Goal: Communication & Community: Answer question/provide support

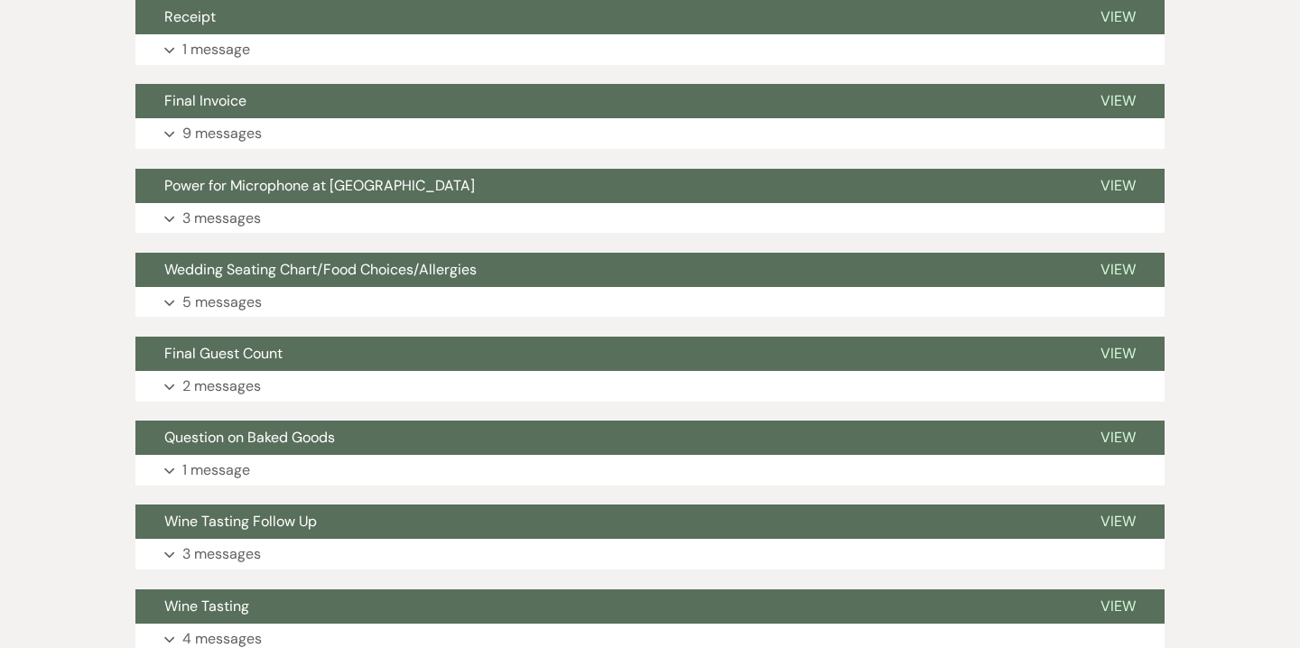
scroll to position [547, 0]
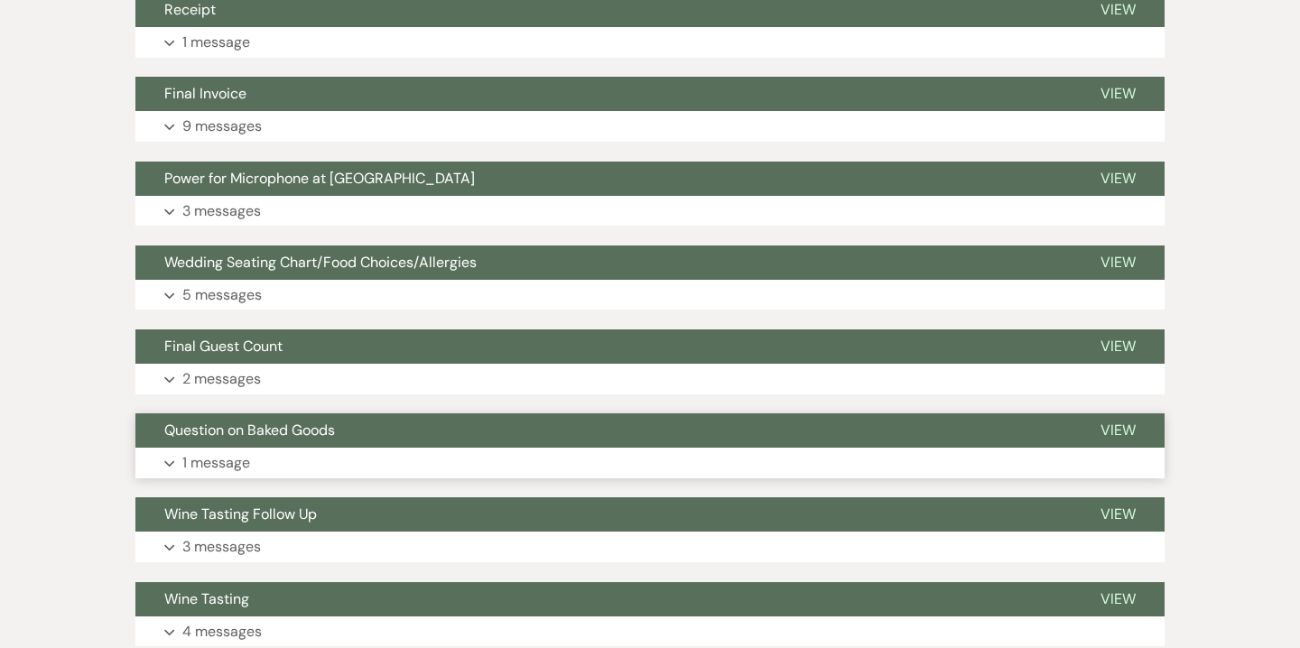
click at [296, 451] on button "Expand 1 message" at bounding box center [649, 463] width 1029 height 31
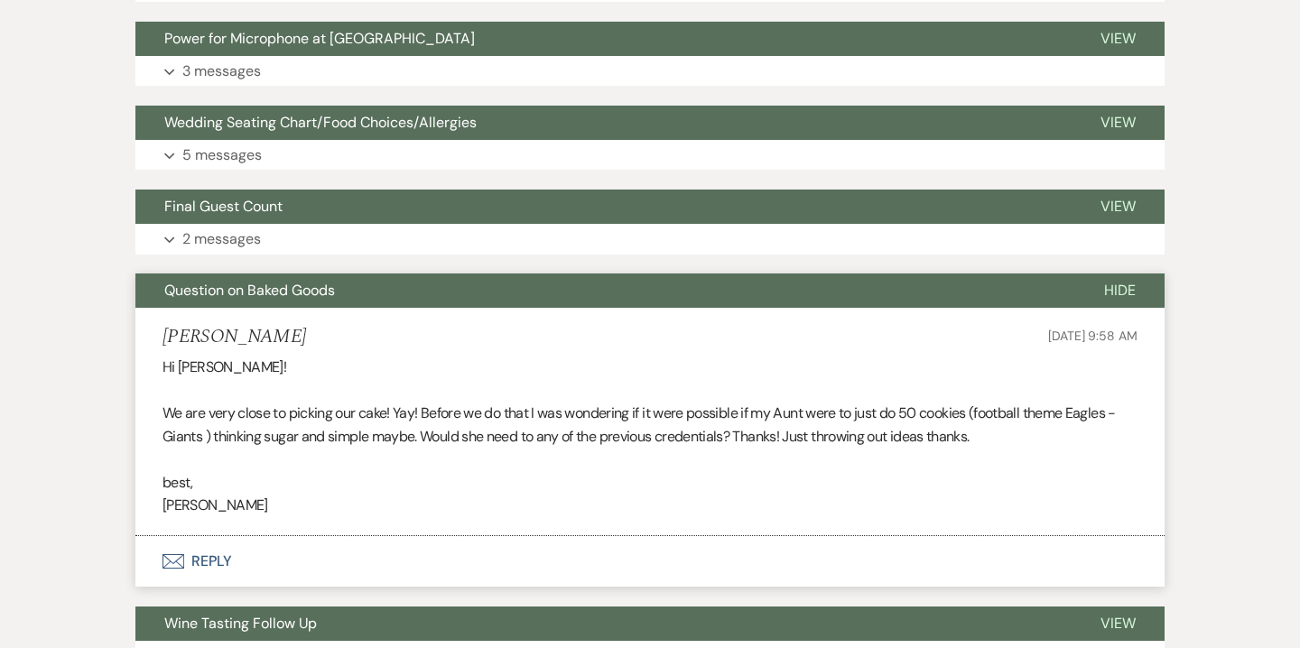
scroll to position [685, 0]
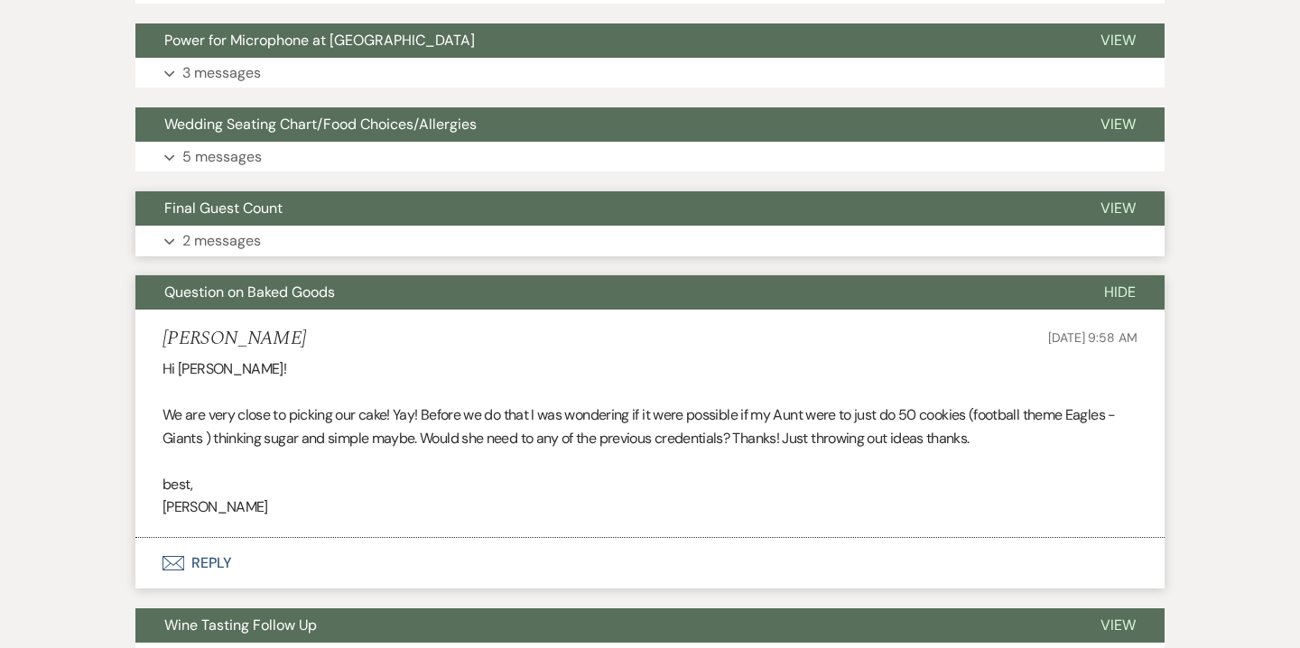
click at [291, 234] on button "Expand 2 messages" at bounding box center [649, 241] width 1029 height 31
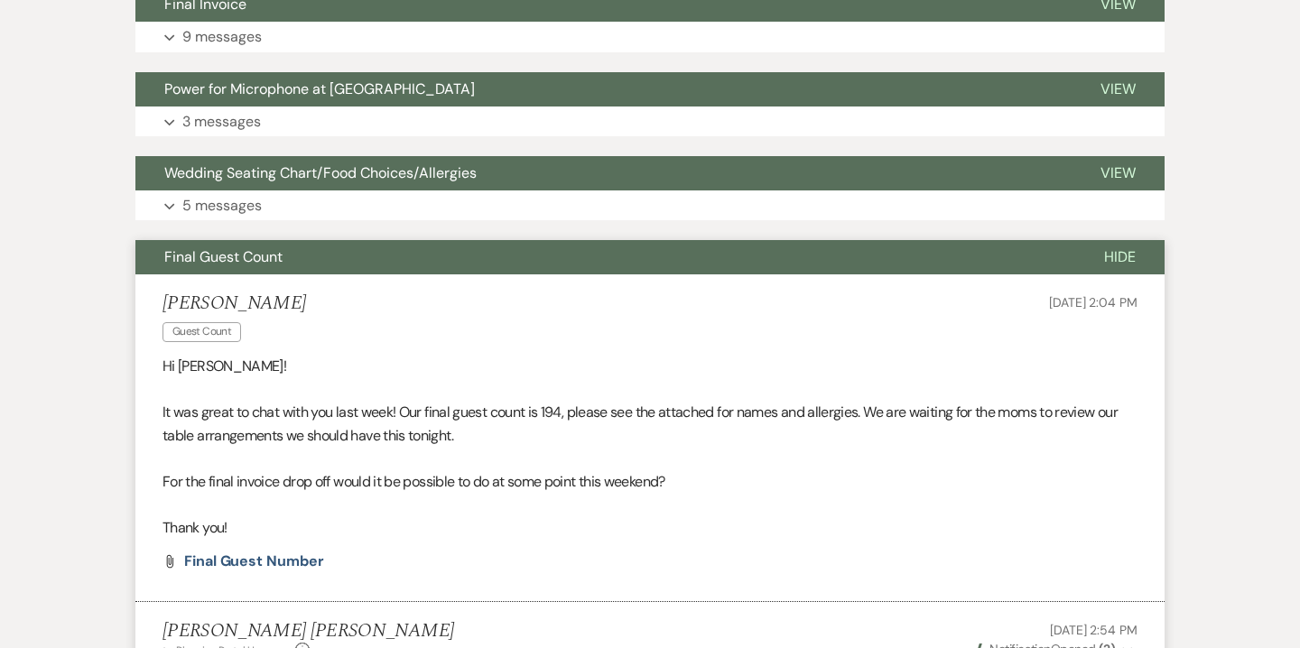
scroll to position [628, 0]
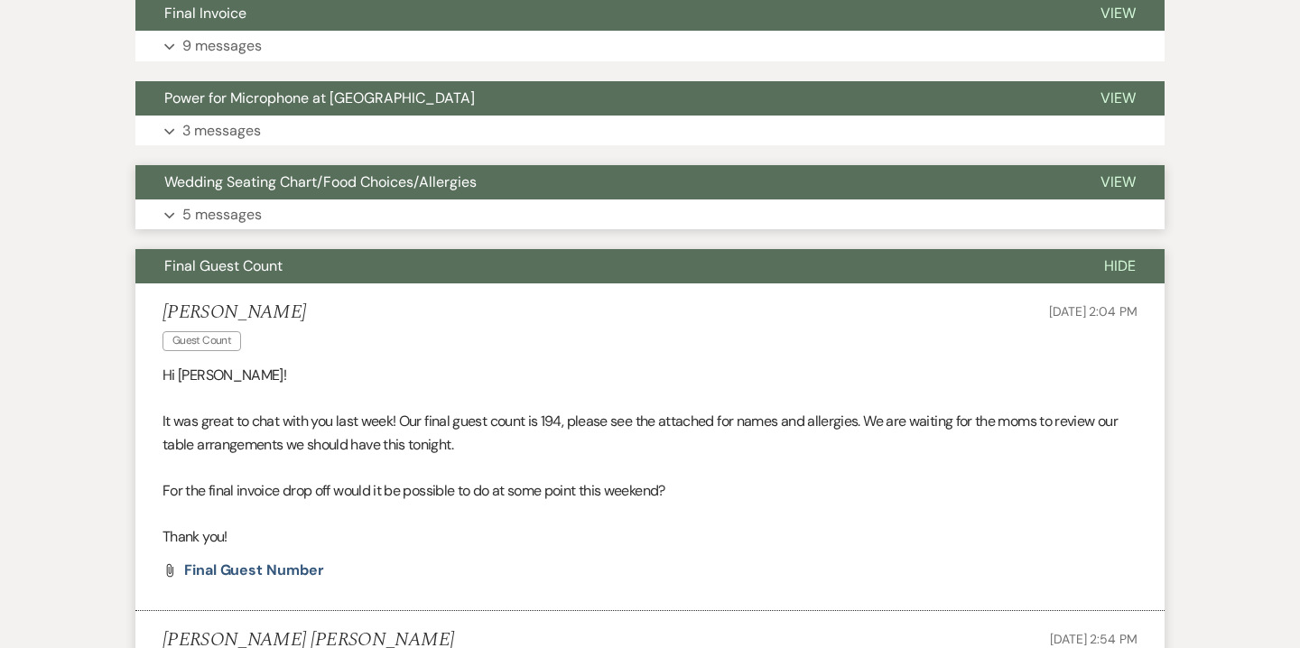
click at [287, 219] on button "Expand 5 messages" at bounding box center [649, 215] width 1029 height 31
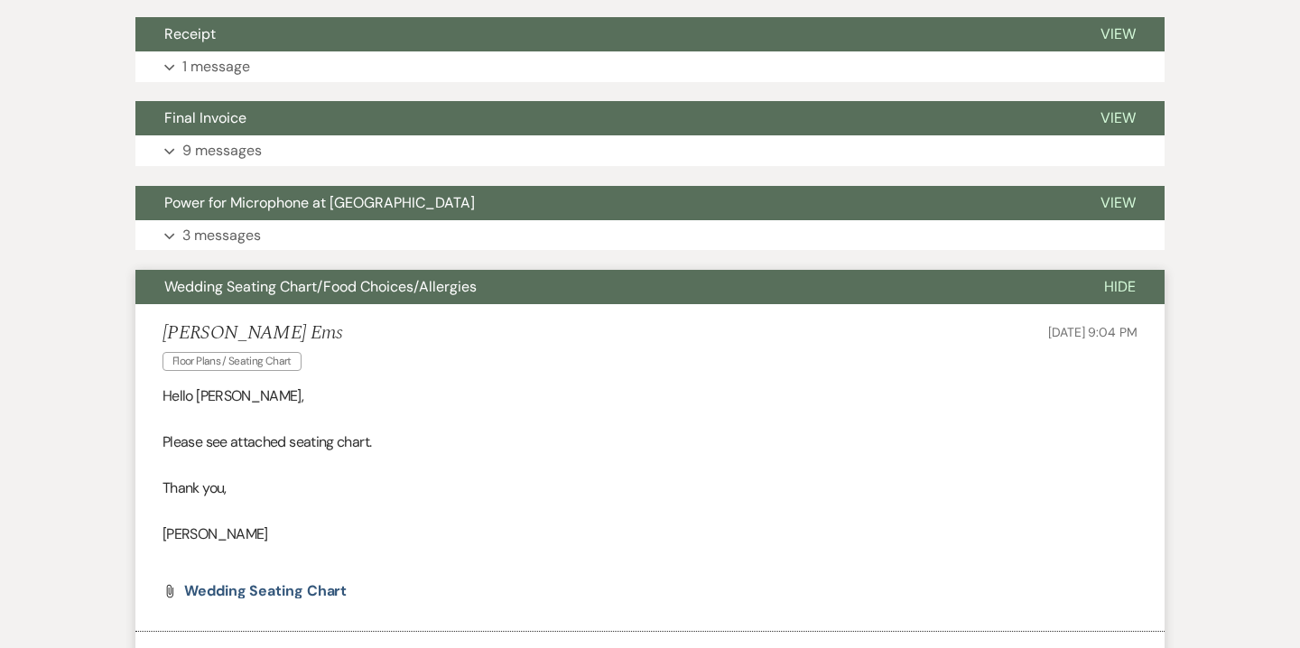
scroll to position [496, 0]
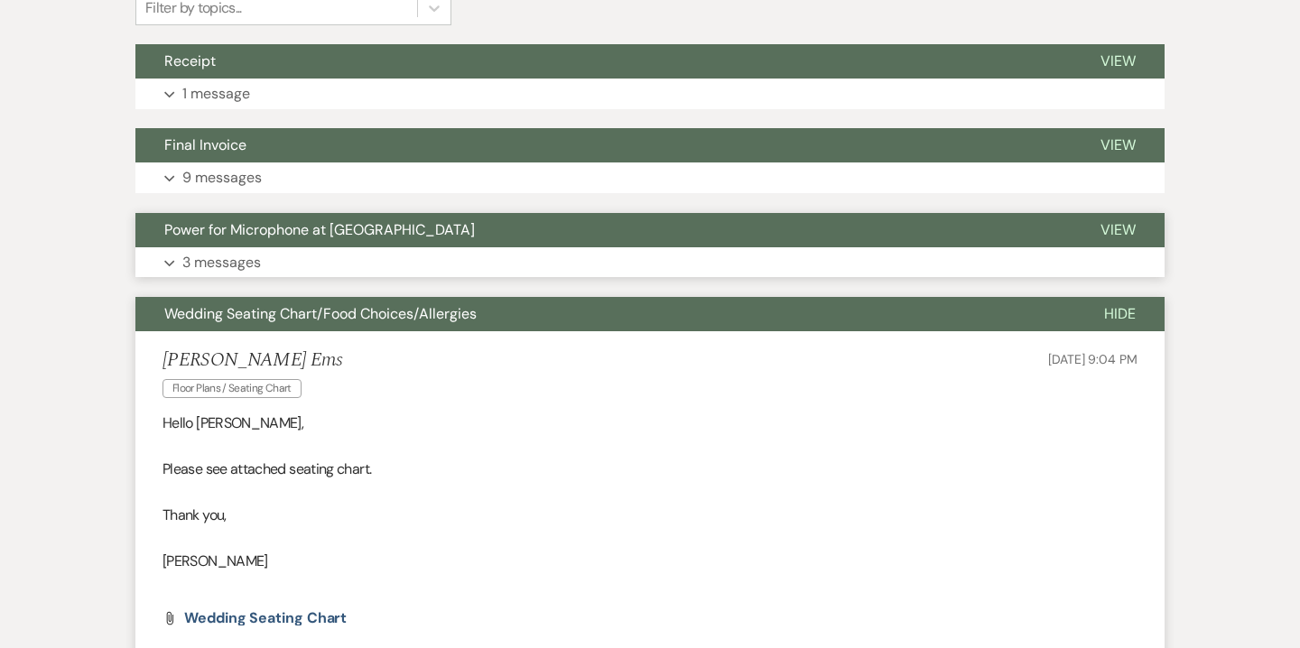
click at [289, 255] on button "Expand 3 messages" at bounding box center [649, 262] width 1029 height 31
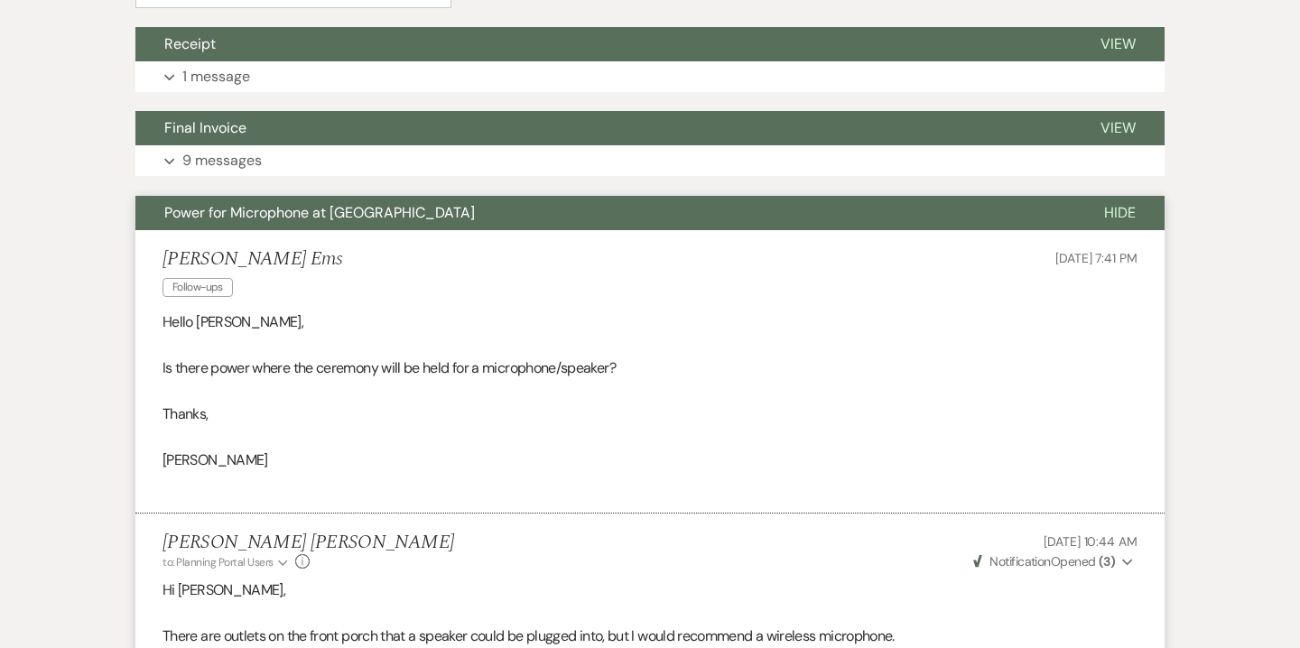
scroll to position [335, 0]
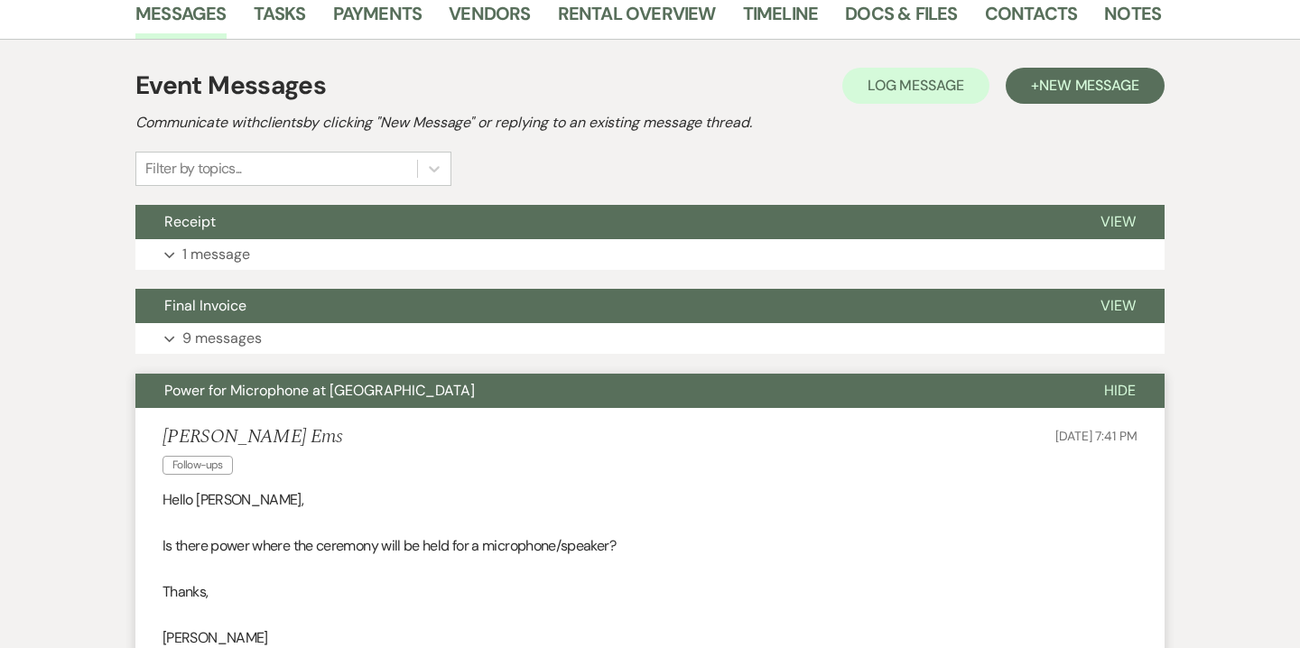
click at [287, 327] on button "Expand 9 messages" at bounding box center [649, 338] width 1029 height 31
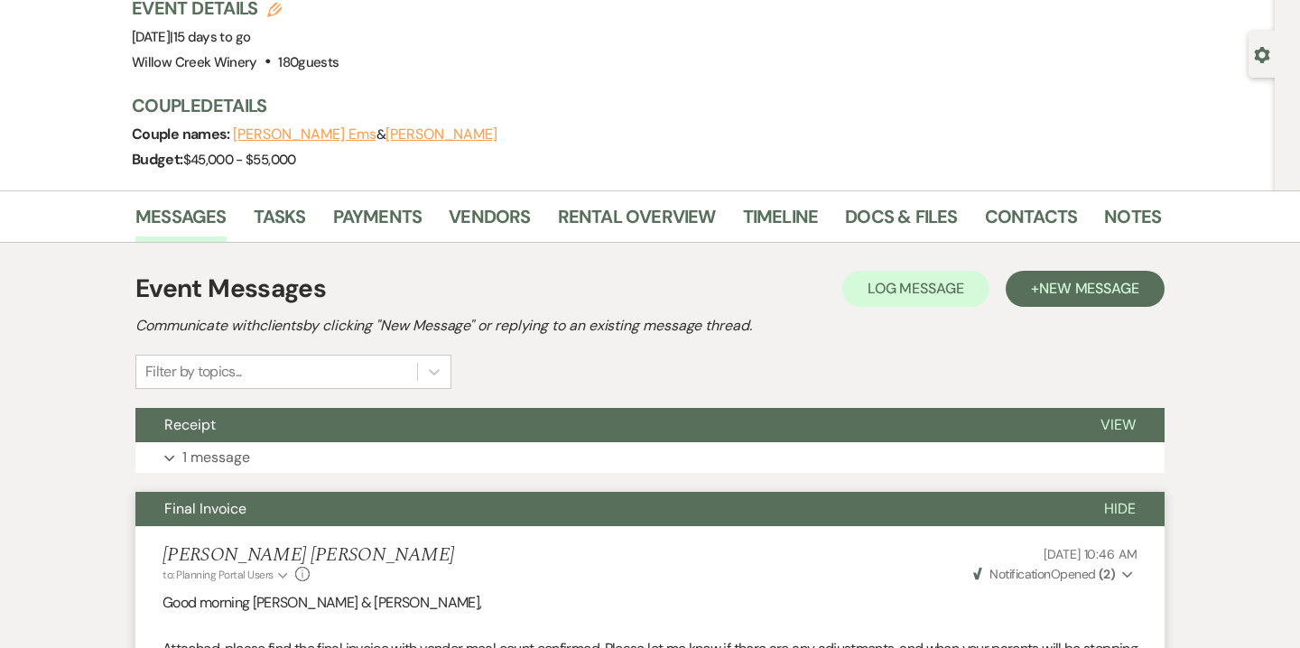
scroll to position [25, 0]
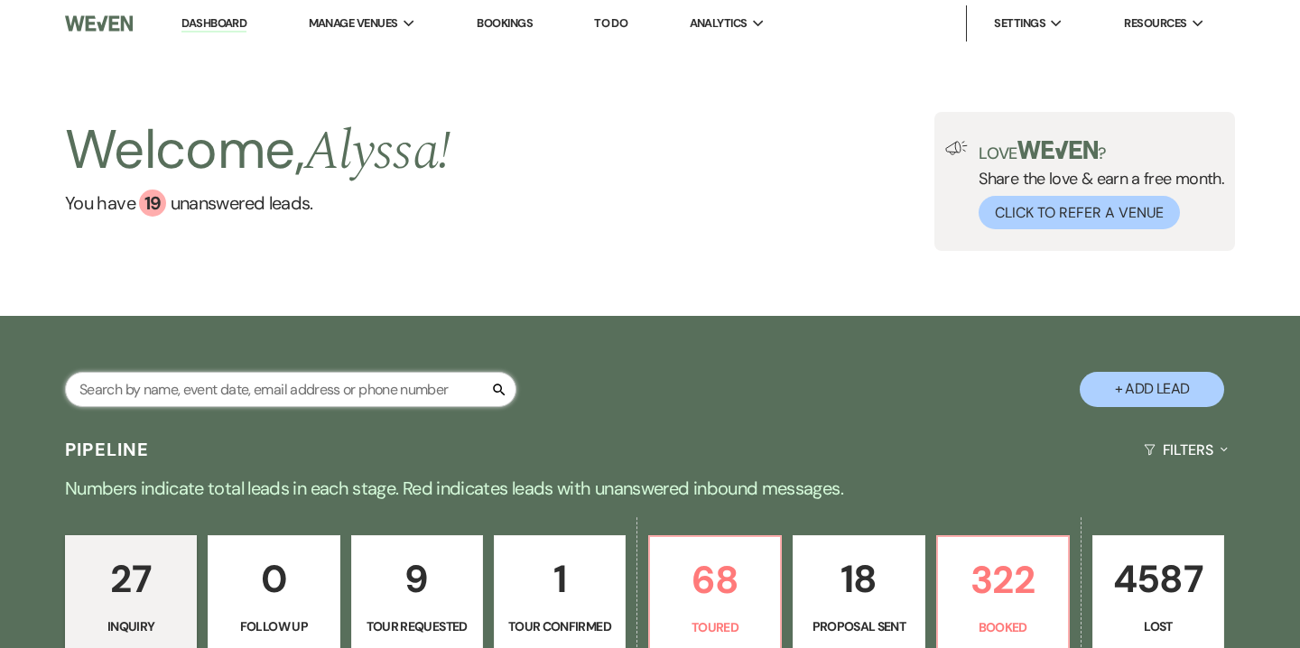
click at [211, 389] on input "text" at bounding box center [290, 389] width 451 height 35
type input "o"
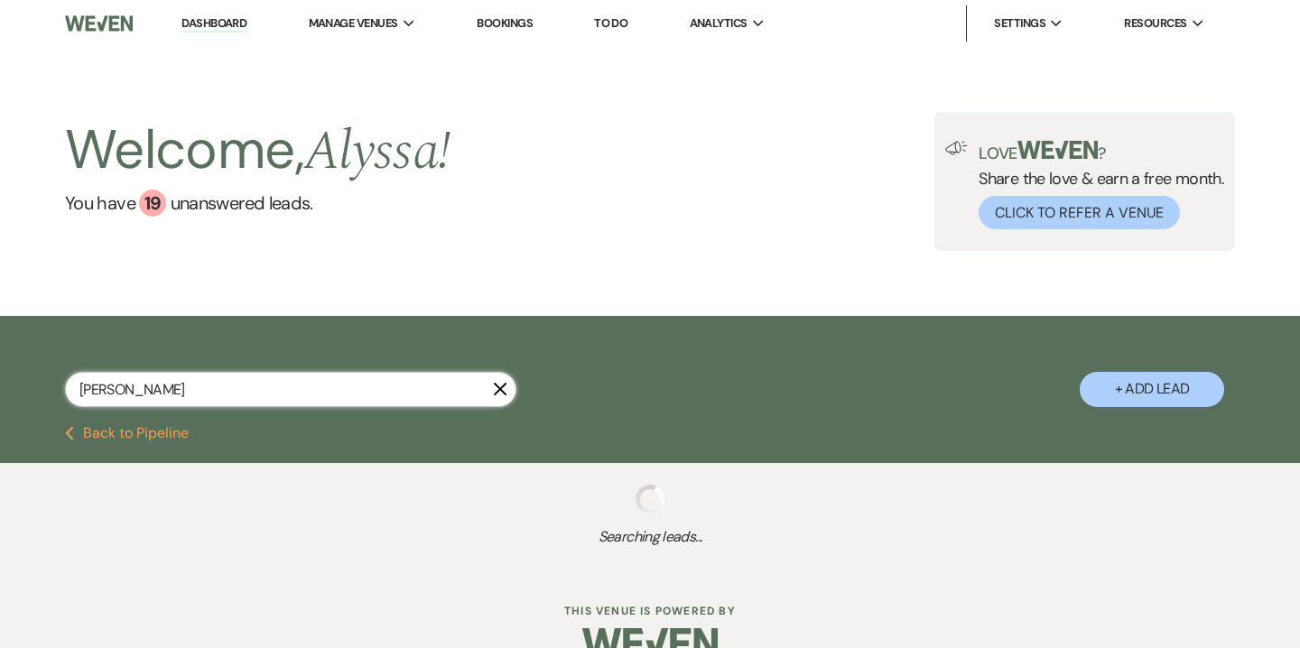
type input "morgan bruce"
select select "8"
select select "4"
select select "8"
select select "6"
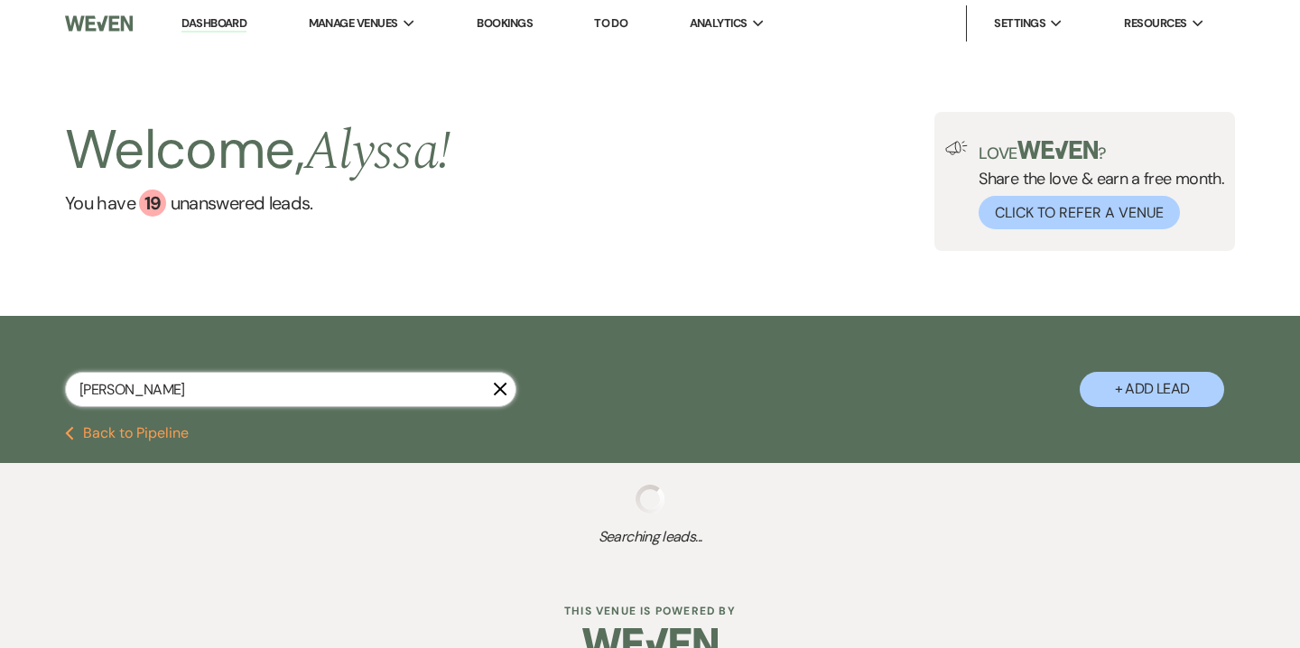
select select "8"
select select "3"
select select "8"
select select "5"
select select "8"
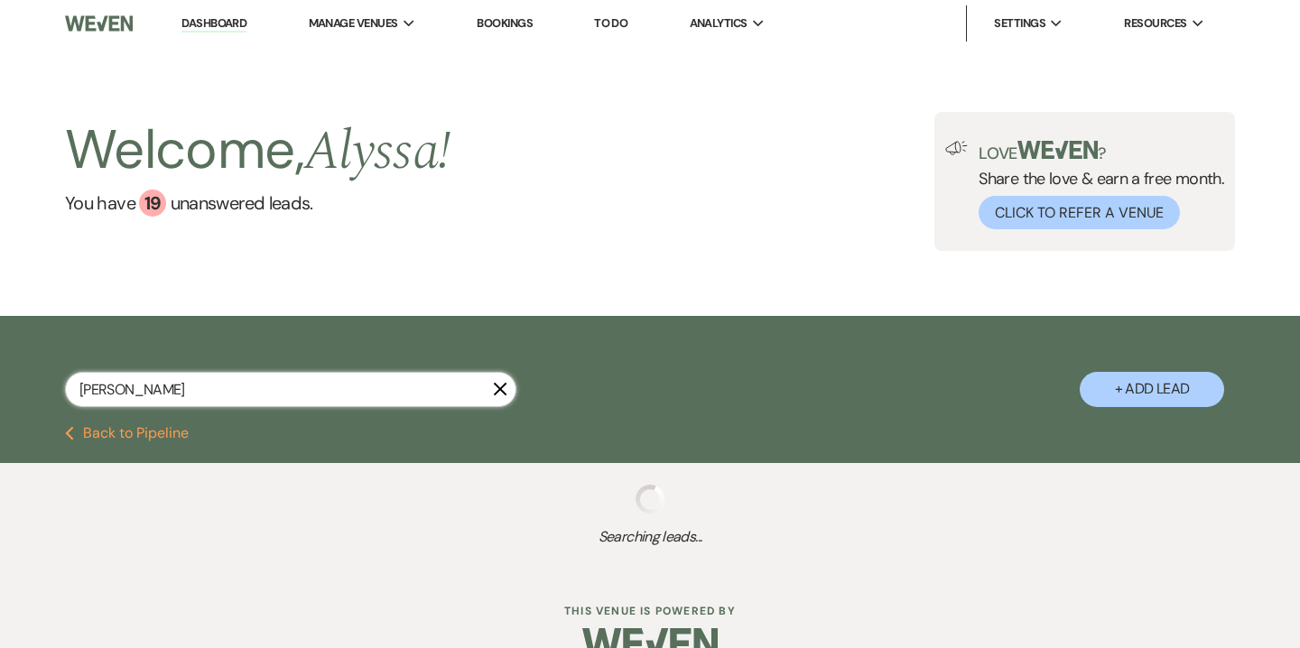
select select "5"
select select "8"
select select "5"
select select "8"
select select "10"
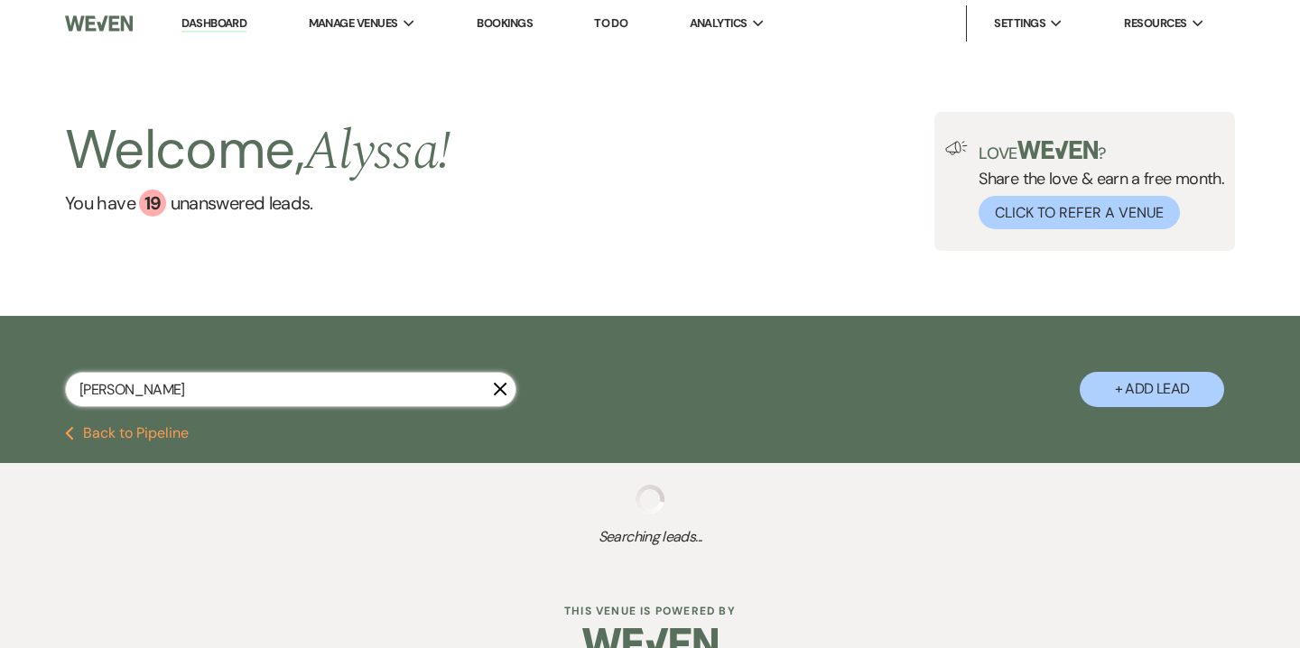
select select "8"
select select "5"
select select "8"
select select "5"
select select "8"
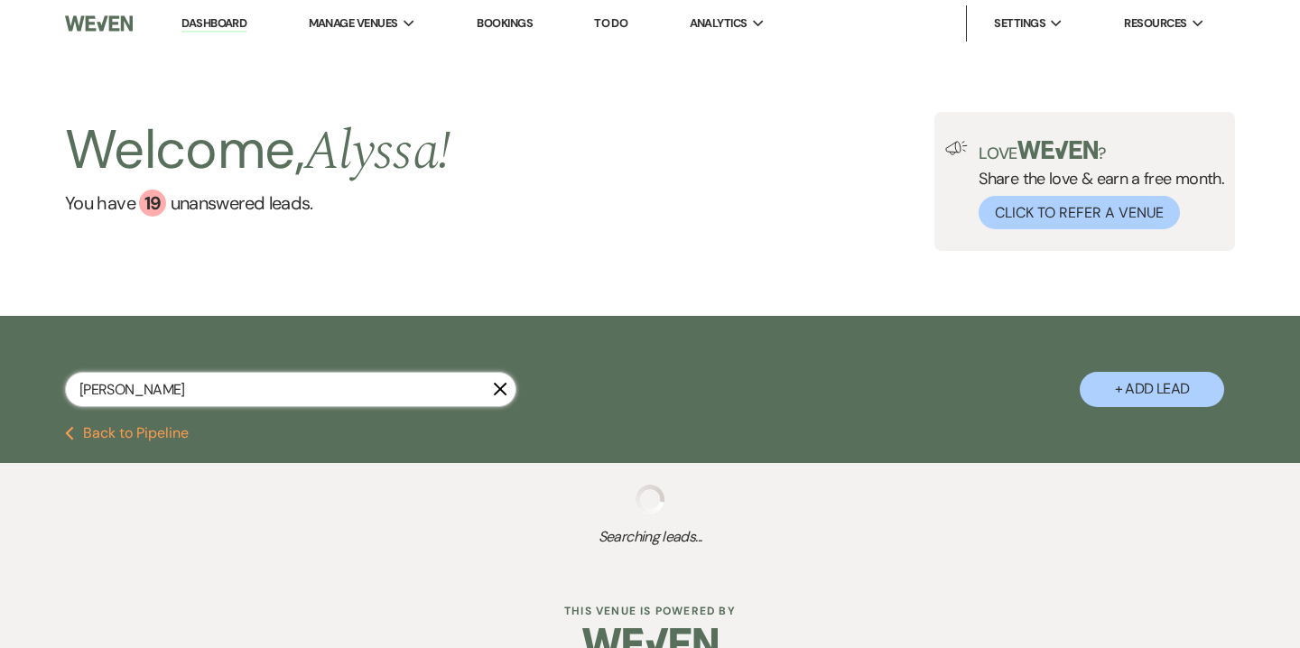
select select "5"
select select "8"
select select "6"
select select "8"
select select "5"
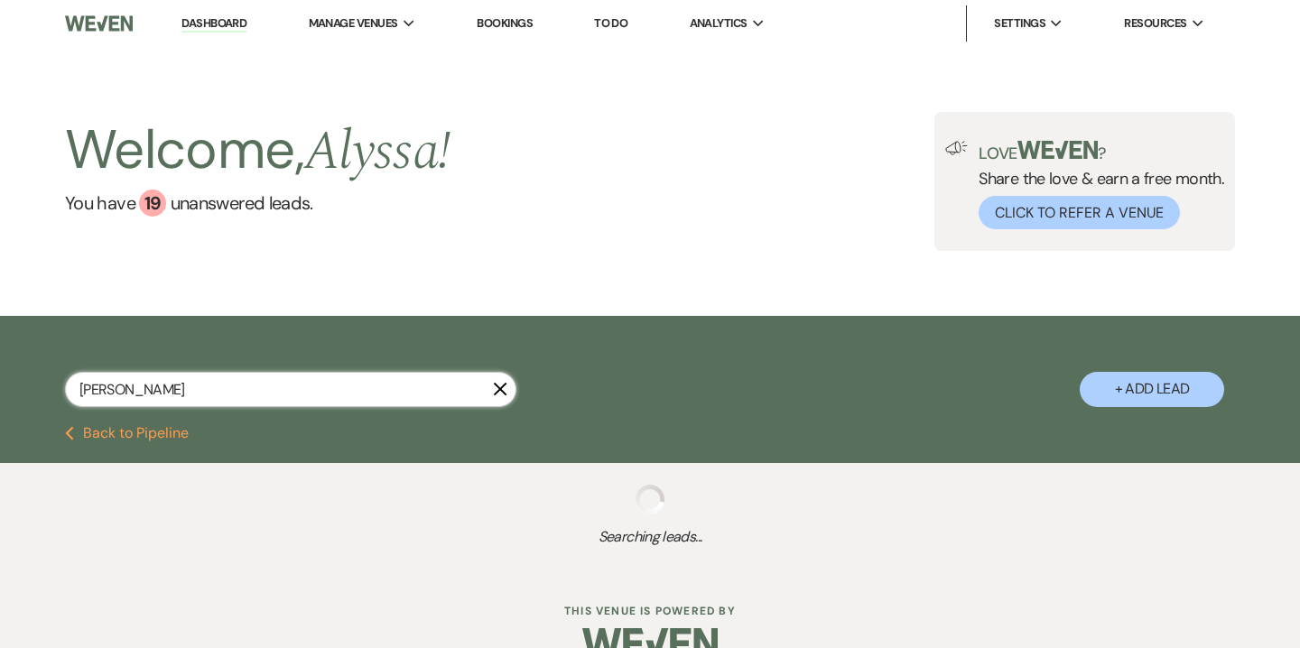
select select "8"
select select "5"
select select "8"
select select "2"
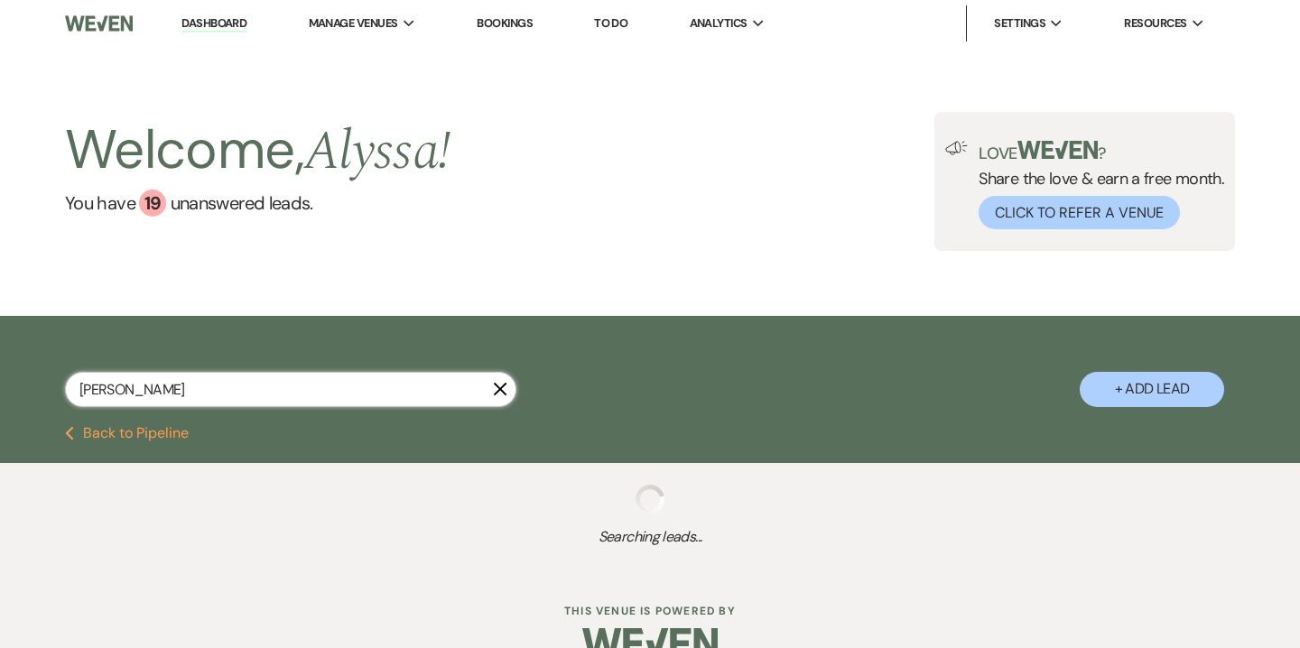
select select "8"
select select "5"
select select "8"
select select "5"
select select "8"
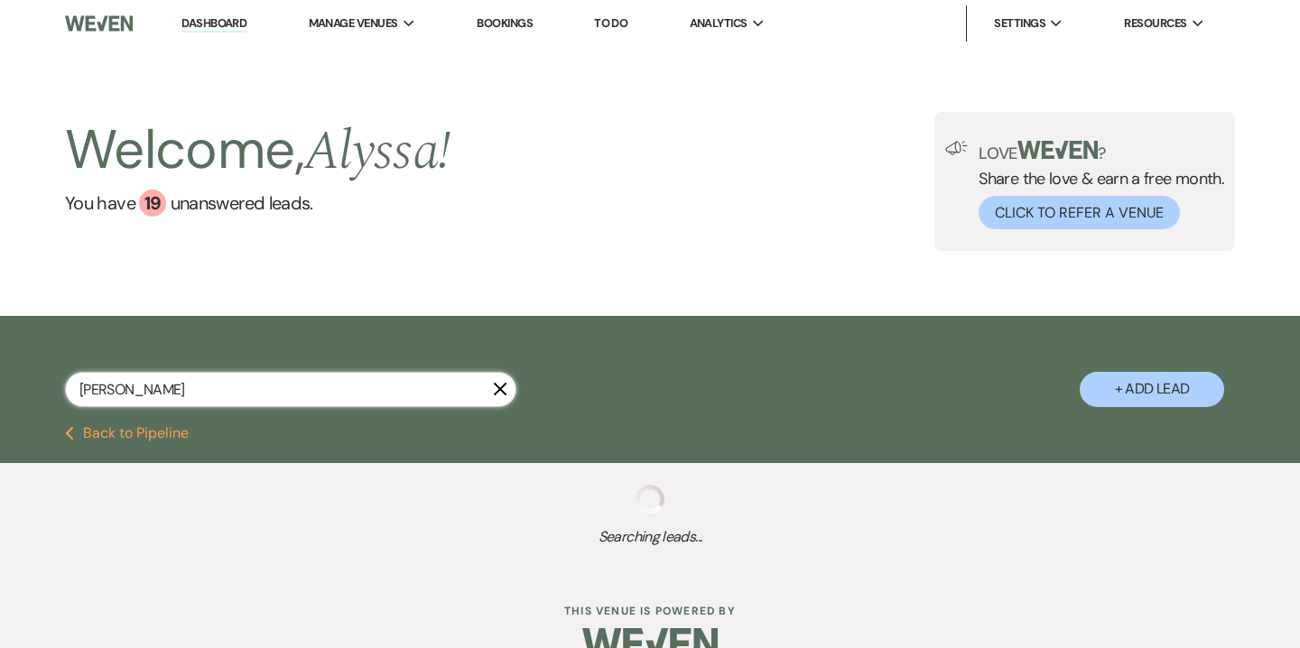
select select "10"
select select "8"
select select "4"
select select "8"
select select "10"
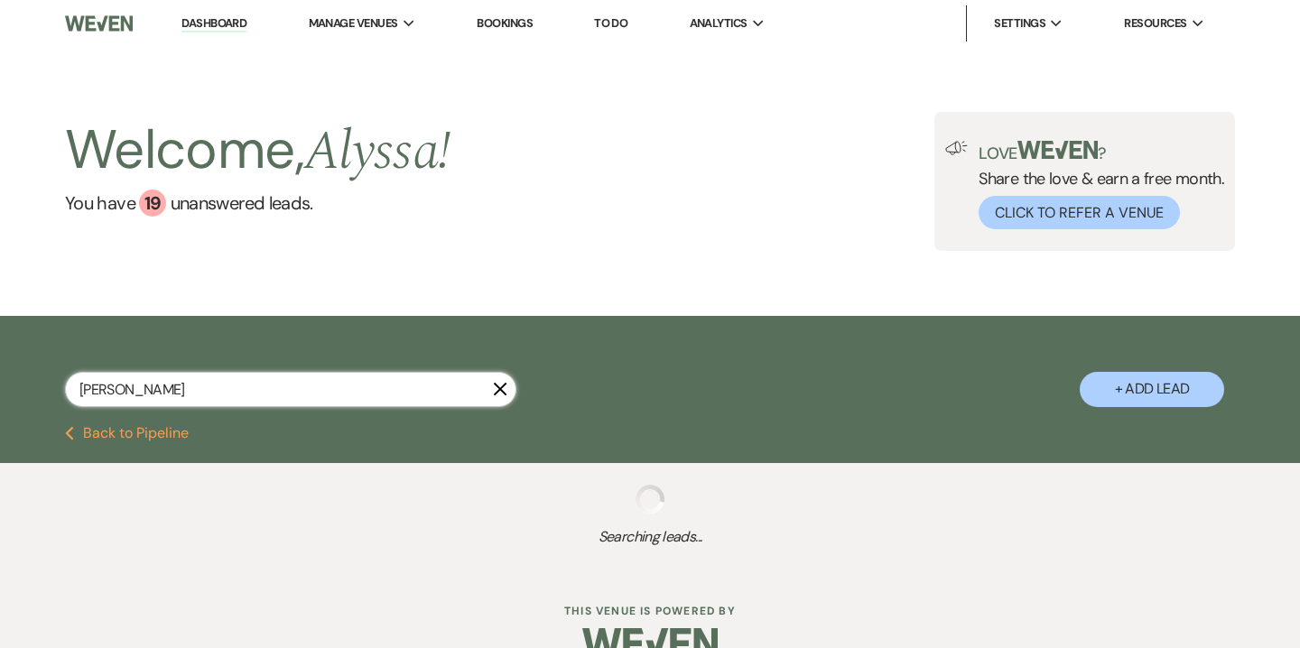
select select "8"
select select "10"
select select "8"
select select "5"
select select "8"
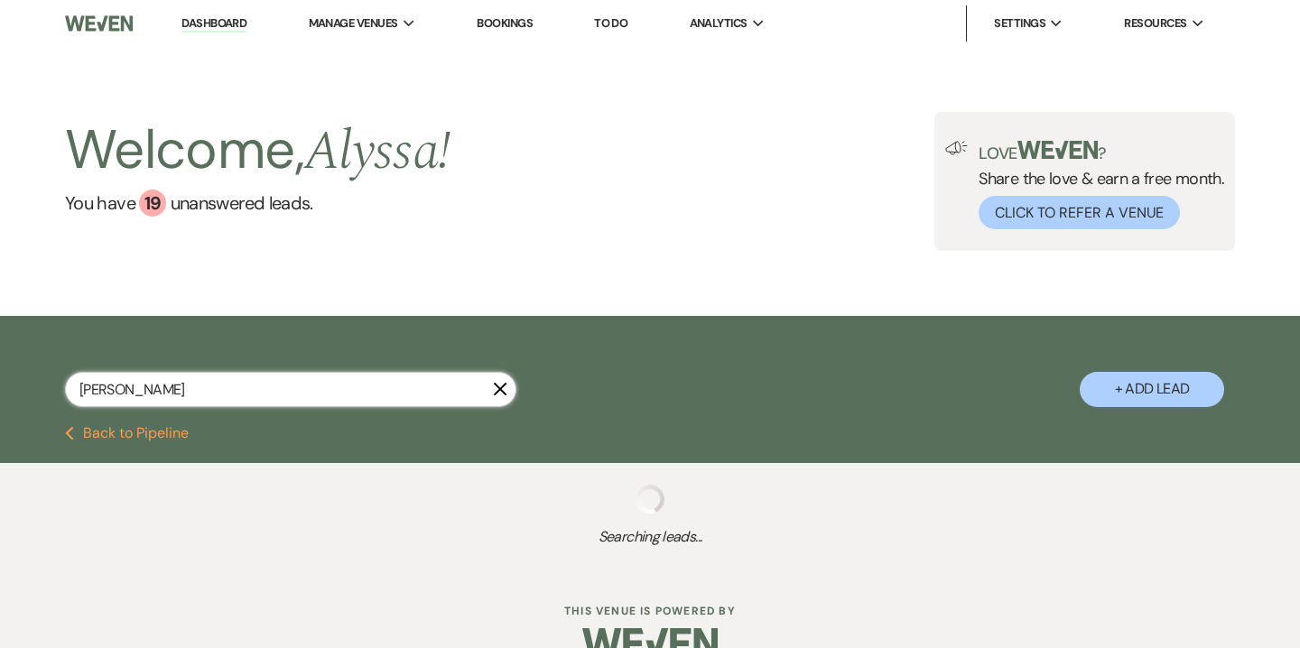
select select "5"
select select "8"
select select "6"
select select "8"
select select "6"
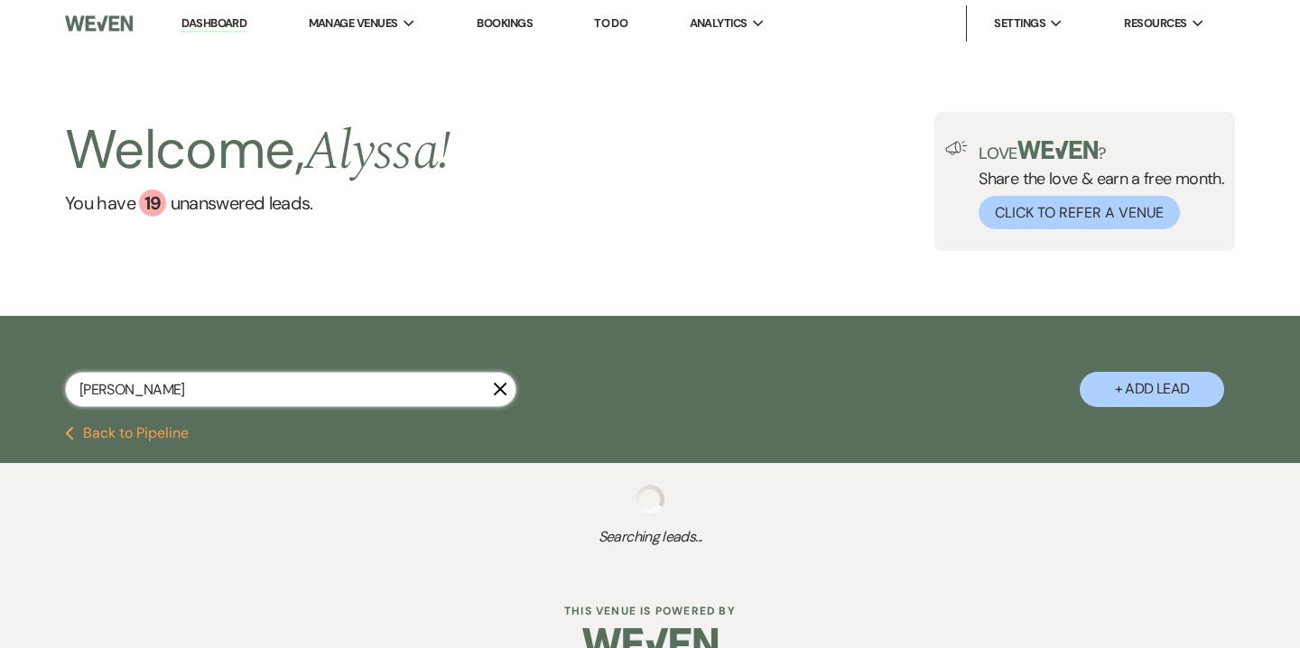
select select "8"
select select "5"
select select "8"
select select "5"
select select "8"
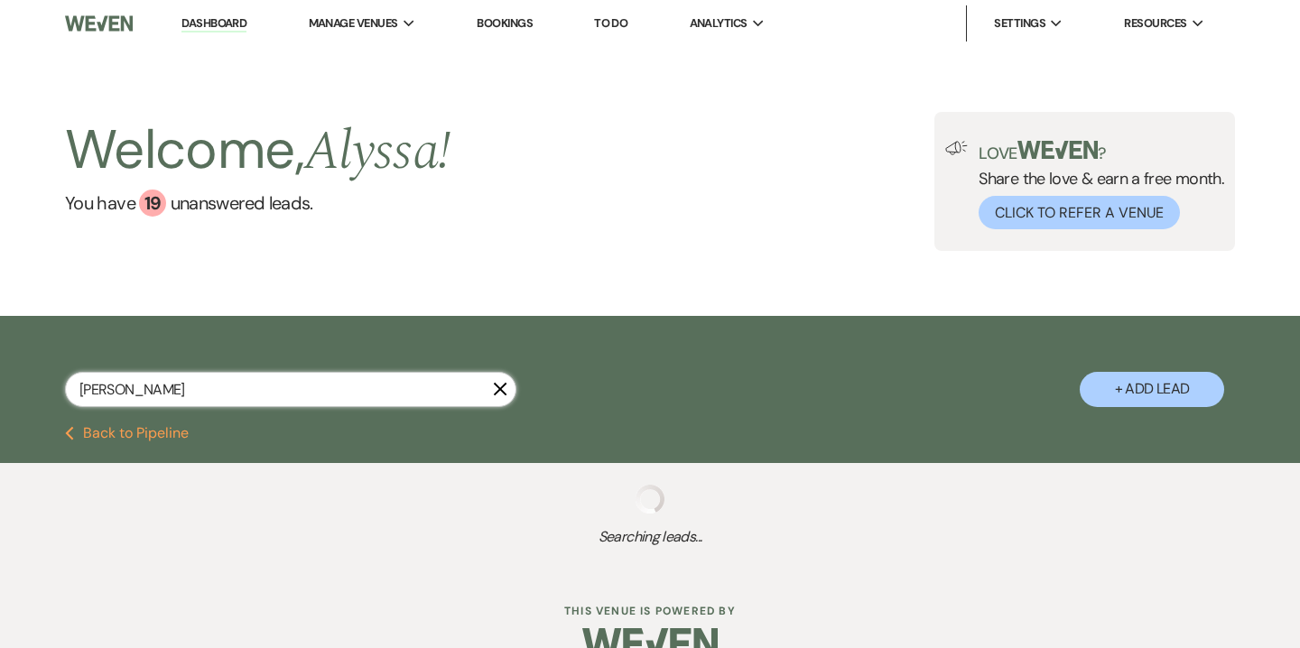
select select "5"
select select "8"
select select "5"
select select "8"
select select "7"
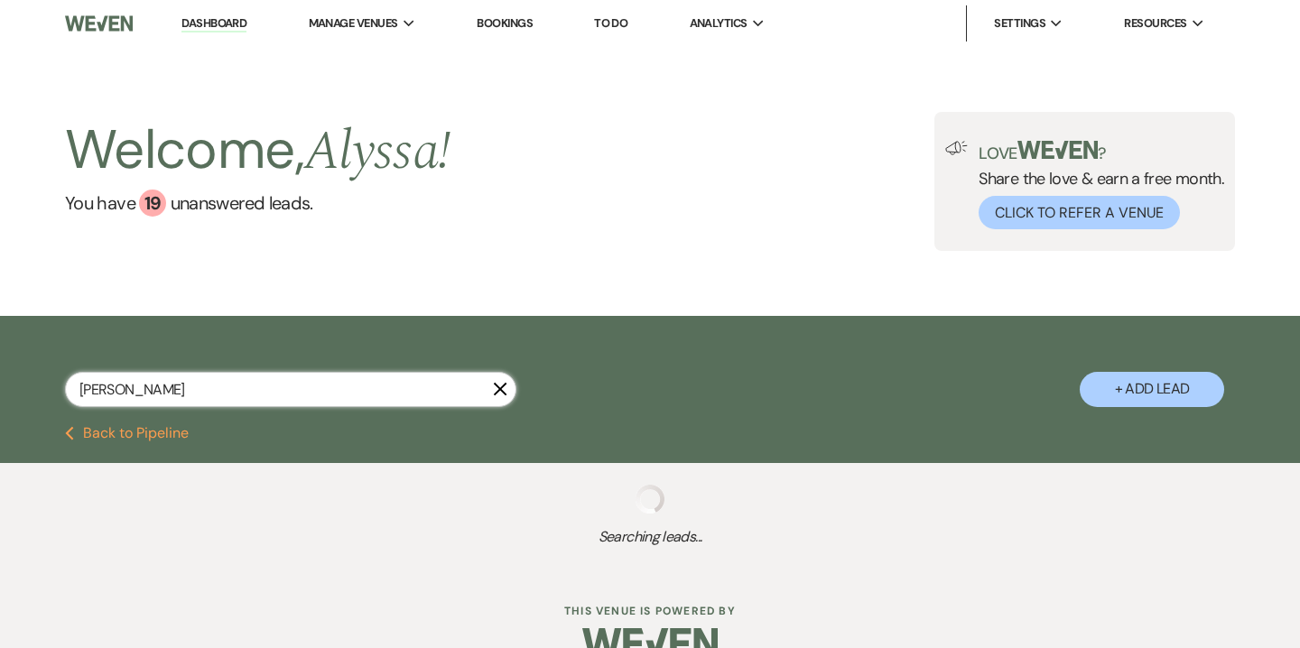
select select "8"
select select "4"
select select "8"
select select "5"
select select "8"
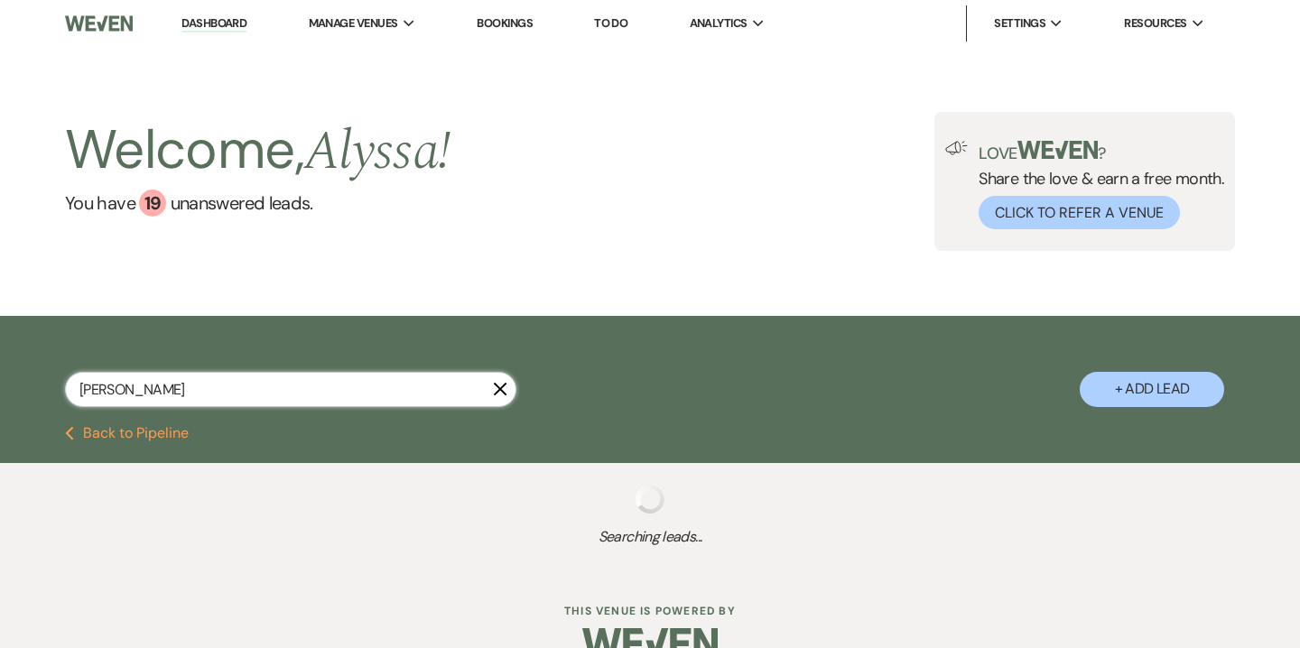
select select "4"
select select "8"
select select "5"
select select "8"
select select "5"
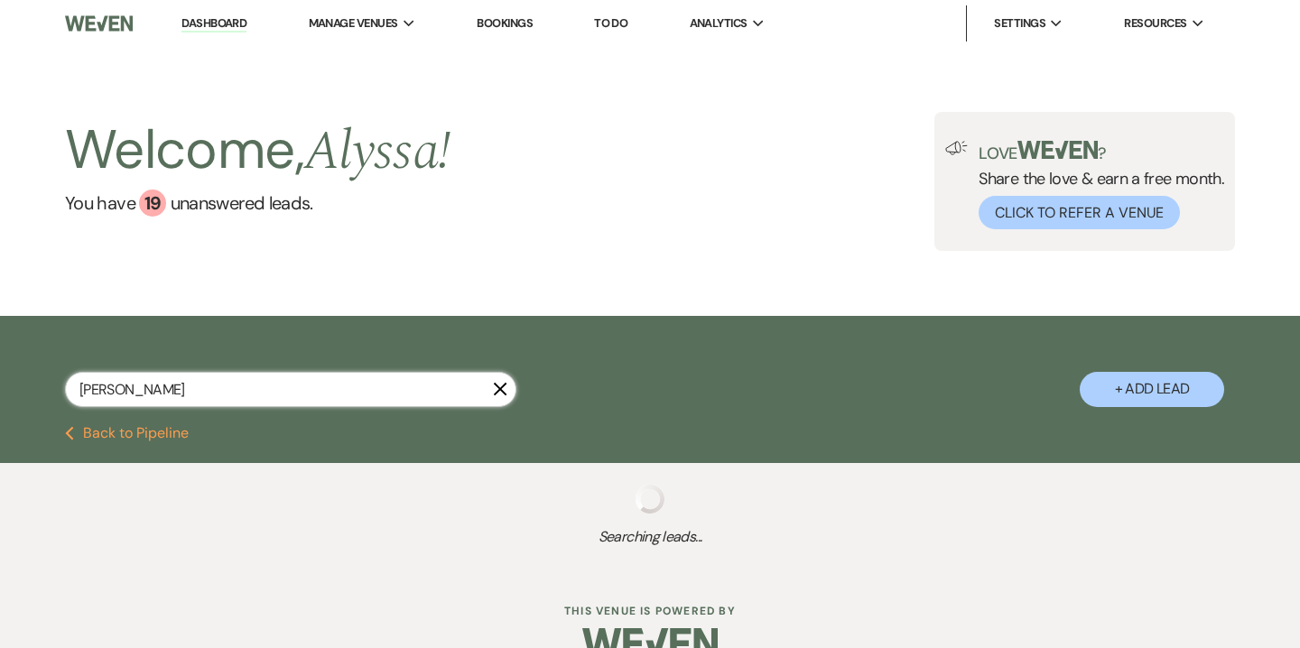
select select "8"
select select "6"
select select "8"
select select "6"
select select "8"
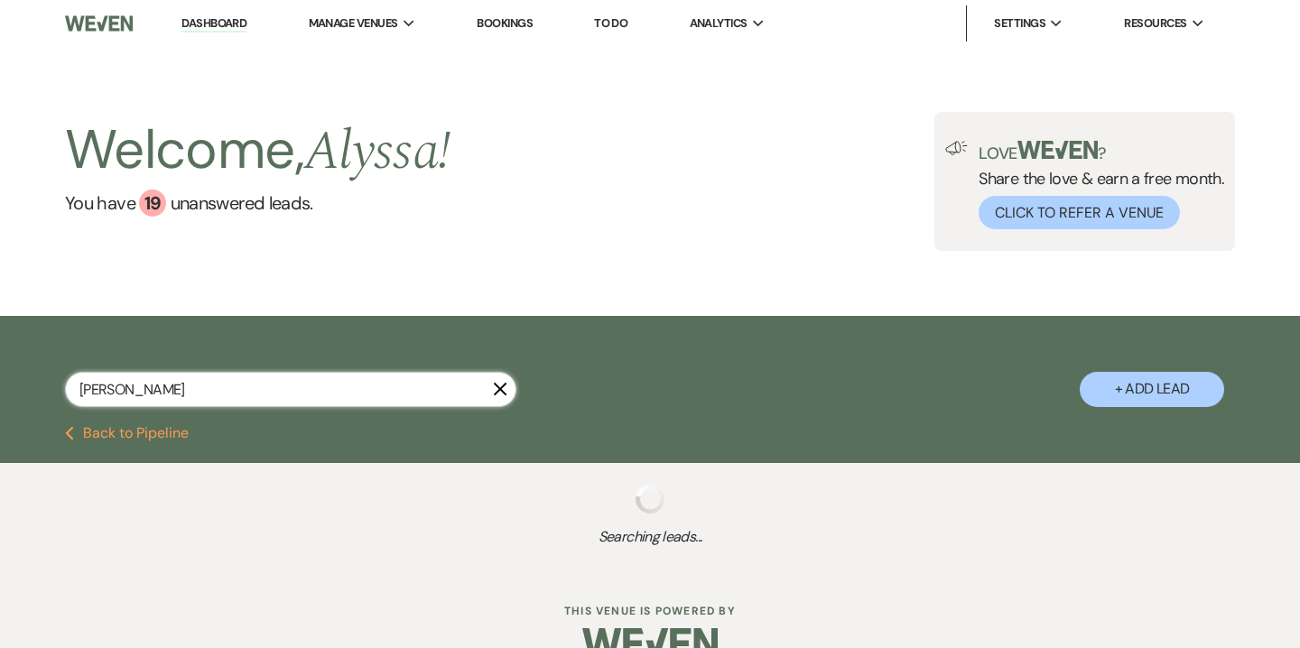
select select "5"
select select "8"
select select "5"
select select "8"
select select "5"
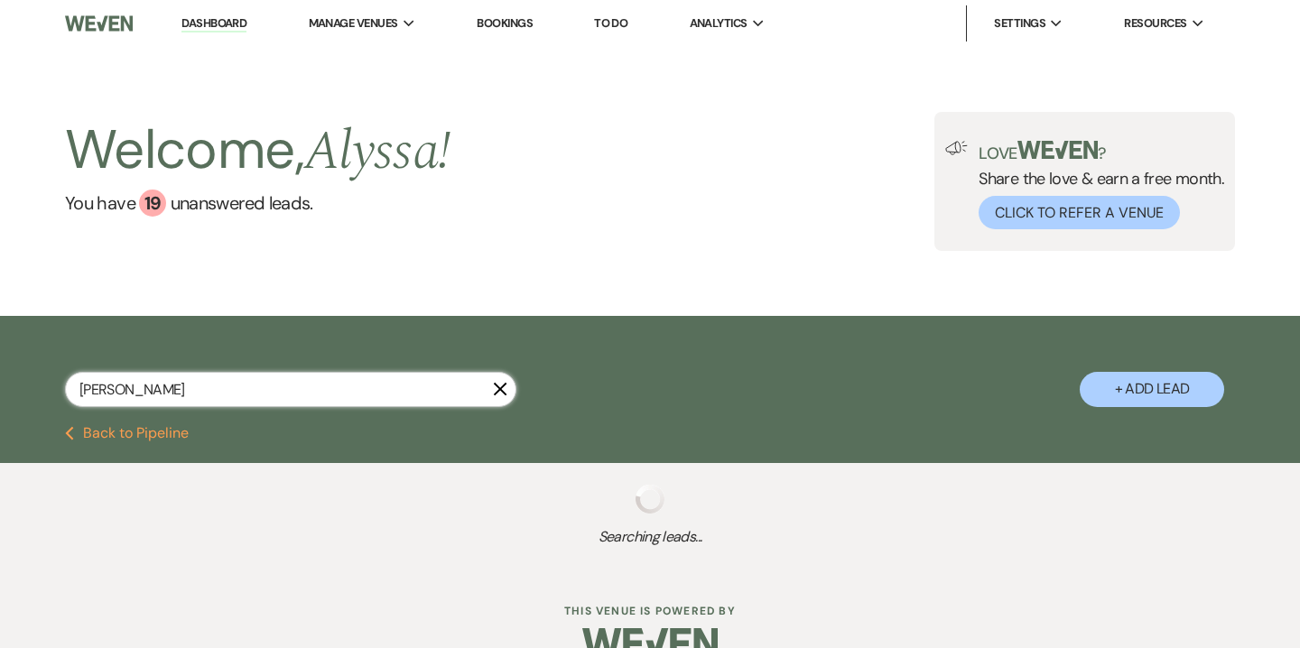
select select "8"
select select "5"
select select "8"
select select "6"
select select "8"
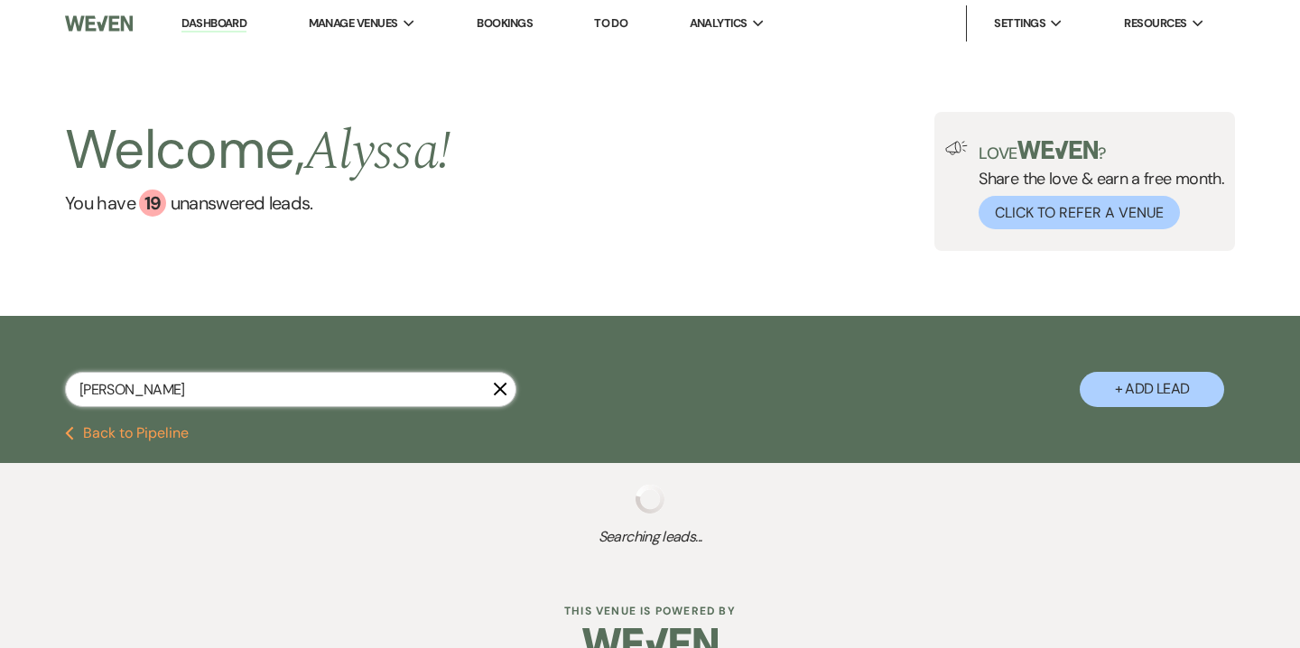
select select "5"
select select "8"
select select "5"
select select "8"
select select "5"
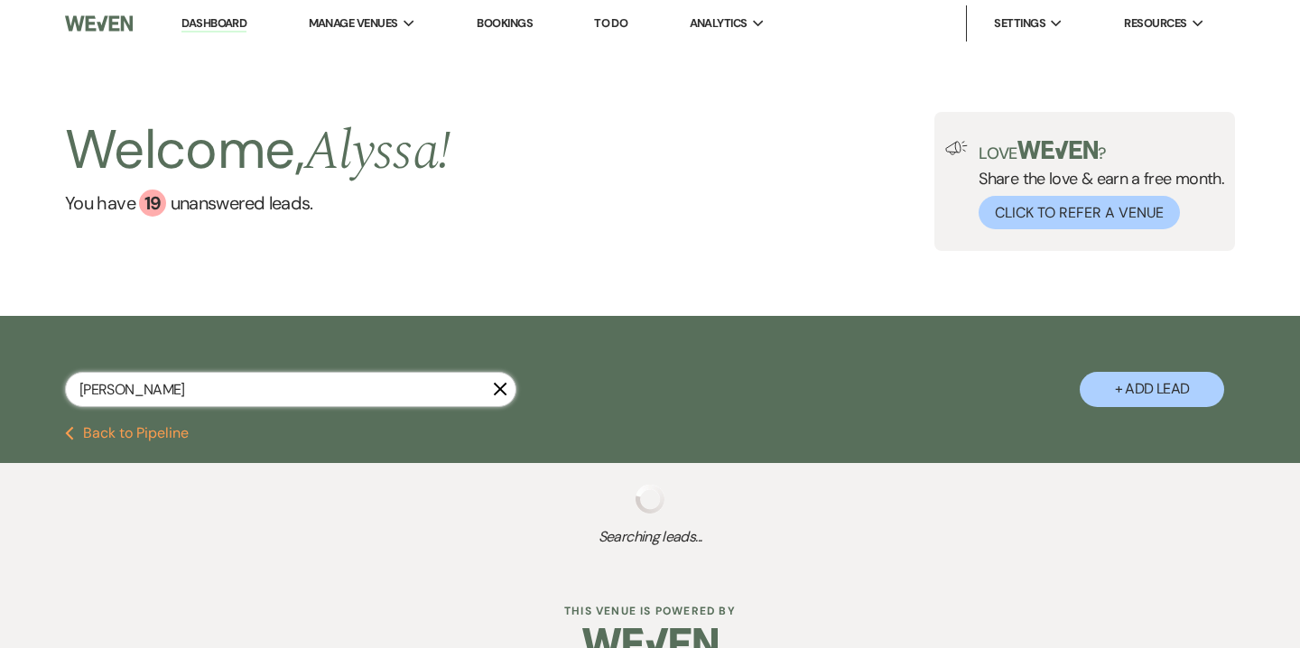
select select "8"
select select "7"
select select "8"
select select "5"
select select "8"
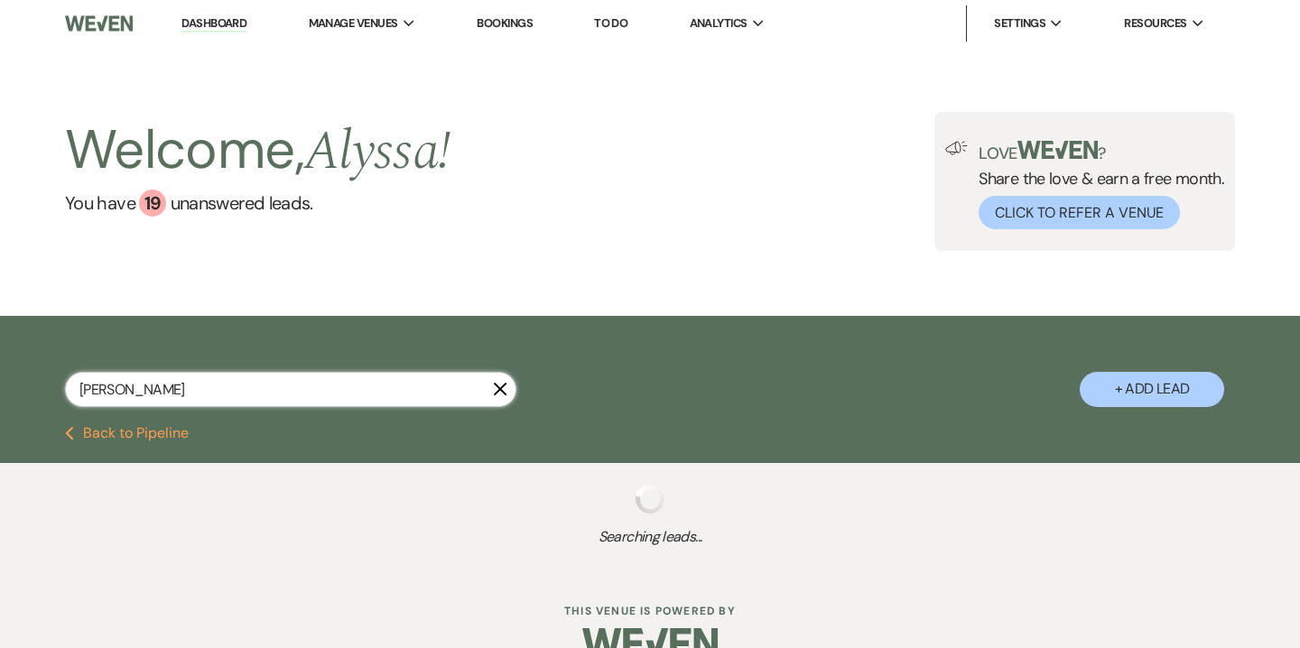
select select "5"
select select "8"
select select "5"
select select "8"
select select "6"
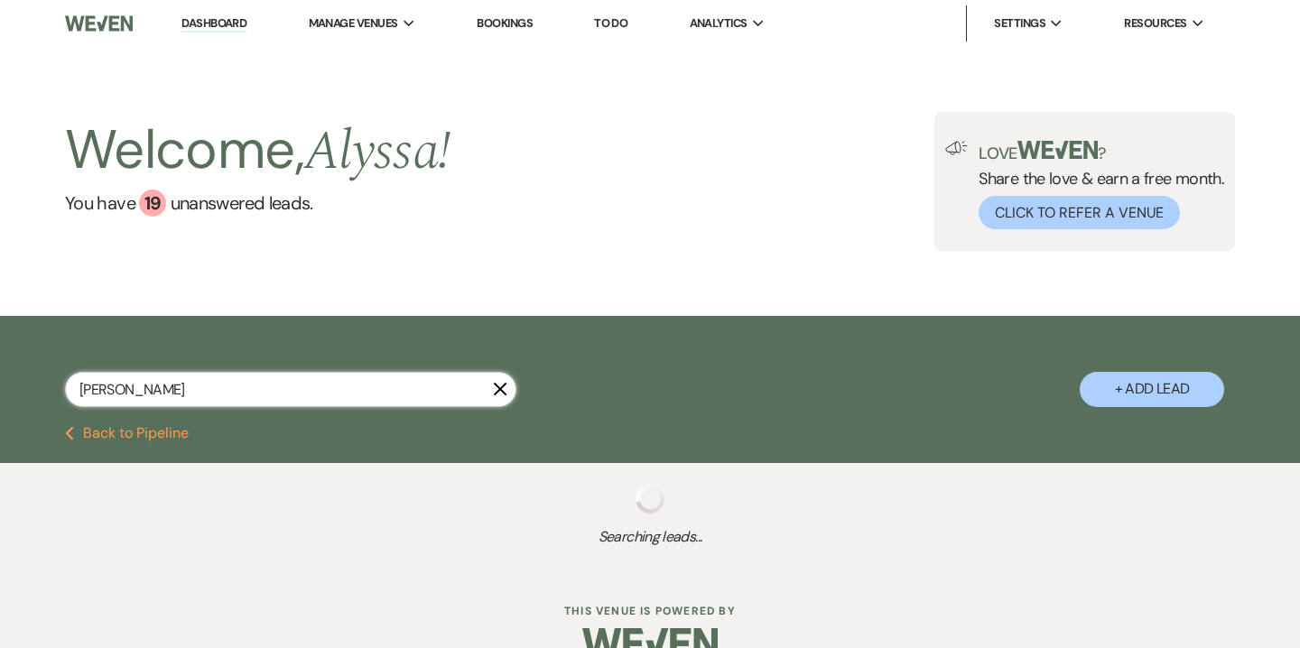
select select "8"
select select "5"
select select "8"
select select "5"
select select "8"
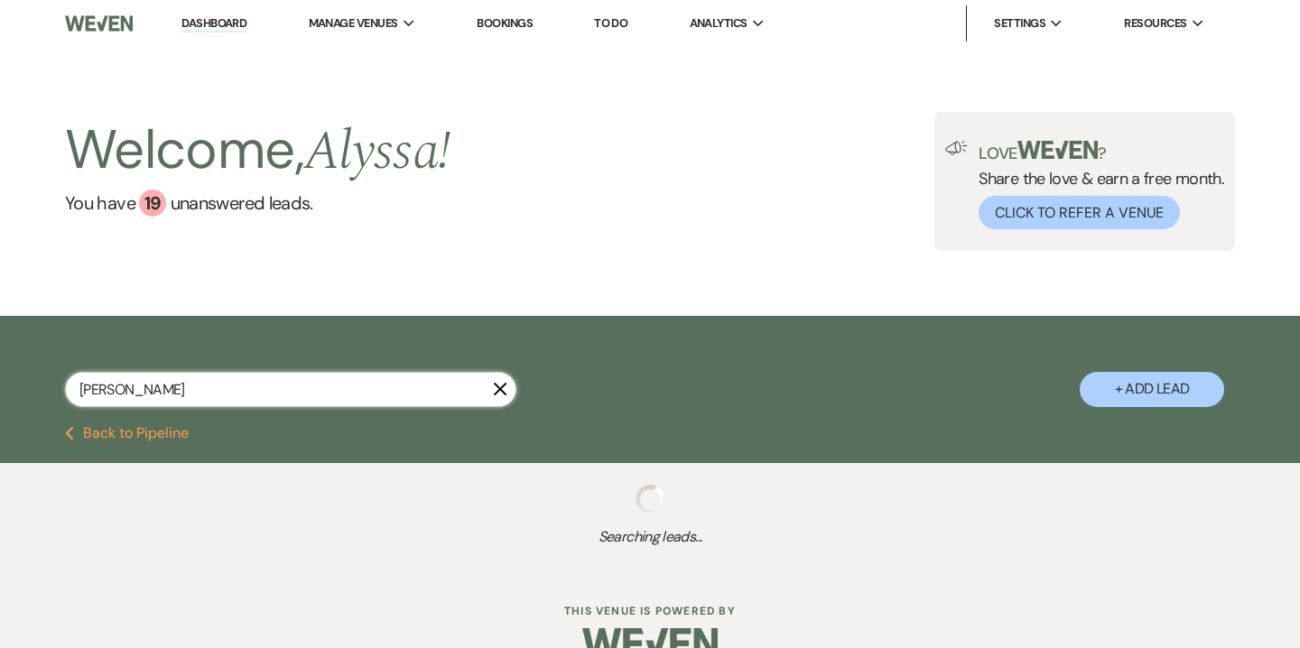
select select "5"
select select "8"
select select "5"
select select "8"
select select "5"
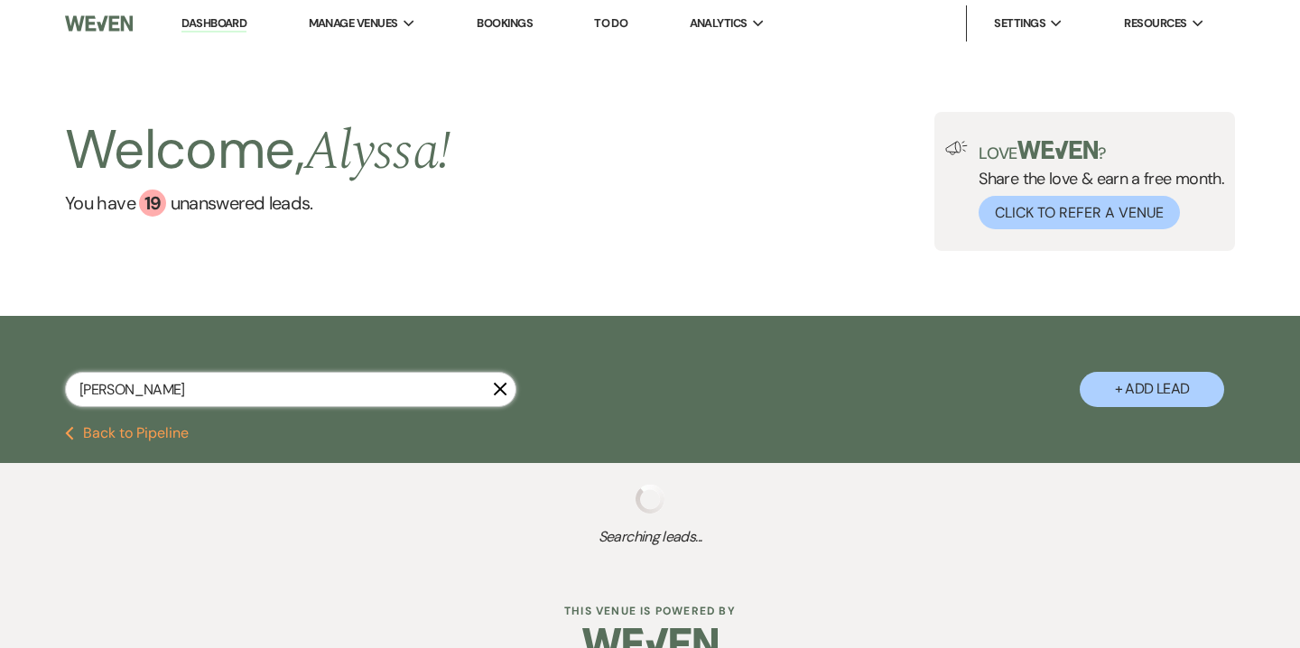
select select "8"
select select "5"
select select "8"
select select "7"
select select "8"
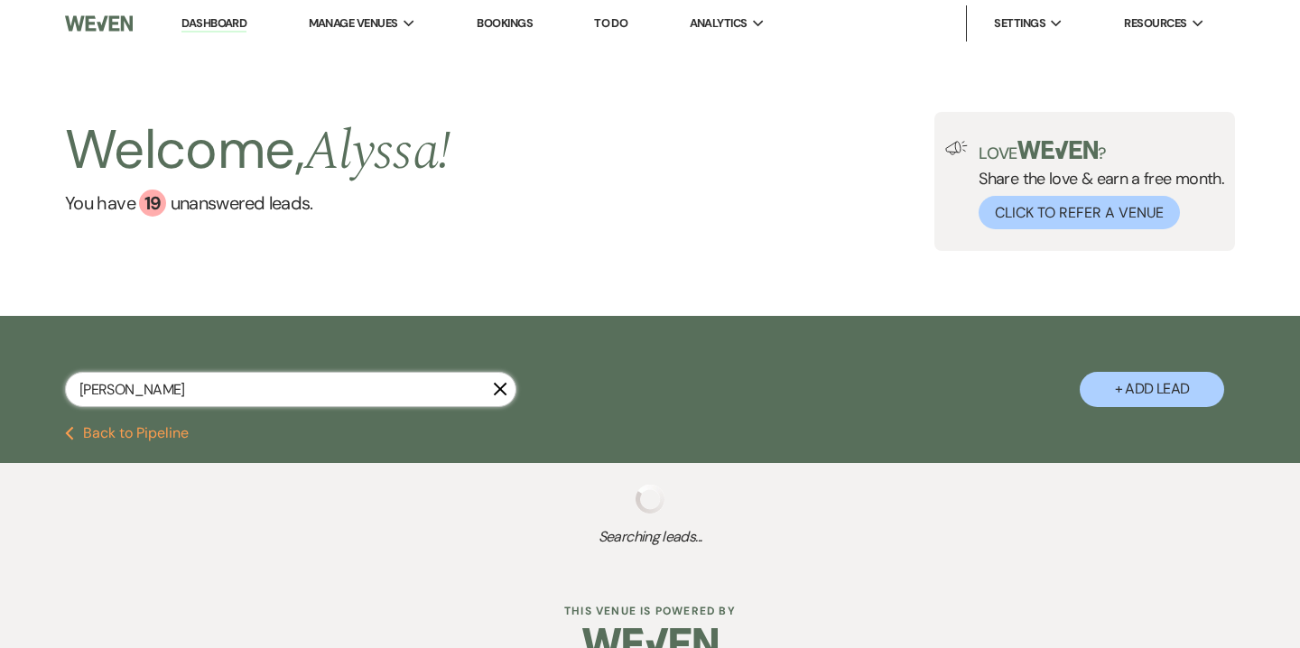
select select "5"
select select "8"
select select "5"
select select "8"
select select "5"
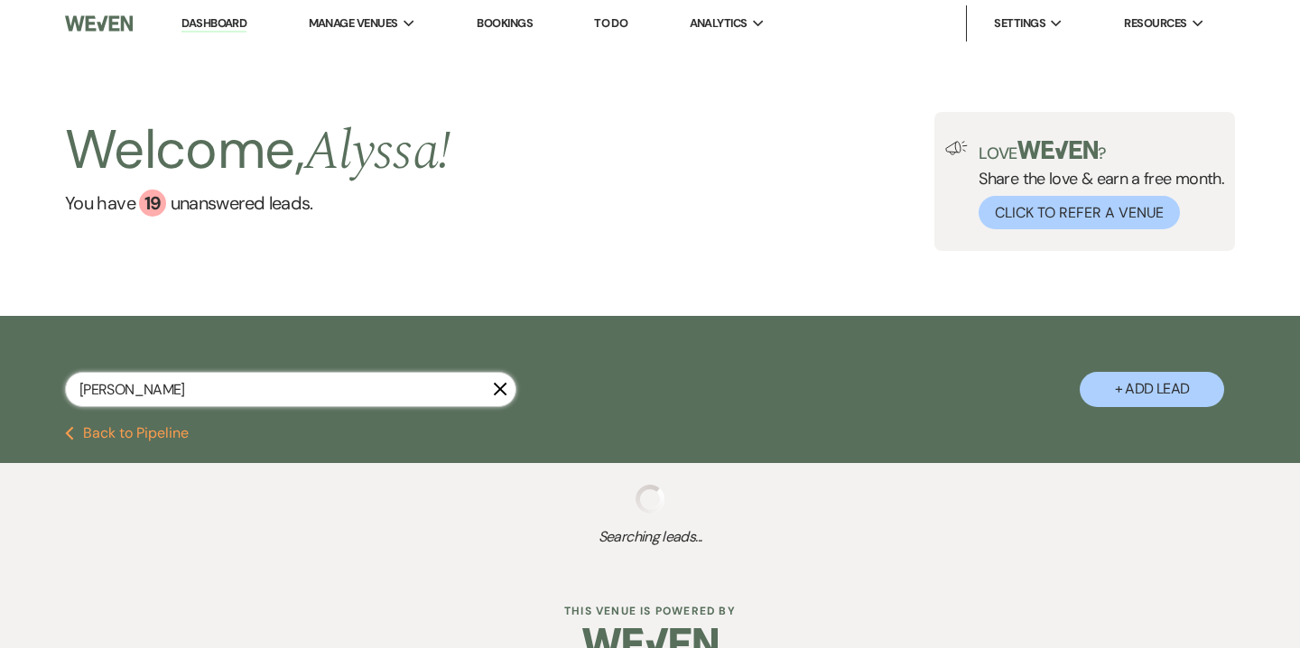
select select "8"
select select "5"
select select "8"
select select "5"
select select "8"
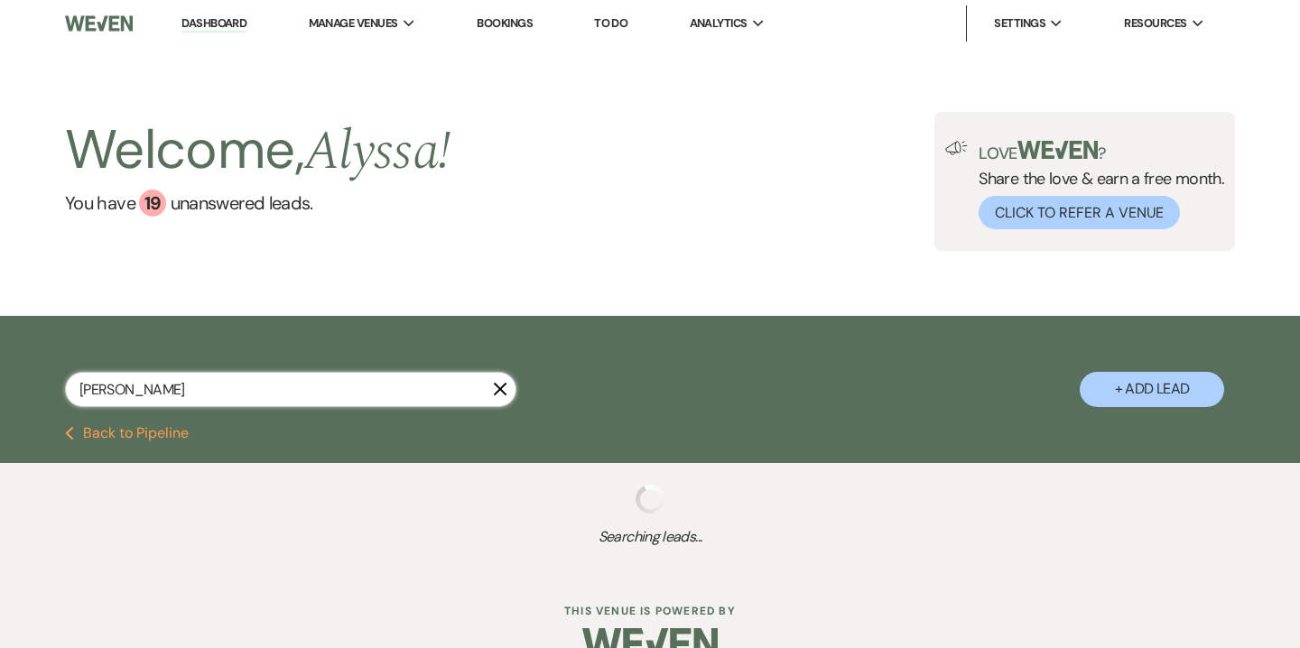
select select "10"
select select "8"
select select "5"
select select "8"
select select "7"
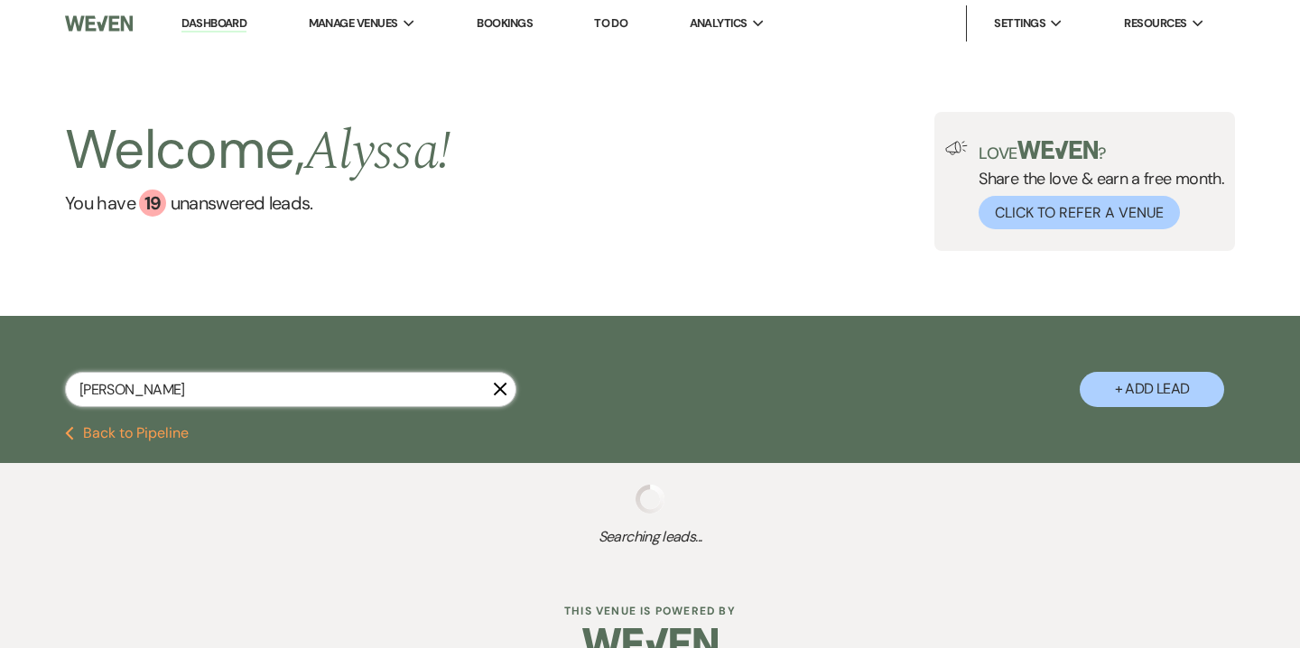
select select "8"
select select "5"
select select "8"
select select "5"
select select "8"
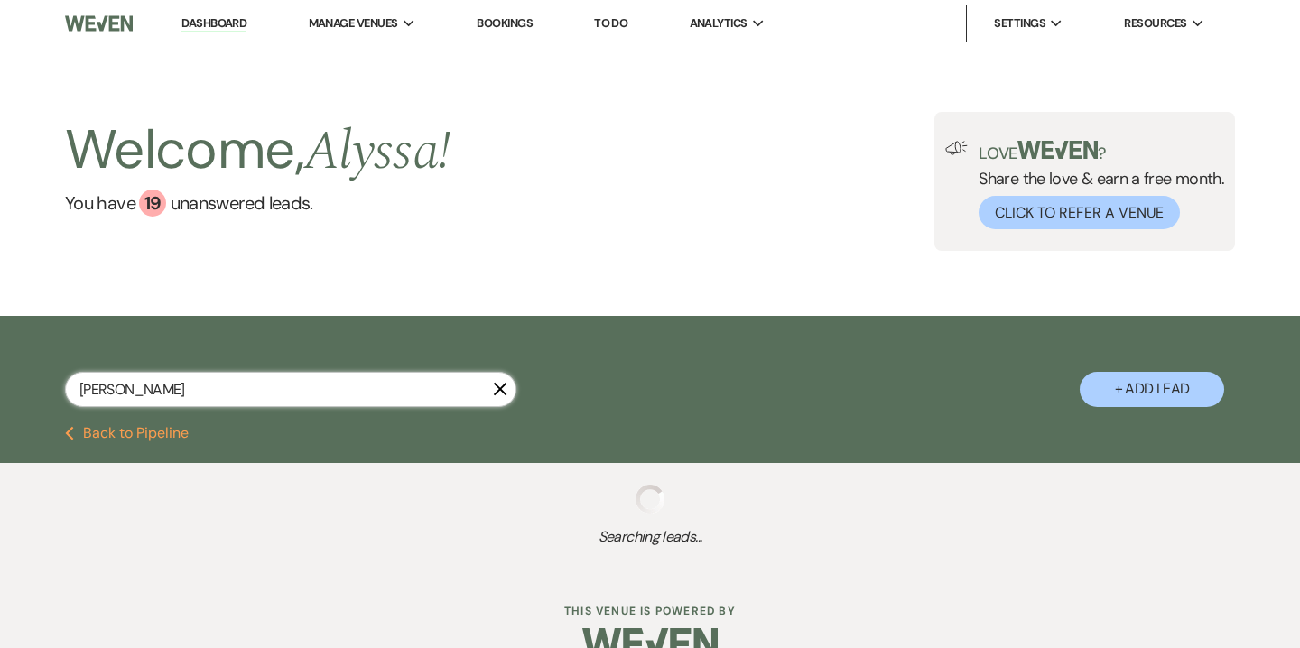
select select "5"
select select "8"
select select "5"
select select "8"
select select "5"
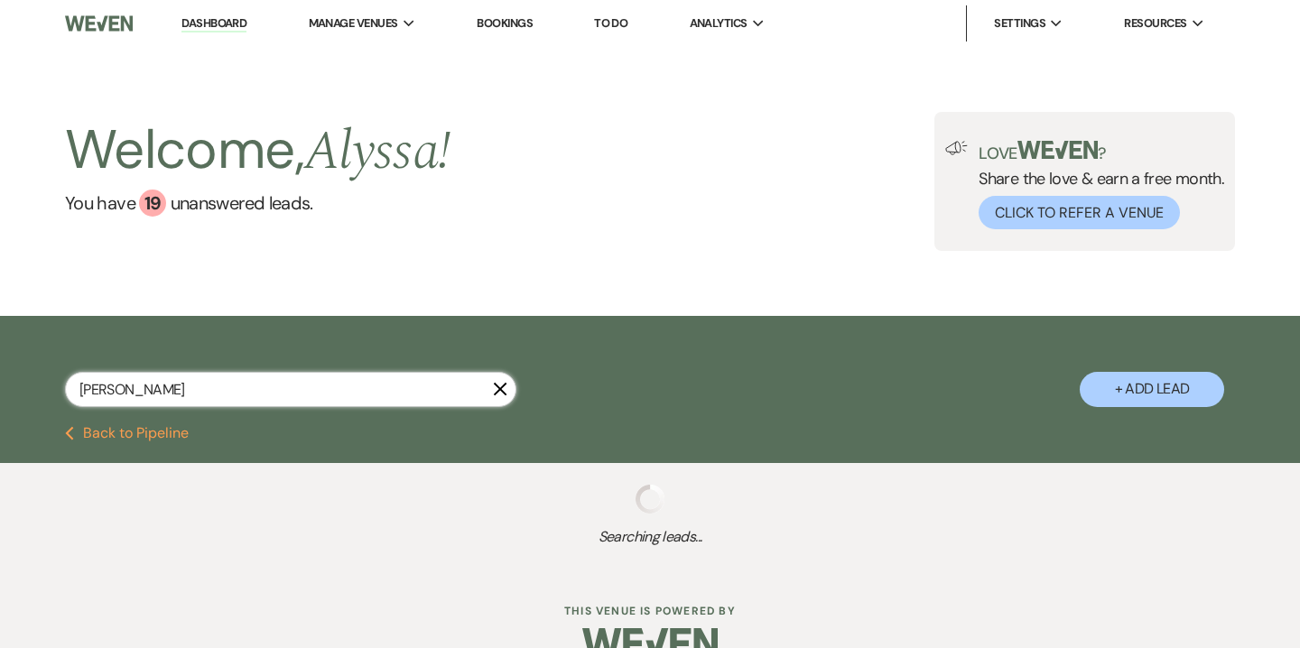
select select "8"
select select "6"
select select "8"
select select "5"
select select "8"
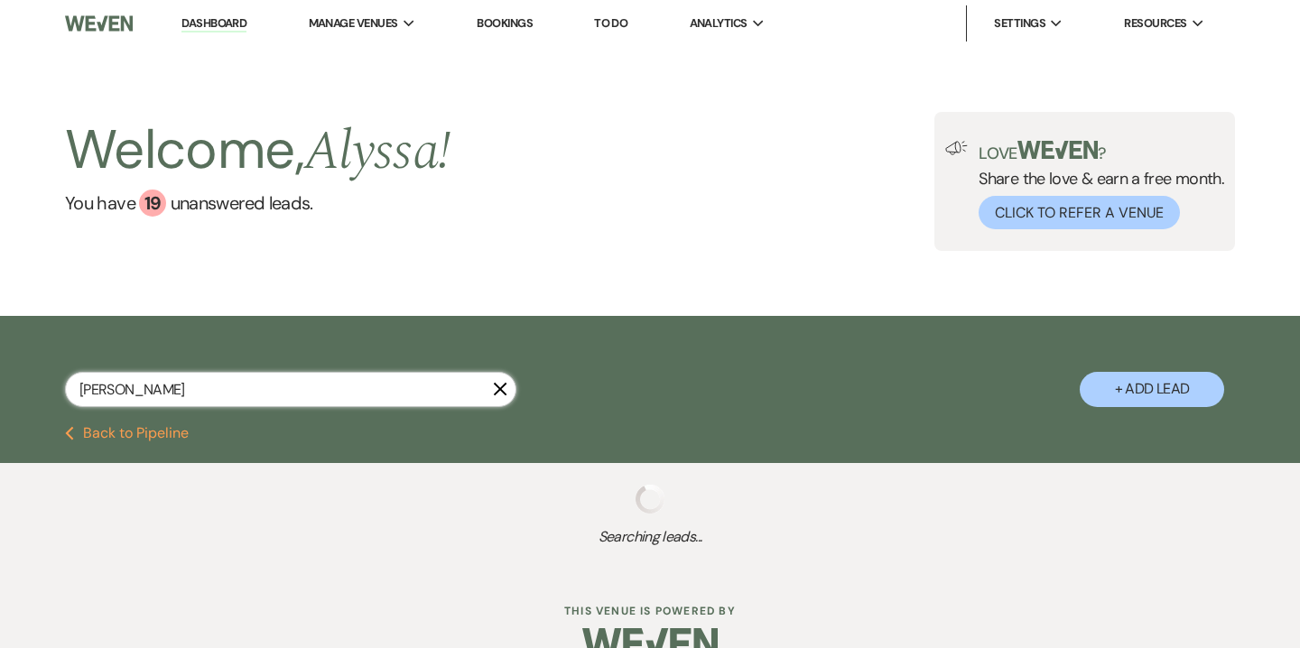
select select "10"
select select "8"
select select "5"
select select "8"
select select "5"
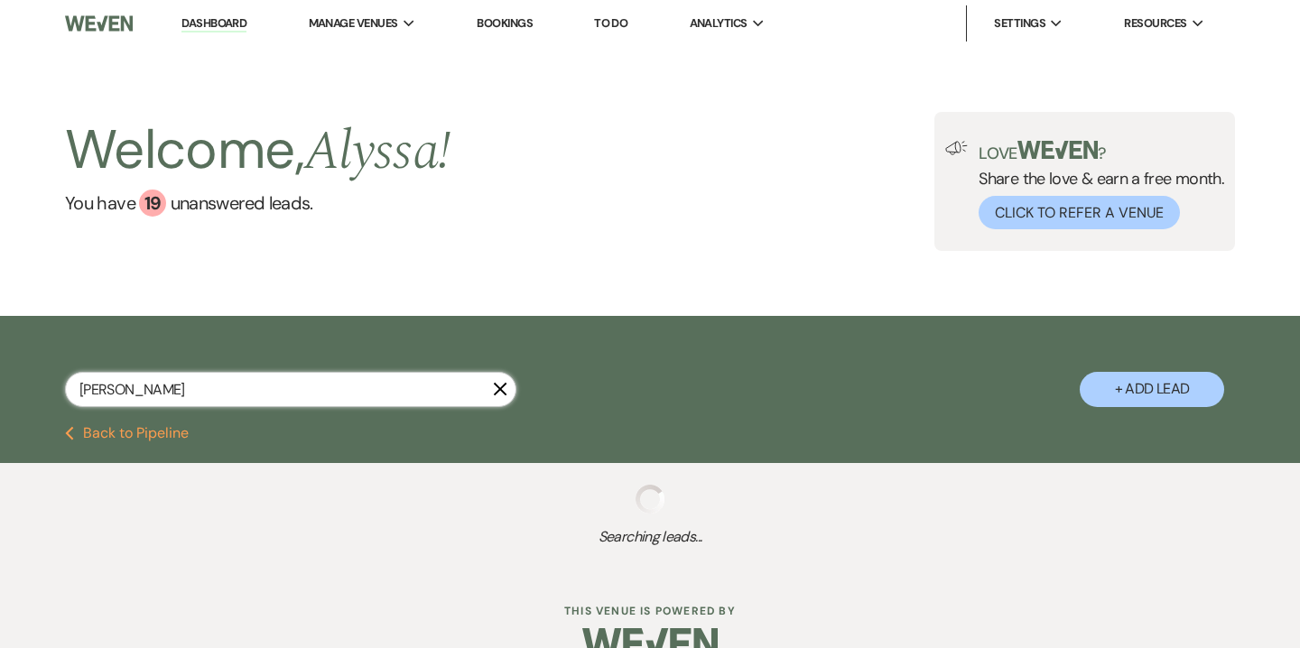
select select "8"
select select "5"
select select "8"
select select "5"
select select "8"
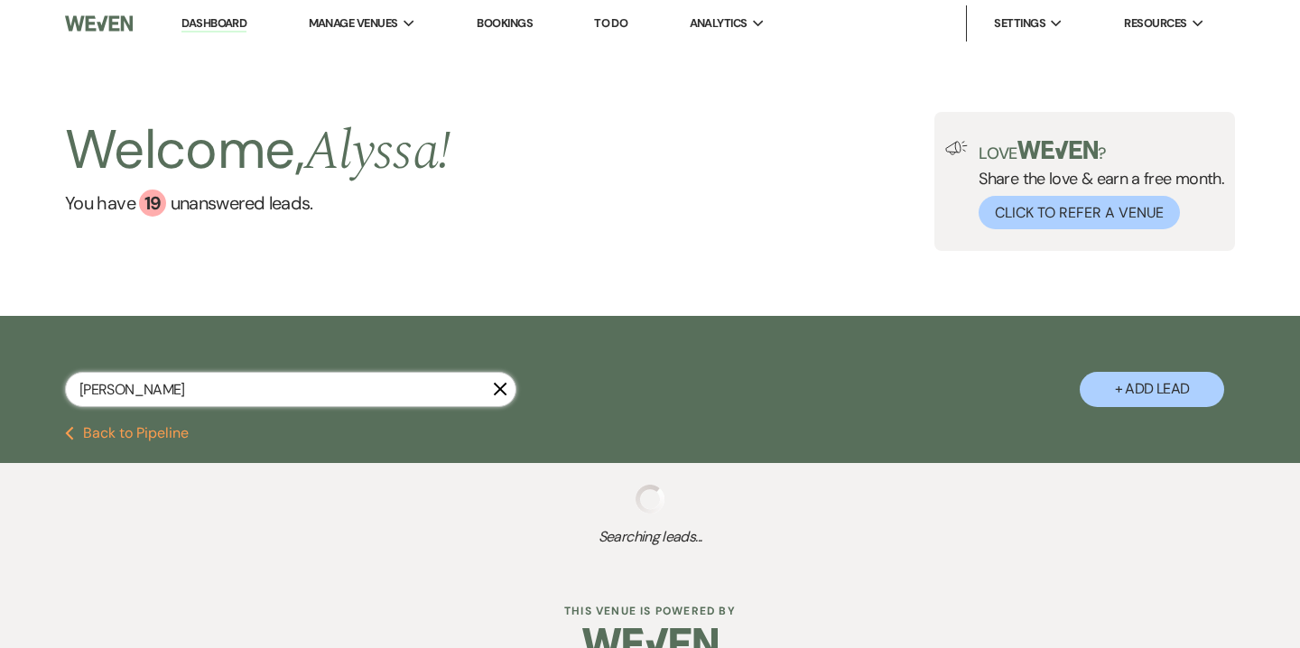
select select "7"
select select "8"
select select "5"
select select "8"
select select "6"
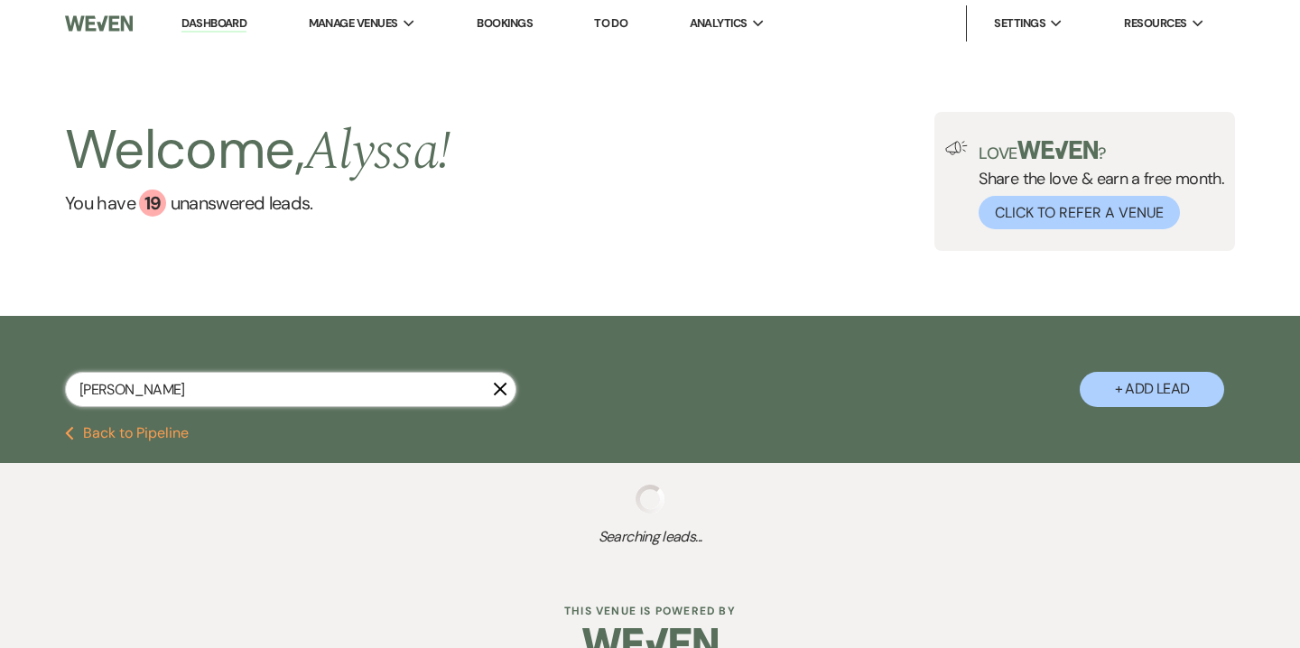
select select "8"
select select "5"
select select "8"
select select "5"
select select "8"
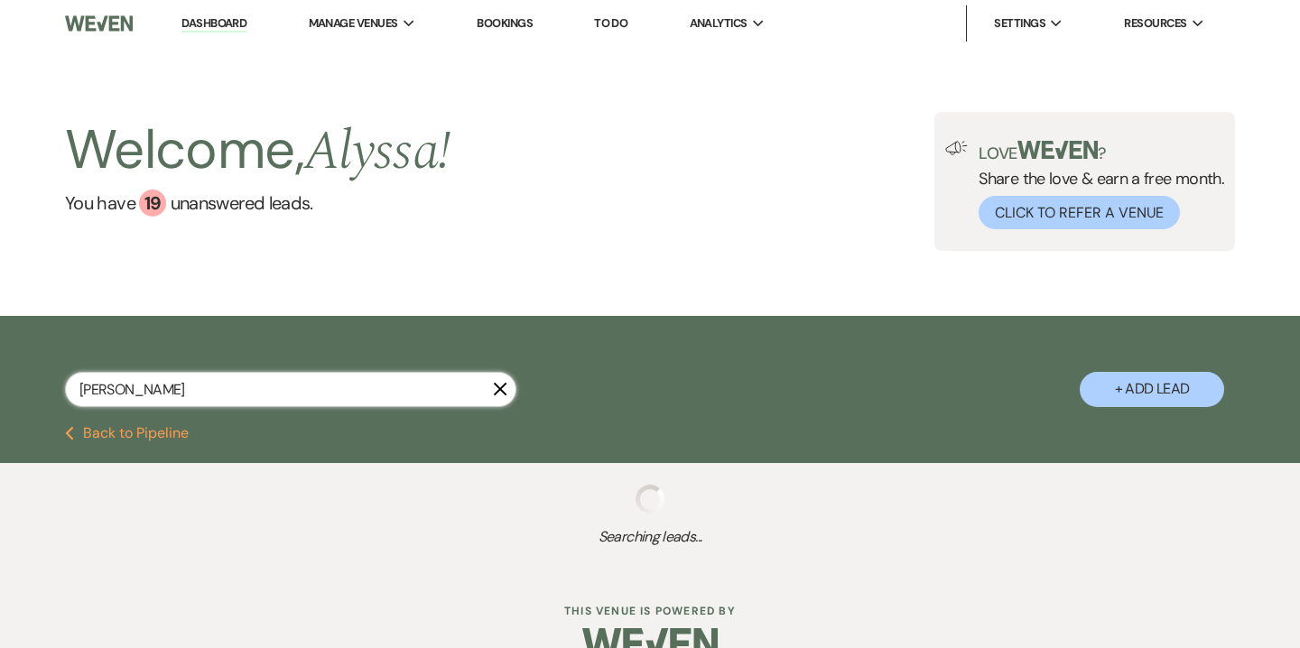
select select "3"
select select "8"
select select "5"
select select "8"
select select "5"
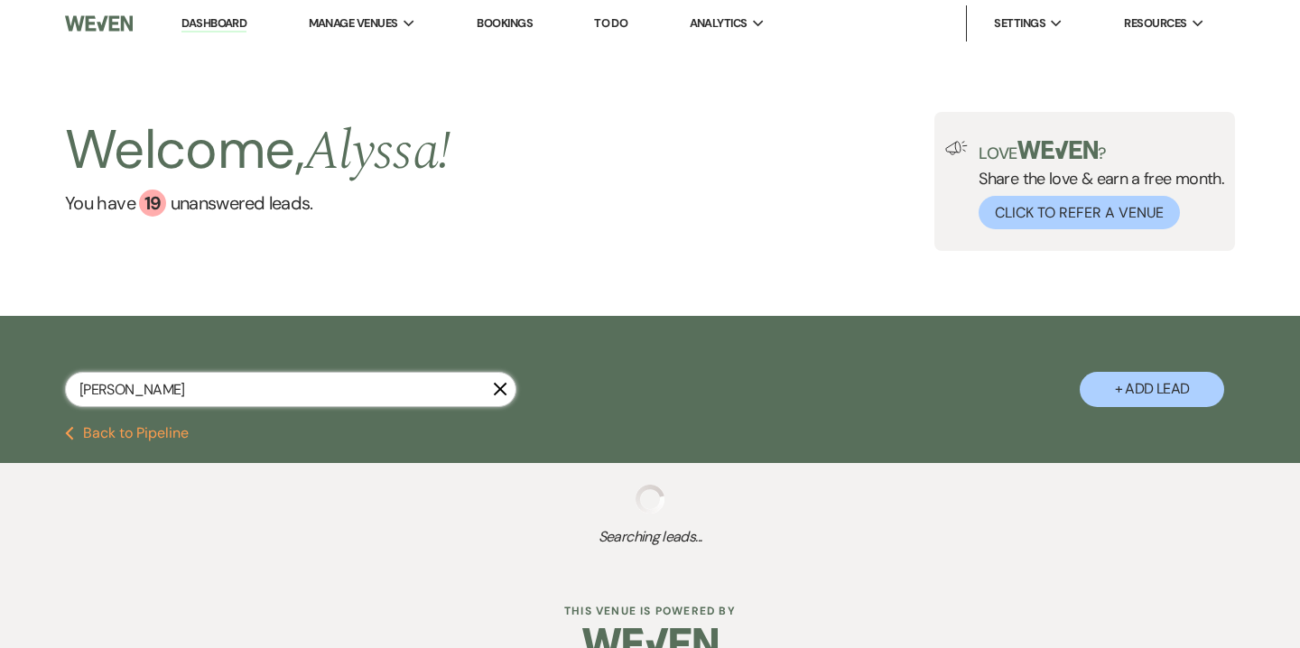
select select "8"
select select "5"
select select "8"
select select "5"
select select "8"
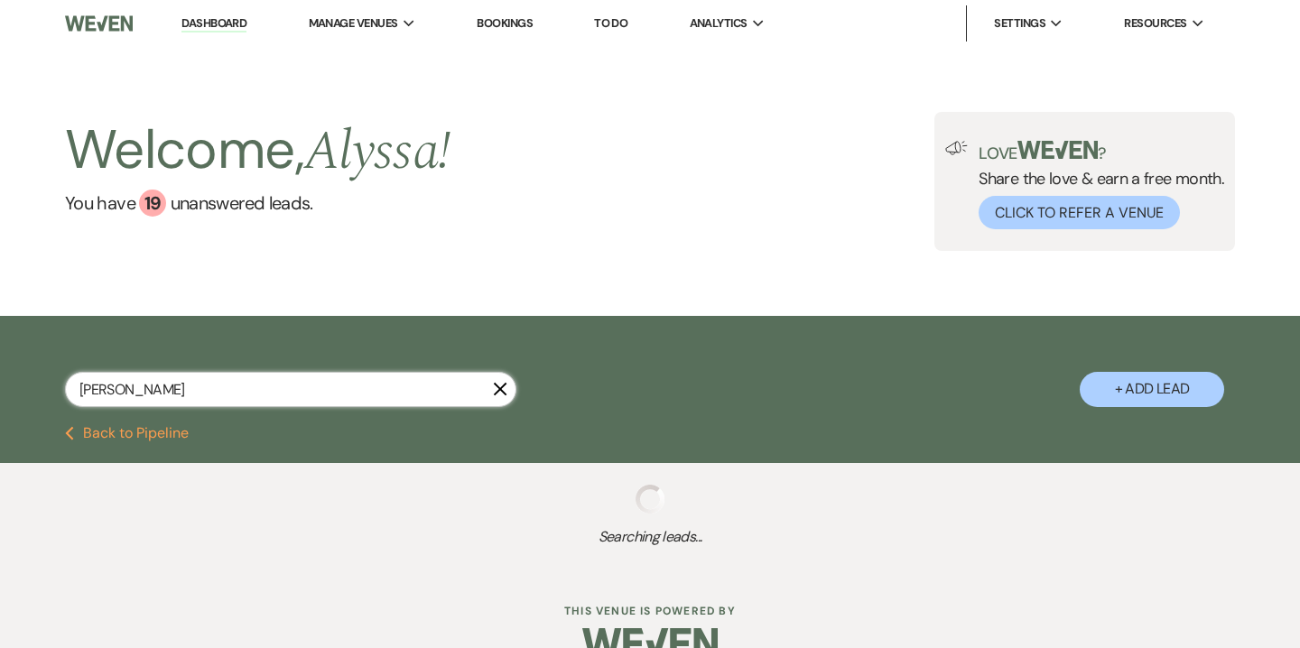
select select "5"
select select "8"
select select "4"
select select "8"
select select "5"
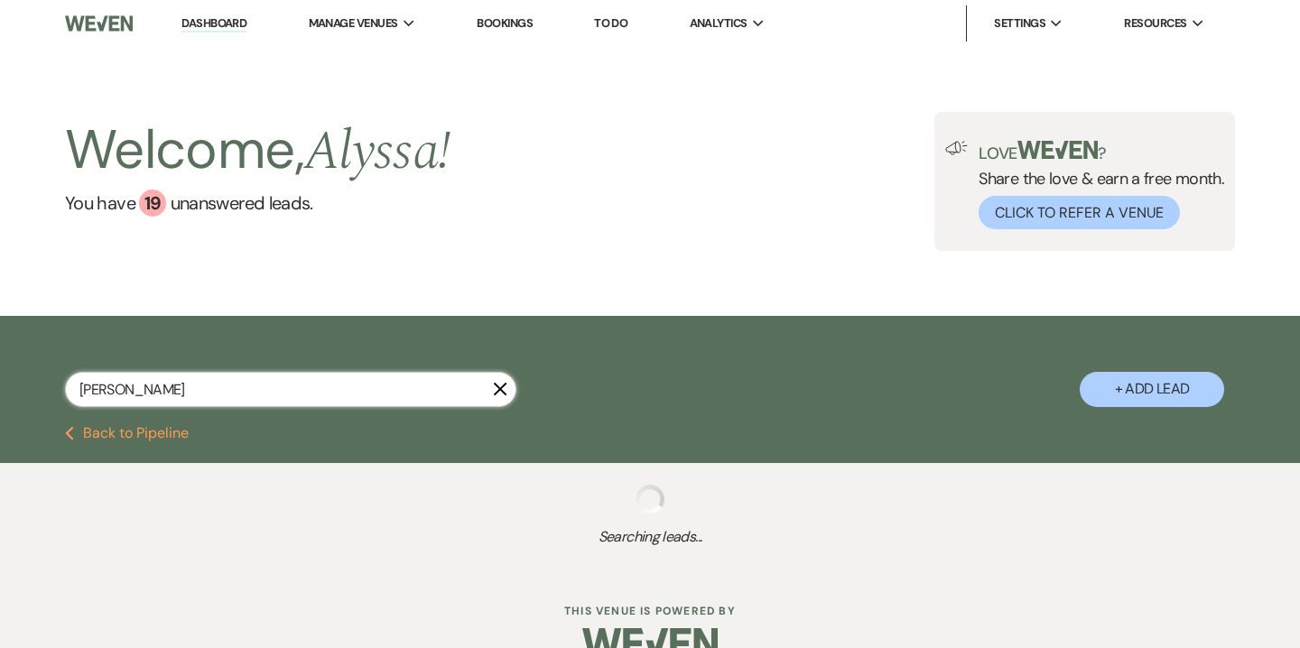
select select "8"
select select "5"
select select "8"
select select "5"
select select "8"
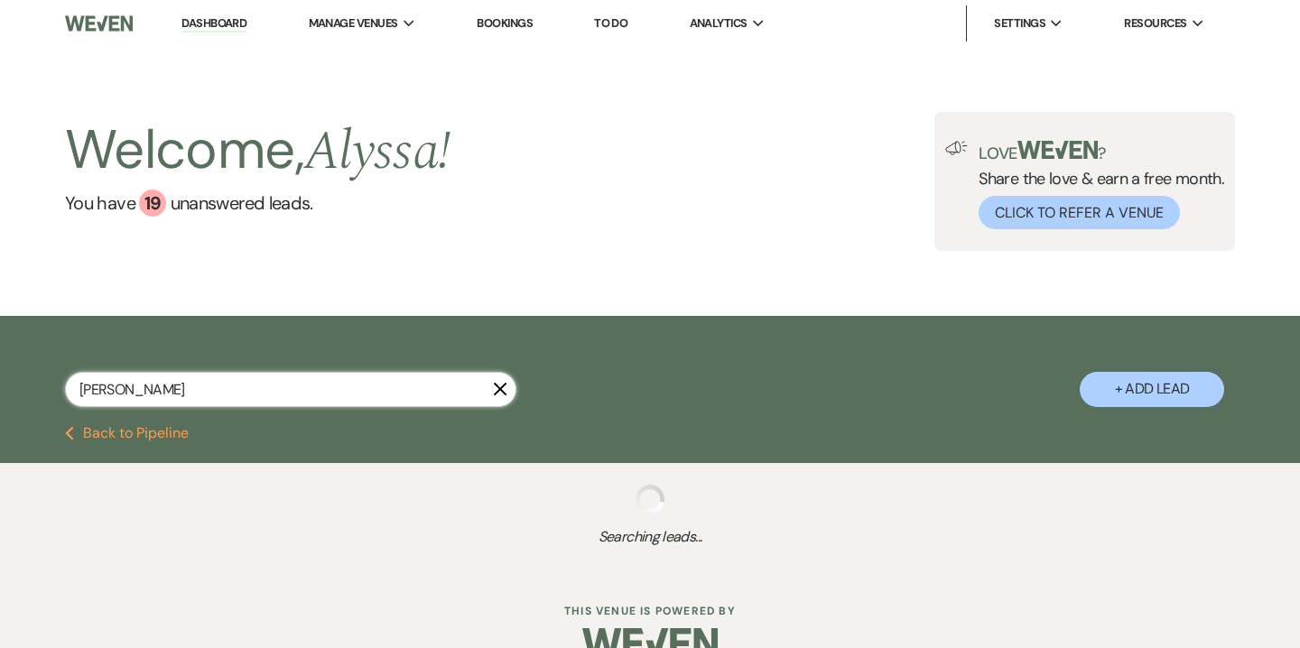
select select "4"
select select "8"
select select "5"
select select "8"
select select "5"
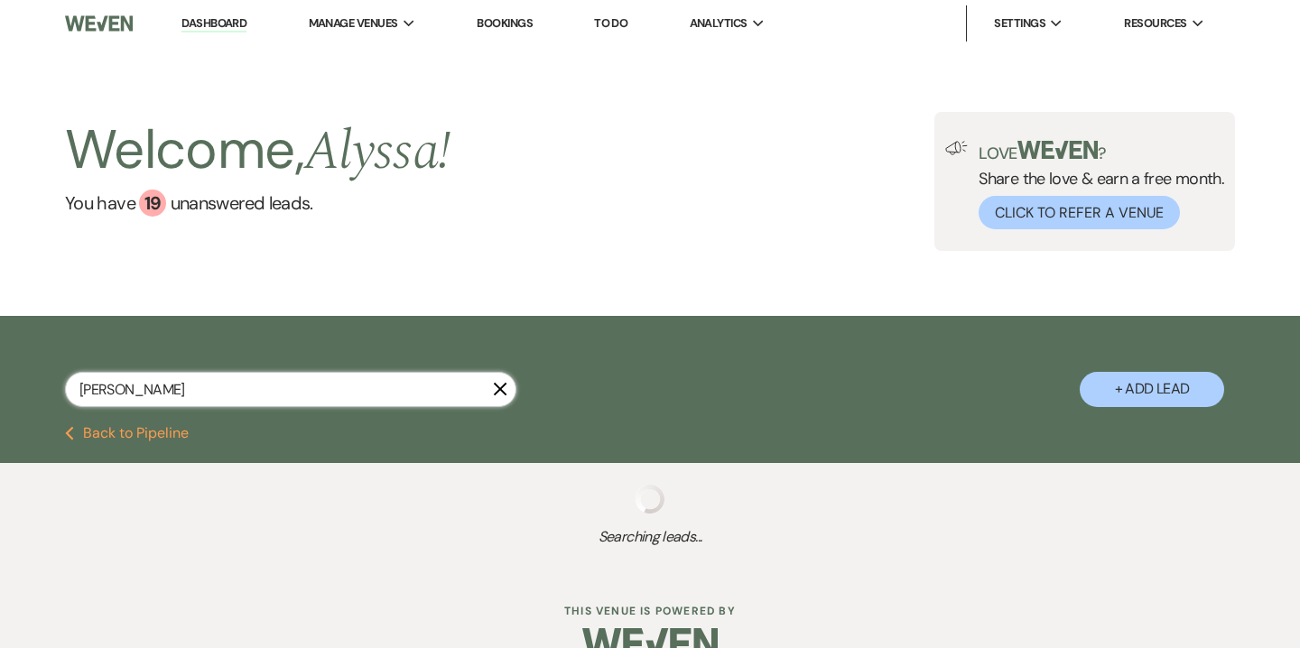
select select "8"
select select "5"
select select "8"
select select "5"
select select "8"
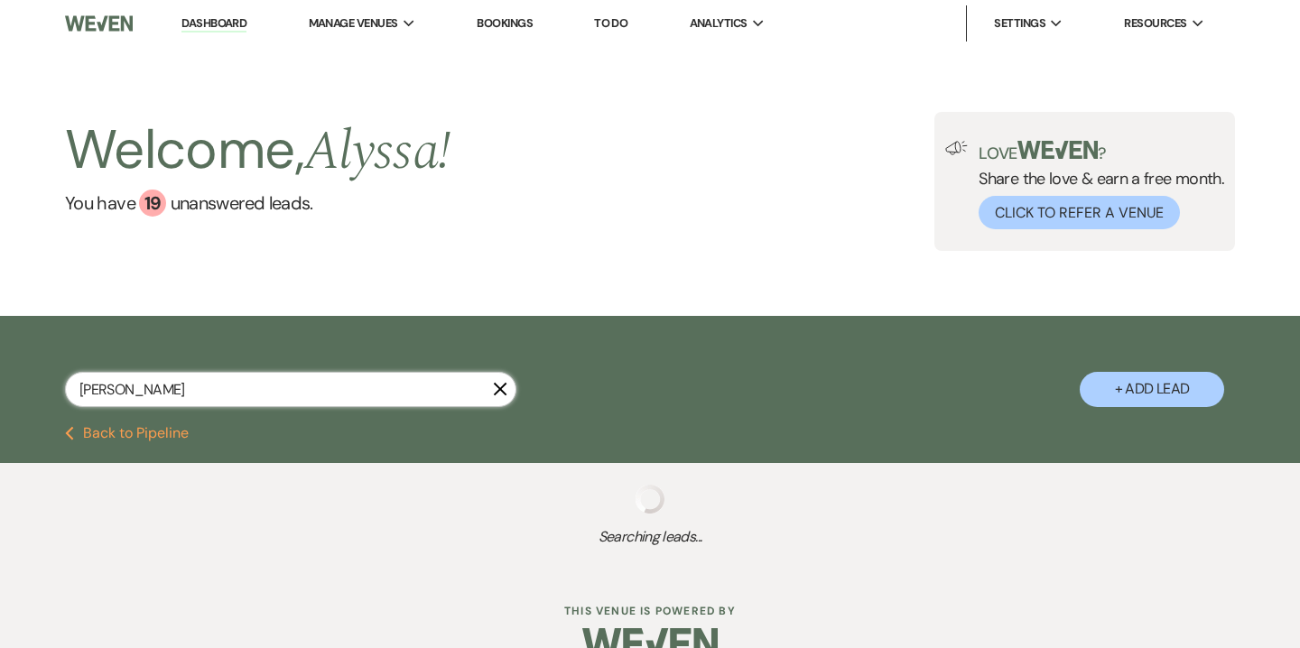
select select "5"
select select "8"
select select "7"
select select "8"
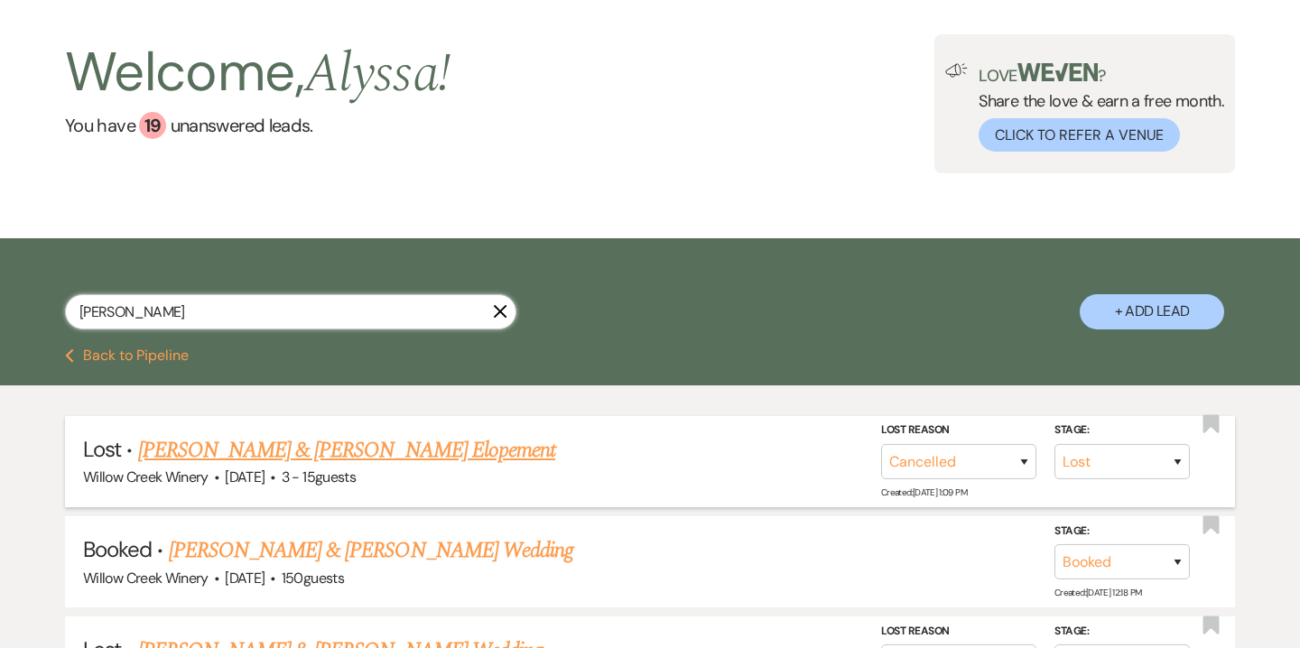
scroll to position [76, 0]
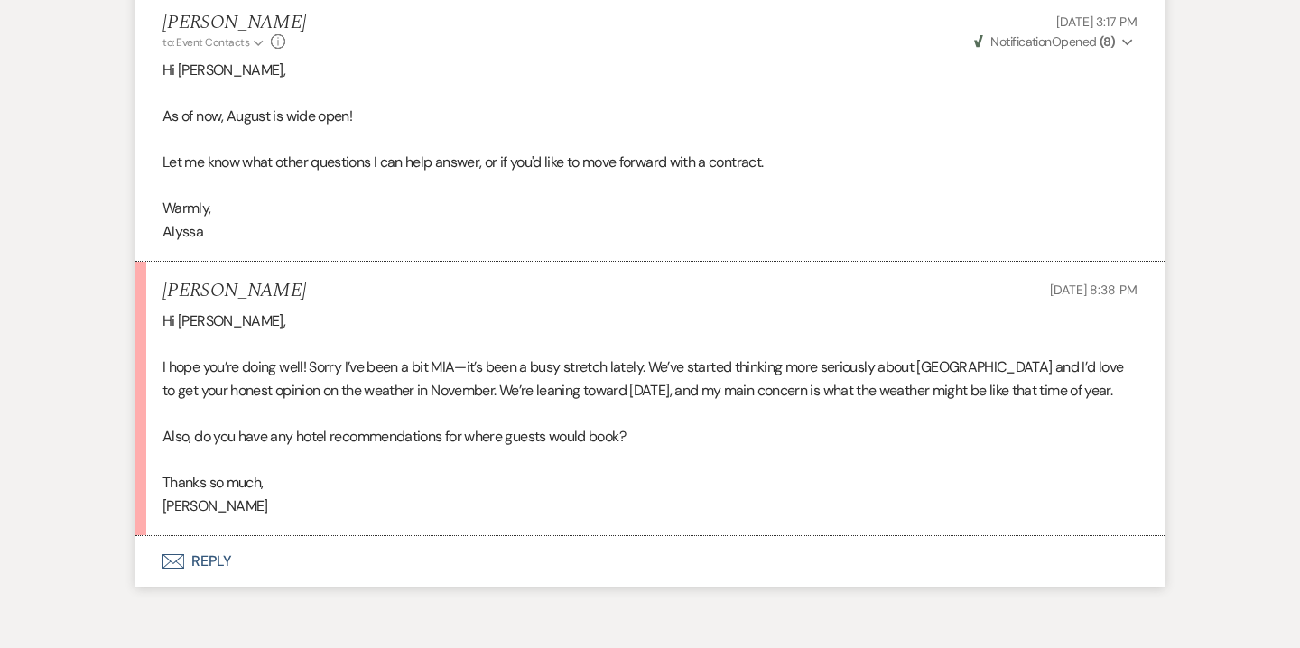
scroll to position [3991, 0]
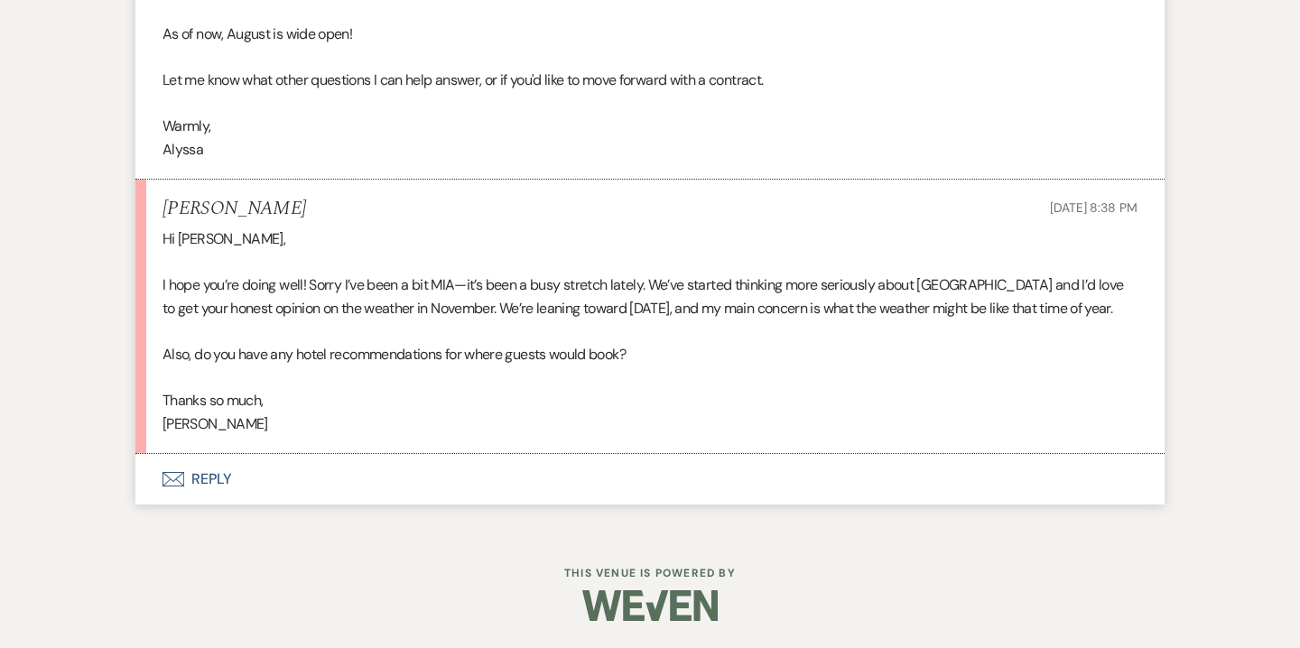
click at [221, 496] on button "Envelope Reply" at bounding box center [649, 479] width 1029 height 51
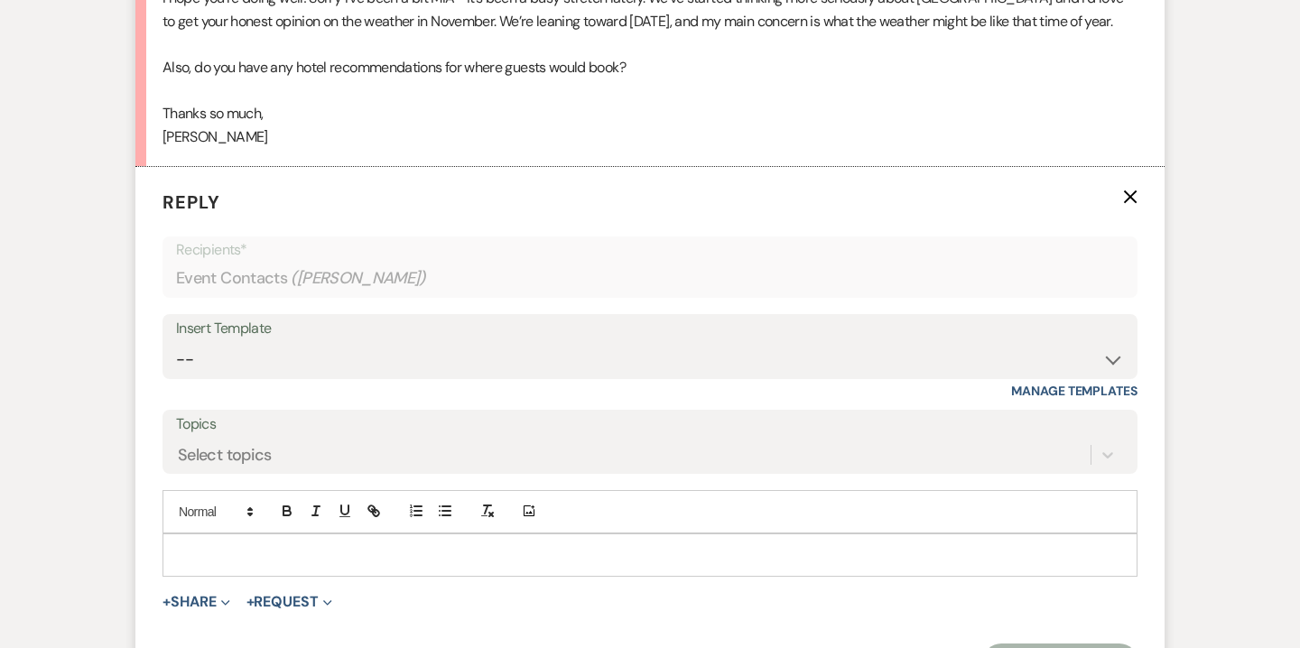
scroll to position [4339, 0]
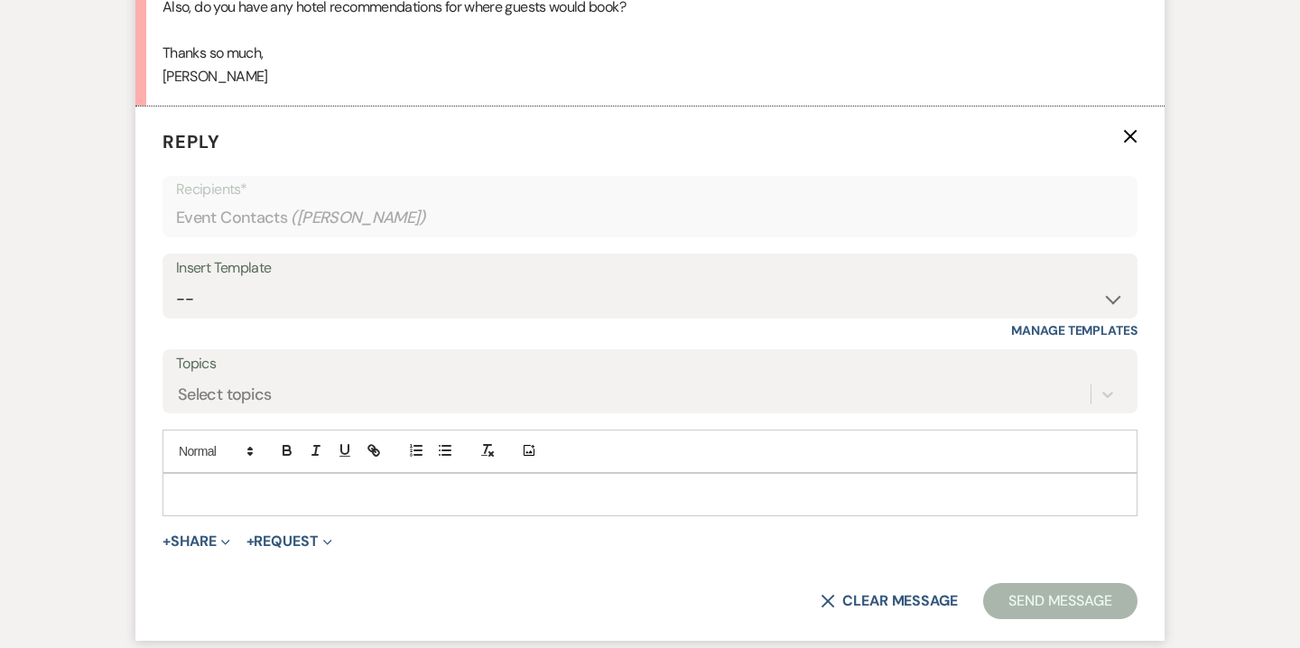
click at [507, 485] on p at bounding box center [650, 495] width 946 height 20
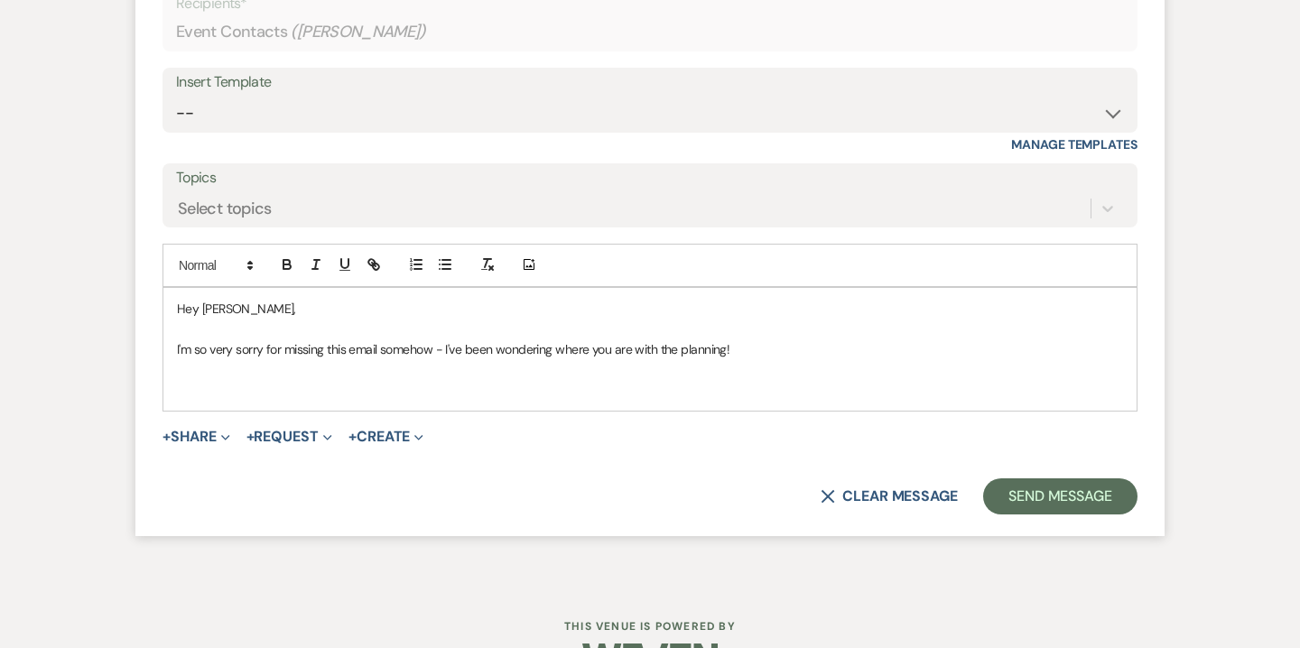
scroll to position [4524, 0]
click at [202, 387] on p "Hon estly," at bounding box center [650, 390] width 946 height 20
click at [257, 396] on p "Honestly," at bounding box center [650, 390] width 946 height 20
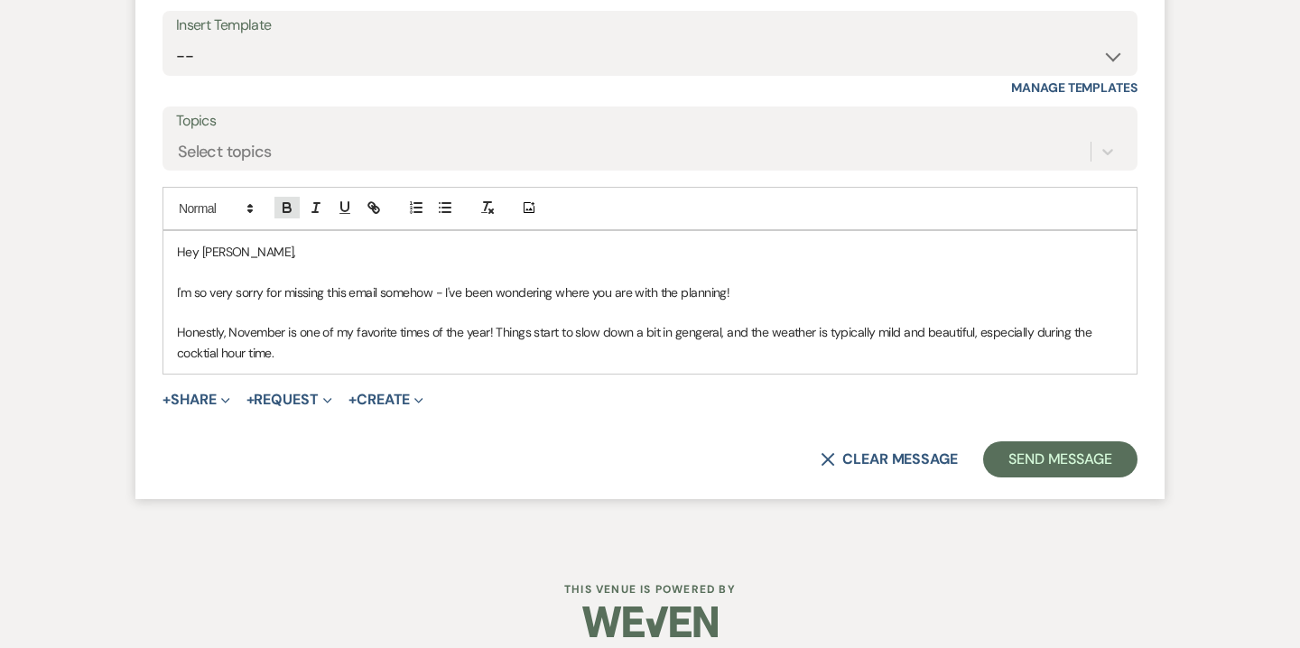
scroll to position [4583, 0]
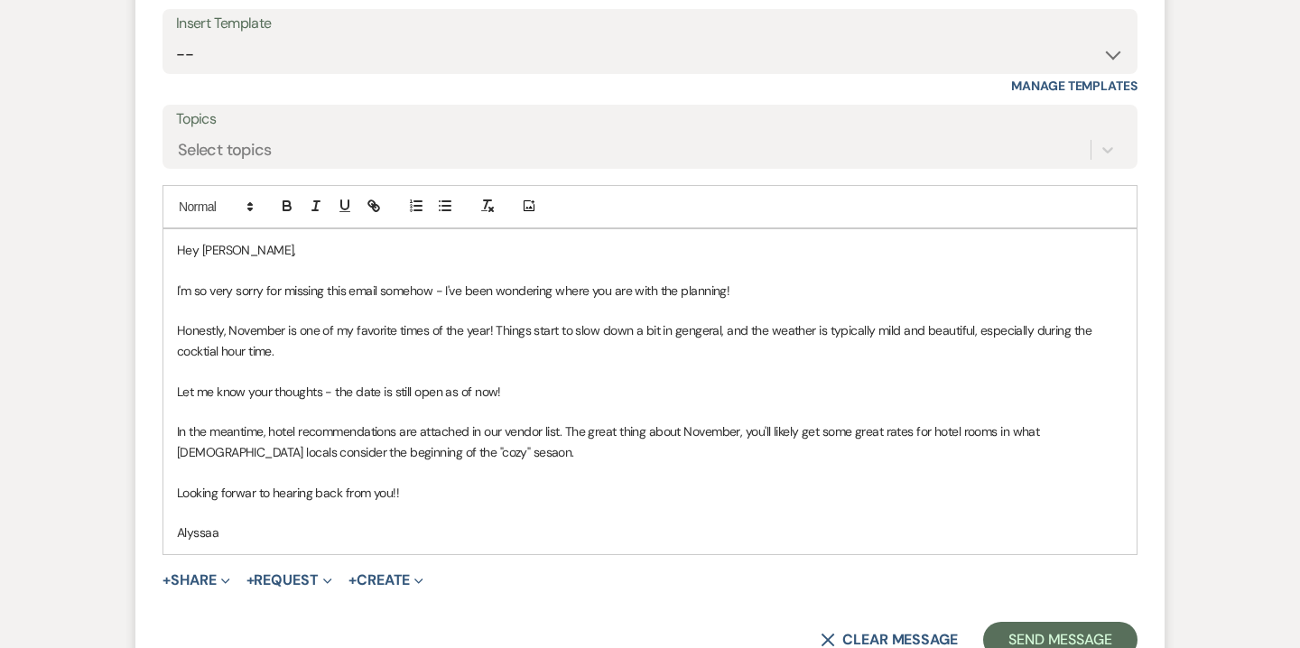
click at [435, 453] on p "In the meantime, hotel recommendations are attached in our vendor list. The gre…" at bounding box center [650, 442] width 946 height 41
click at [219, 573] on button "+ Share Expand" at bounding box center [197, 580] width 68 height 14
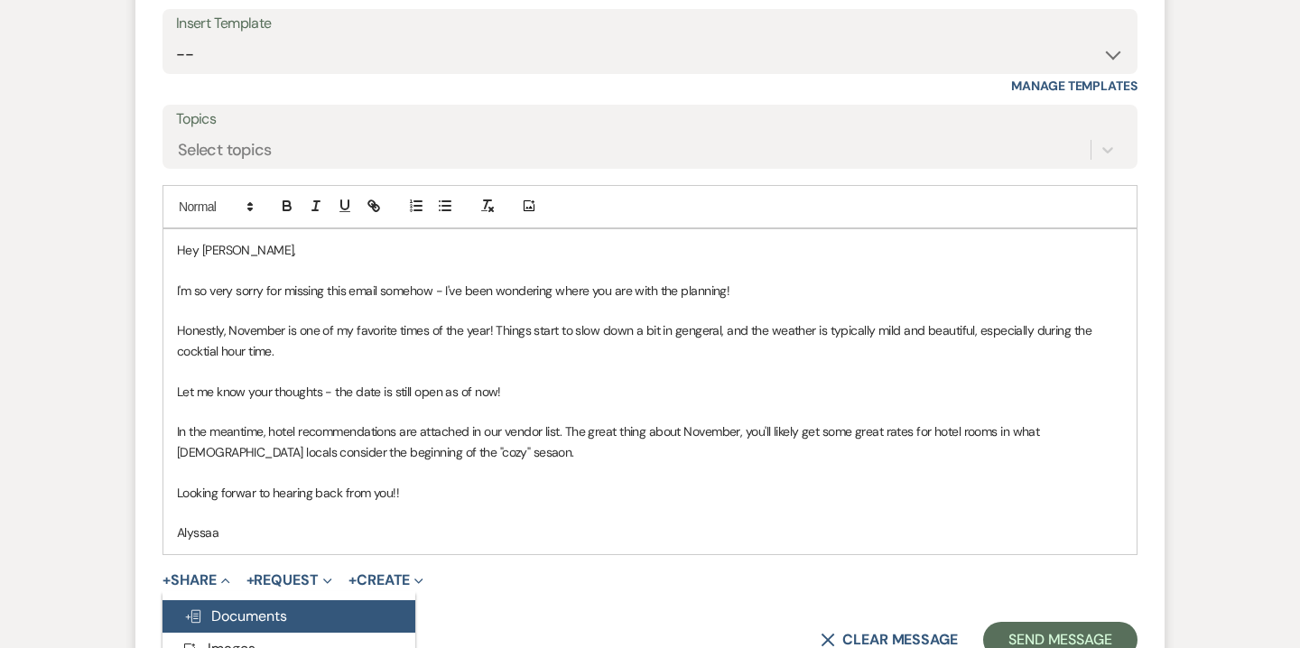
click at [250, 617] on span "Doc Upload Documents" at bounding box center [235, 616] width 103 height 19
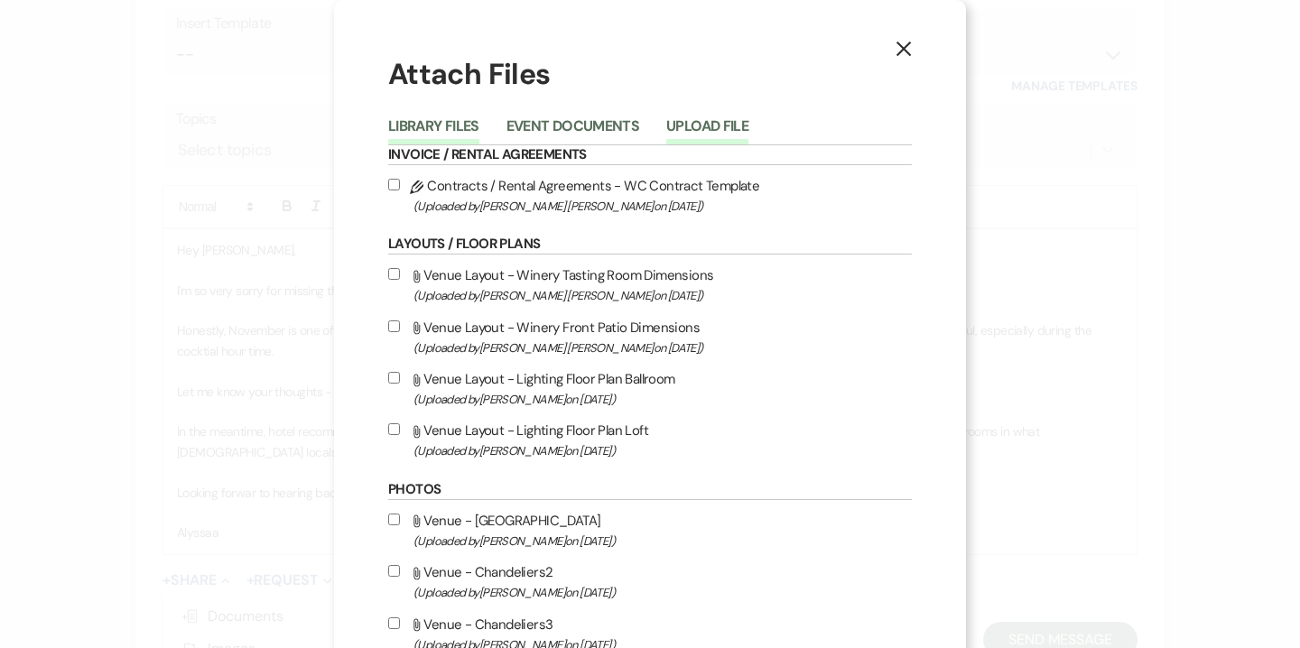
click at [700, 124] on button "Upload File" at bounding box center [707, 131] width 82 height 25
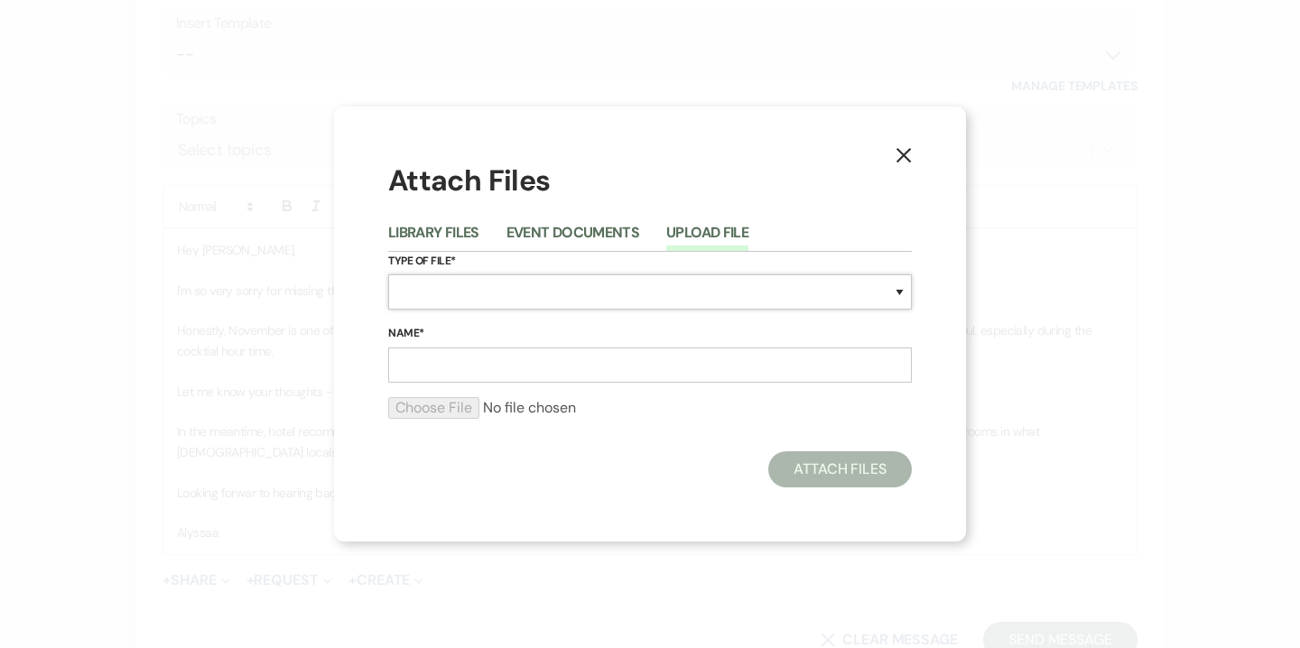
click at [604, 292] on select "Special Event Insurance Vendor Certificate of Insurance Contracts / Rental Agre…" at bounding box center [650, 291] width 524 height 35
select select "61"
click at [388, 274] on select "Special Event Insurance Vendor Certificate of Insurance Contracts / Rental Agre…" at bounding box center [650, 291] width 524 height 35
click at [535, 358] on input "Name*" at bounding box center [650, 365] width 524 height 35
click at [559, 374] on input "willow" at bounding box center [650, 365] width 524 height 35
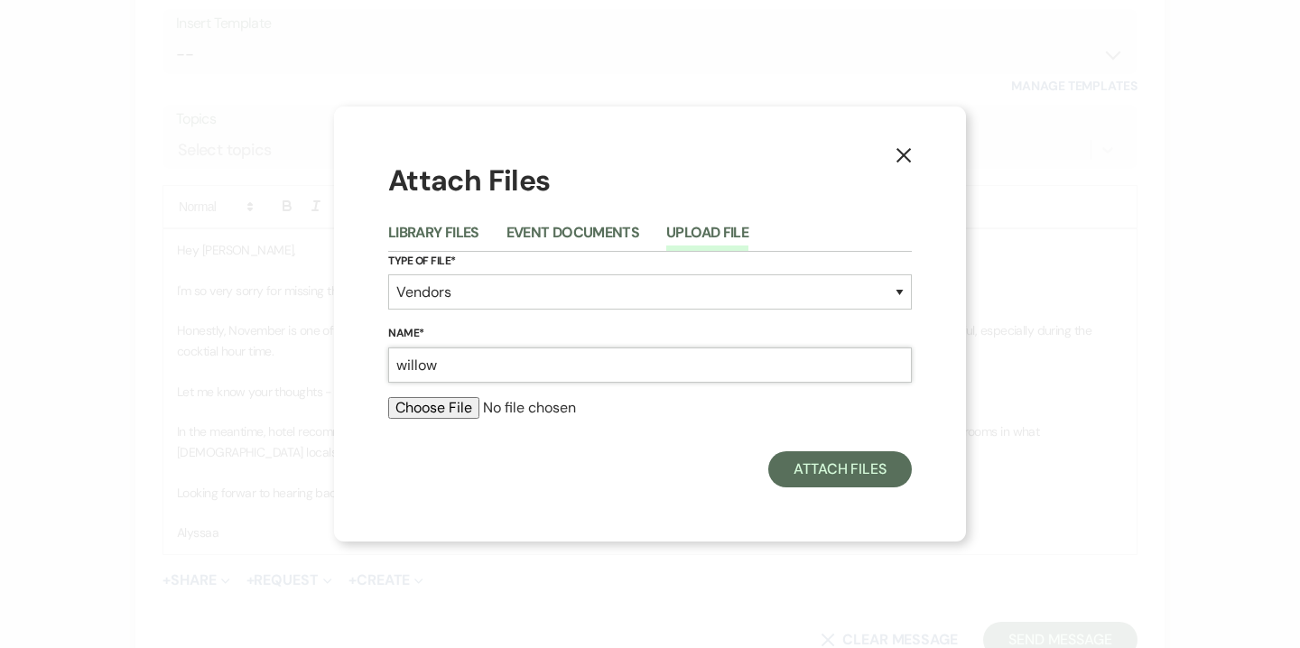
click at [559, 374] on input "willow" at bounding box center [650, 365] width 524 height 35
type input "v"
type input "Preferred Vendors List"
click at [467, 408] on input "file" at bounding box center [650, 408] width 524 height 22
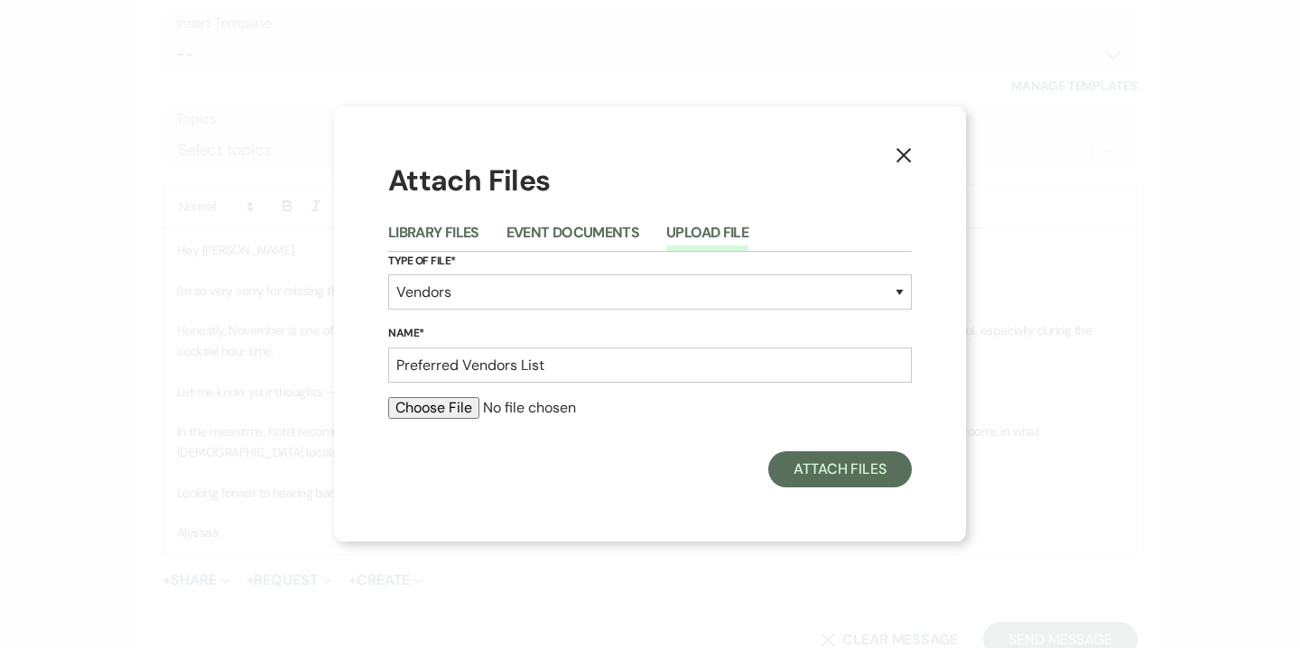
type input "C:\fakepath\Willow Creek Vendor List (2).pdf"
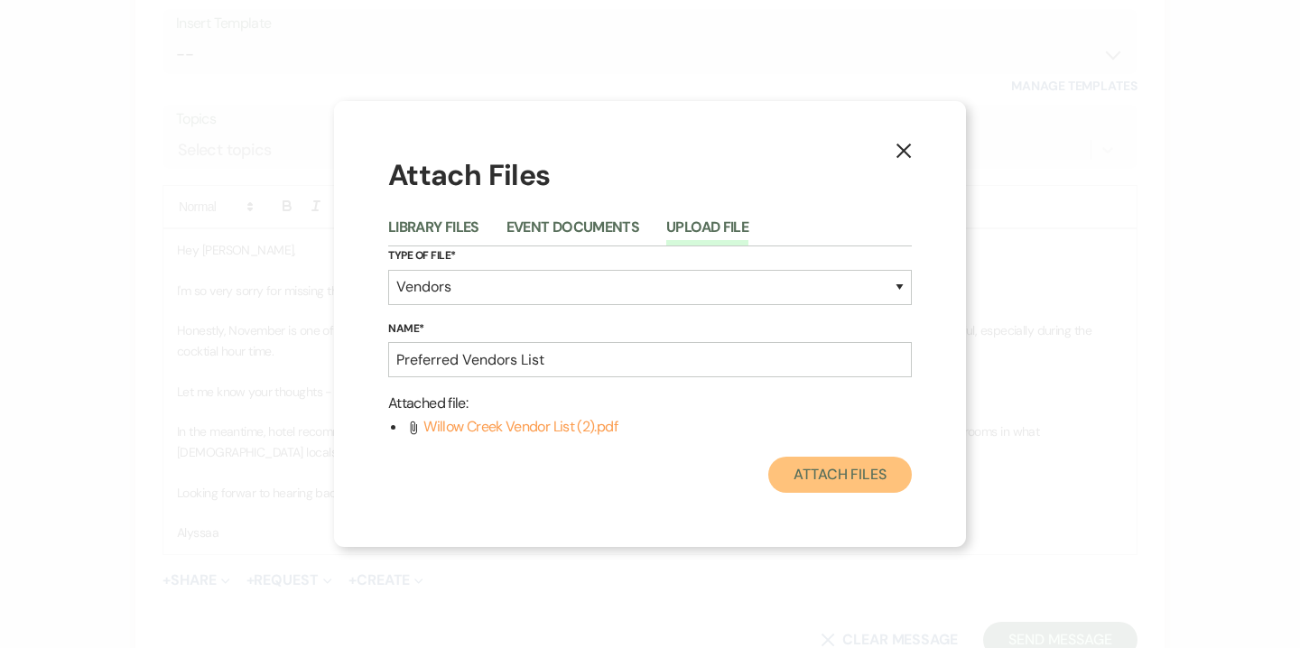
click at [874, 481] on button "Attach Files" at bounding box center [840, 475] width 144 height 36
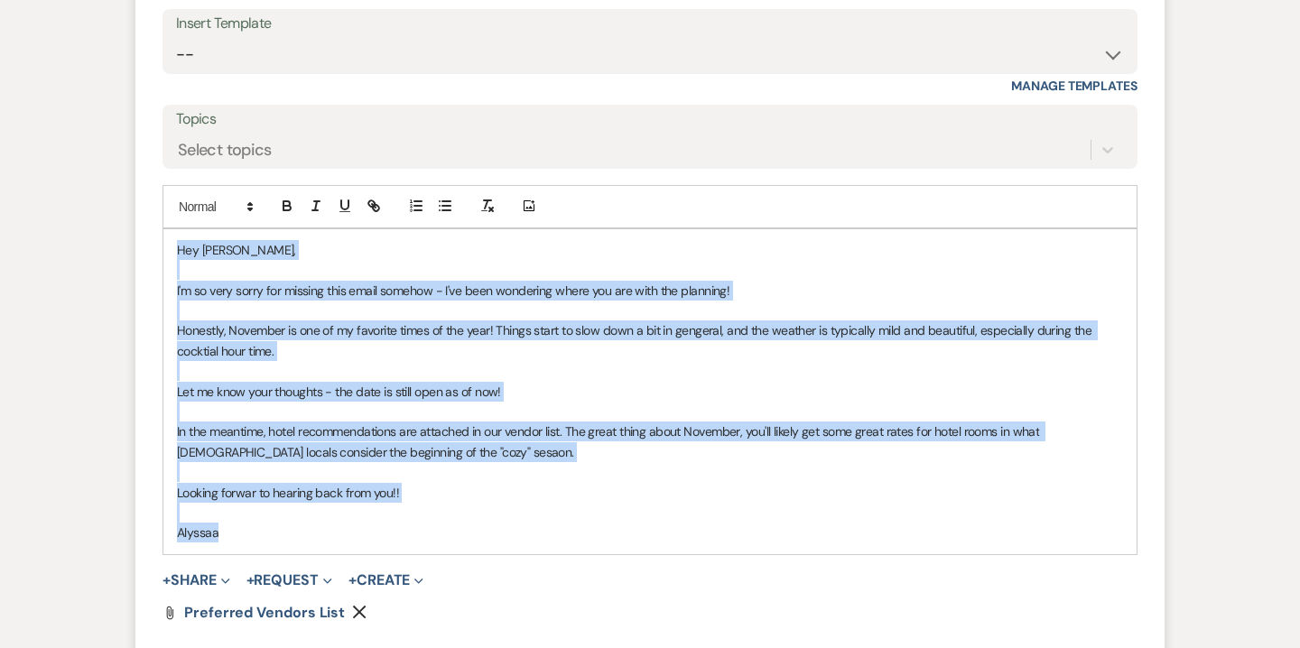
drag, startPoint x: 176, startPoint y: 250, endPoint x: 256, endPoint y: 542, distance: 302.3
click at [256, 542] on div "Hey Alexis, I'm so very sorry for missing this email somehow - I've been wonder…" at bounding box center [649, 391] width 973 height 325
copy div "Hey Alexis, I'm so very sorry for missing this email somehow - I've been wonder…"
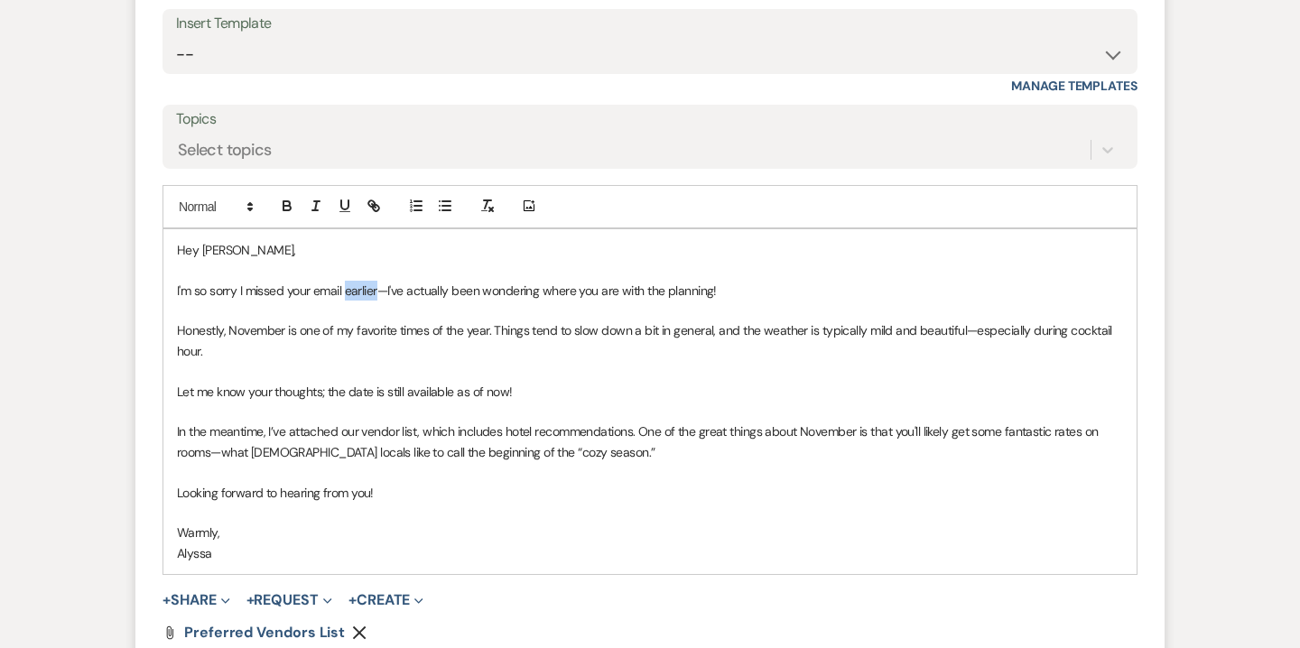
drag, startPoint x: 379, startPoint y: 289, endPoint x: 345, endPoint y: 289, distance: 34.3
click at [345, 289] on p "I'm so sorry I missed your email earlier—I've actually been wondering where you…" at bounding box center [650, 291] width 946 height 20
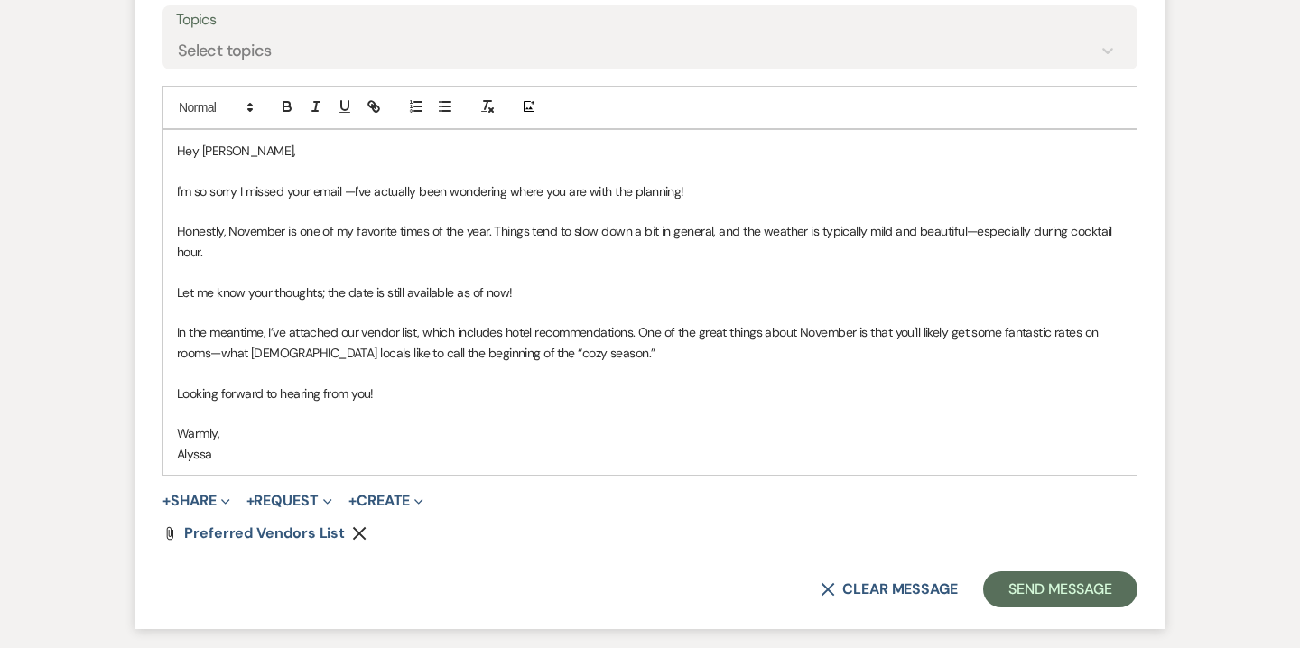
scroll to position [4682, 0]
click at [1049, 587] on button "Send Message" at bounding box center [1060, 590] width 154 height 36
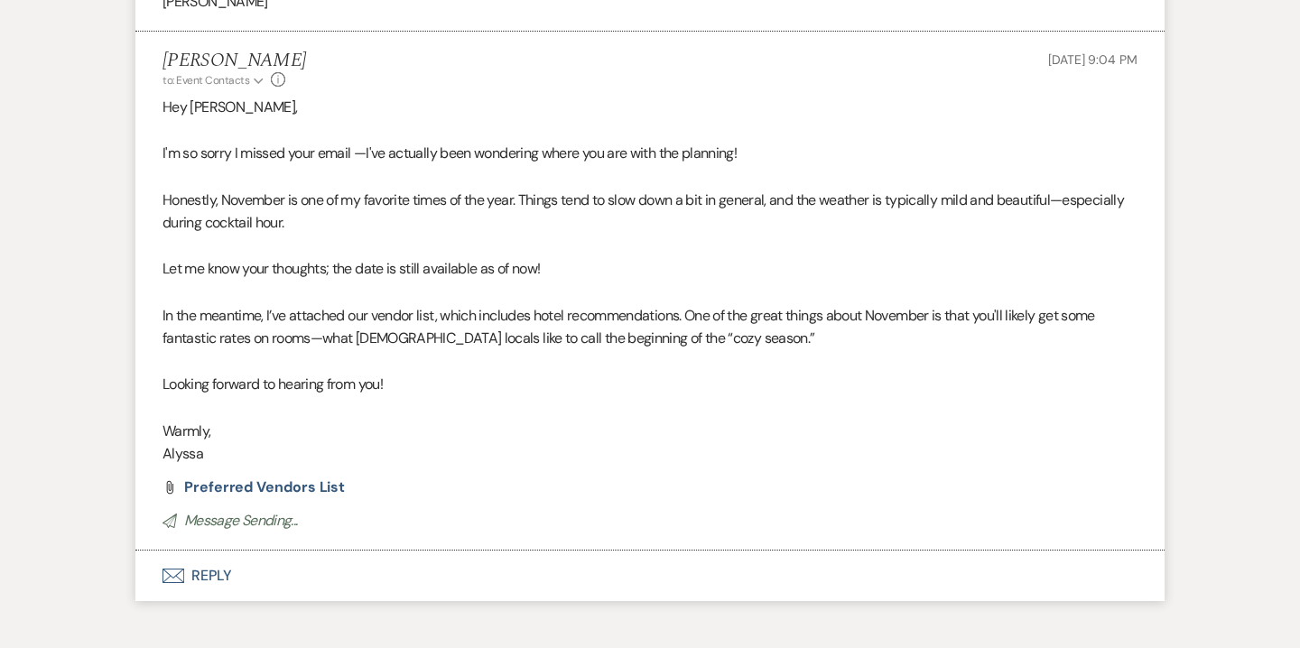
scroll to position [4382, 0]
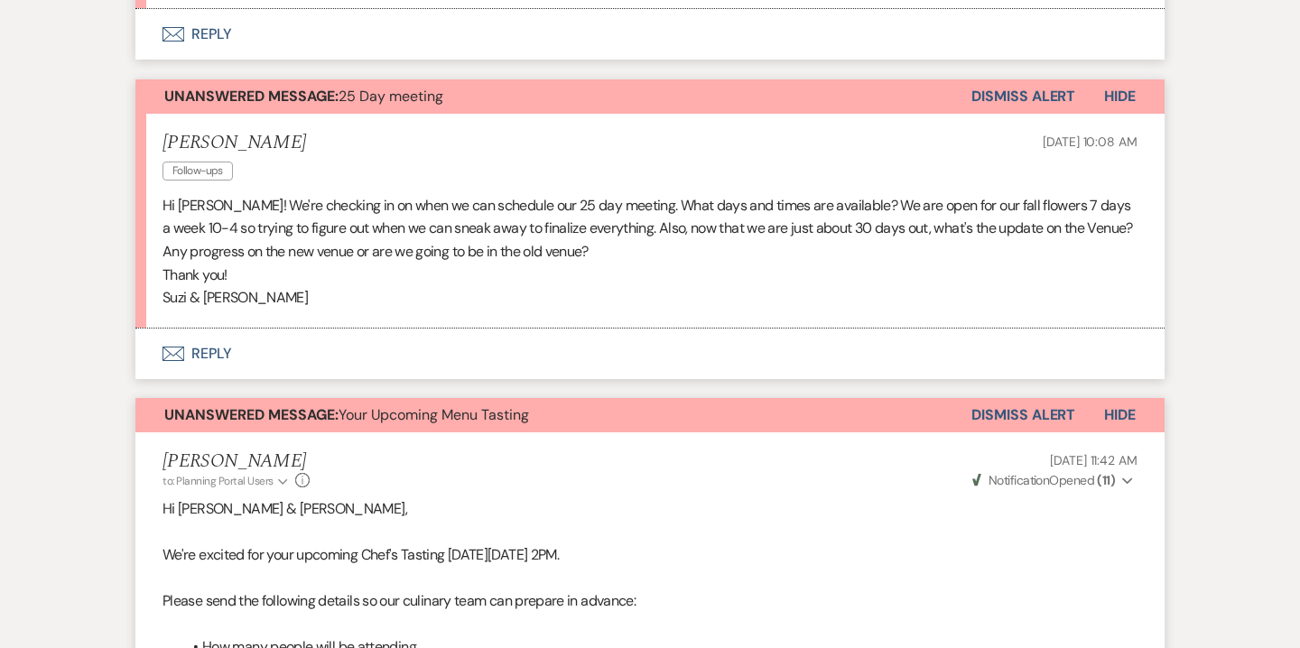
scroll to position [1607, 0]
click at [1038, 399] on button "Dismiss Alert" at bounding box center [1024, 416] width 104 height 34
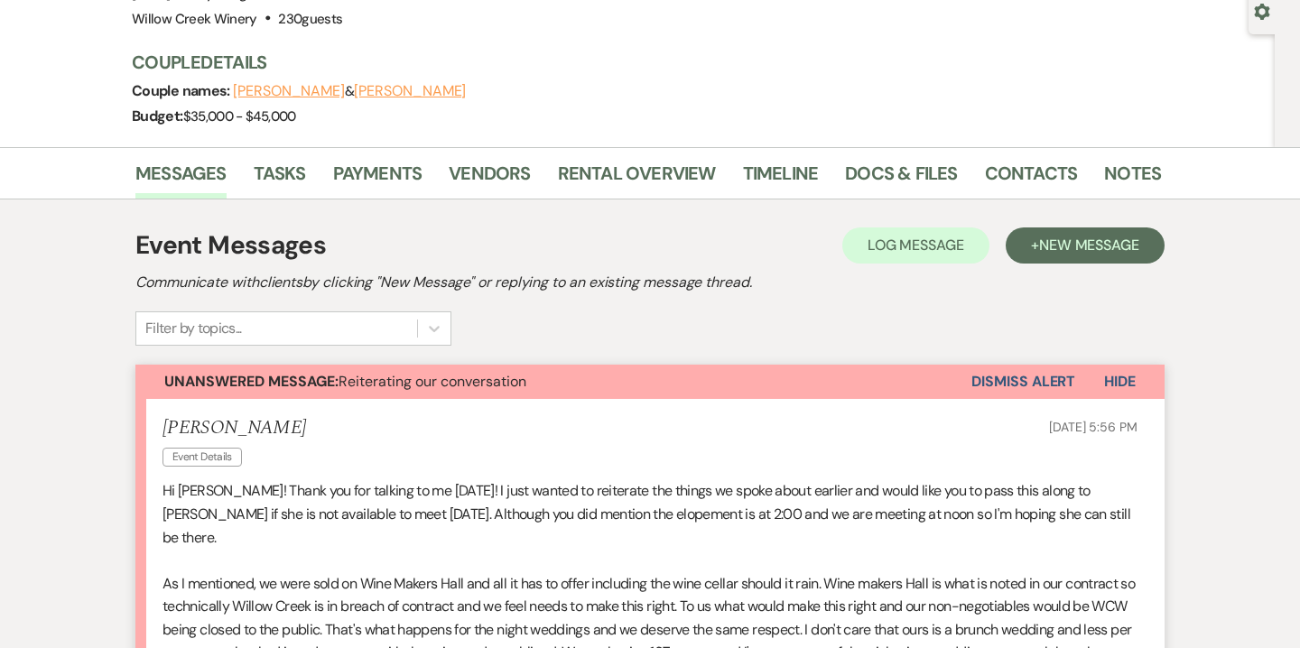
scroll to position [0, 0]
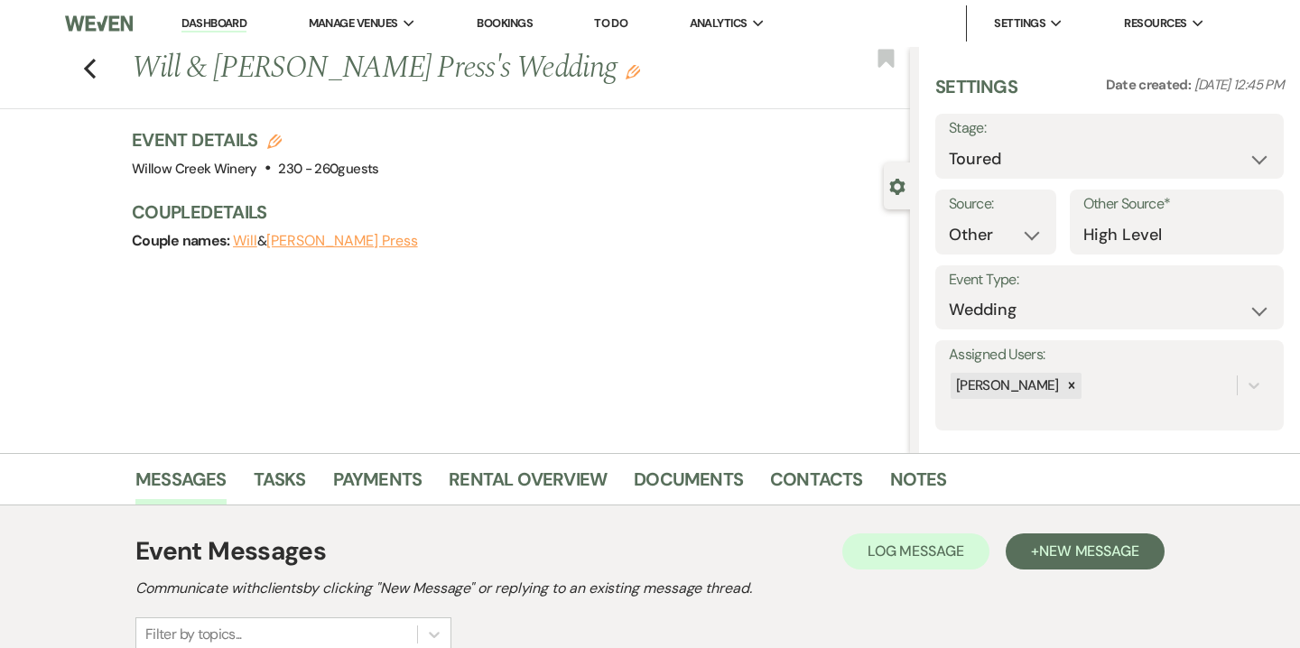
click at [268, 135] on icon "Edit" at bounding box center [274, 142] width 14 height 14
select select "531"
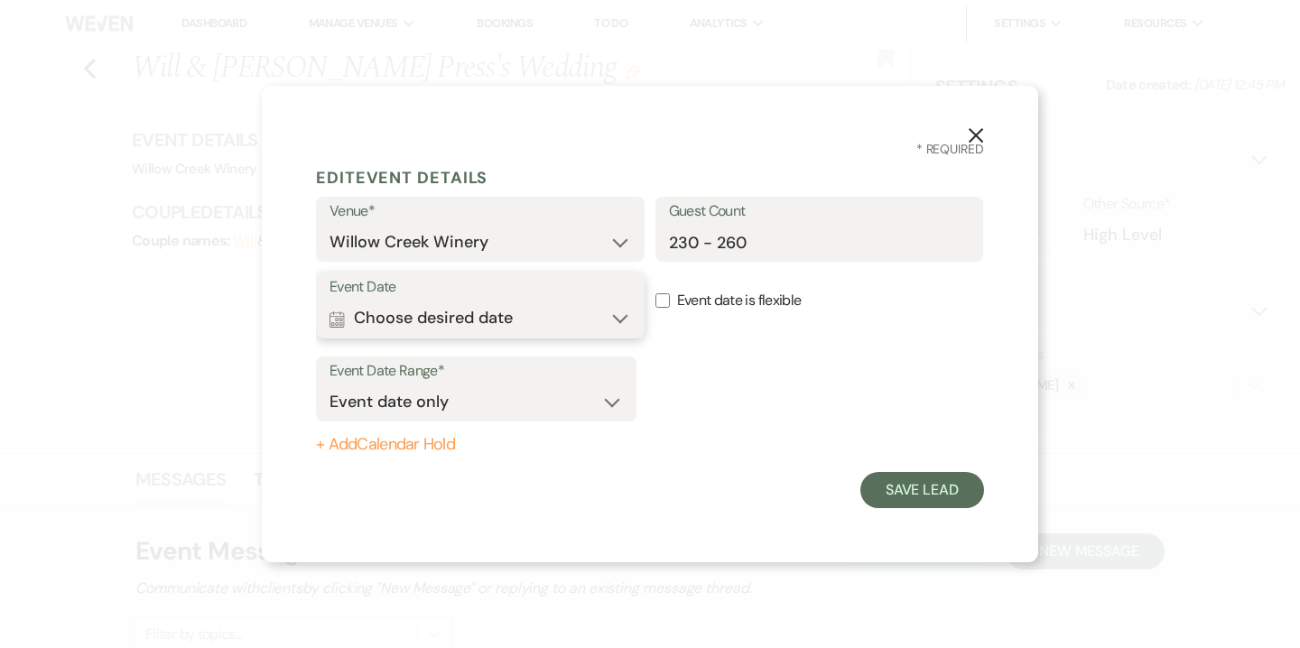
click at [485, 316] on button "Calendar Choose desired date Expand" at bounding box center [481, 319] width 302 height 36
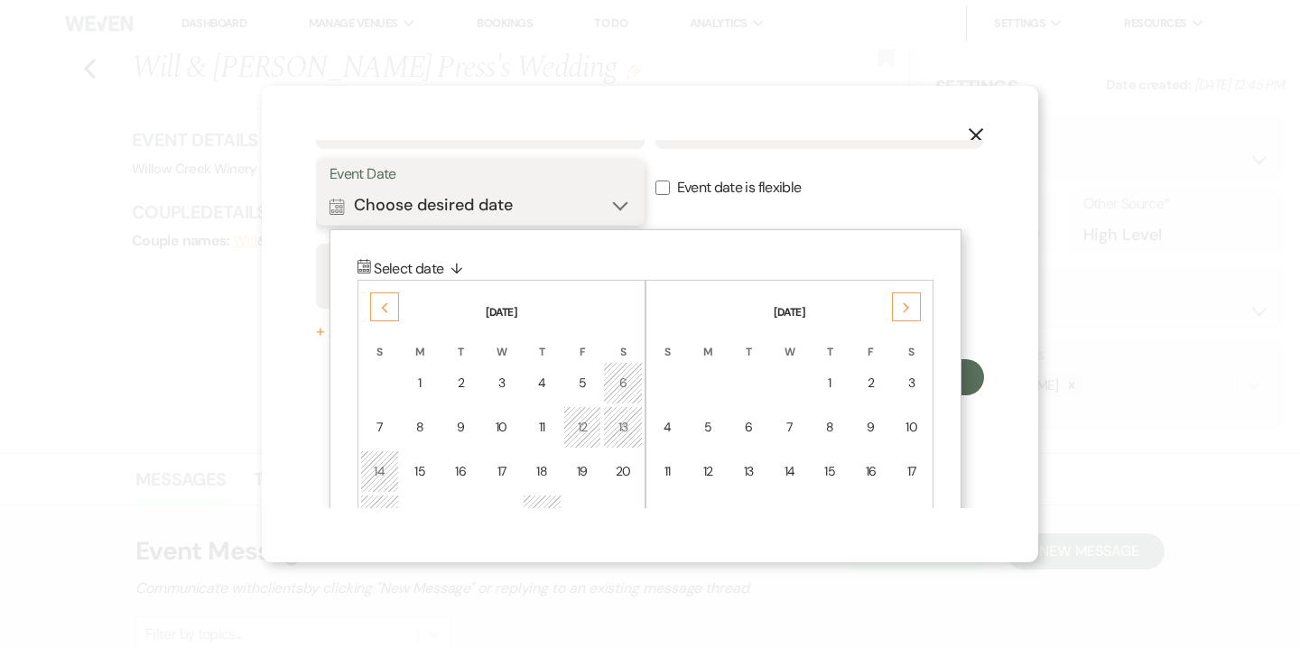
scroll to position [115, 0]
click at [383, 302] on icon "Previous" at bounding box center [384, 306] width 9 height 11
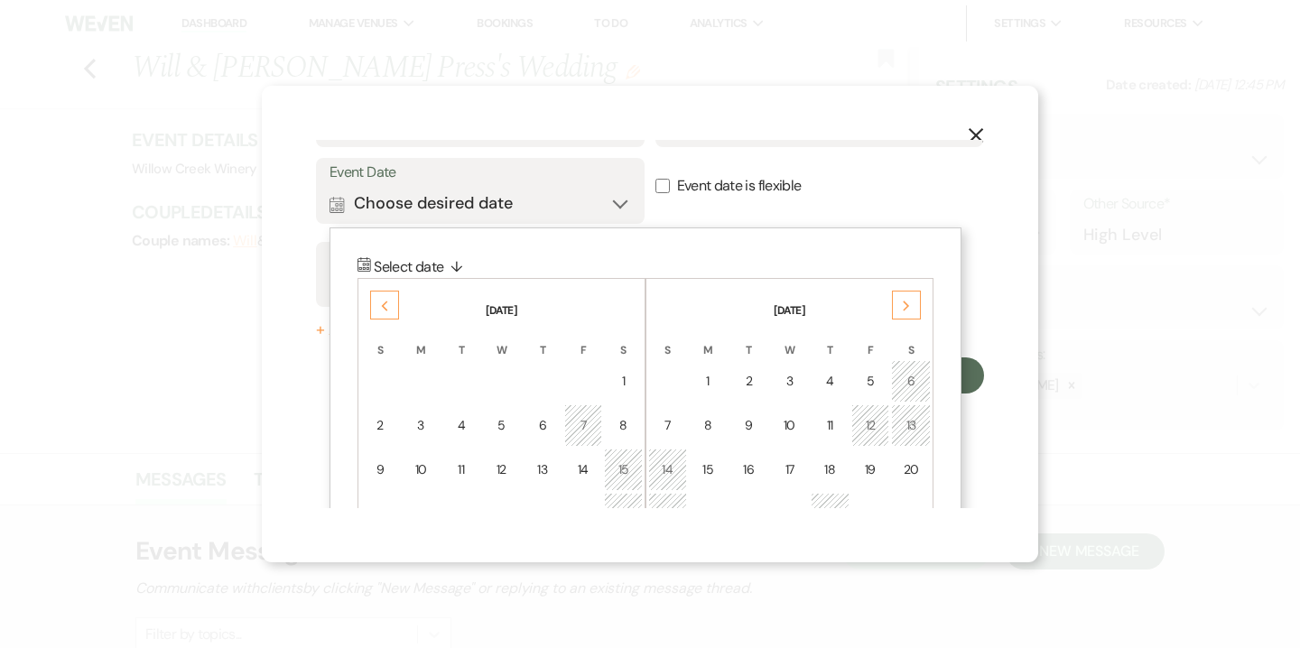
click at [383, 302] on icon "Previous" at bounding box center [384, 306] width 9 height 11
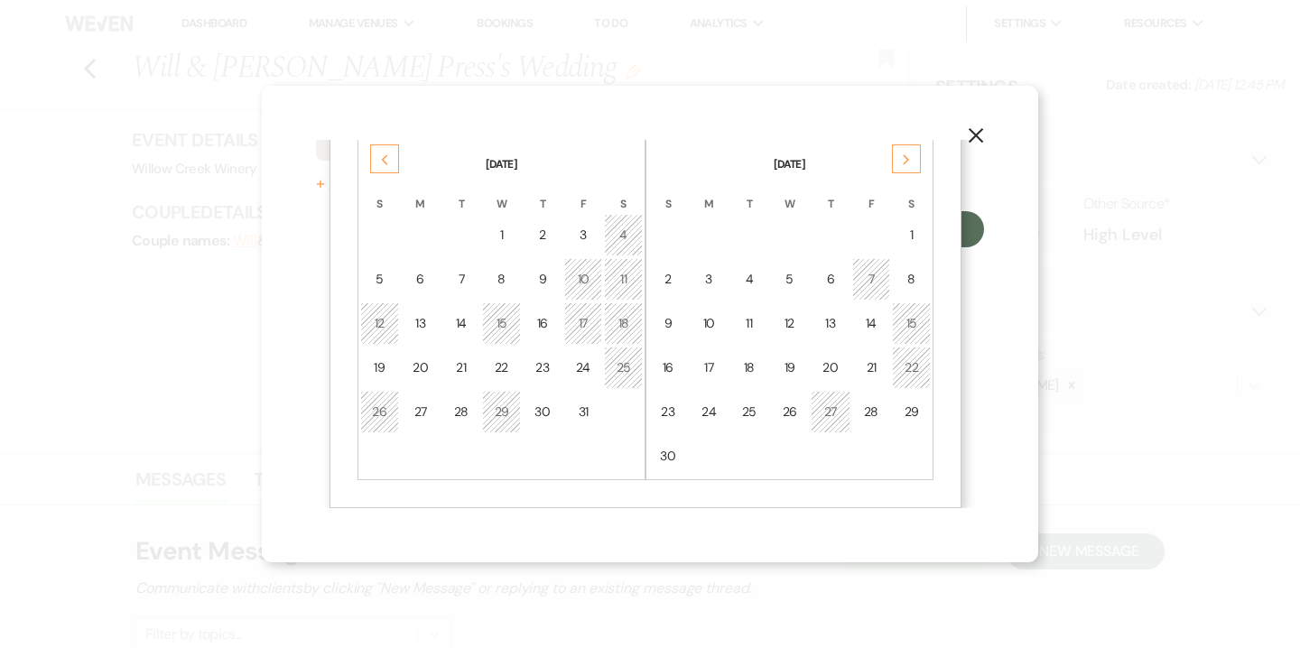
scroll to position [259, 0]
click at [904, 164] on use at bounding box center [906, 162] width 6 height 10
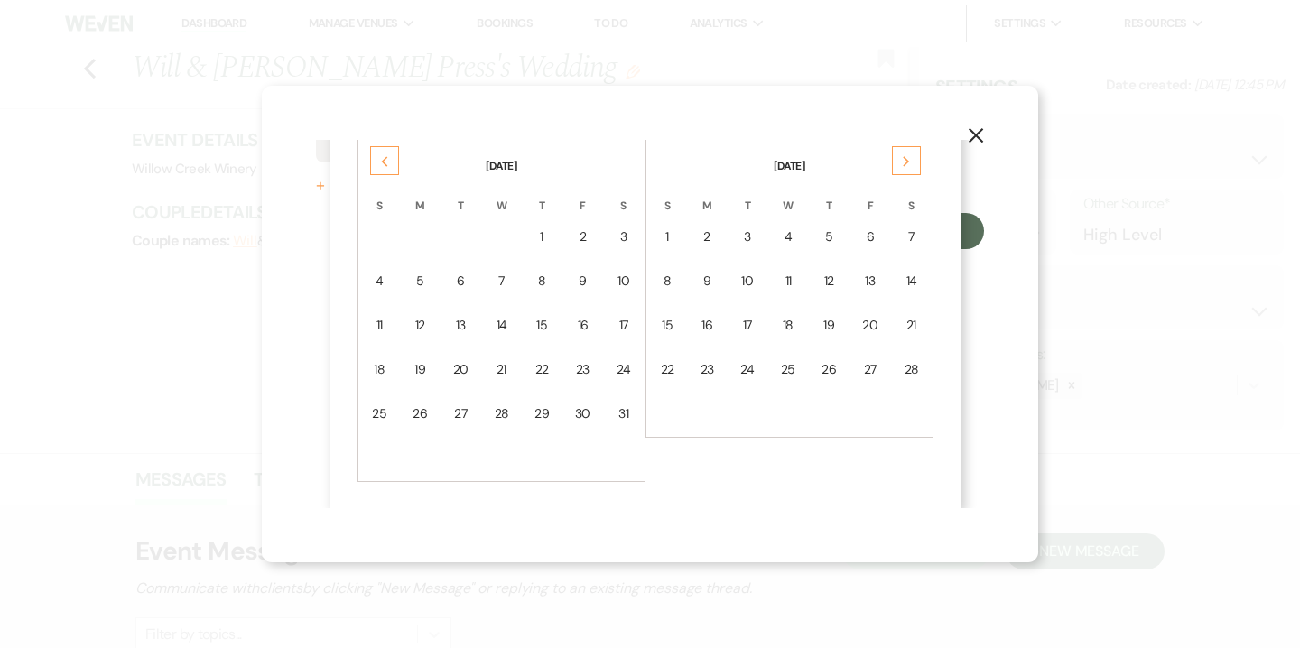
click at [904, 164] on use at bounding box center [906, 162] width 6 height 10
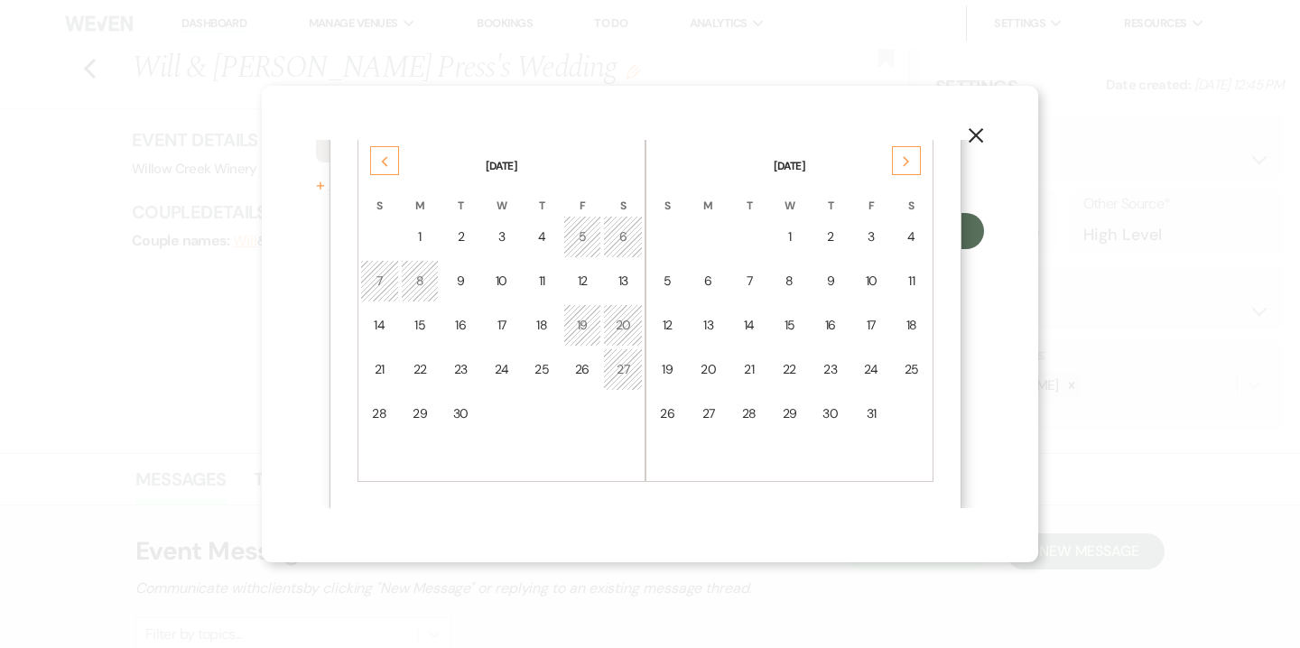
click at [904, 164] on use at bounding box center [906, 162] width 6 height 10
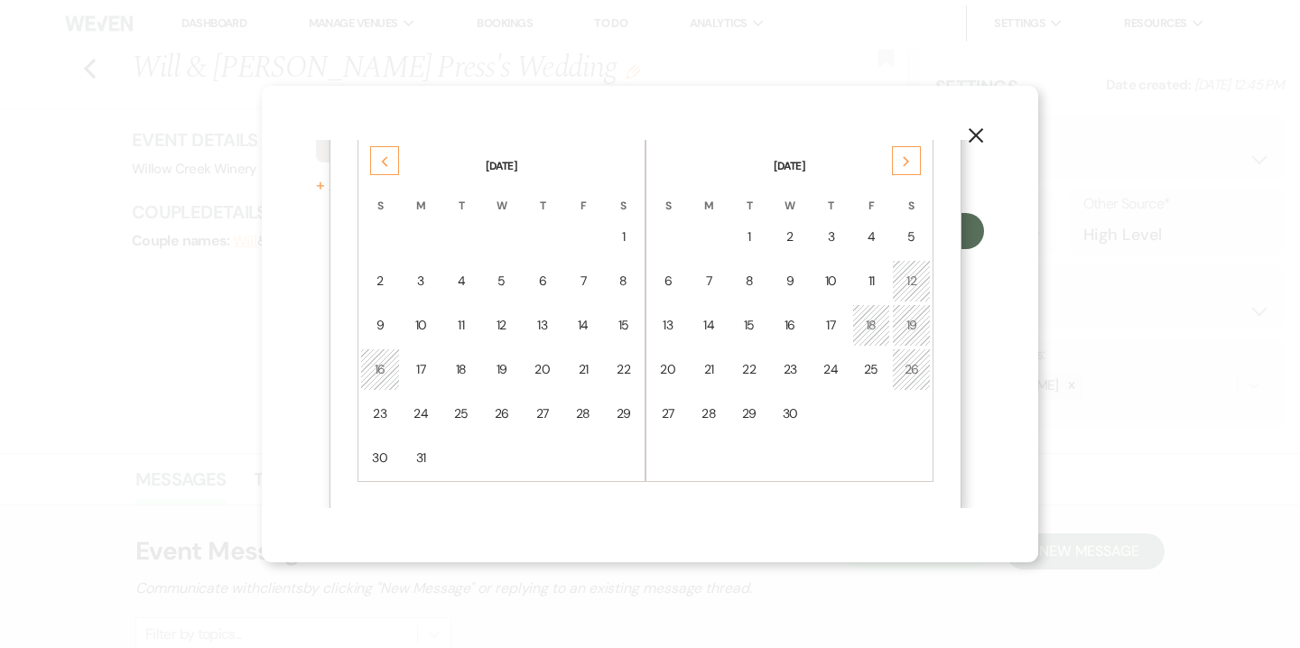
click at [904, 164] on use at bounding box center [906, 162] width 6 height 10
click at [915, 401] on td "31" at bounding box center [911, 414] width 39 height 42
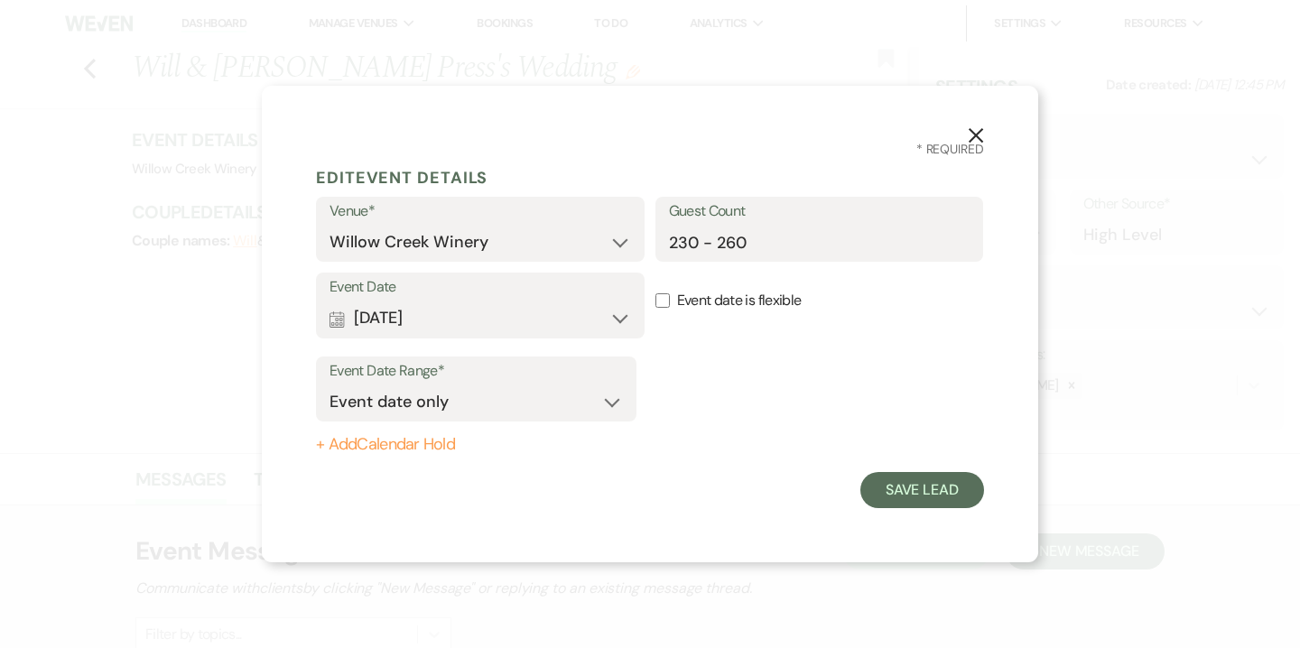
scroll to position [0, 0]
click at [908, 501] on button "Save Lead" at bounding box center [923, 490] width 124 height 36
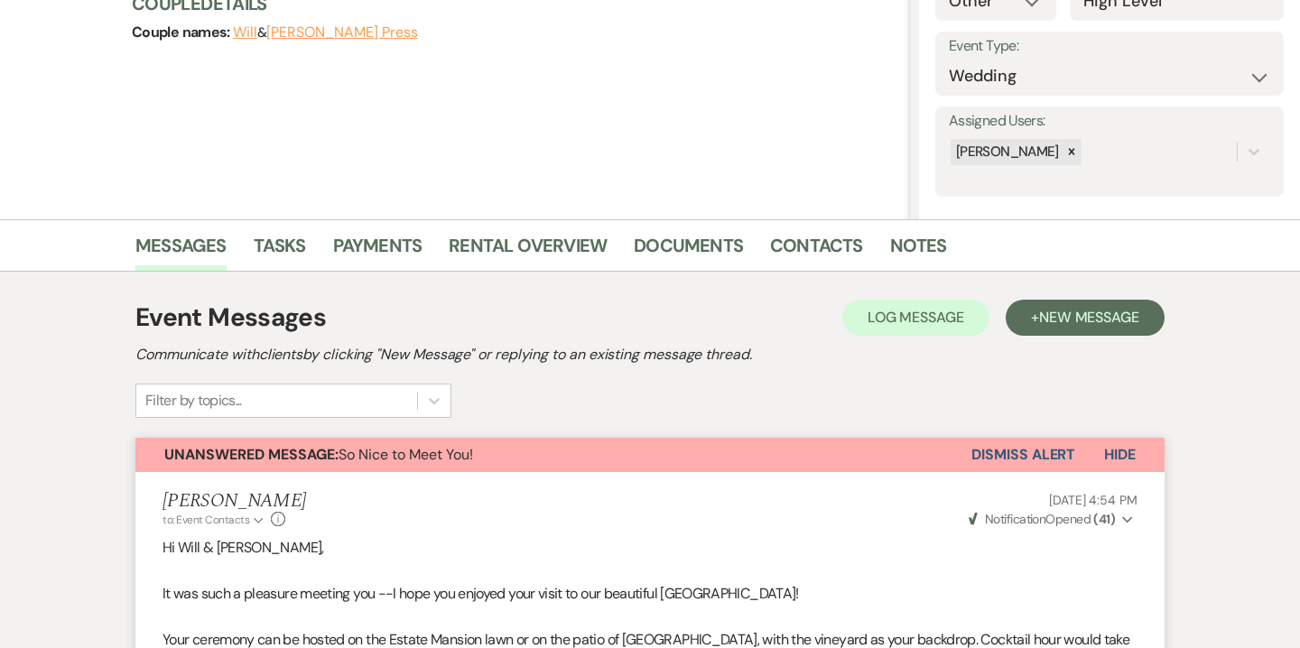
scroll to position [371, 0]
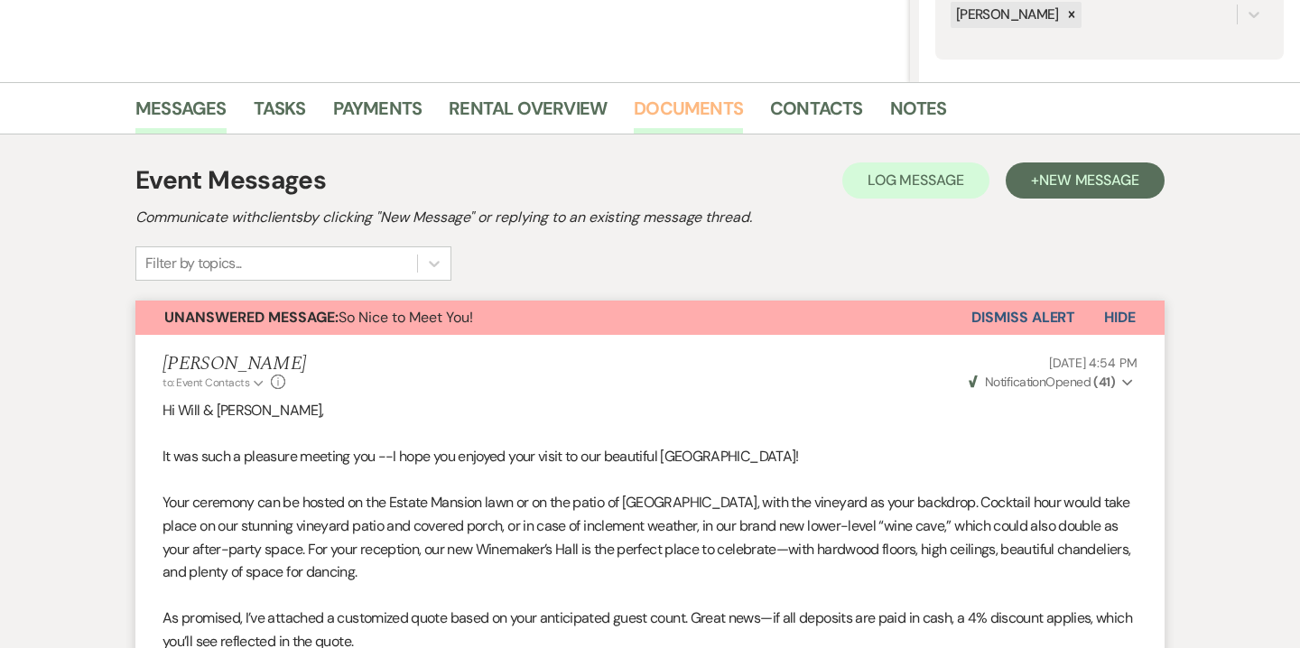
click at [684, 117] on link "Documents" at bounding box center [688, 114] width 109 height 40
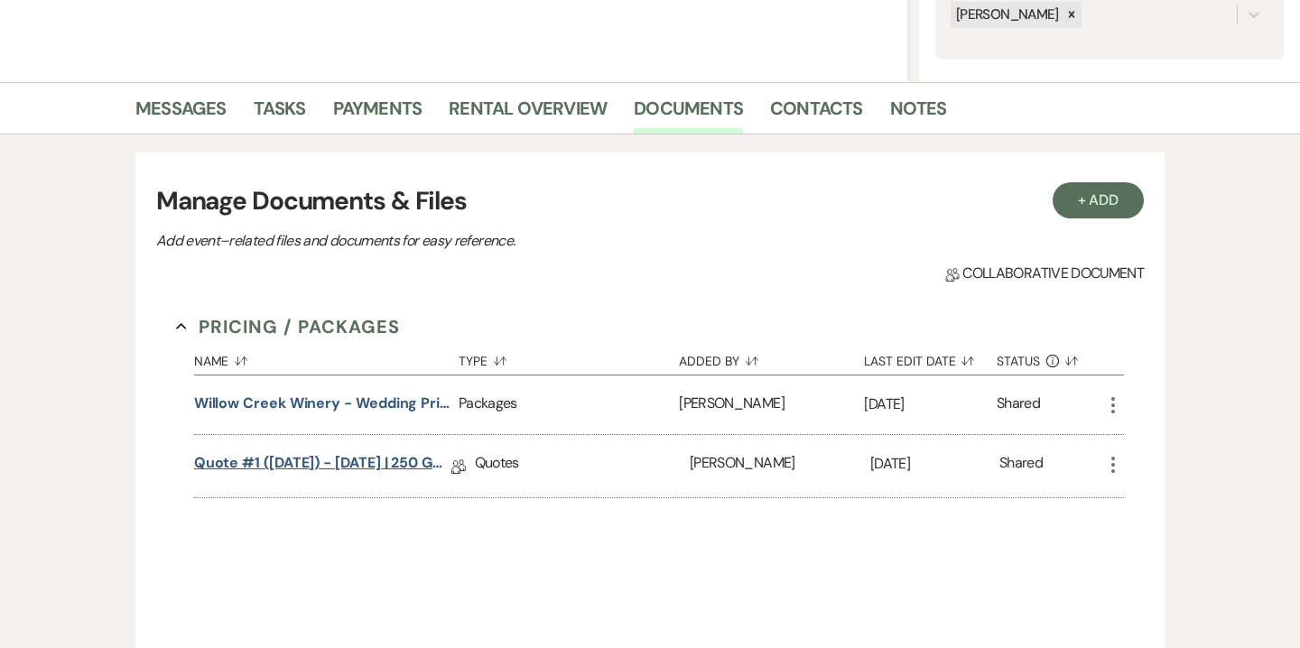
click at [382, 476] on link "Quote #1 (8-16-2025) - Saturday | 250 guests | cash discount" at bounding box center [322, 466] width 257 height 28
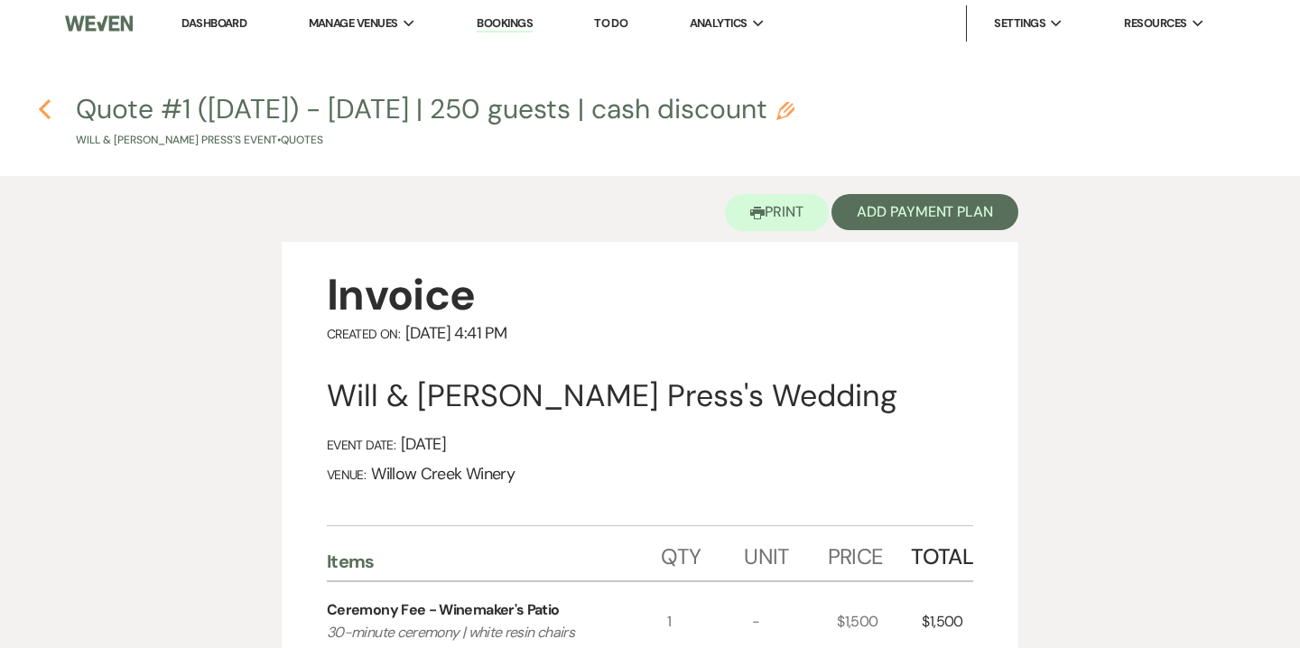
click at [51, 105] on icon "Previous" at bounding box center [45, 109] width 14 height 22
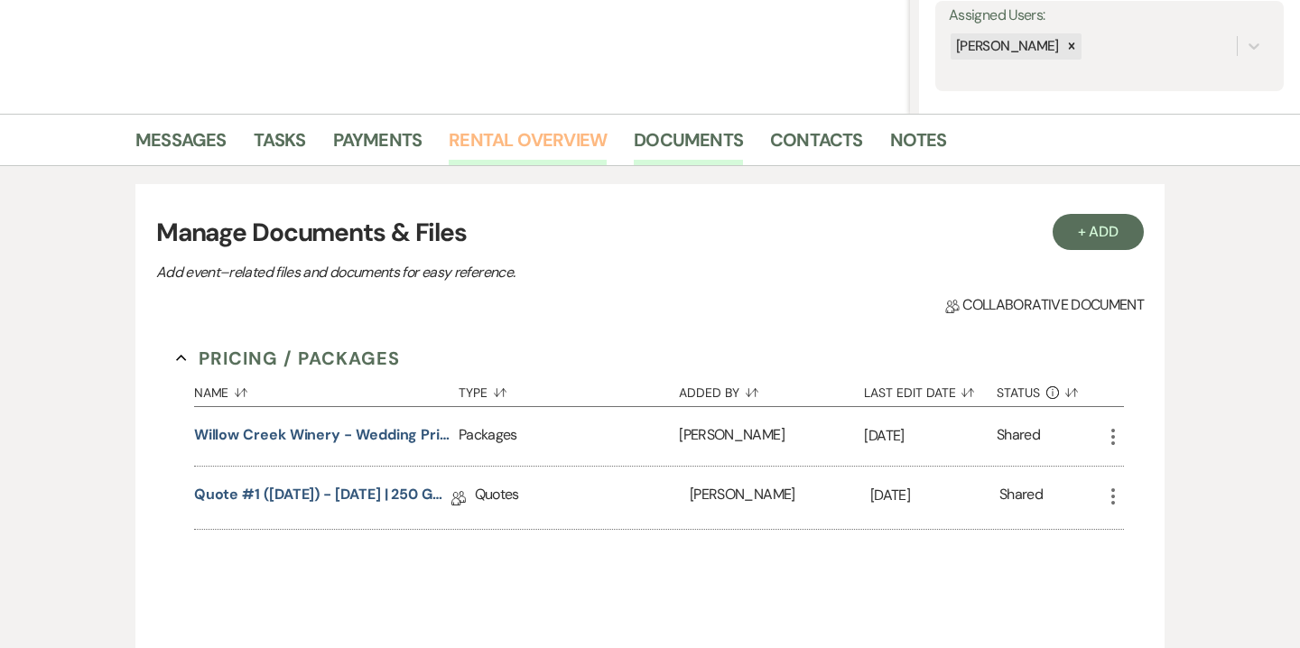
click at [573, 137] on link "Rental Overview" at bounding box center [528, 146] width 158 height 40
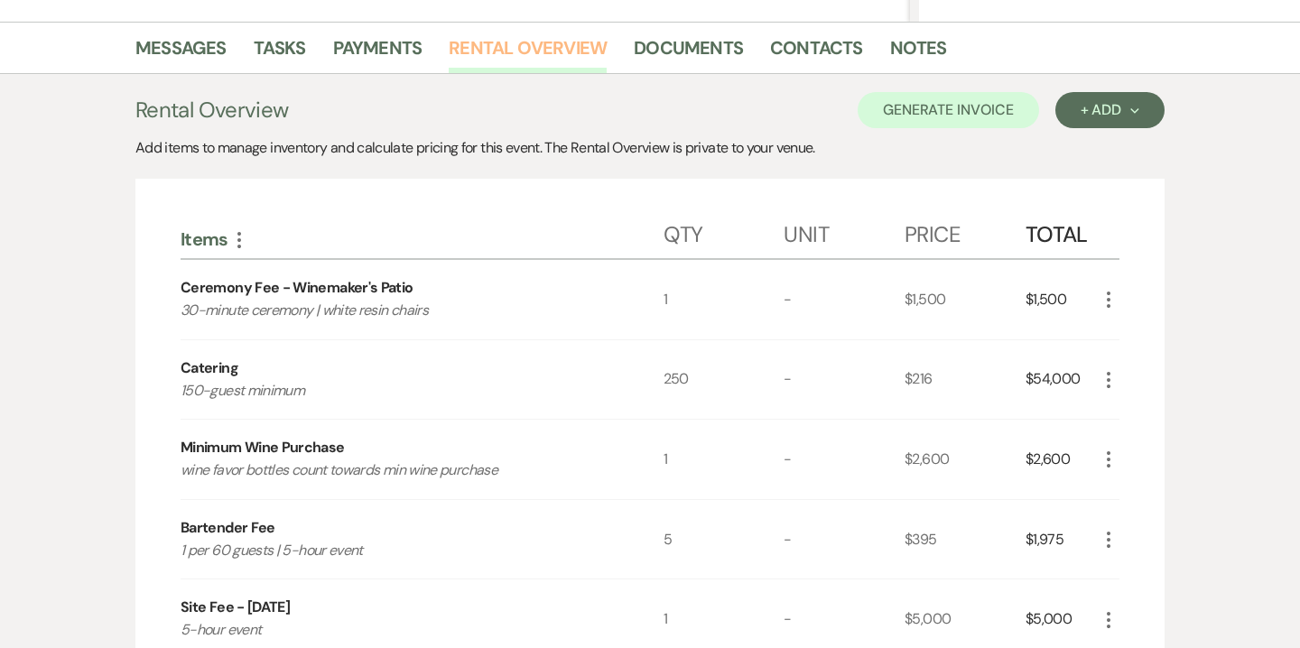
scroll to position [432, 0]
click at [1114, 377] on icon "More" at bounding box center [1109, 380] width 22 height 22
click at [1145, 423] on button "Pencil Edit" at bounding box center [1145, 415] width 94 height 29
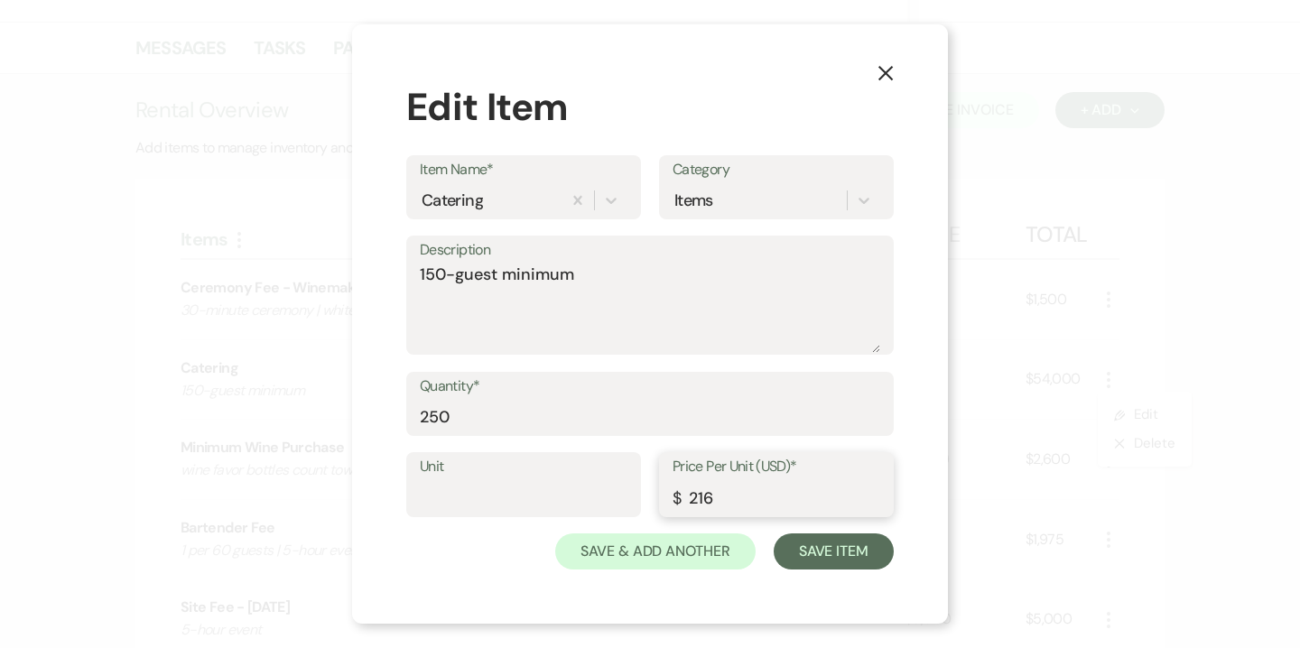
click at [739, 497] on input "216" at bounding box center [777, 497] width 208 height 35
type input "200"
click at [807, 554] on button "Save Item" at bounding box center [834, 552] width 120 height 36
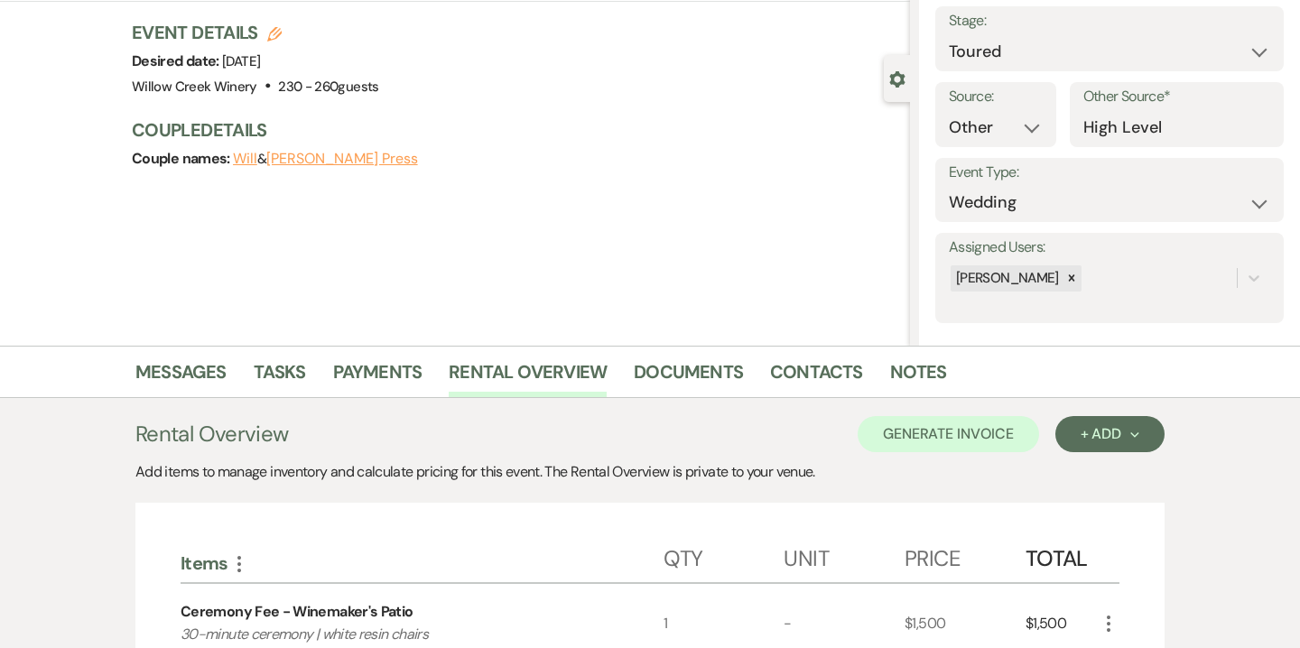
scroll to position [105, 0]
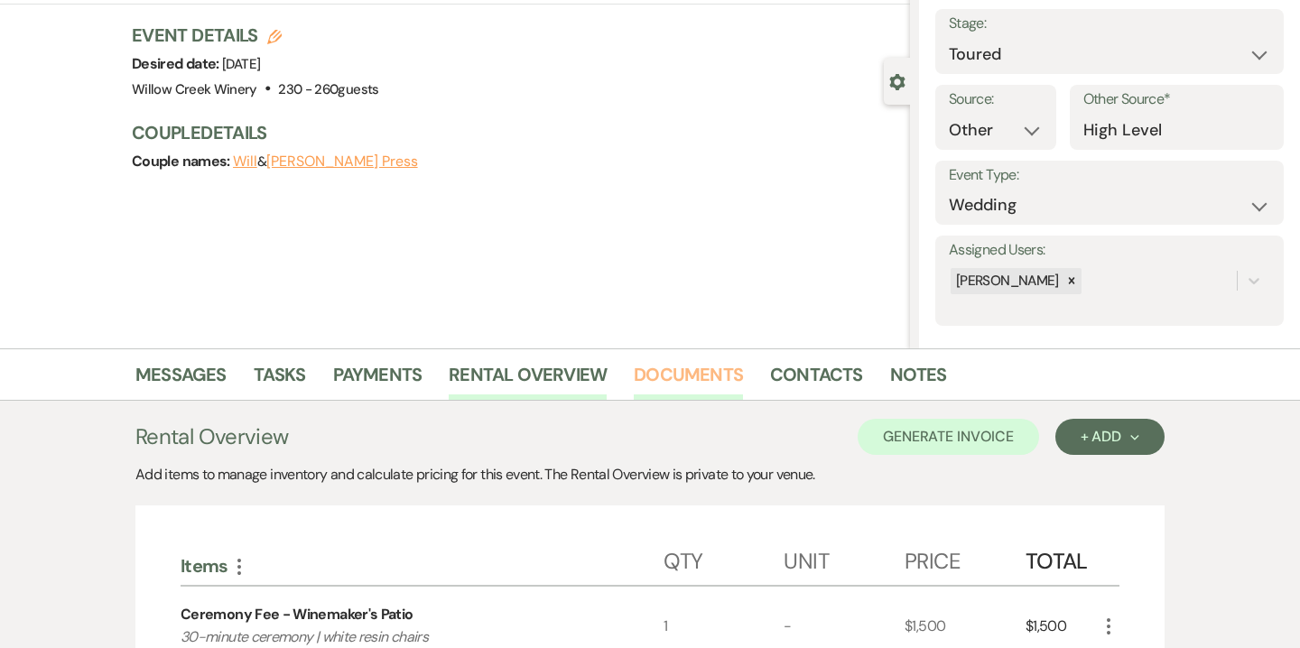
click at [698, 379] on link "Documents" at bounding box center [688, 380] width 109 height 40
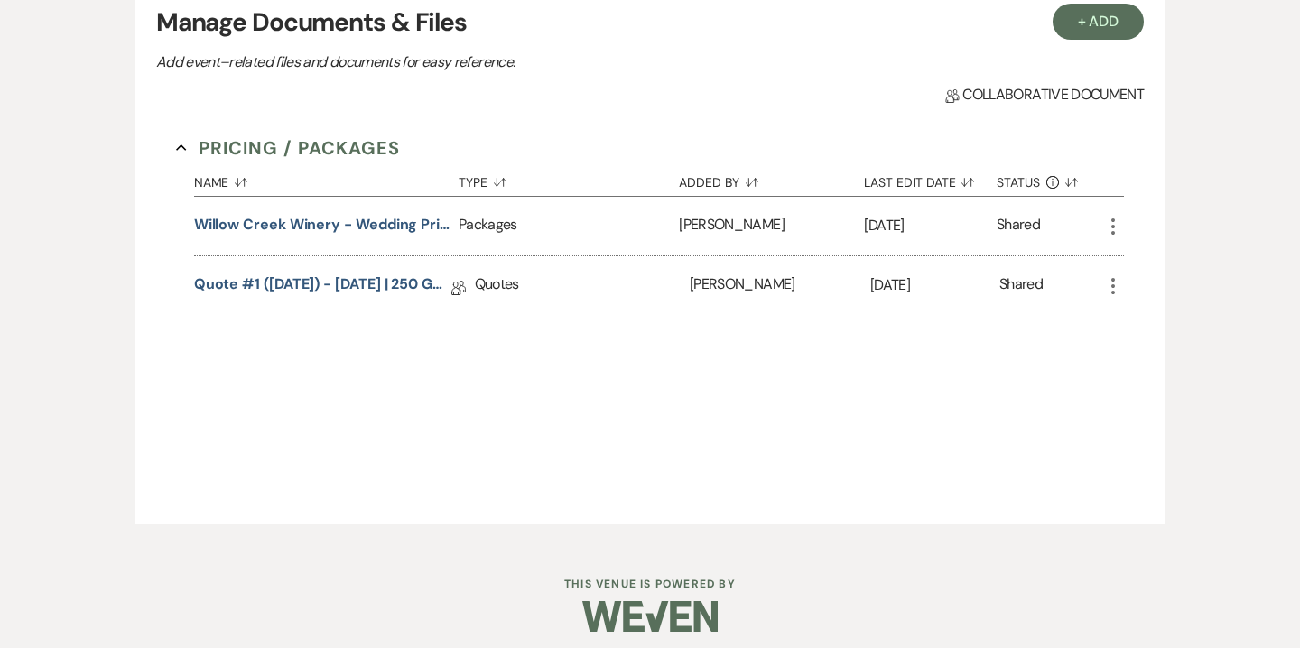
scroll to position [561, 0]
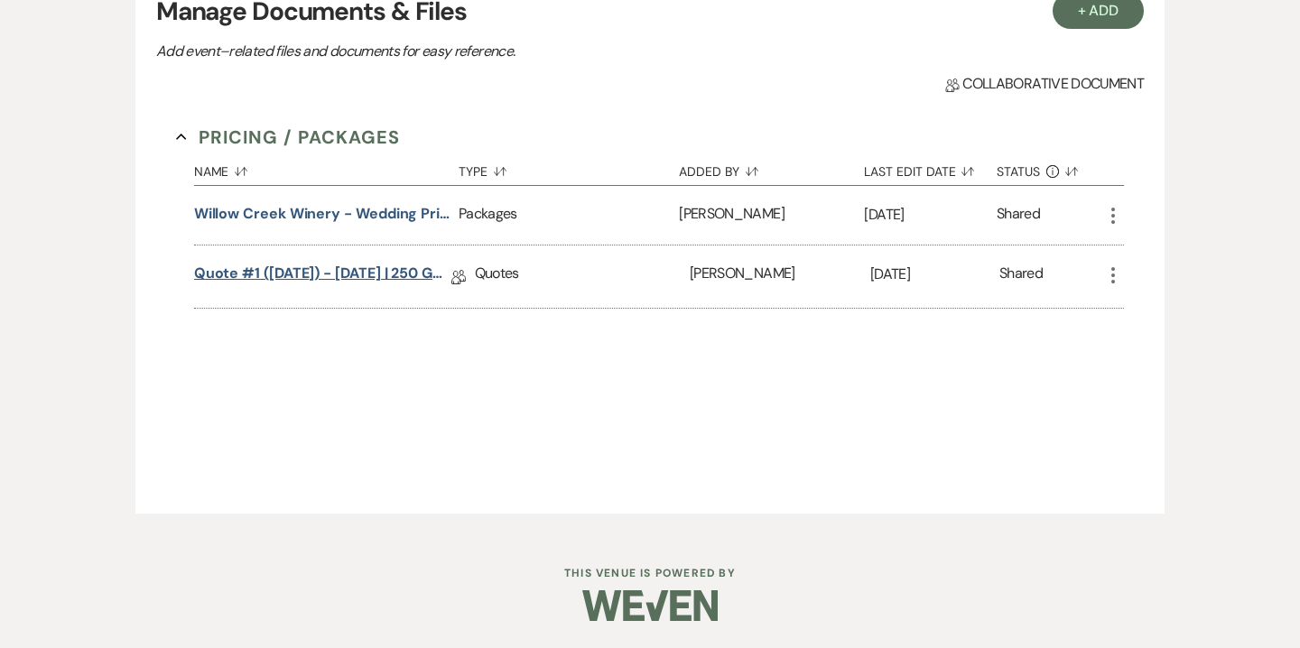
click at [407, 269] on link "Quote #1 (8-16-2025) - Saturday | 250 guests | cash discount" at bounding box center [322, 277] width 257 height 28
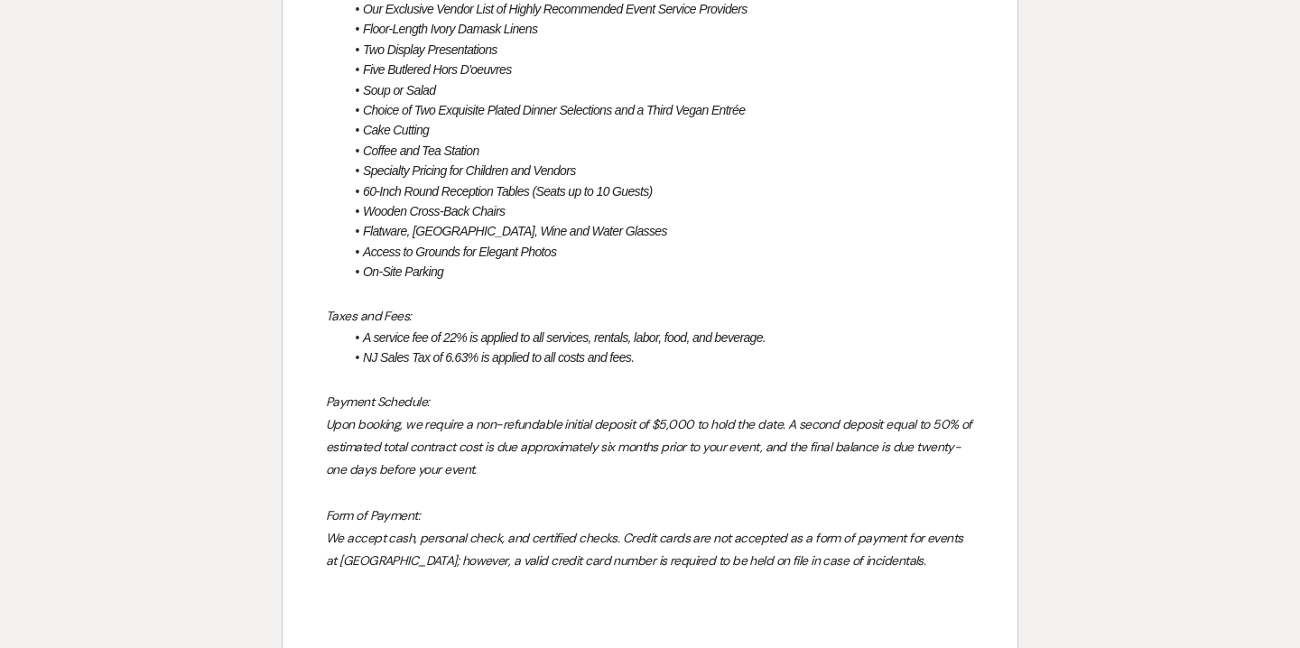
scroll to position [1707, 0]
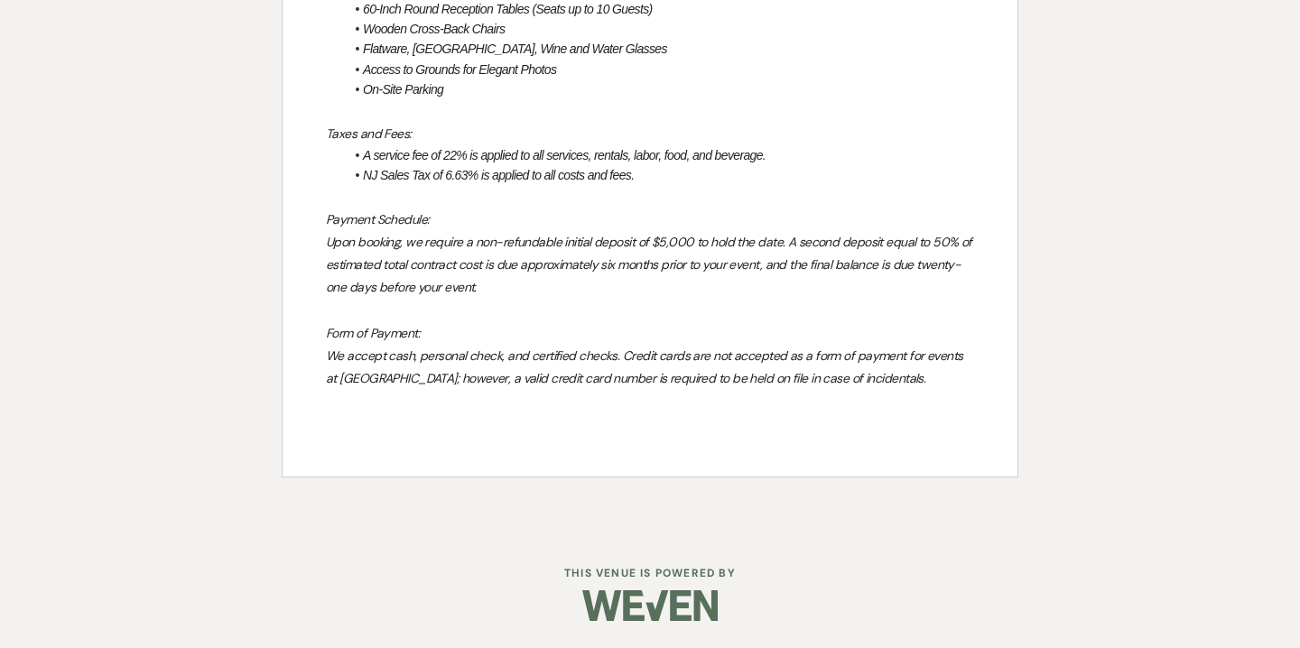
drag, startPoint x: 324, startPoint y: 256, endPoint x: 931, endPoint y: 385, distance: 620.2
click at [931, 385] on div "The Willow Creek Wedding Experience Includes: Expert Assistance from your Venue…" at bounding box center [650, 92] width 735 height 768
copy div "The Willow Creek Wedding Experience Includes: Expert Assistance from your Venue…"
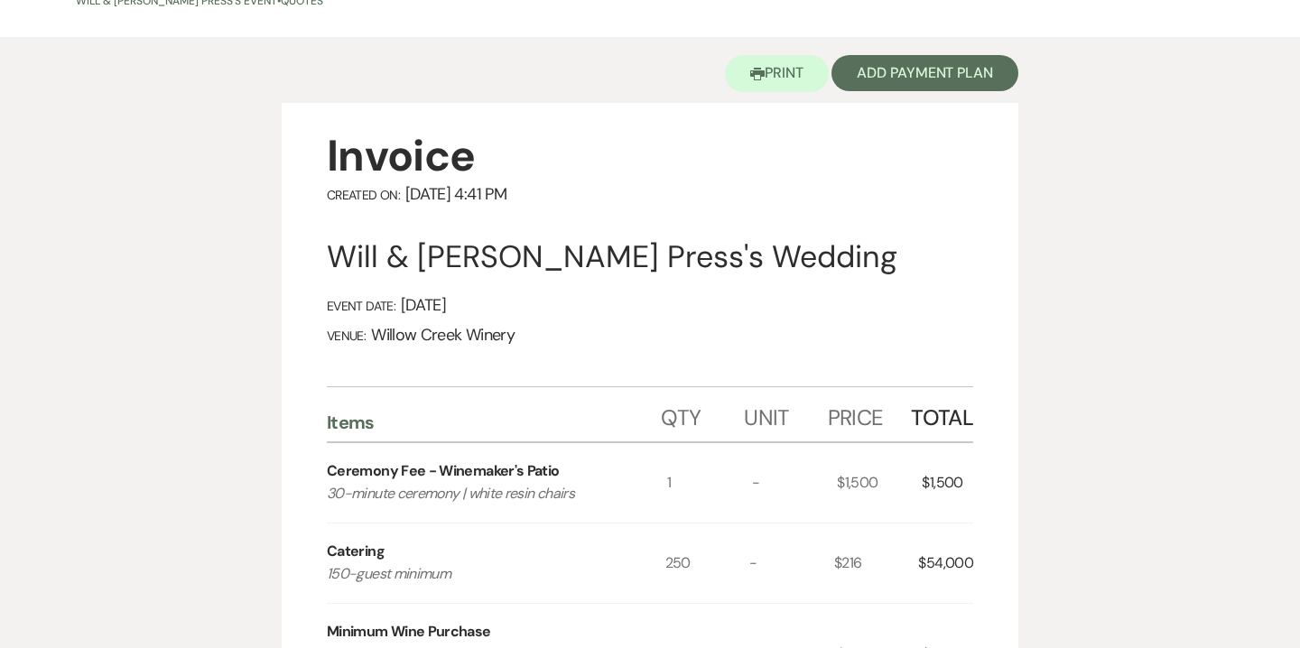
scroll to position [0, 0]
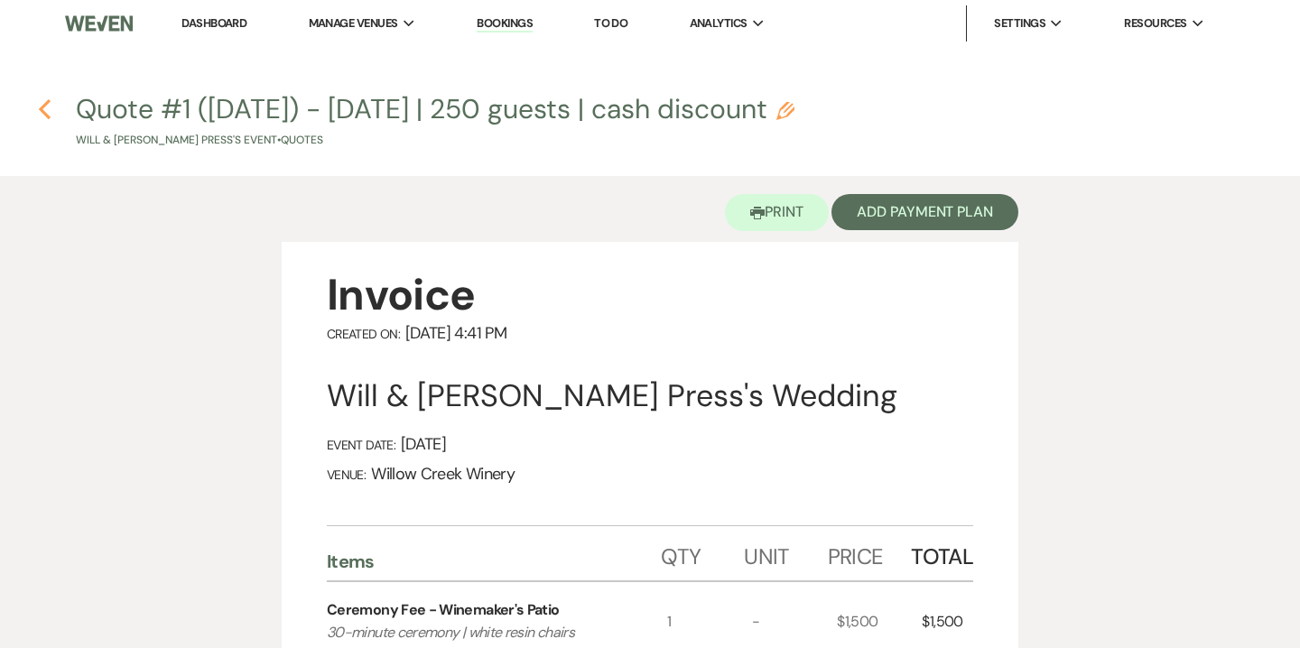
click at [50, 109] on icon "Previous" at bounding box center [45, 109] width 14 height 22
select select "5"
select select "14"
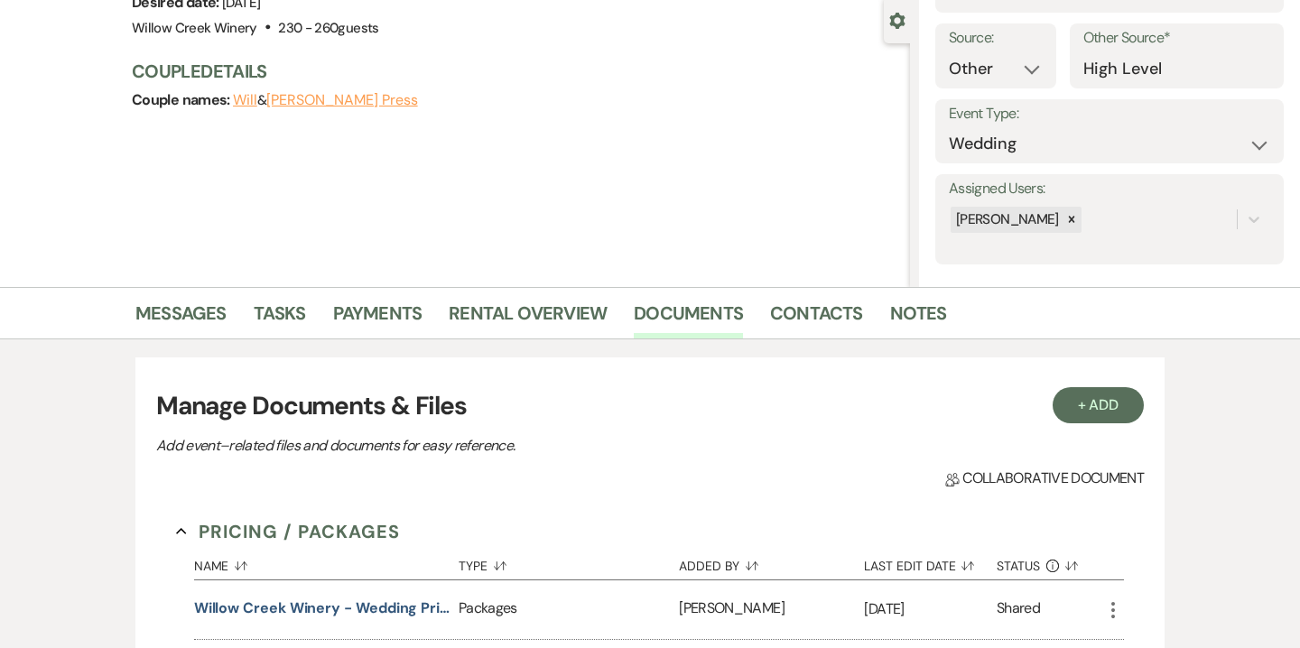
scroll to position [103, 0]
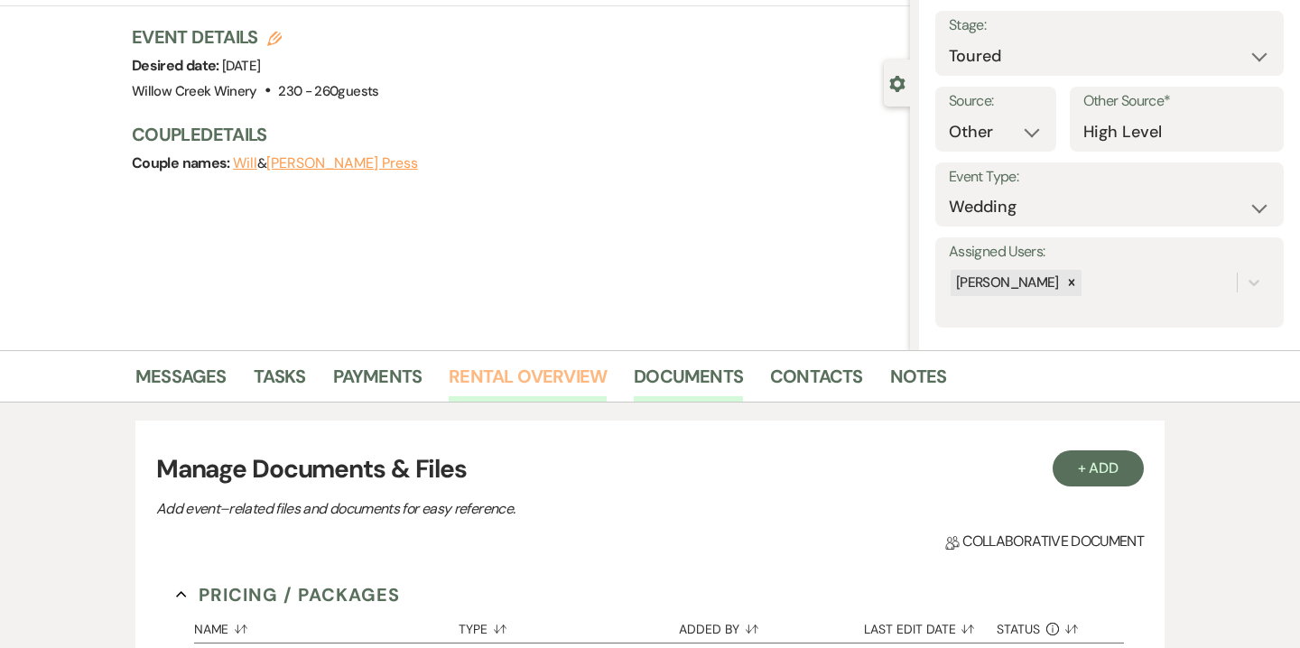
click at [572, 383] on link "Rental Overview" at bounding box center [528, 382] width 158 height 40
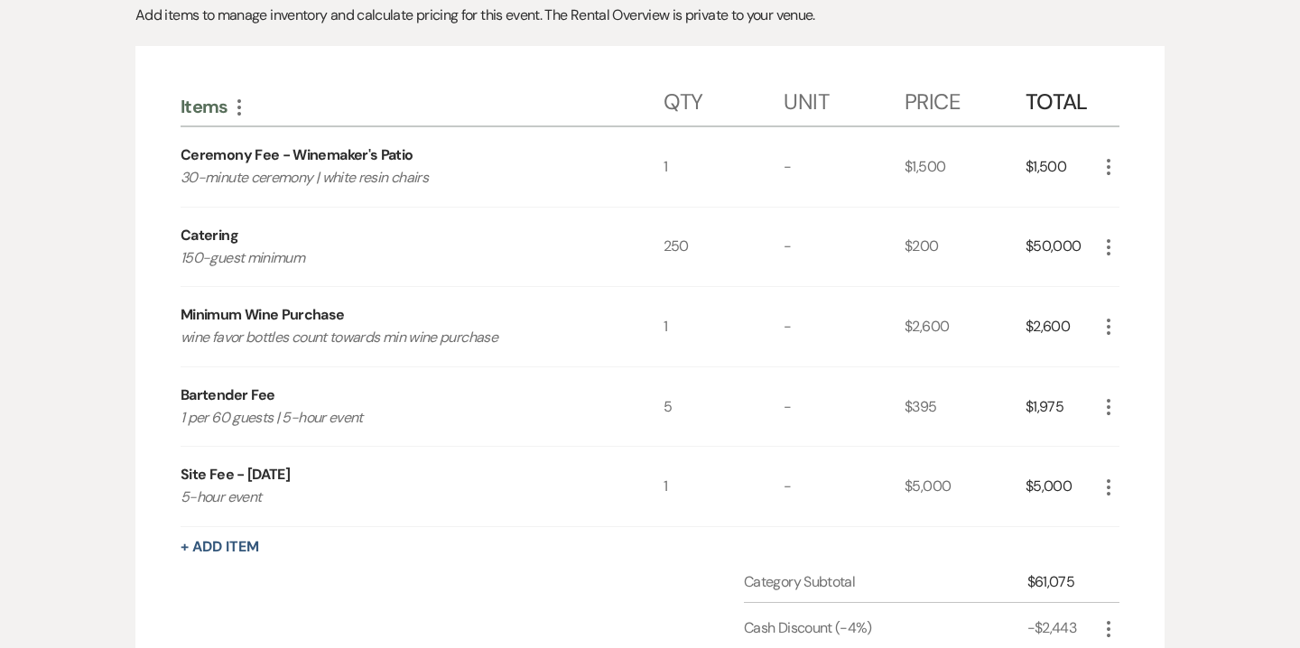
scroll to position [569, 0]
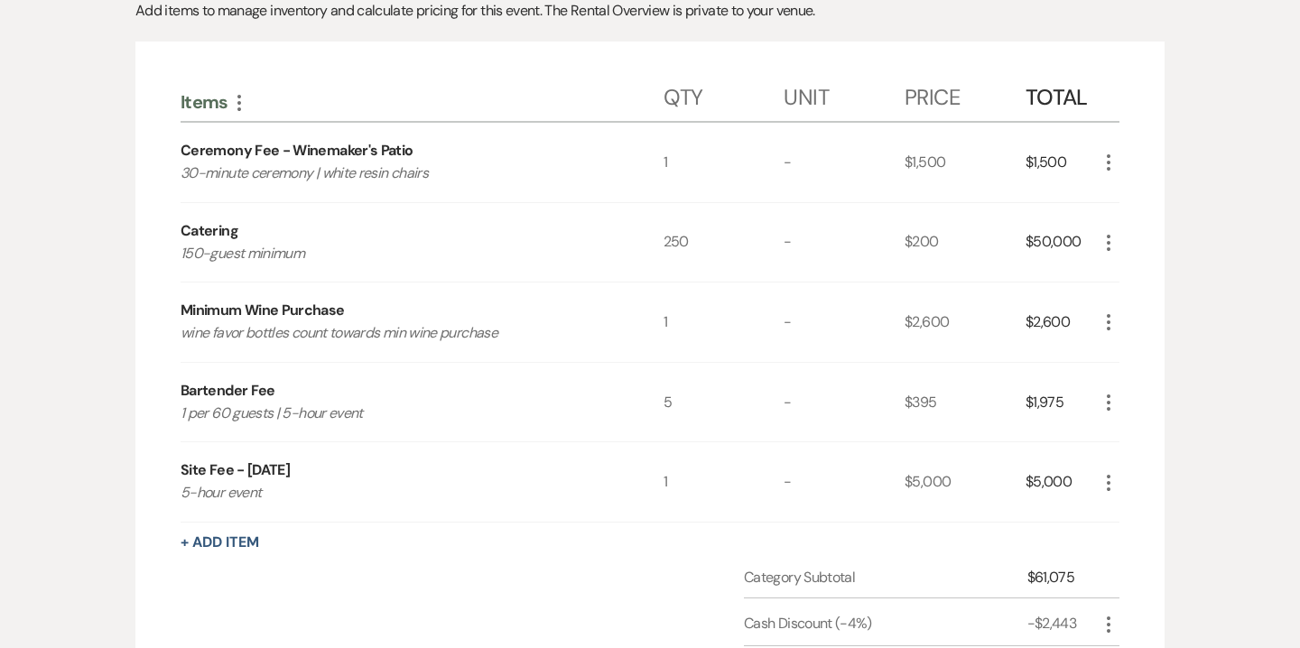
click at [1112, 238] on icon "More" at bounding box center [1109, 243] width 22 height 22
click at [1153, 284] on button "Pencil Edit" at bounding box center [1145, 278] width 94 height 29
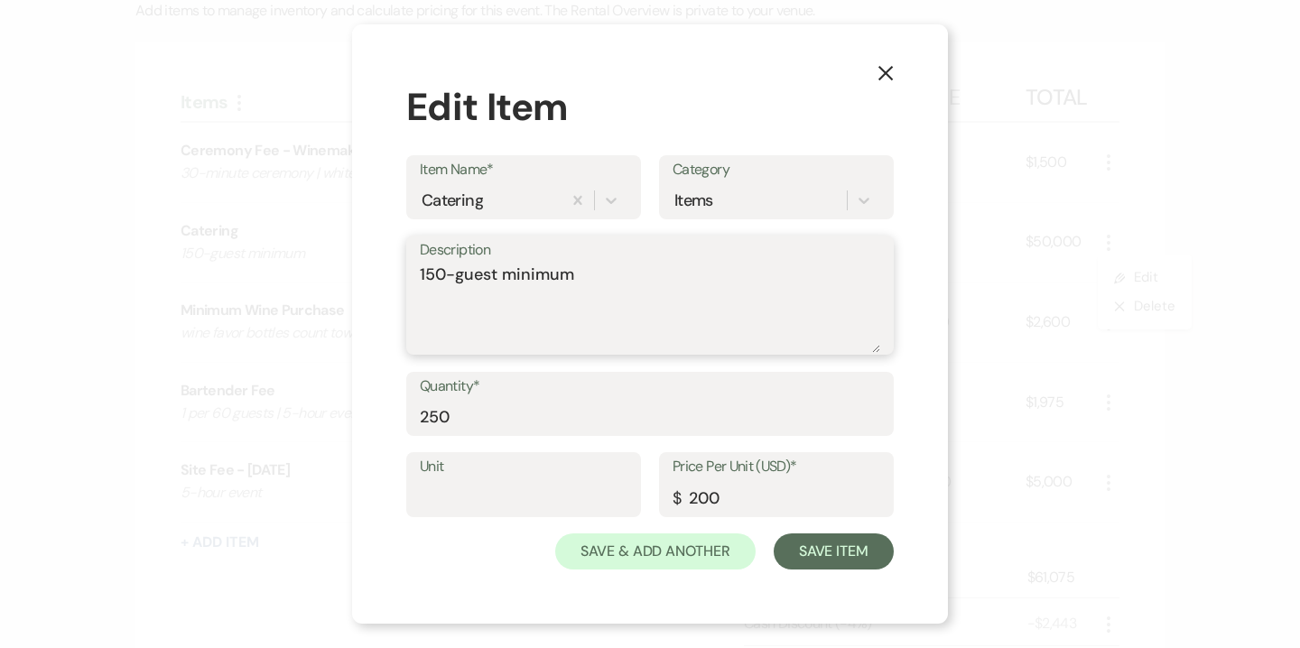
click at [508, 274] on textarea "150-guest minimum" at bounding box center [650, 308] width 461 height 90
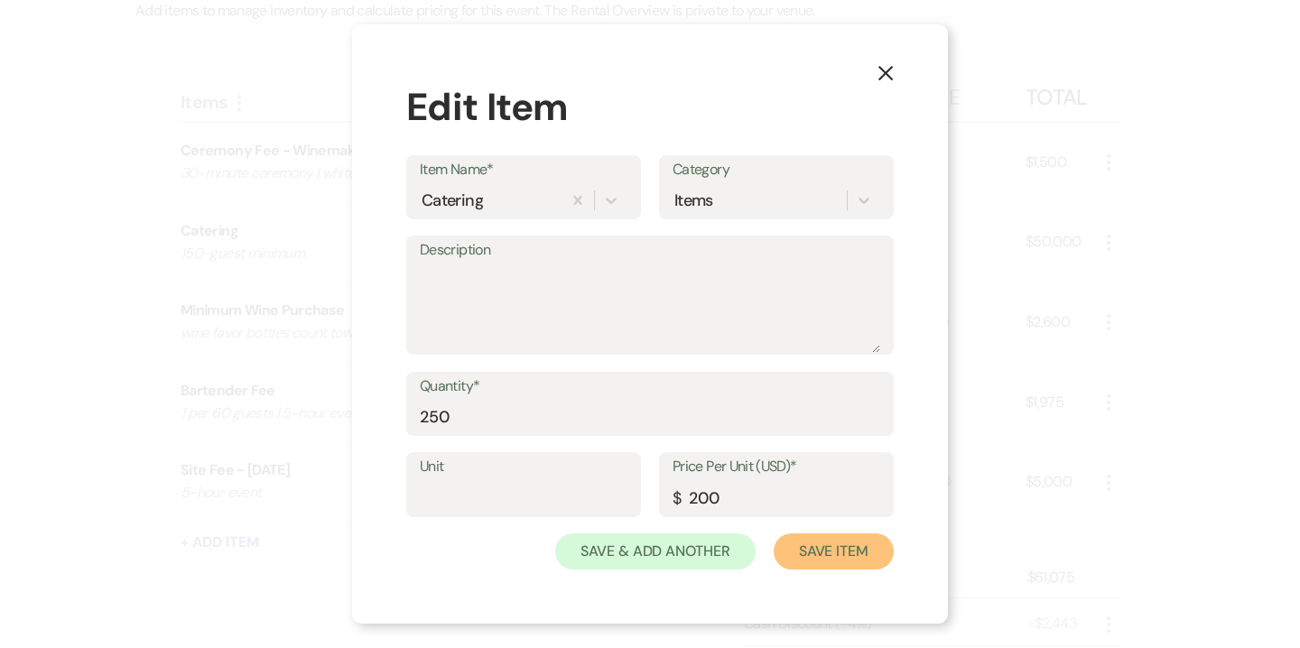
click at [822, 550] on button "Save Item" at bounding box center [834, 552] width 120 height 36
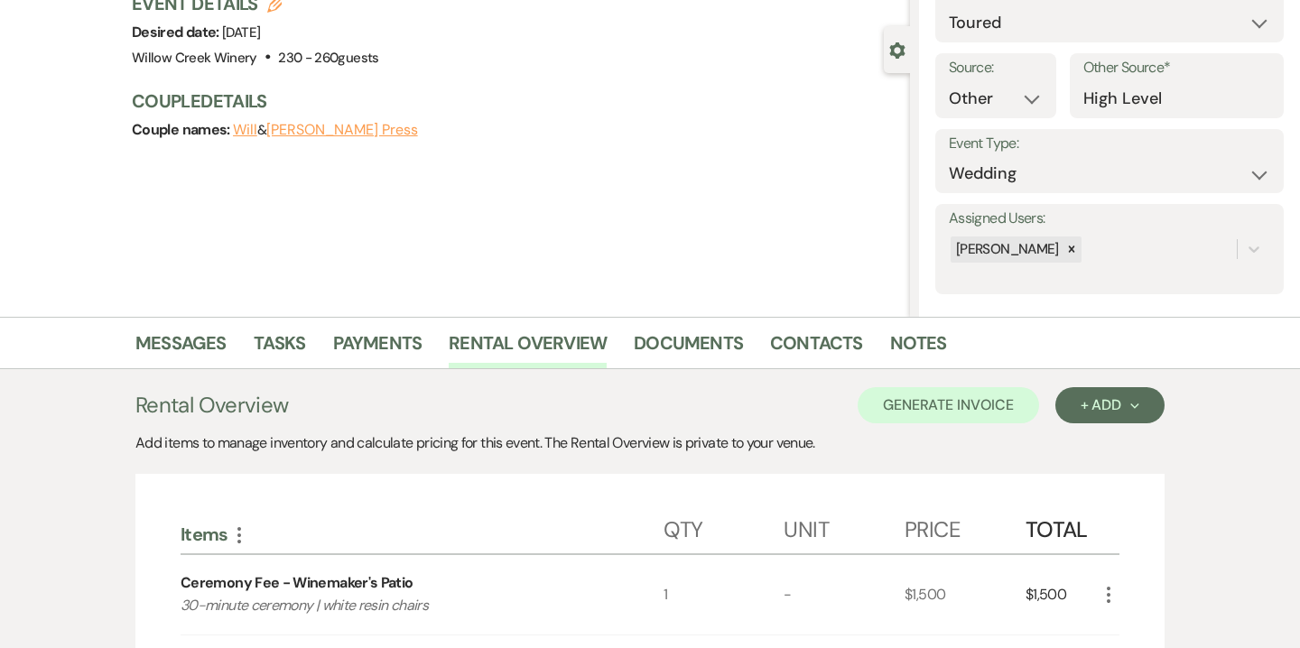
scroll to position [0, 0]
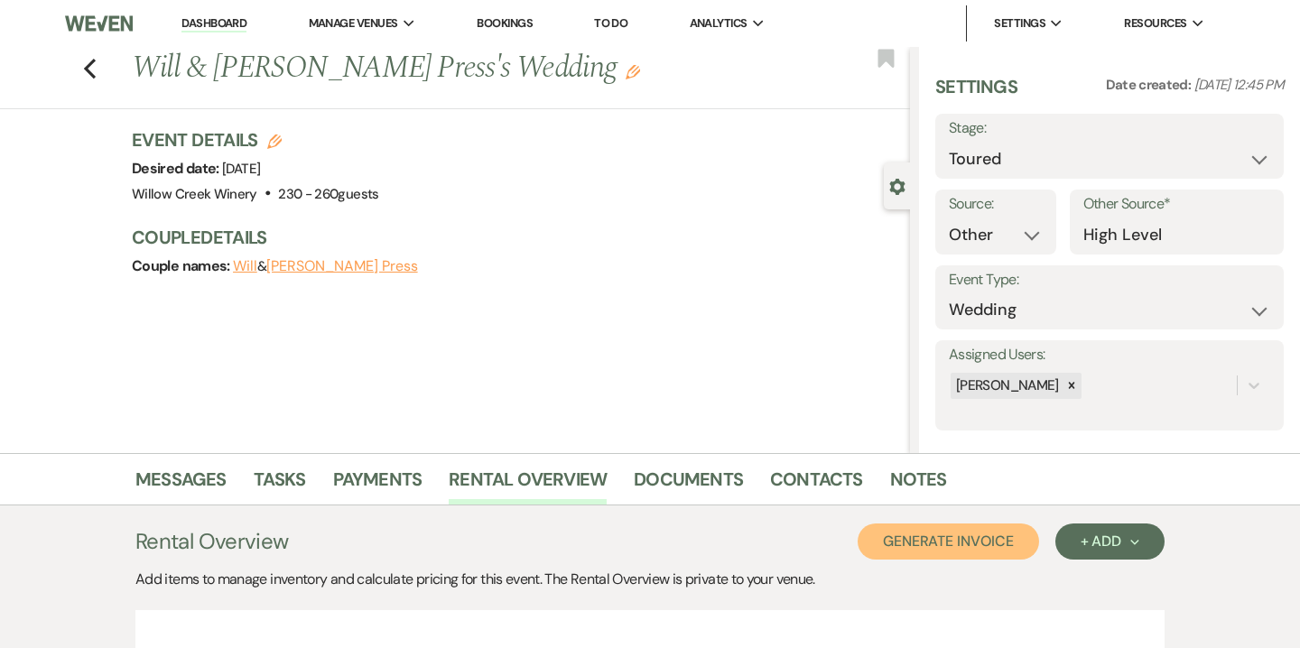
click at [947, 530] on button "Generate Invoice" at bounding box center [948, 542] width 181 height 36
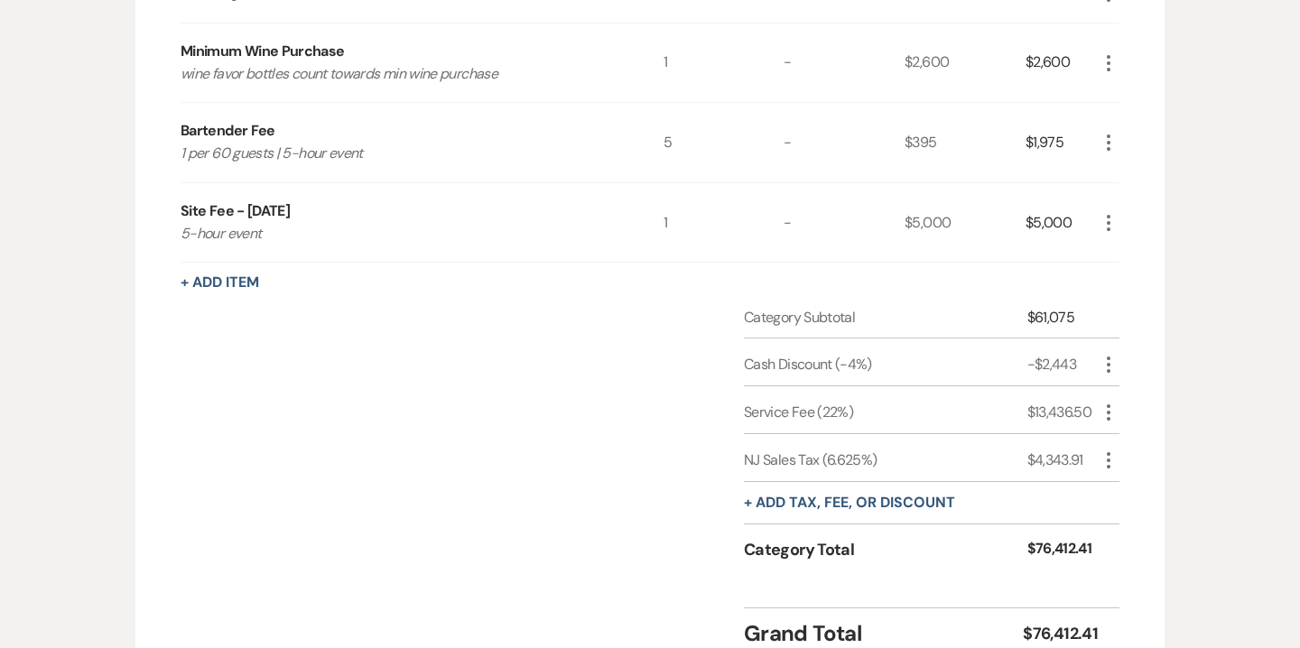
scroll to position [379, 0]
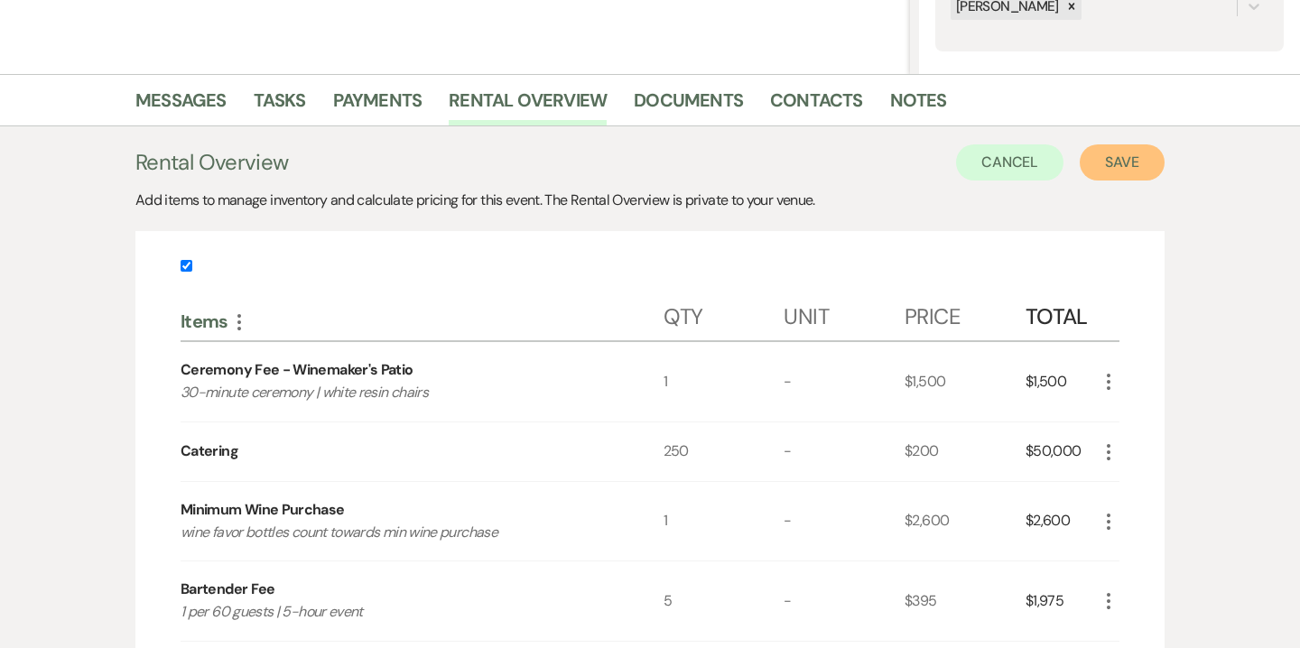
click at [1109, 169] on button "Save" at bounding box center [1122, 162] width 85 height 36
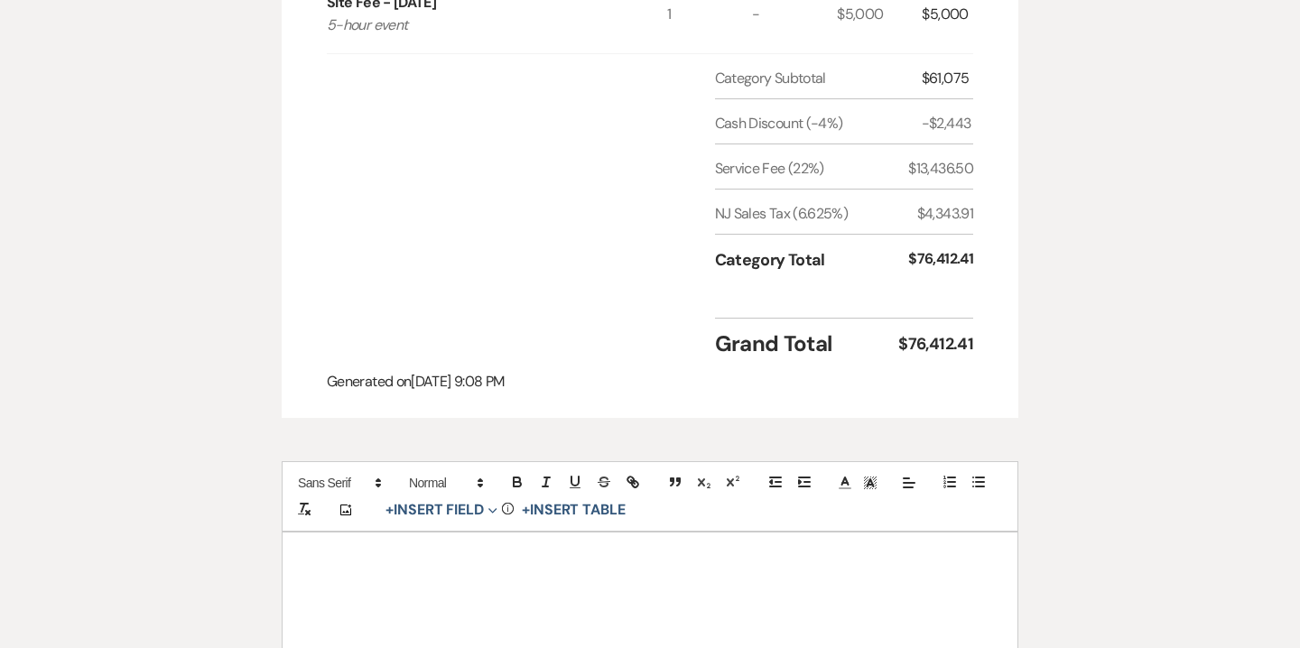
scroll to position [930, 0]
click at [713, 567] on div at bounding box center [650, 616] width 735 height 170
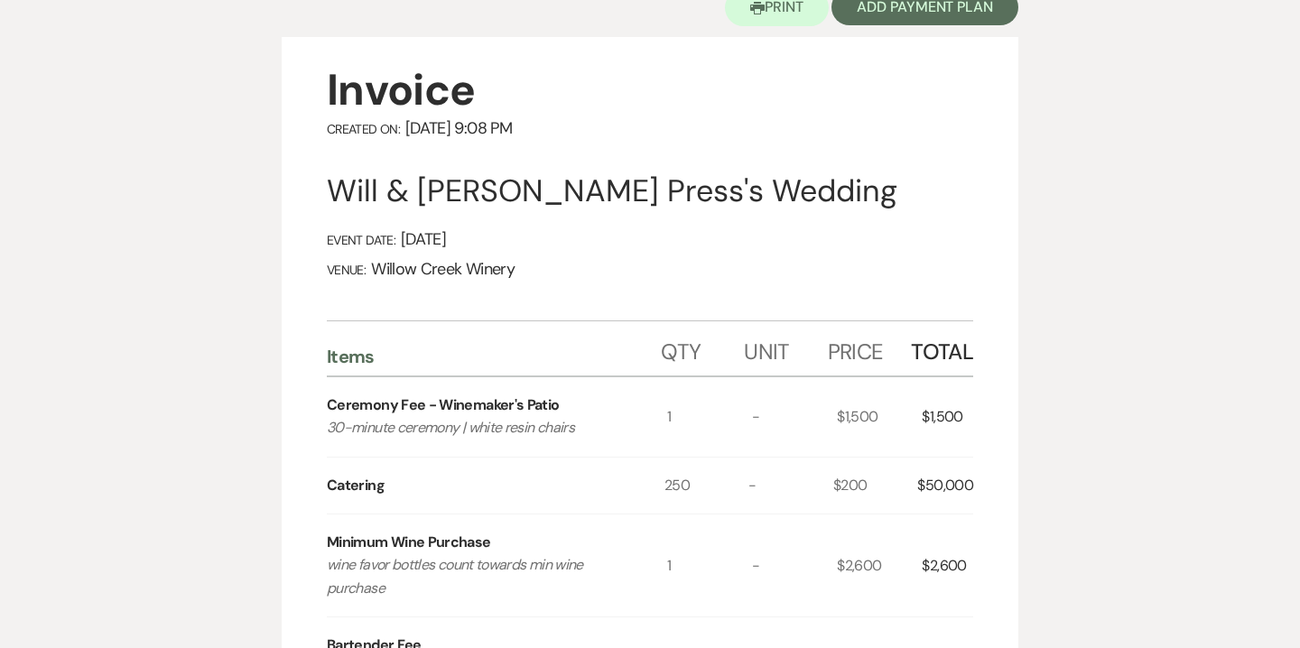
scroll to position [0, 0]
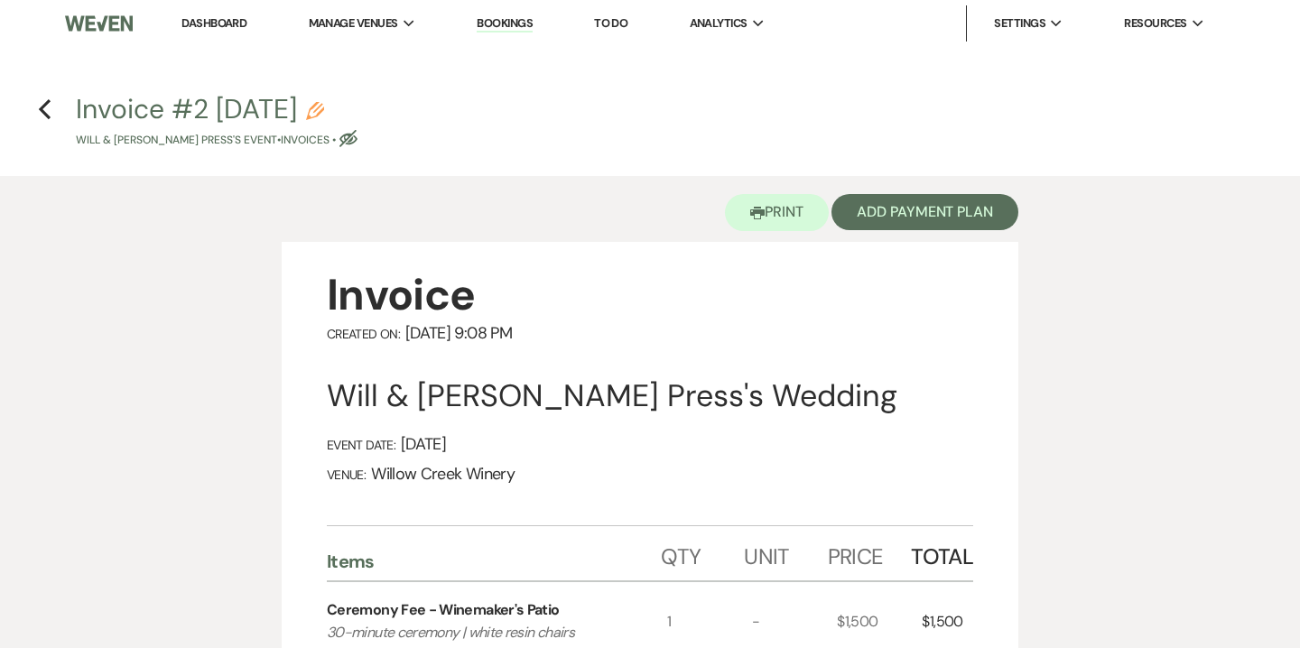
click at [324, 104] on icon "Pencil" at bounding box center [315, 111] width 18 height 18
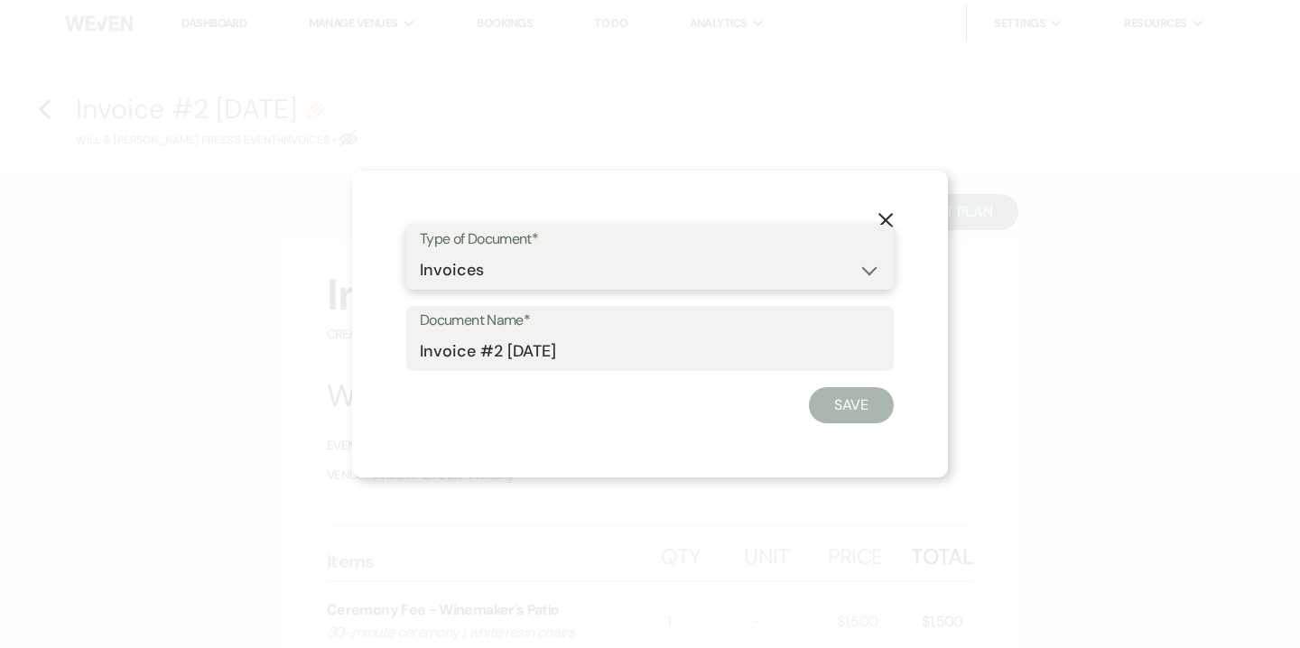
click at [466, 284] on select "Special Event Insurance Vendor Certificate of Insurance Contracts / Rental Agre…" at bounding box center [650, 270] width 461 height 35
select select "8"
click at [420, 253] on select "Special Event Insurance Vendor Certificate of Insurance Contracts / Rental Agre…" at bounding box center [650, 270] width 461 height 35
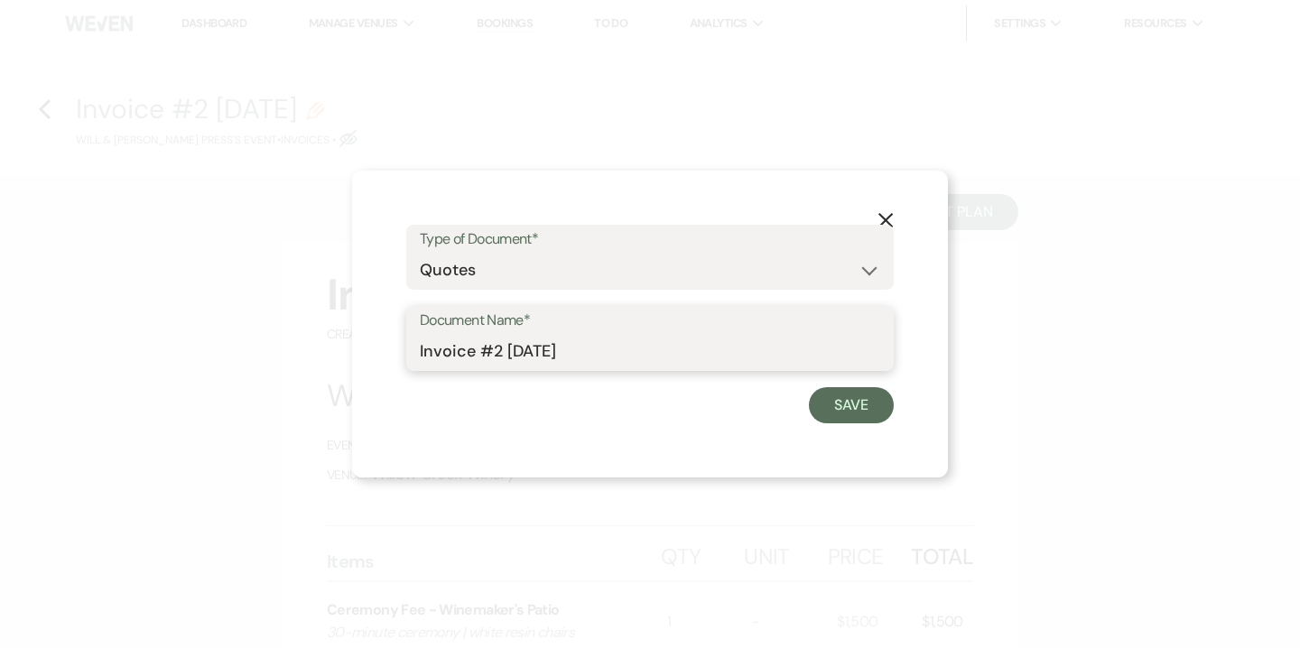
drag, startPoint x: 465, startPoint y: 351, endPoint x: 351, endPoint y: 348, distance: 113.8
click at [351, 348] on div "X Type of Document* Special Event Insurance Vendor Certificate of Insurance Con…" at bounding box center [650, 324] width 1300 height 648
click at [501, 348] on input "Quote #2 9-17-2025" at bounding box center [650, 351] width 461 height 35
click at [649, 339] on input "Quote #2 (9-17-2025" at bounding box center [650, 351] width 461 height 35
click at [637, 347] on input "Quote #2 (9-17-2025" at bounding box center [650, 351] width 461 height 35
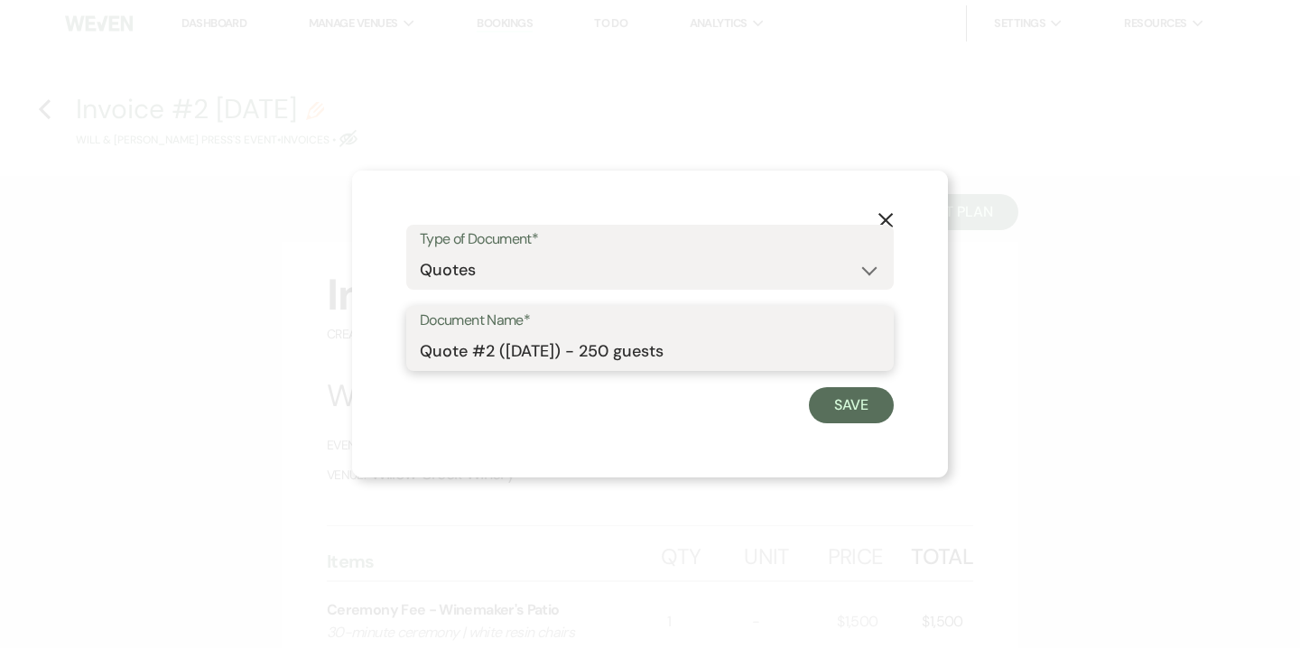
click at [610, 352] on input "Quote #2 (9-17-2025) - 250 guests" at bounding box center [650, 351] width 461 height 35
type input "Quote #2 (9-17-2025) - discounted rate | cash discount | 250 guests"
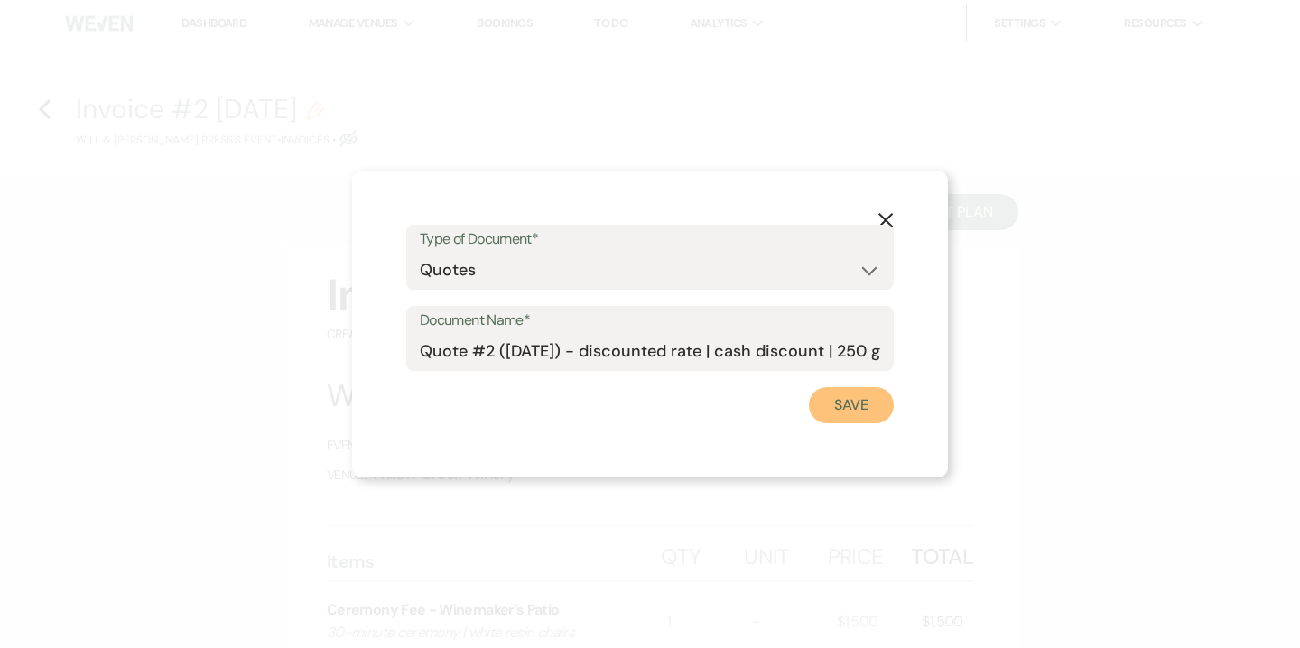
click at [829, 411] on button "Save" at bounding box center [851, 405] width 85 height 36
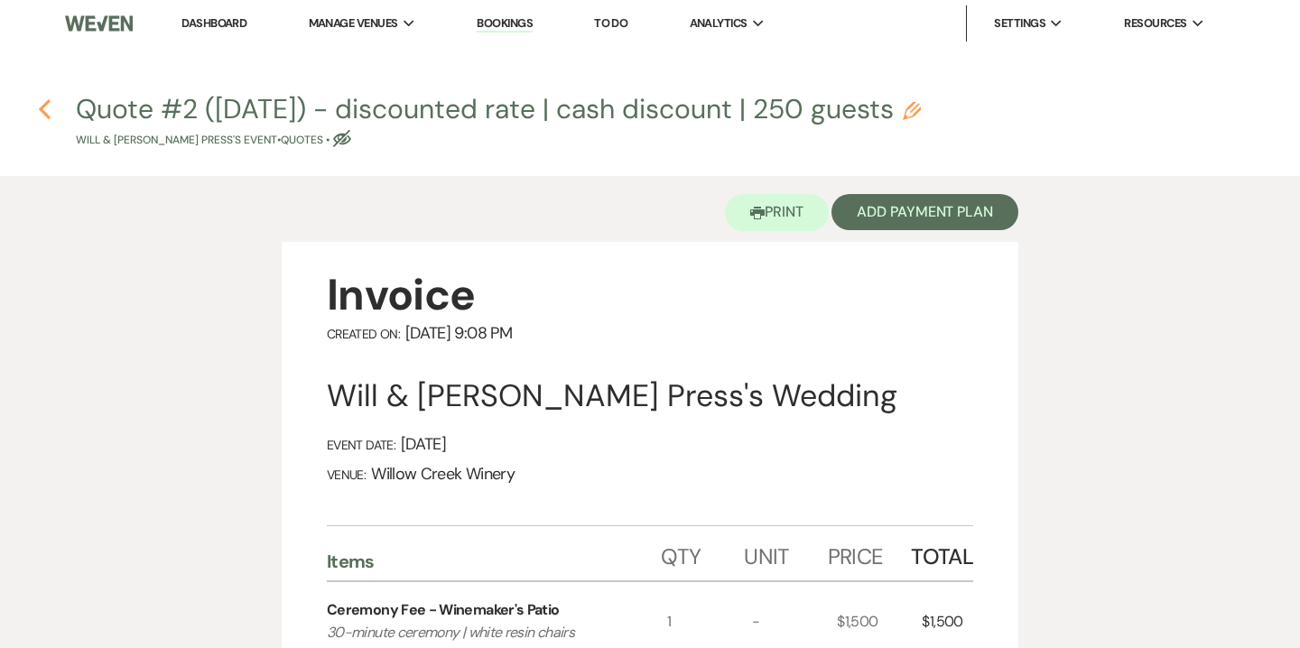
click at [47, 103] on use "button" at bounding box center [45, 109] width 12 height 20
select select "5"
select select "14"
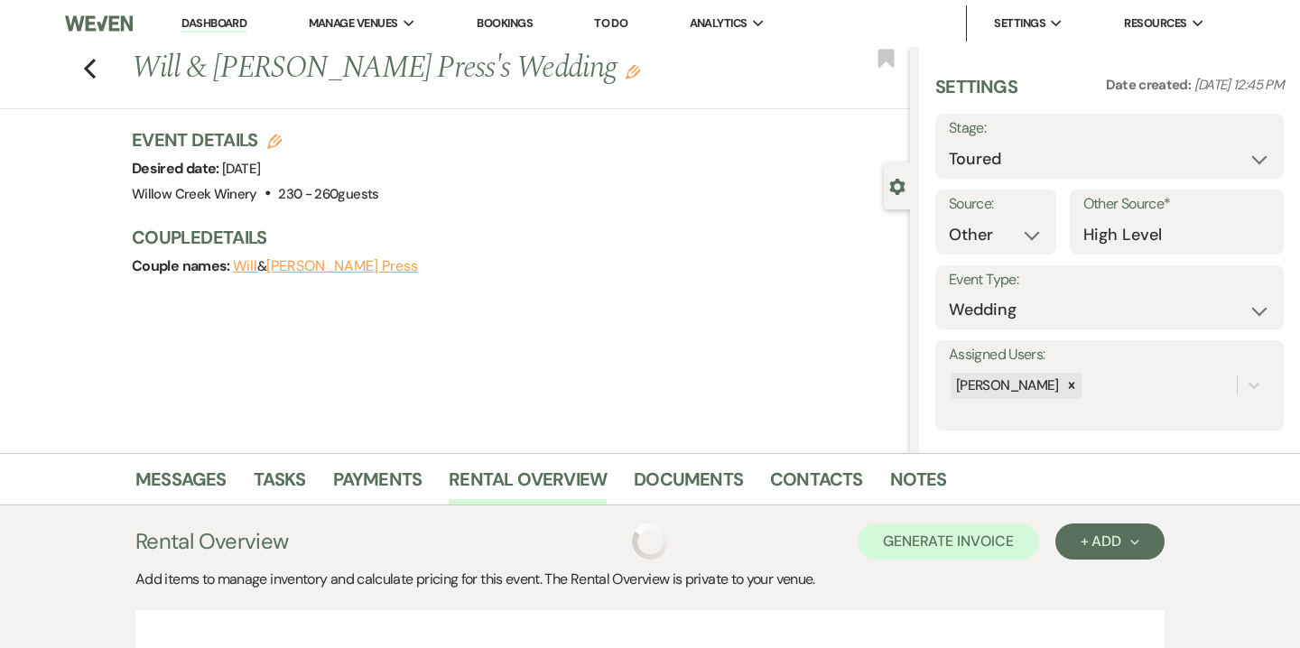
scroll to position [379, 0]
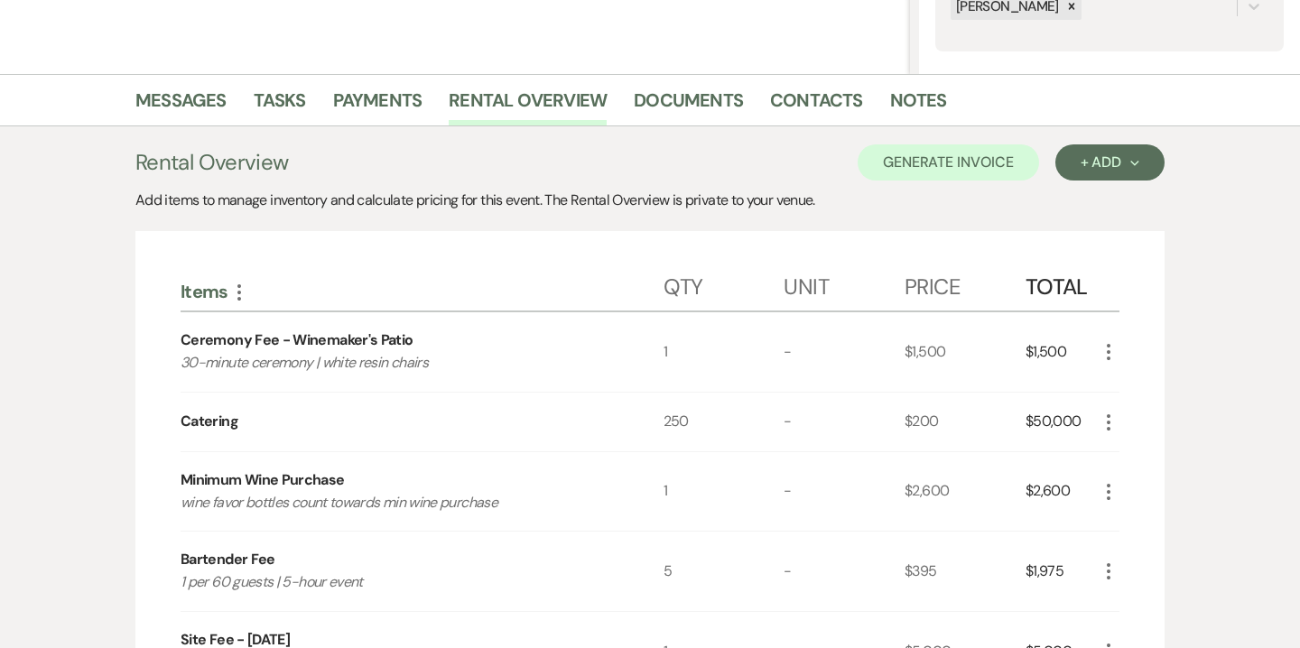
click at [1117, 425] on icon "More" at bounding box center [1109, 423] width 22 height 22
click at [1148, 453] on button "Pencil Edit" at bounding box center [1145, 457] width 94 height 29
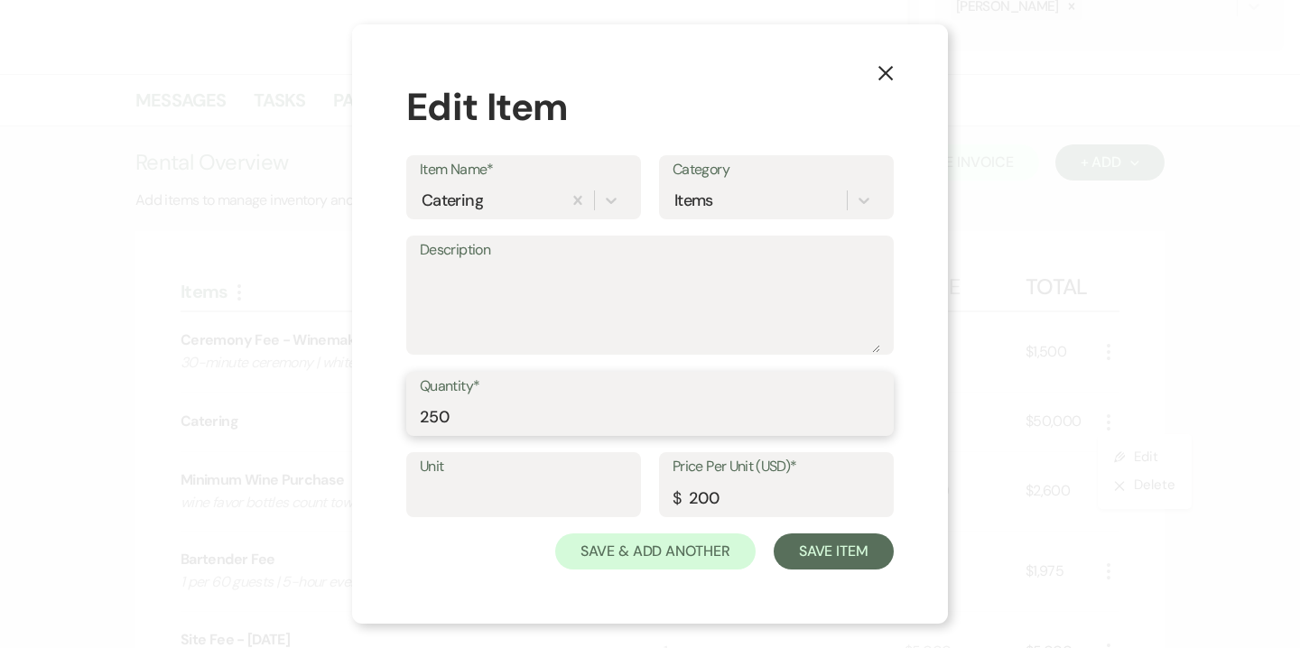
click at [442, 409] on input "250" at bounding box center [650, 416] width 461 height 35
type input "200"
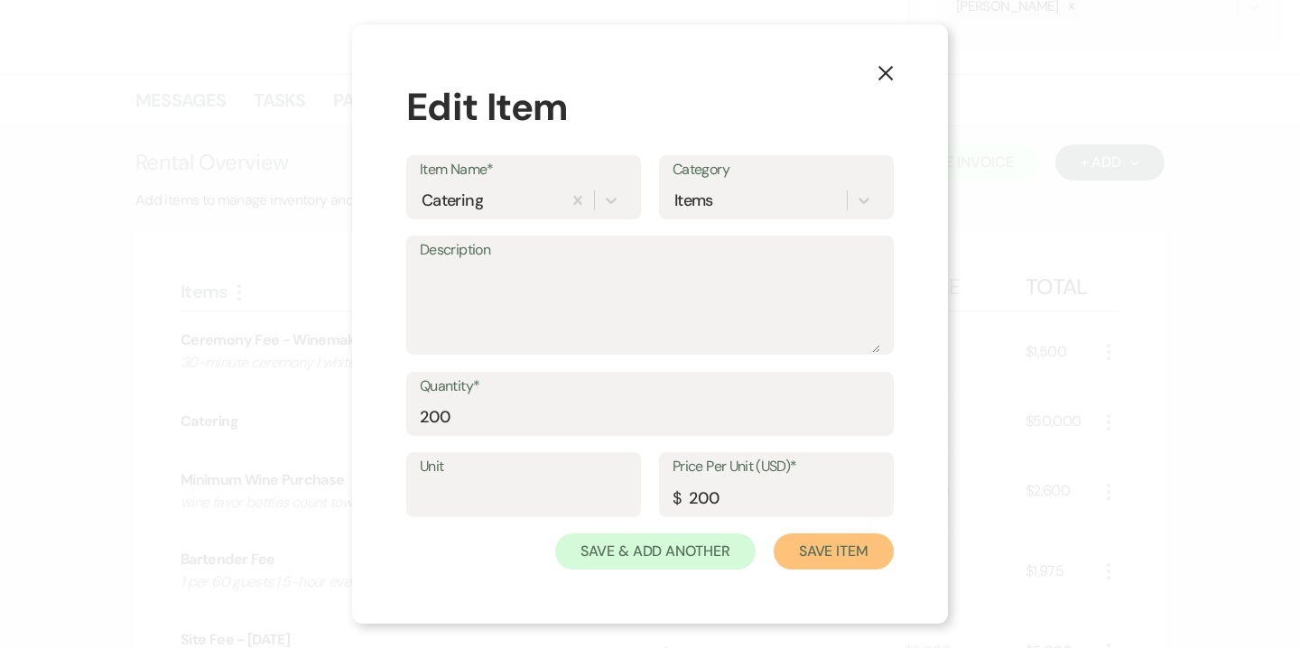
click at [821, 541] on button "Save Item" at bounding box center [834, 552] width 120 height 36
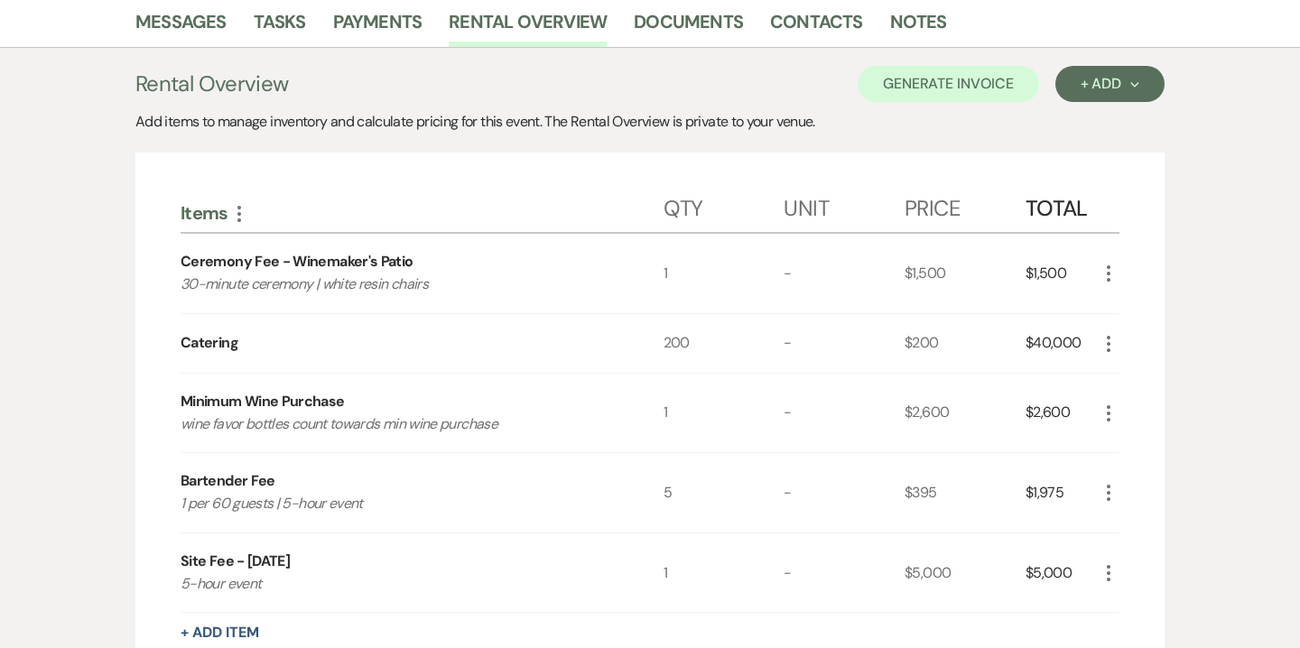
scroll to position [348, 0]
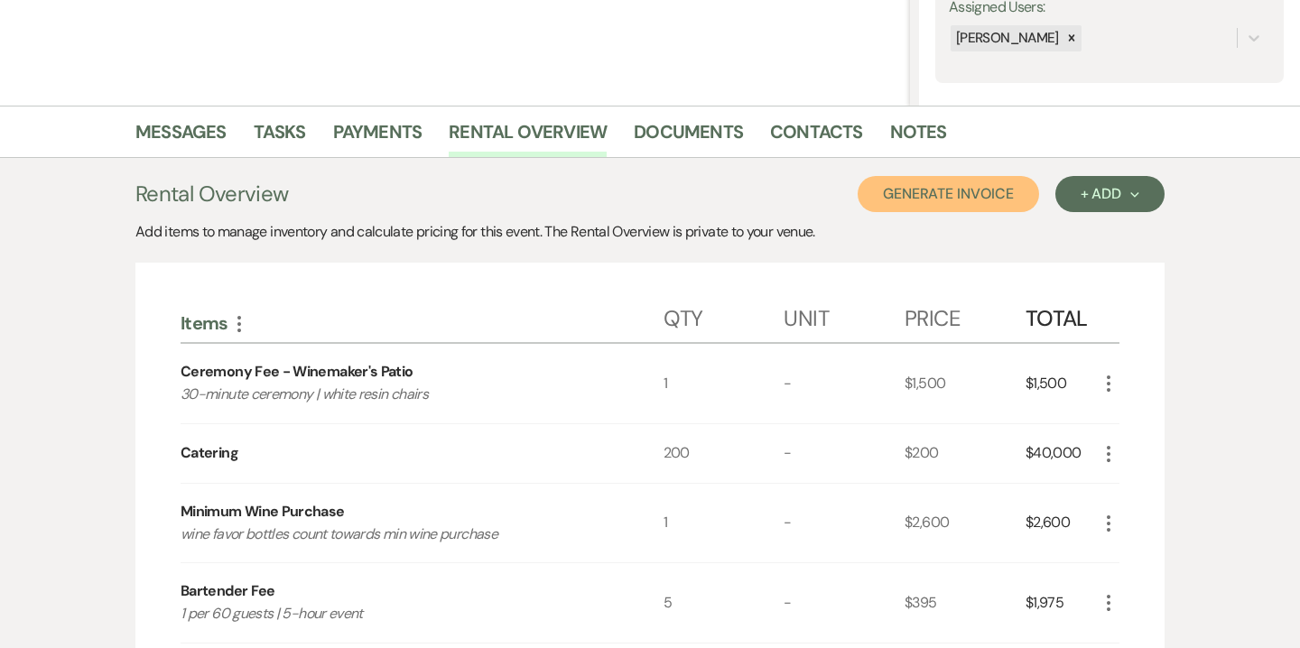
click at [964, 205] on button "Generate Invoice" at bounding box center [948, 194] width 181 height 36
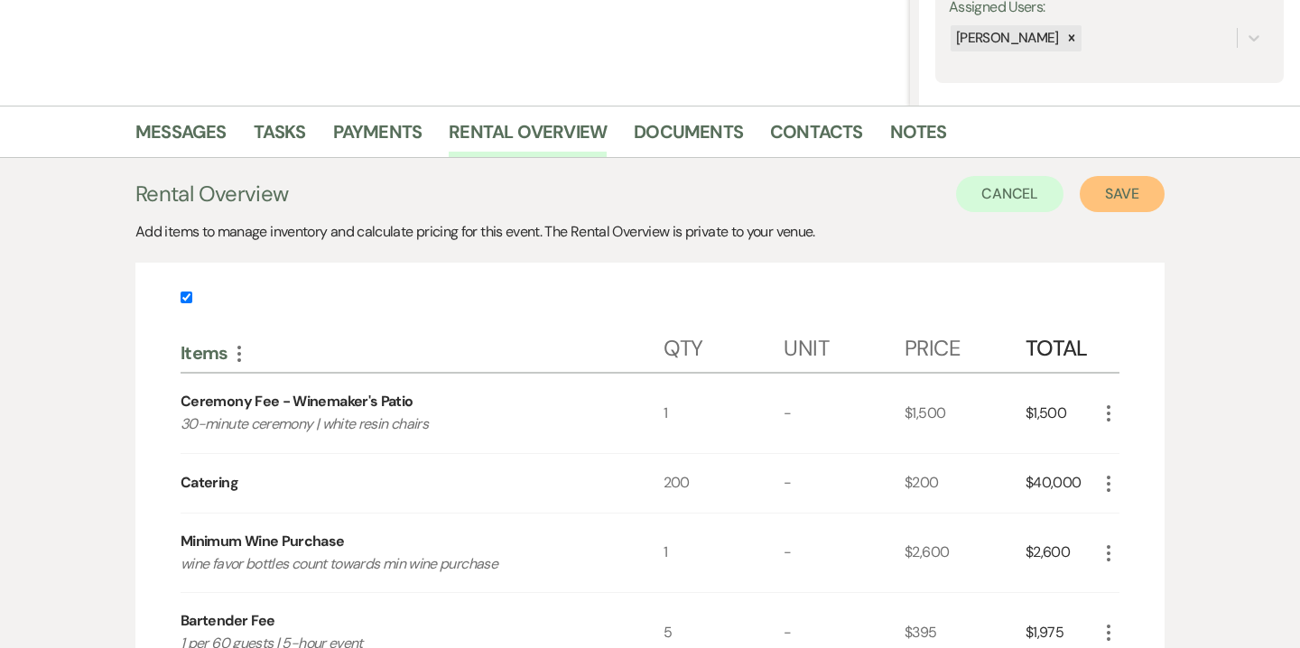
click at [1107, 194] on button "Save" at bounding box center [1122, 194] width 85 height 36
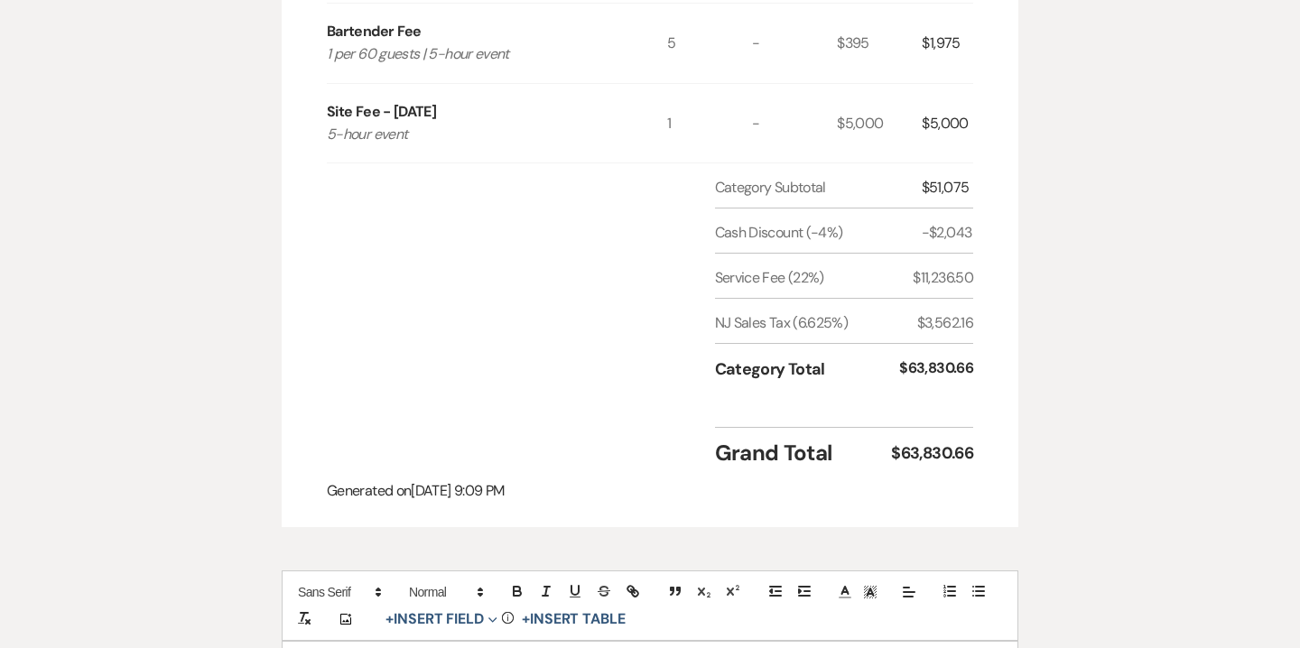
scroll to position [1153, 0]
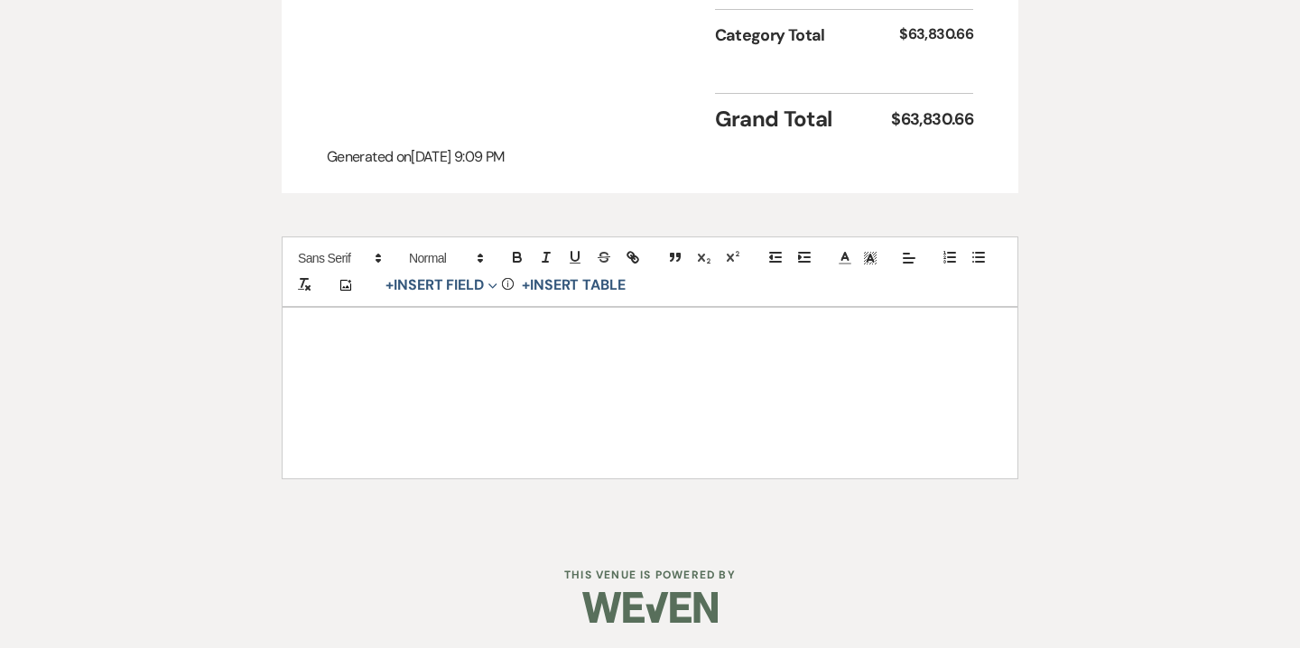
click at [796, 344] on div at bounding box center [650, 393] width 735 height 170
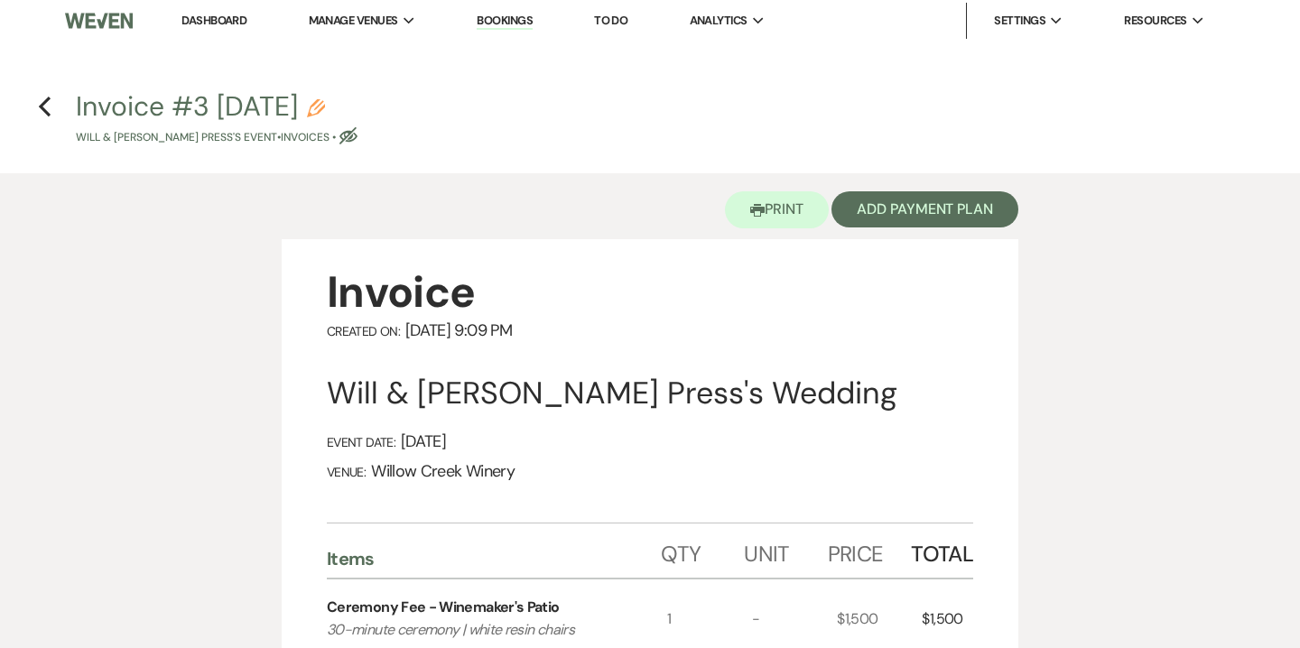
scroll to position [0, 0]
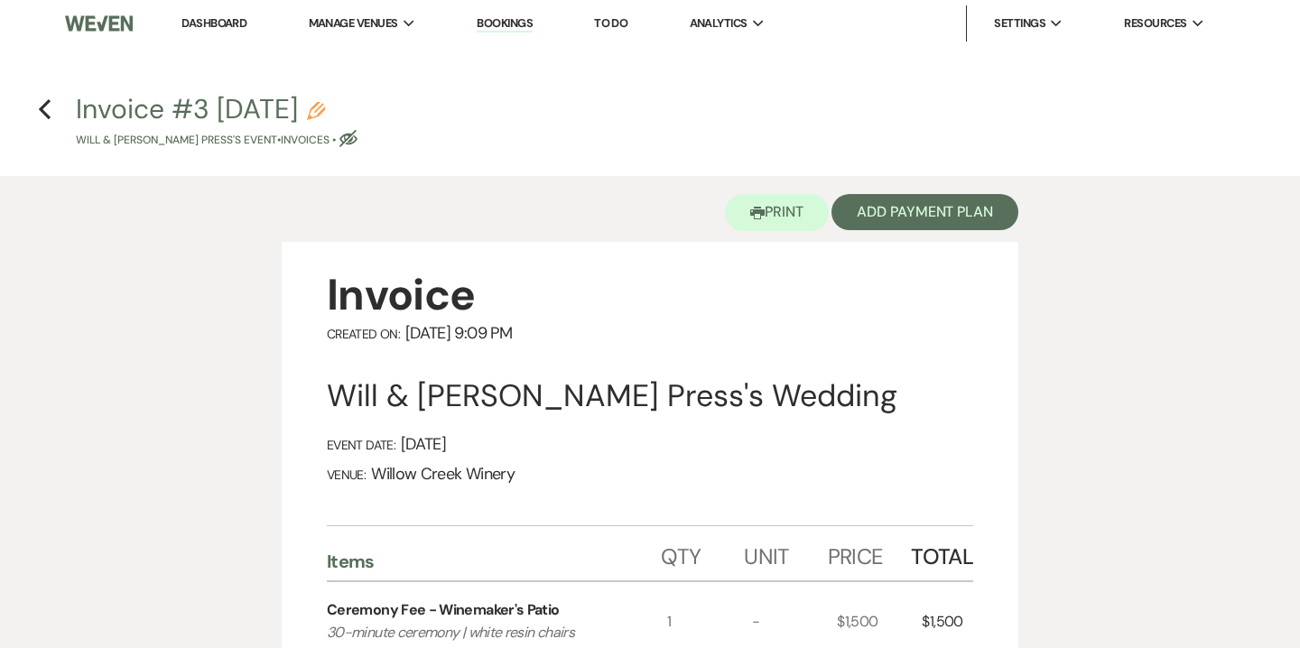
click at [325, 104] on use "button" at bounding box center [316, 111] width 18 height 18
select select "22"
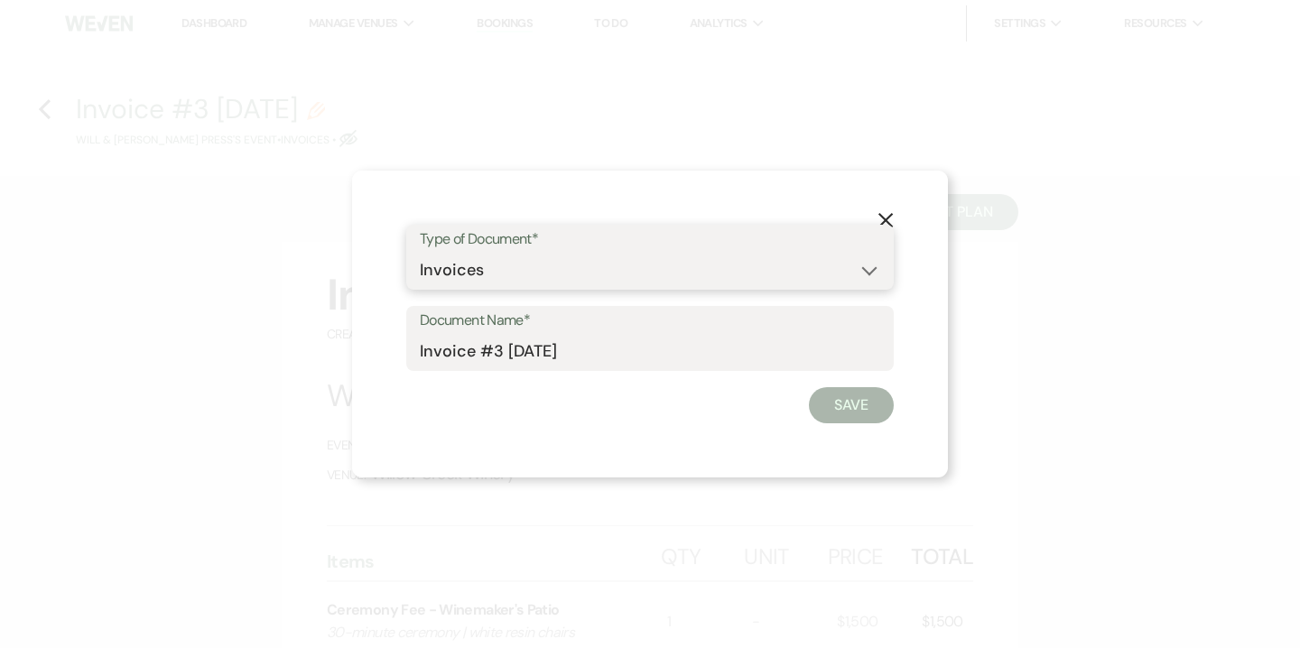
click at [438, 270] on select "Special Event Insurance Vendor Certificate of Insurance Contracts / Rental Agre…" at bounding box center [650, 270] width 461 height 35
click at [893, 220] on icon "X" at bounding box center [886, 220] width 16 height 16
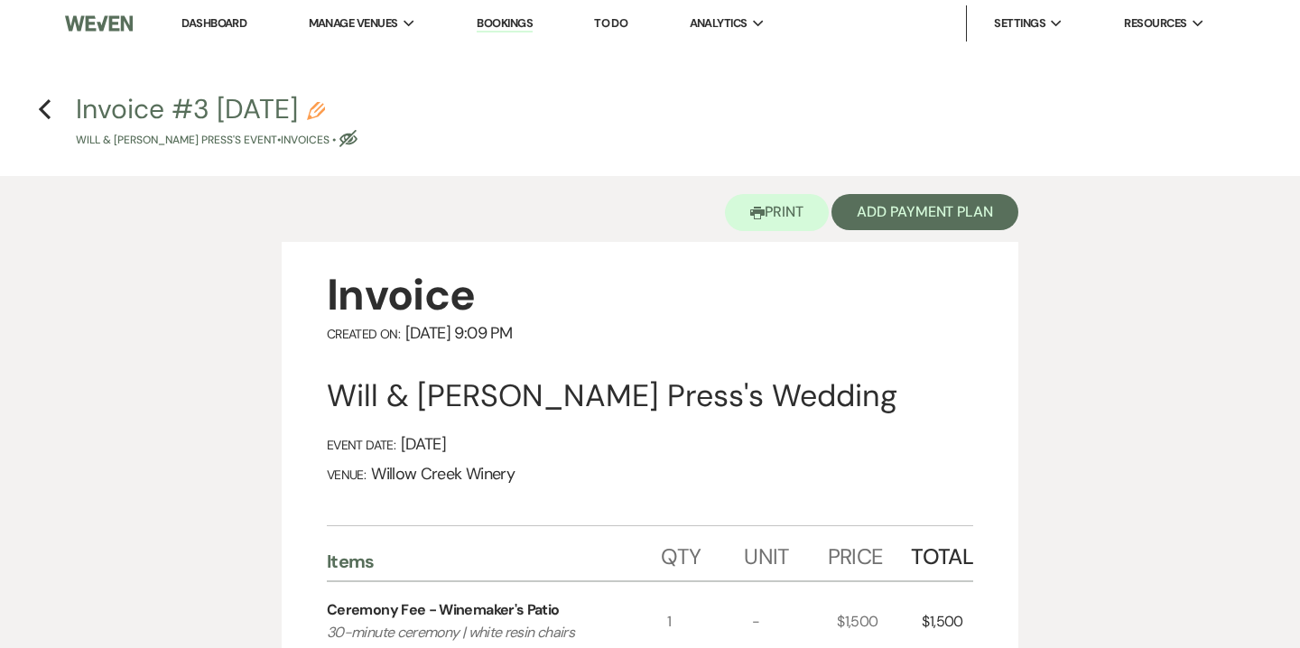
click at [55, 113] on h4 "Previous Invoice #3 9-17-2025 Pencil Will & Brady Press's Event • Invoices • Ey…" at bounding box center [650, 119] width 1300 height 59
click at [41, 106] on icon "Previous" at bounding box center [45, 109] width 14 height 22
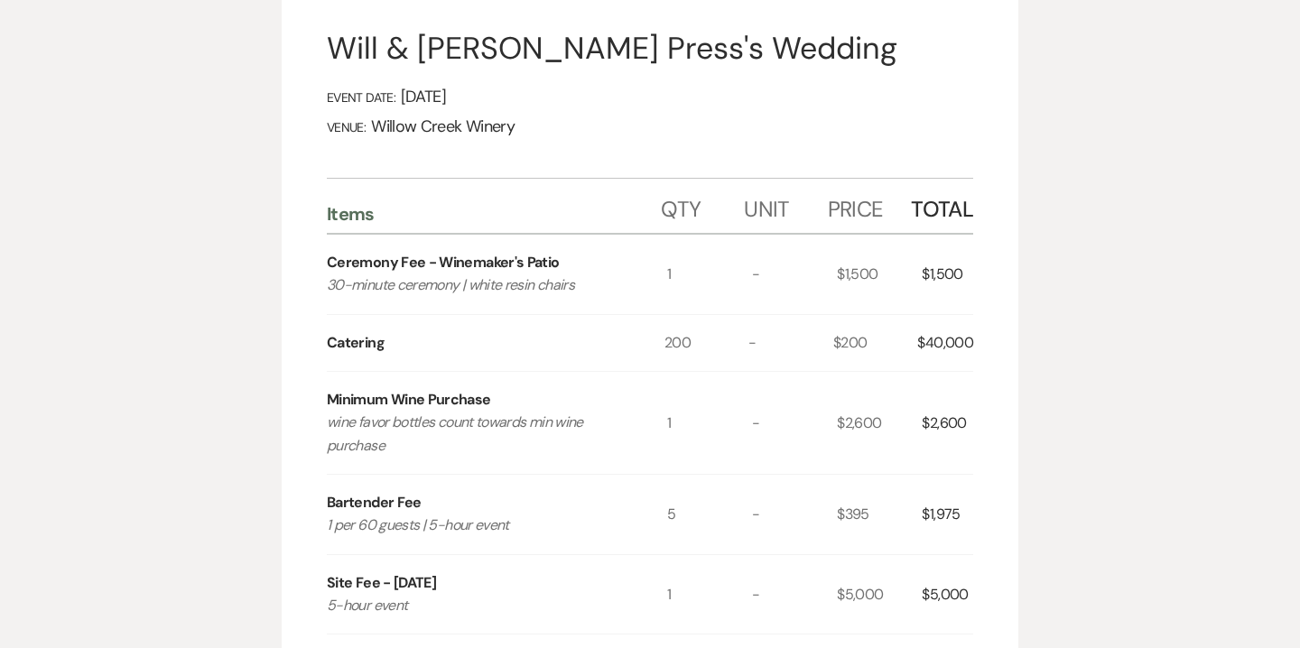
select select "5"
select select "14"
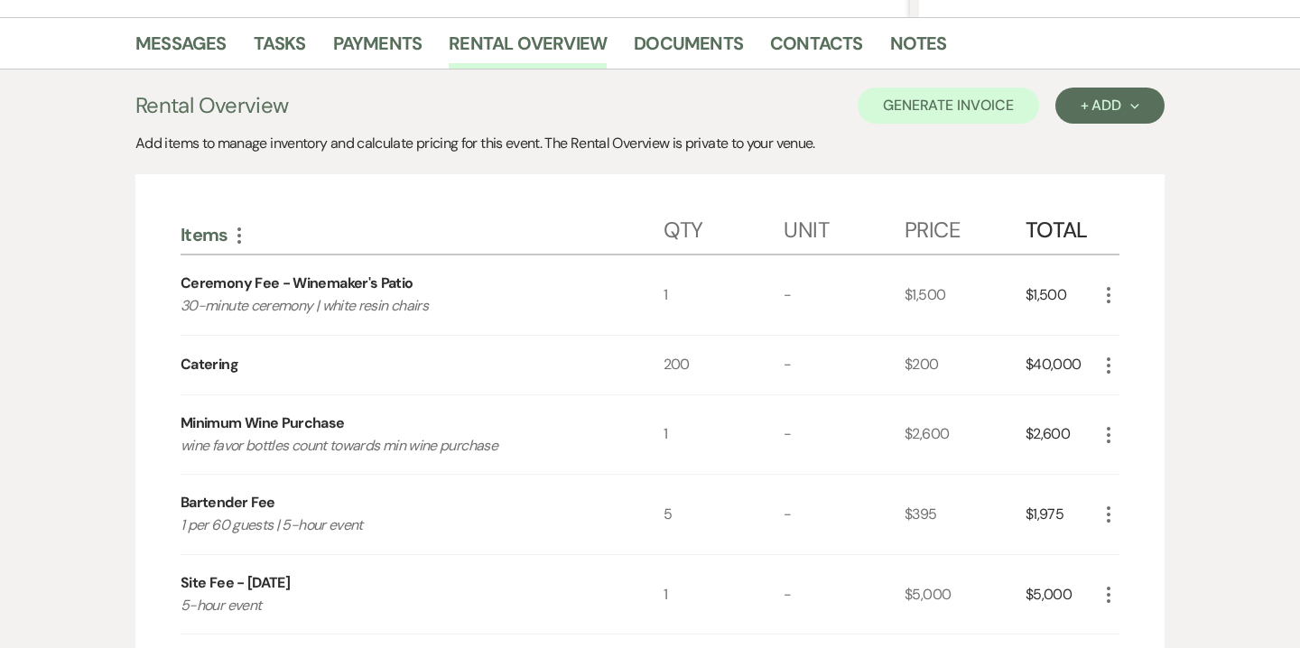
scroll to position [585, 0]
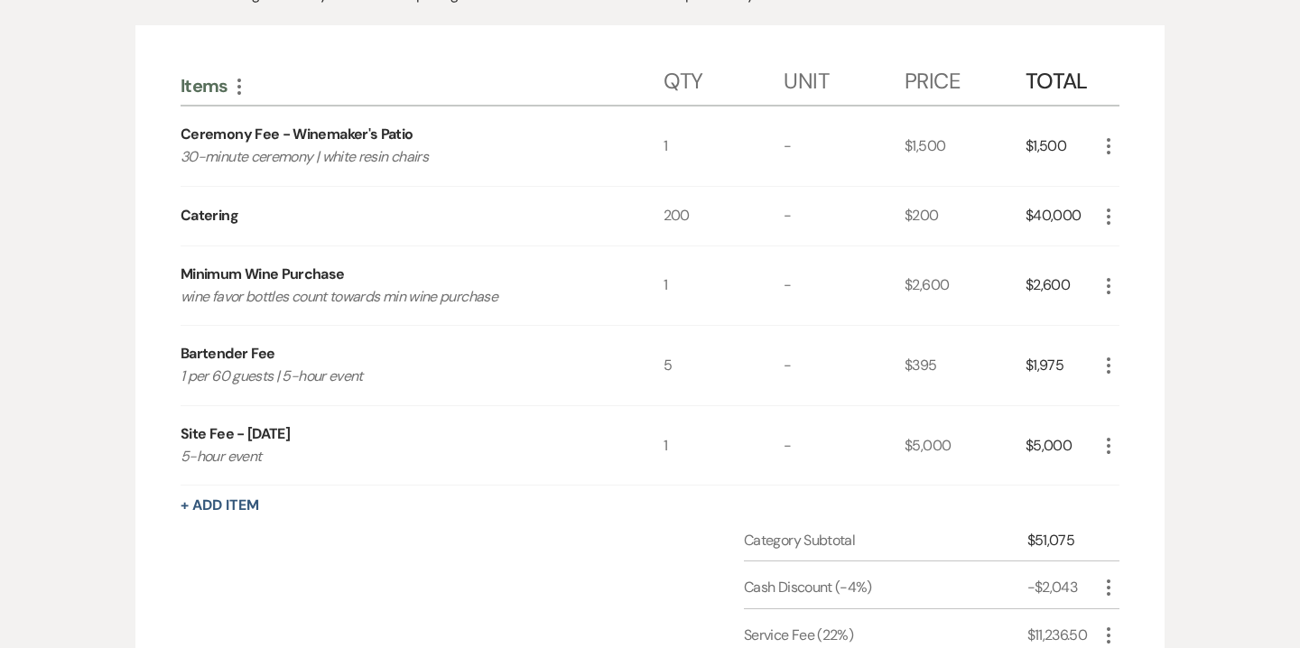
click at [1112, 373] on icon "More" at bounding box center [1109, 366] width 22 height 22
click at [1143, 410] on button "Pencil Edit" at bounding box center [1145, 400] width 94 height 29
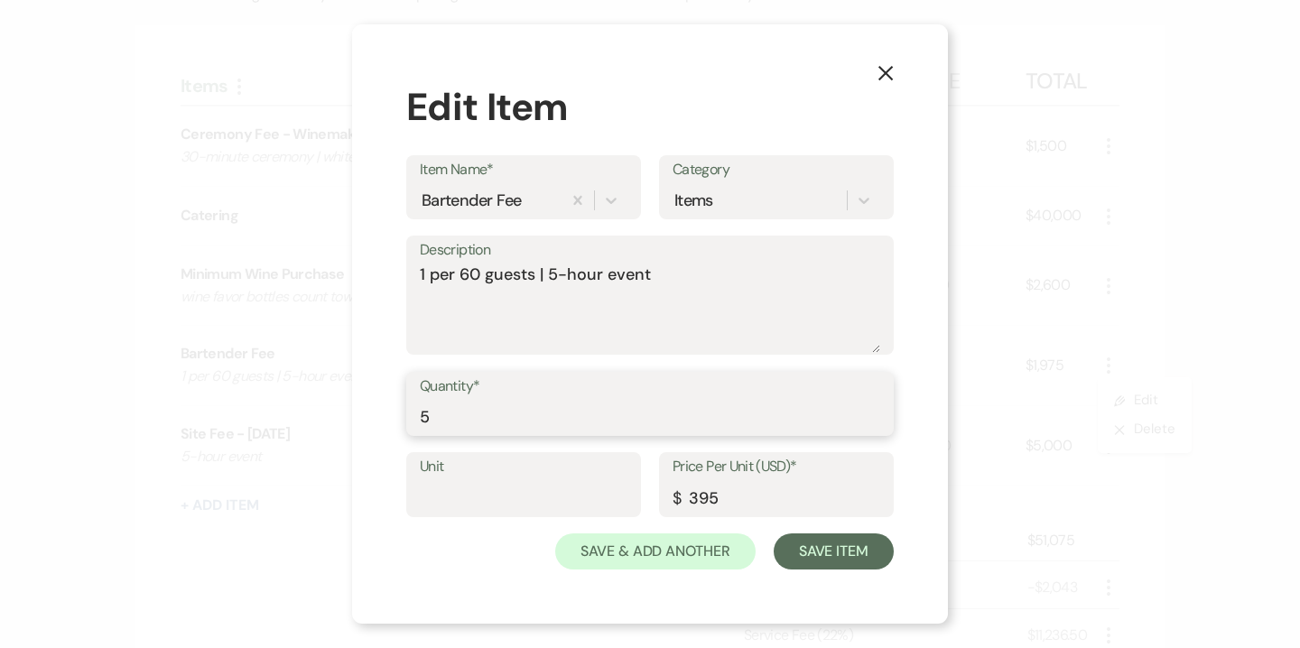
click at [530, 421] on input "5" at bounding box center [650, 416] width 461 height 35
type input "4"
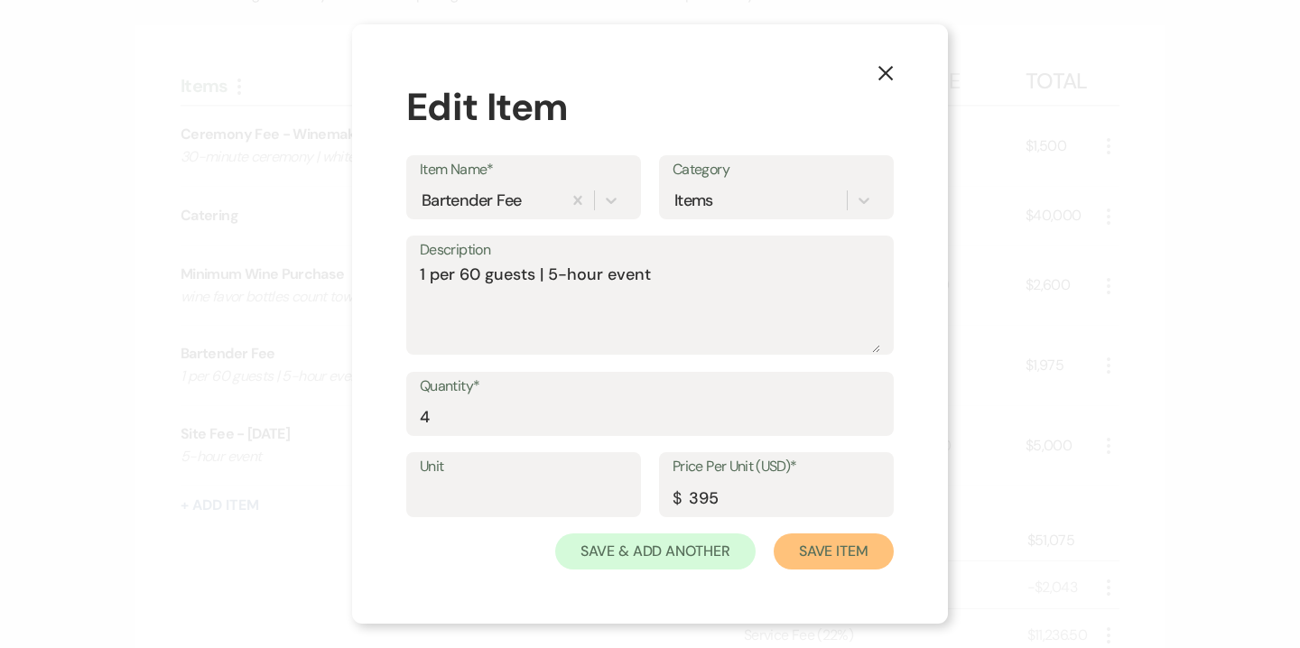
click at [858, 549] on button "Save Item" at bounding box center [834, 552] width 120 height 36
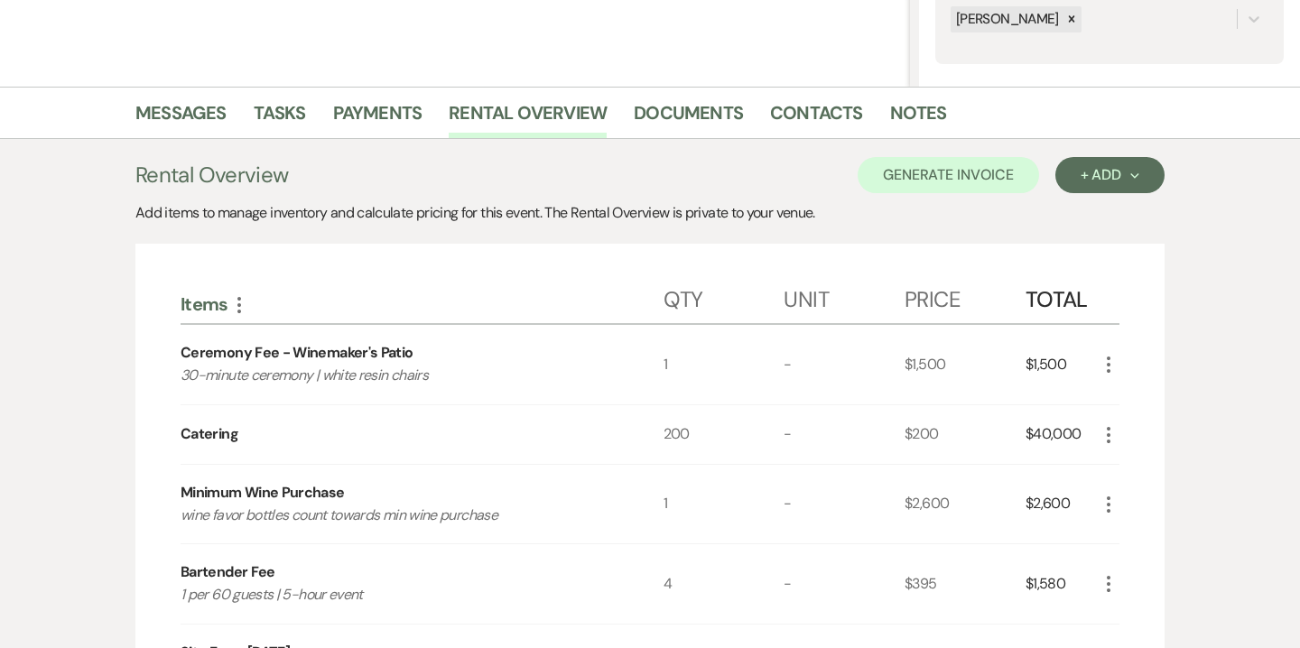
scroll to position [359, 0]
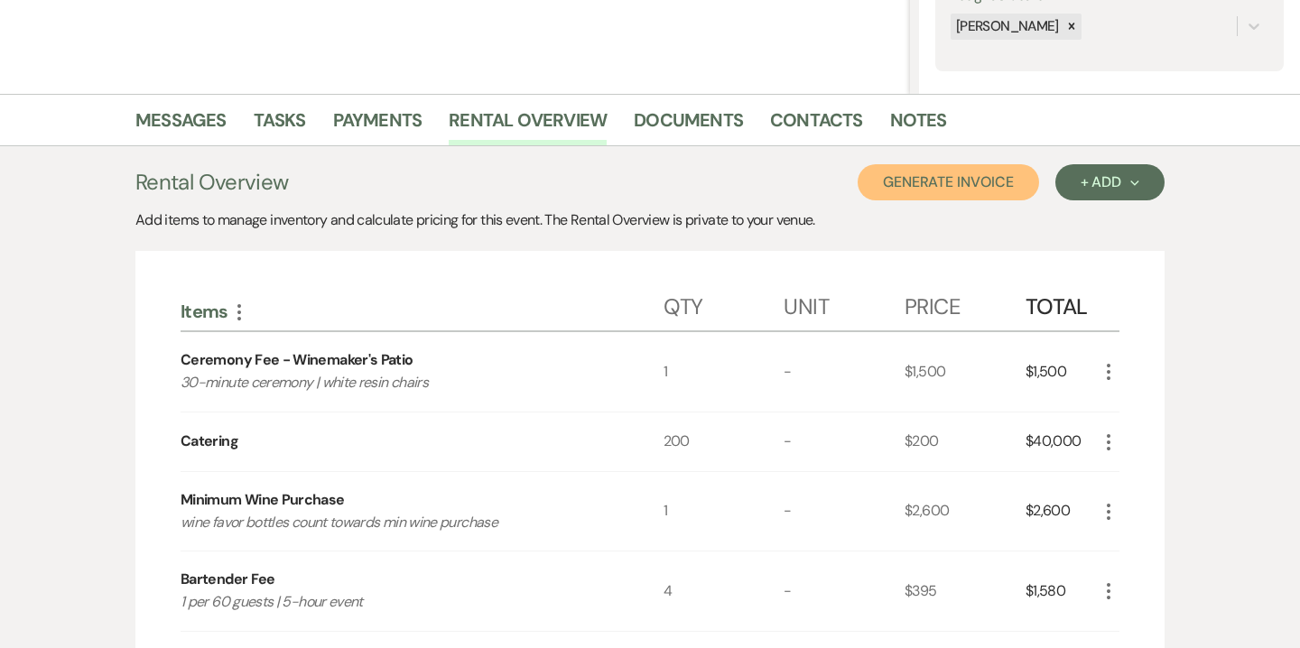
click at [954, 172] on button "Generate Invoice" at bounding box center [948, 182] width 181 height 36
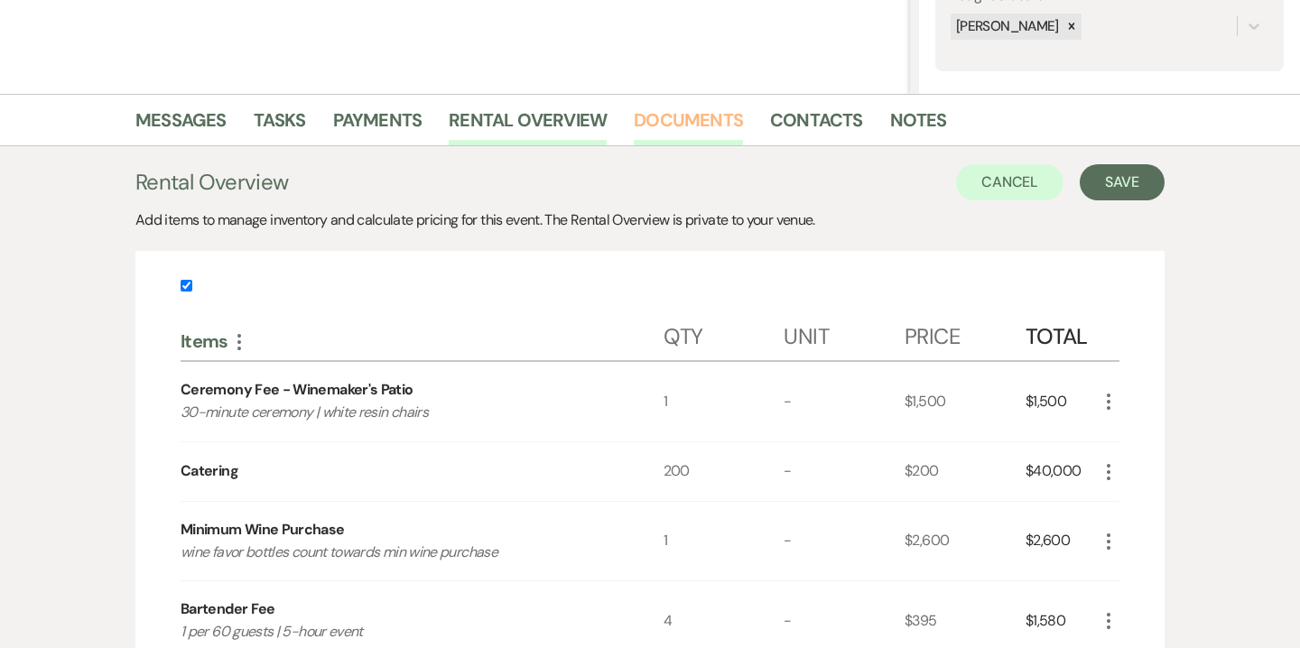
click at [728, 123] on link "Documents" at bounding box center [688, 126] width 109 height 40
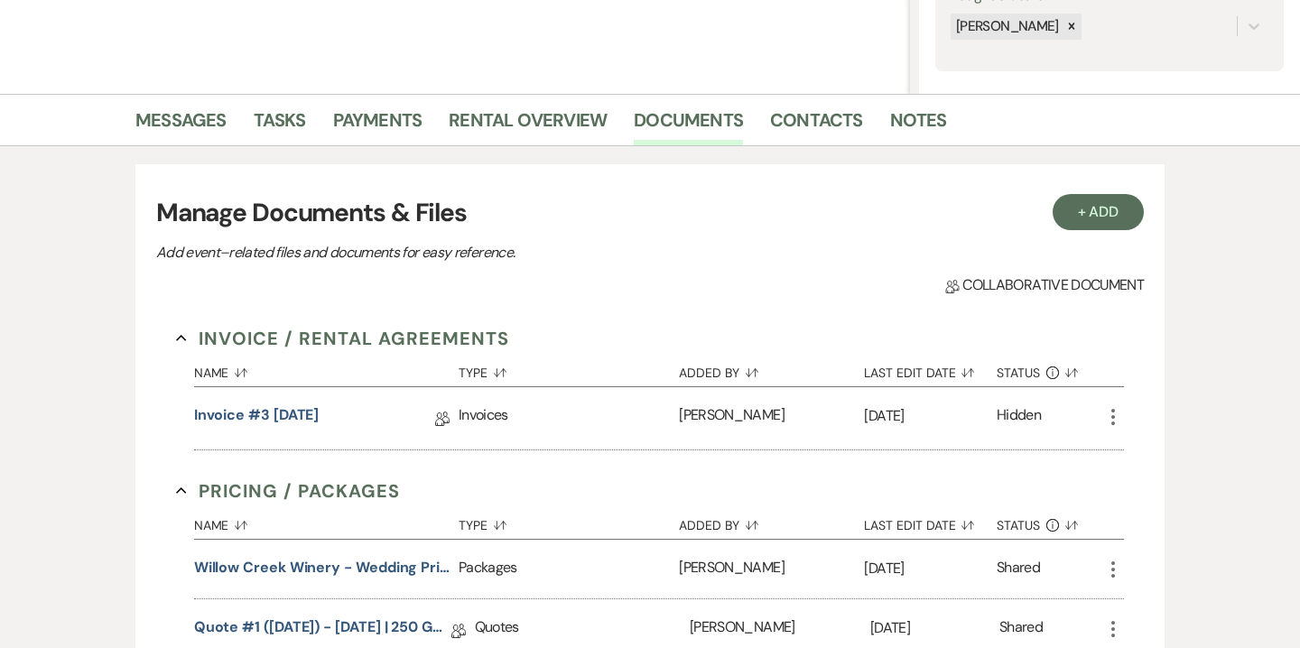
click at [1111, 411] on icon "More" at bounding box center [1113, 417] width 22 height 22
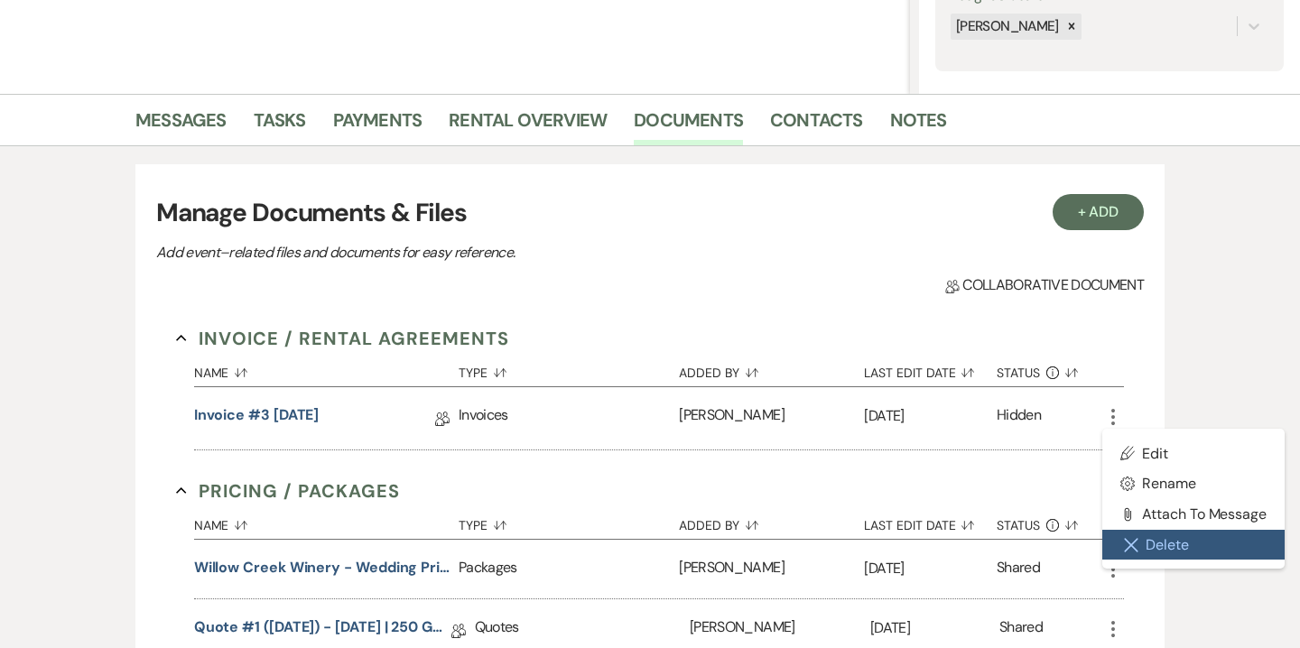
click at [1156, 551] on button "Close Delete X Delete" at bounding box center [1193, 545] width 182 height 31
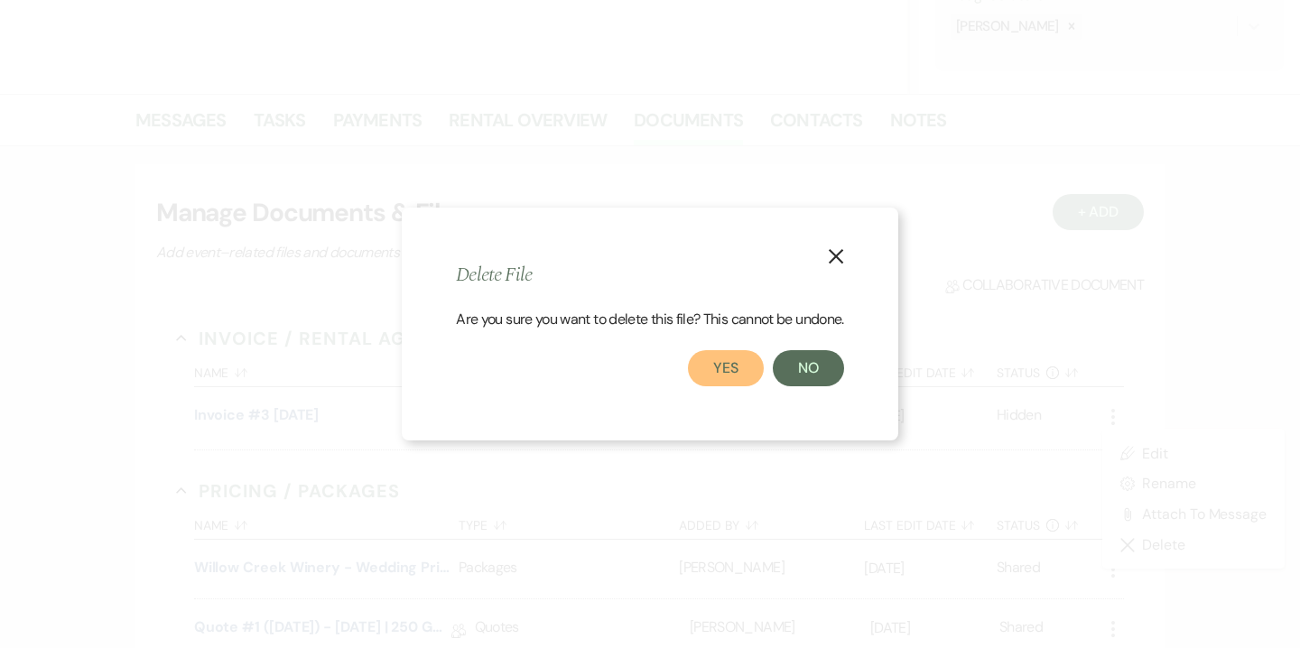
click at [745, 374] on button "Yes" at bounding box center [726, 368] width 76 height 36
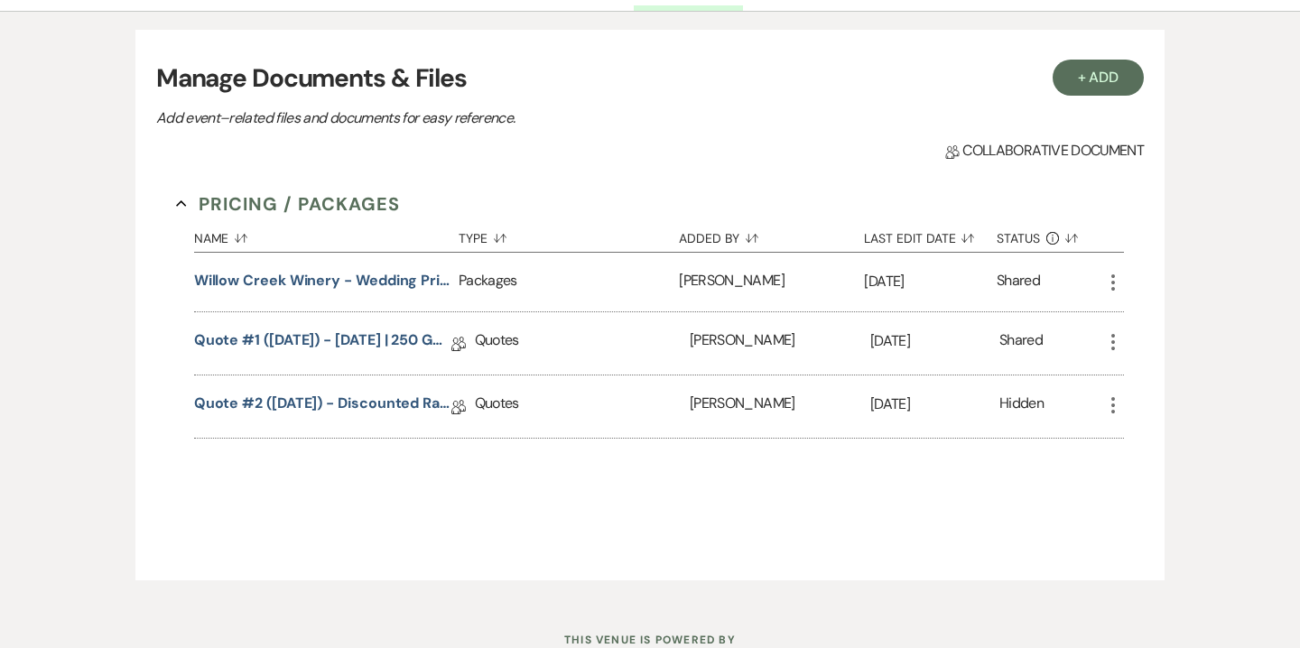
scroll to position [499, 0]
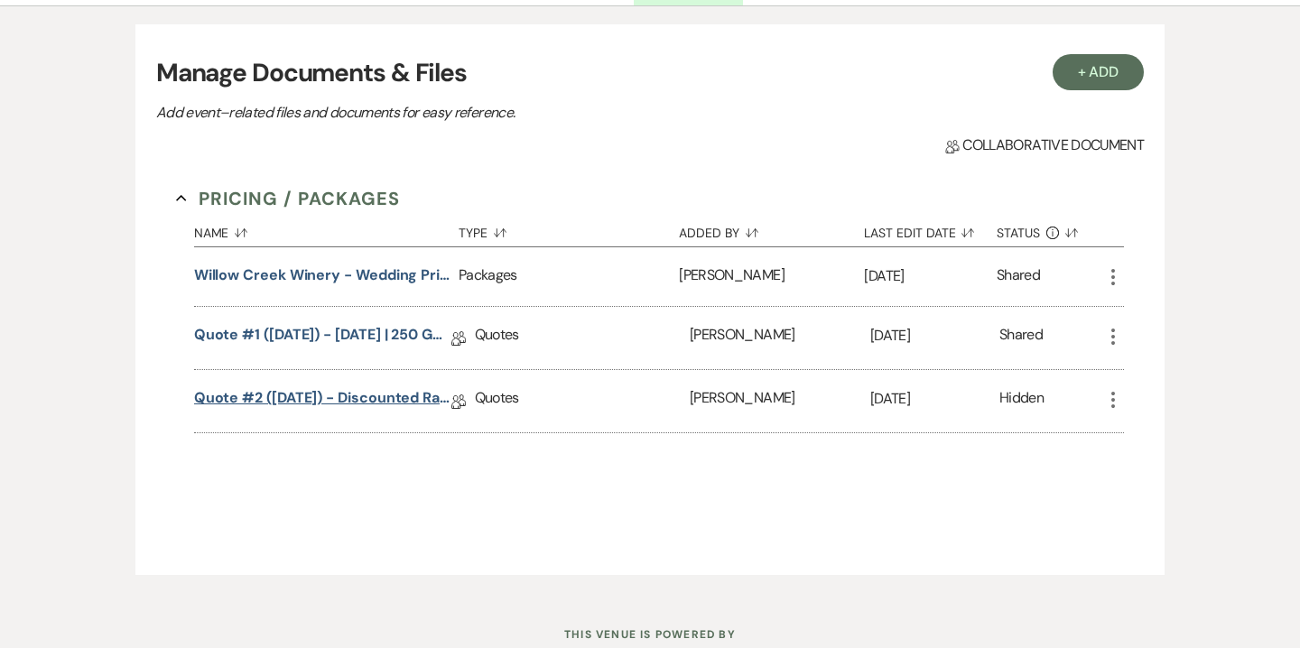
click at [414, 395] on link "Quote #2 (9-17-2025) - discounted rate | cash discount | 250 guests" at bounding box center [322, 401] width 257 height 28
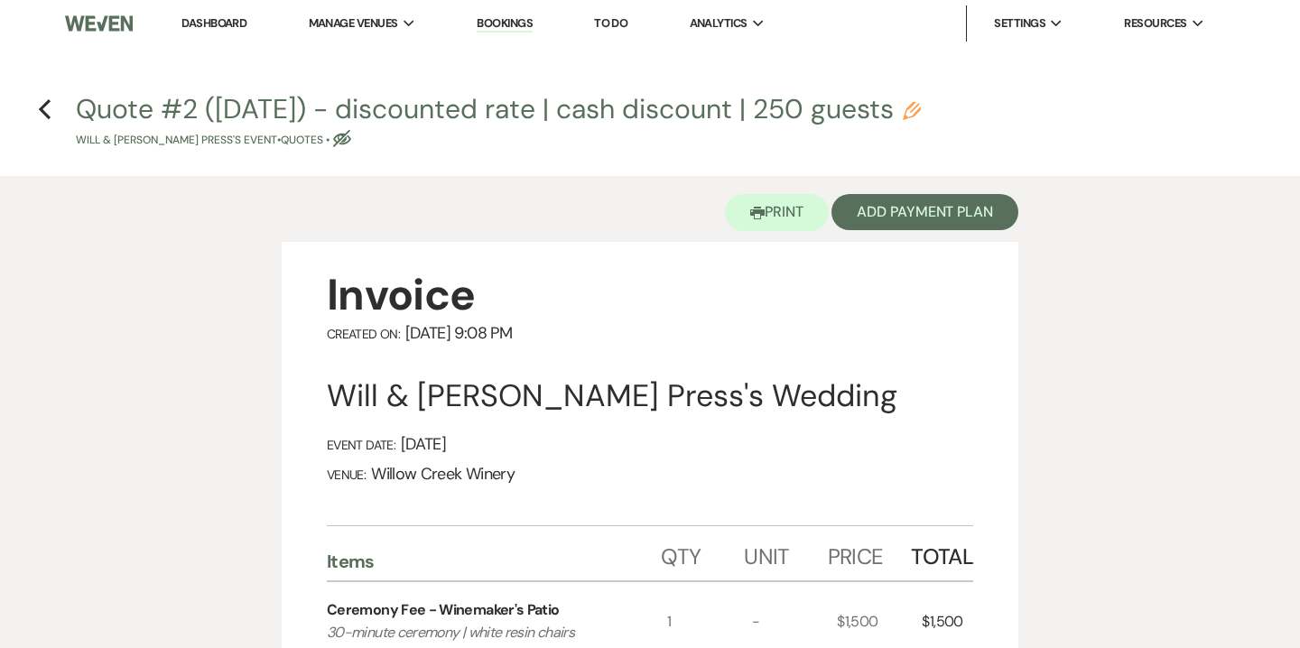
click at [31, 110] on h4 "Previous Quote #2 (9-17-2025) - discounted rate | cash discount | 250 guests Pe…" at bounding box center [650, 119] width 1300 height 59
click at [42, 109] on use "button" at bounding box center [45, 109] width 12 height 20
select select "5"
select select "14"
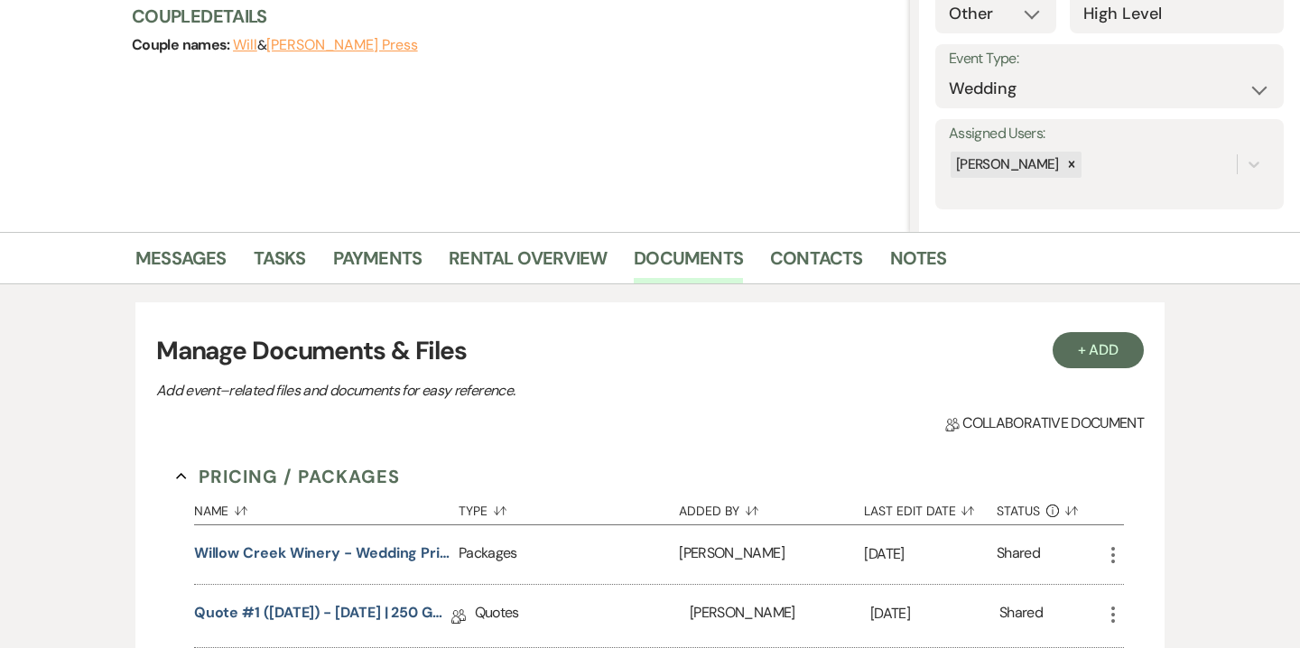
scroll to position [215, 0]
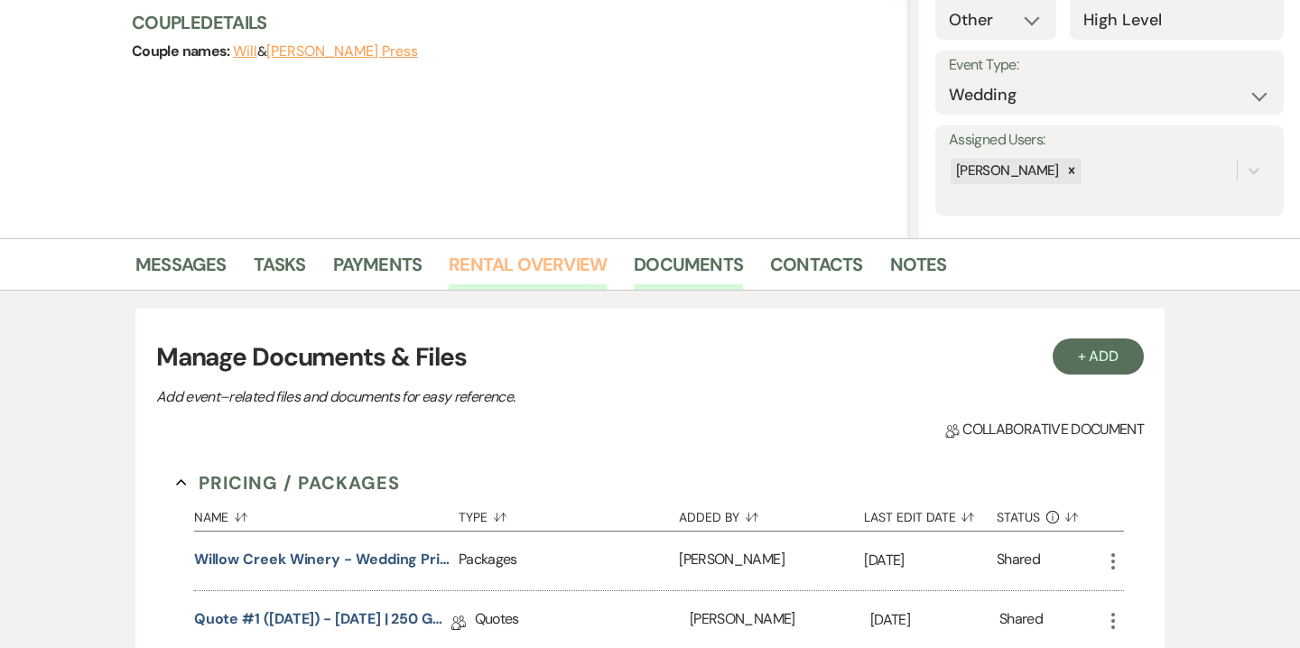
click at [554, 283] on link "Rental Overview" at bounding box center [528, 270] width 158 height 40
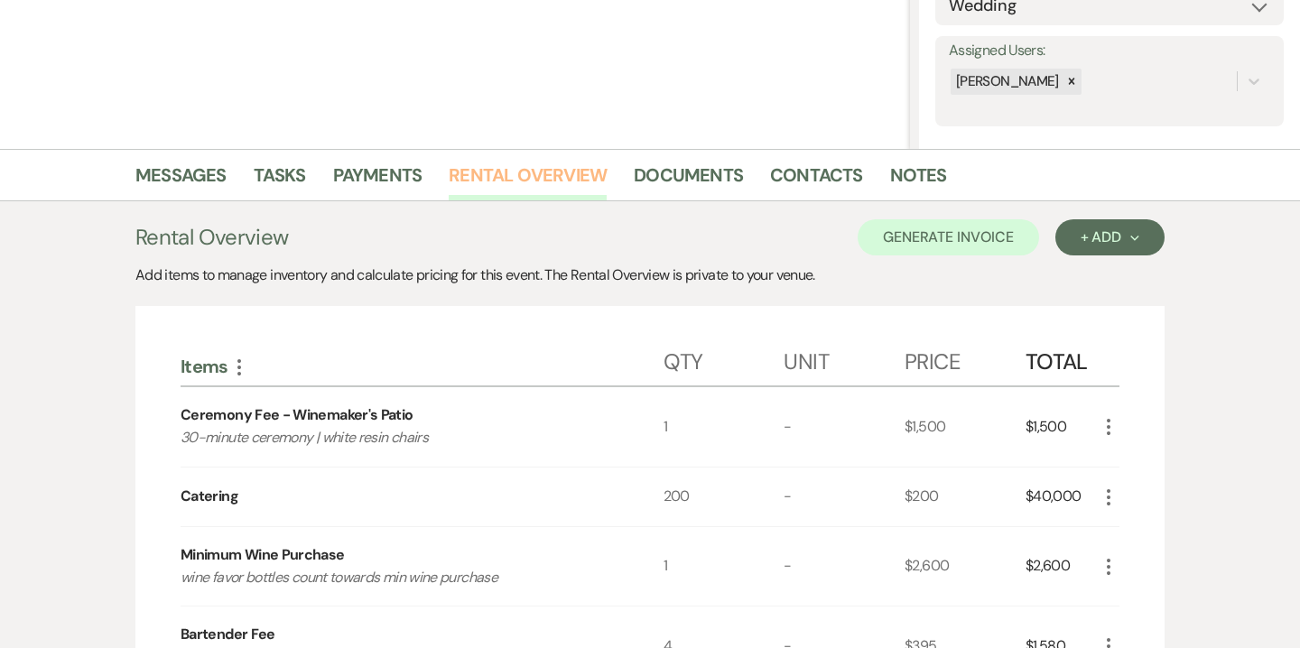
scroll to position [203, 0]
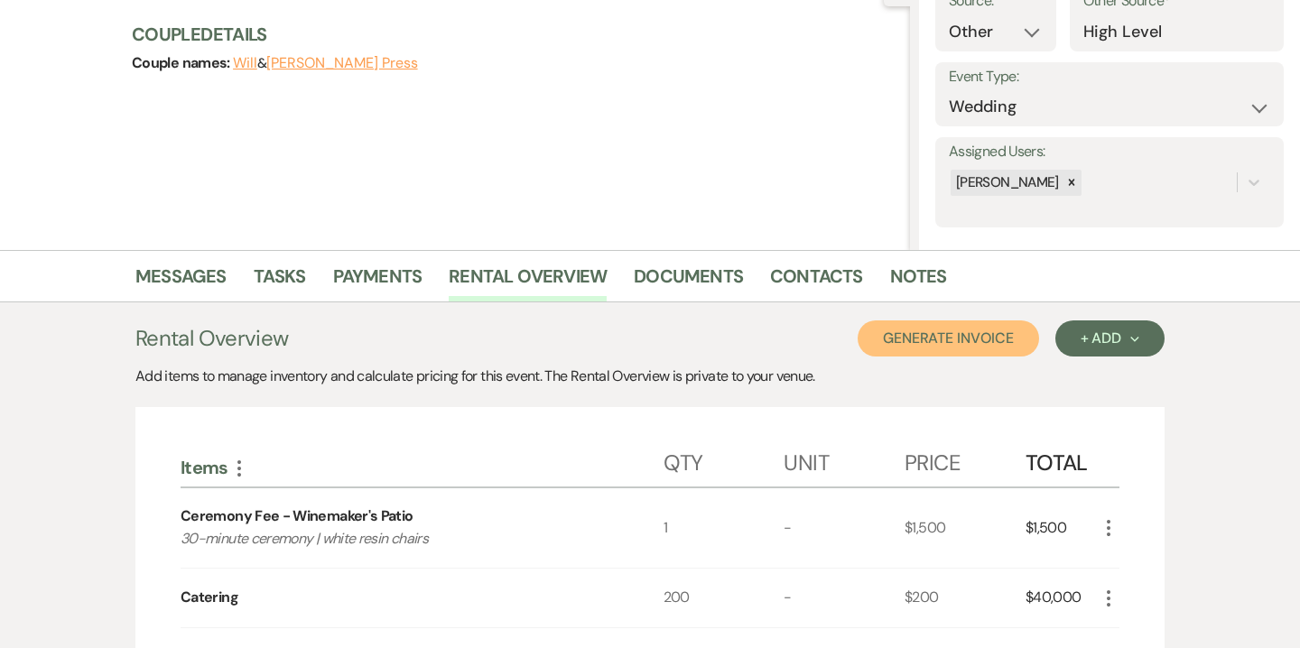
click at [980, 350] on button "Generate Invoice" at bounding box center [948, 339] width 181 height 36
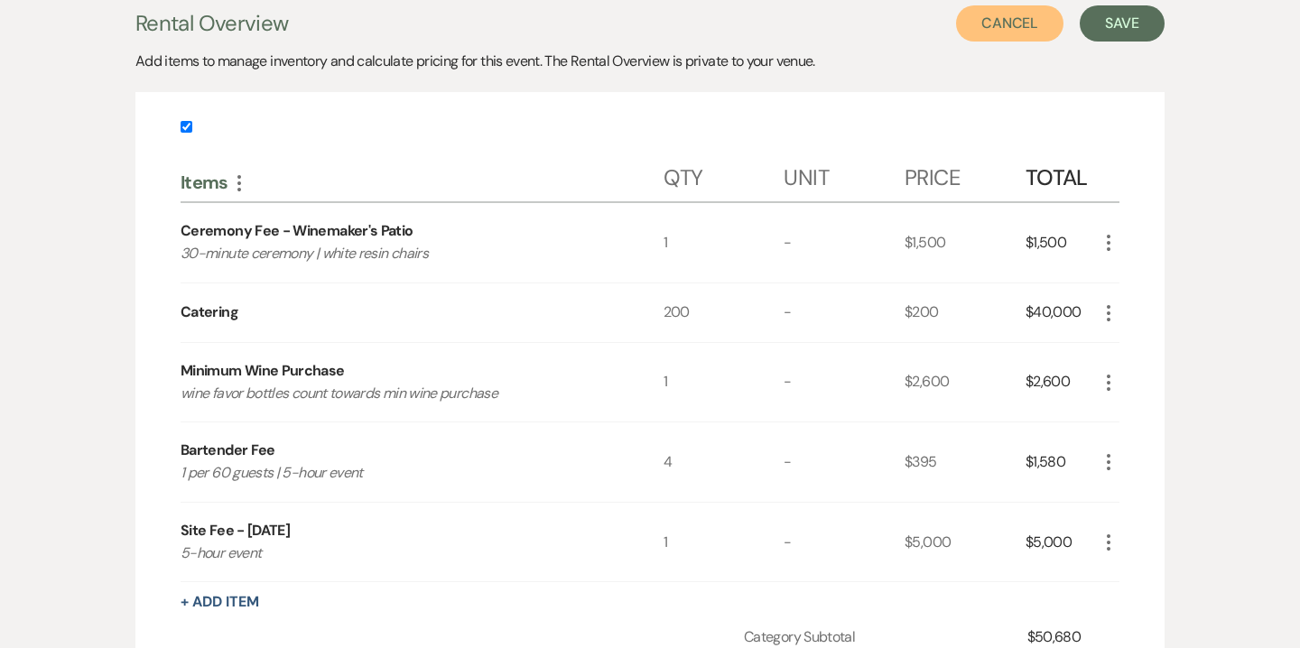
scroll to position [516, 0]
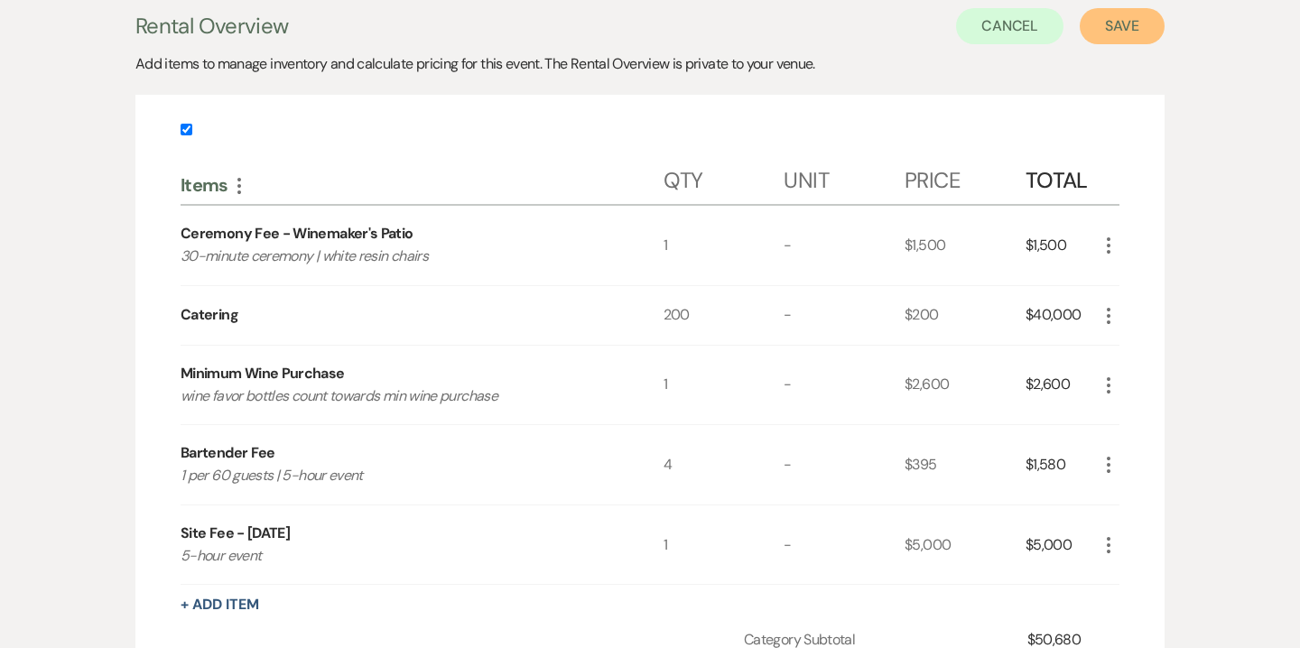
click at [1136, 18] on button "Save" at bounding box center [1122, 26] width 85 height 36
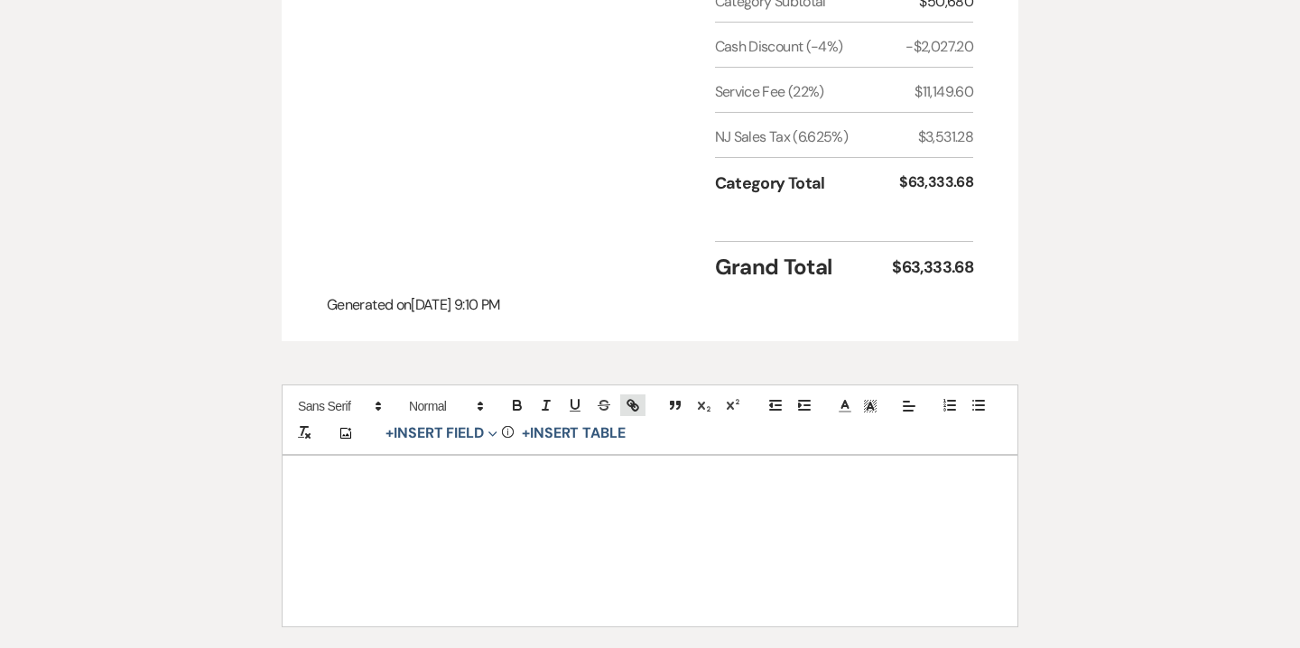
scroll to position [1153, 0]
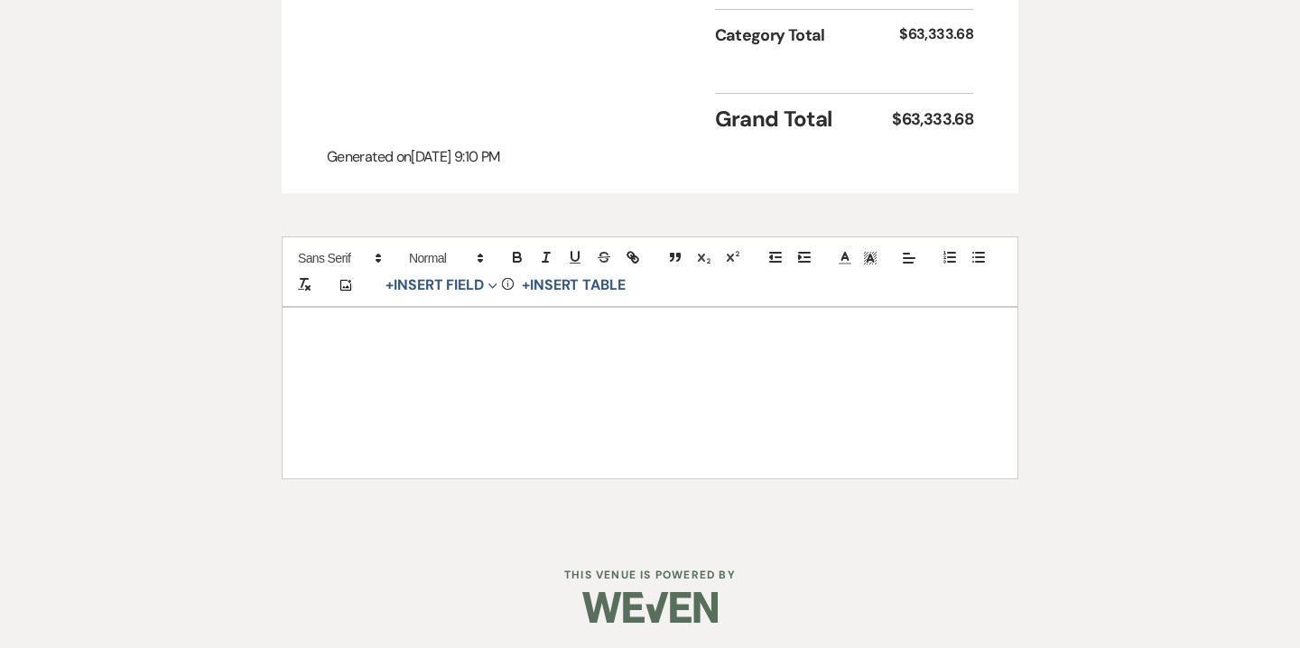
click at [621, 322] on div at bounding box center [650, 393] width 735 height 170
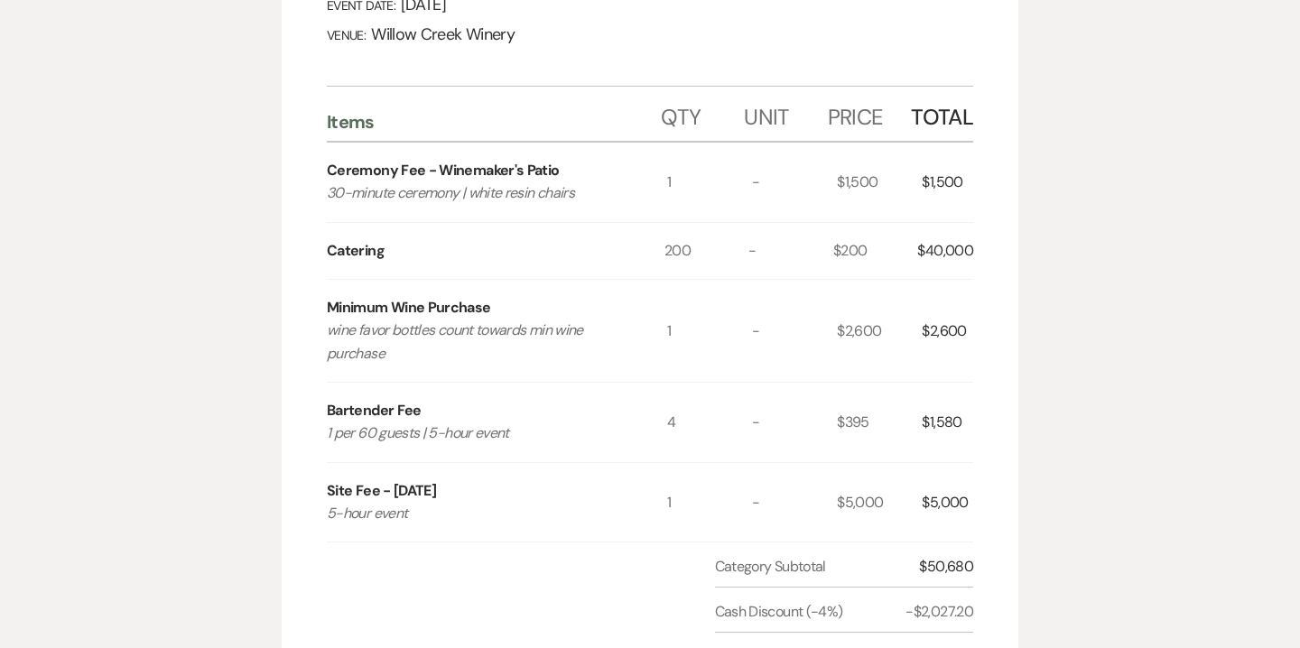
scroll to position [36, 0]
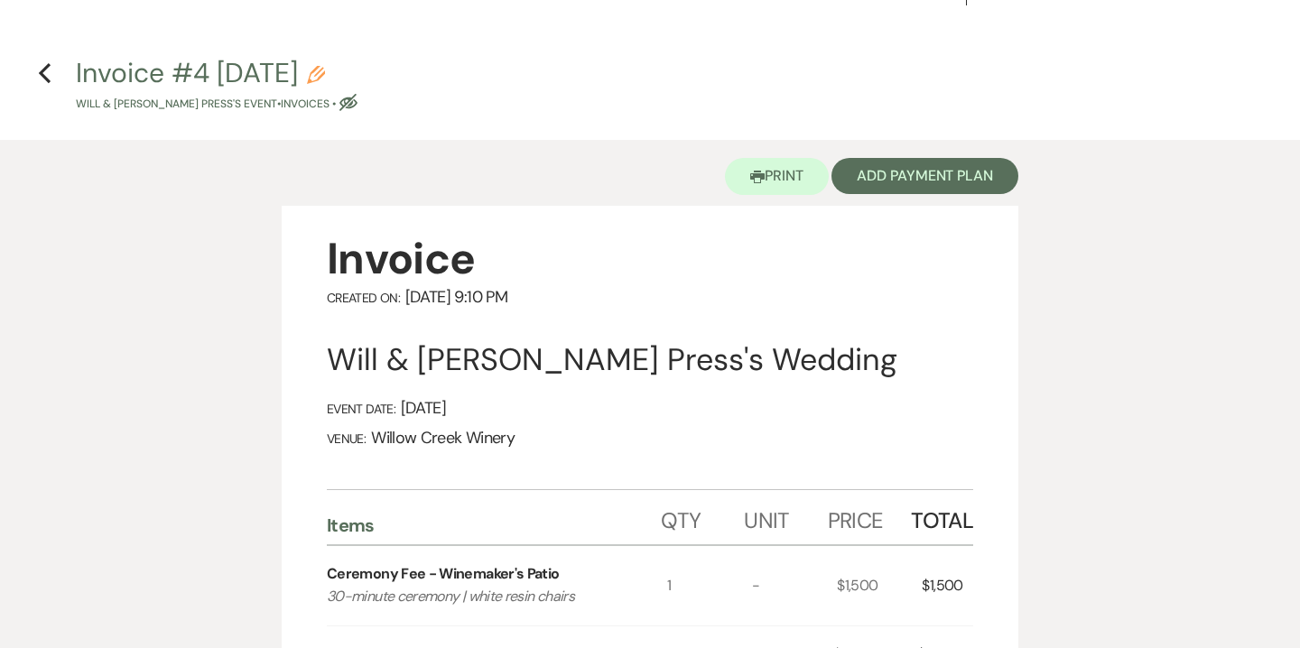
click at [358, 63] on button "Invoice #4 9-17-2025 Pencil Will & Brady Press's Event • Invoices • Eye Blocked" at bounding box center [217, 86] width 282 height 53
click at [325, 72] on icon "Pencil" at bounding box center [316, 75] width 18 height 18
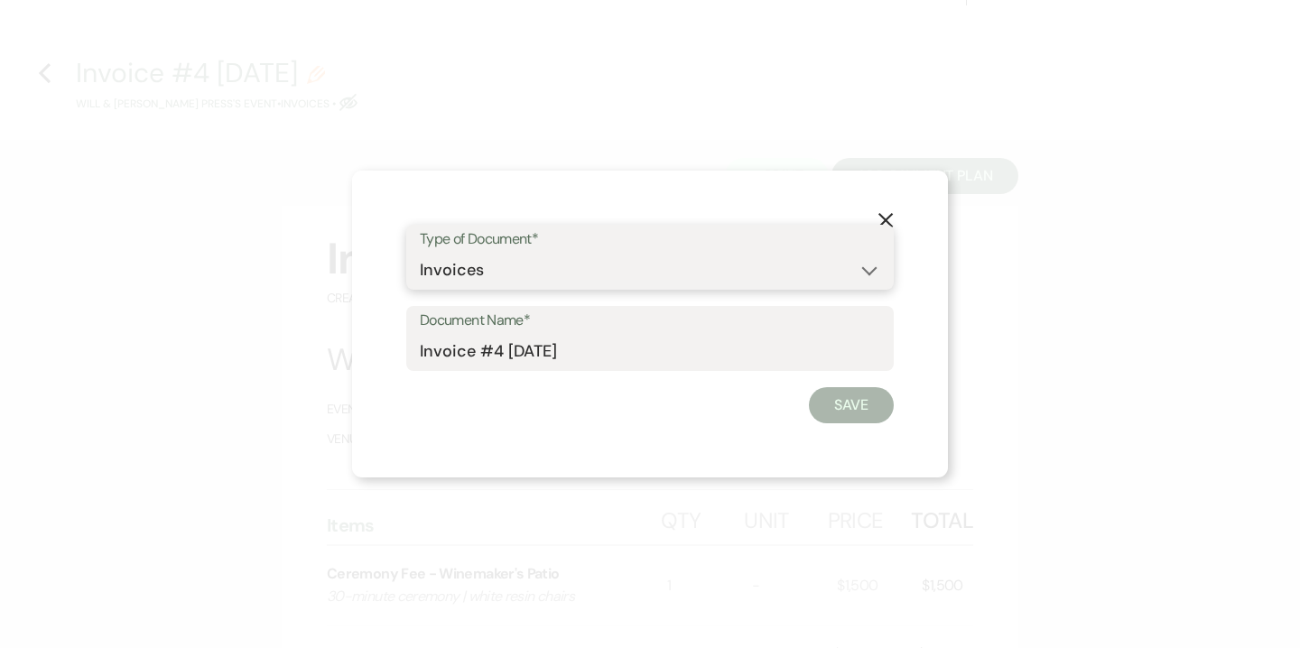
click at [476, 274] on select "Special Event Insurance Vendor Certificate of Insurance Contracts / Rental Agre…" at bounding box center [650, 270] width 461 height 35
select select "8"
click at [420, 253] on select "Special Event Insurance Vendor Certificate of Insurance Contracts / Rental Agre…" at bounding box center [650, 270] width 461 height 35
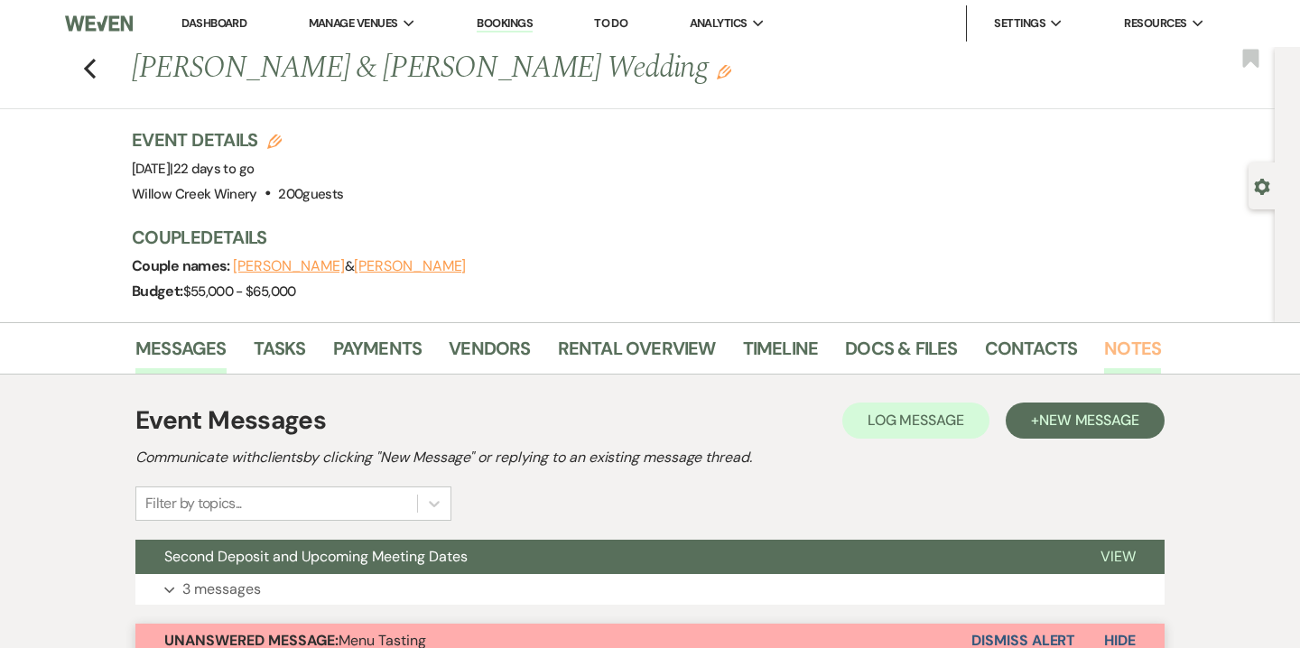
click at [1118, 341] on link "Notes" at bounding box center [1132, 354] width 57 height 40
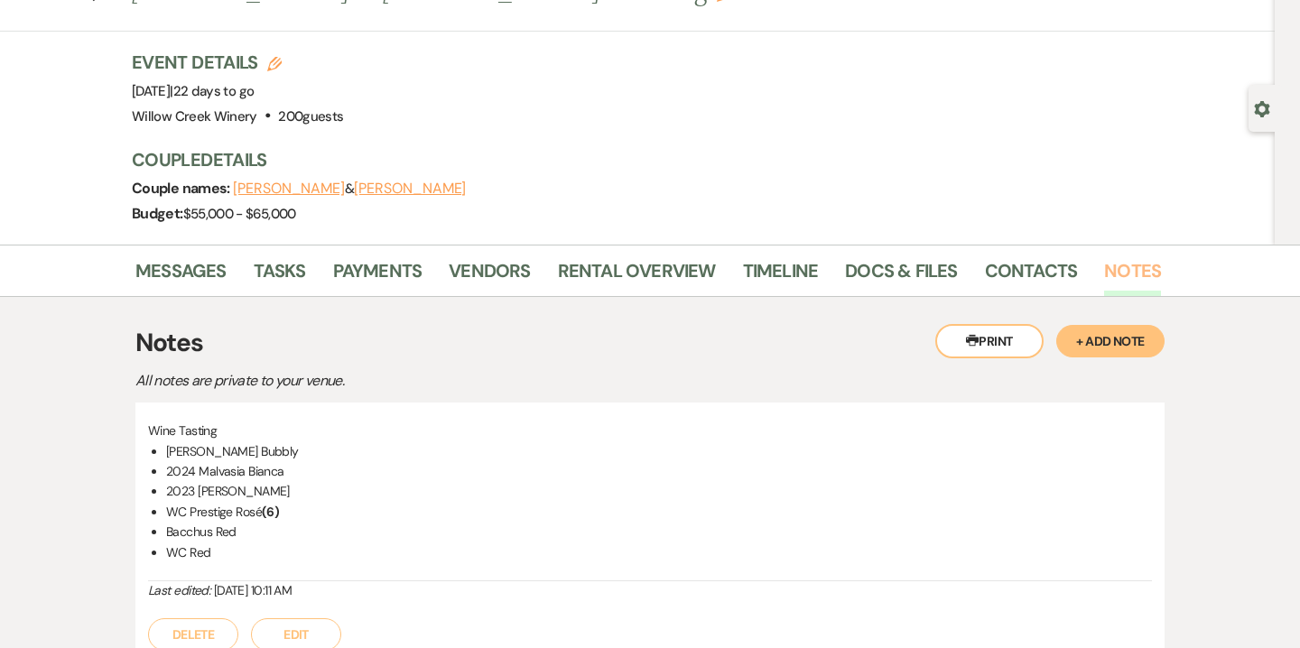
scroll to position [75, 0]
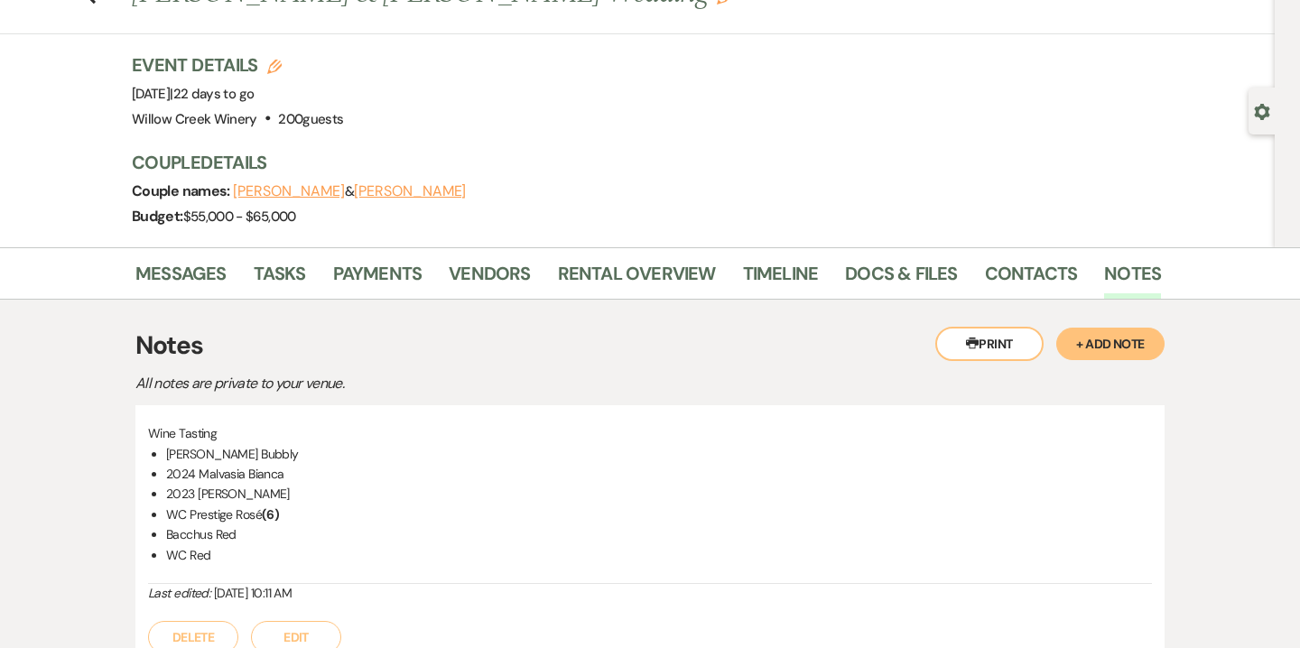
click at [1100, 340] on button "+ Add Note" at bounding box center [1110, 344] width 108 height 33
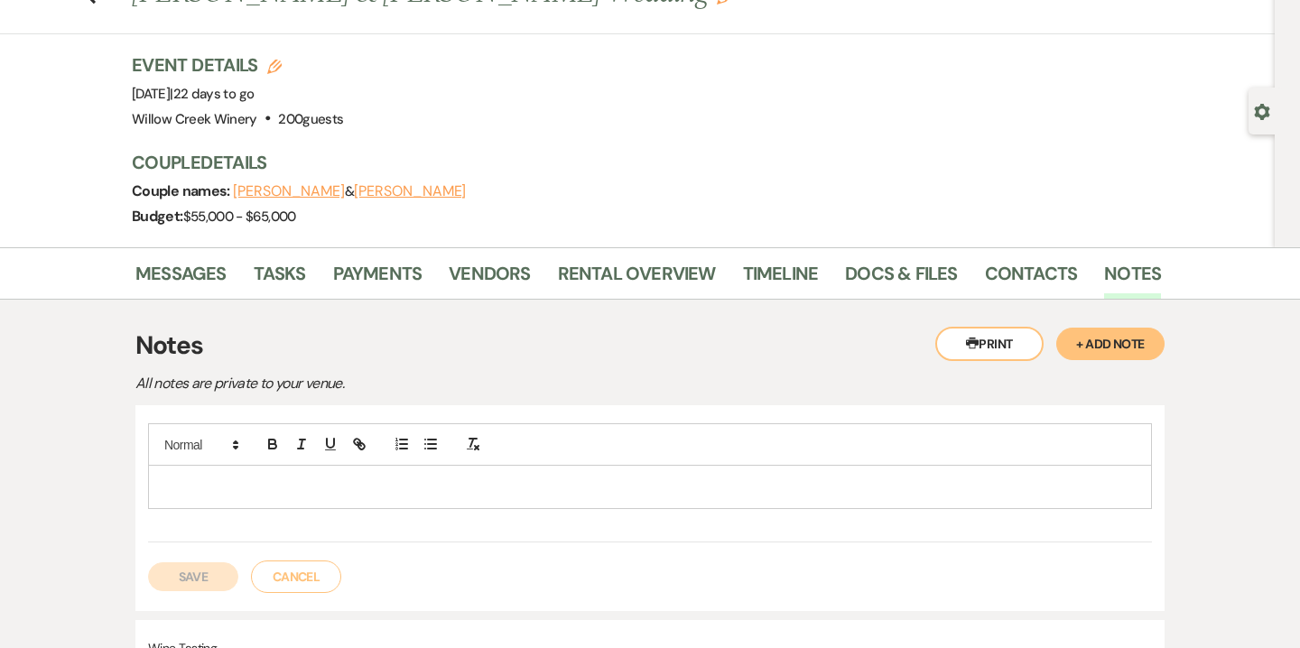
click at [472, 492] on p at bounding box center [650, 487] width 975 height 20
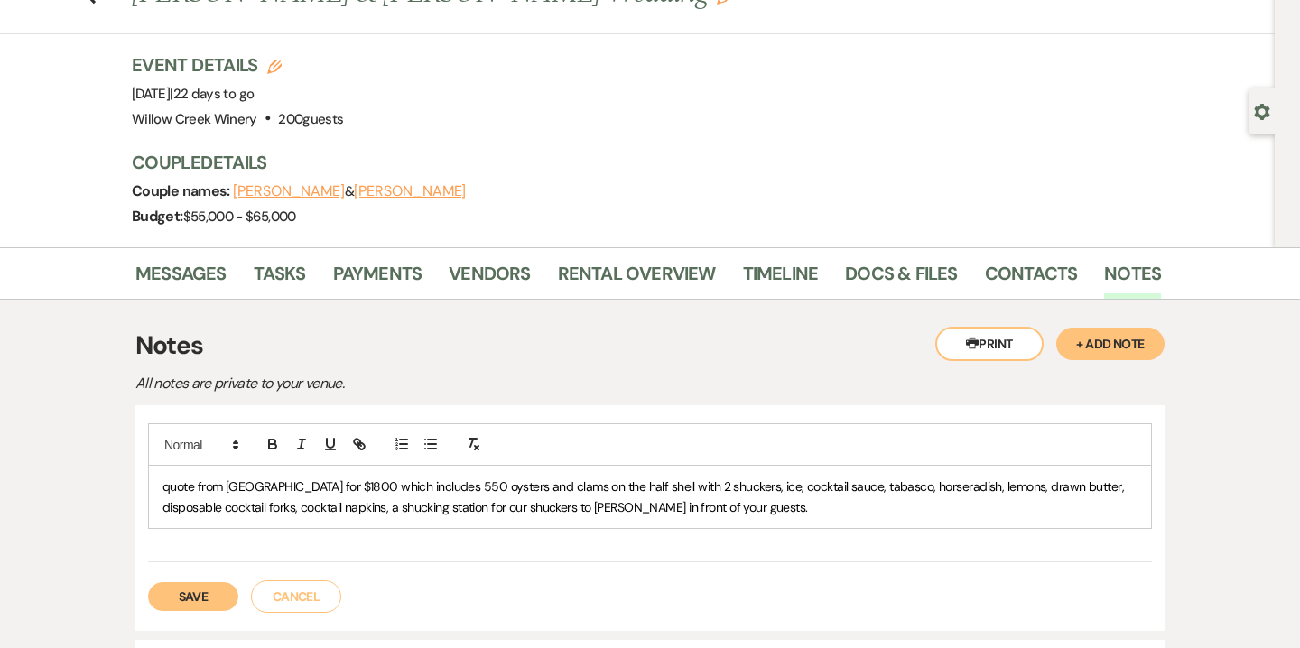
click at [216, 601] on button "Save" at bounding box center [193, 596] width 90 height 29
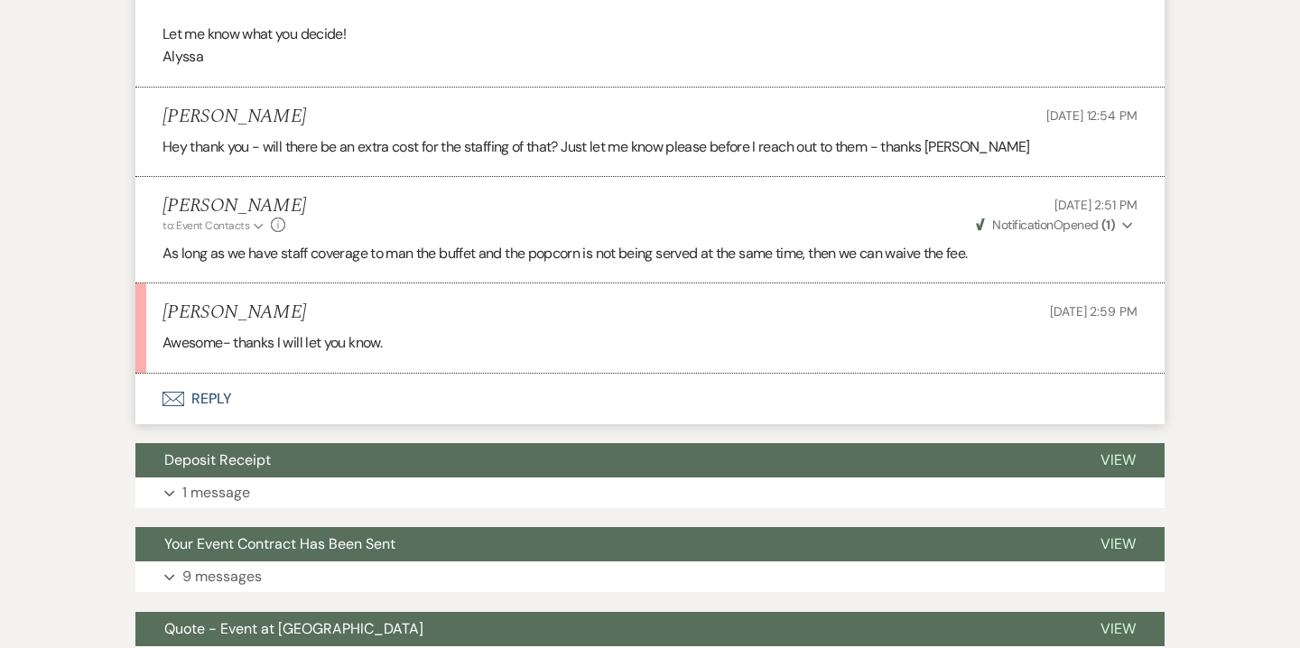
scroll to position [1152, 0]
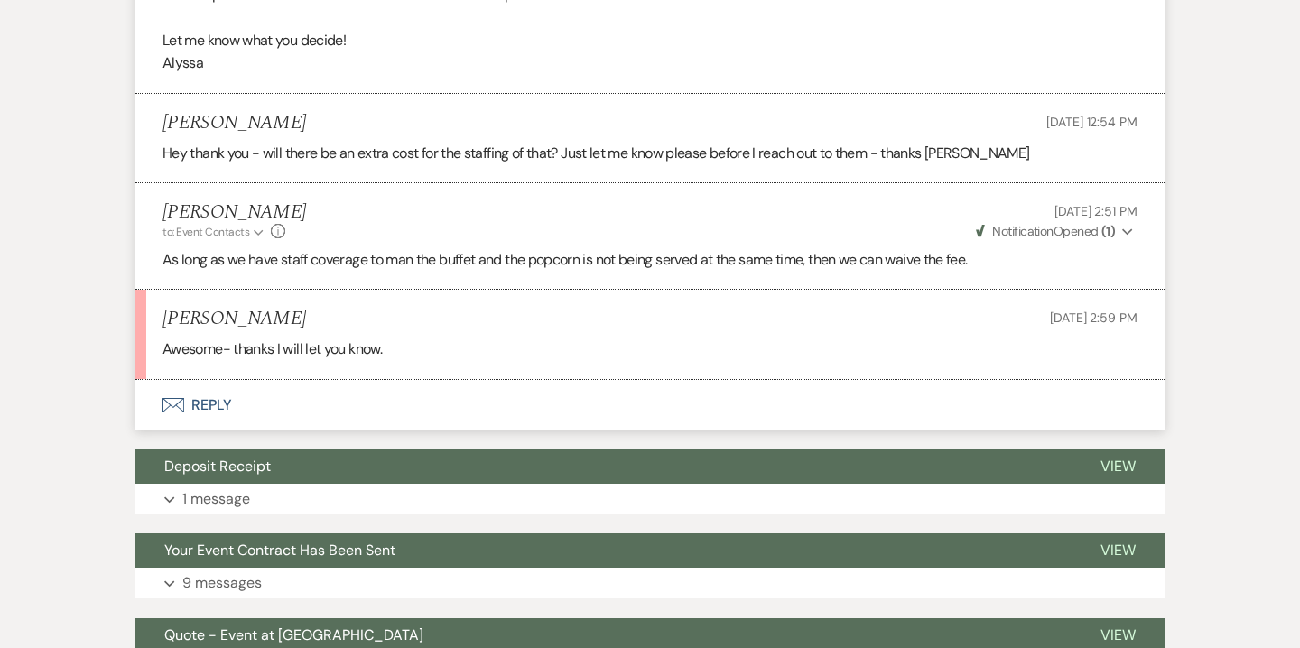
click at [732, 256] on p "As long as we have staff coverage to man the buffet and the popcorn is not bein…" at bounding box center [650, 259] width 975 height 23
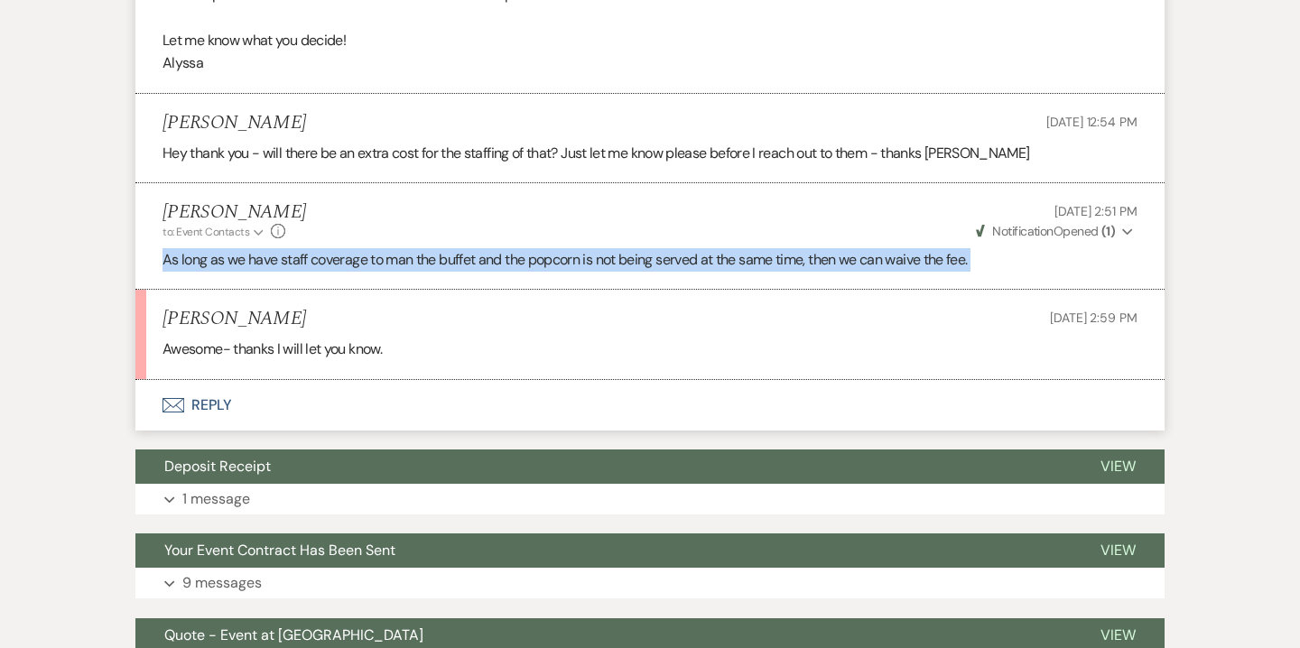
click at [732, 256] on p "As long as we have staff coverage to man the buffet and the popcorn is not bein…" at bounding box center [650, 259] width 975 height 23
copy li "As long as we have staff coverage to man the buffet and the popcorn is not bein…"
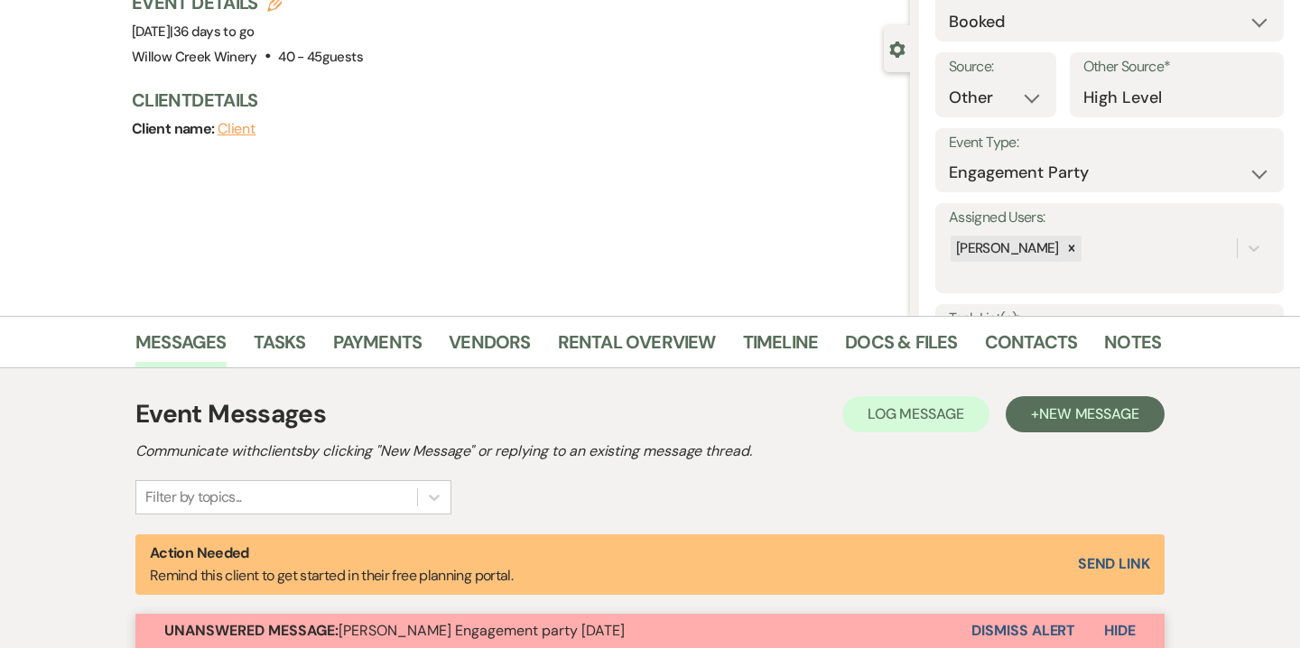
scroll to position [0, 0]
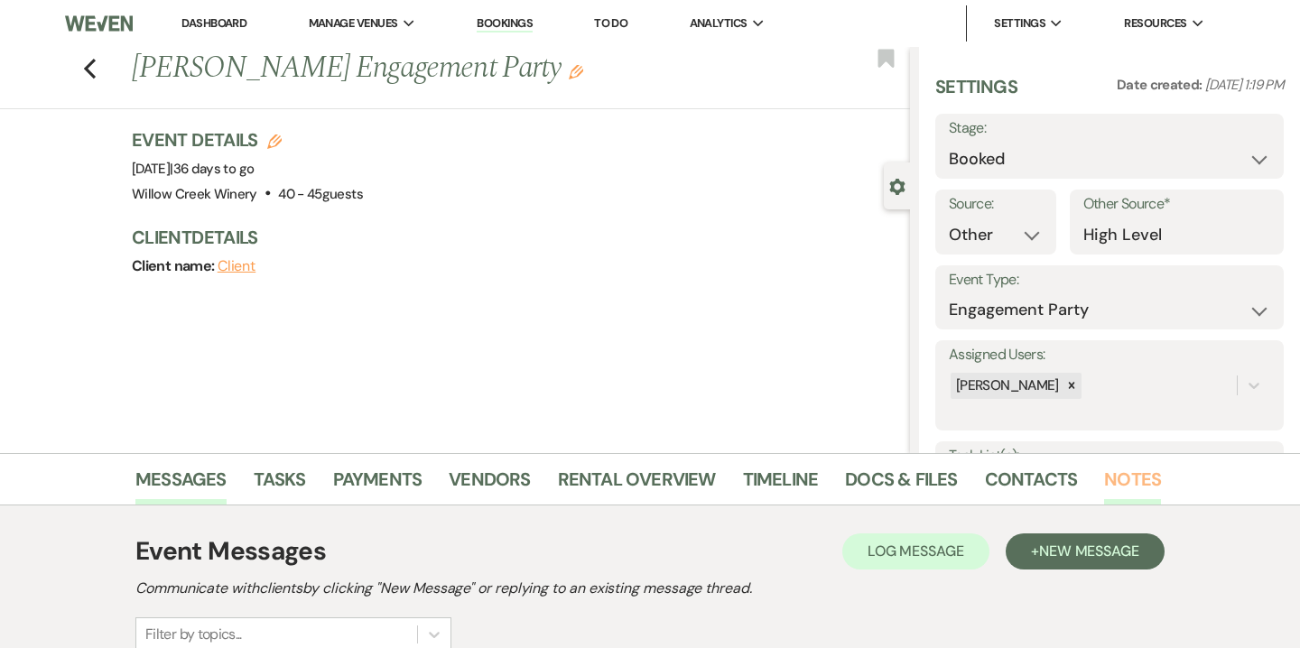
click at [1137, 479] on link "Notes" at bounding box center [1132, 485] width 57 height 40
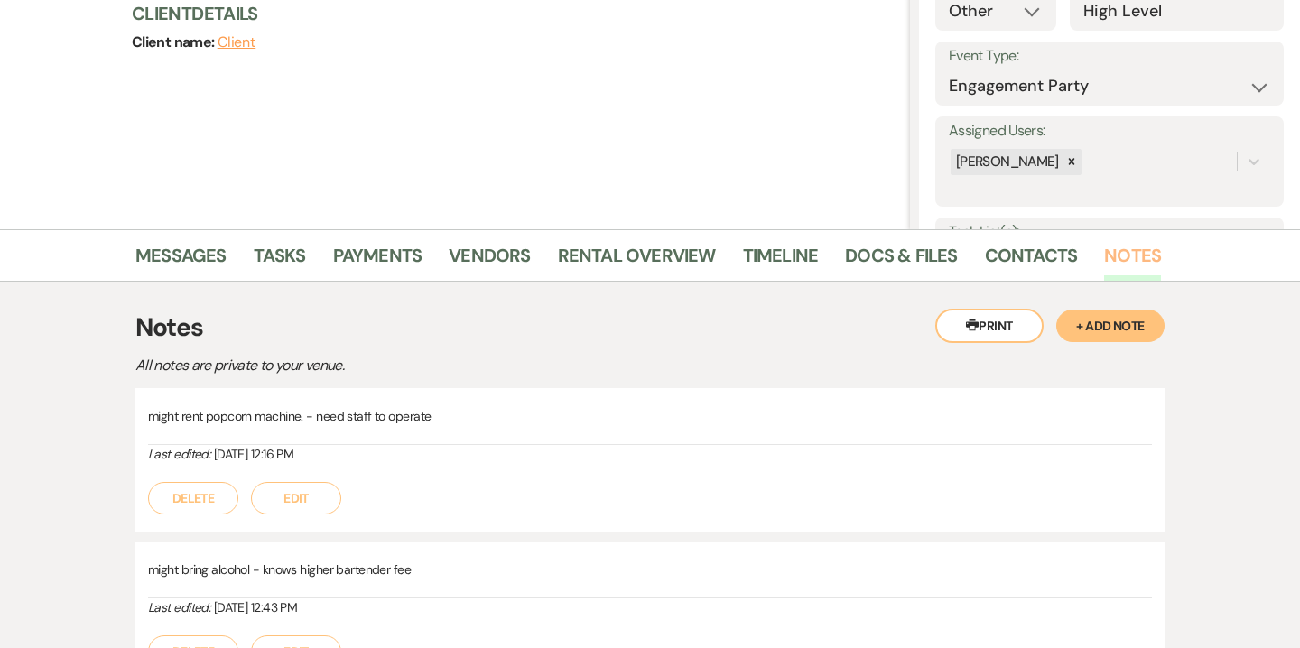
scroll to position [262, 0]
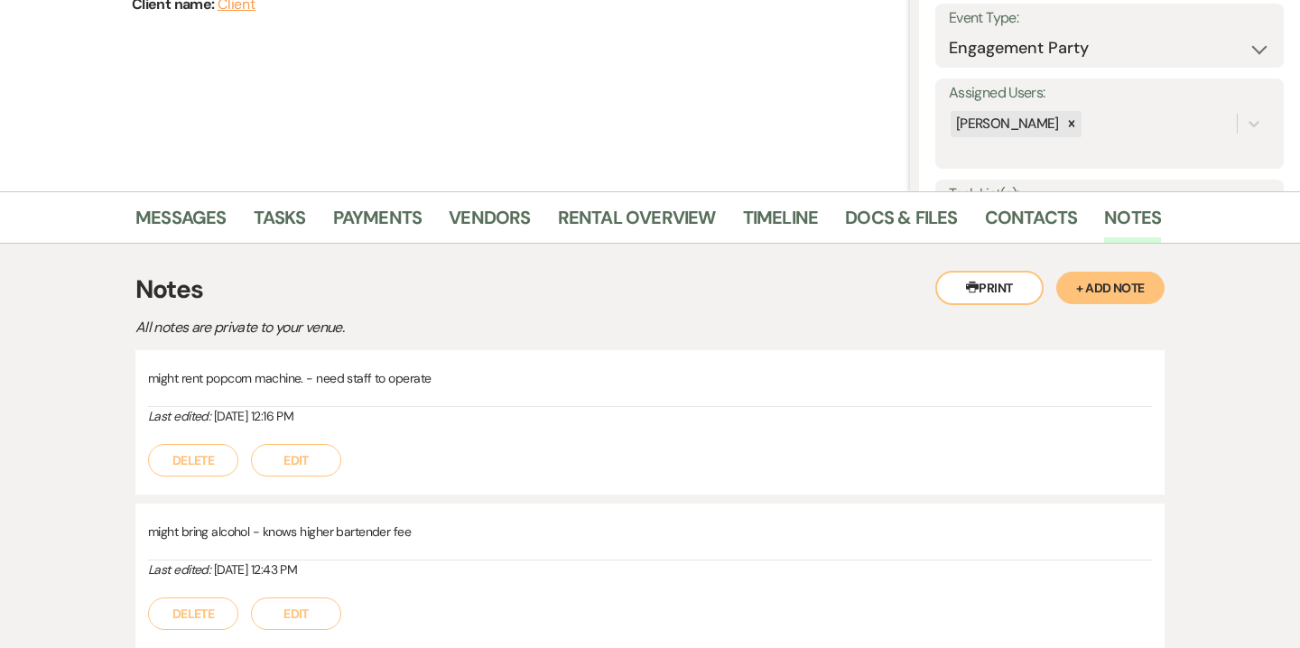
click at [324, 455] on button "Edit" at bounding box center [296, 460] width 90 height 33
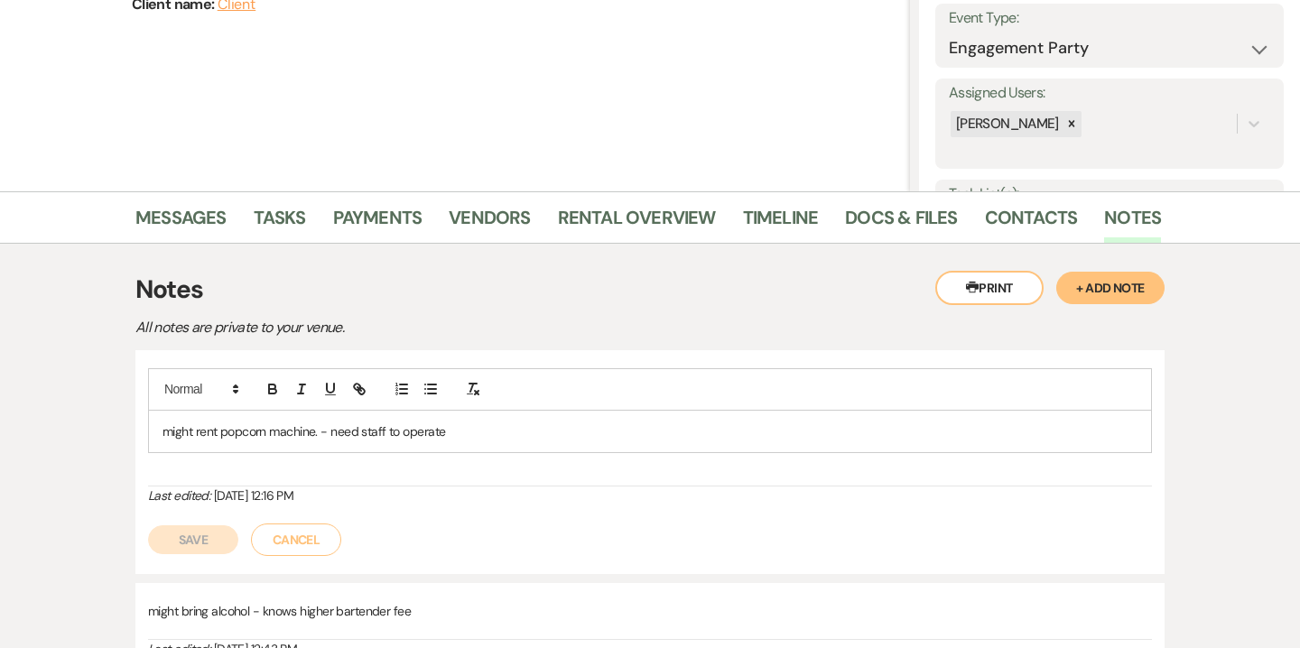
click at [489, 447] on div "might rent popcorn machine. - need staff to operate" at bounding box center [650, 432] width 1002 height 42
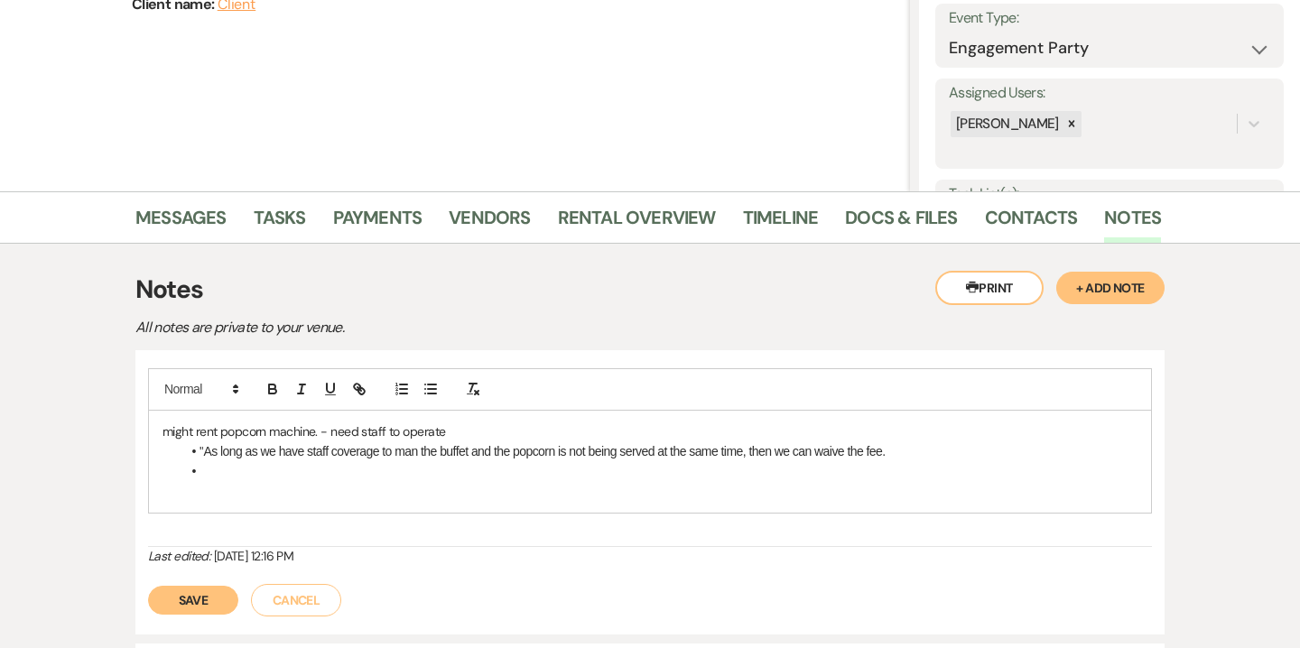
drag, startPoint x: 200, startPoint y: 451, endPoint x: 127, endPoint y: 449, distance: 72.3
click at [203, 480] on li at bounding box center [659, 471] width 957 height 20
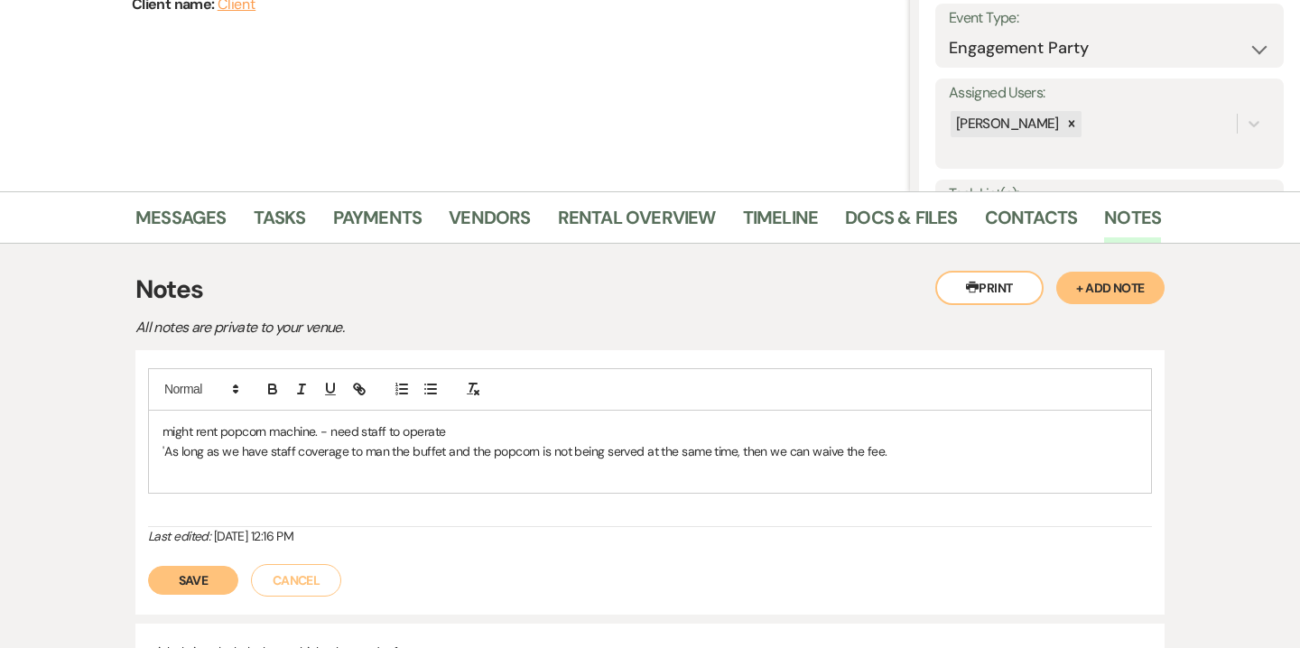
click at [212, 593] on button "Save" at bounding box center [193, 580] width 90 height 29
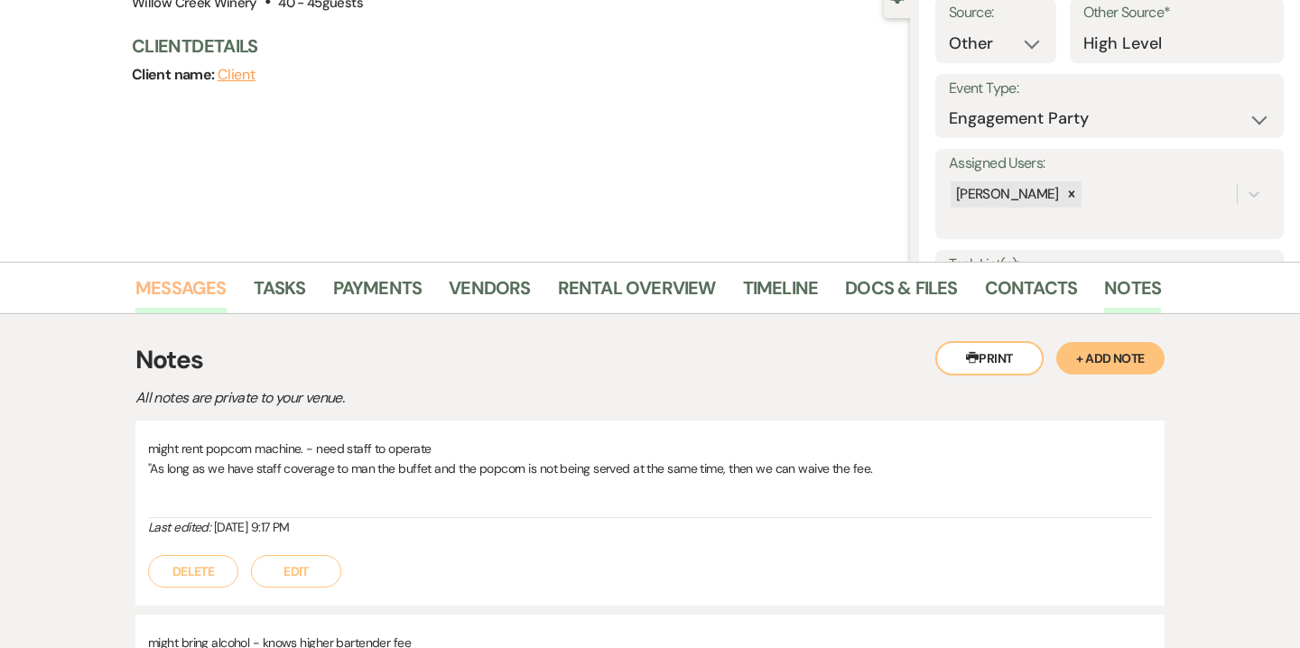
click at [204, 306] on link "Messages" at bounding box center [180, 294] width 91 height 40
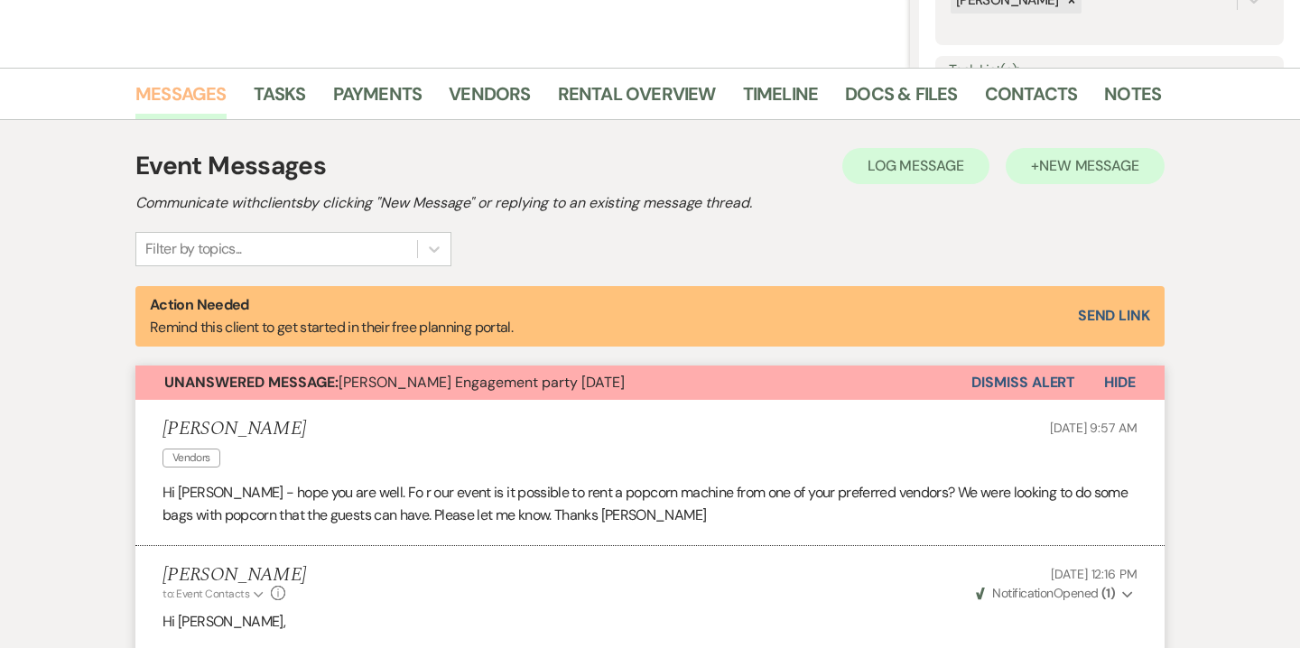
scroll to position [447, 0]
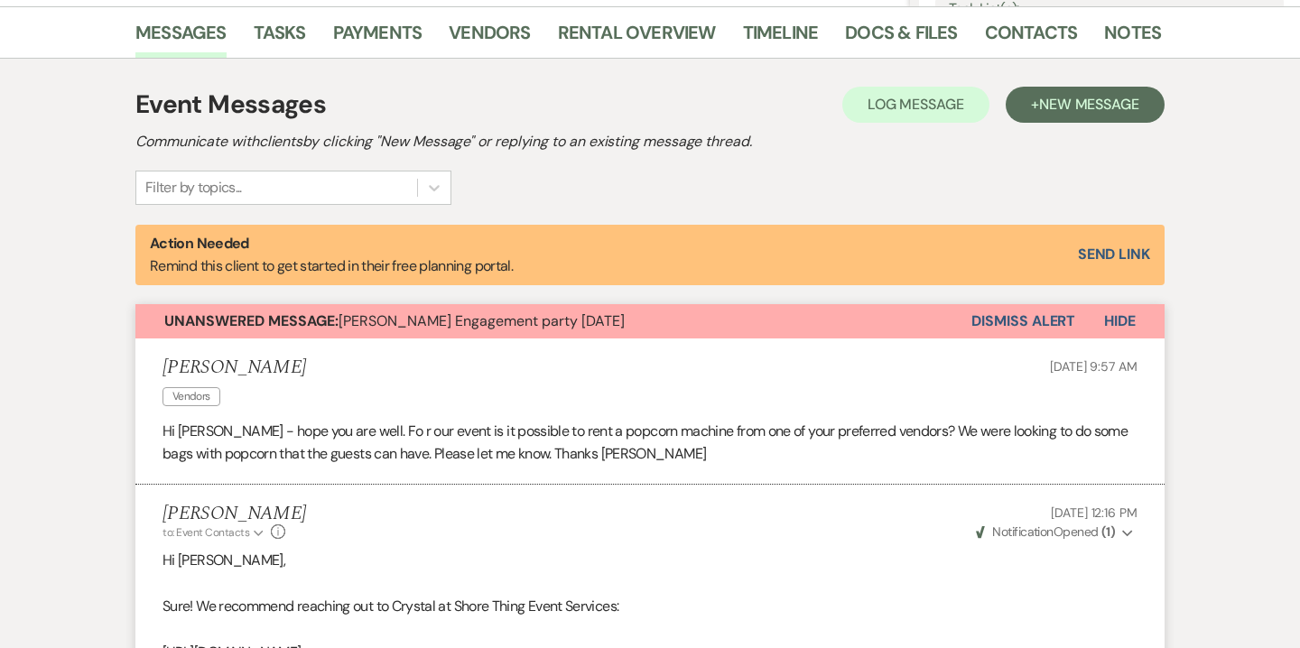
drag, startPoint x: 1055, startPoint y: 456, endPoint x: 1055, endPoint y: 385, distance: 71.3
click at [1055, 446] on p "Hi [PERSON_NAME] - hope you are well. Fo r our event is it possible to rent a p…" at bounding box center [650, 443] width 975 height 46
click at [1051, 324] on button "Dismiss Alert" at bounding box center [1024, 321] width 104 height 34
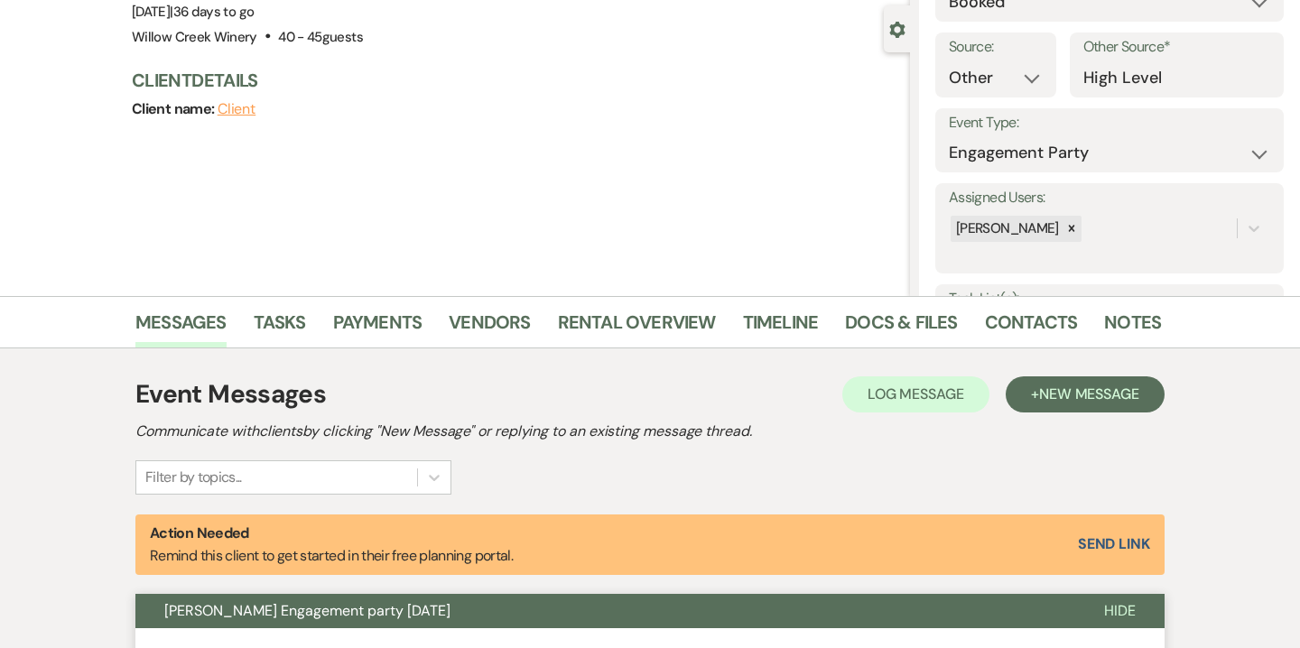
scroll to position [0, 0]
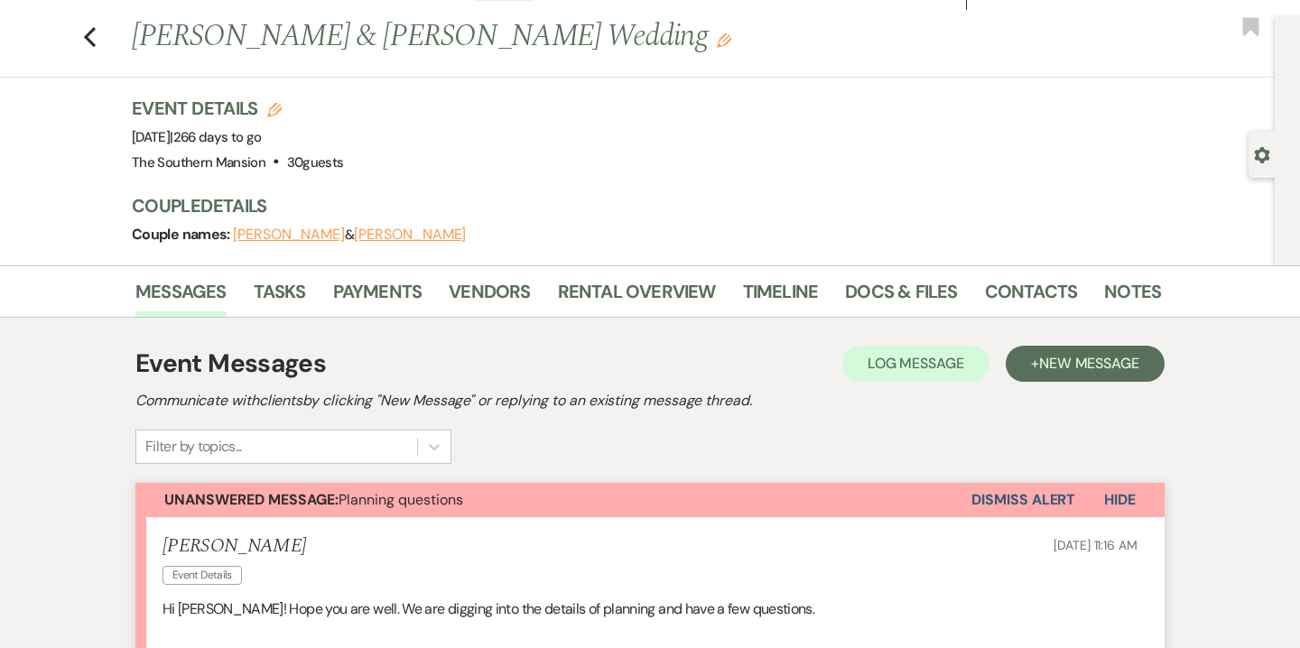
scroll to position [29, 0]
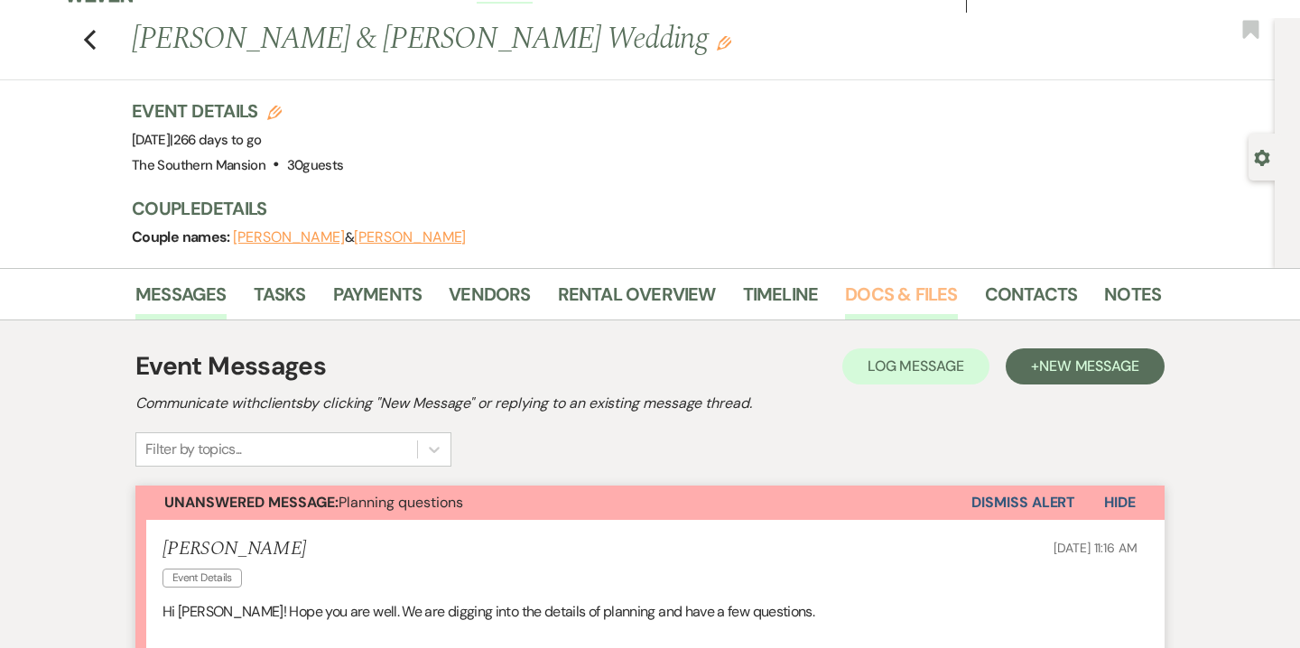
click at [923, 291] on link "Docs & Files" at bounding box center [901, 300] width 112 height 40
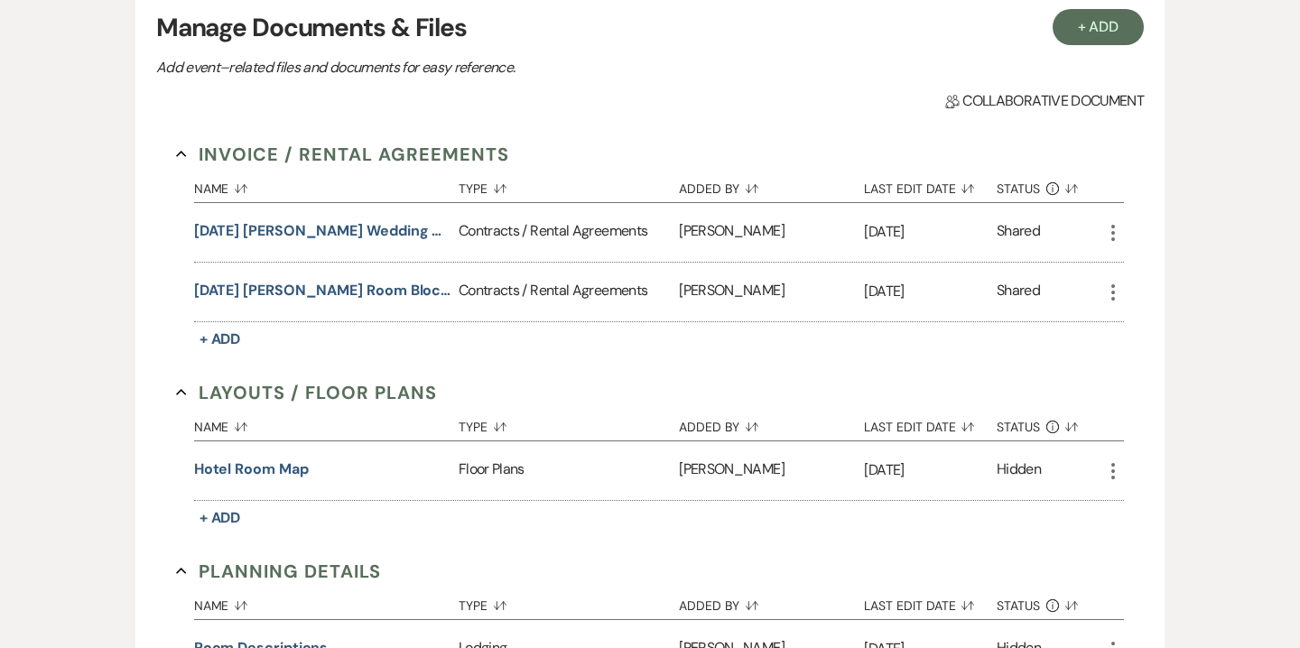
scroll to position [390, 0]
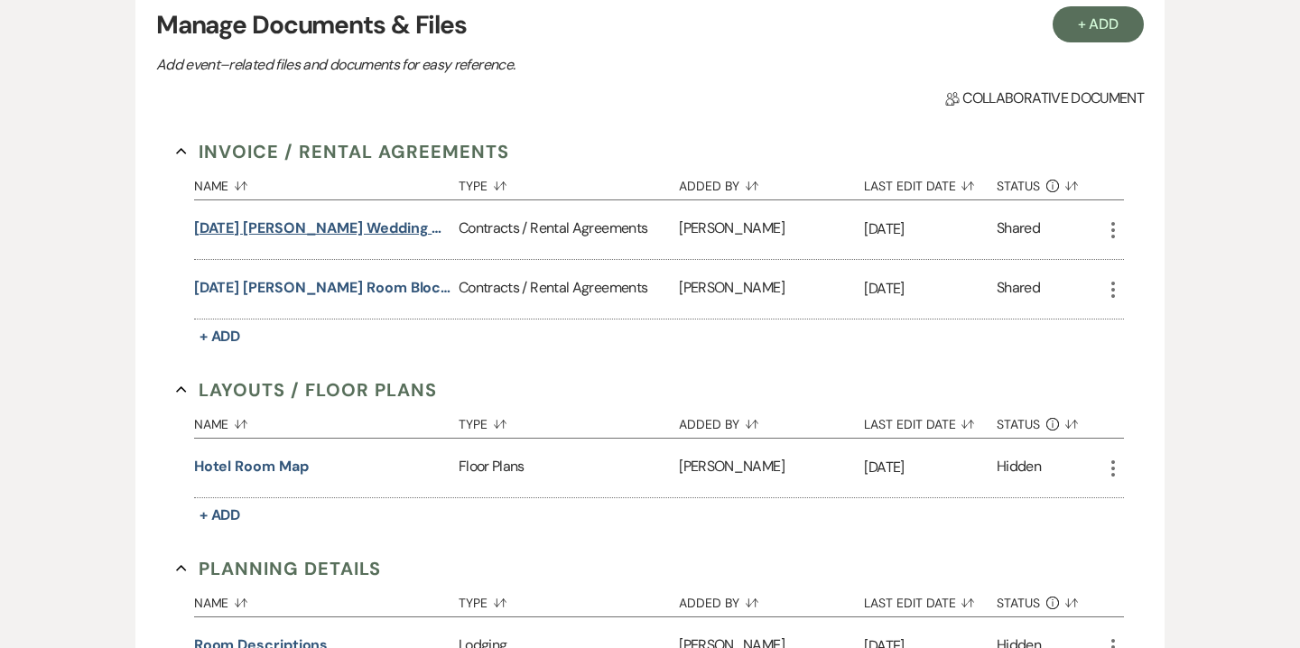
click at [421, 232] on button "[DATE] [PERSON_NAME] Wedding Contract" at bounding box center [322, 229] width 257 height 22
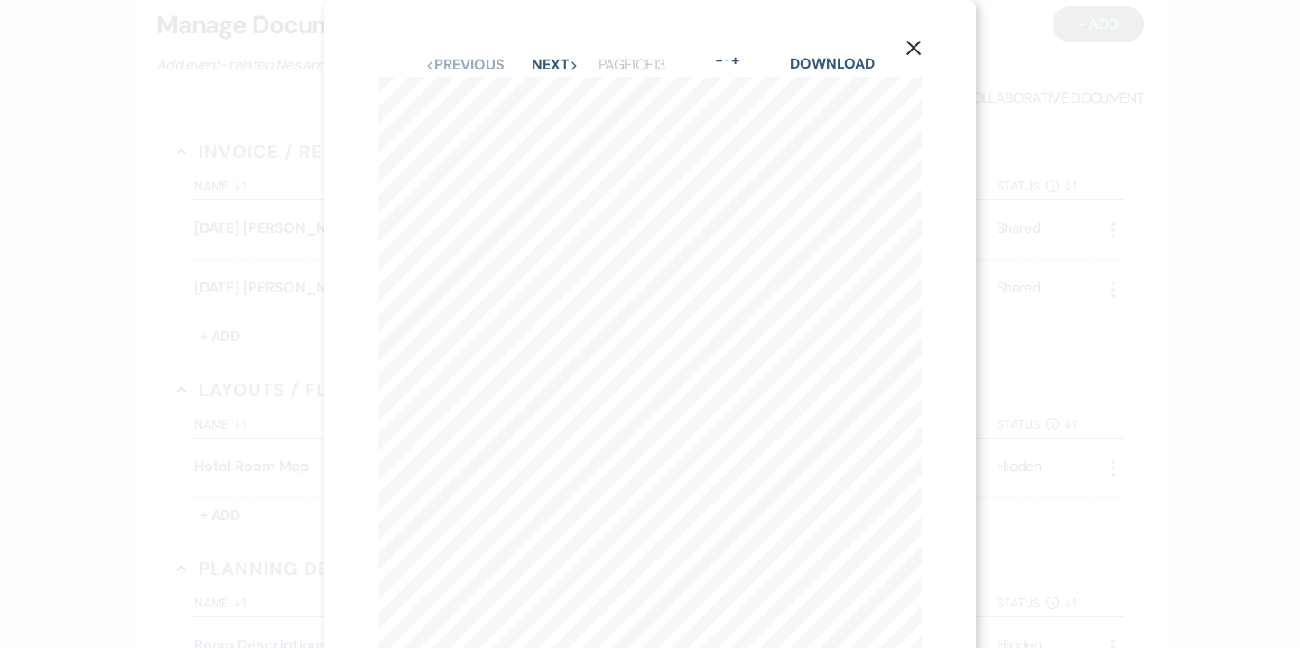
scroll to position [0, 0]
click at [918, 48] on icon "X" at bounding box center [914, 49] width 16 height 16
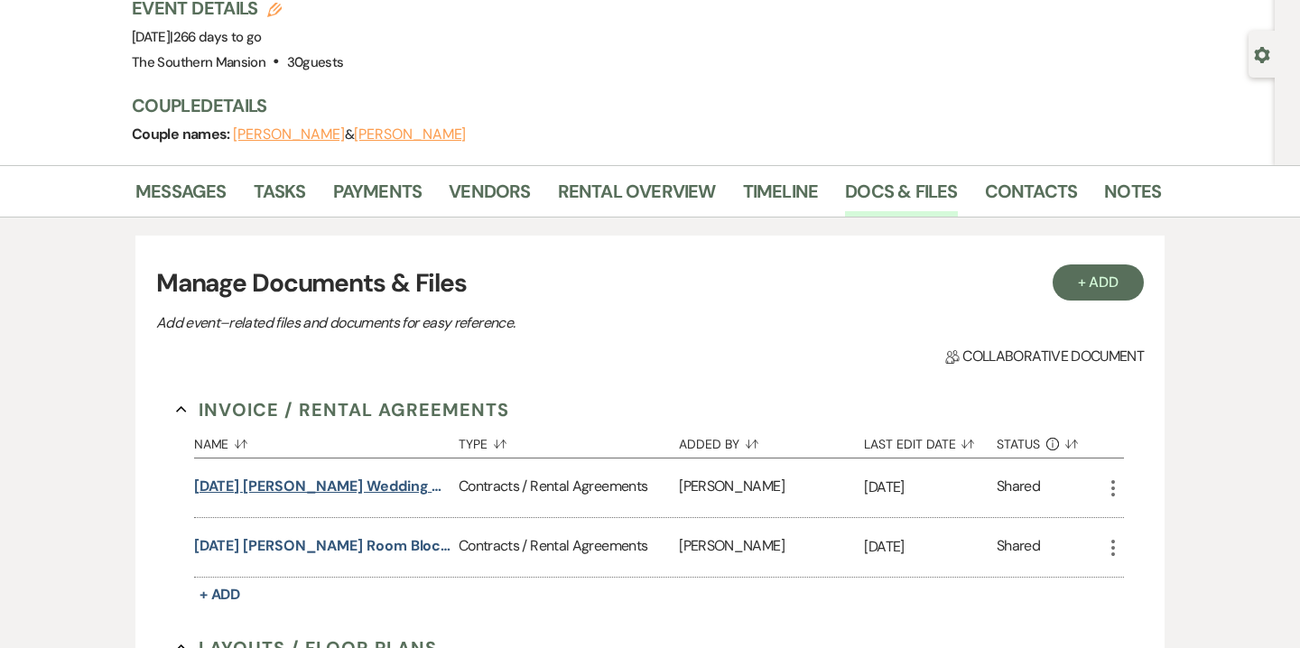
scroll to position [12, 0]
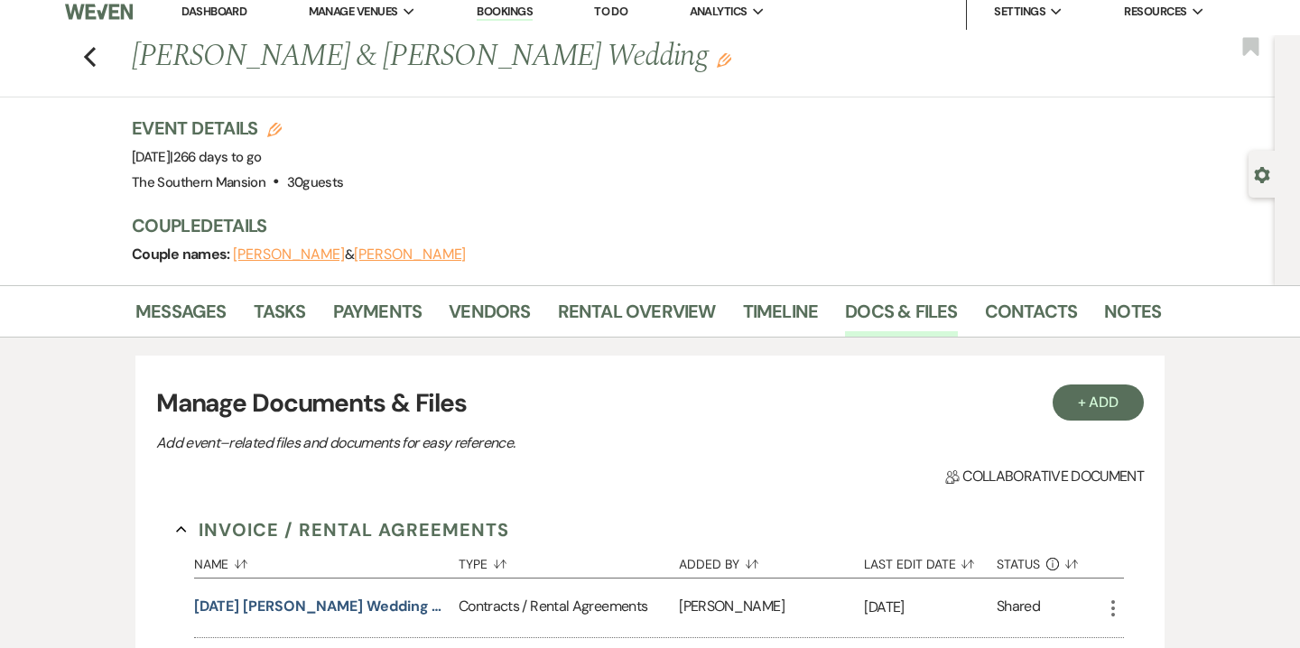
click at [230, 305] on li "Messages" at bounding box center [194, 314] width 118 height 43
click at [218, 309] on link "Messages" at bounding box center [180, 317] width 91 height 40
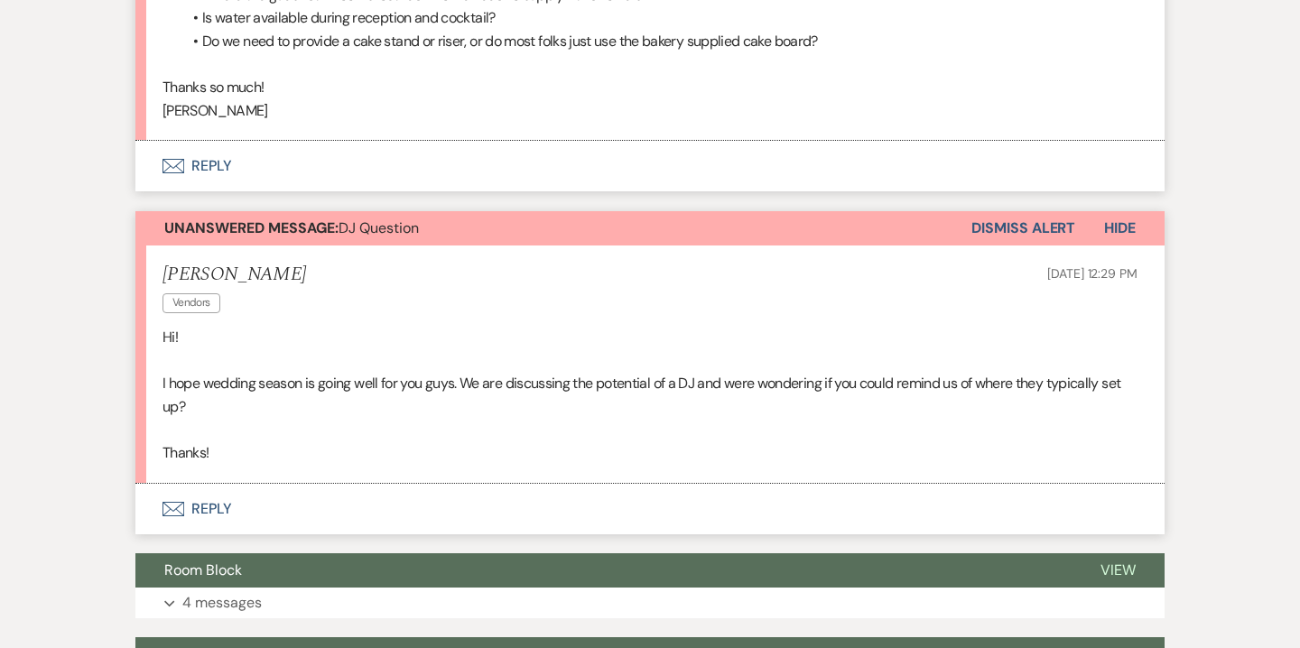
scroll to position [737, 0]
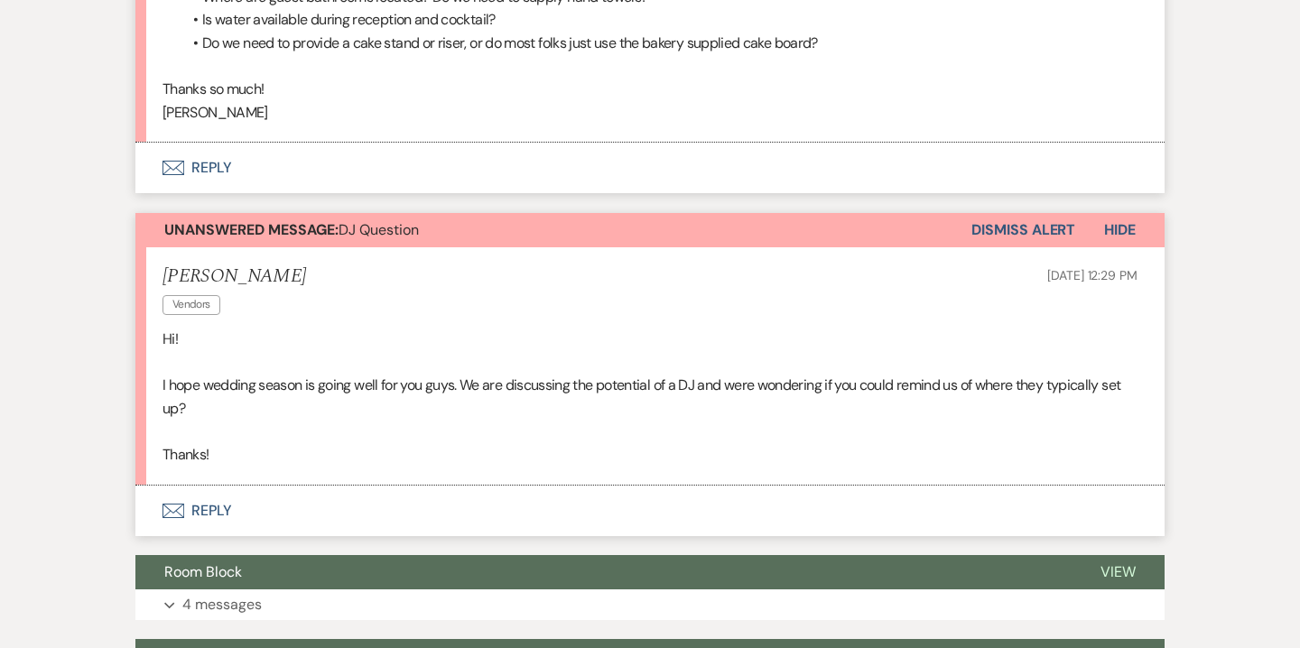
click at [1037, 221] on button "Dismiss Alert" at bounding box center [1024, 230] width 104 height 34
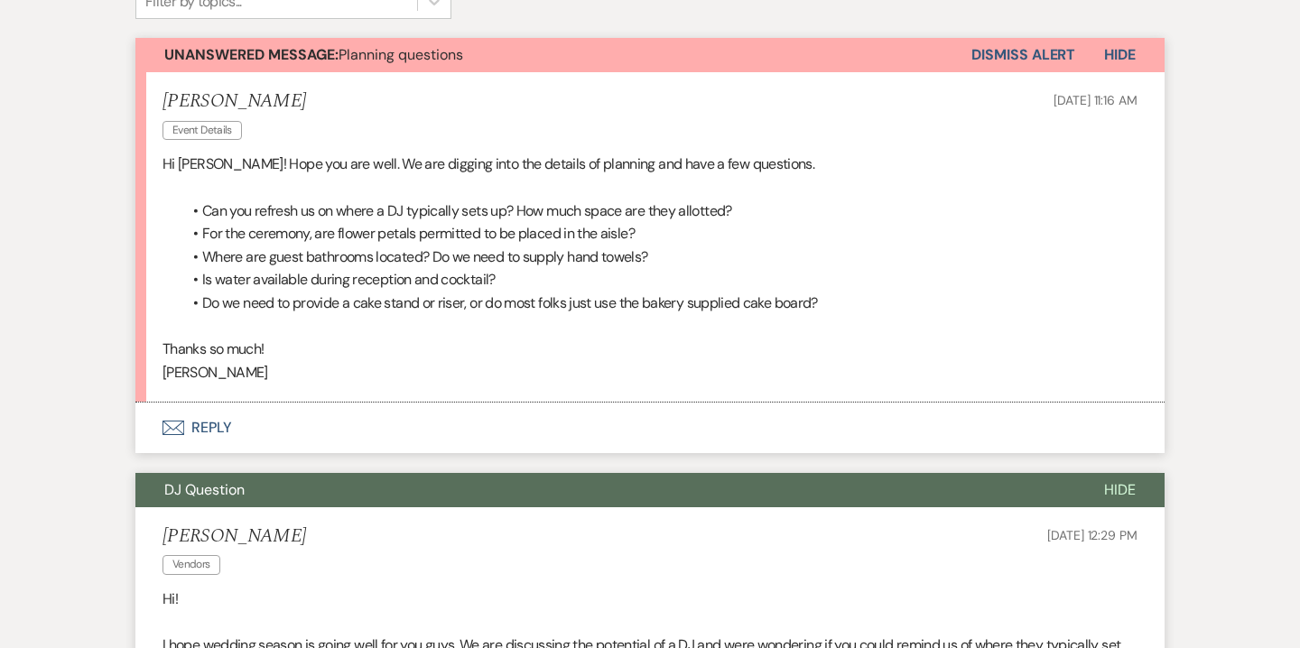
scroll to position [481, 0]
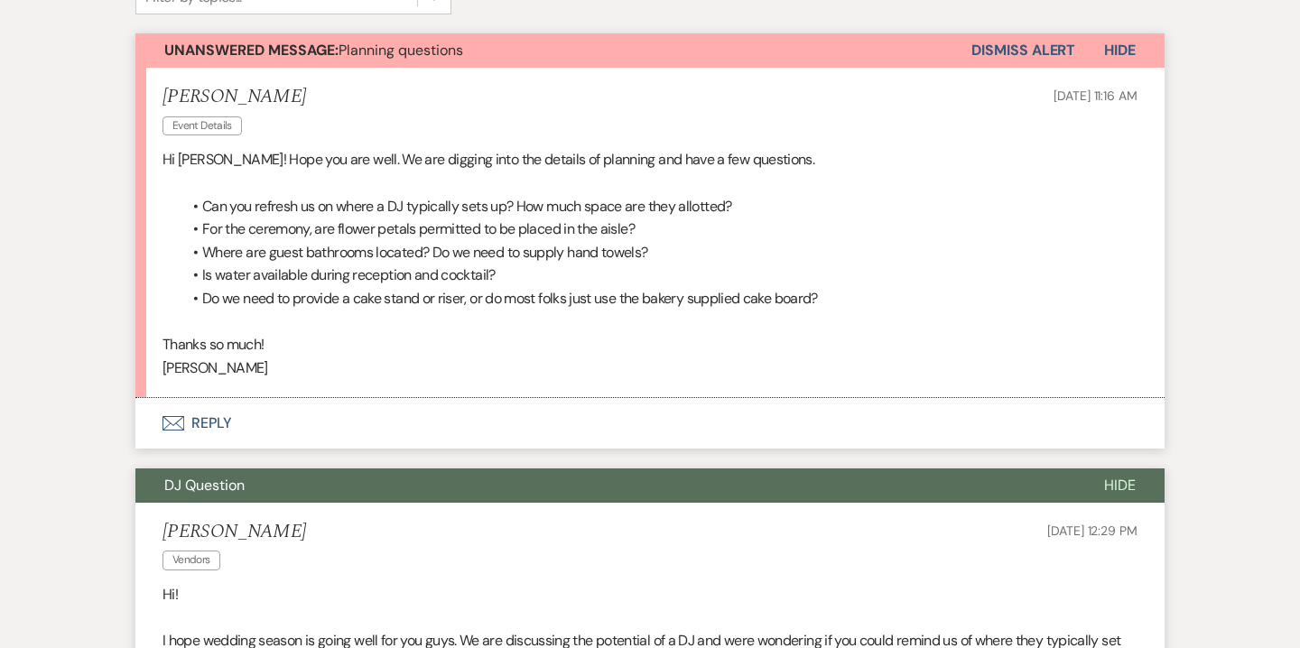
click at [210, 436] on button "Envelope Reply" at bounding box center [649, 423] width 1029 height 51
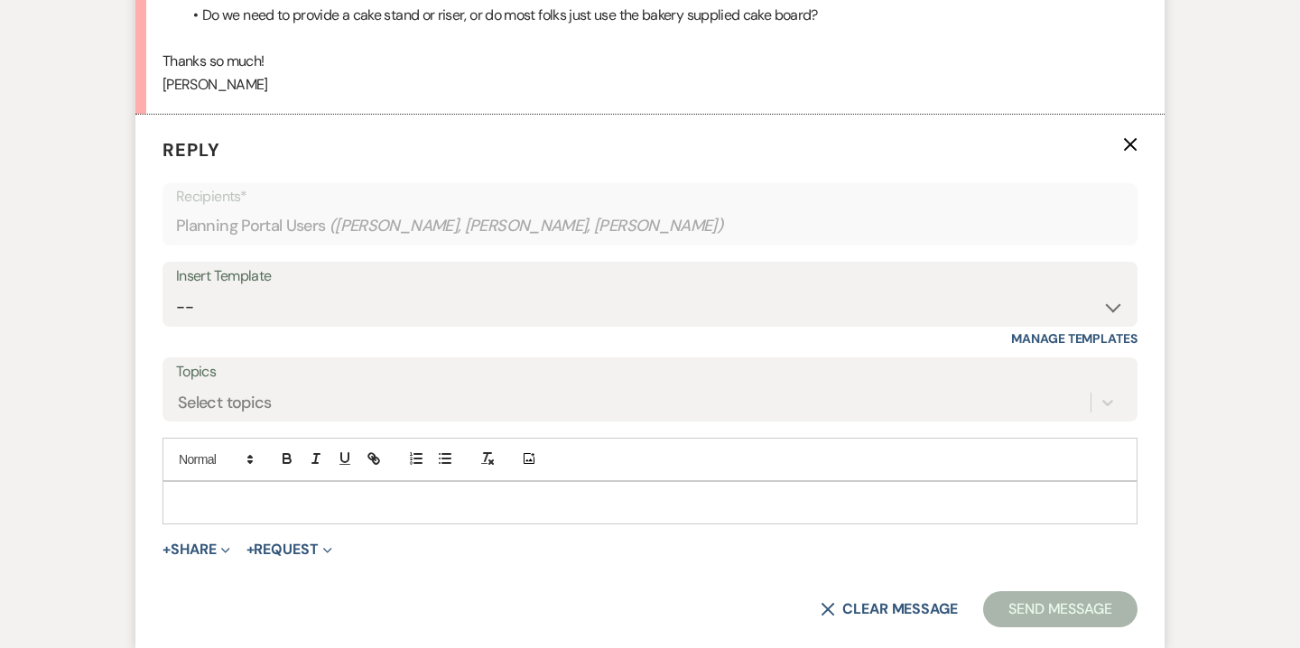
scroll to position [767, 0]
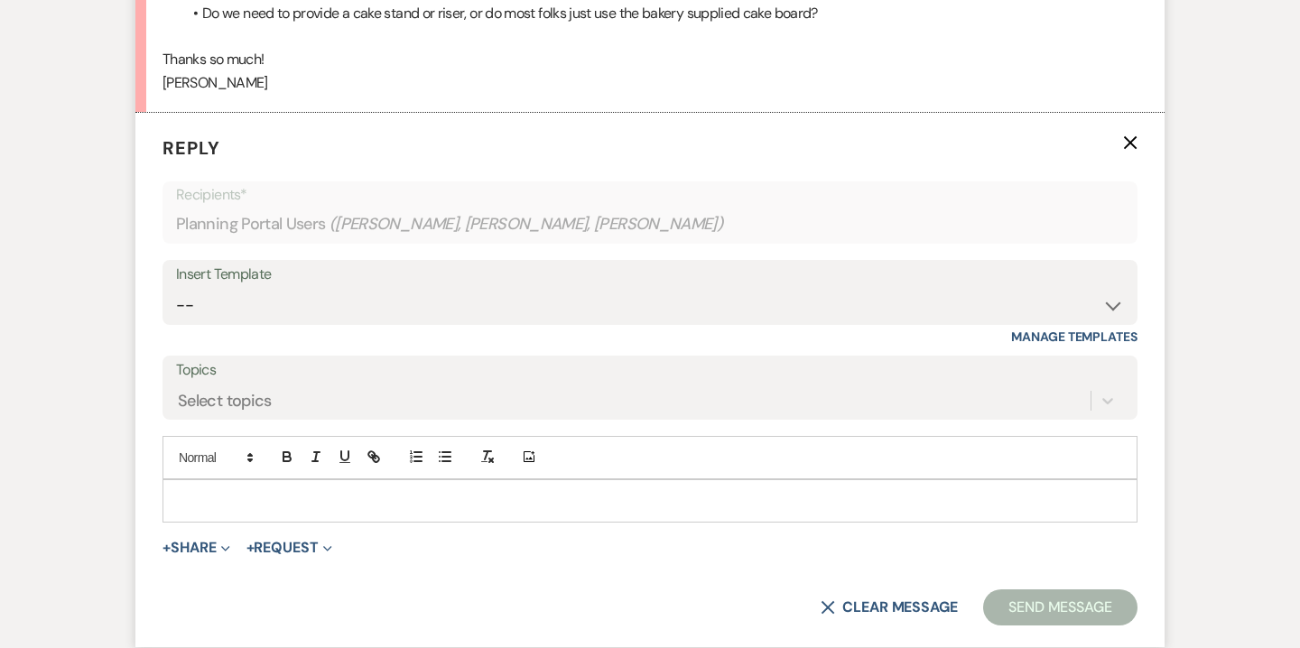
click at [416, 487] on div at bounding box center [649, 501] width 973 height 42
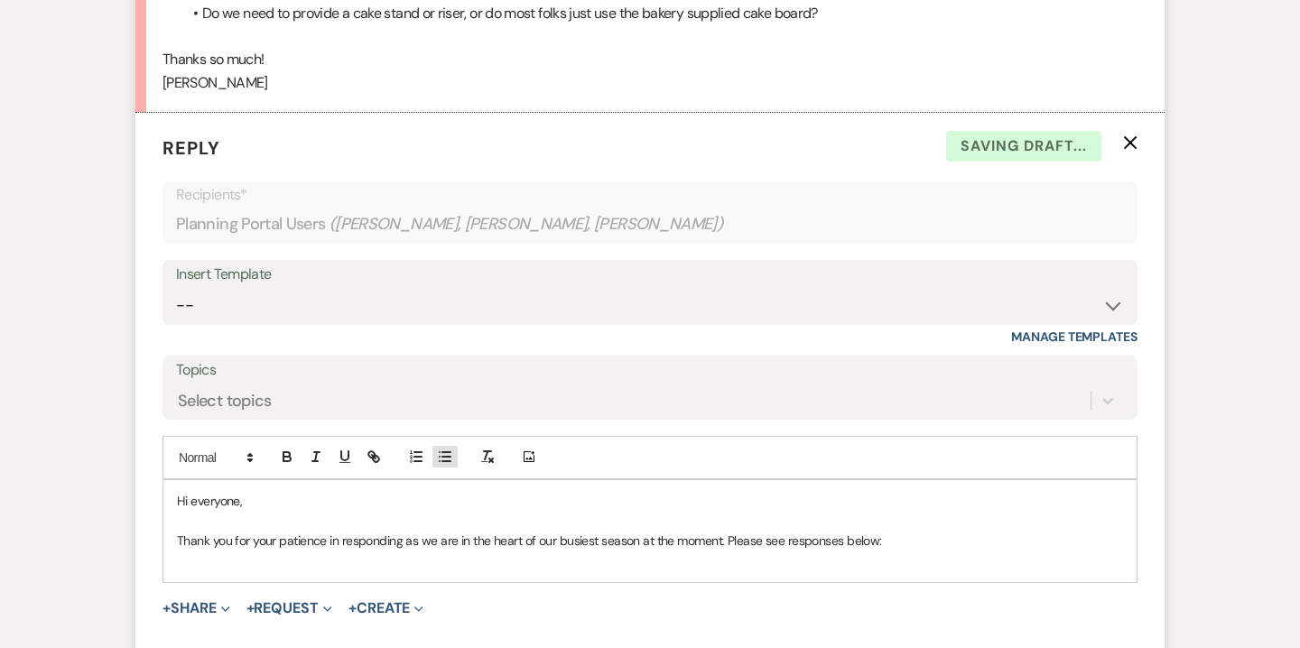
click at [456, 449] on button "button" at bounding box center [445, 457] width 25 height 22
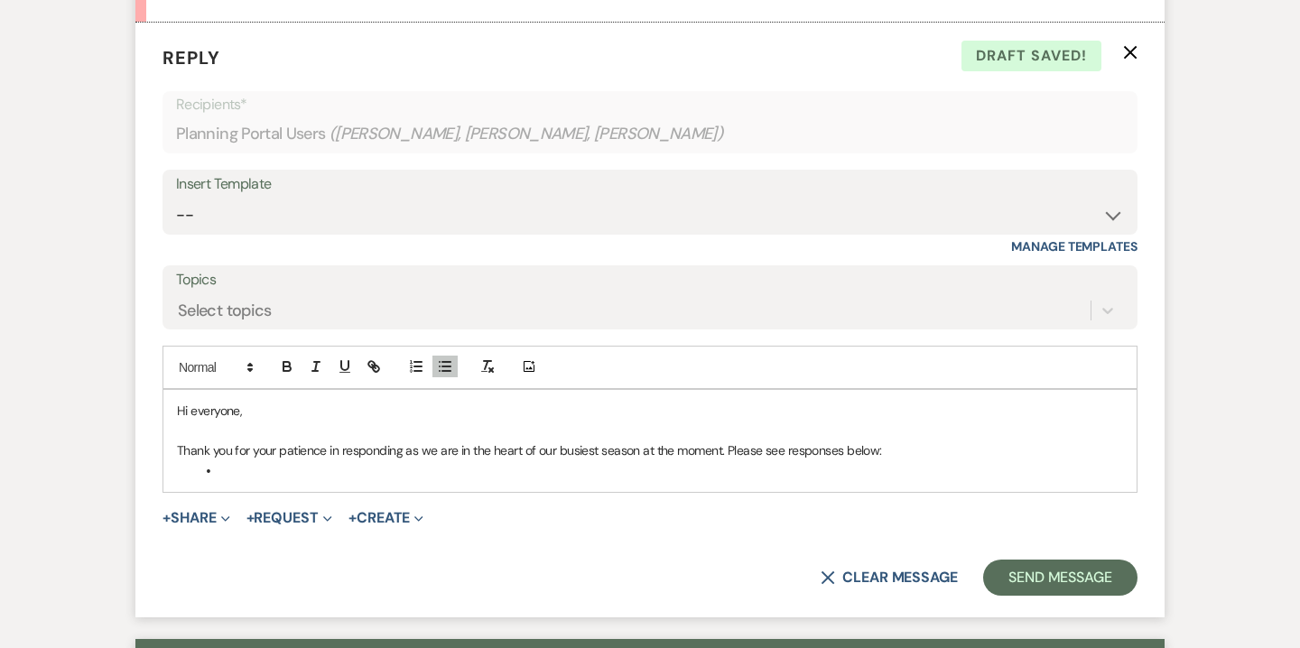
scroll to position [858, 0]
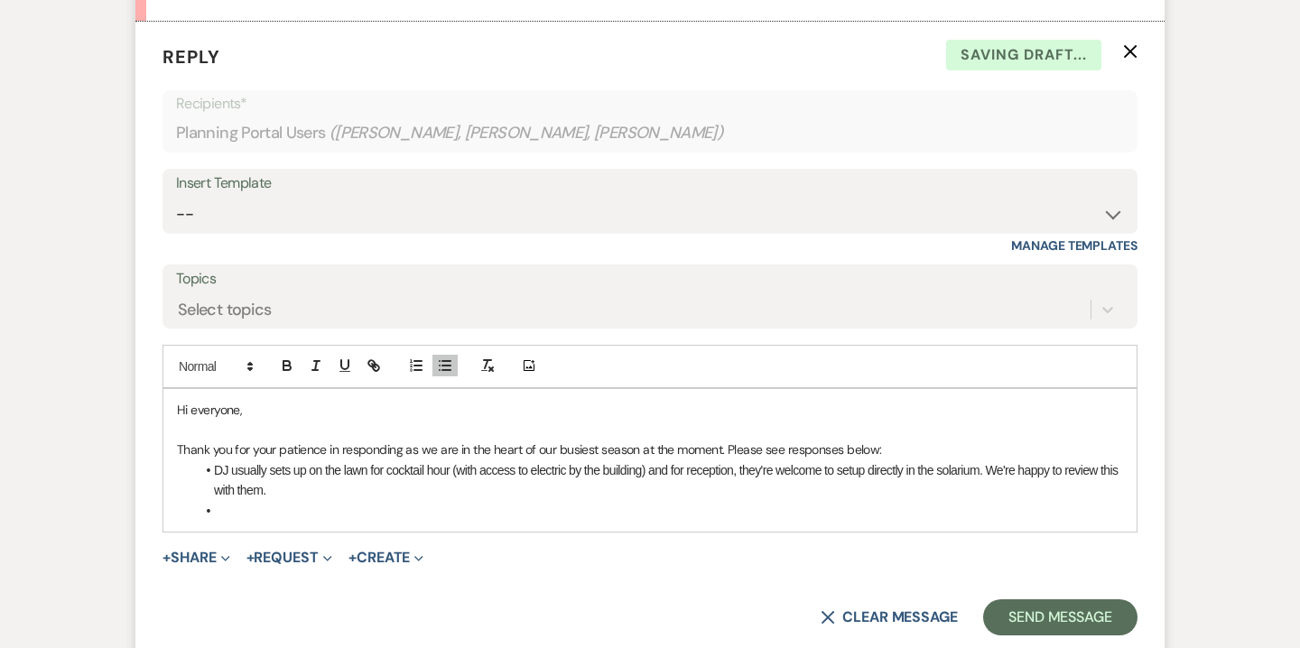
click at [913, 450] on p "Thank you for your patience in responding as we are in the heart of our busiest…" at bounding box center [650, 450] width 946 height 20
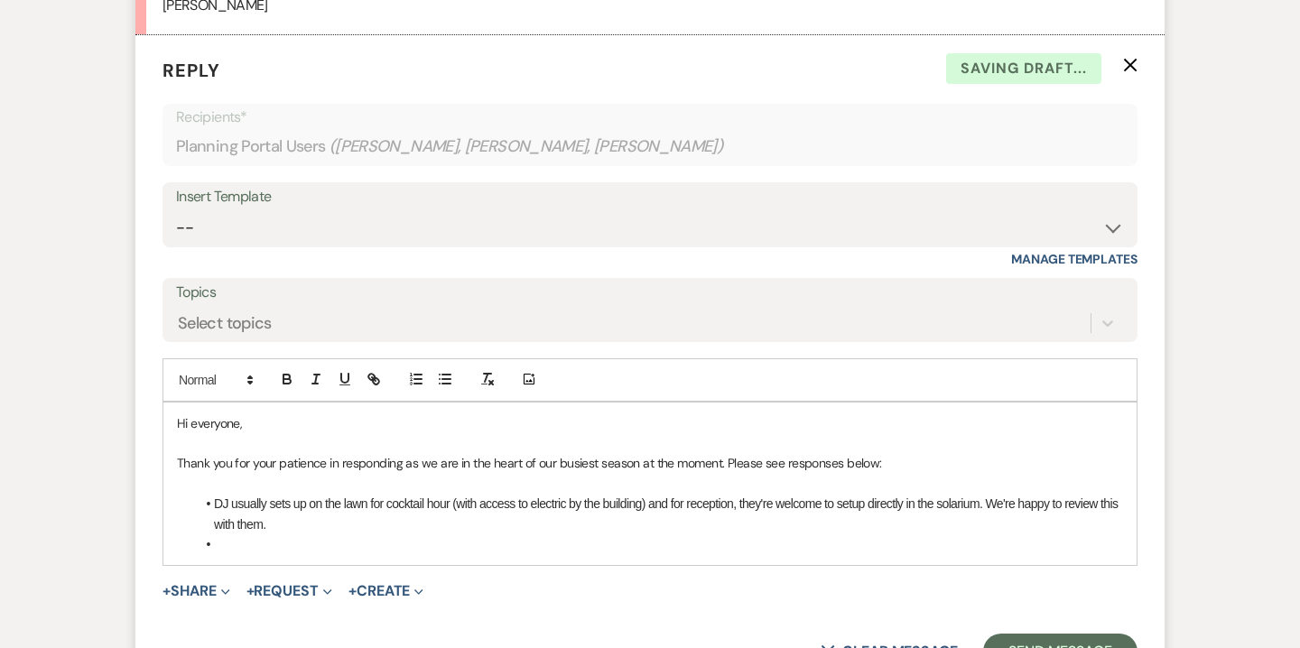
scroll to position [964, 0]
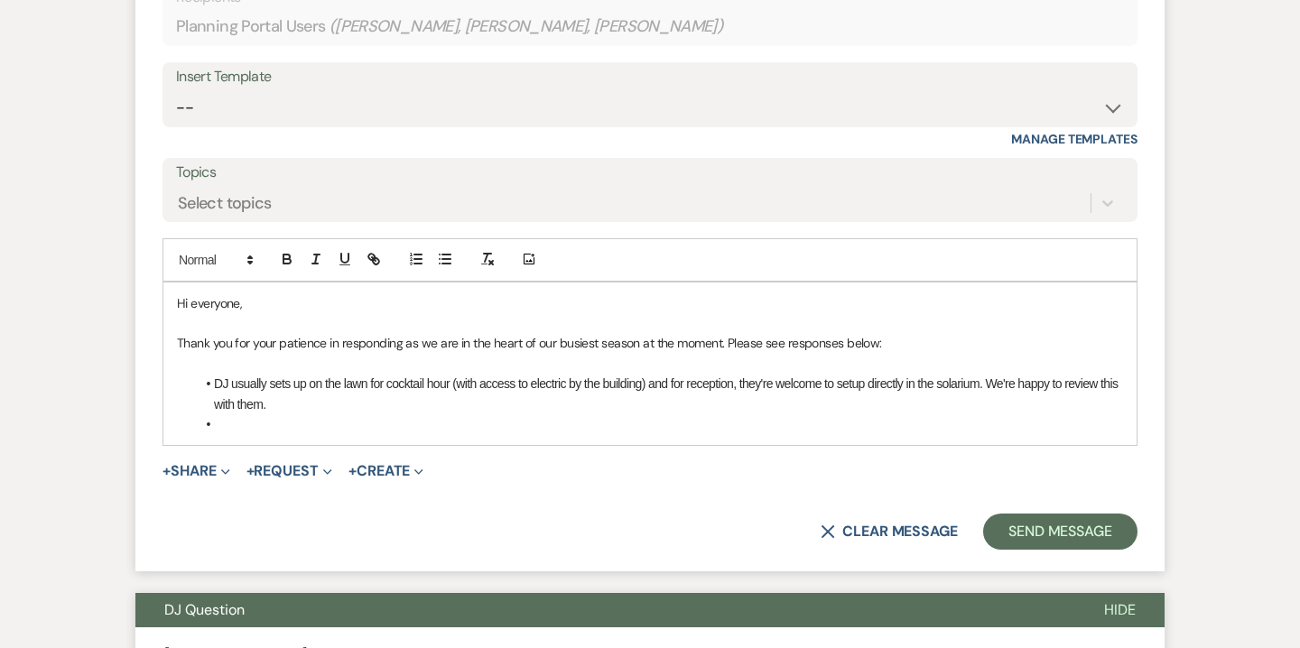
click at [328, 405] on li "DJ usually sets up on the lawn for cocktail hour (with access to electric by th…" at bounding box center [659, 394] width 928 height 41
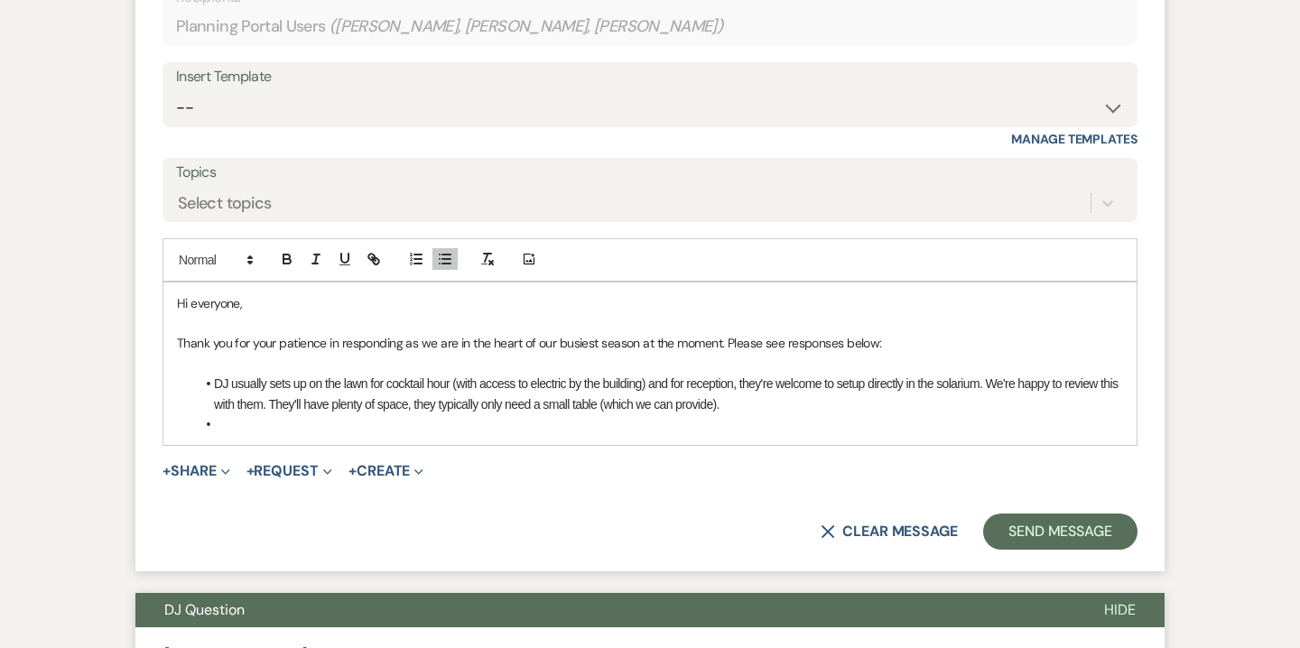
click at [621, 406] on li "DJ usually sets up on the lawn for cocktail hour (with access to electric by th…" at bounding box center [659, 394] width 928 height 41
click at [740, 404] on li "DJ usually sets up on the lawn for cocktail hour (with access to electric by th…" at bounding box center [659, 394] width 928 height 41
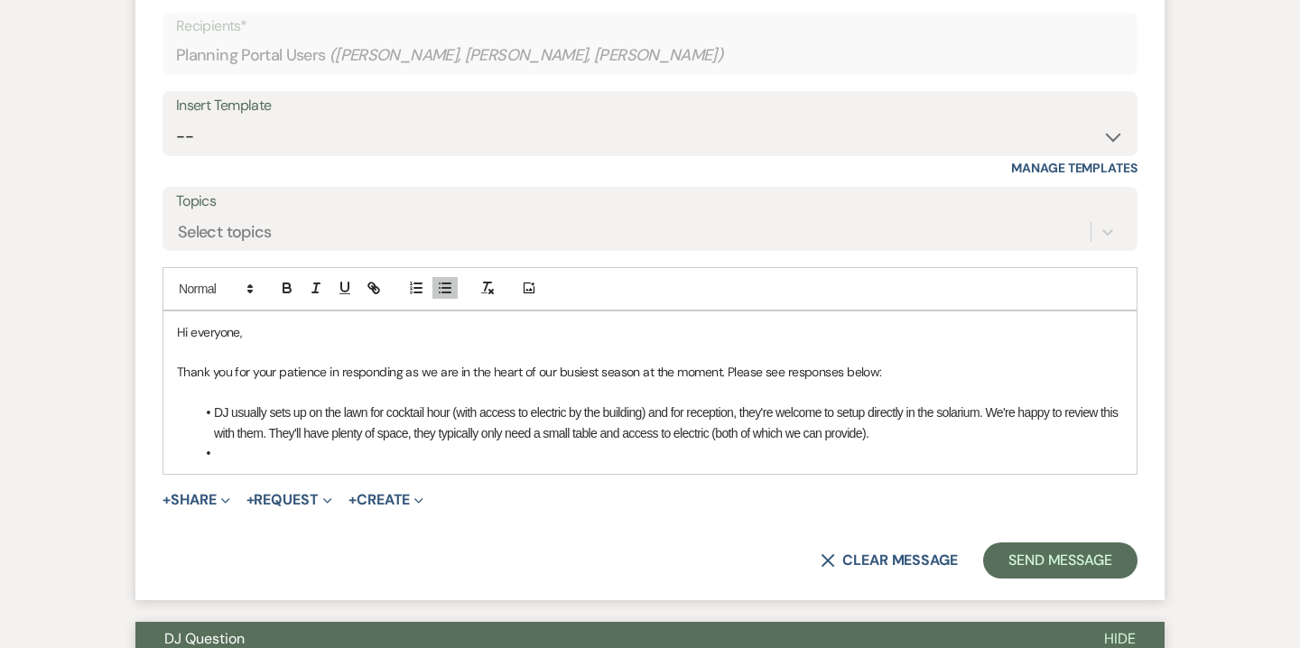
scroll to position [974, 0]
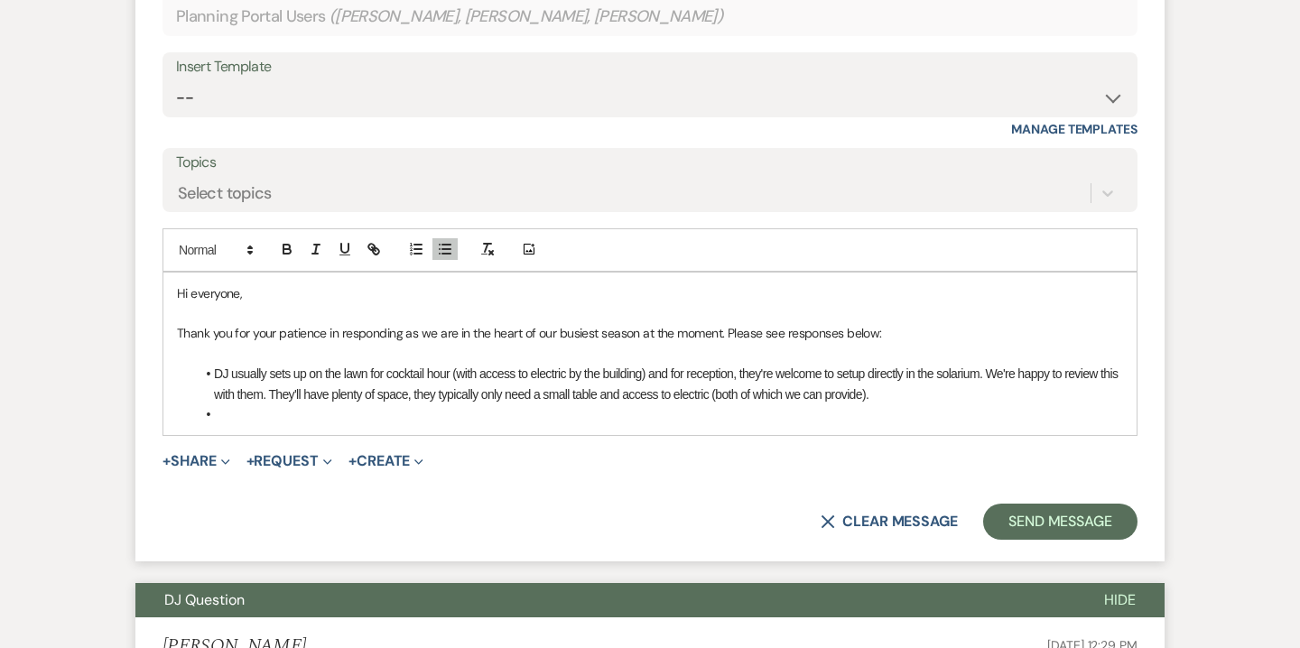
click at [652, 405] on li at bounding box center [659, 415] width 928 height 20
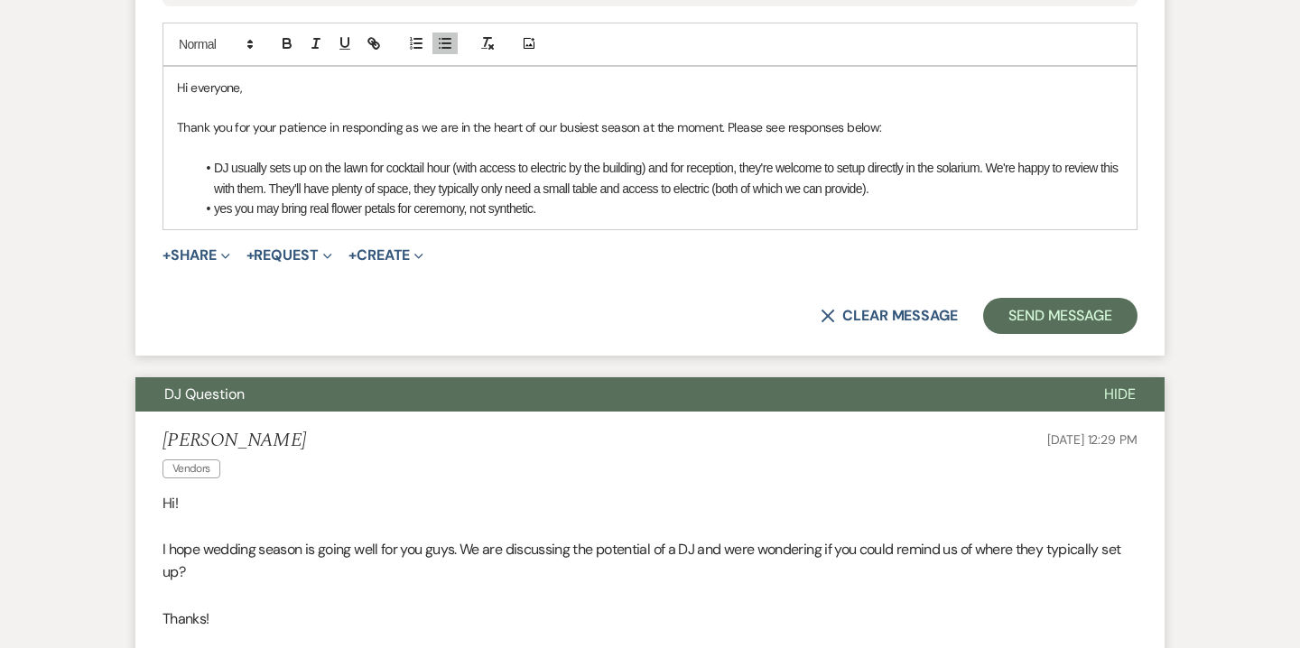
scroll to position [1177, 0]
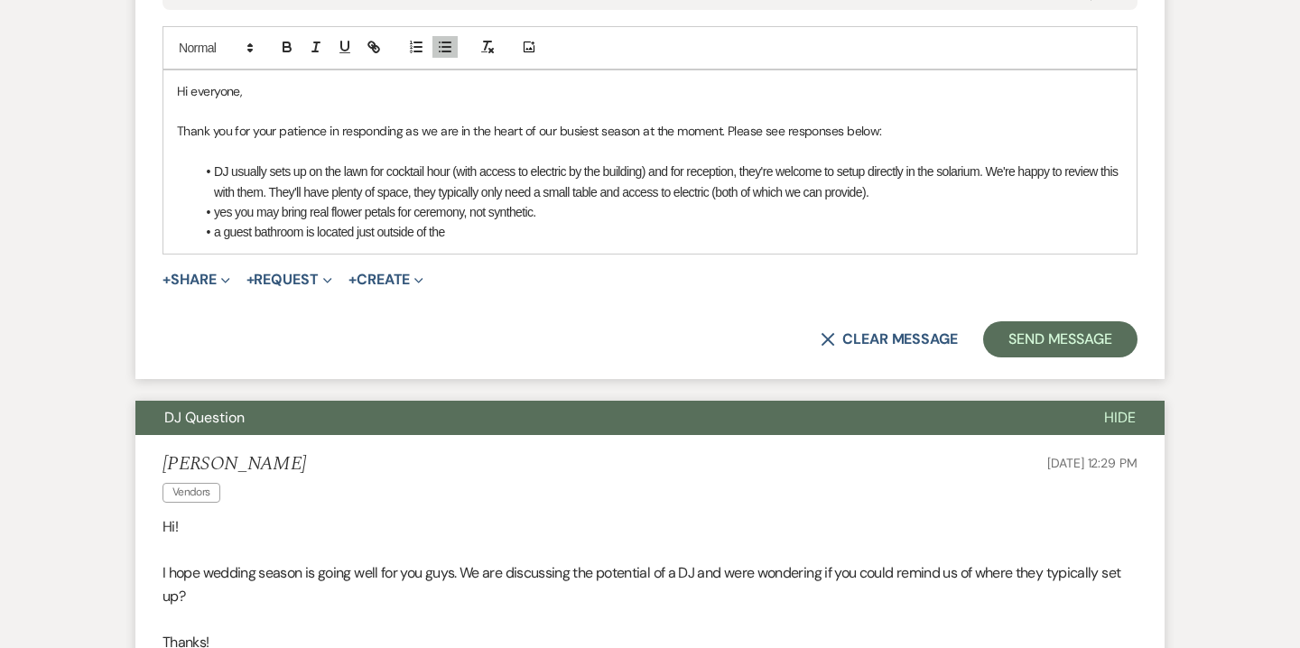
click at [361, 237] on li "a guest bathroom is located just outside of the" at bounding box center [659, 232] width 928 height 20
click at [516, 230] on li "a guest bathroom is located indoors, just outside of the" at bounding box center [659, 232] width 928 height 20
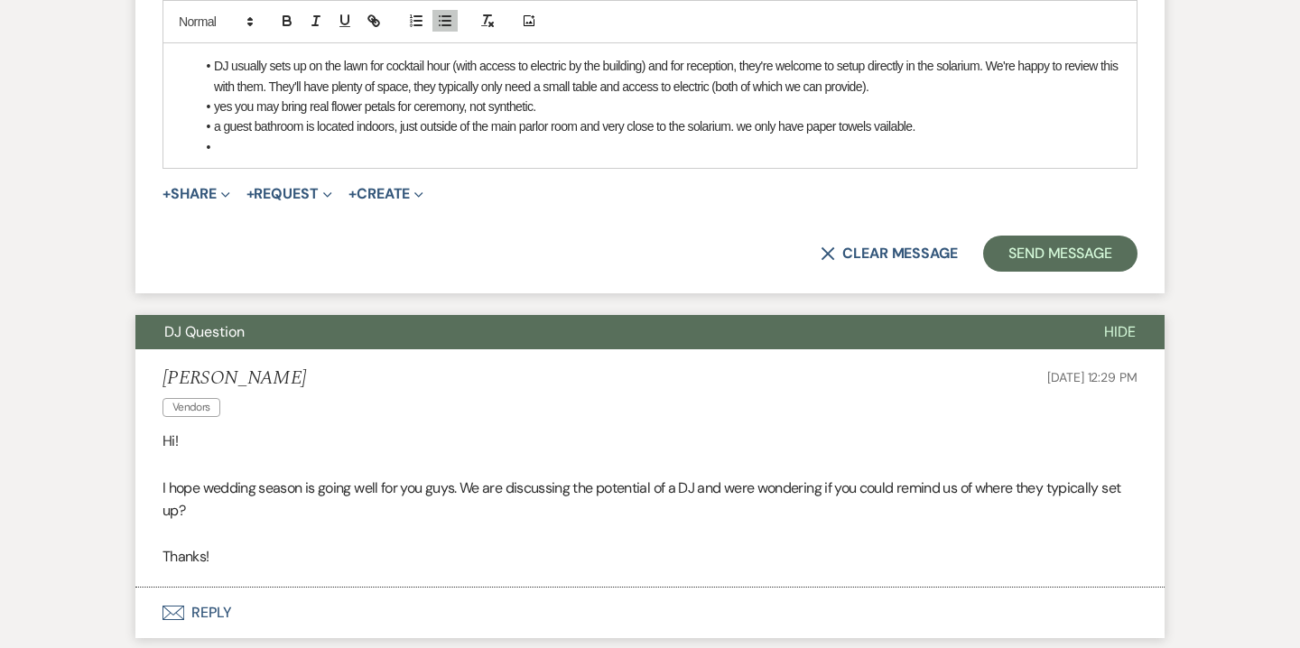
scroll to position [1362, 0]
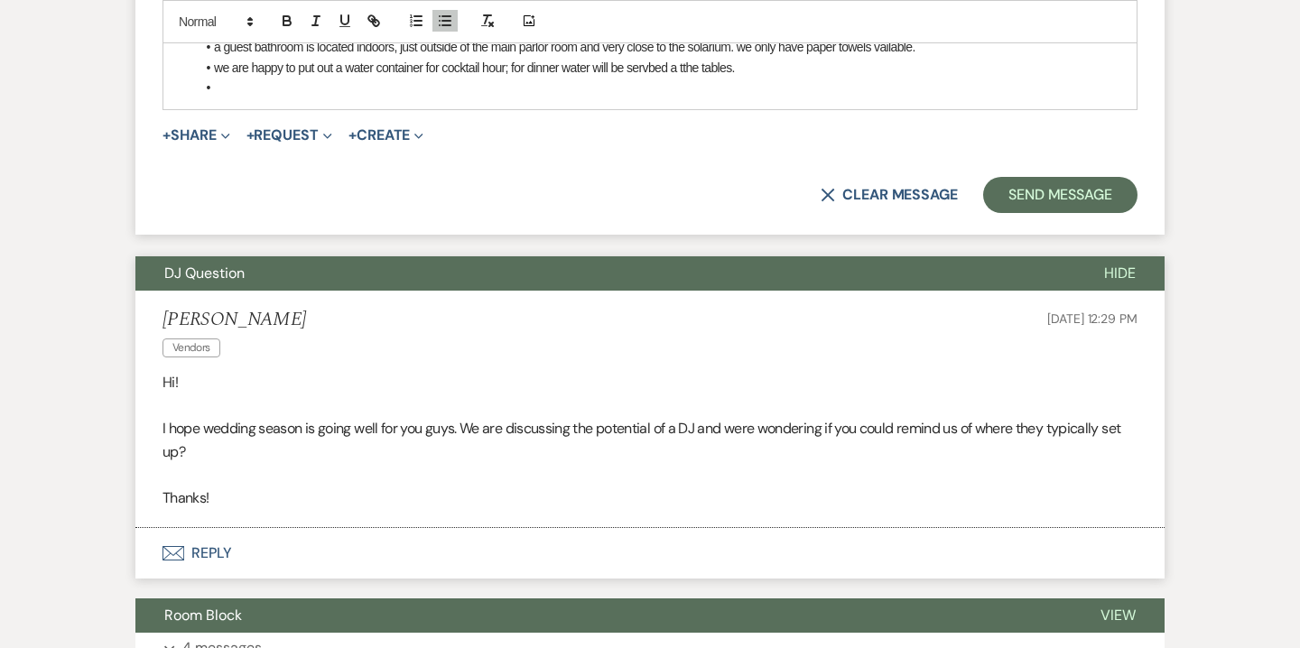
click at [708, 68] on li "we are happy to put out a water container for cocktail hour; for dinner water w…" at bounding box center [659, 68] width 928 height 20
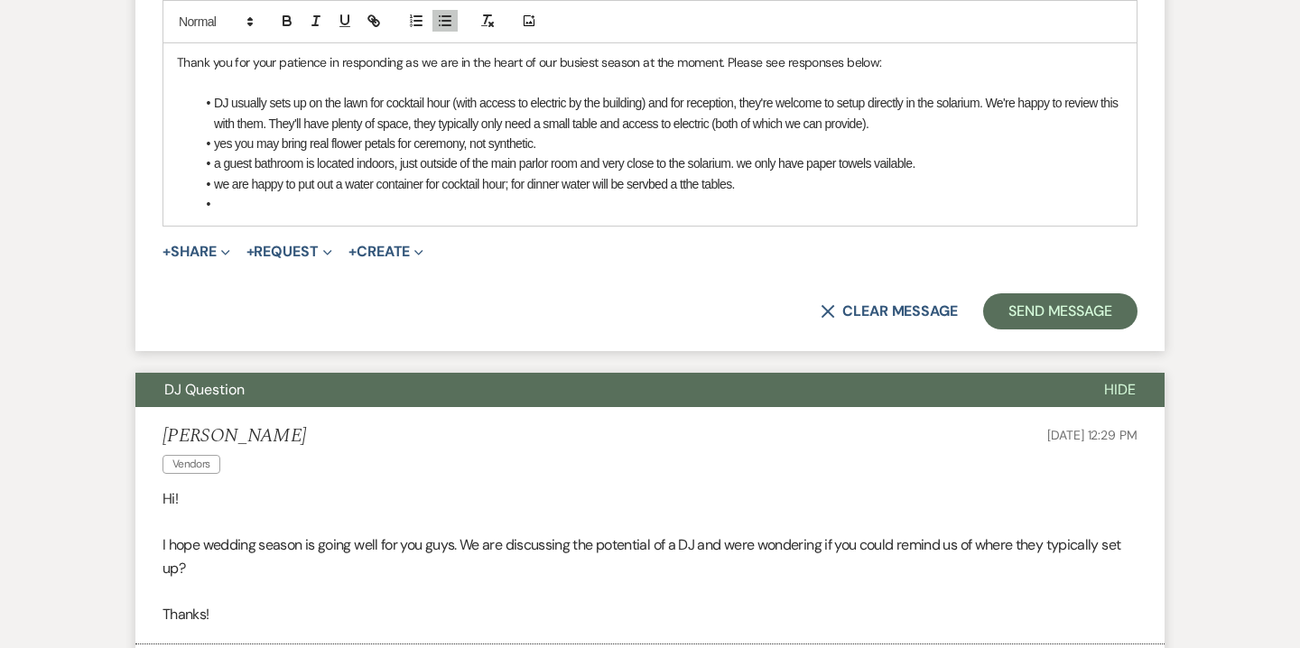
scroll to position [1306, 0]
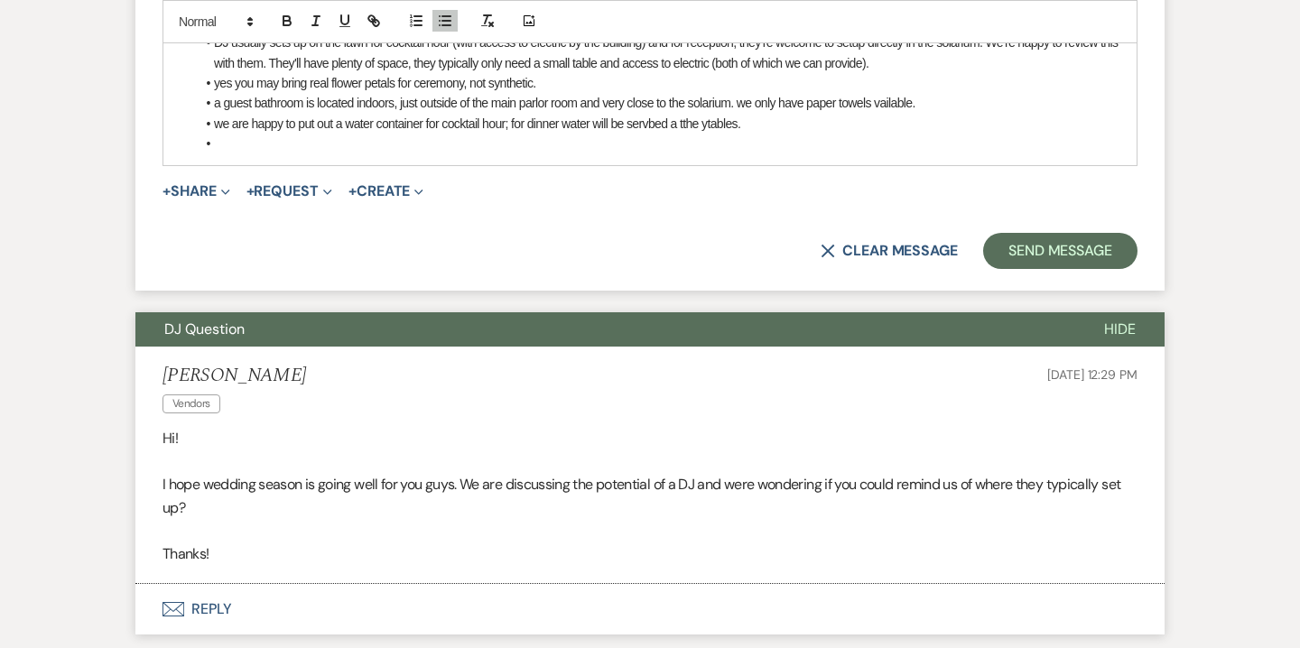
click at [581, 145] on li at bounding box center [659, 144] width 928 height 20
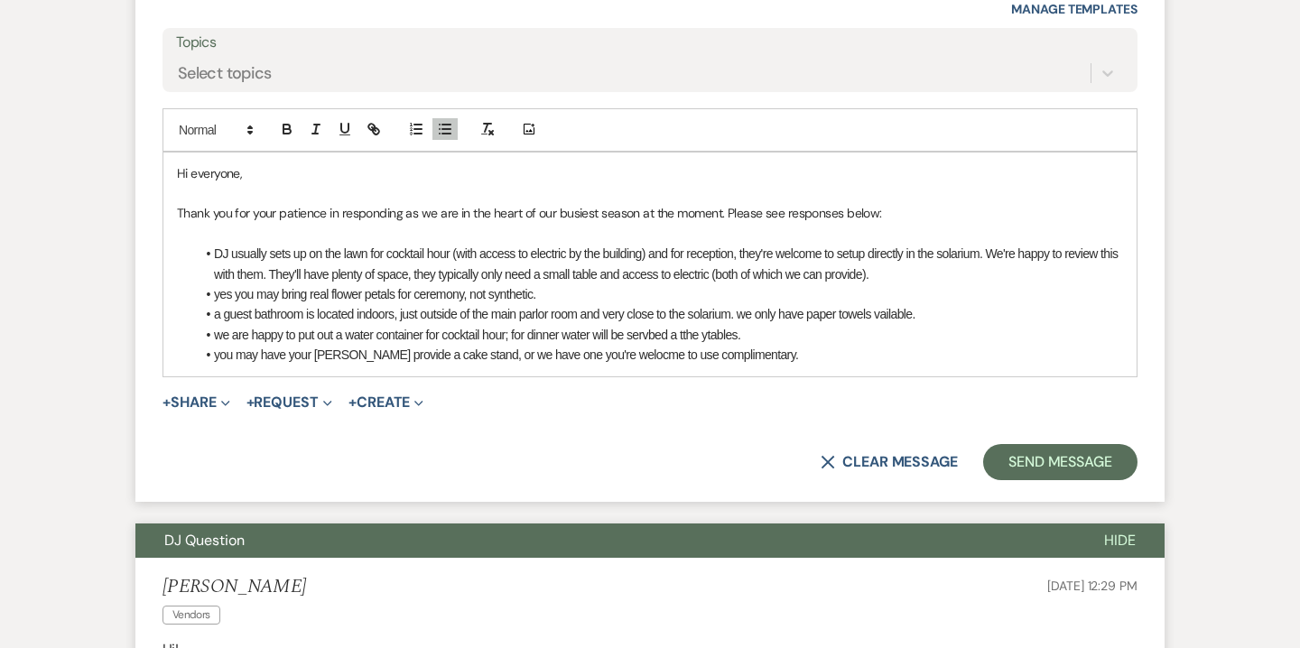
scroll to position [1095, 0]
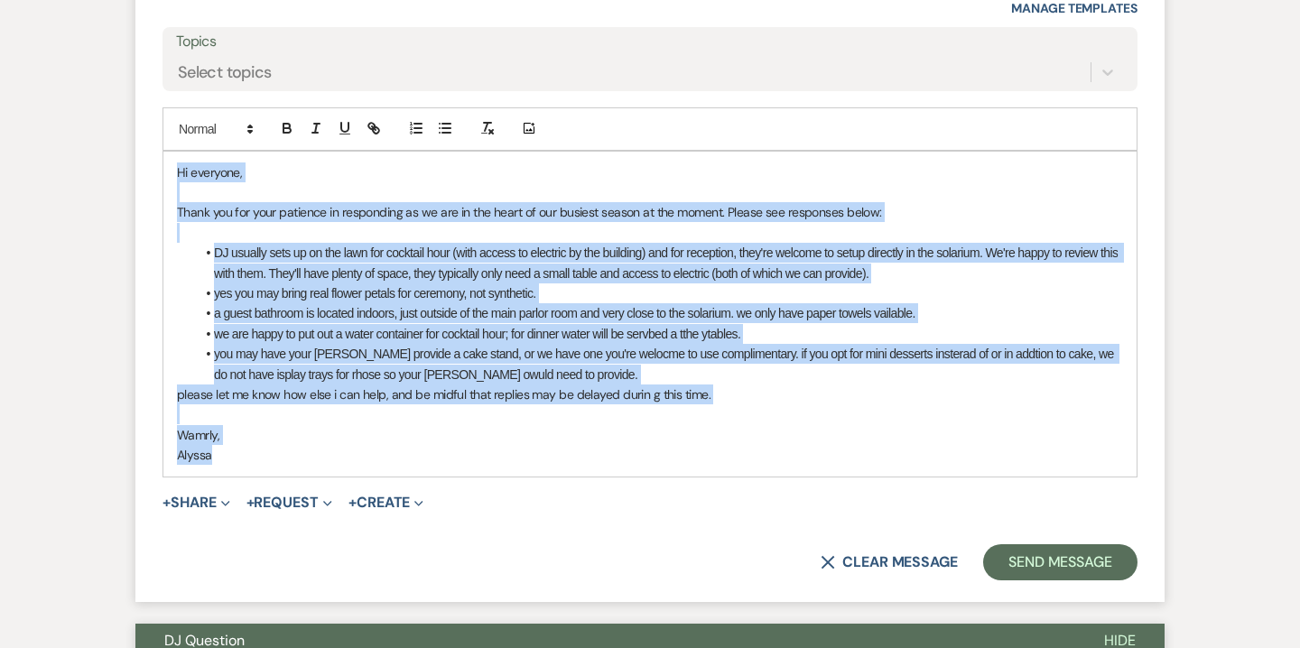
drag, startPoint x: 177, startPoint y: 170, endPoint x: 284, endPoint y: 454, distance: 304.0
click at [284, 454] on div "Hi everyone, Thank you for your patience in responding as we are in the heart o…" at bounding box center [649, 314] width 973 height 325
copy div "Hi everyone, Thank you for your patience in responding as we are in the heart o…"
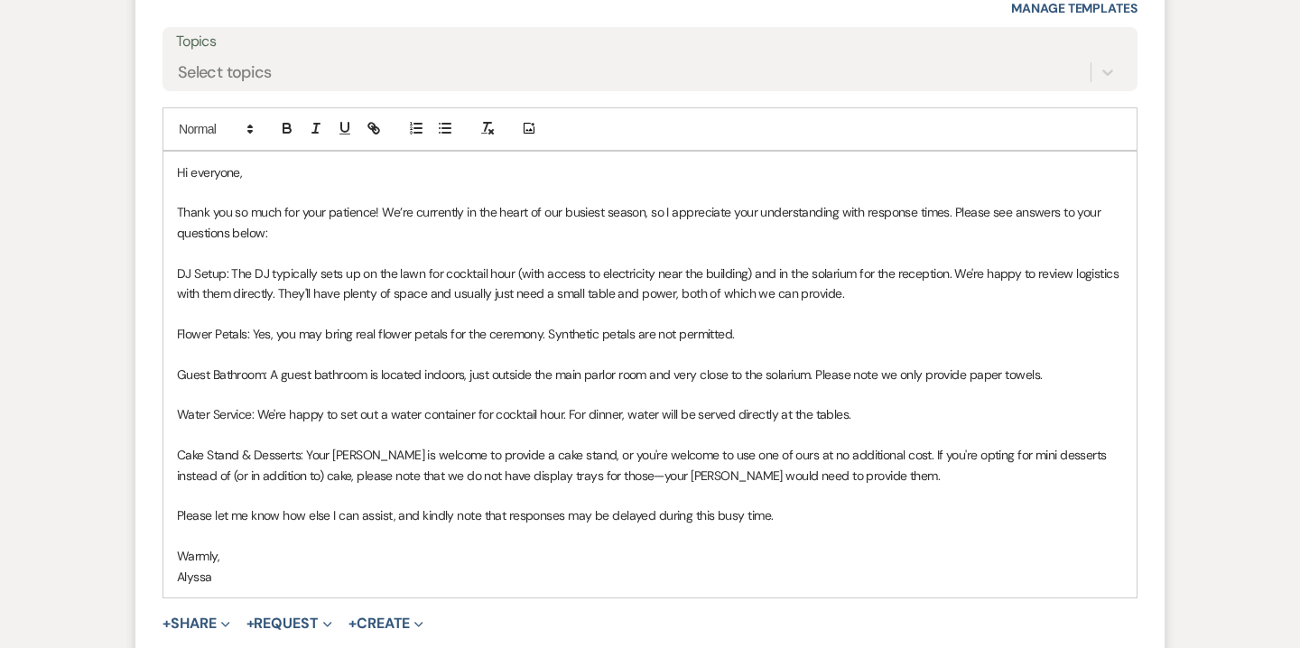
click at [175, 274] on div "Hi everyone, Thank you so much for your patience! We’re currently in the heart …" at bounding box center [649, 375] width 973 height 446
click at [437, 135] on icon "button" at bounding box center [445, 128] width 16 height 16
click at [177, 330] on p "Flower Petals: Yes, you may bring real flower petals for the ceremony. Syntheti…" at bounding box center [650, 334] width 946 height 20
click at [448, 130] on icon "button" at bounding box center [445, 128] width 16 height 16
click at [177, 376] on p "Guest Bathroom: A guest bathroom is located indoors, just outside the main parl…" at bounding box center [650, 375] width 946 height 20
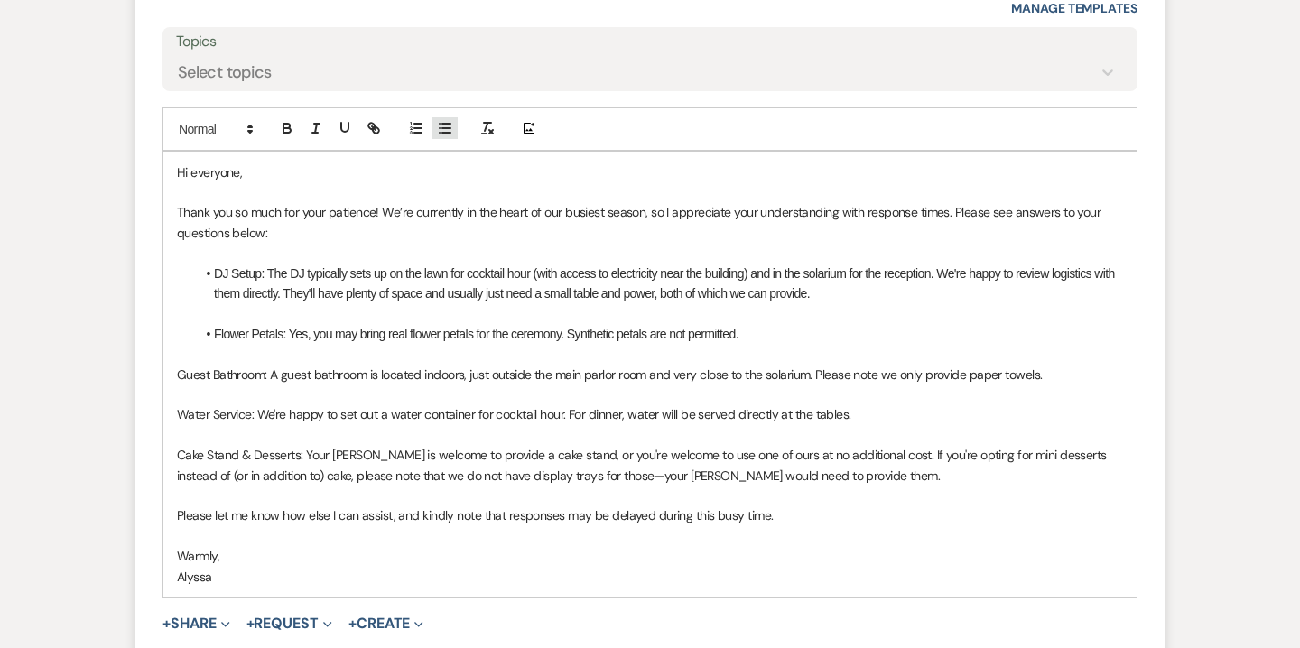
click at [441, 135] on icon "button" at bounding box center [445, 128] width 16 height 16
click at [177, 419] on p "Water Service: We're happy to set out a water container for cocktail hour. For …" at bounding box center [650, 415] width 946 height 20
click at [447, 129] on icon "button" at bounding box center [445, 128] width 16 height 16
click at [178, 449] on p "Cake Stand & Desserts: Your baker is welcome to provide a cake stand, or you're…" at bounding box center [650, 465] width 946 height 41
click at [445, 125] on icon "button" at bounding box center [445, 128] width 16 height 16
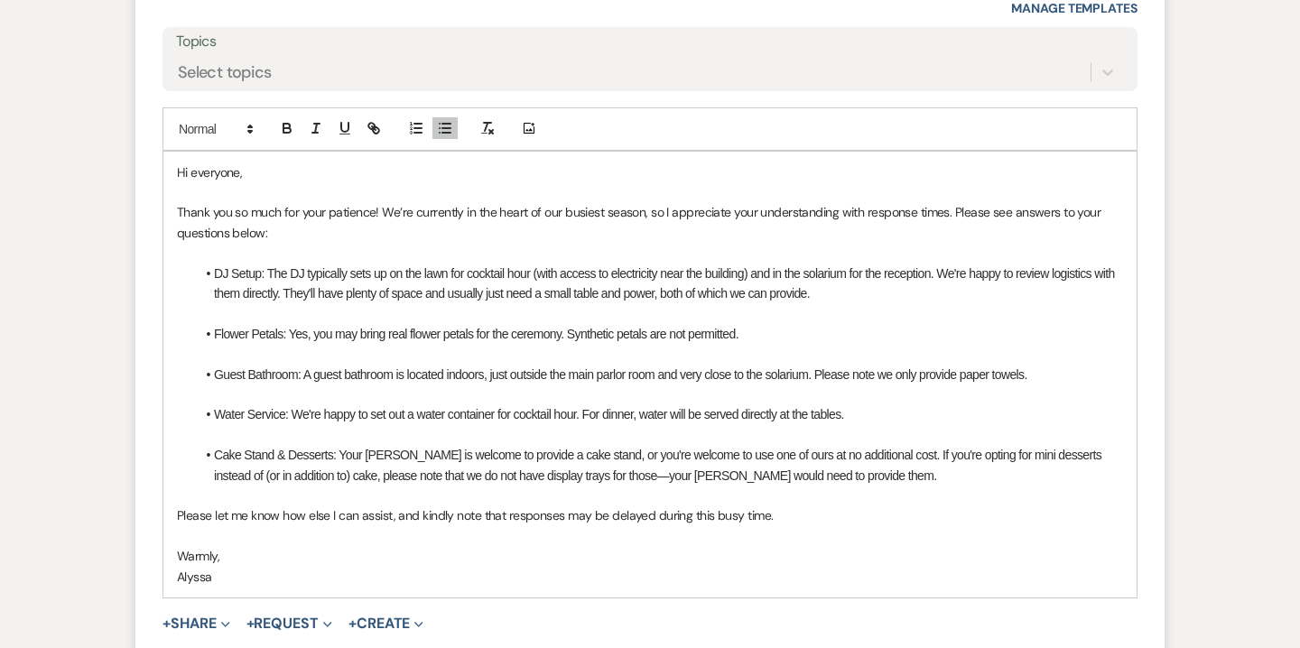
click at [578, 414] on li "Water Service: We're happy to set out a water container for cocktail hour. For …" at bounding box center [659, 415] width 928 height 20
click at [619, 411] on li "Water Service: We're happy to set out a water container for cocktail hour, and …" at bounding box center [659, 415] width 928 height 20
click at [661, 411] on li "Water Service: We're happy to set out a water container for cocktail hour, and …" at bounding box center [659, 415] width 928 height 20
drag, startPoint x: 804, startPoint y: 415, endPoint x: 739, endPoint y: 411, distance: 65.2
click at [739, 411] on li "Water Service: We're happy to set out a water container for cocktail hour, and …" at bounding box center [659, 415] width 928 height 20
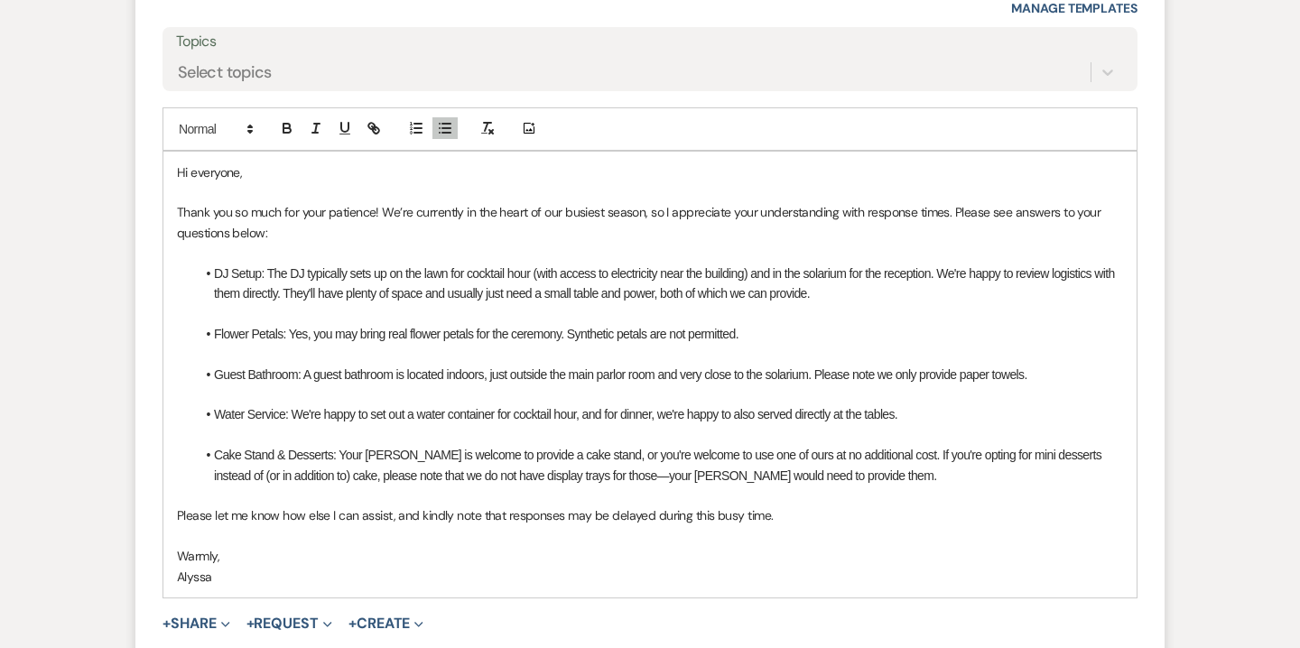
click at [797, 416] on li "Water Service: We're happy to set out a water container for cocktail hour, and …" at bounding box center [659, 415] width 928 height 20
drag, startPoint x: 712, startPoint y: 456, endPoint x: 749, endPoint y: 457, distance: 36.1
click at [749, 457] on li "Cake Stand & Desserts: Your baker is welcome to provide a cake stand, or you're…" at bounding box center [659, 465] width 928 height 41
click at [792, 476] on li "Cake Stand & Desserts: Your baker is welcome to provide a cake stand, or you're…" at bounding box center [659, 465] width 928 height 41
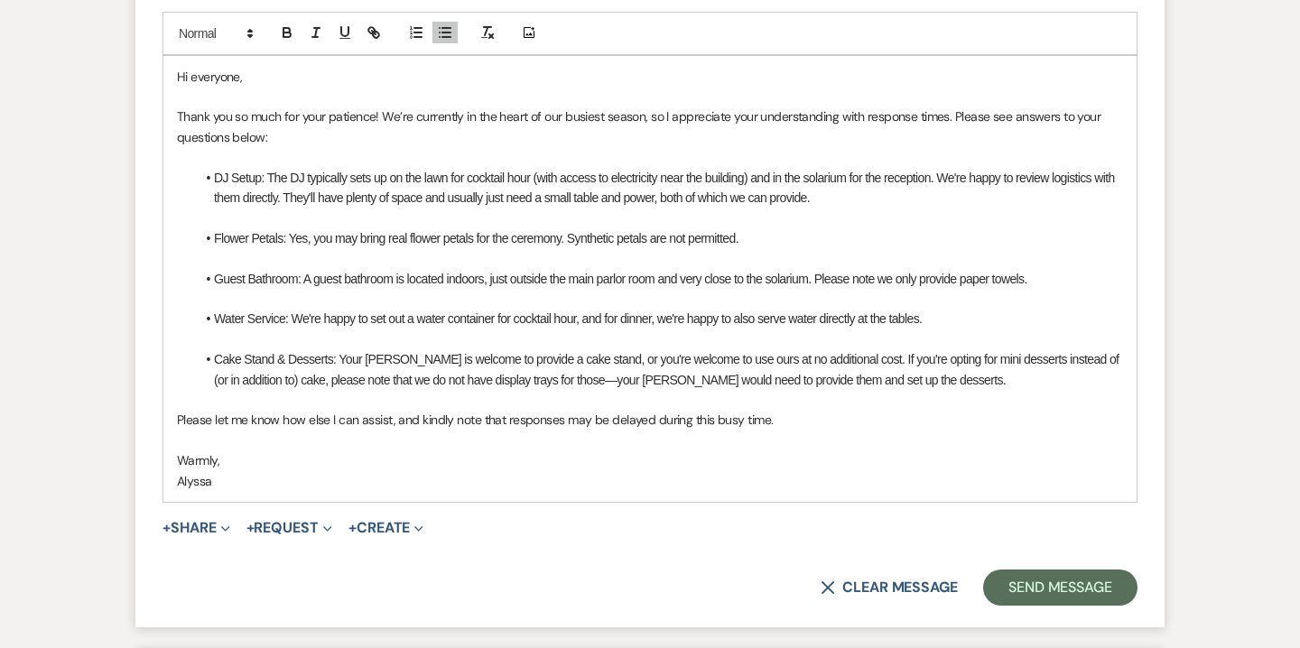
scroll to position [1201, 0]
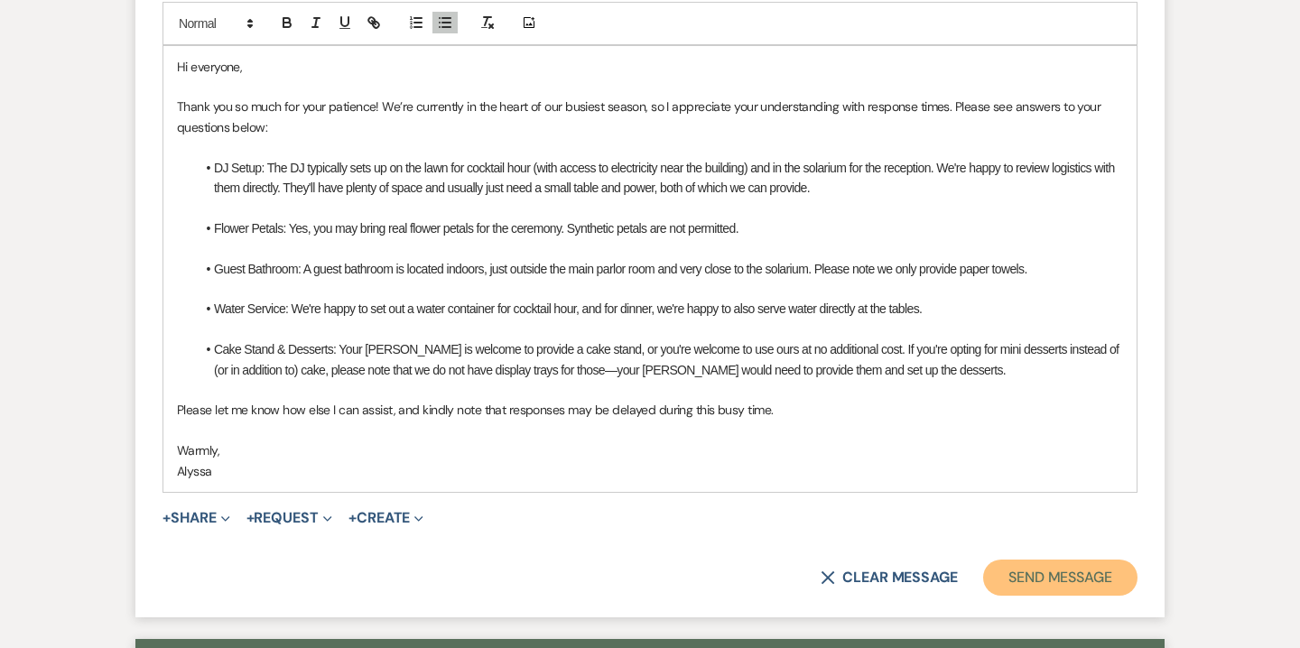
click at [1018, 574] on button "Send Message" at bounding box center [1060, 578] width 154 height 36
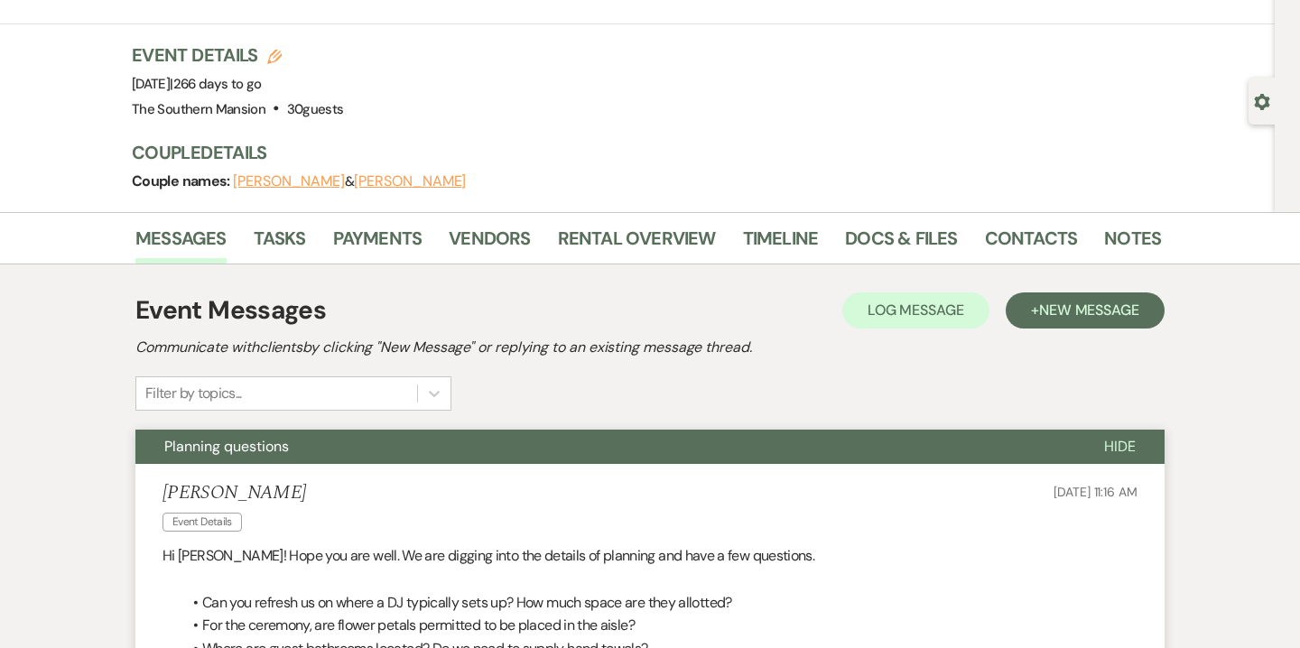
scroll to position [0, 0]
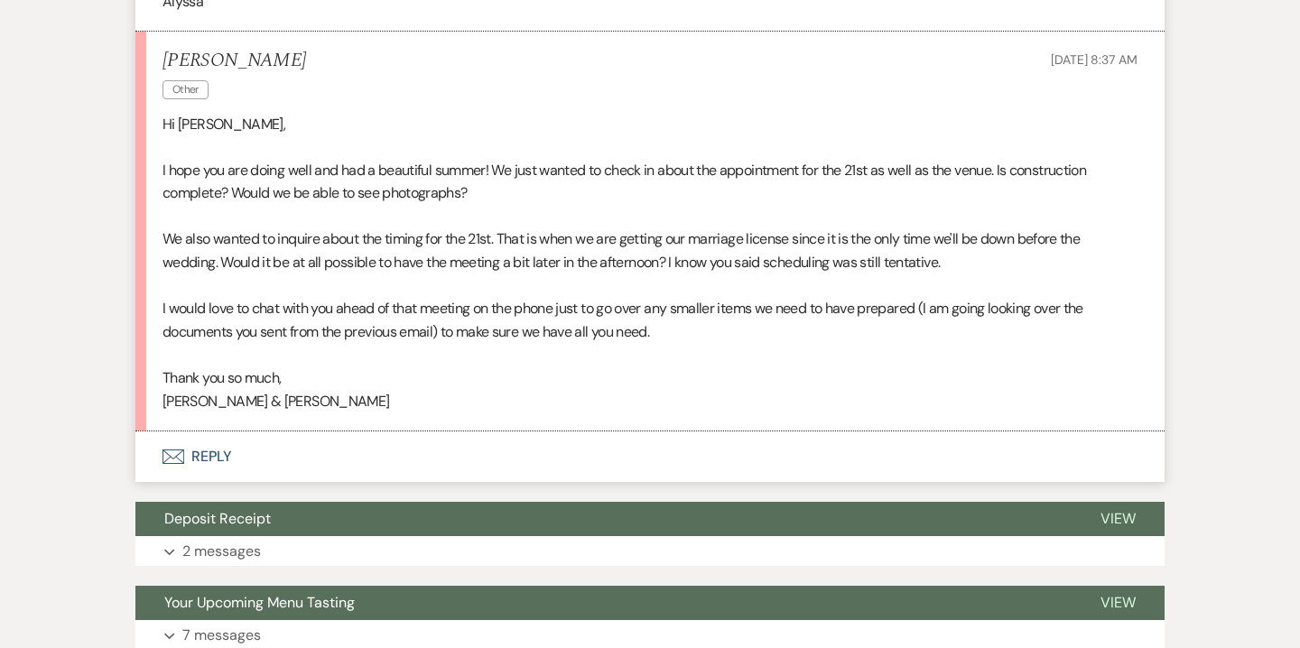
scroll to position [2459, 0]
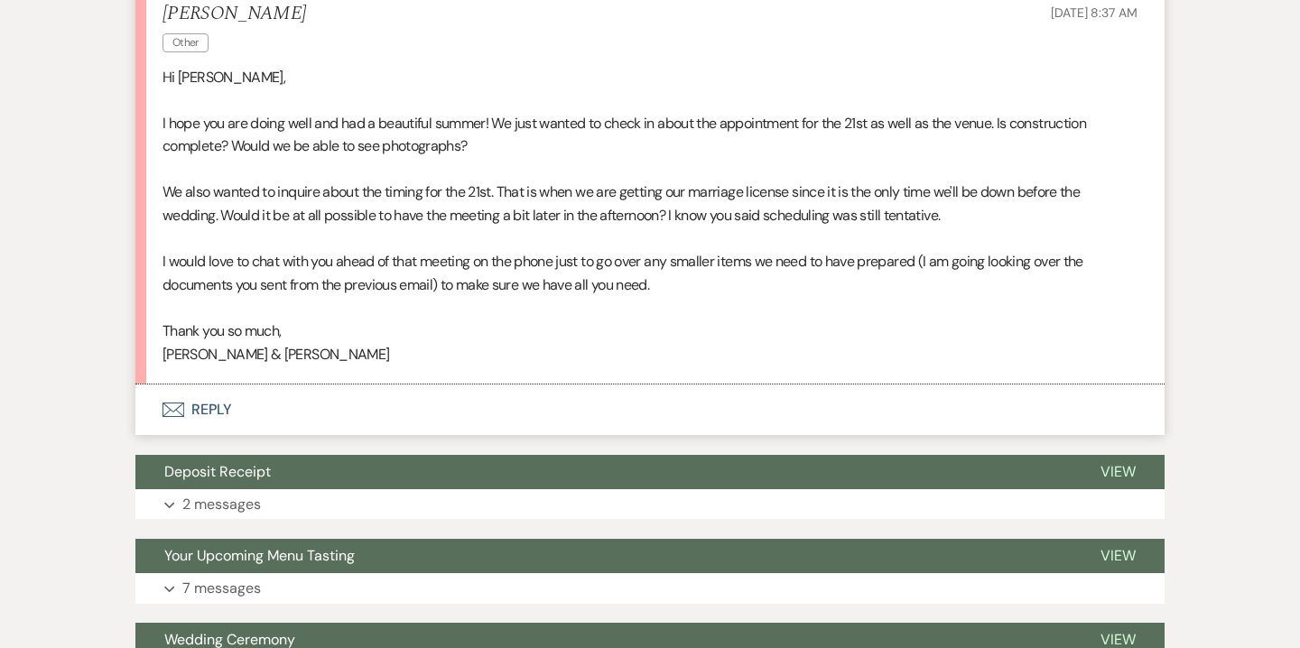
click at [217, 428] on button "Envelope Reply" at bounding box center [649, 410] width 1029 height 51
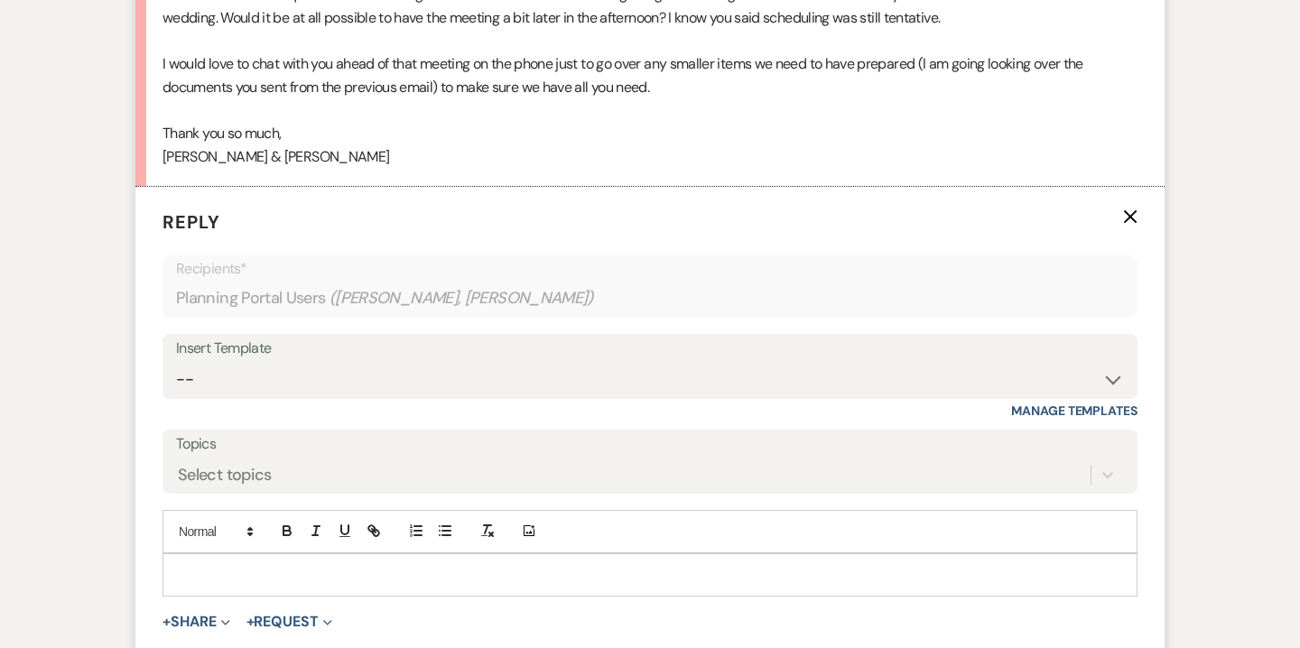
scroll to position [2668, 0]
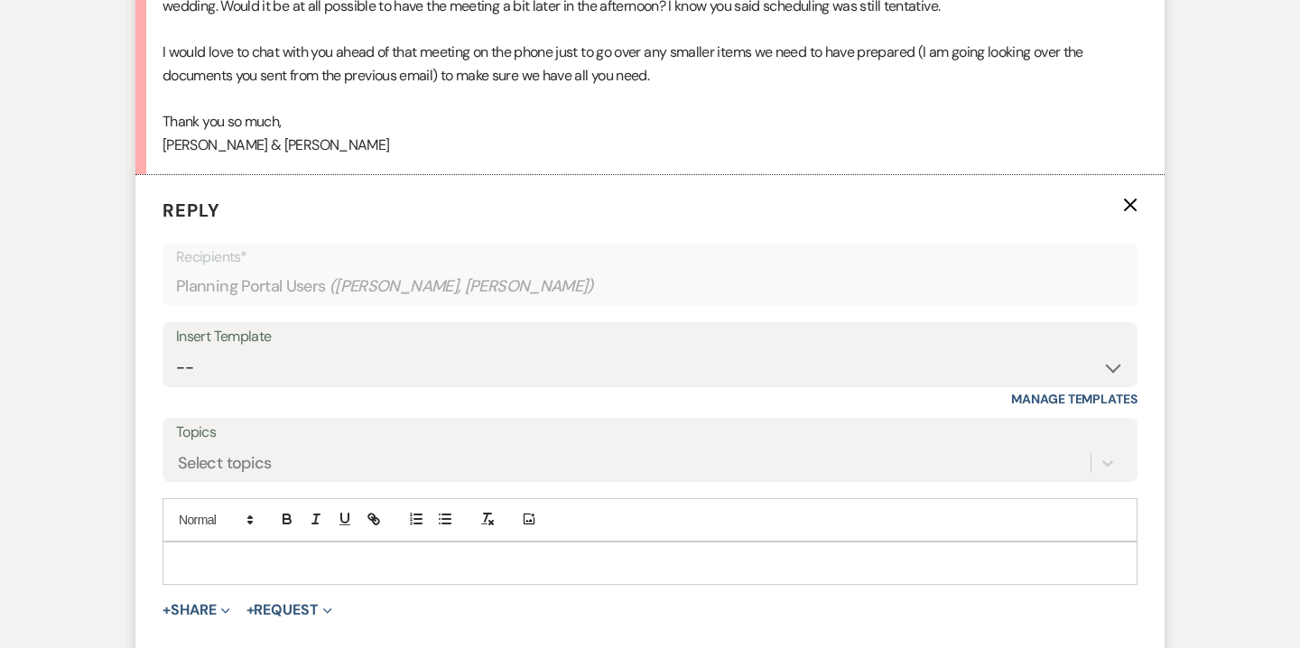
click at [395, 563] on p at bounding box center [650, 564] width 946 height 20
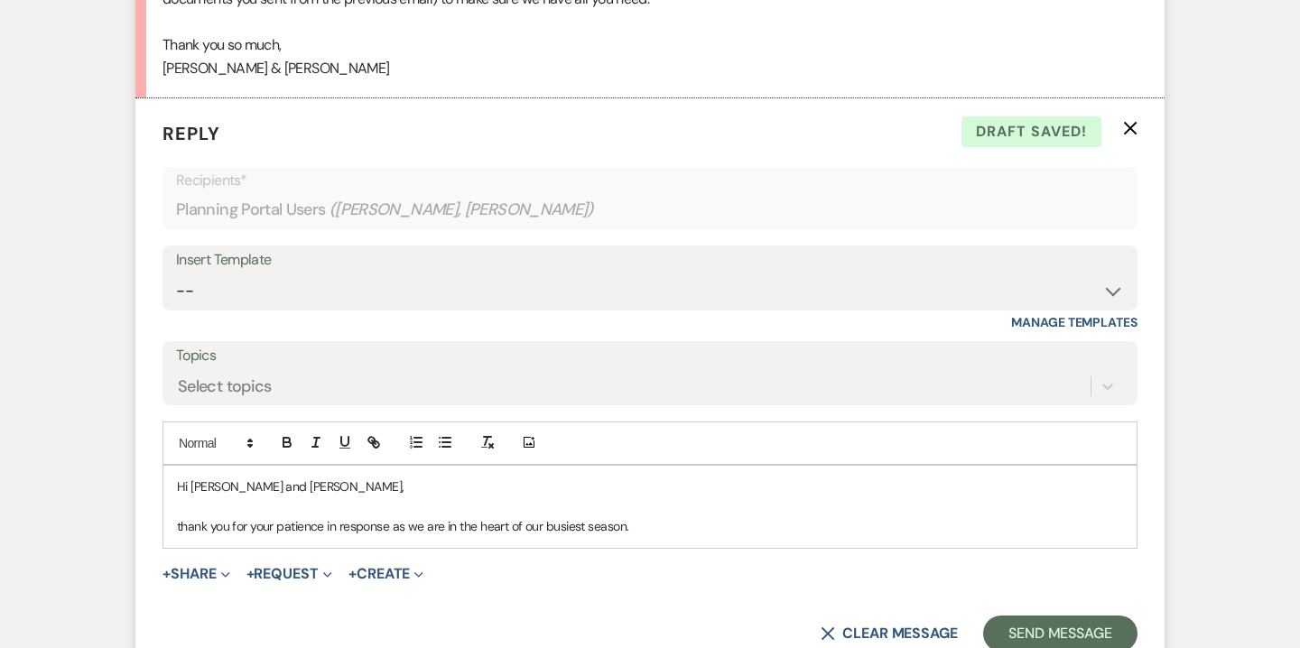
scroll to position [2744, 0]
click at [357, 516] on p at bounding box center [650, 508] width 946 height 20
click at [359, 524] on p "thank you for your patience in response as we are in the heart of our busiest s…" at bounding box center [650, 527] width 946 height 20
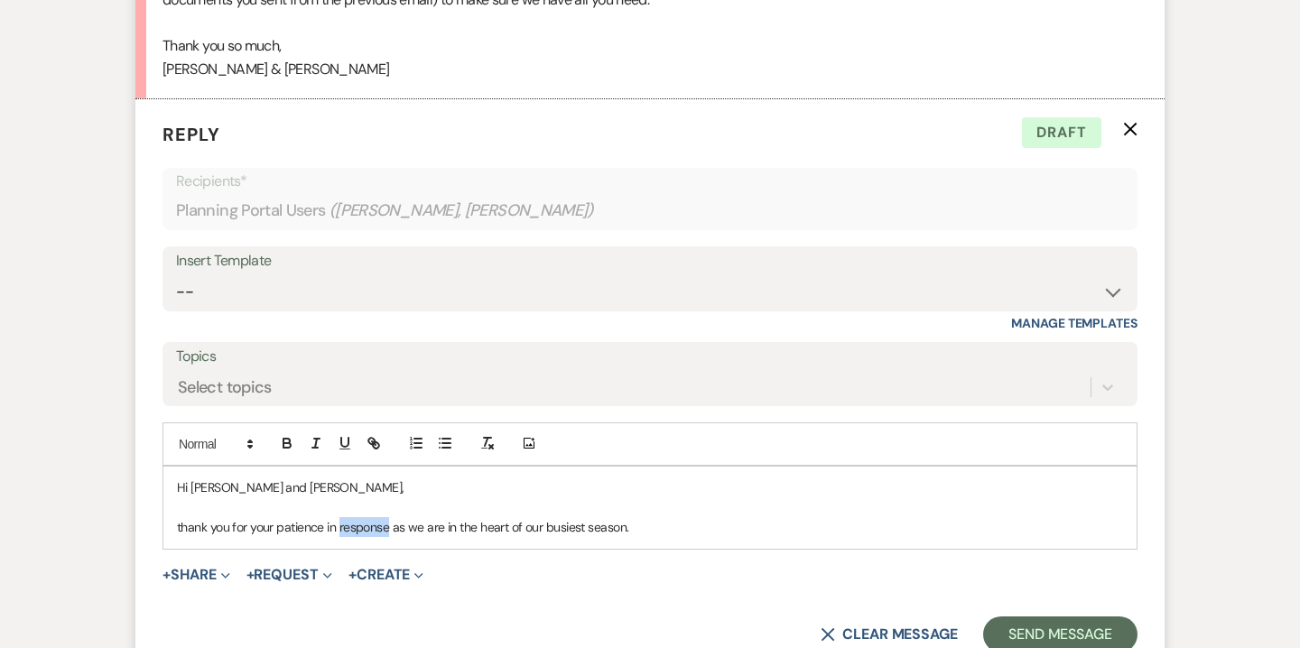
click at [359, 524] on p "thank you for your patience in response as we are in the heart of our busiest s…" at bounding box center [650, 527] width 946 height 20
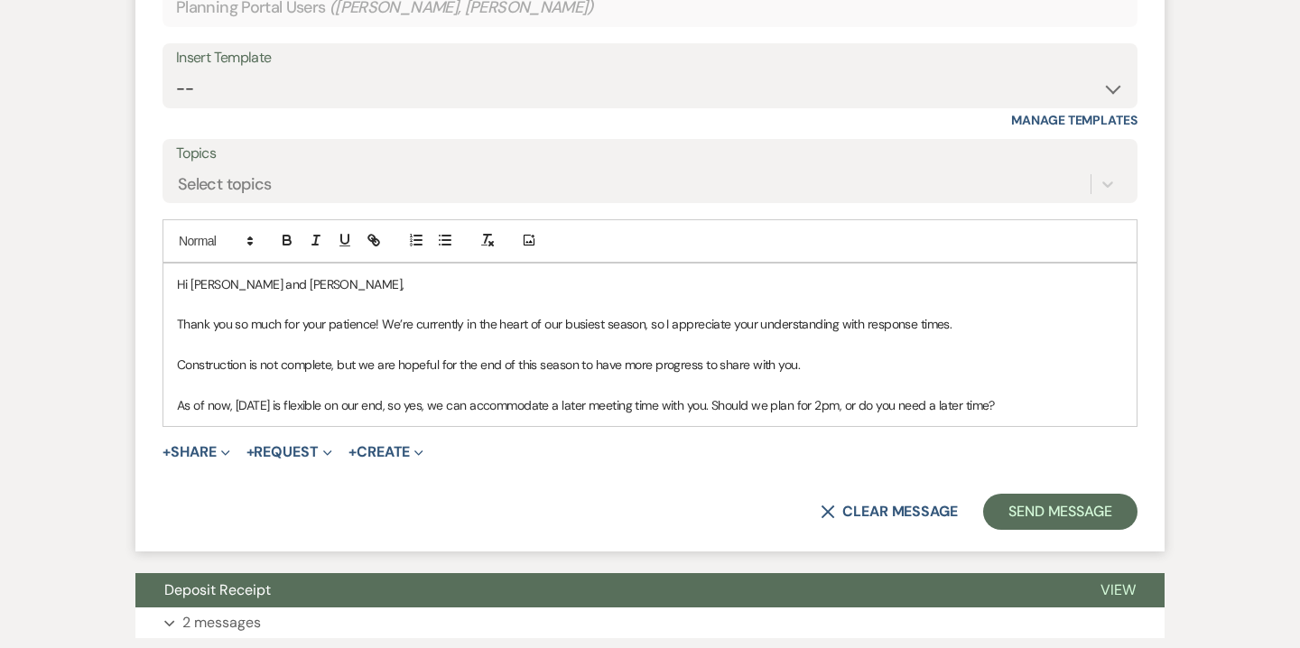
scroll to position [2948, 0]
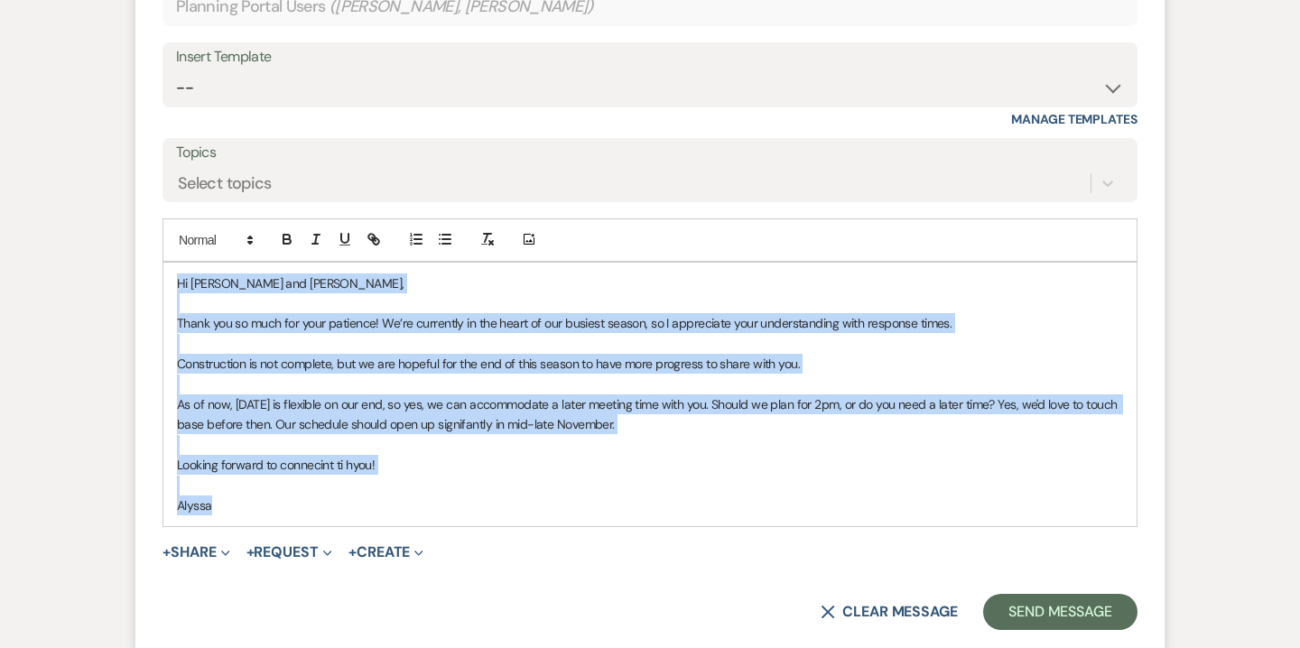
drag, startPoint x: 173, startPoint y: 278, endPoint x: 233, endPoint y: 498, distance: 228.2
click at [233, 498] on div "Hi Sarah and Khalil, Thank you so much for your patience! We’re currently in th…" at bounding box center [649, 395] width 973 height 265
copy div "Hi Sarah and Khalil, Thank you so much for your patience! We’re currently in th…"
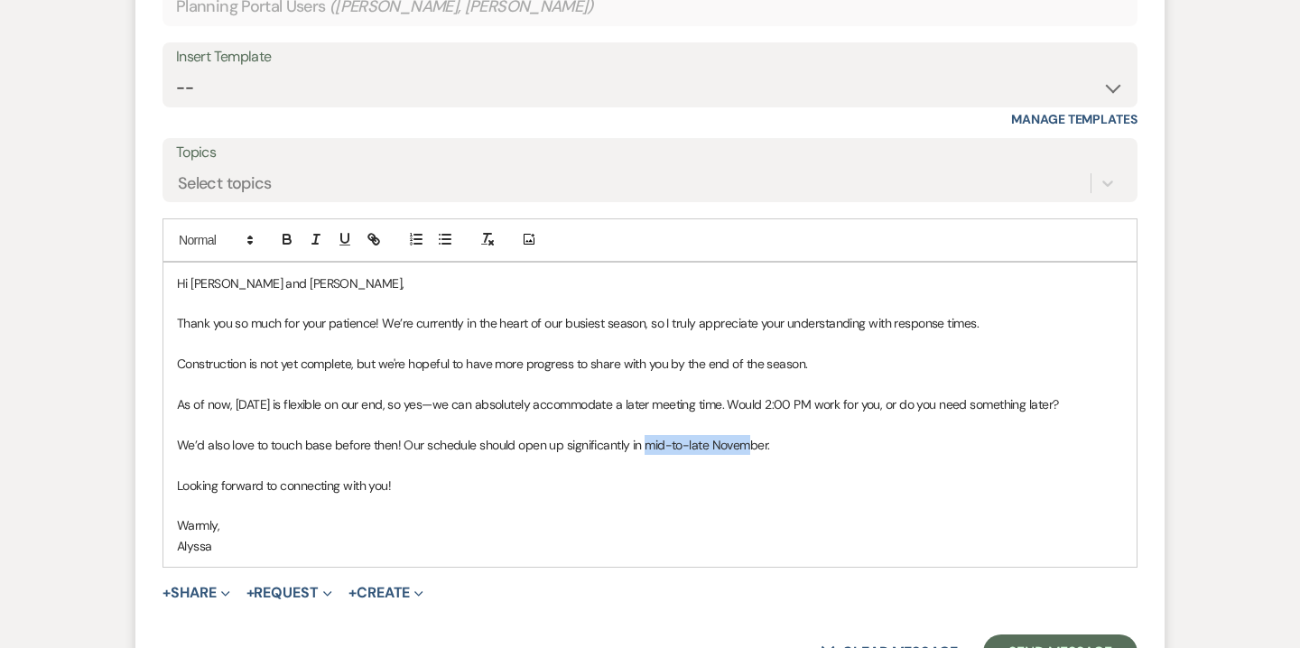
drag, startPoint x: 643, startPoint y: 445, endPoint x: 746, endPoint y: 442, distance: 103.0
click at [746, 442] on p "We’d also love to touch base before then! Our schedule should open up significa…" at bounding box center [650, 445] width 946 height 20
click at [713, 442] on p "We’d also love to touch base before then! Our schedule should open up significa…" at bounding box center [650, 445] width 946 height 20
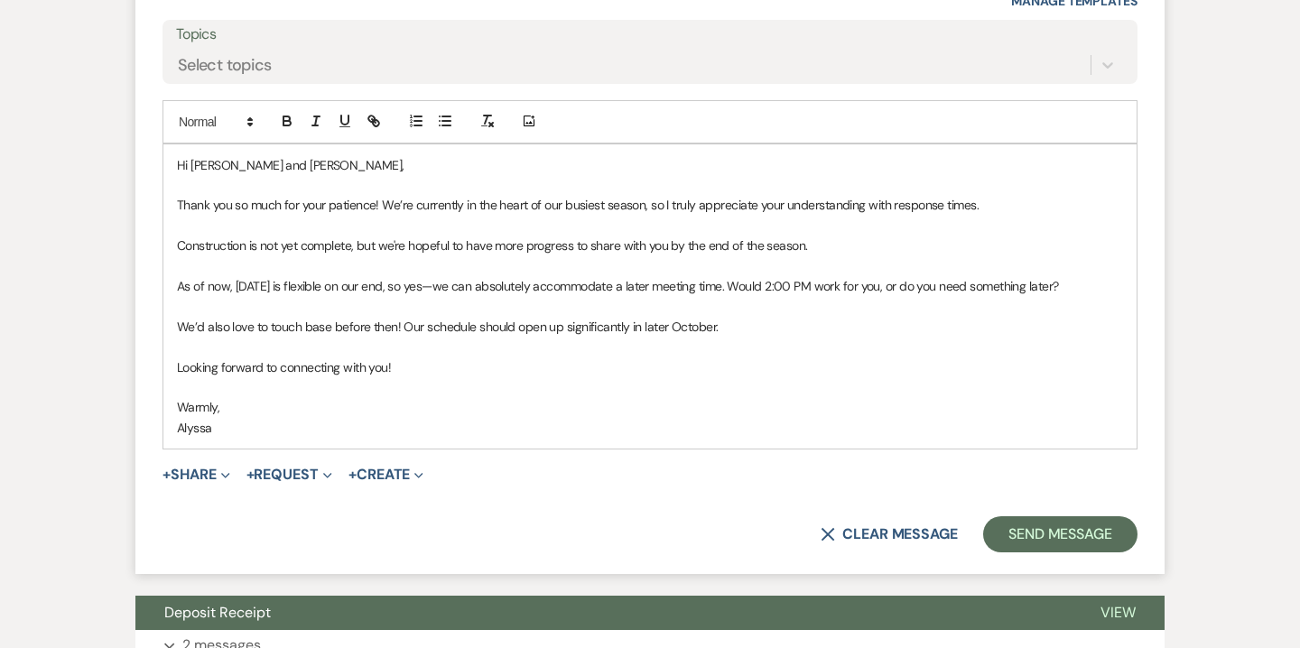
scroll to position [3067, 0]
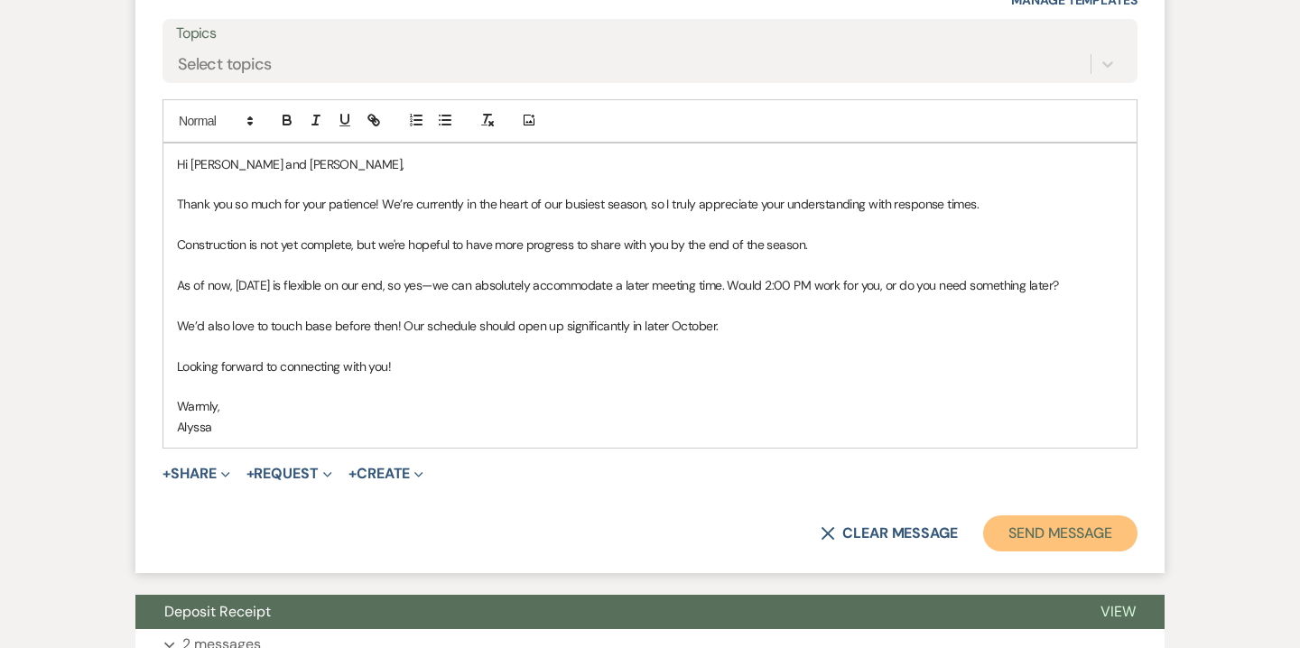
click at [1056, 528] on button "Send Message" at bounding box center [1060, 534] width 154 height 36
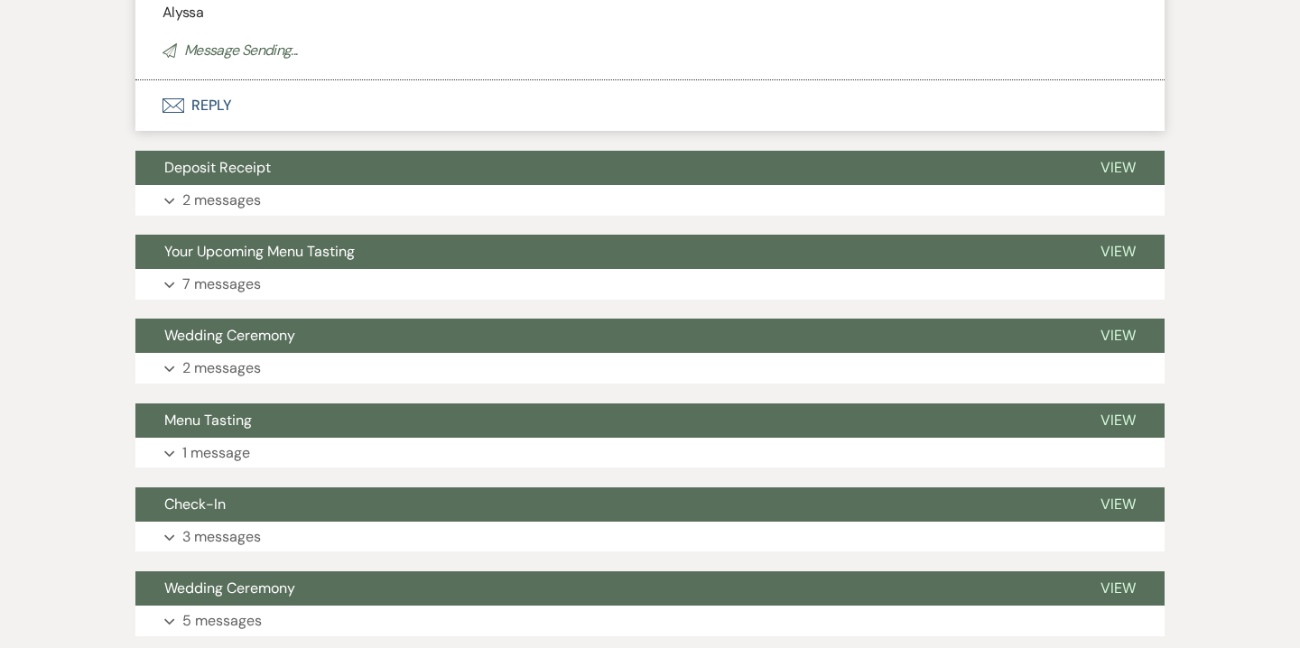
scroll to position [2892, 0]
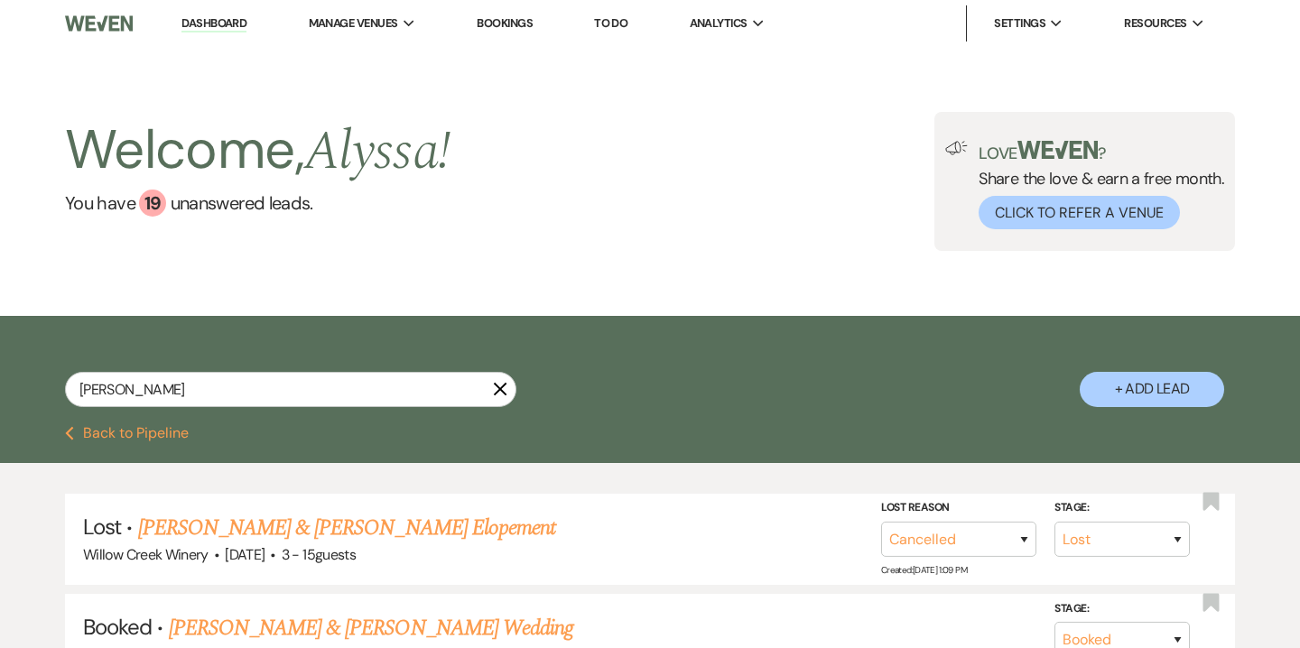
select select "8"
select select "11"
select select "8"
select select "5"
select select "8"
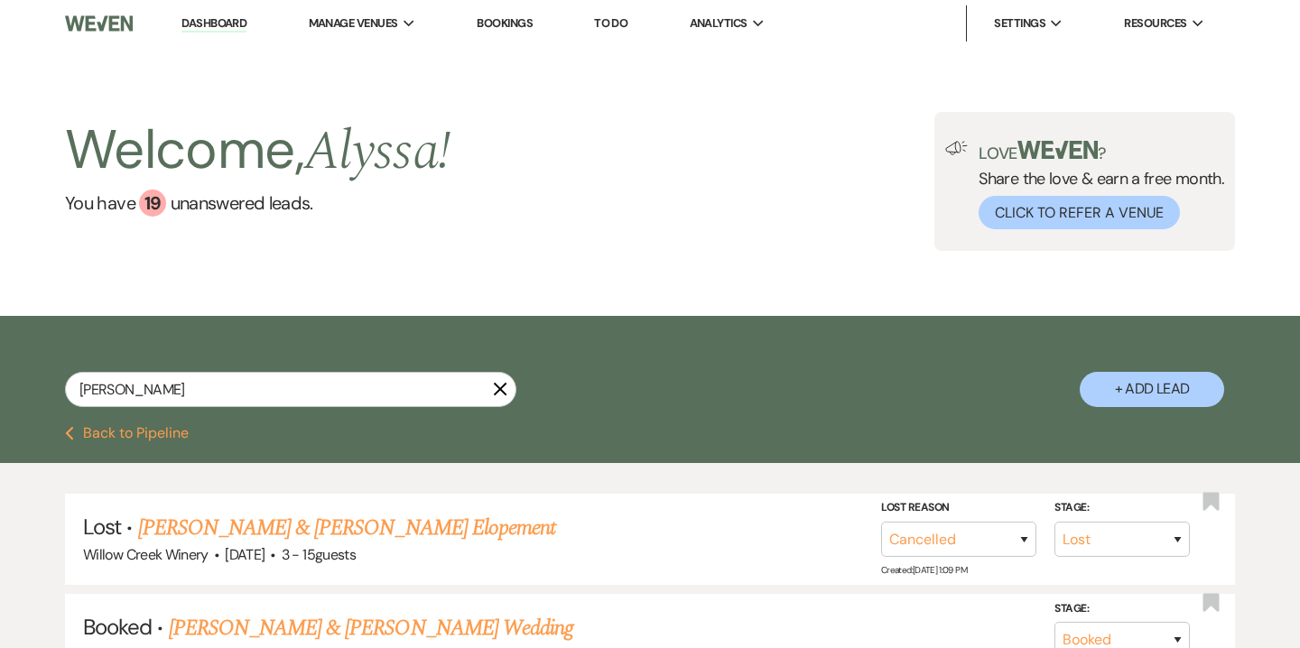
select select "5"
select select "8"
select select "5"
select select "8"
select select "5"
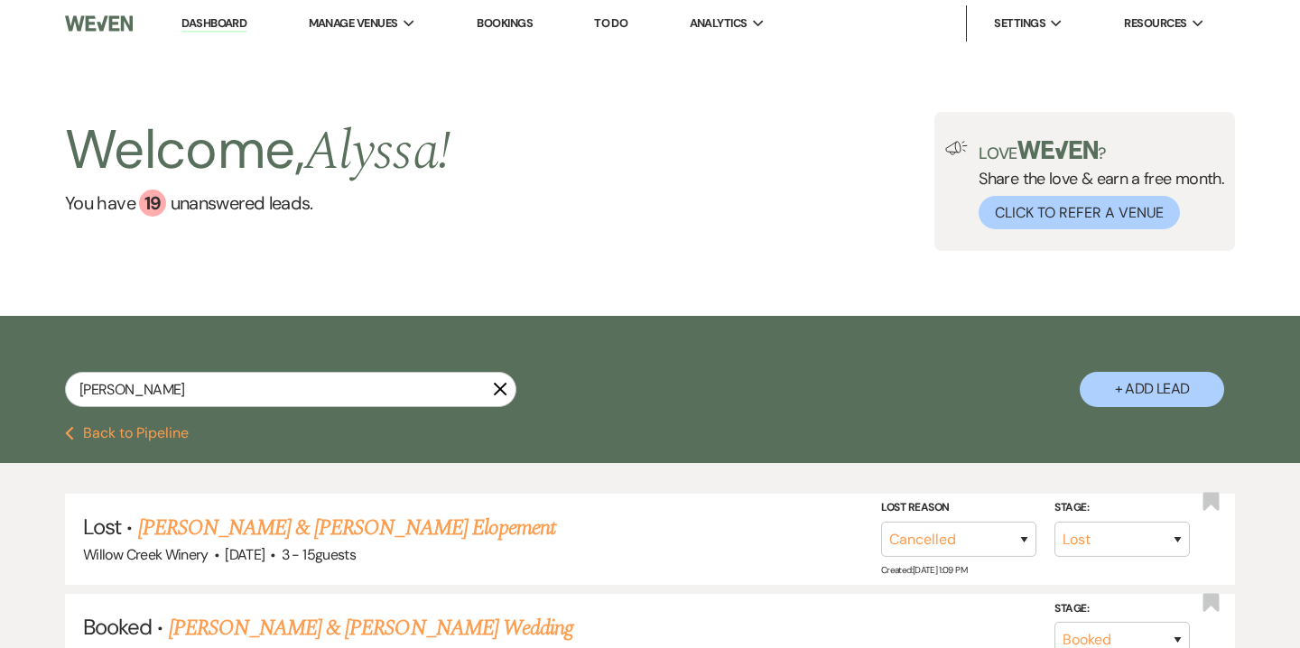
select select "8"
select select "6"
select select "8"
select select "5"
select select "8"
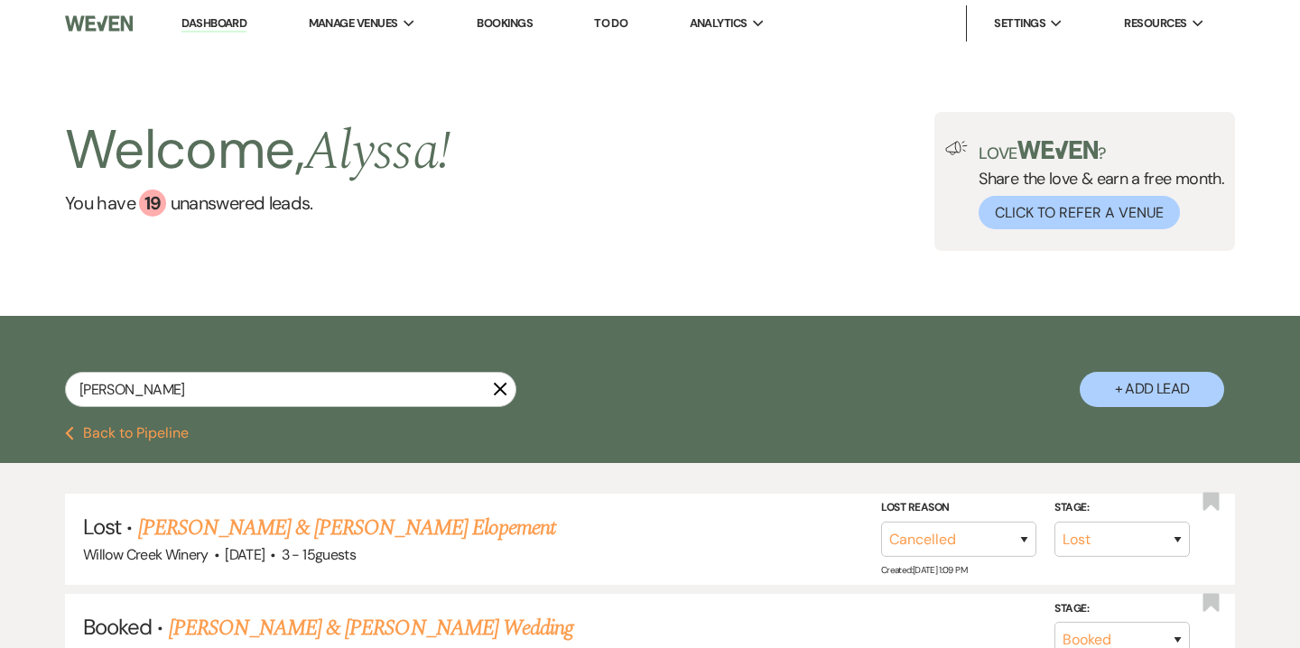
select select "5"
select select "8"
select select "5"
select select "8"
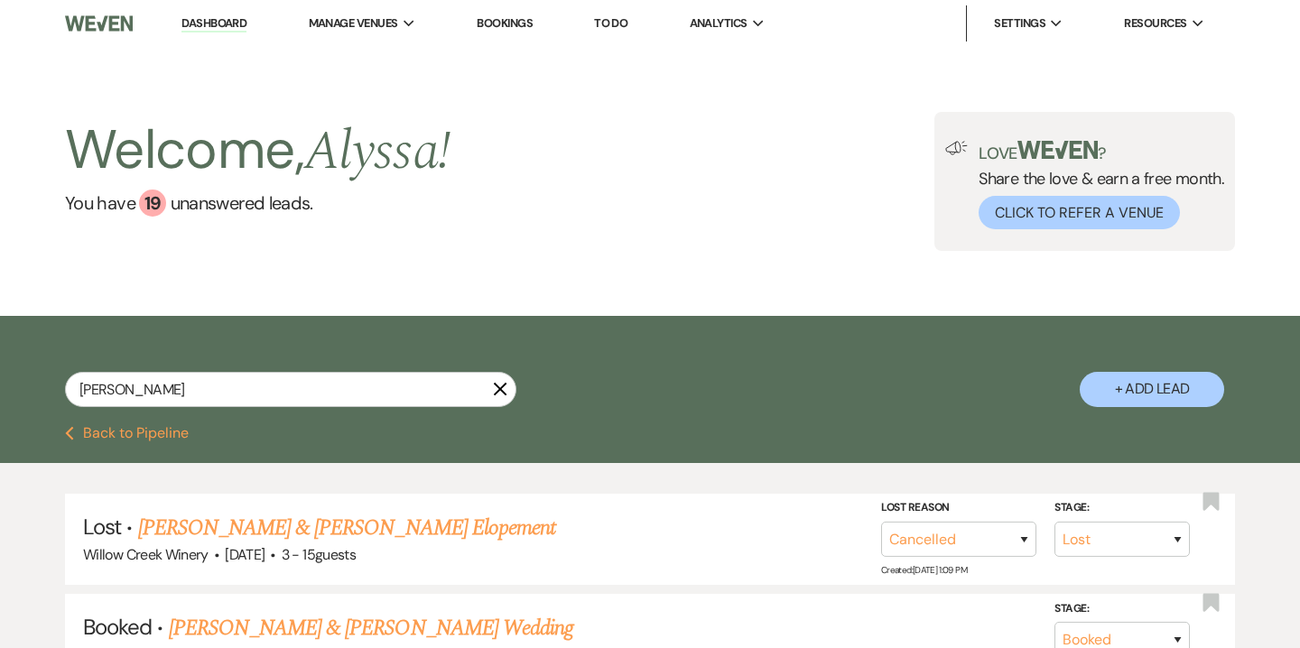
select select "5"
select select "8"
select select "5"
select select "8"
select select "9"
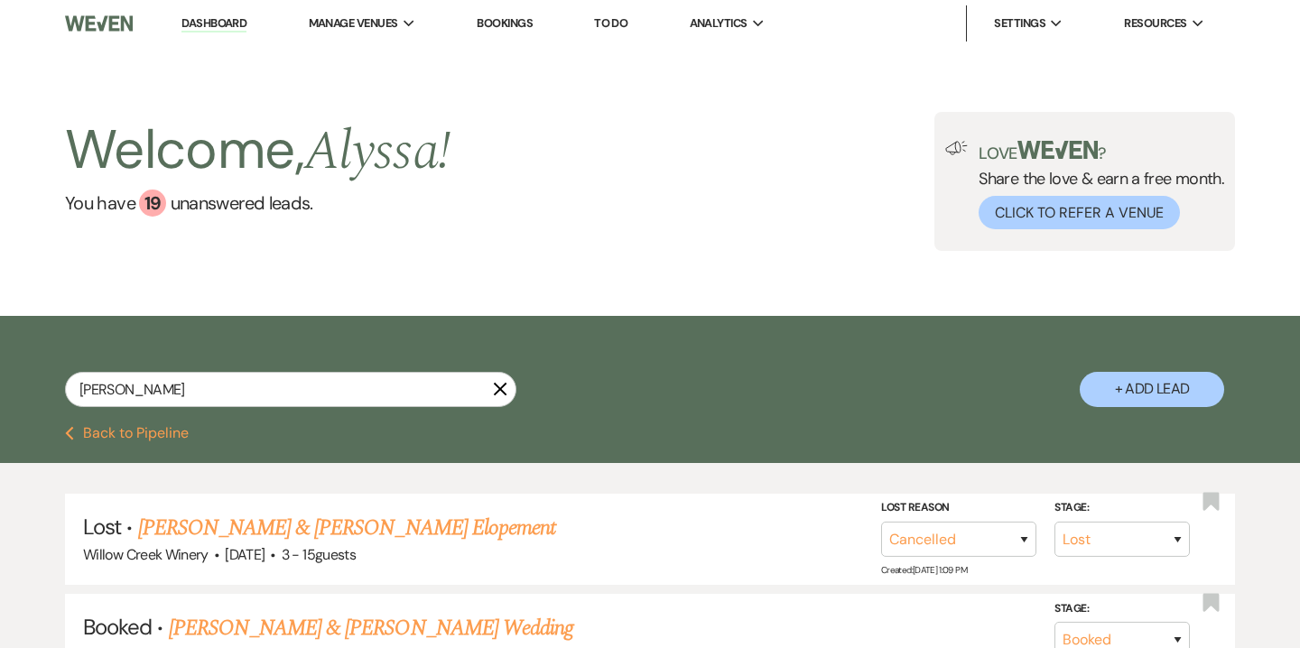
select select "8"
select select "5"
select select "8"
select select "9"
select select "8"
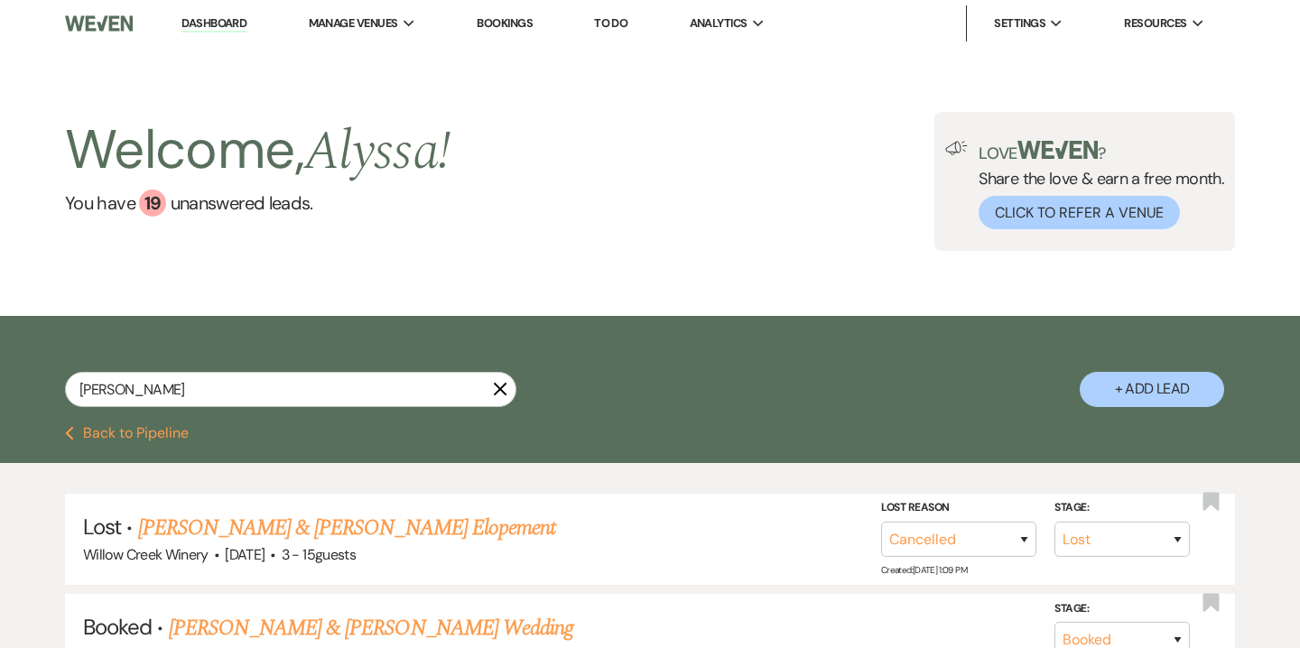
select select "4"
select select "8"
select select "10"
select select "8"
select select "5"
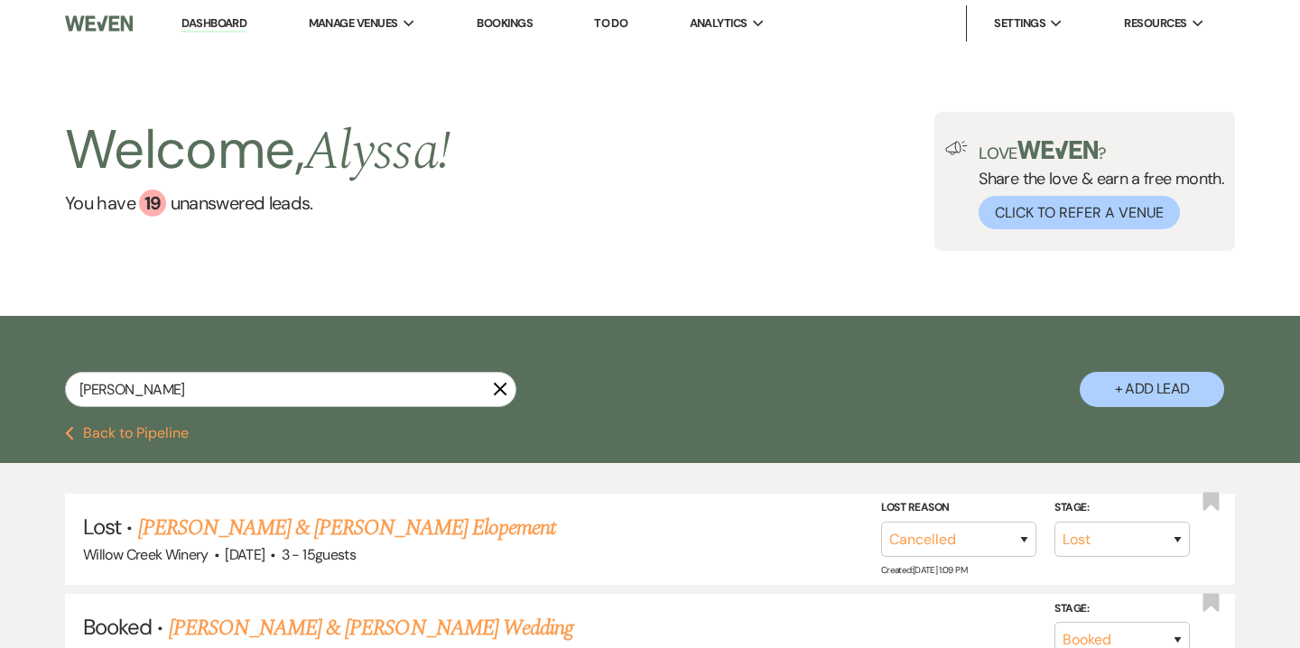
select select "8"
select select "6"
select select "8"
select select "5"
select select "8"
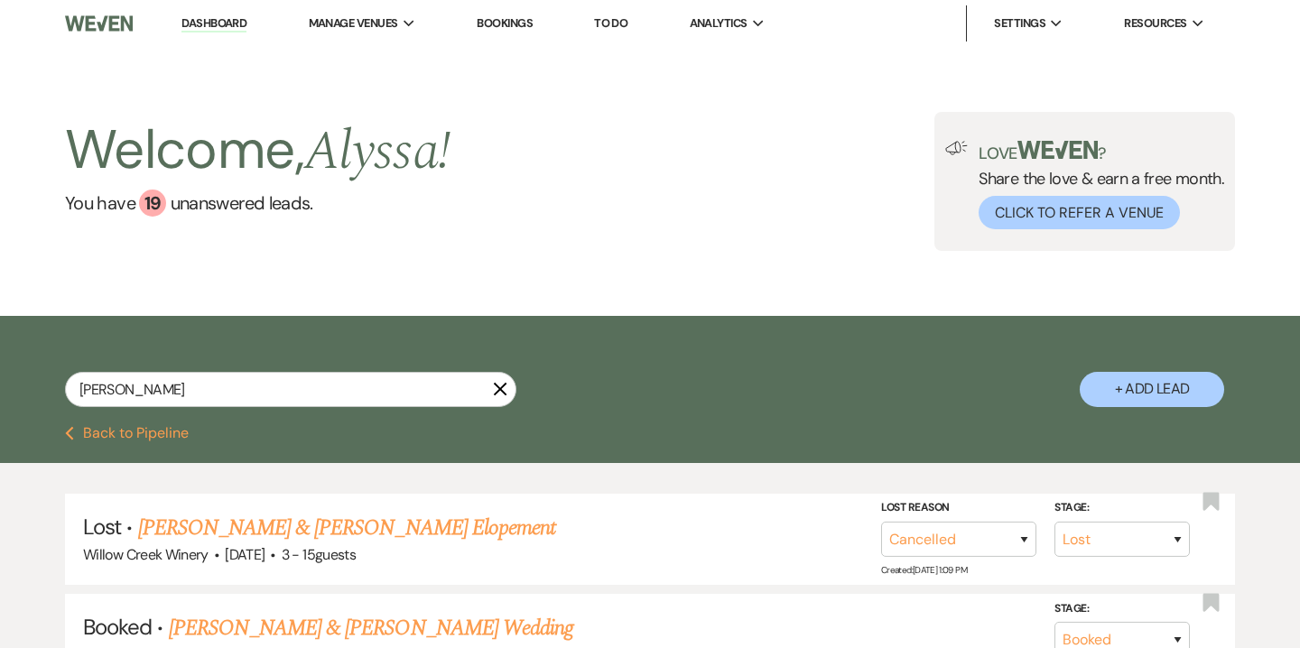
select select "5"
select select "8"
select select "5"
select select "8"
select select "5"
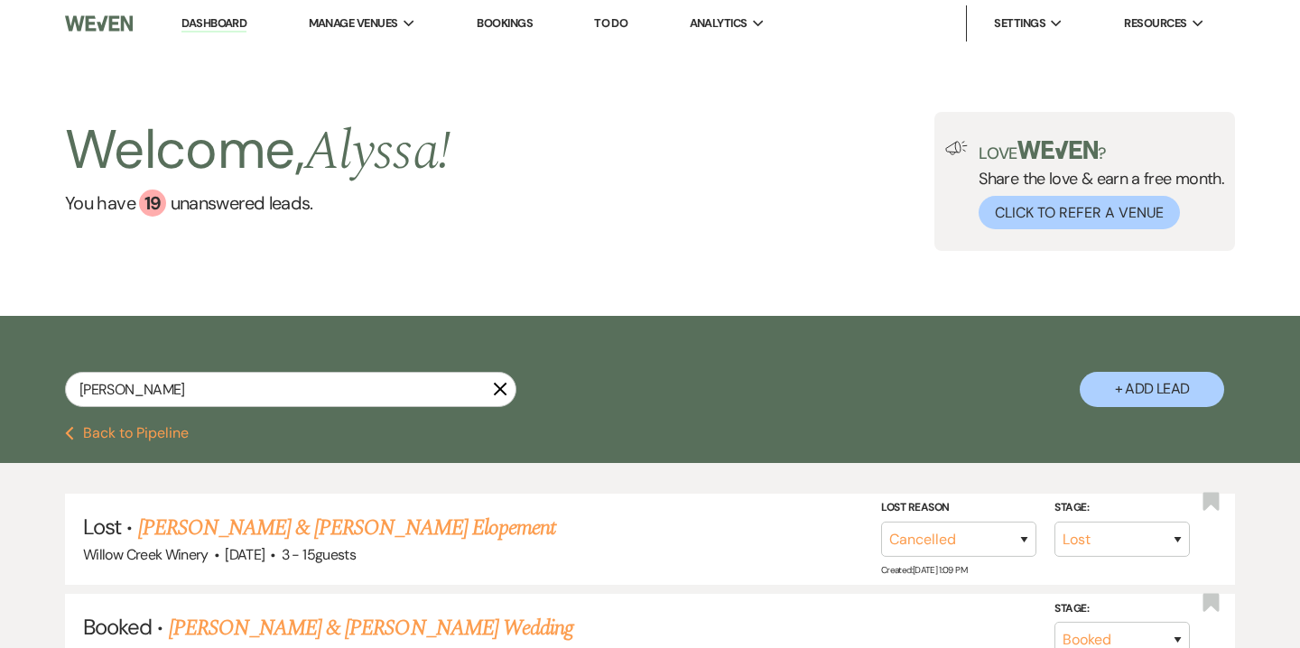
select select "8"
select select "5"
select select "8"
select select "5"
select select "8"
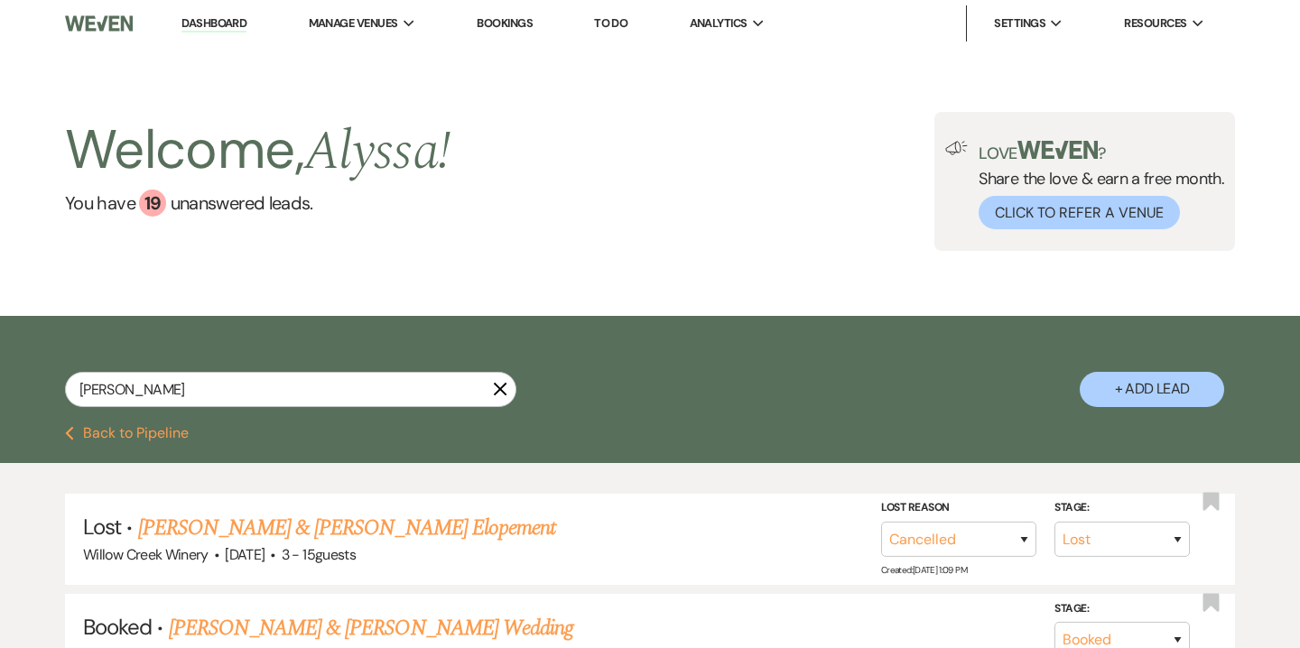
select select "5"
select select "8"
select select "5"
select select "8"
select select "5"
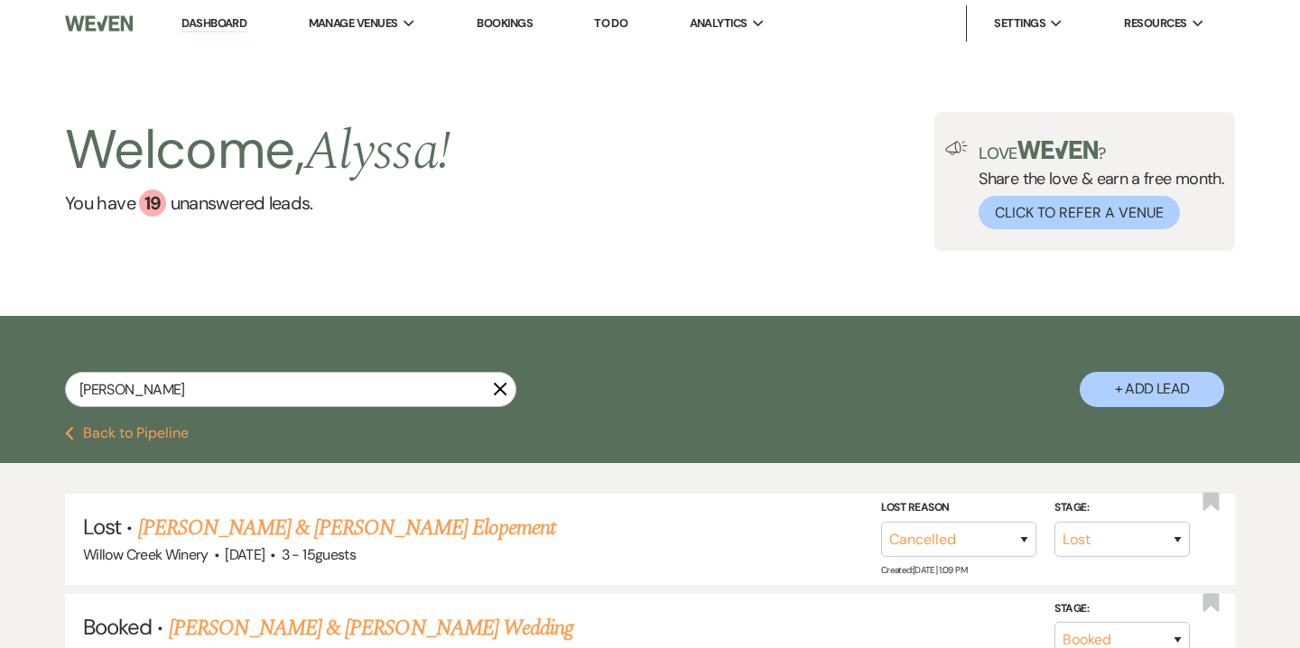
select select "8"
select select "5"
select select "8"
select select "5"
select select "8"
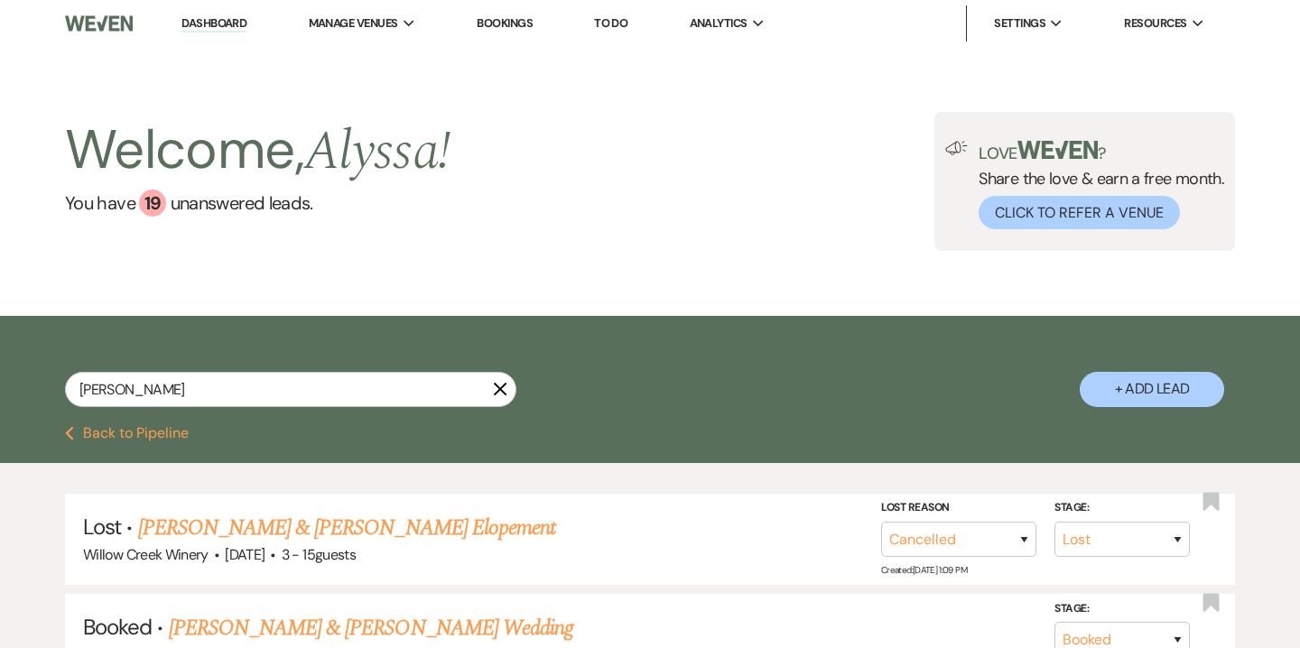
select select "5"
select select "8"
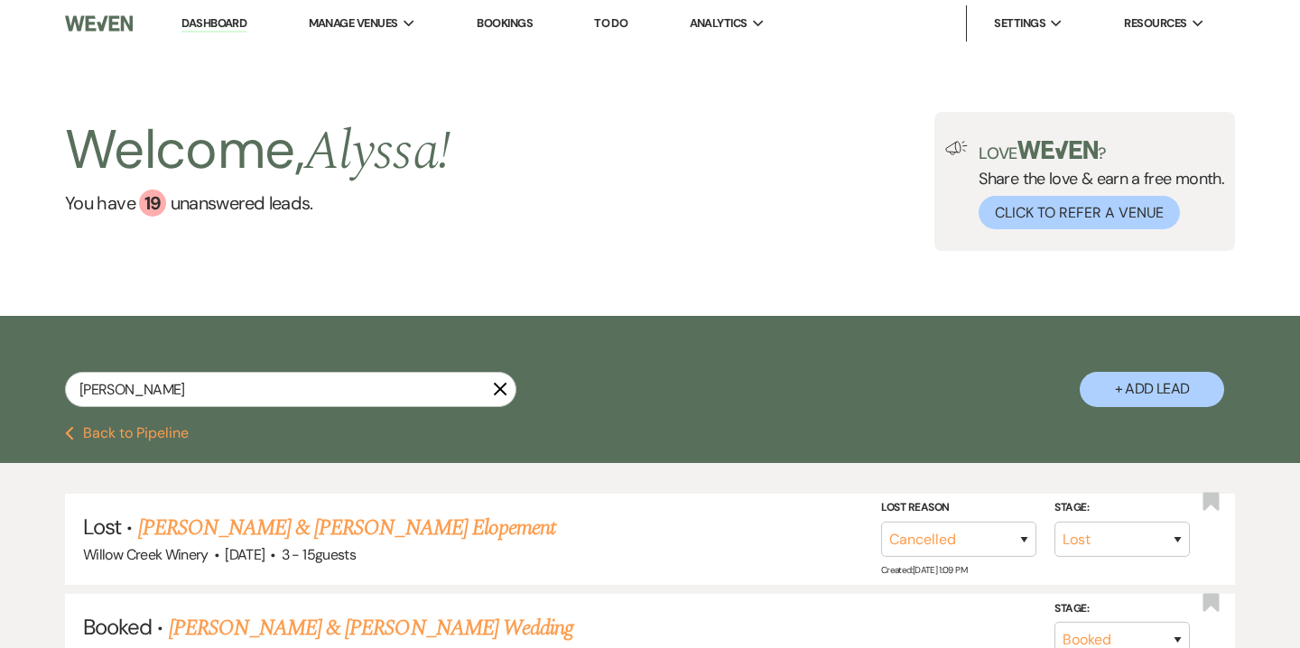
select select "5"
select select "8"
select select "7"
select select "8"
select select "2"
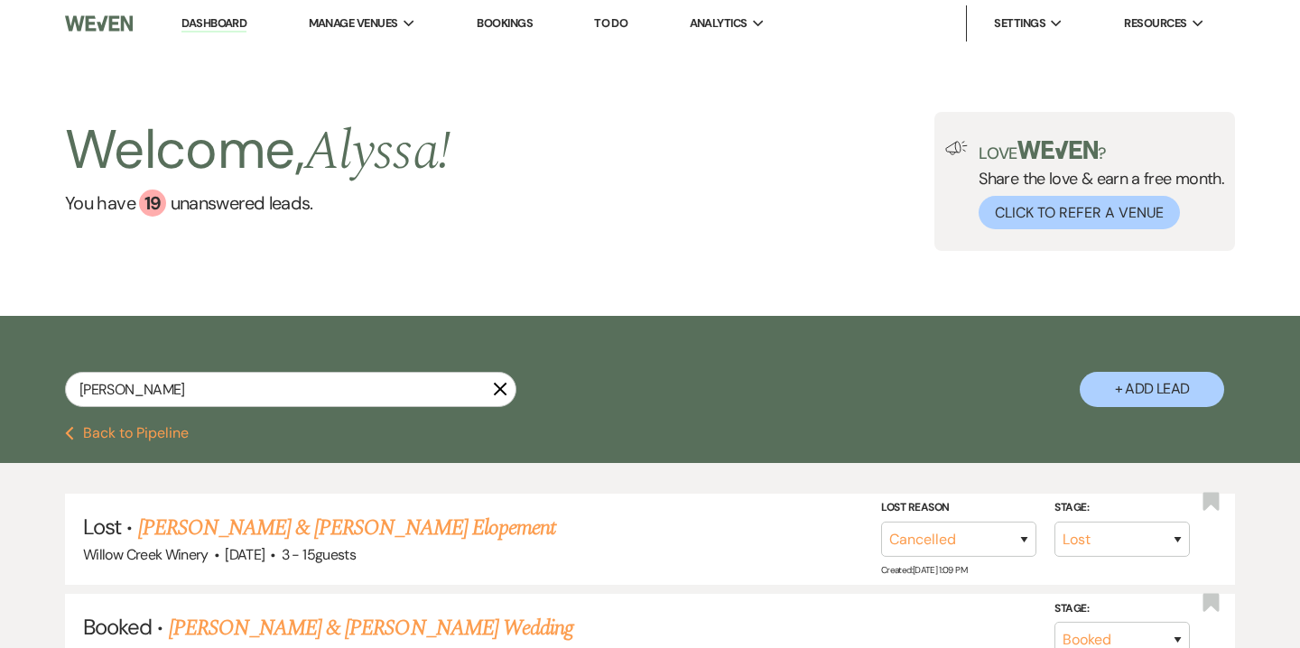
select select "8"
select select "2"
select select "8"
select select "2"
select select "8"
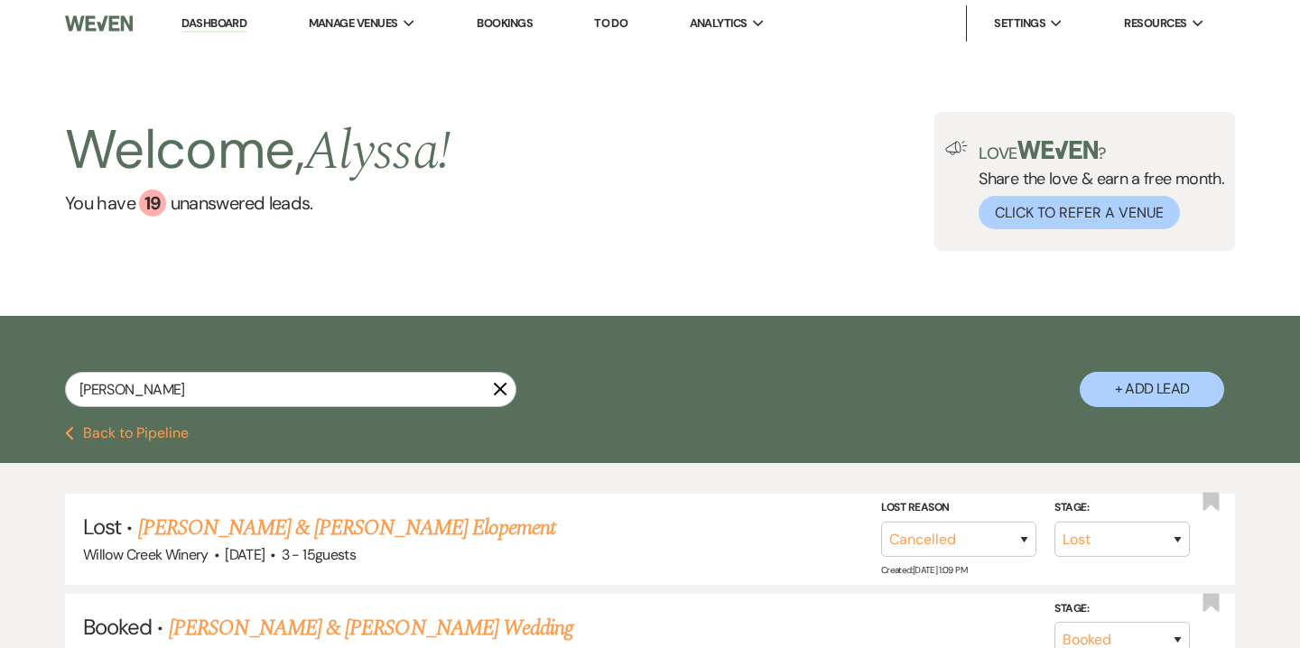
select select "2"
click at [377, 23] on span "Manage Venues" at bounding box center [353, 23] width 89 height 18
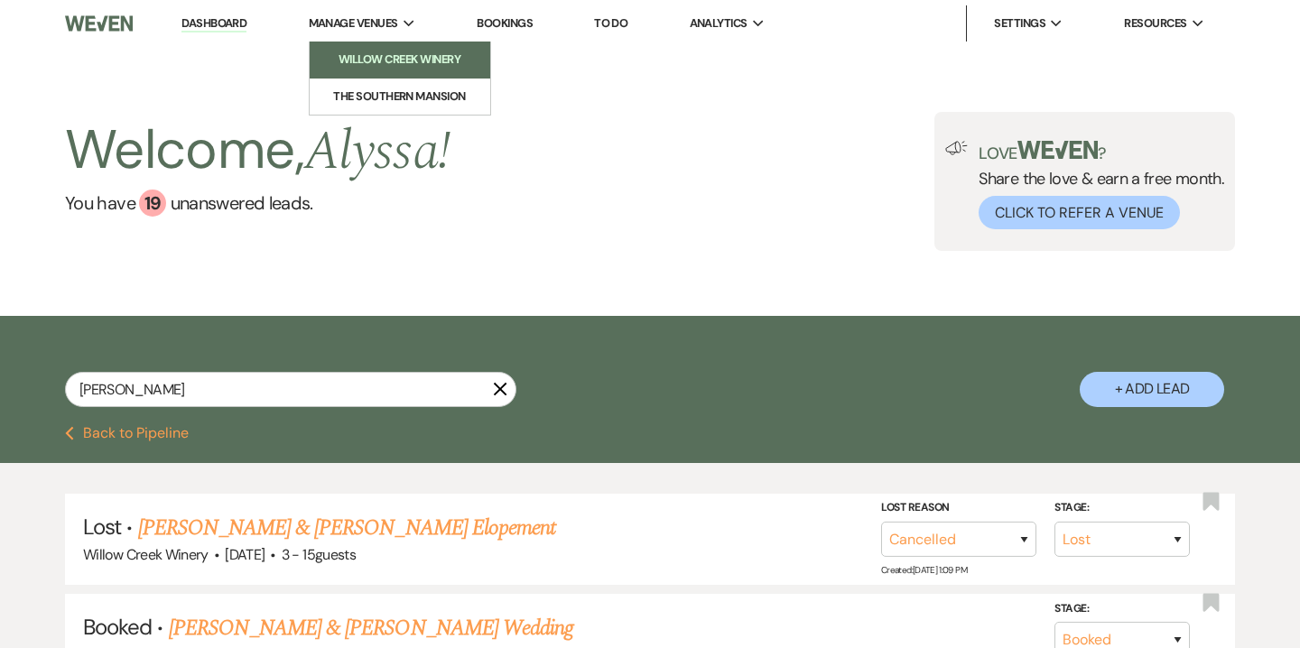
click at [380, 54] on li "Willow Creek Winery" at bounding box center [400, 60] width 163 height 18
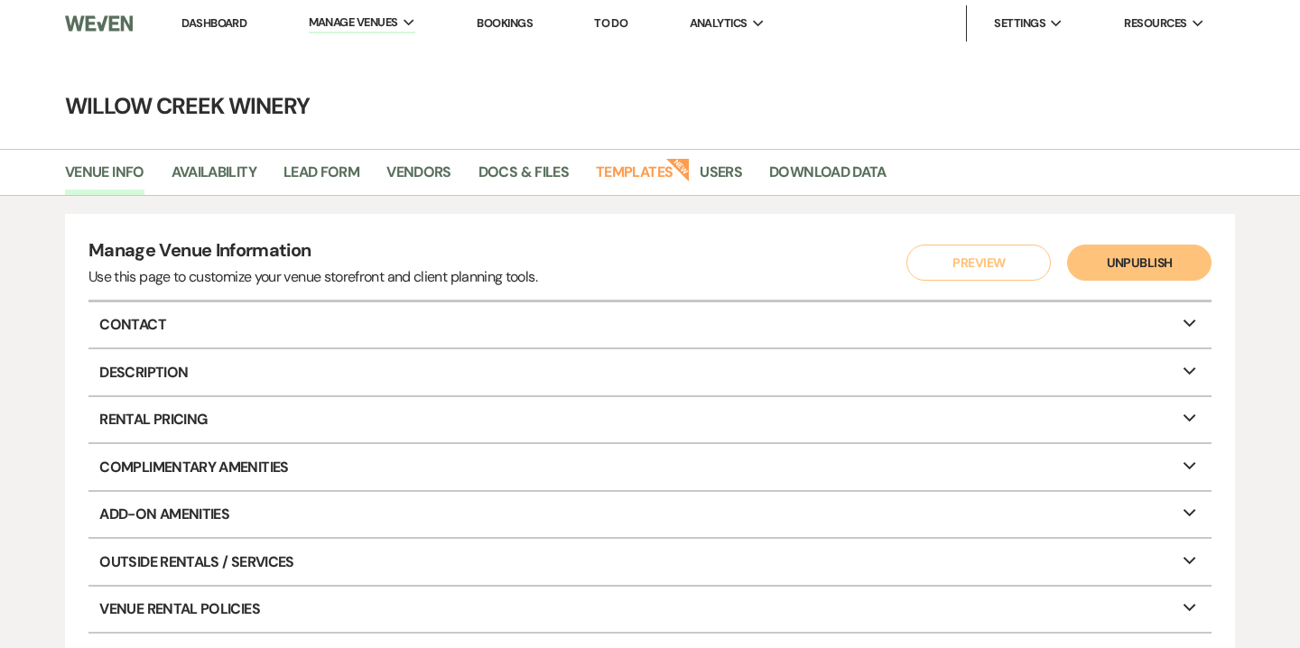
click at [242, 15] on link "Dashboard" at bounding box center [213, 22] width 65 height 15
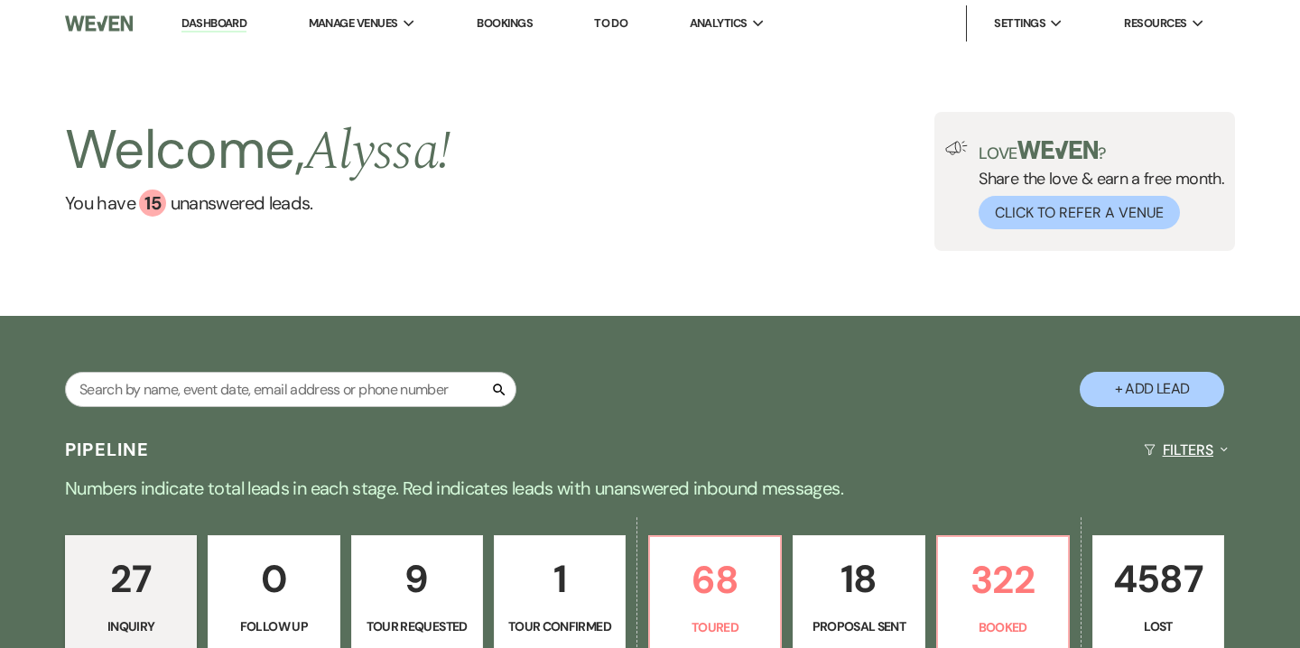
click at [1212, 450] on button "Filters Expand" at bounding box center [1186, 450] width 98 height 48
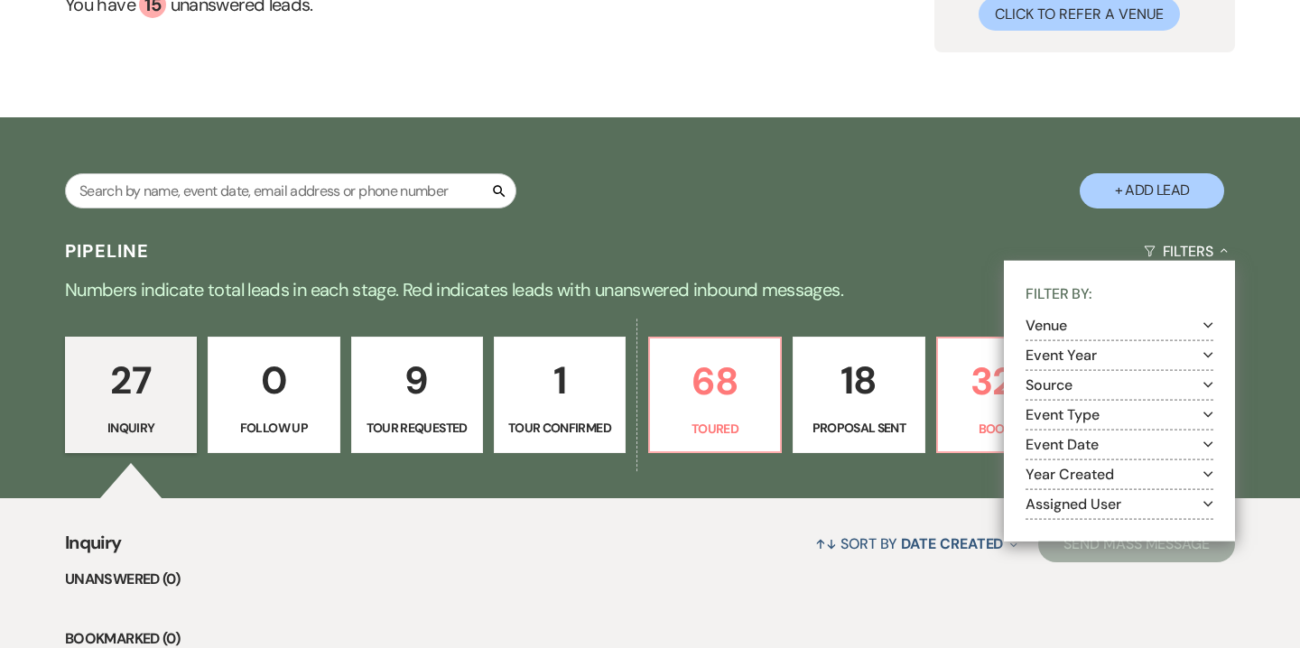
scroll to position [209, 0]
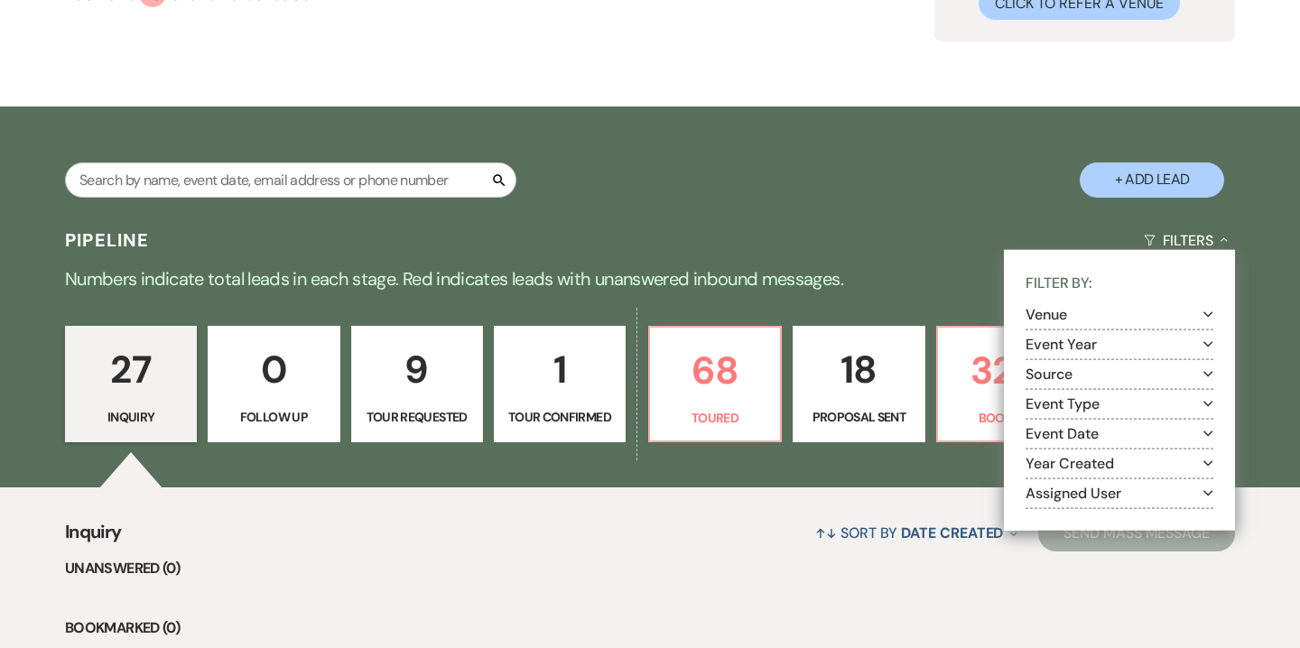
click at [1108, 492] on button "Assigned User Expand" at bounding box center [1120, 493] width 188 height 14
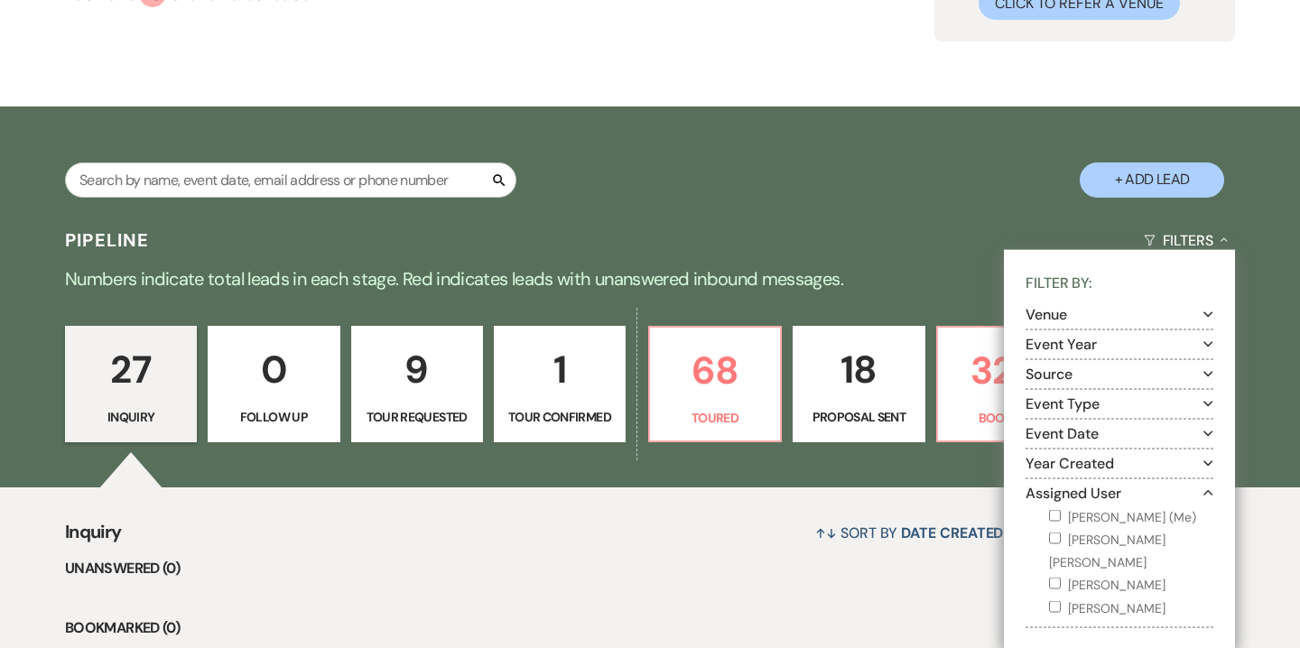
click at [1081, 510] on label "Alyssa Jones (Me)" at bounding box center [1131, 517] width 164 height 23
click at [1061, 510] on input "Alyssa Jones (Me)" at bounding box center [1055, 515] width 12 height 12
checkbox input "true"
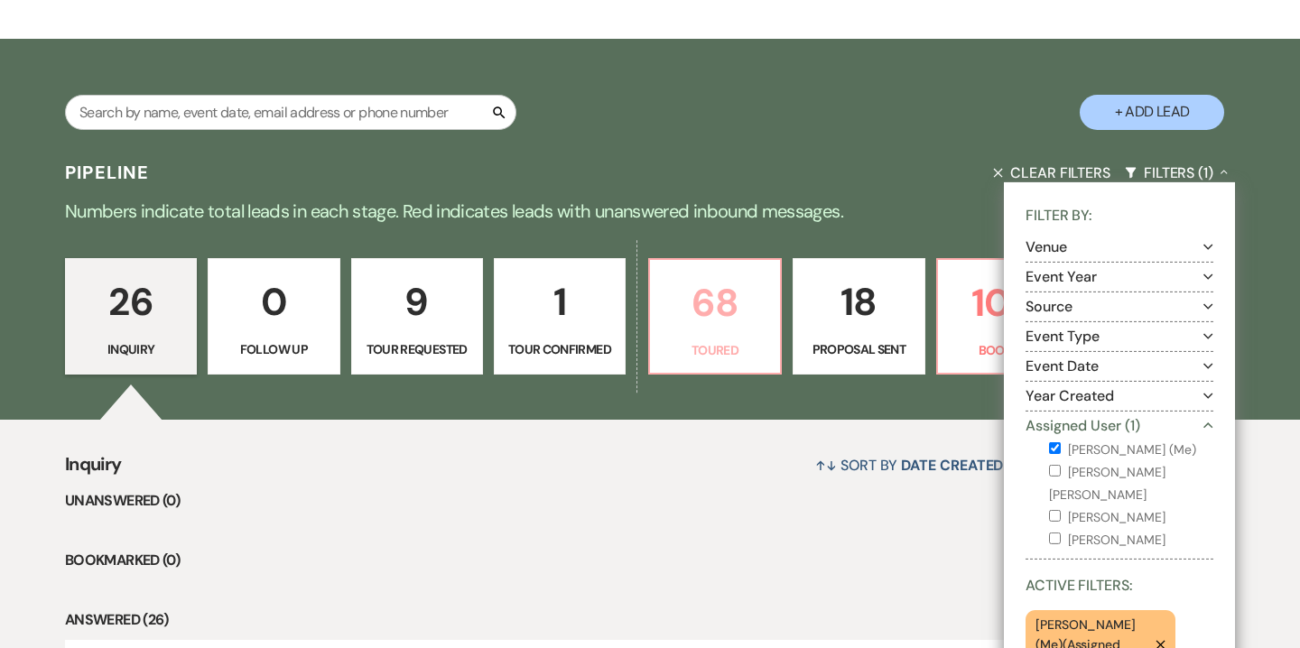
click at [737, 336] on link "68 Toured" at bounding box center [715, 316] width 134 height 117
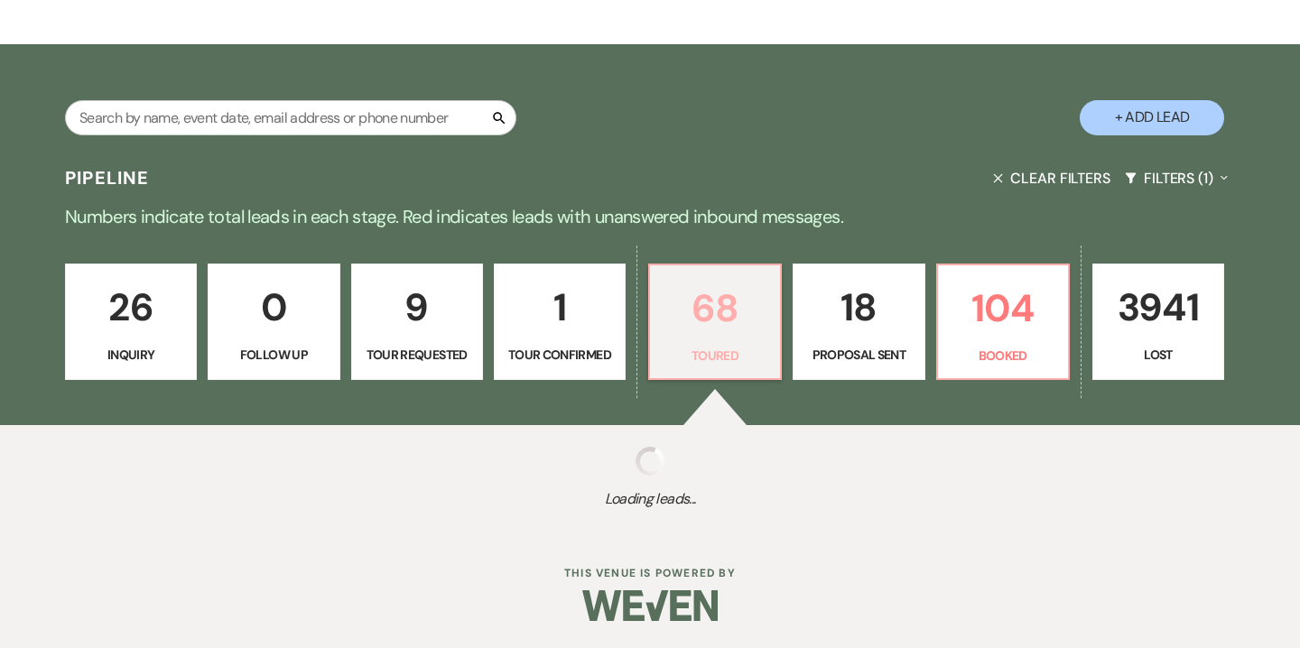
select select "5"
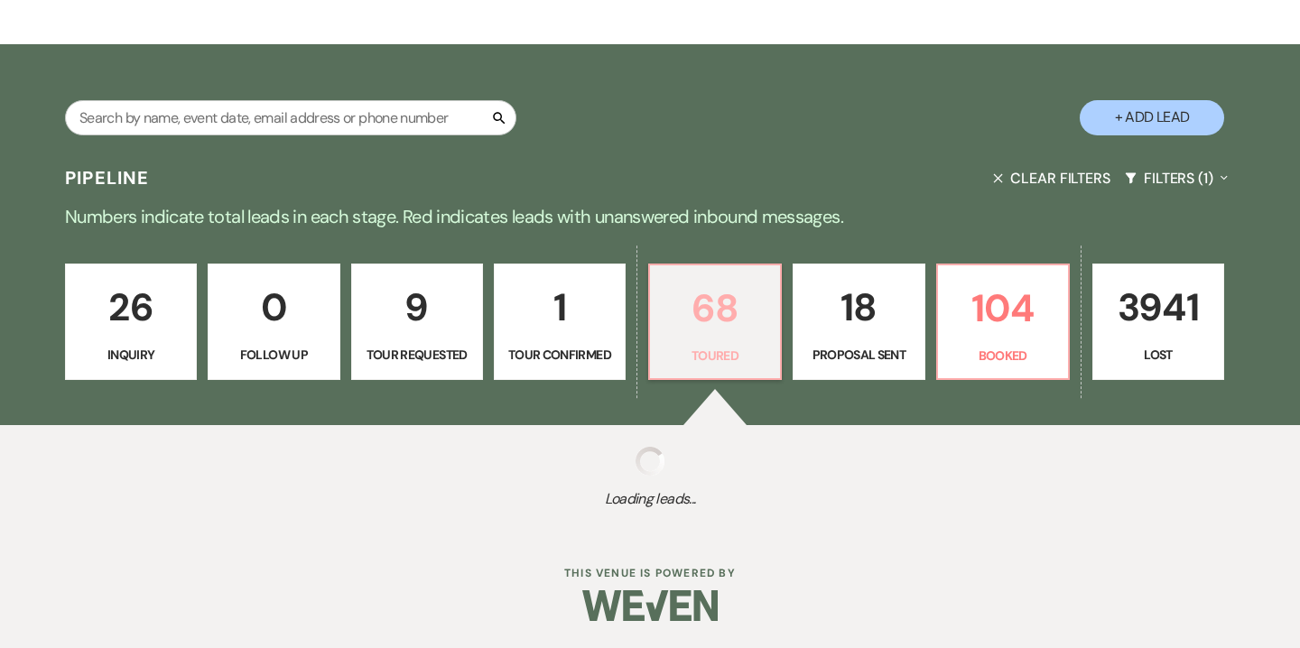
select select "5"
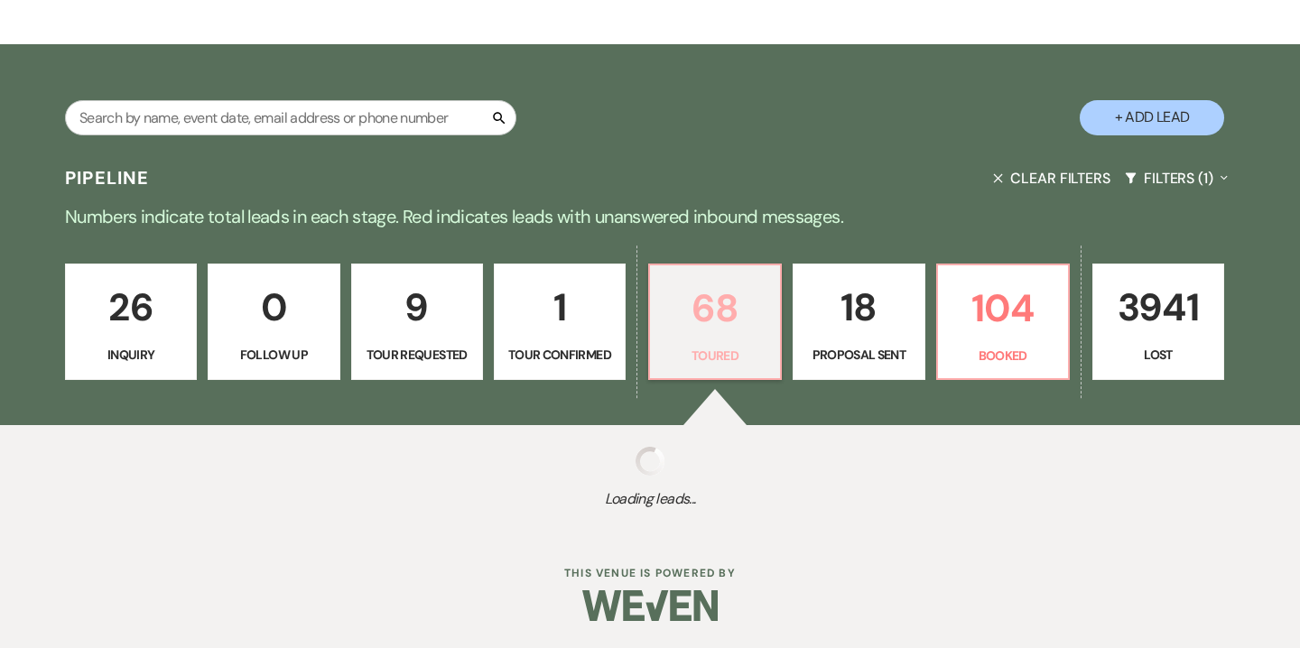
select select "5"
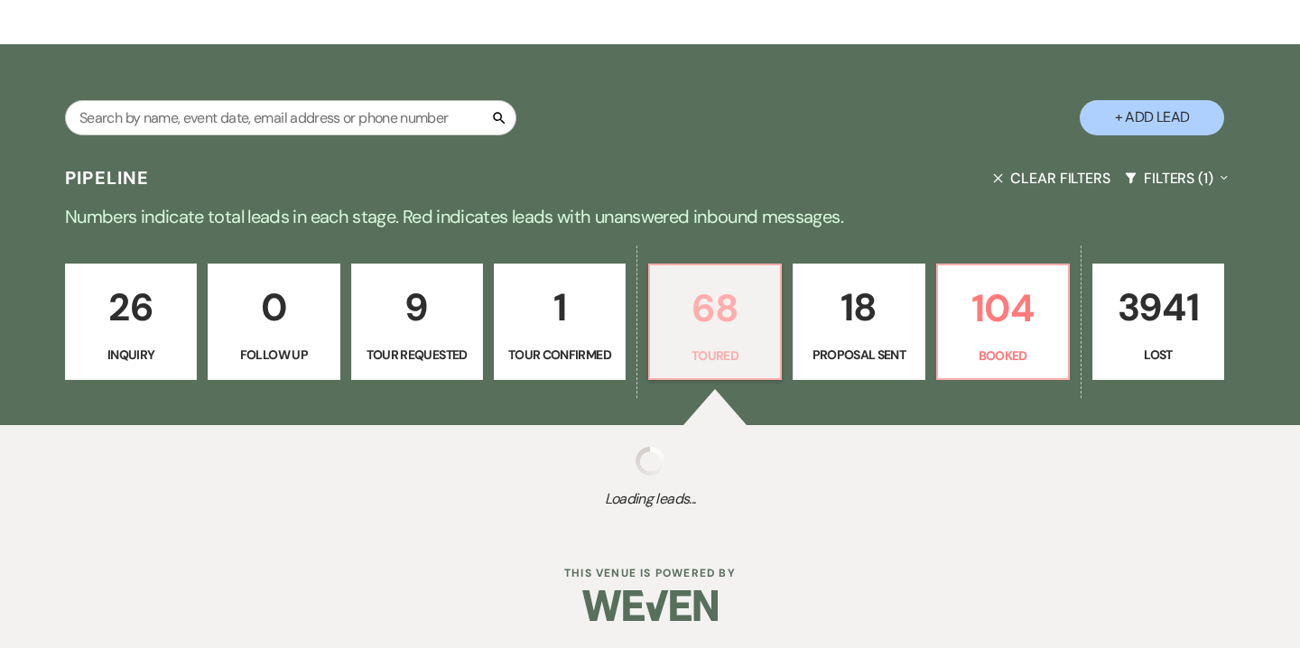
select select "5"
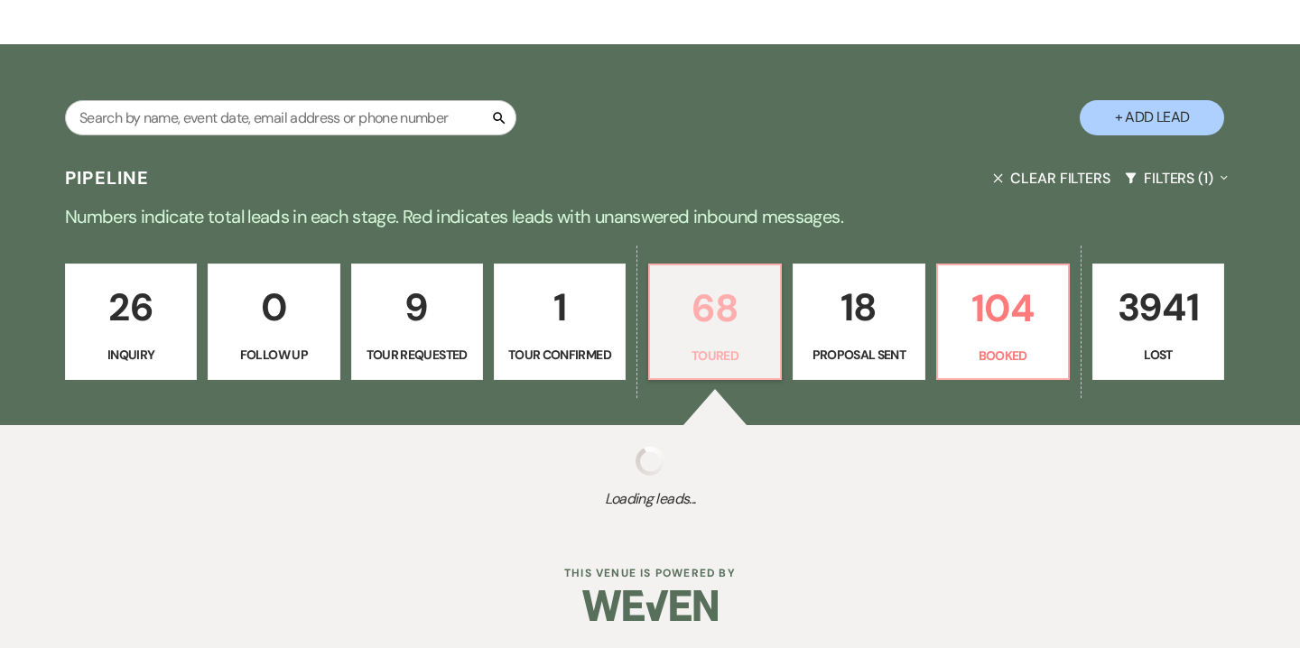
select select "5"
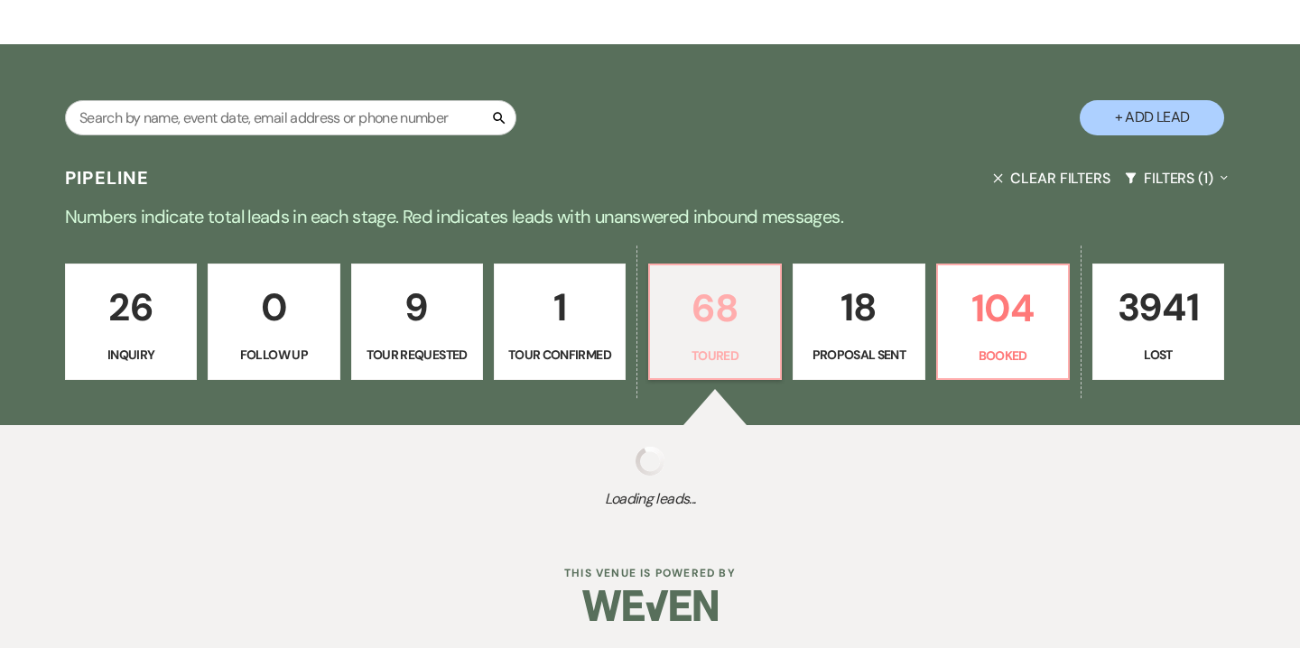
select select "5"
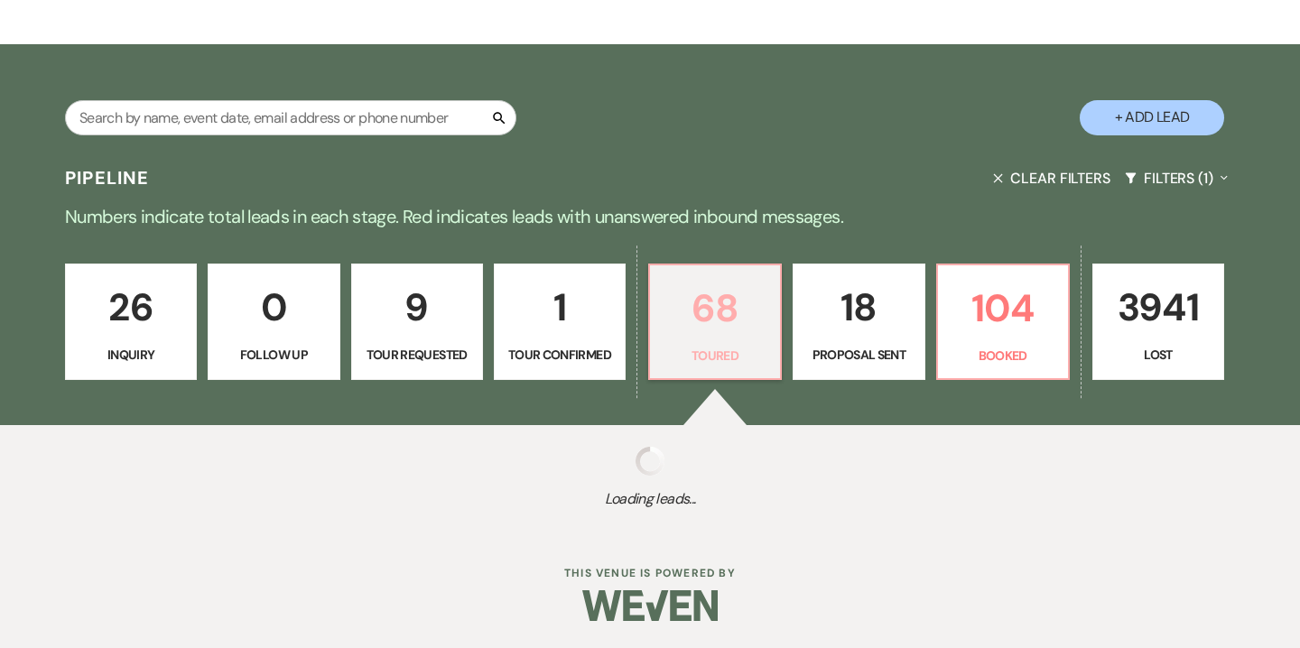
select select "5"
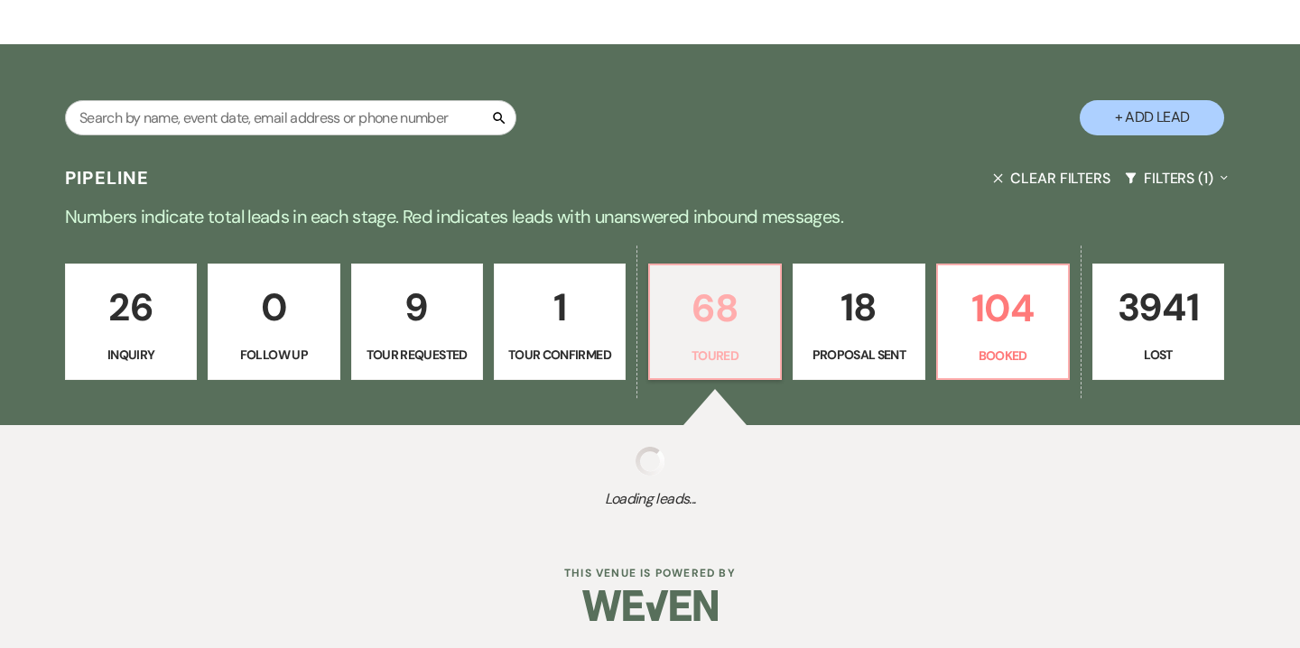
select select "5"
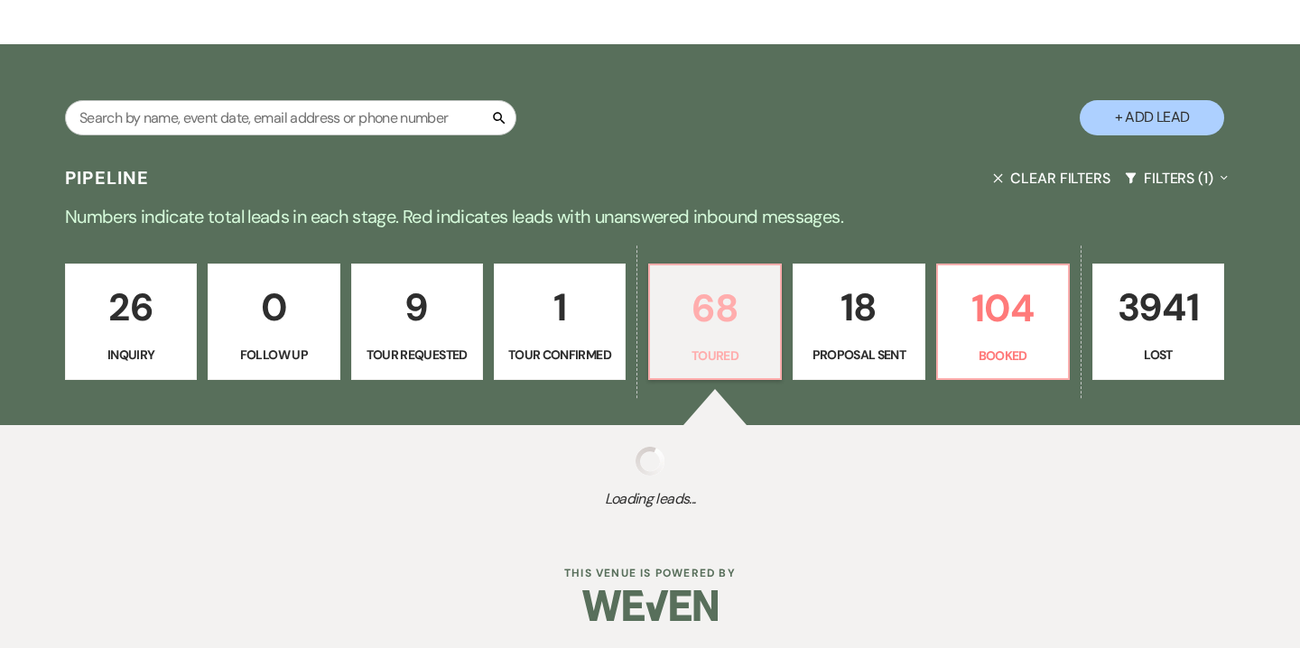
select select "5"
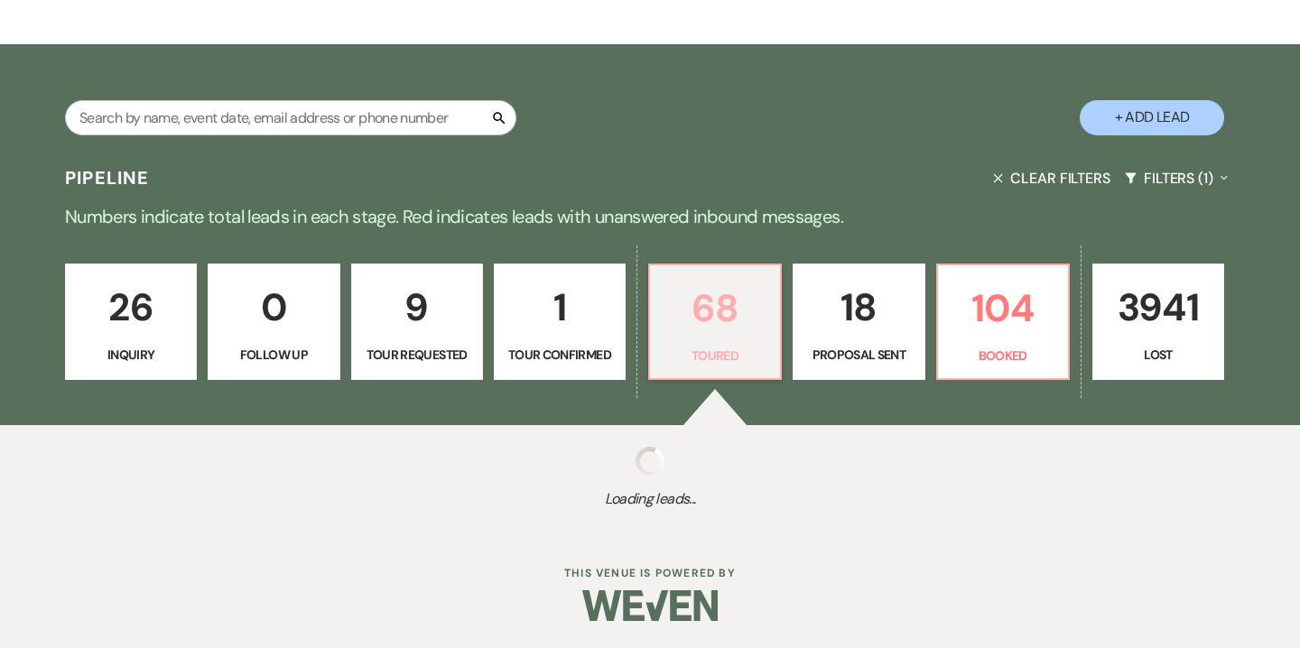
select select "5"
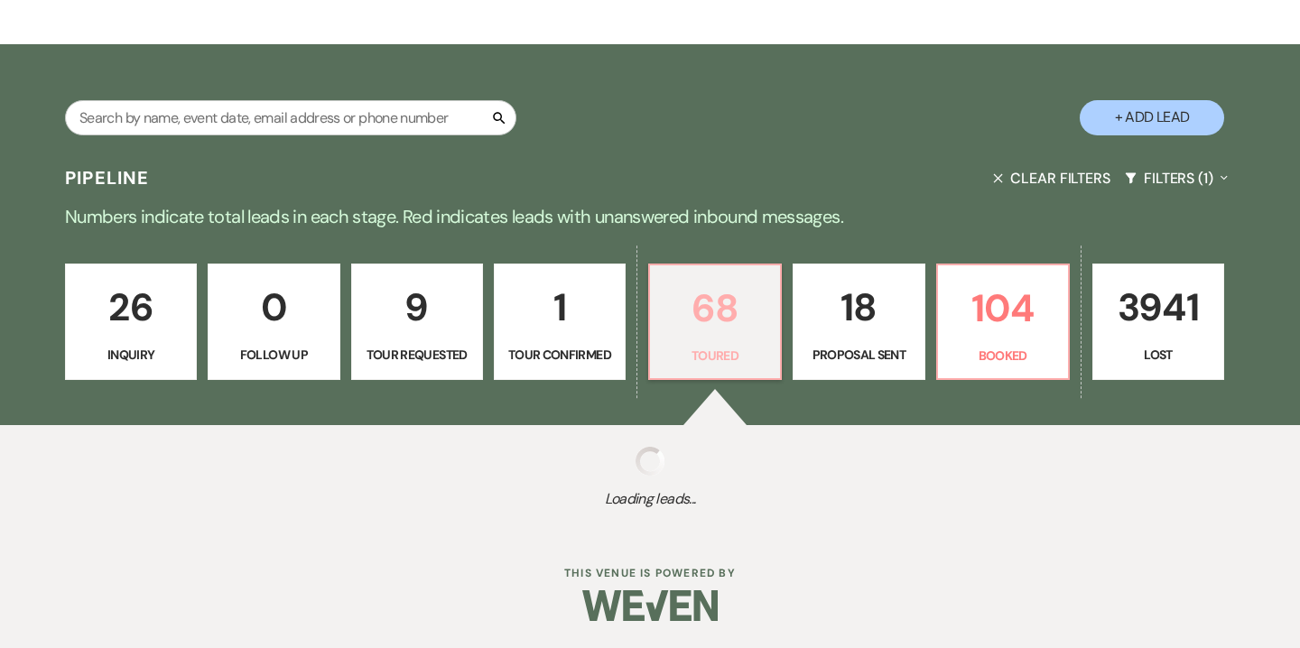
select select "5"
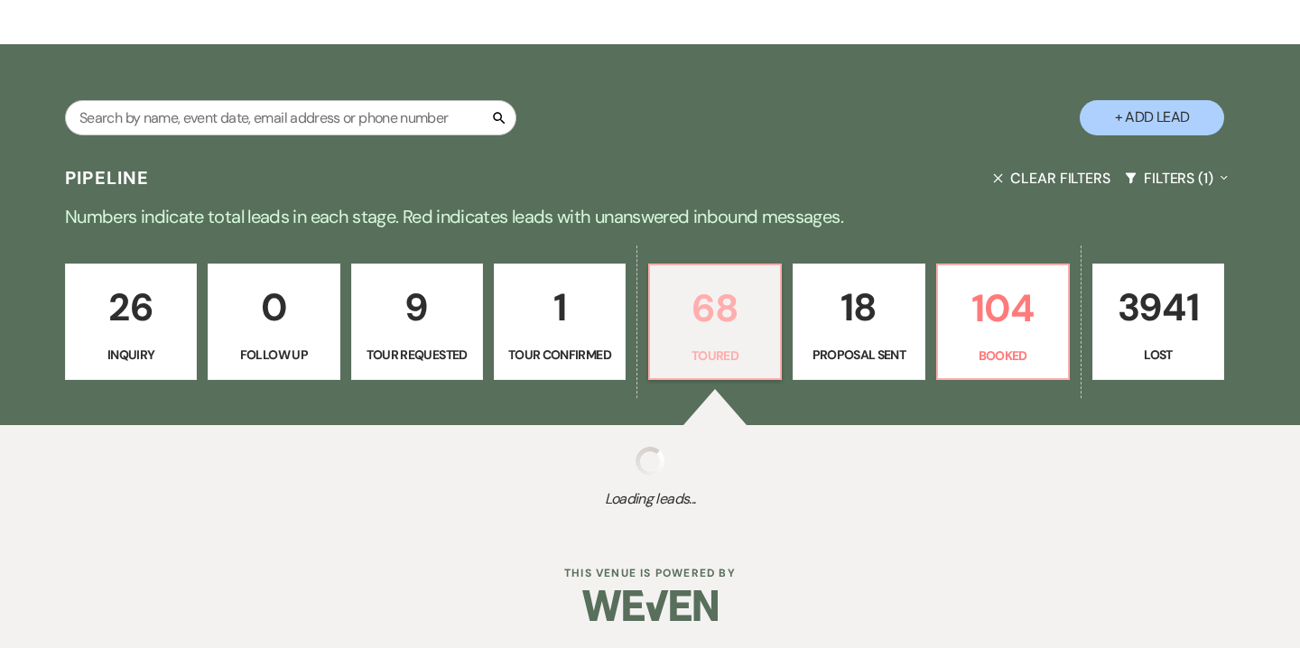
select select "5"
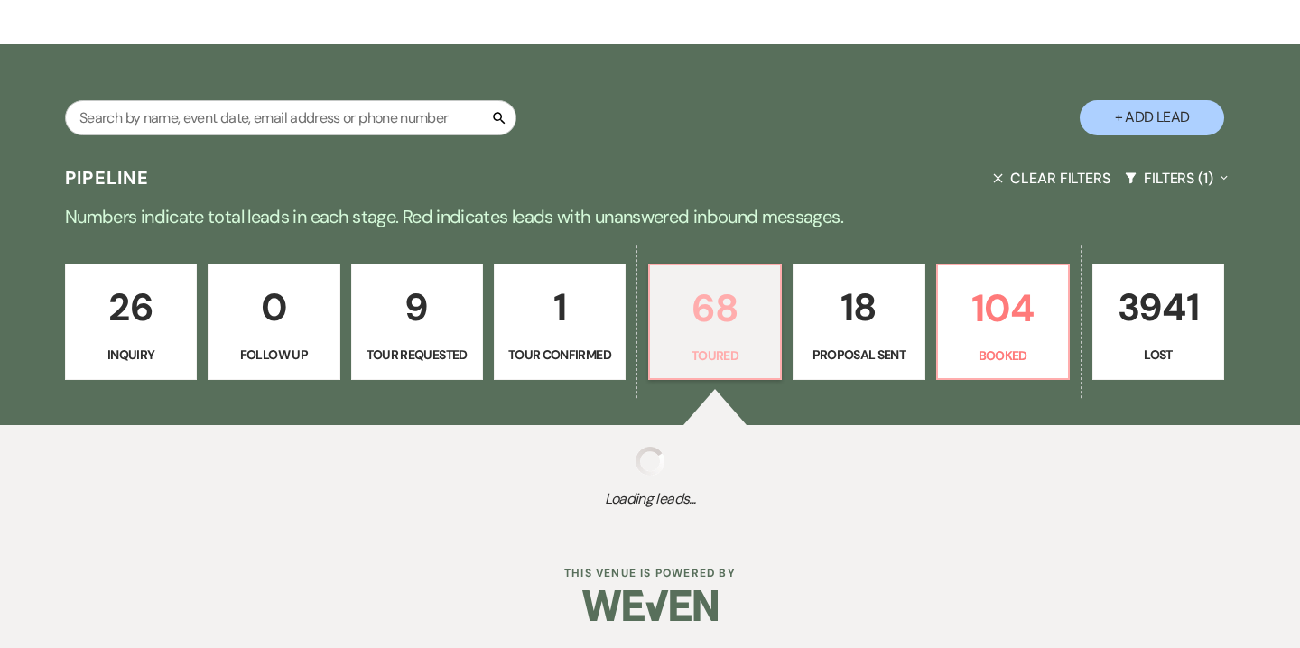
select select "5"
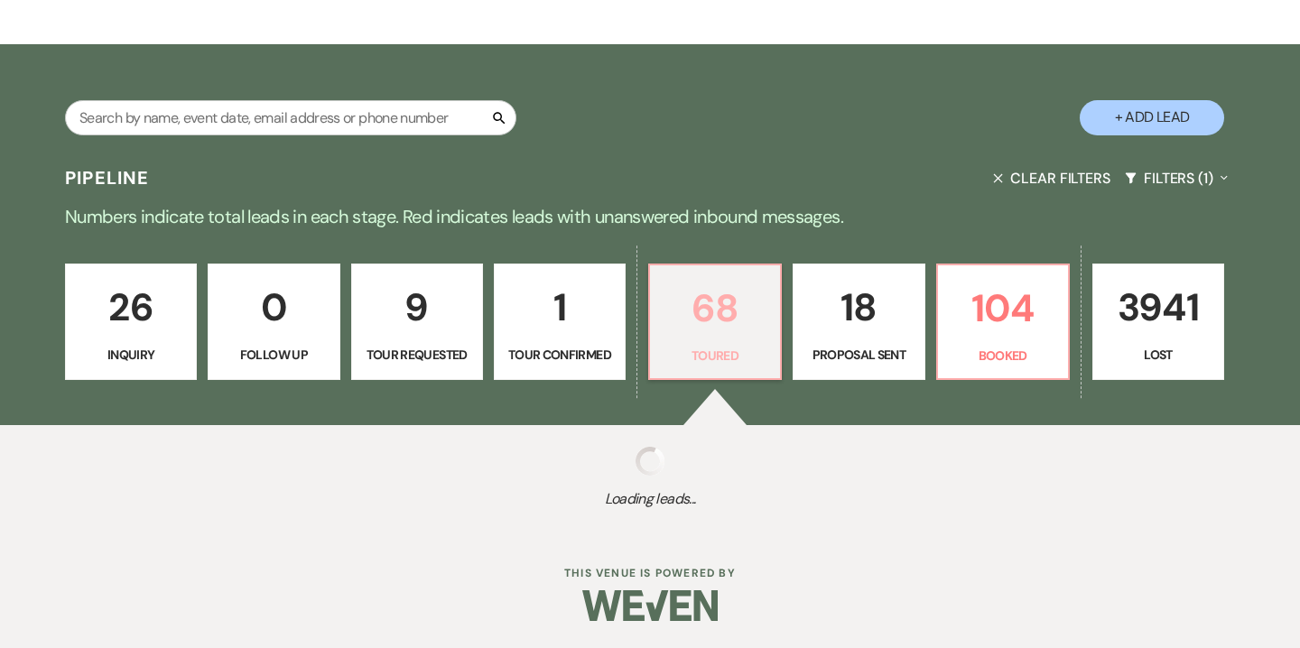
select select "5"
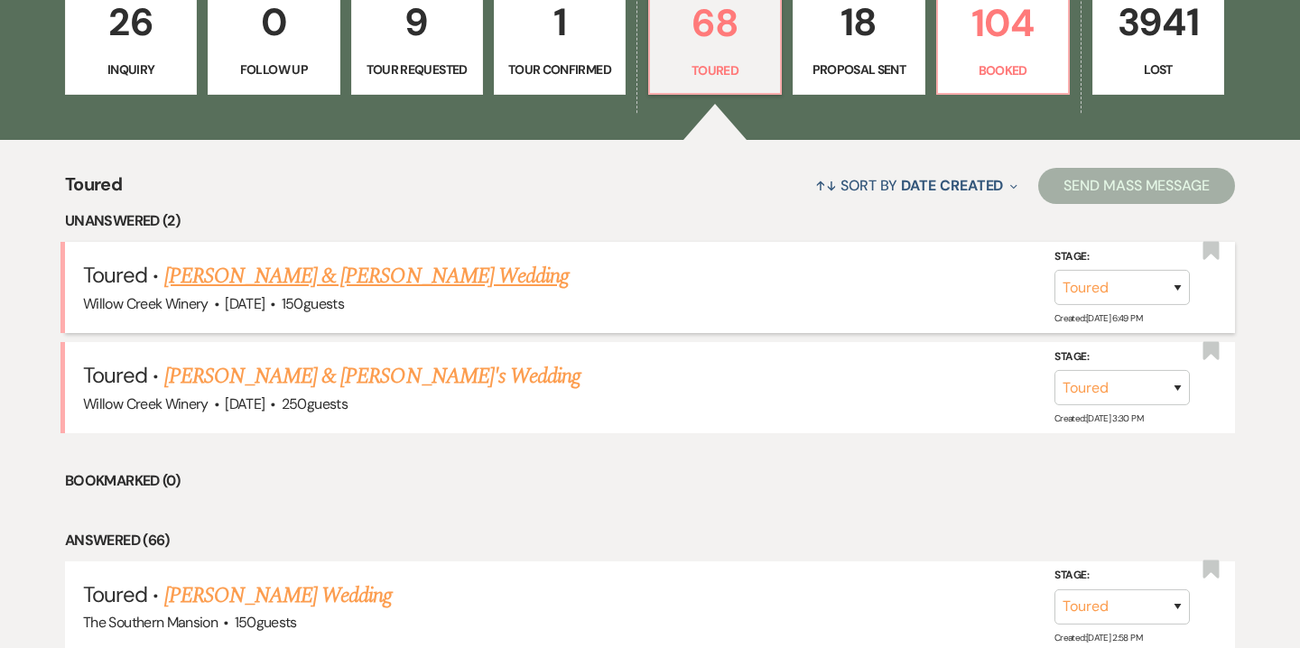
scroll to position [558, 0]
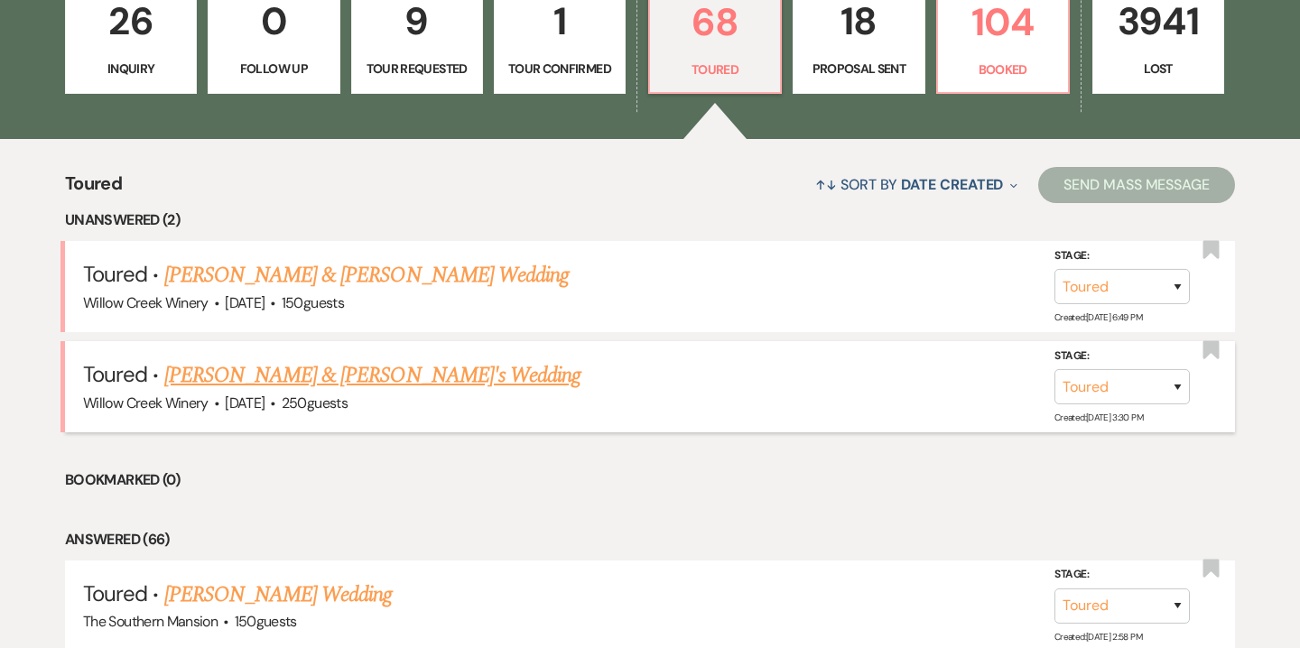
click at [325, 376] on link "Kat & Chris's Wedding" at bounding box center [372, 375] width 417 height 33
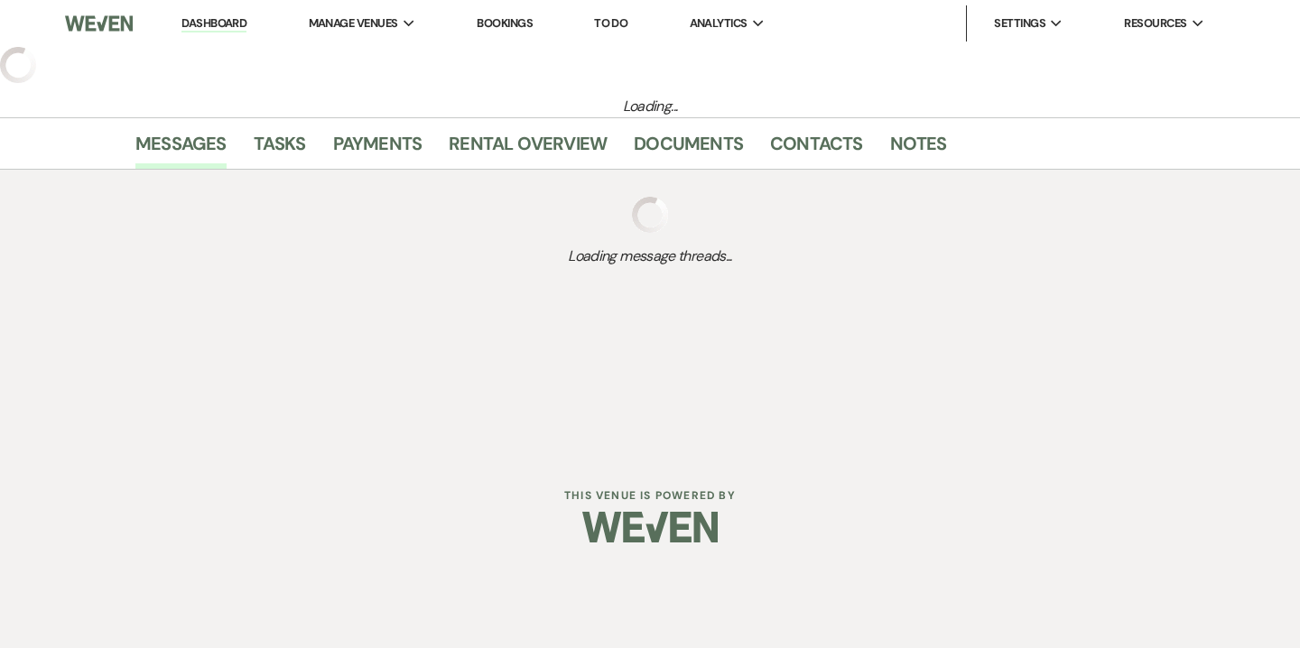
select select "5"
select select "14"
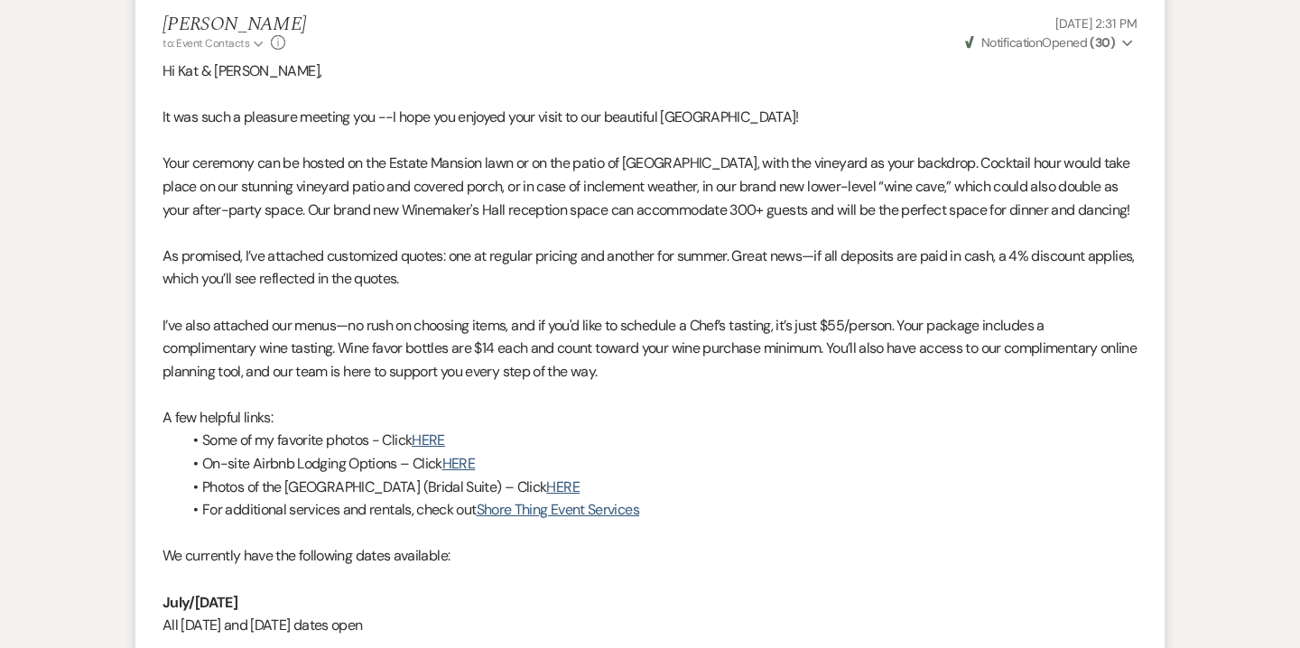
scroll to position [452, 0]
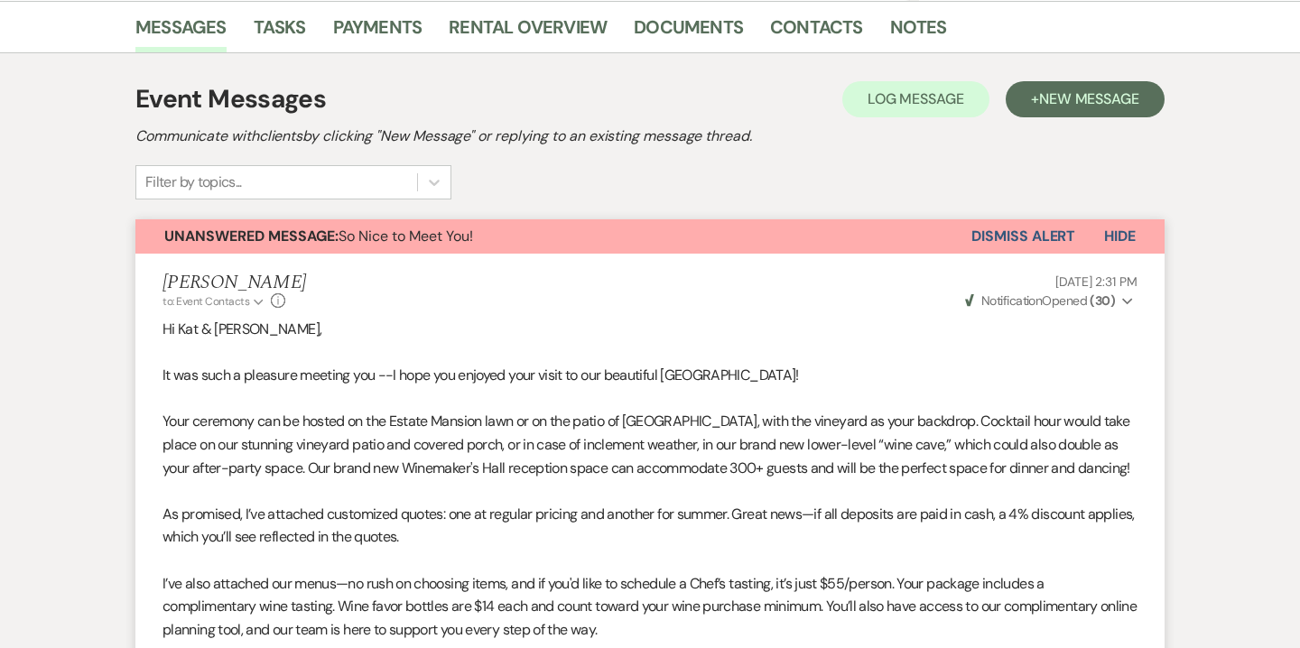
click at [1030, 237] on button "Dismiss Alert" at bounding box center [1024, 236] width 104 height 34
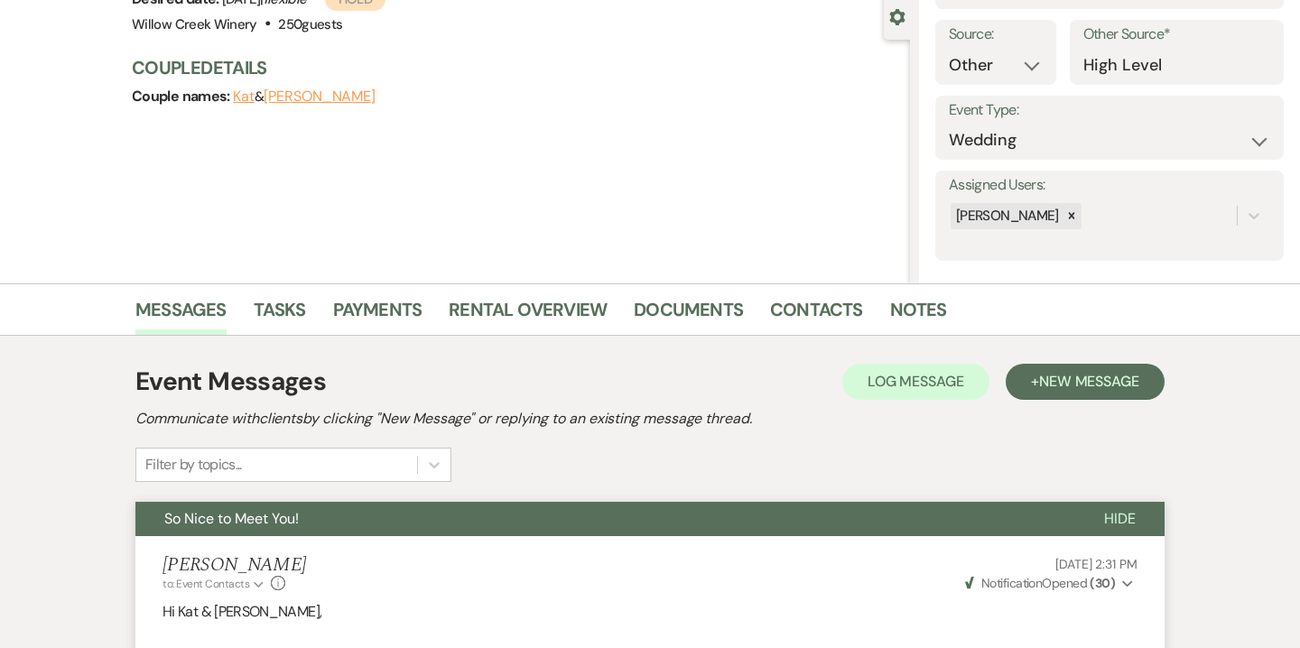
scroll to position [0, 0]
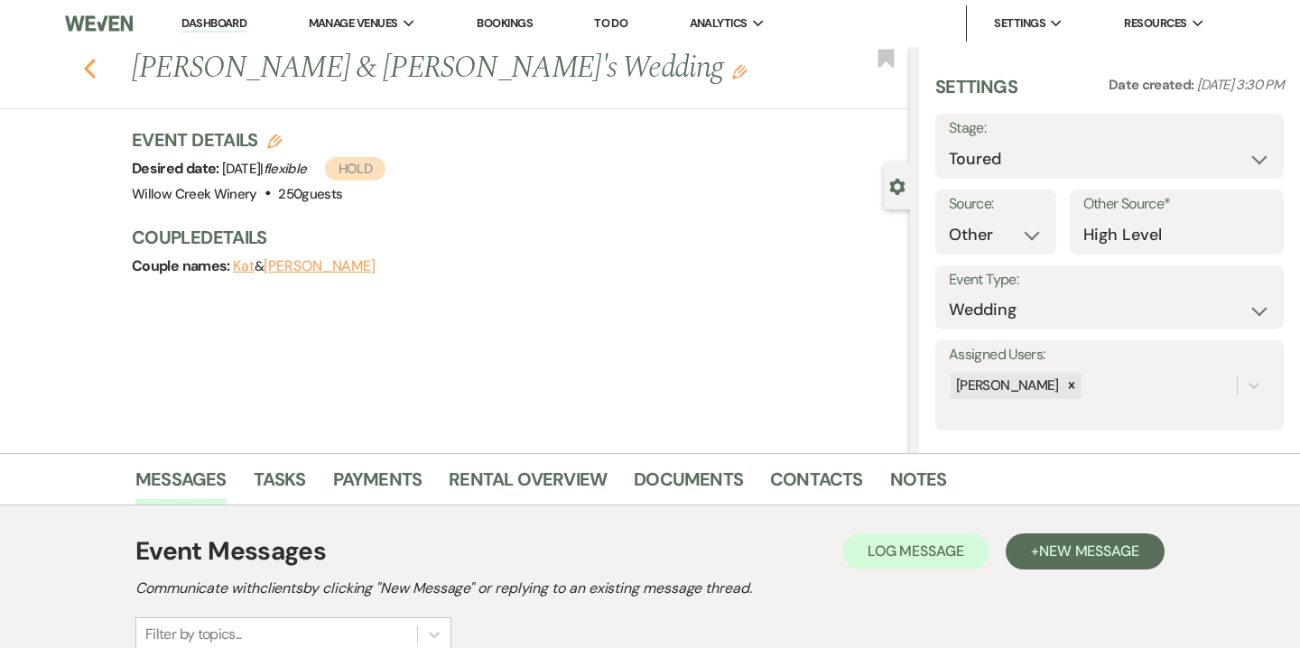
click at [91, 70] on icon "Previous" at bounding box center [90, 69] width 14 height 22
select select "5"
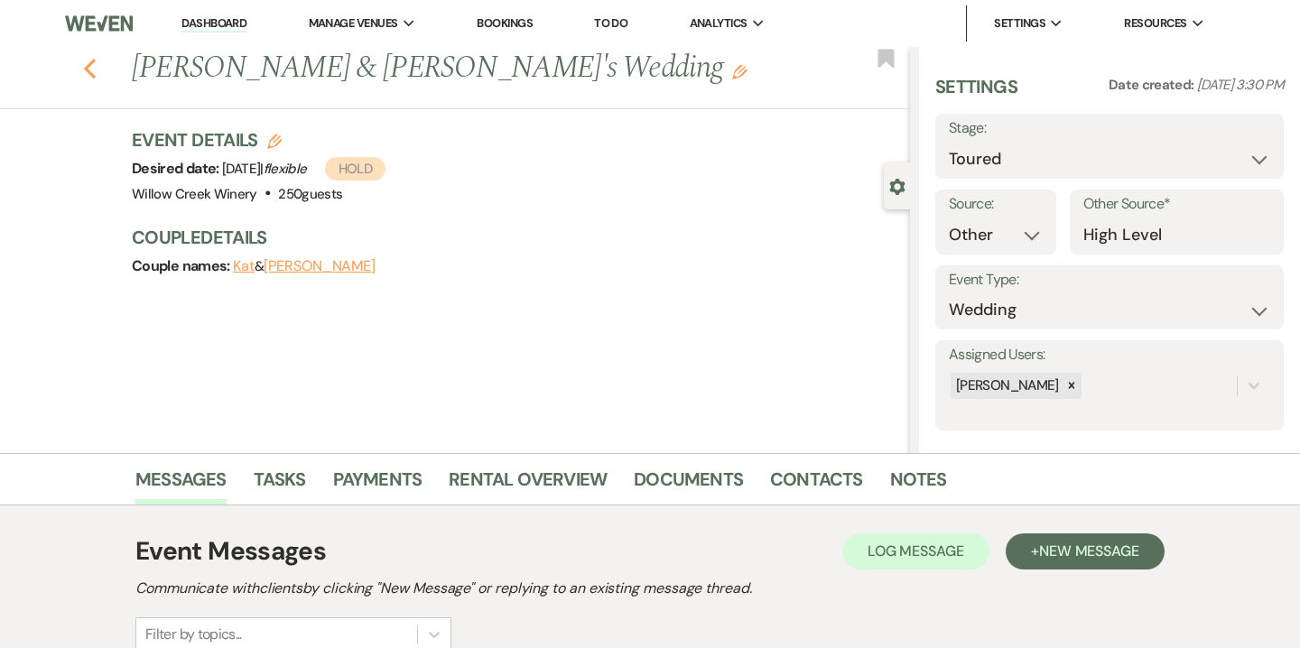
select select "5"
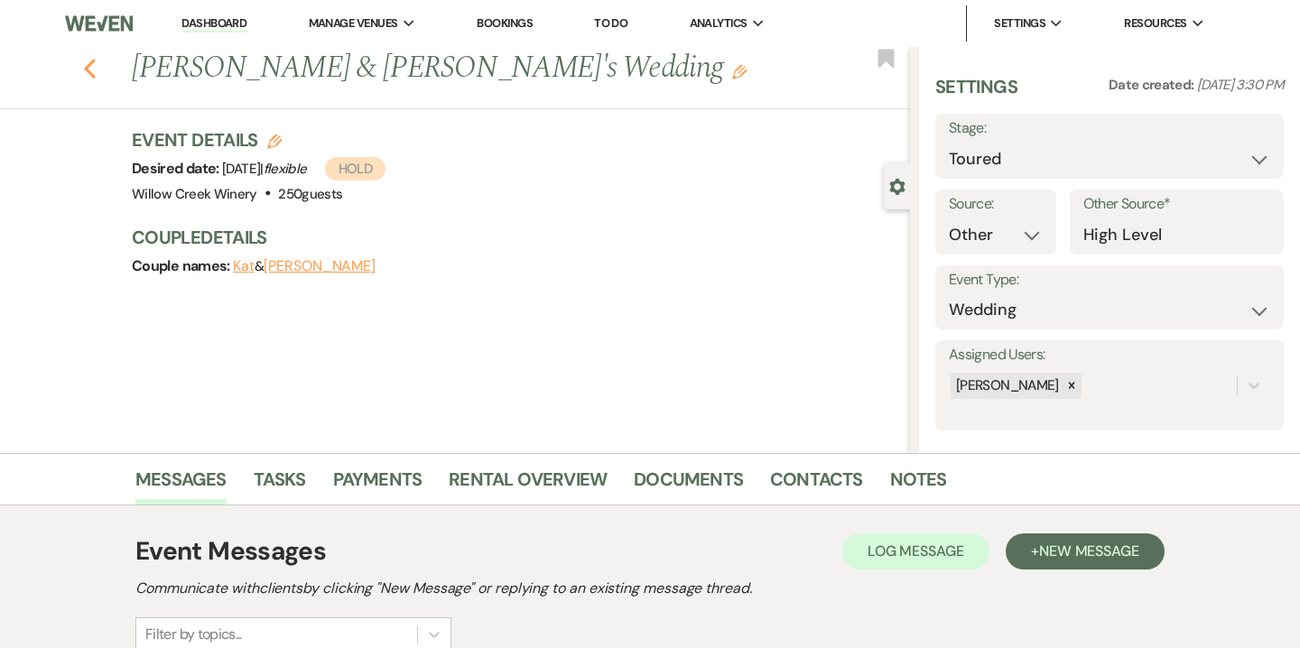
select select "5"
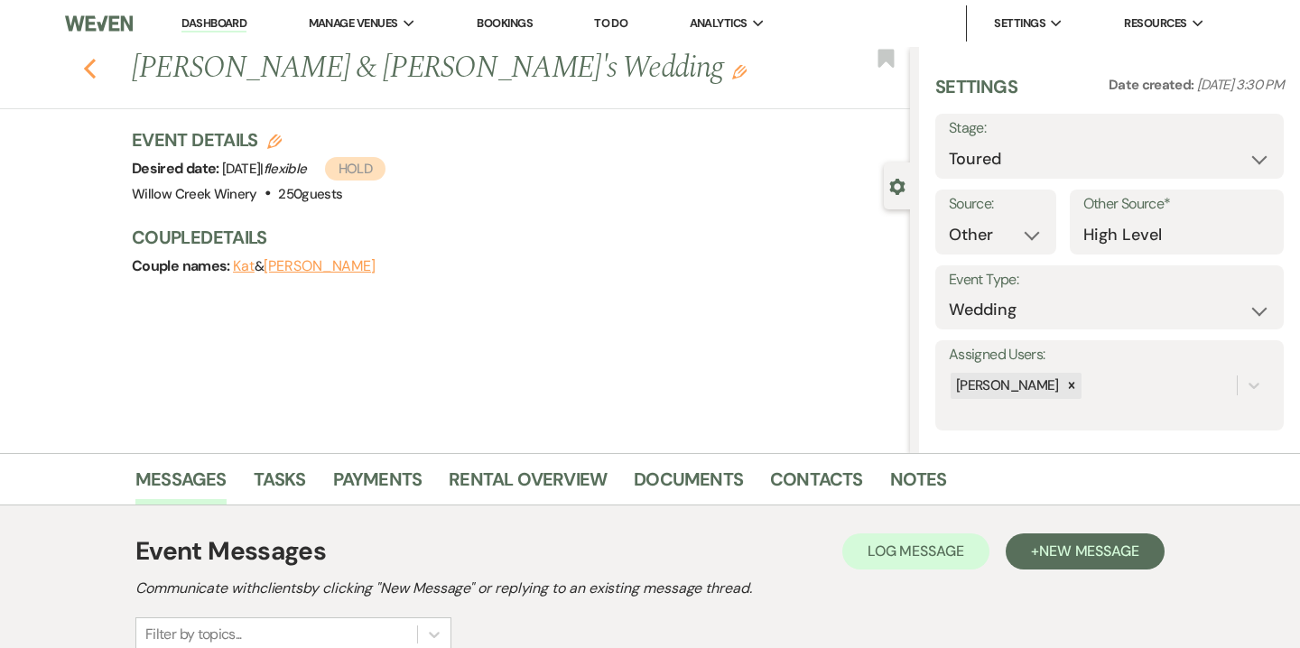
select select "5"
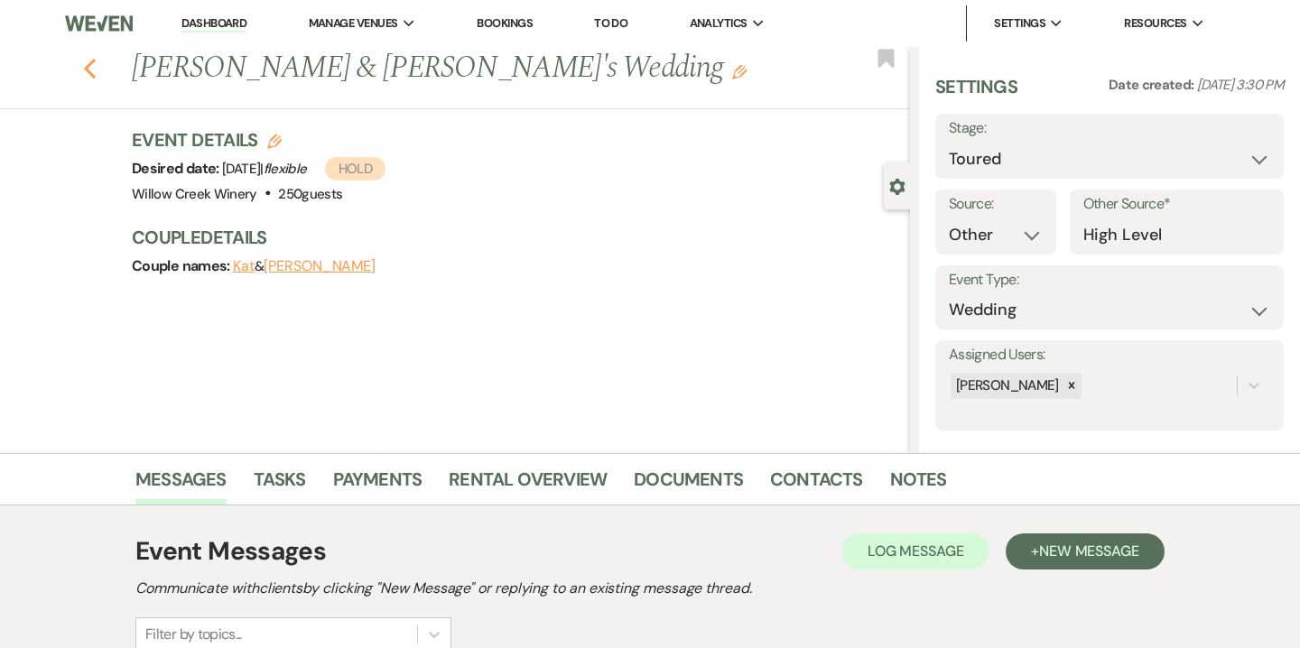
select select "5"
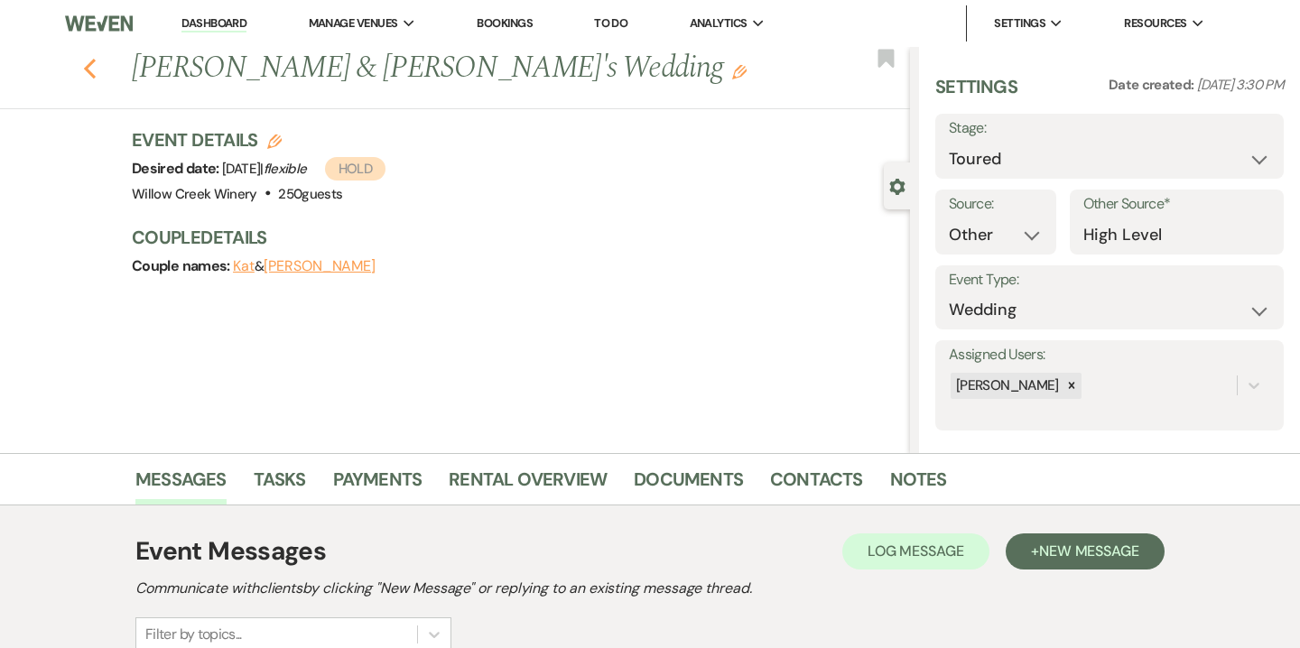
select select "5"
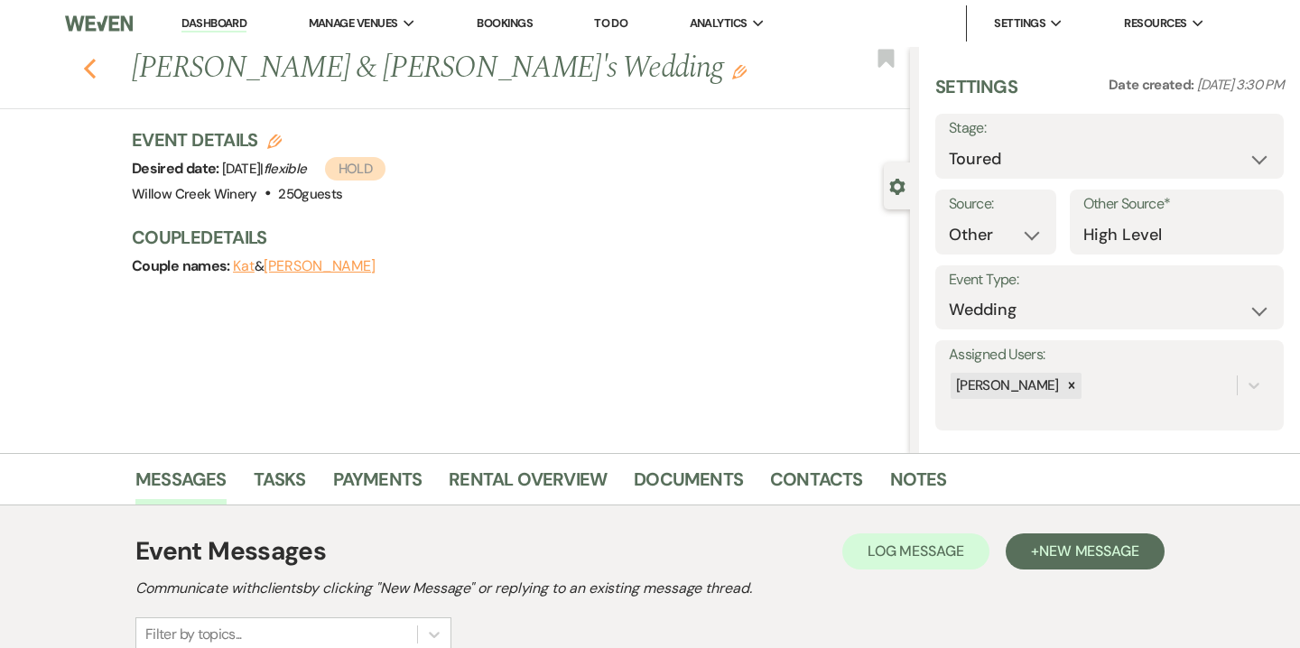
select select "5"
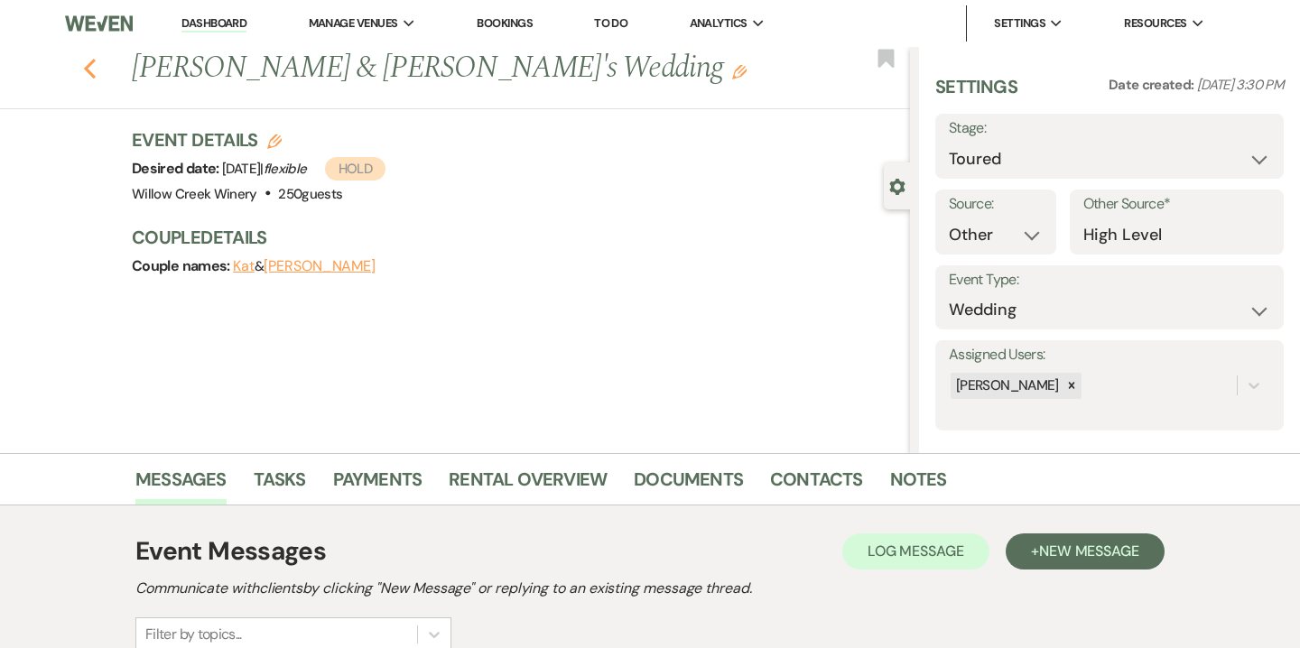
select select "5"
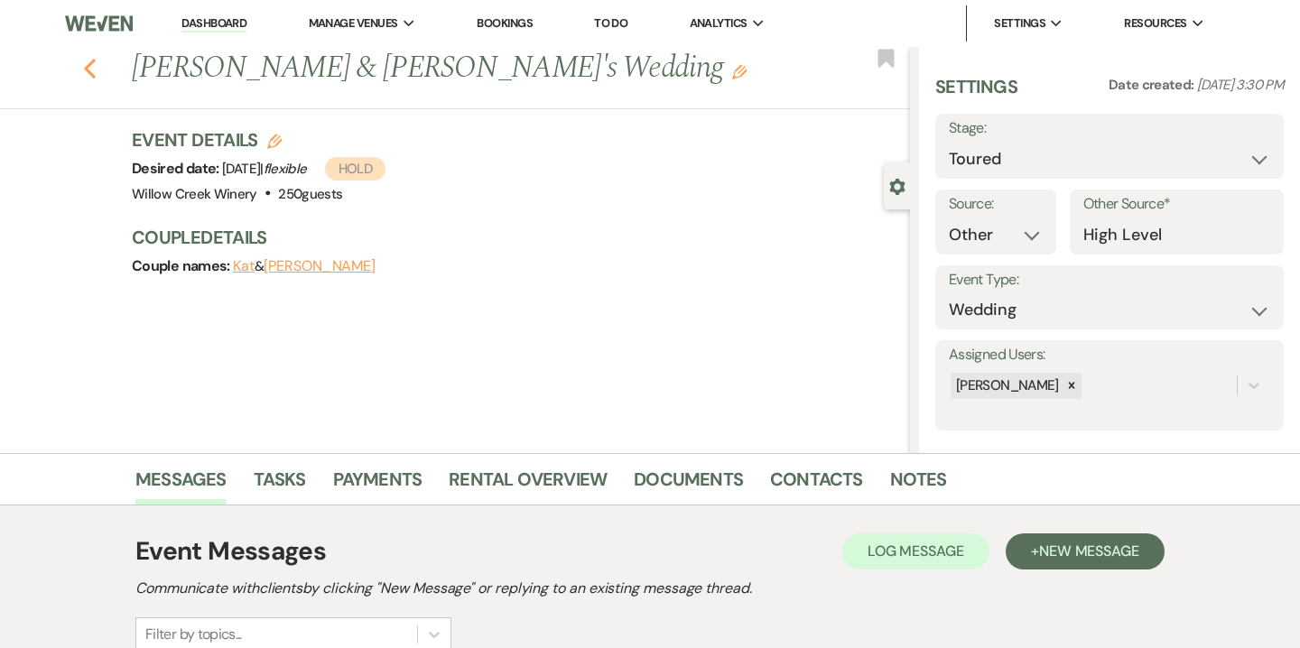
select select "5"
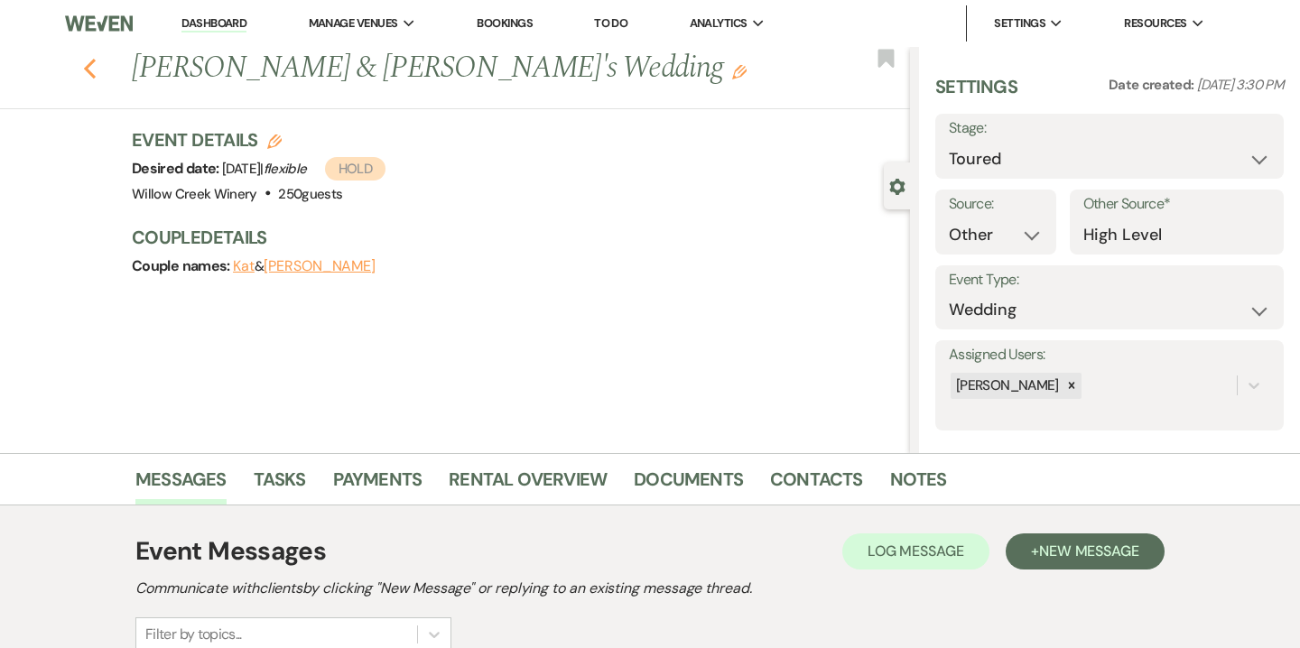
select select "5"
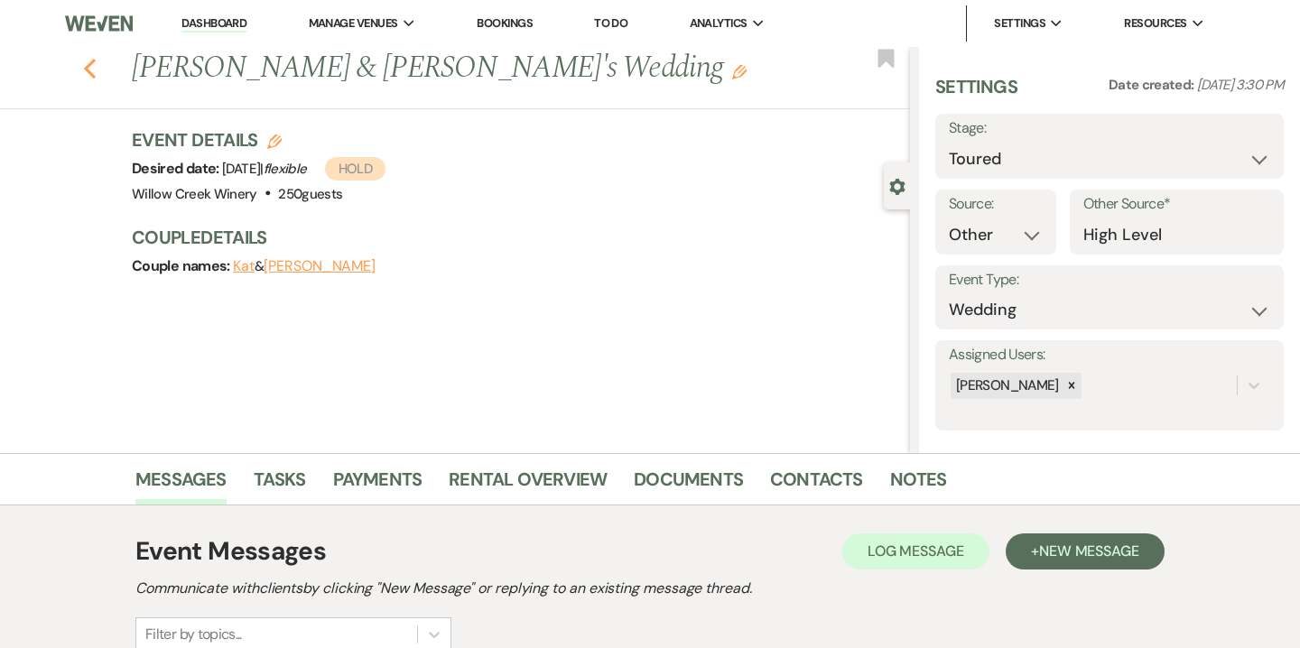
select select "5"
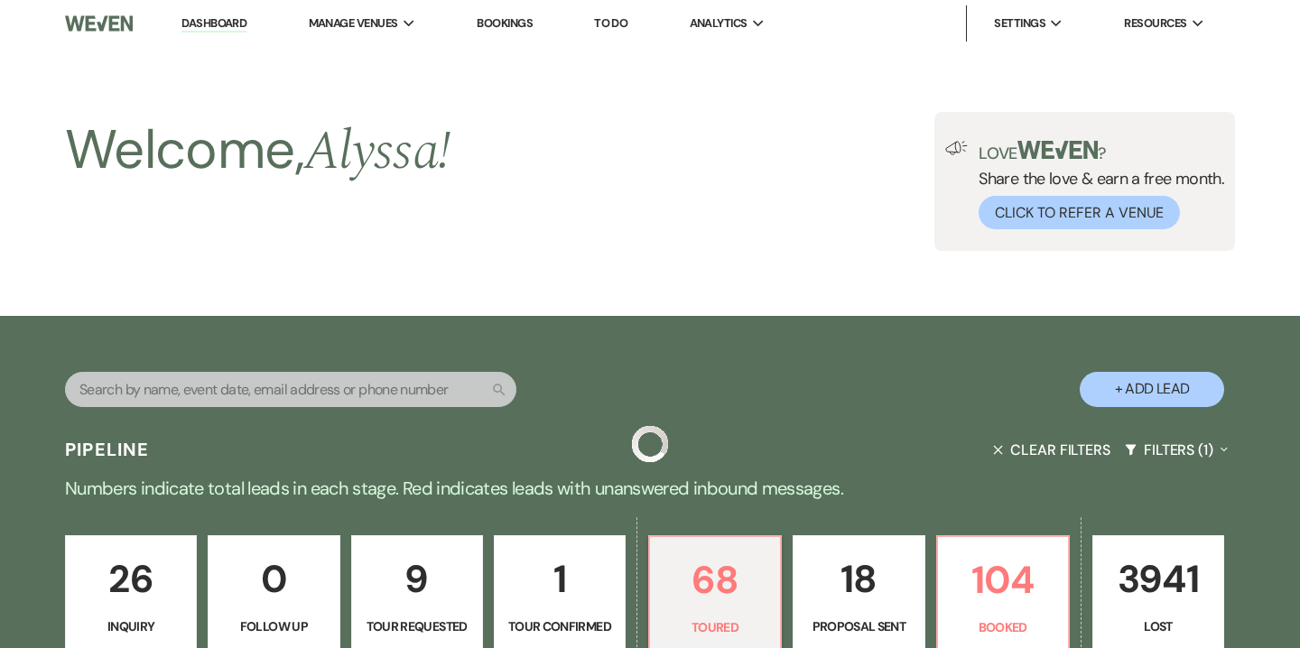
scroll to position [558, 0]
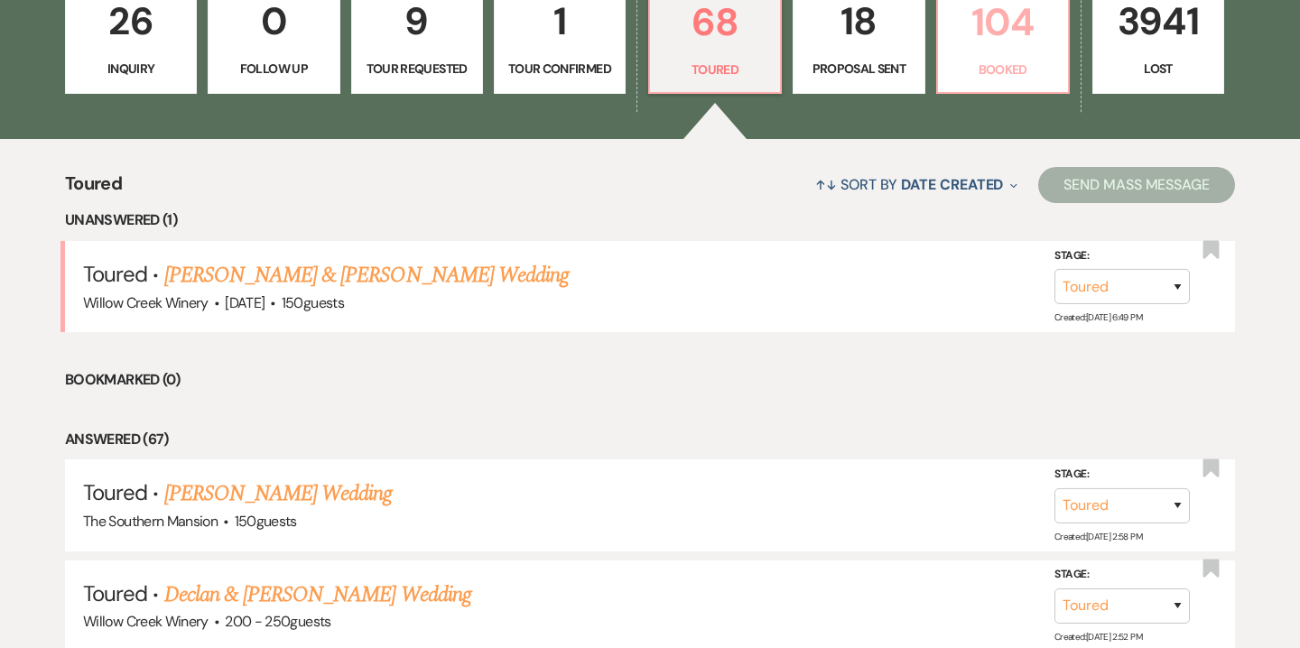
click at [1016, 60] on p "Booked" at bounding box center [1003, 70] width 108 height 20
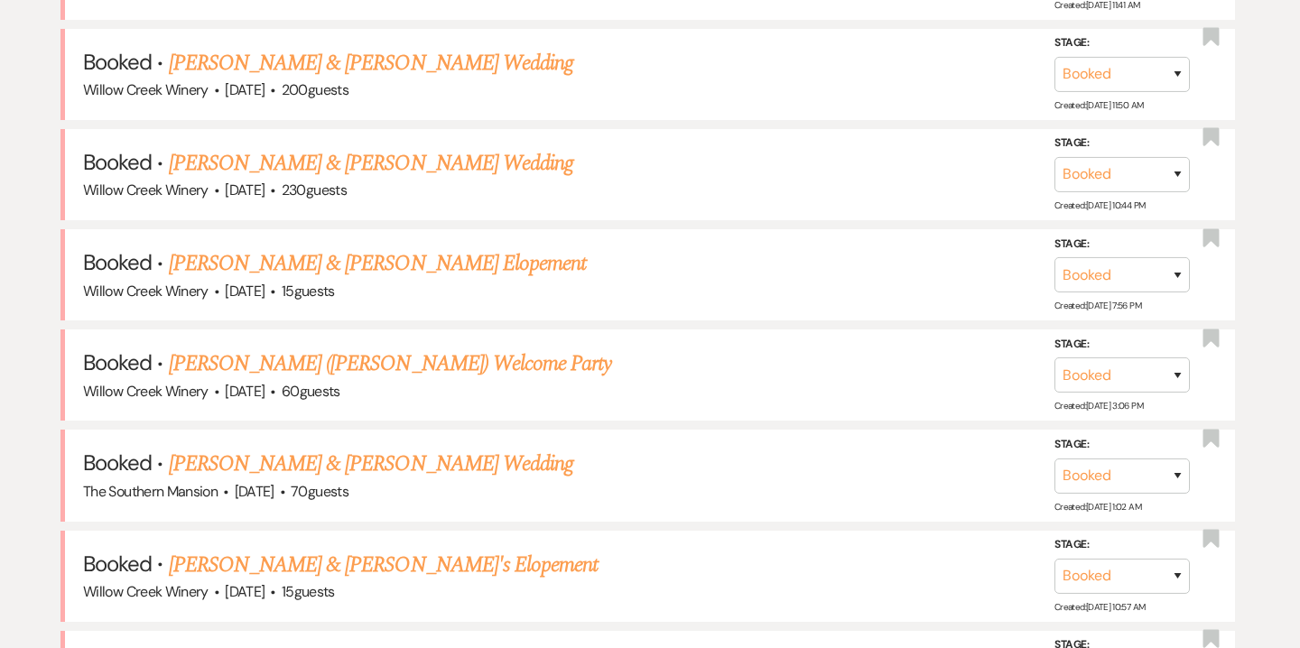
scroll to position [1075, 0]
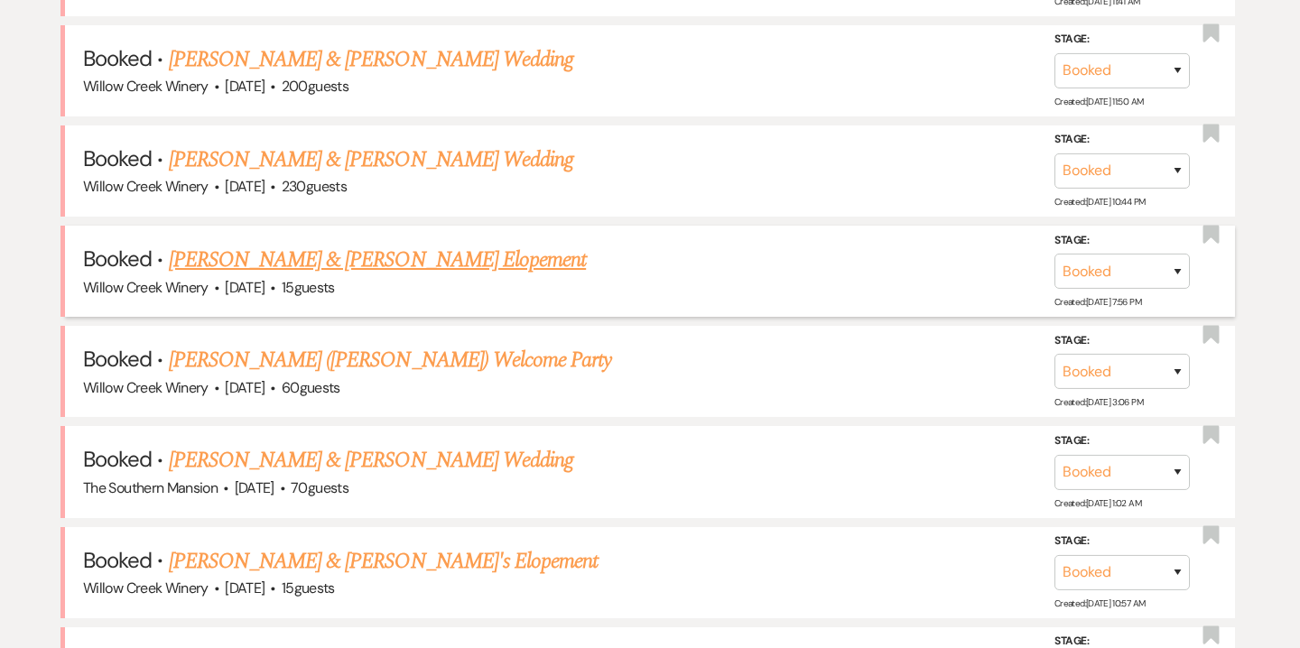
click at [498, 267] on link "Evan Rodriguez & Amanda Iocca's Elopement" at bounding box center [378, 260] width 418 height 33
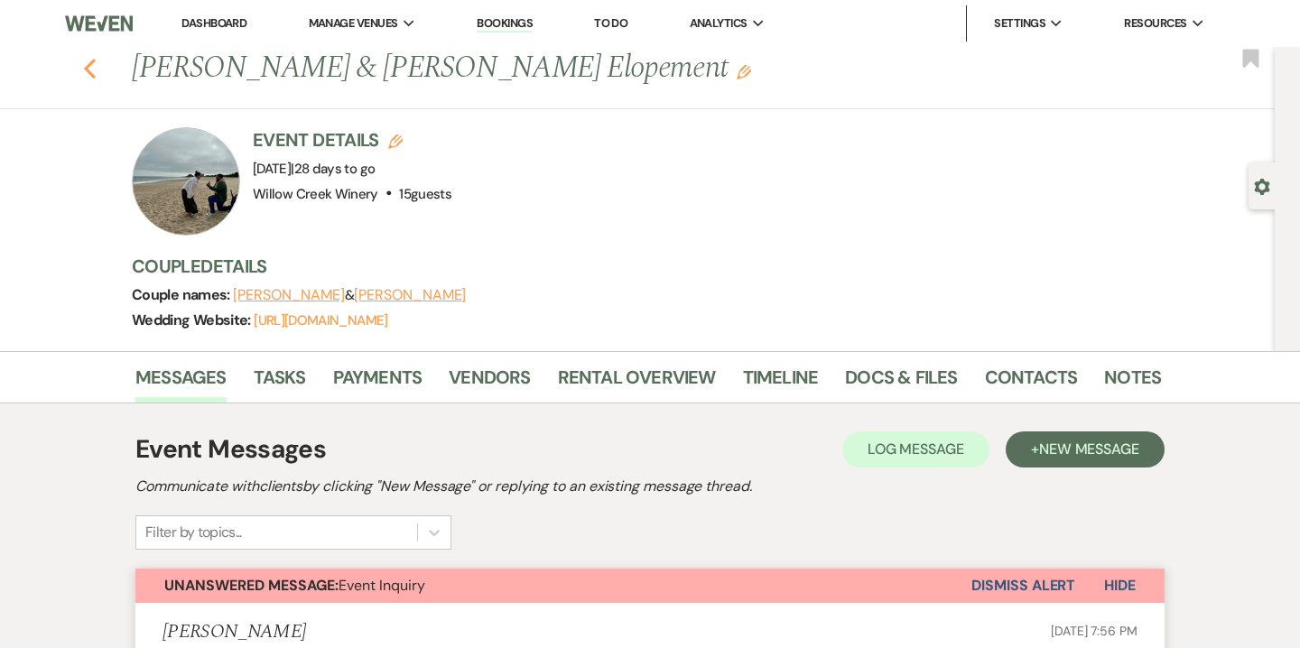
click at [94, 67] on icon "Previous" at bounding box center [90, 69] width 14 height 22
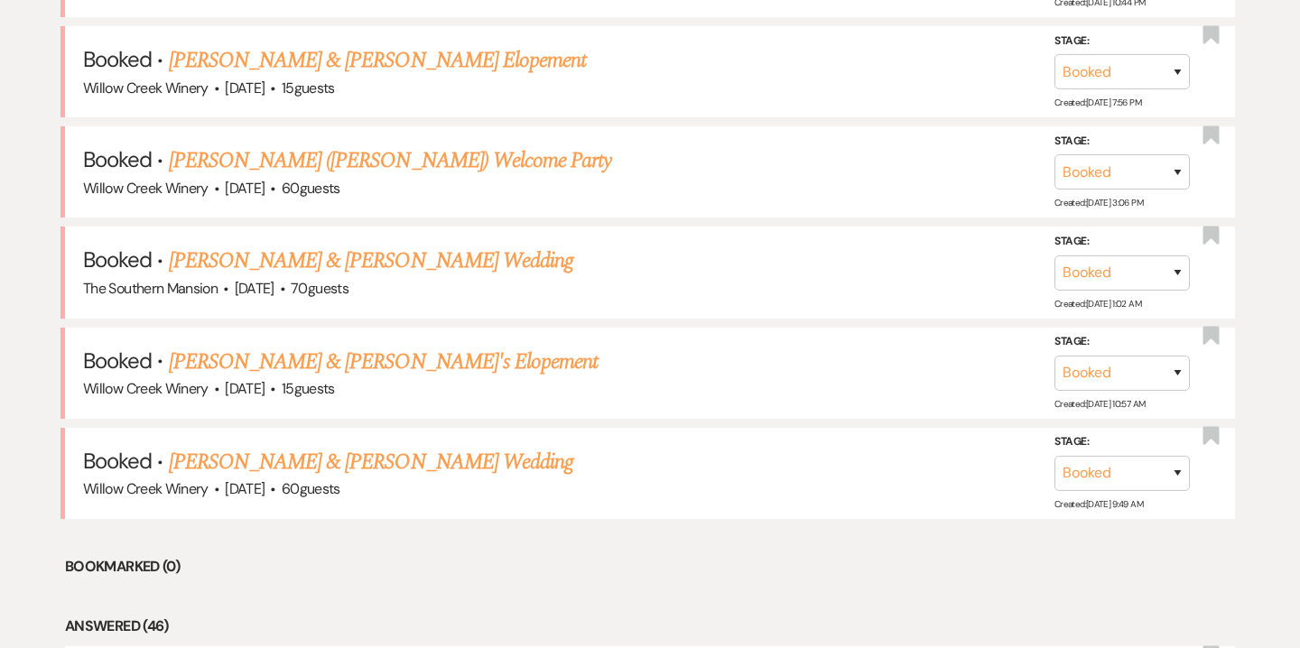
scroll to position [1285, 0]
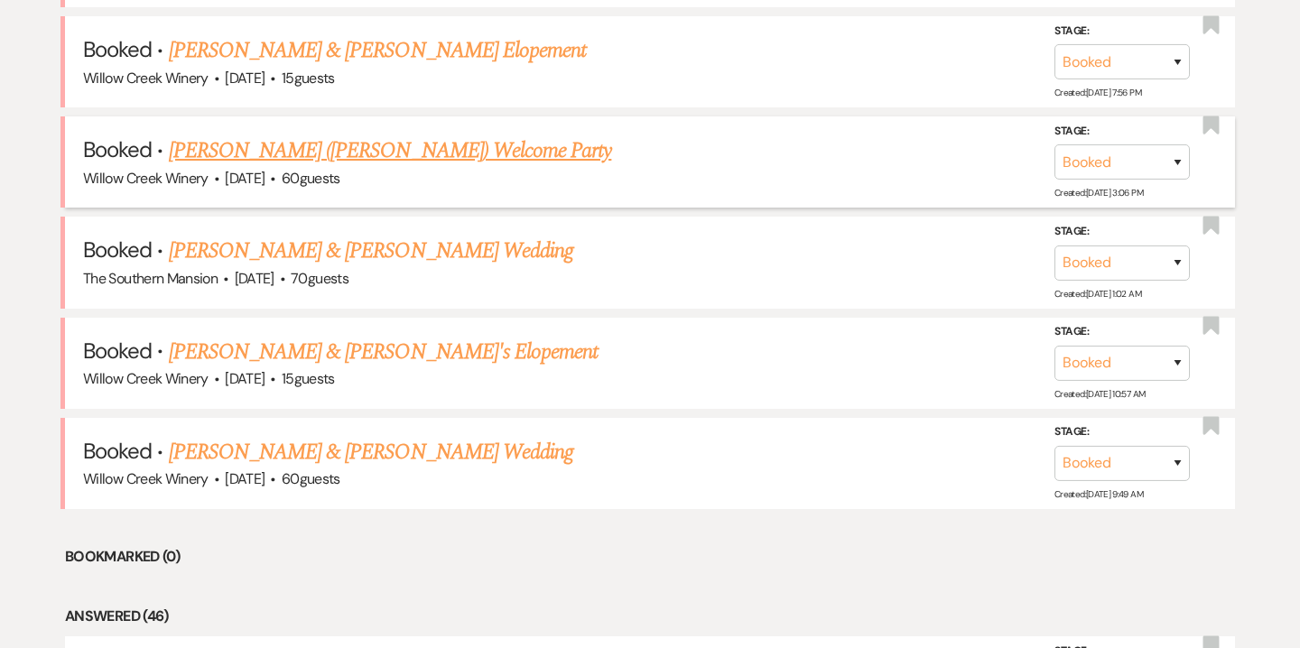
click at [476, 143] on link "Vill-Carroll (Mary Anne Burns's) Welcome Party" at bounding box center [390, 151] width 443 height 33
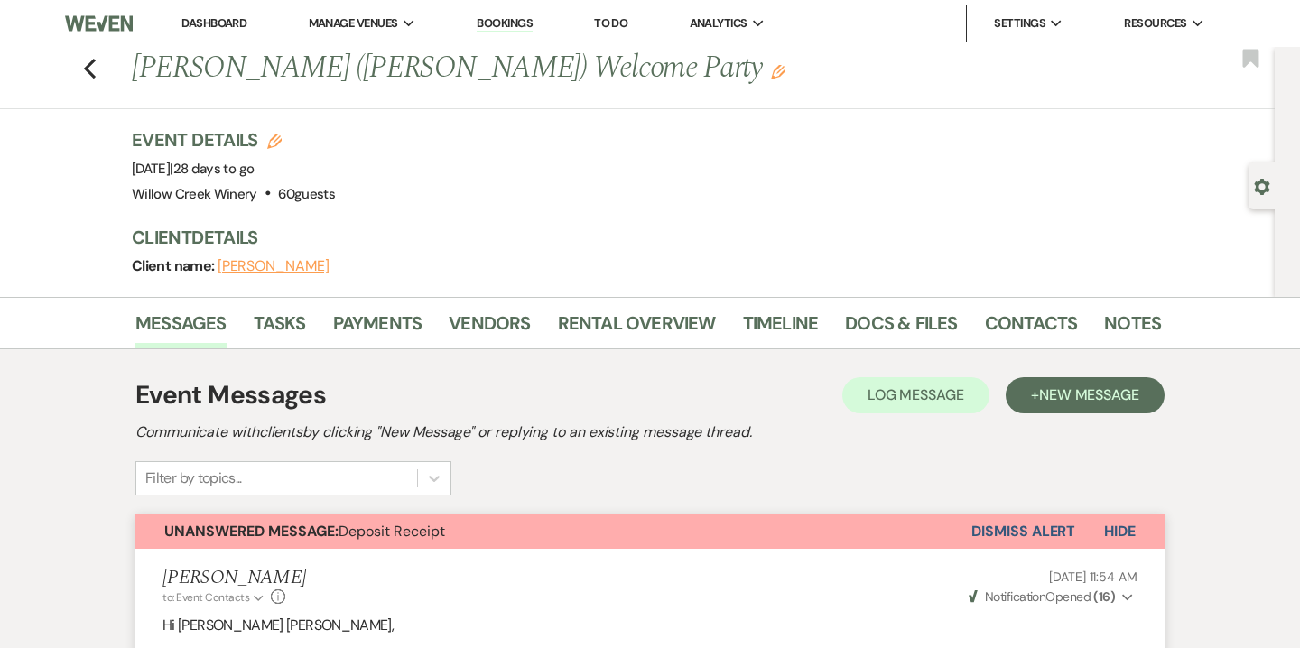
click at [97, 60] on div "Previous Vill-Carroll (Mary Anne Burns's) Welcome Party Edit Bookmark" at bounding box center [633, 78] width 1284 height 62
click at [90, 61] on use "button" at bounding box center [90, 69] width 12 height 20
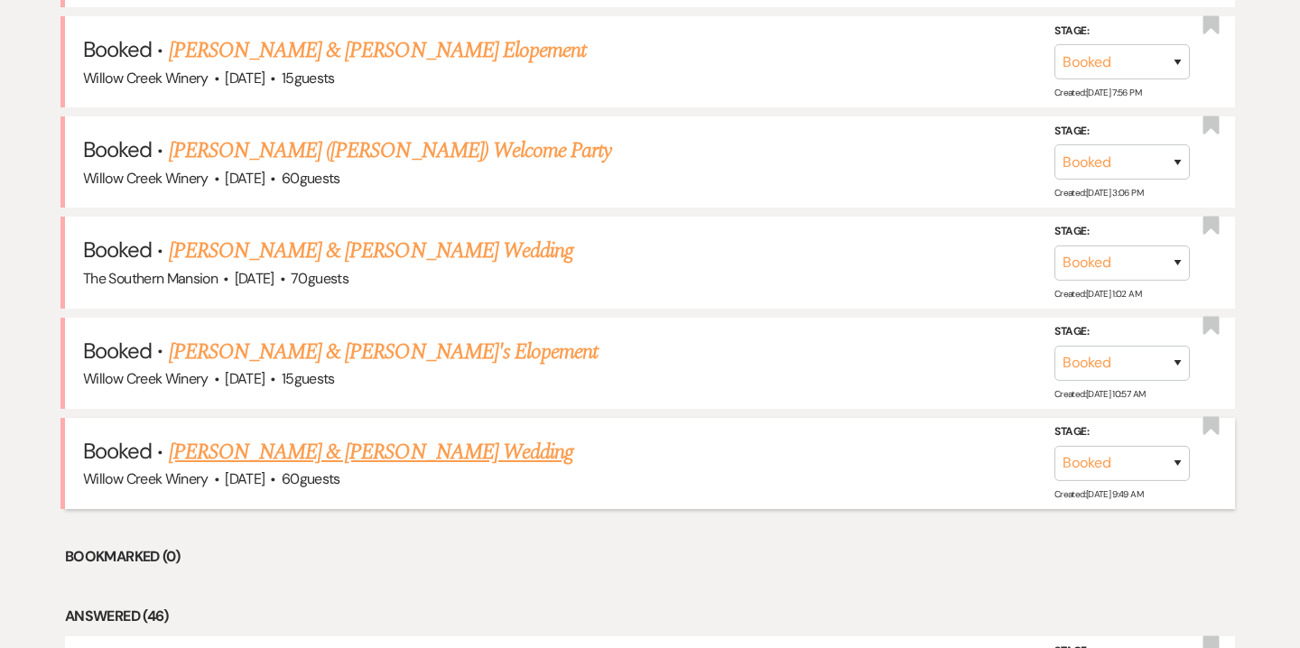
scroll to position [1267, 0]
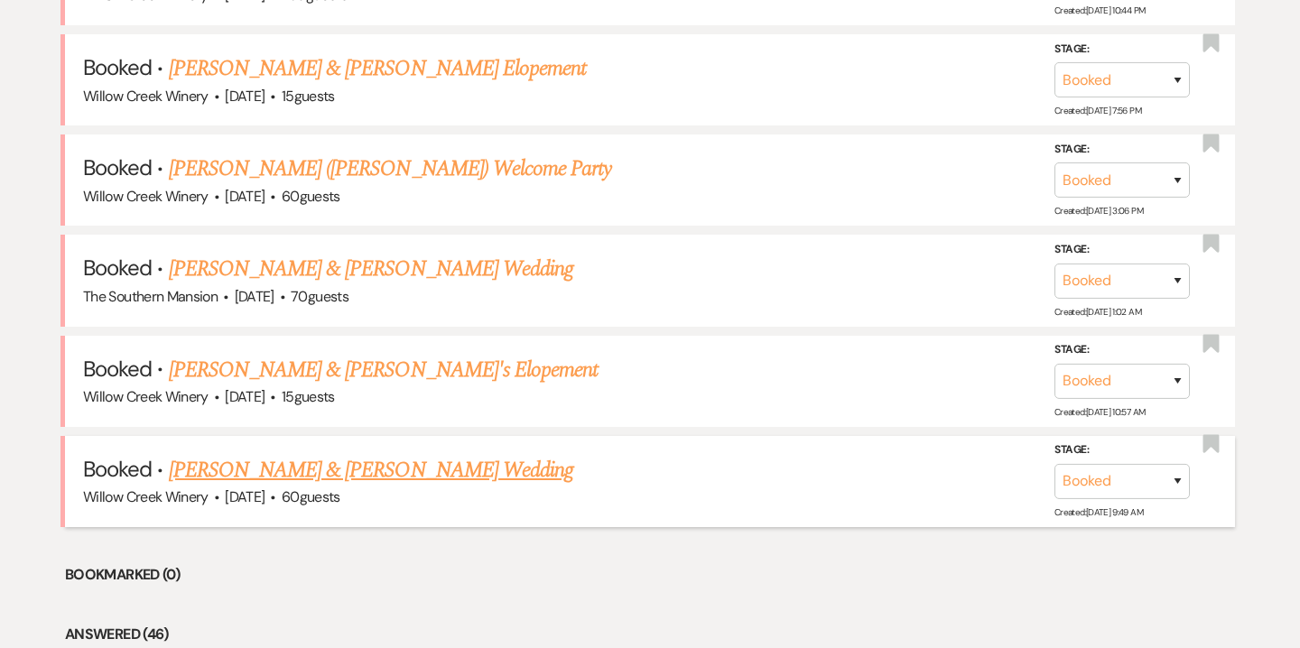
click at [474, 462] on link "Todd Hutchins & Theresa Loch's Wedding" at bounding box center [371, 470] width 405 height 33
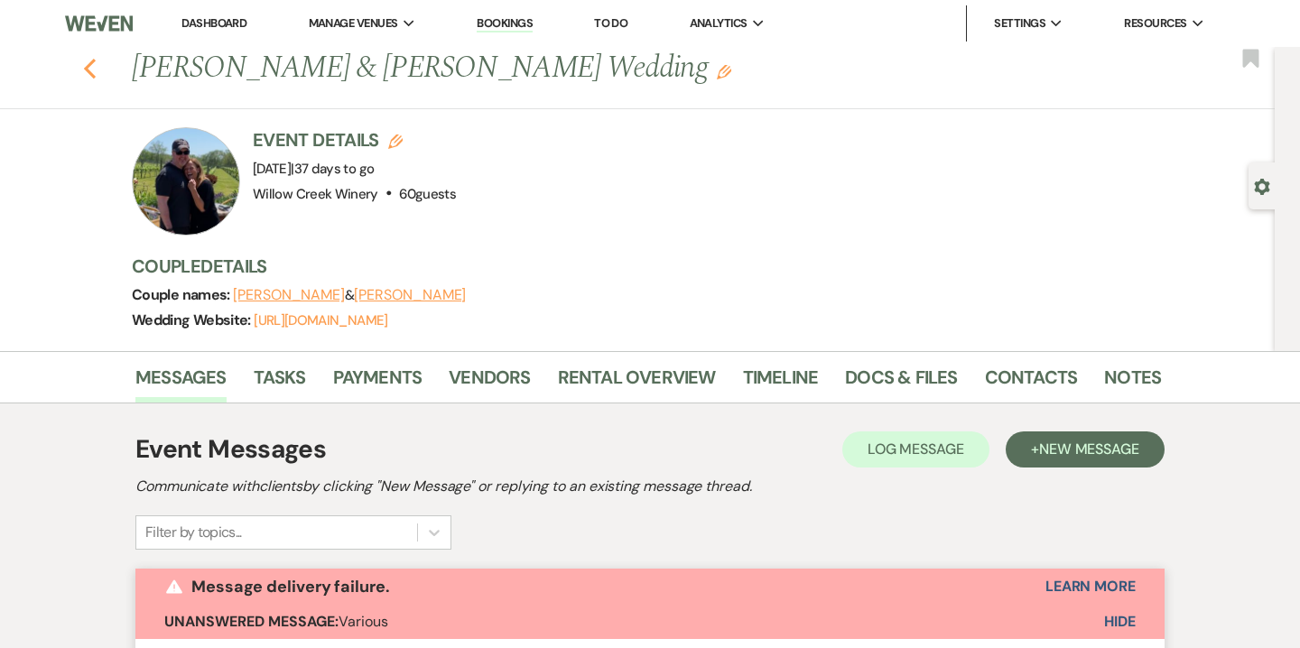
click at [95, 70] on icon "Previous" at bounding box center [90, 69] width 14 height 22
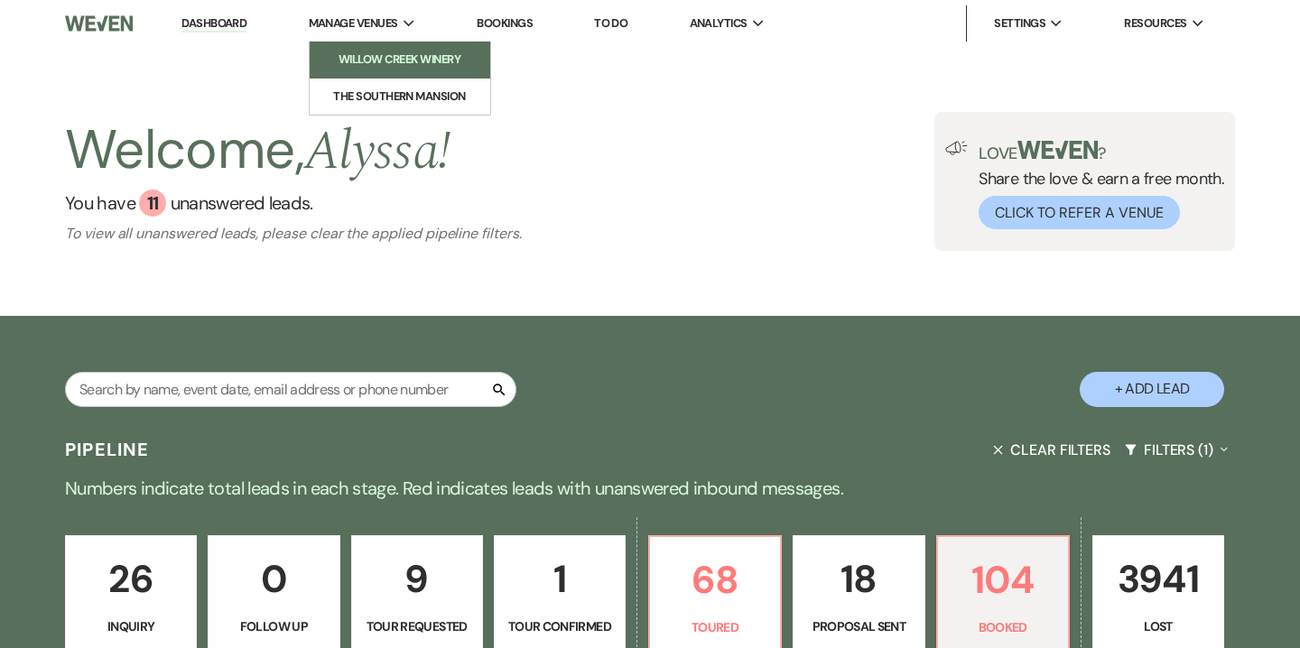
click at [394, 57] on li "Willow Creek Winery" at bounding box center [400, 60] width 163 height 18
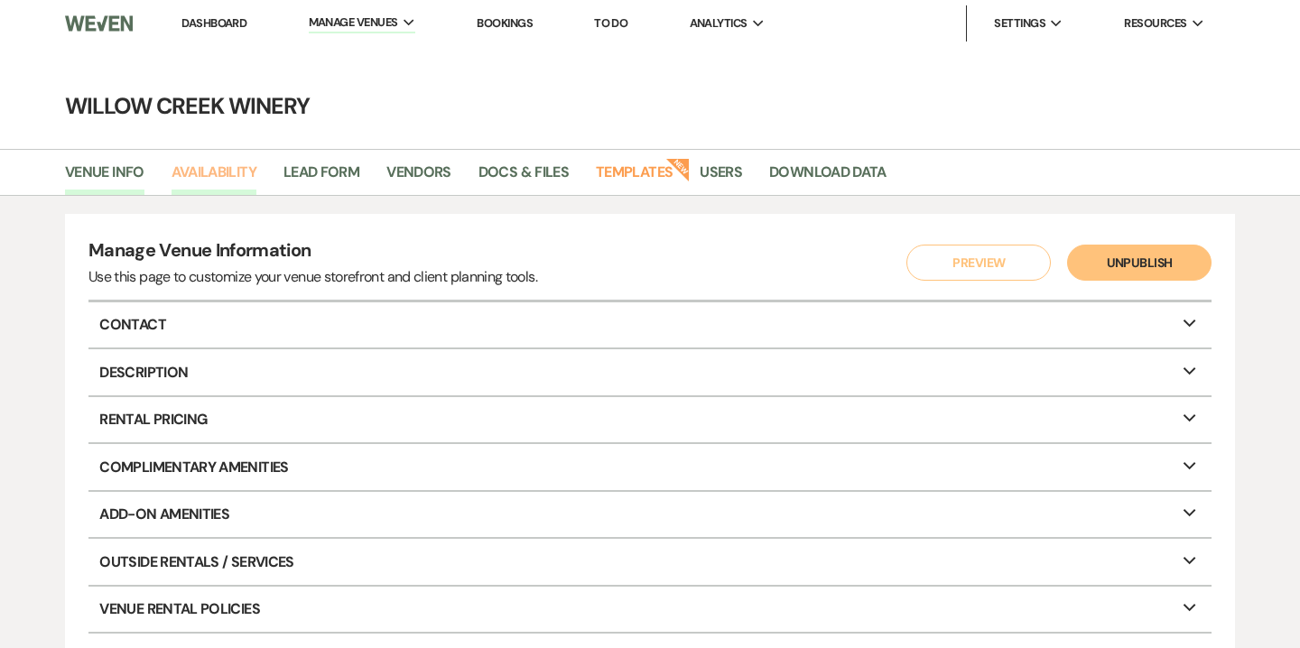
click at [256, 172] on link "Availability" at bounding box center [214, 178] width 85 height 34
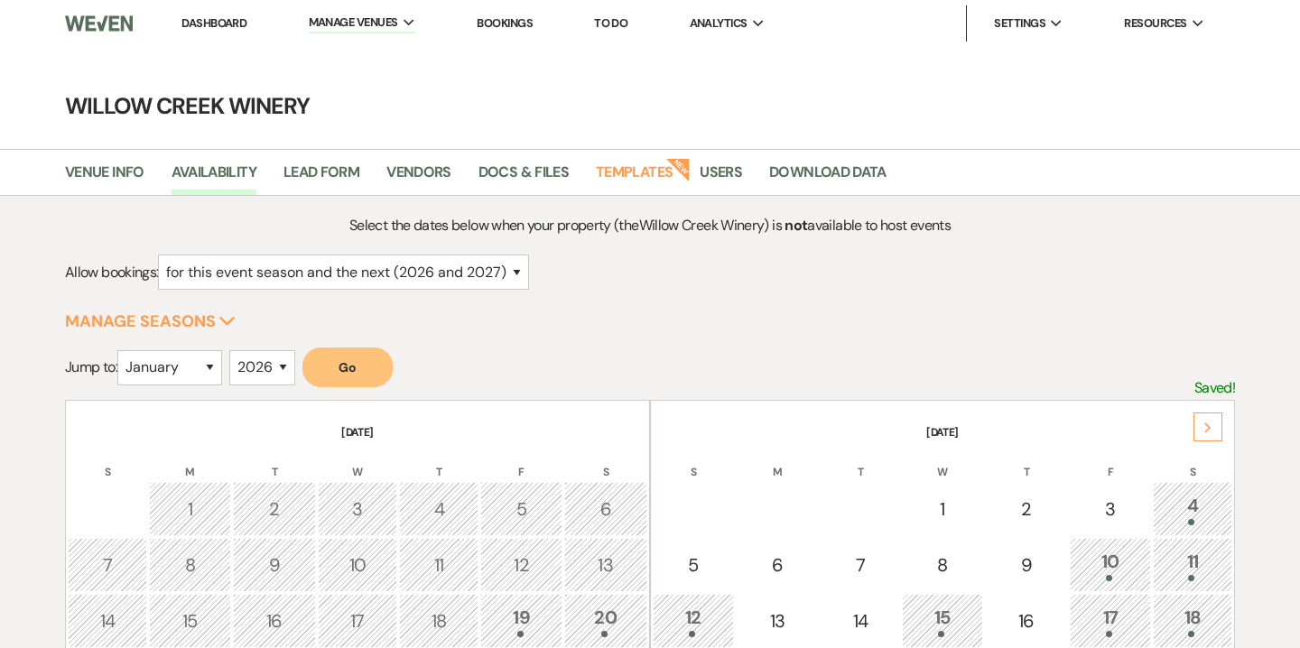
click at [1208, 423] on icon "Next" at bounding box center [1208, 428] width 9 height 11
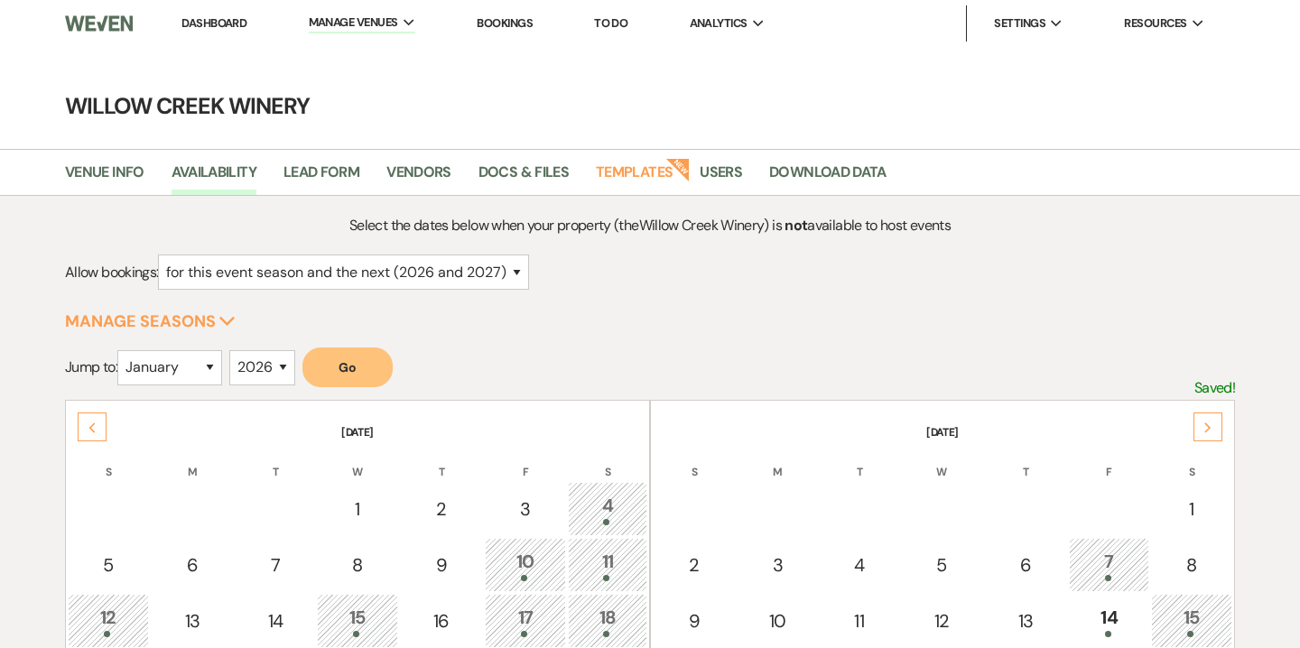
click at [1208, 423] on icon "Next" at bounding box center [1208, 428] width 9 height 11
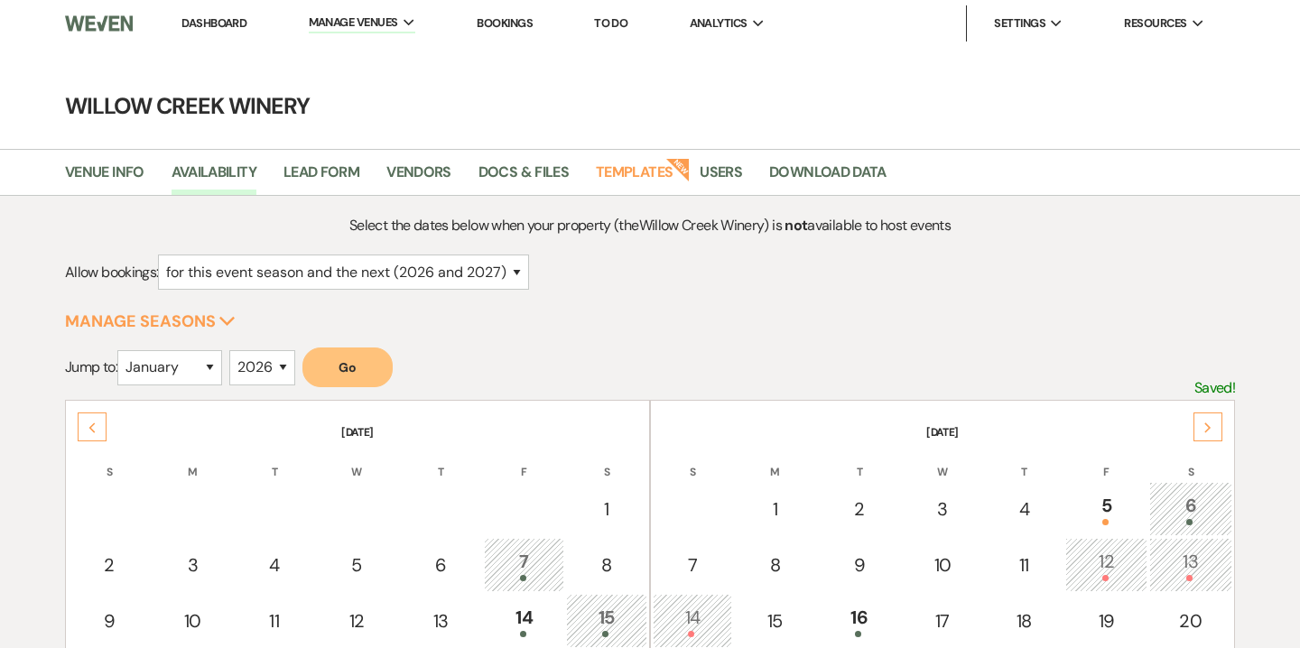
click at [1208, 423] on icon "Next" at bounding box center [1208, 428] width 9 height 11
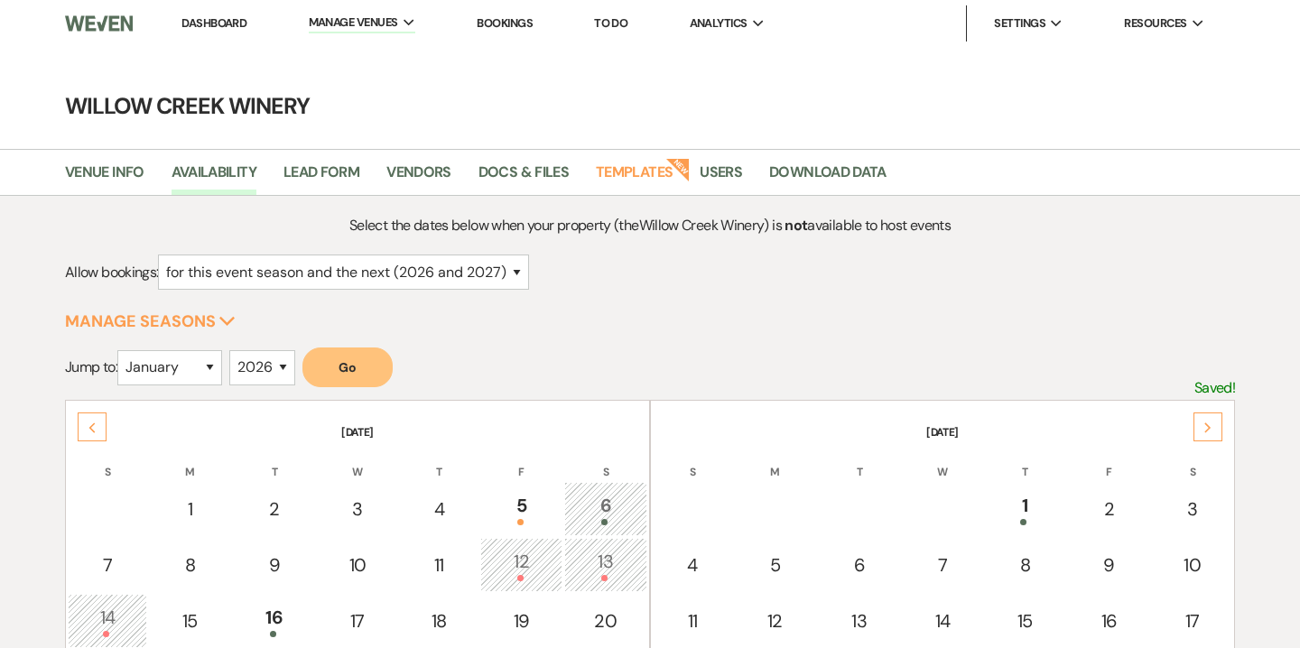
click at [1208, 423] on icon "Next" at bounding box center [1208, 428] width 9 height 11
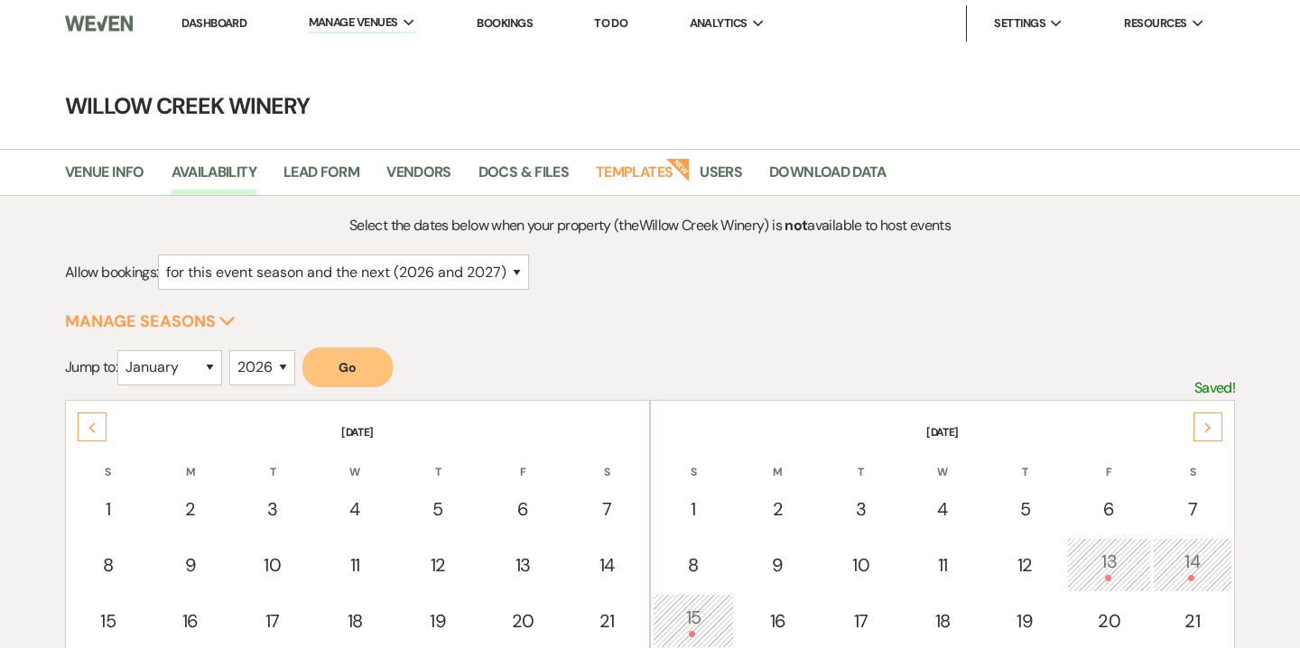
click at [1208, 423] on icon "Next" at bounding box center [1208, 428] width 9 height 11
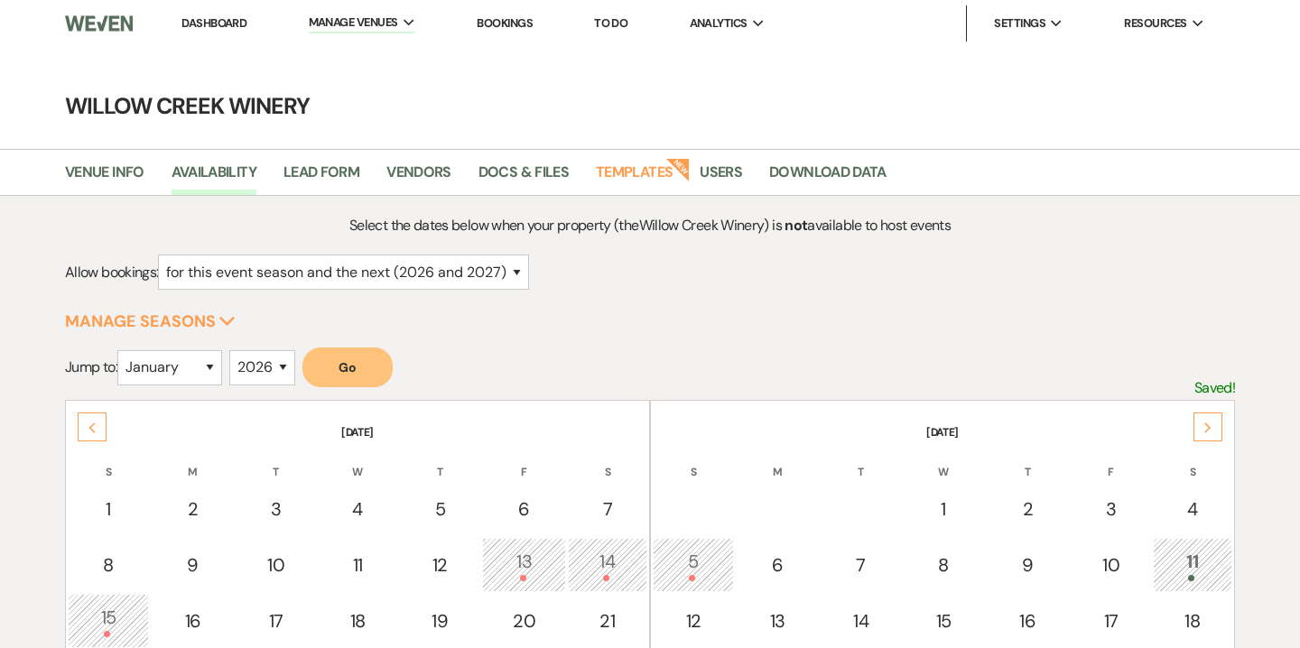
click at [1208, 423] on icon "Next" at bounding box center [1208, 428] width 9 height 11
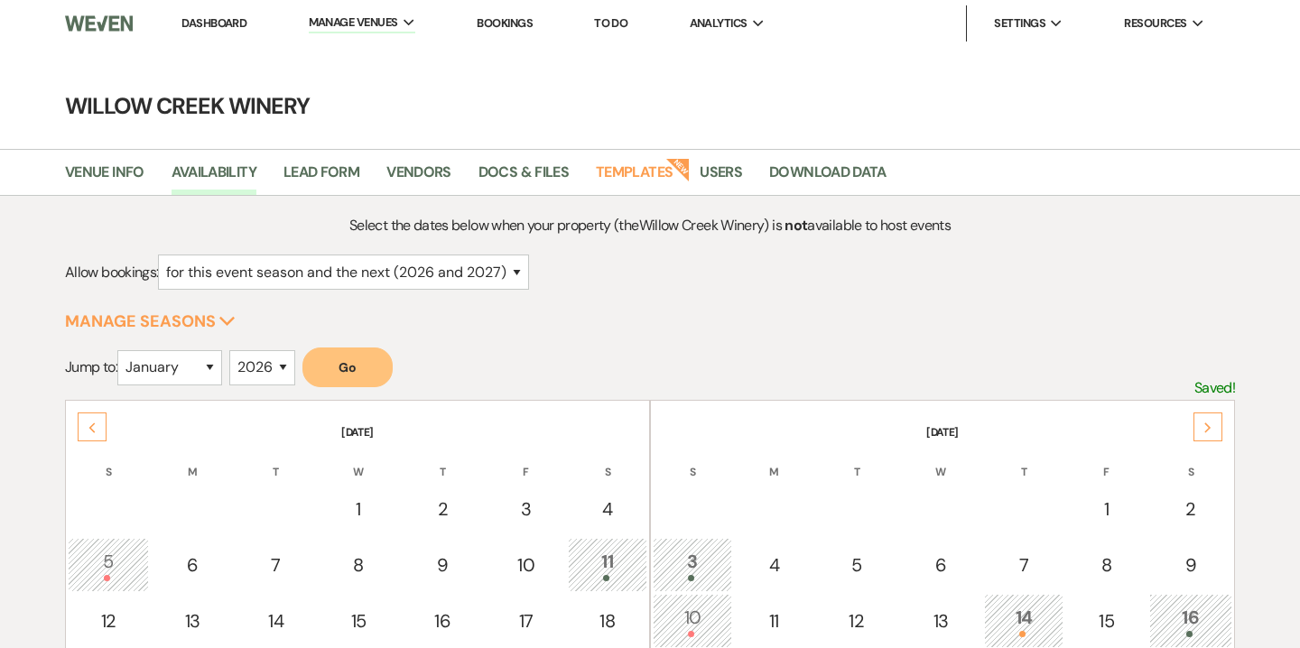
click at [1208, 423] on icon "Next" at bounding box center [1208, 428] width 9 height 11
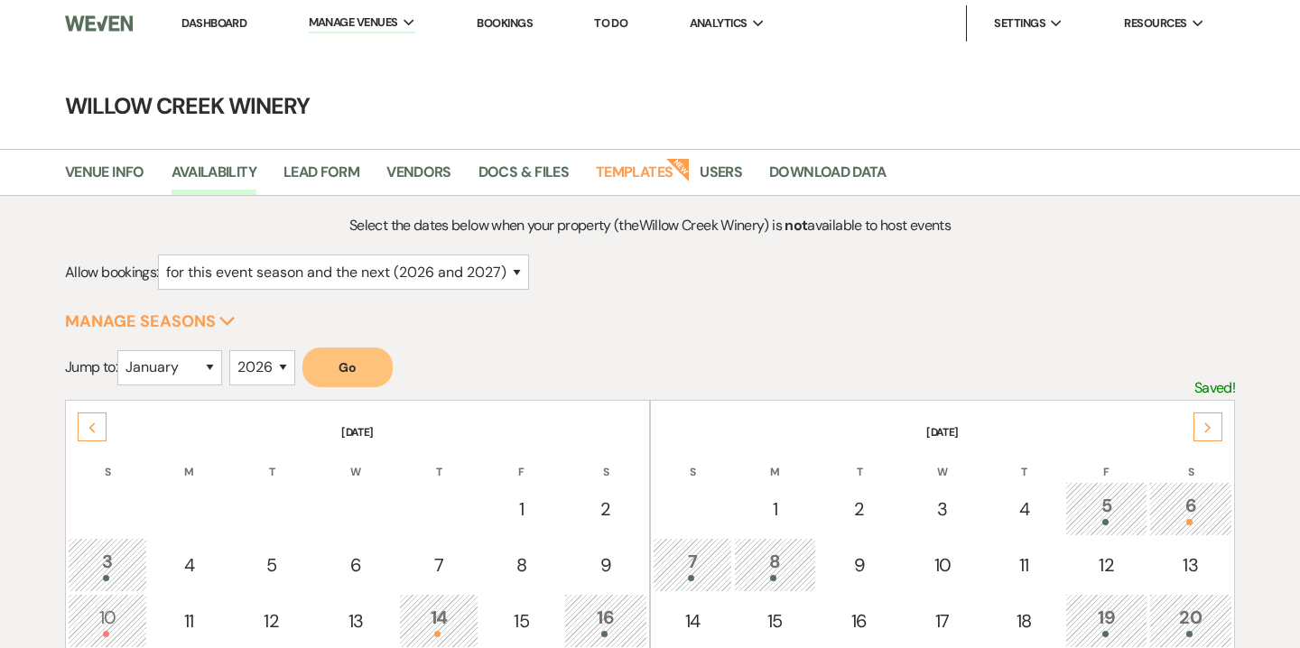
click at [1208, 423] on icon "Next" at bounding box center [1208, 428] width 9 height 11
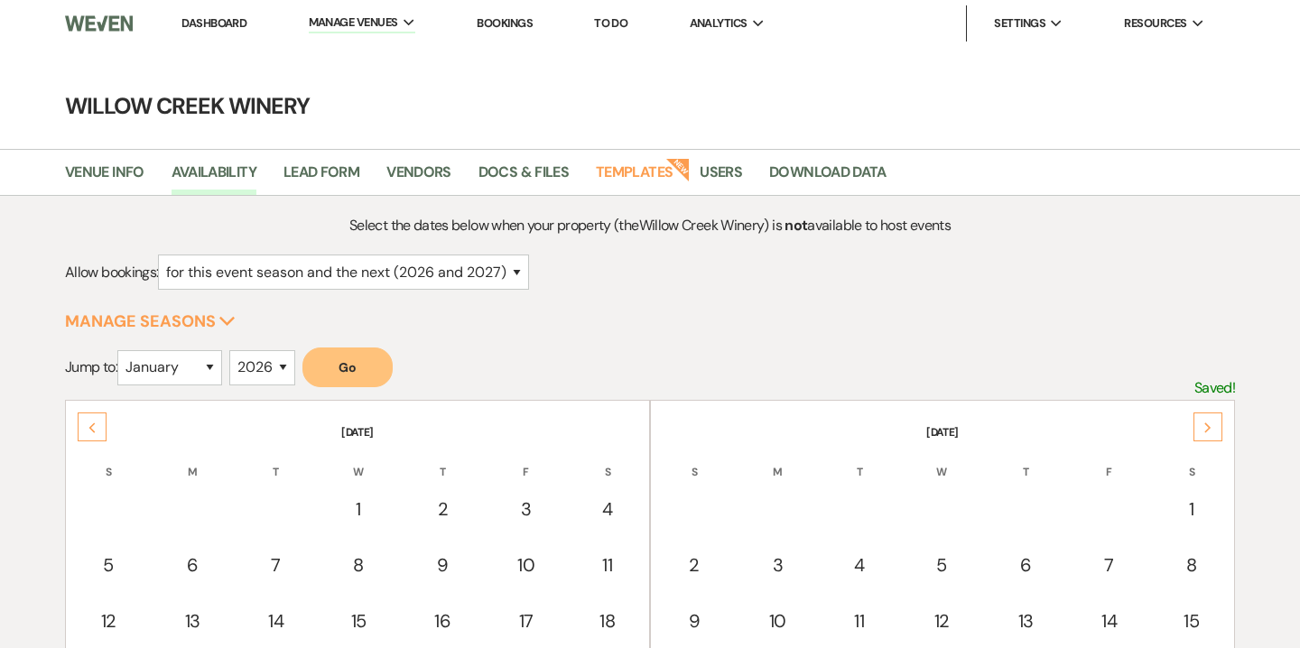
click at [1208, 423] on icon "Next" at bounding box center [1208, 428] width 9 height 11
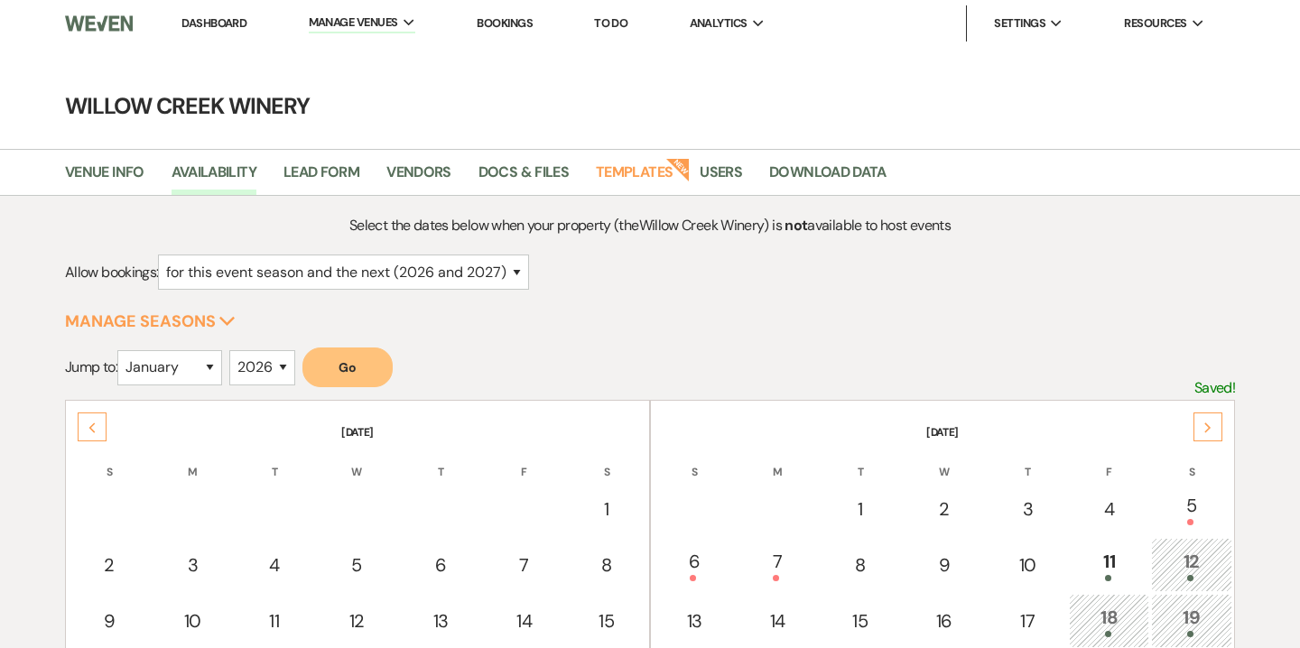
click at [1208, 423] on icon "Next" at bounding box center [1208, 428] width 9 height 11
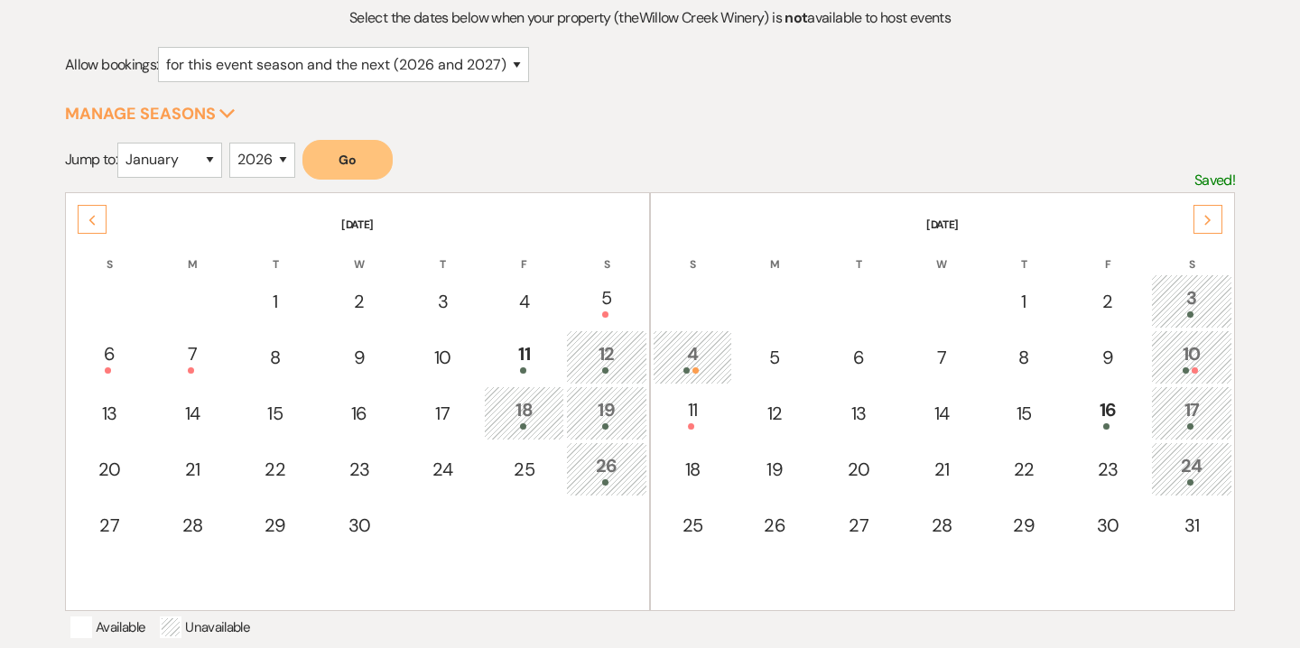
click at [1191, 466] on div "24" at bounding box center [1191, 468] width 61 height 33
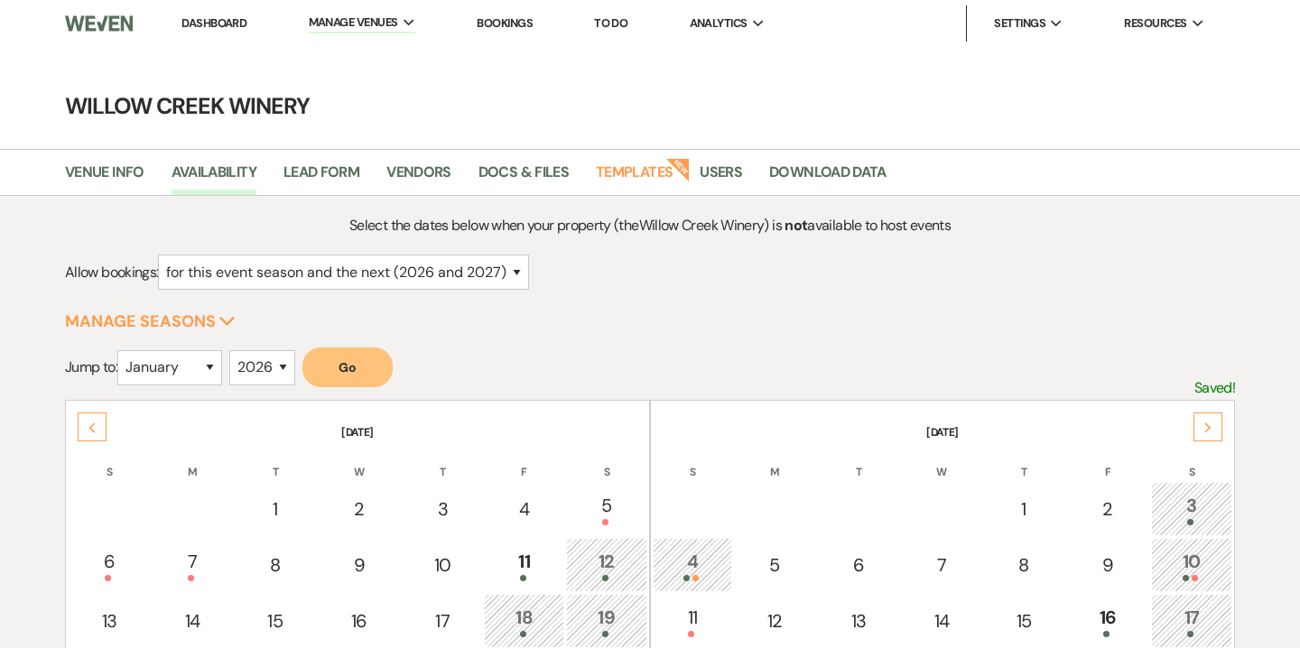
click at [453, 171] on li "Vendors" at bounding box center [432, 176] width 92 height 38
click at [423, 177] on link "Vendors" at bounding box center [418, 178] width 65 height 34
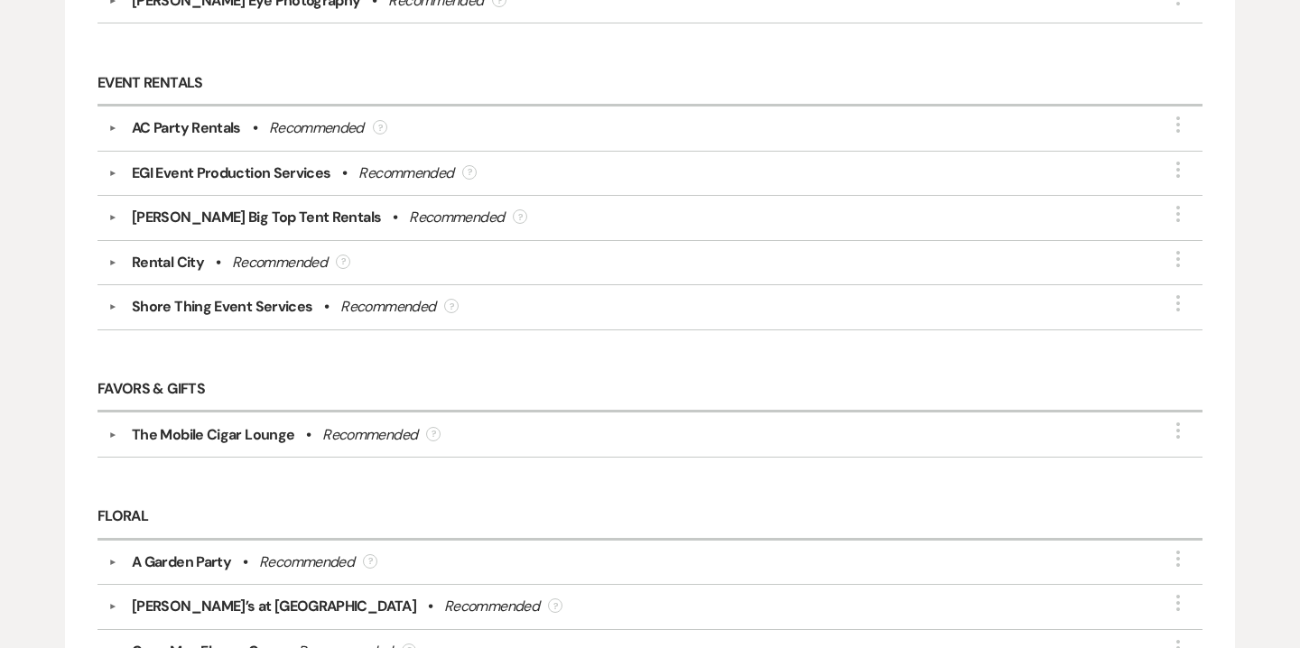
scroll to position [2033, 0]
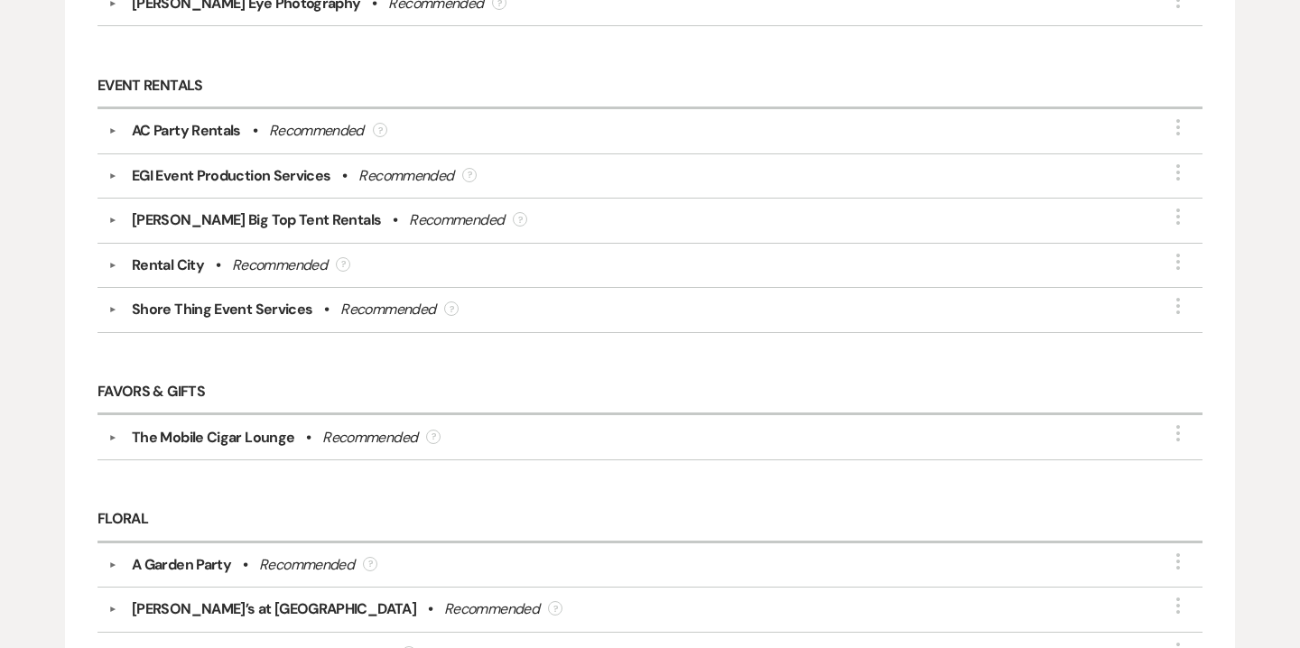
click at [287, 299] on div "Shore Thing Event Services" at bounding box center [222, 310] width 181 height 22
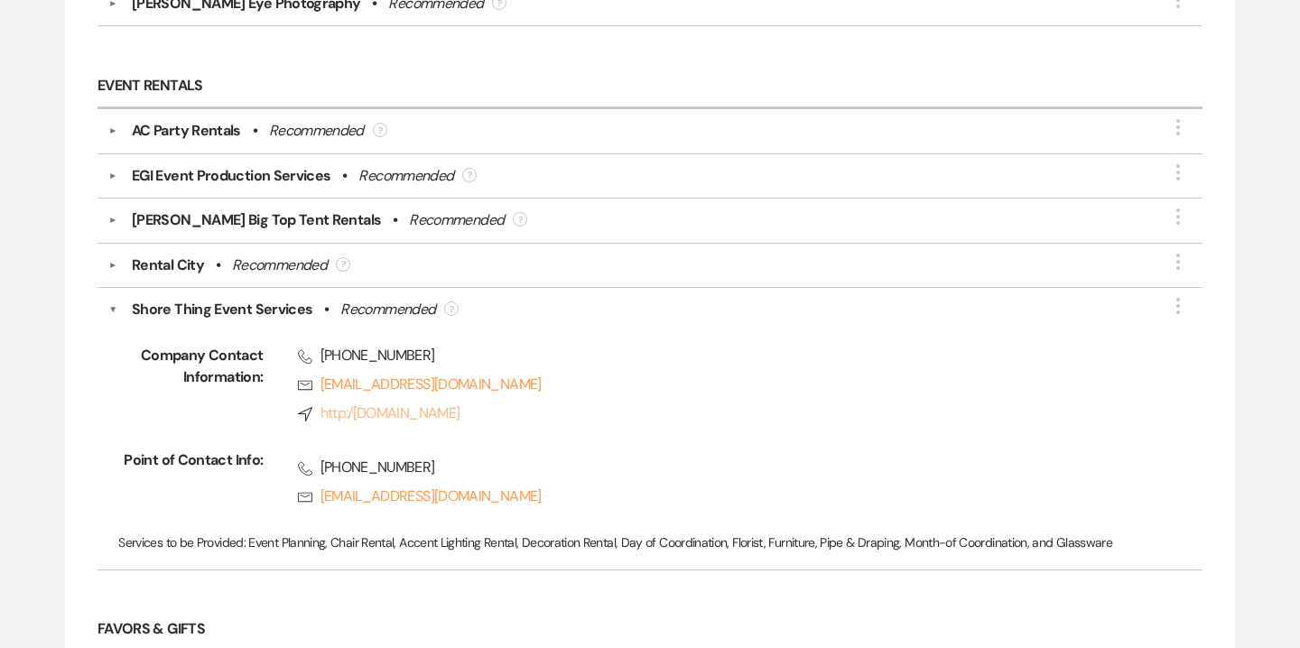
drag, startPoint x: 321, startPoint y: 390, endPoint x: 578, endPoint y: 405, distance: 257.8
click at [578, 405] on div "Phone (609) 498-2777 Rsvp shorethingeventservices@gmail.com Compass http:/www.s…" at bounding box center [701, 388] width 876 height 87
copy link "http:/www.shorethingeventservices.com"
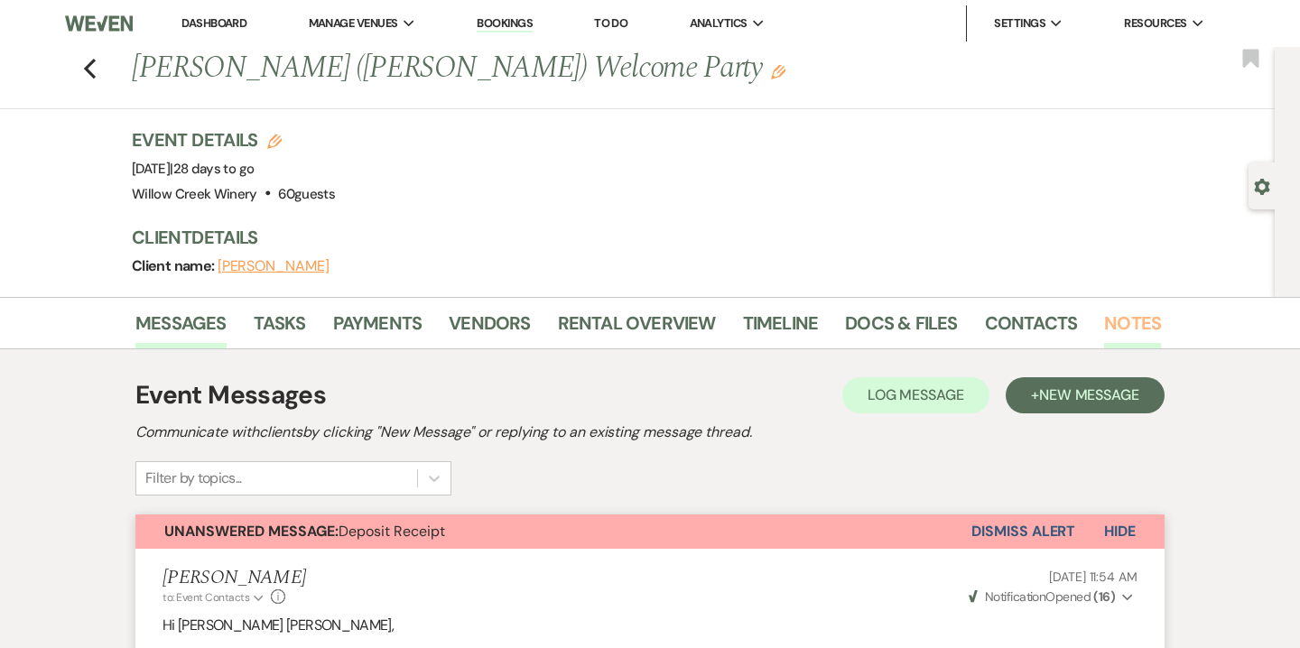
click at [1128, 312] on link "Notes" at bounding box center [1132, 329] width 57 height 40
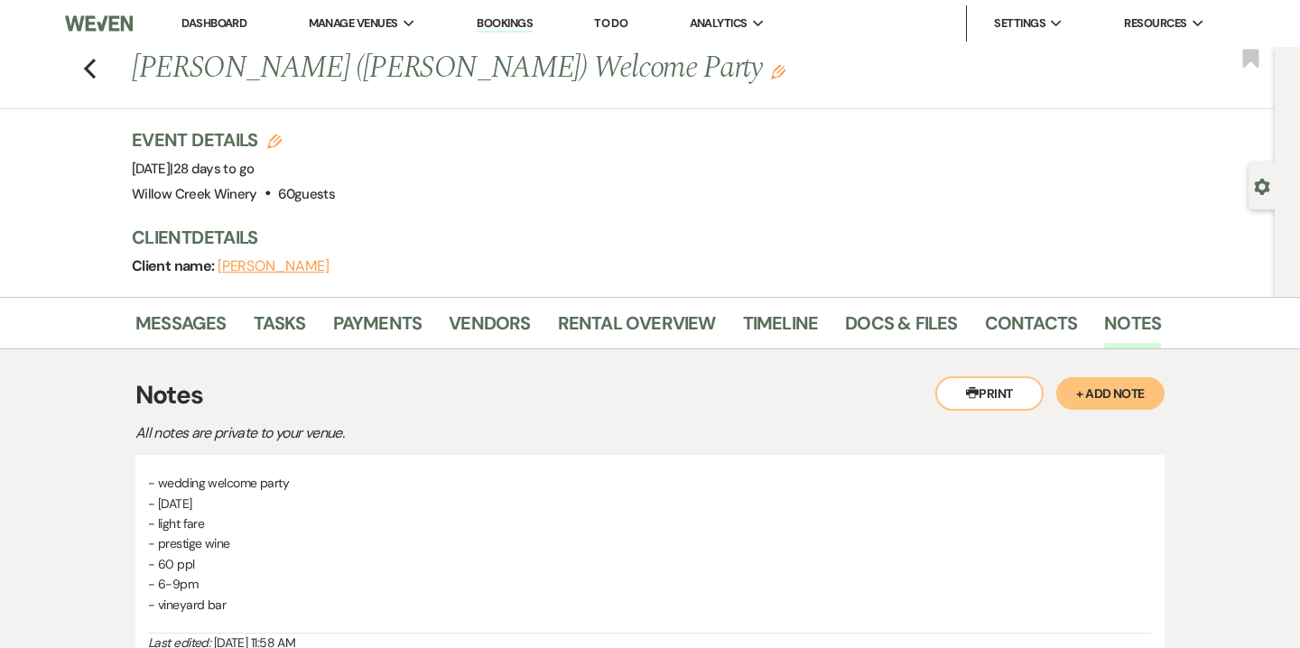
click at [1119, 392] on button "+ Add Note" at bounding box center [1110, 393] width 108 height 33
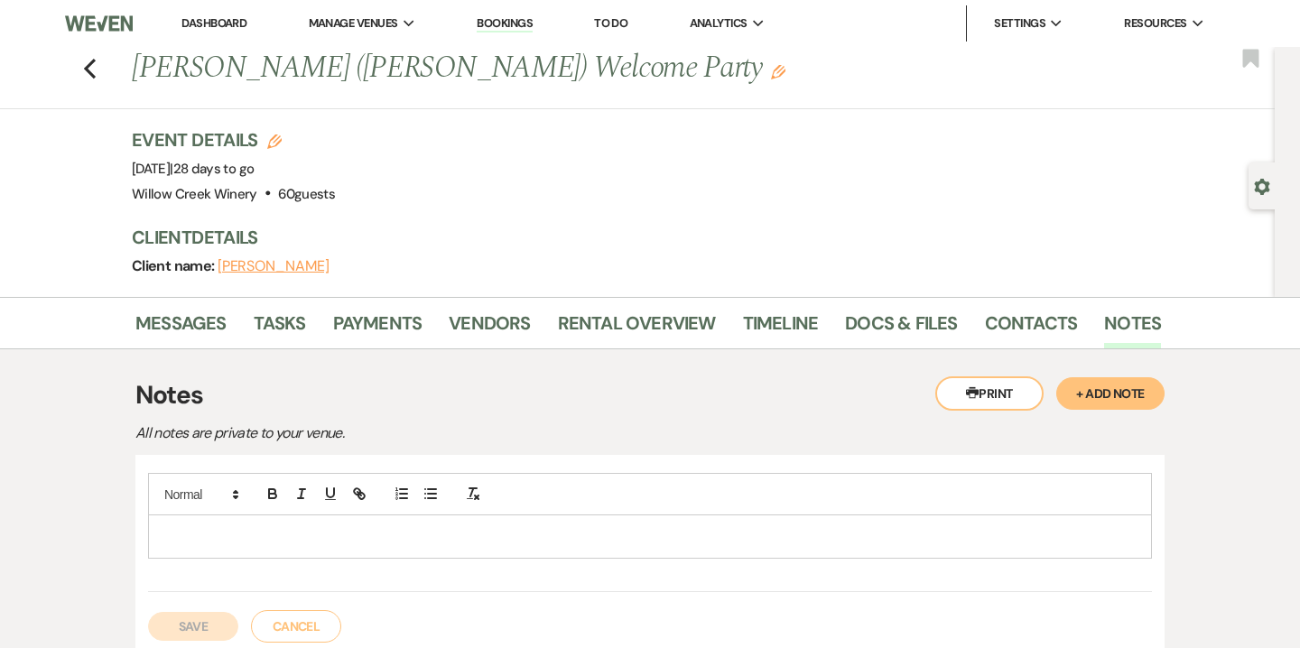
click at [467, 535] on p at bounding box center [650, 536] width 975 height 20
paste div
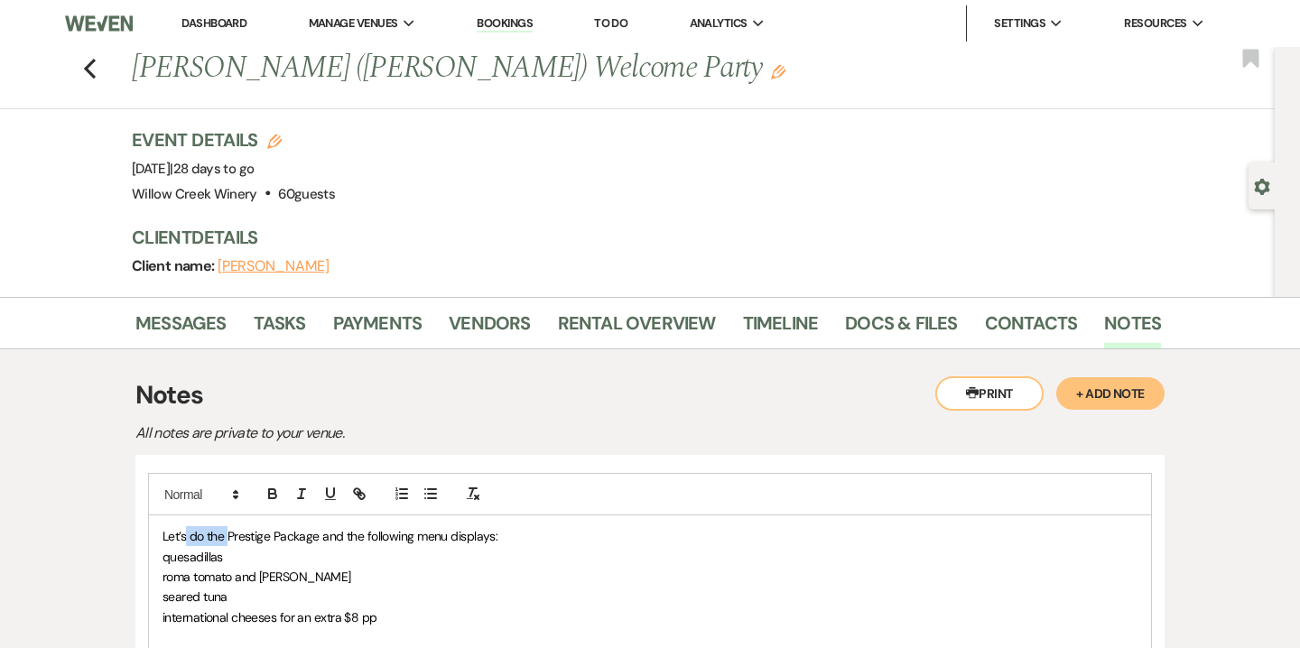
drag, startPoint x: 228, startPoint y: 534, endPoint x: 187, endPoint y: 544, distance: 41.8
click at [187, 544] on p "Let’s do the Prestige Package and the following menu displays:" at bounding box center [650, 536] width 975 height 20
click at [432, 500] on icon "button" at bounding box center [431, 494] width 16 height 16
click at [293, 538] on span "Prestige Package and the following menu displays:" at bounding box center [330, 536] width 261 height 14
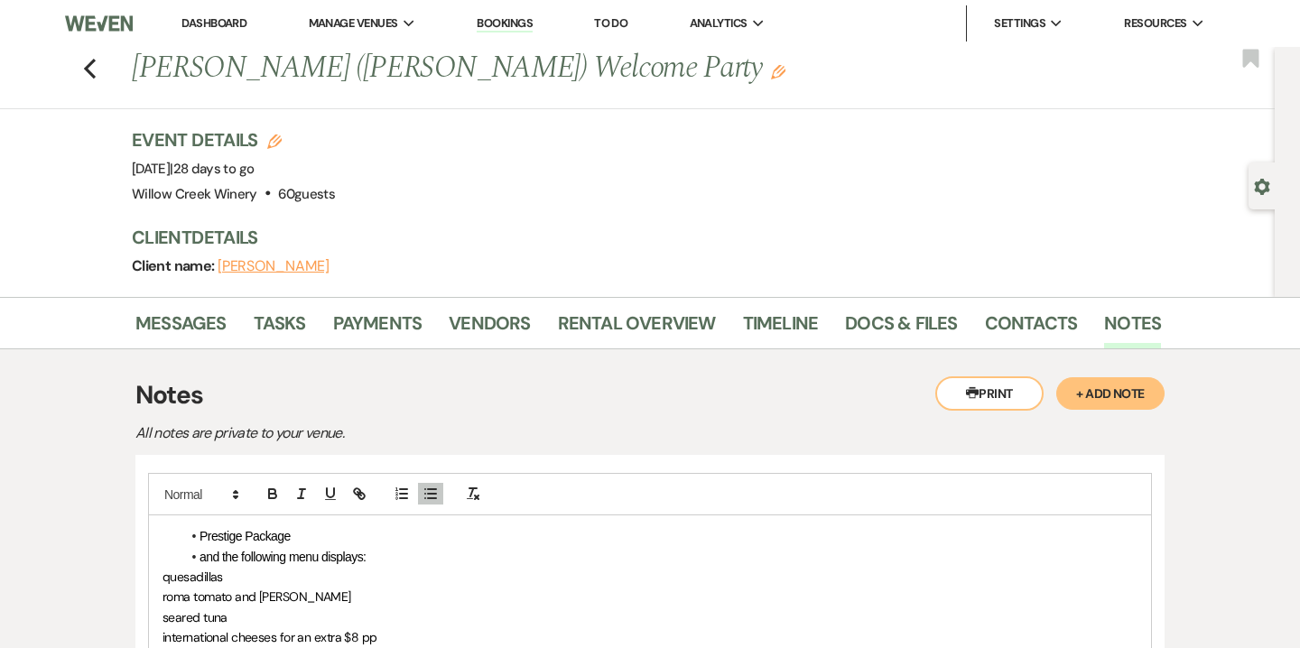
click at [163, 582] on span "quesadillas" at bounding box center [193, 577] width 60 height 16
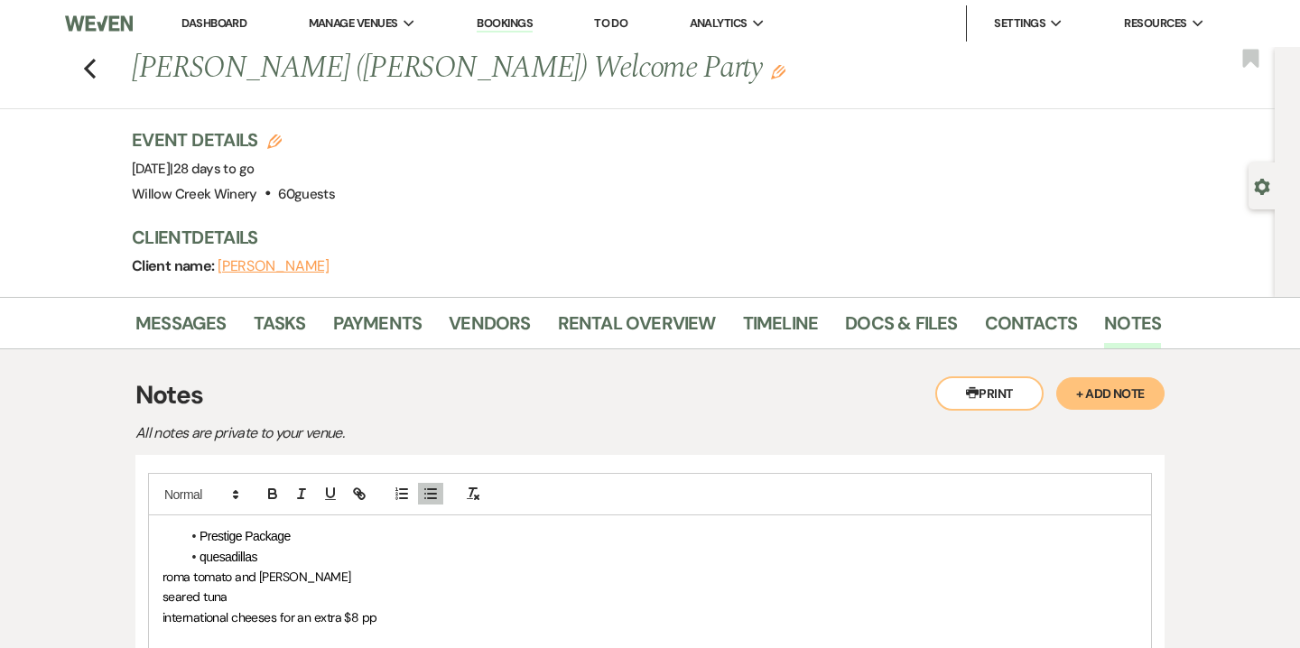
click at [313, 537] on li "Prestige Package" at bounding box center [659, 536] width 957 height 20
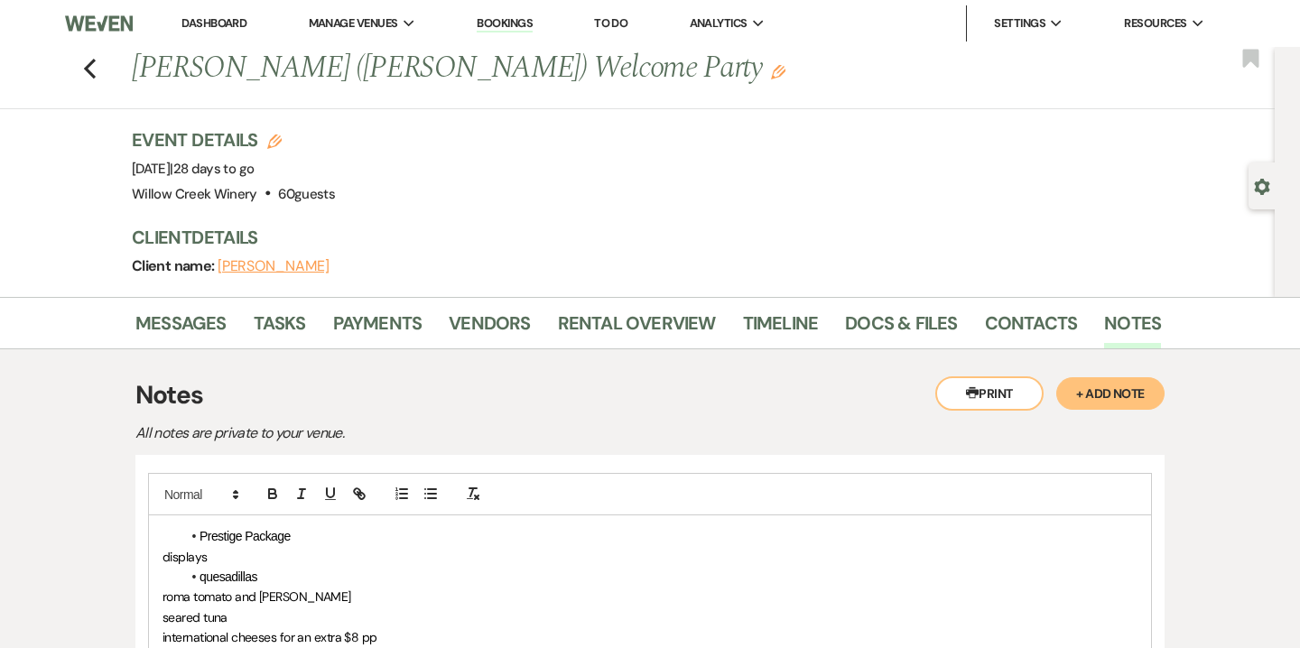
click at [200, 532] on span at bounding box center [200, 536] width 0 height 20
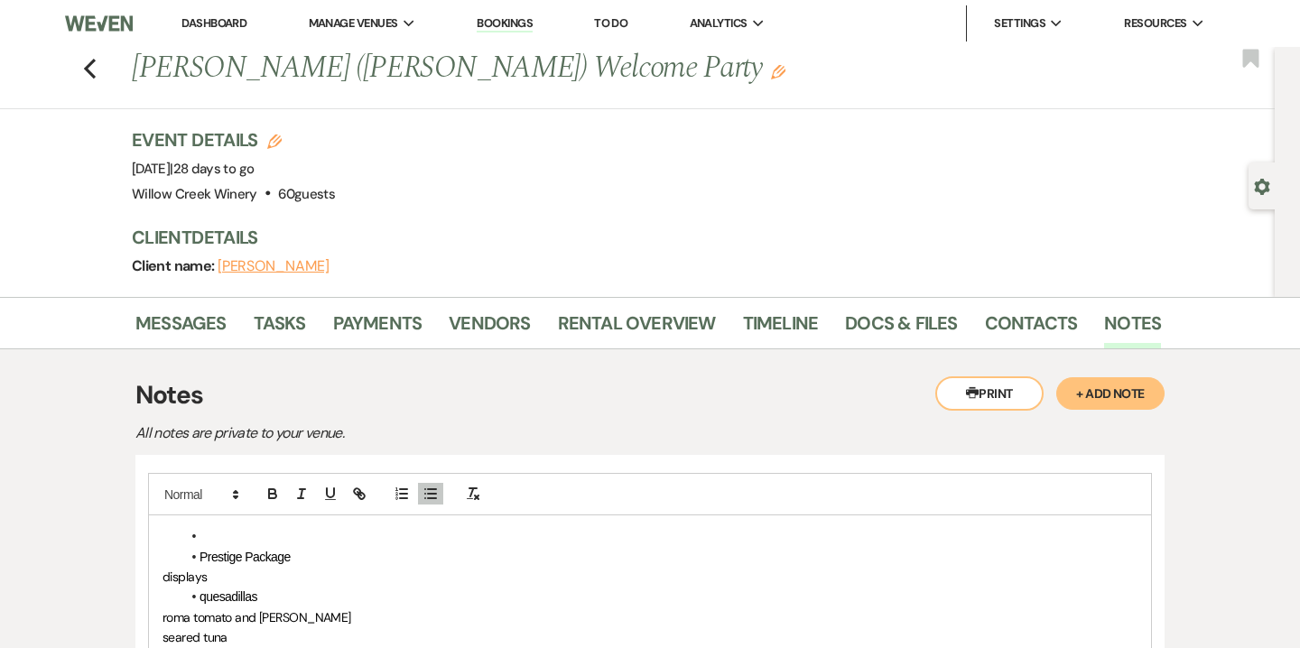
click at [207, 535] on li at bounding box center [659, 536] width 957 height 20
click at [234, 573] on p "displays" at bounding box center [650, 577] width 975 height 20
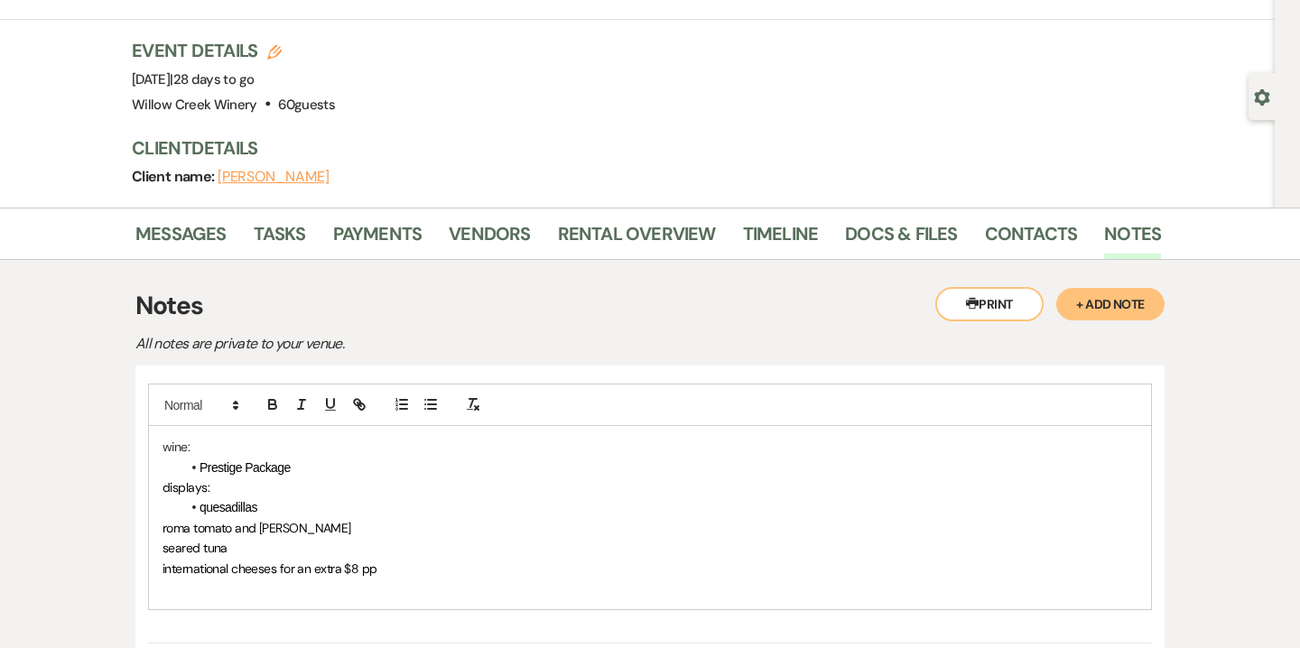
scroll to position [92, 0]
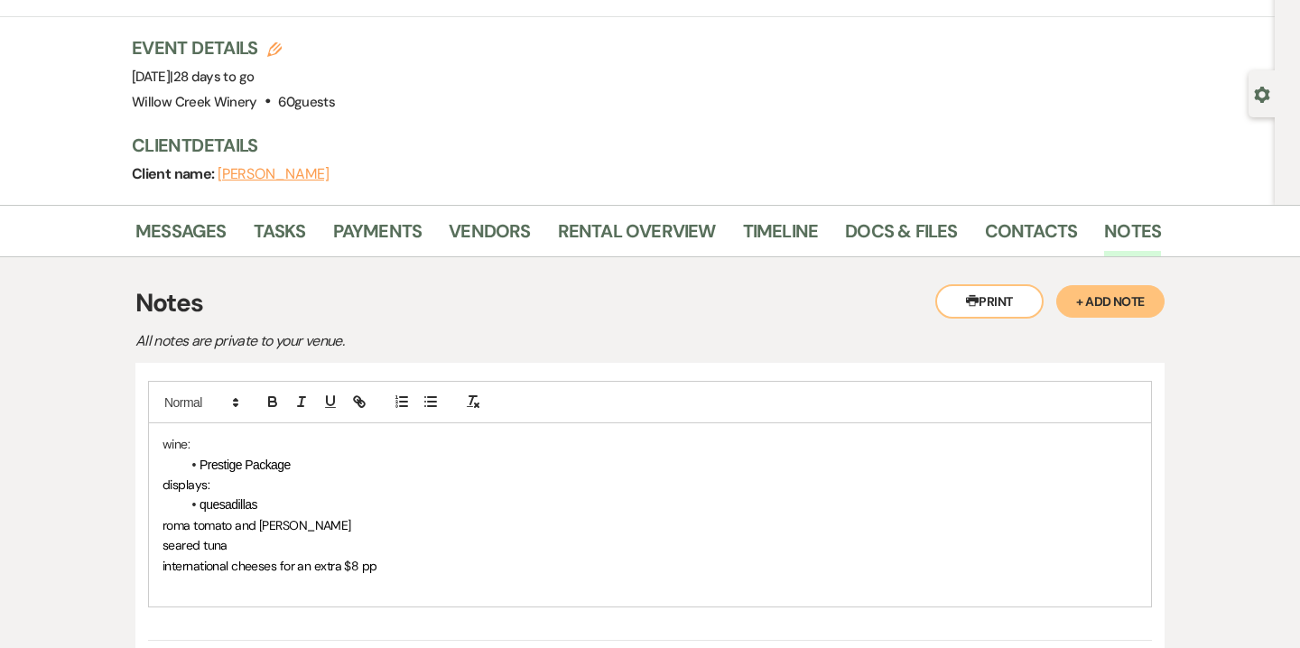
click at [164, 529] on span "roma tomato and basil bruschetta" at bounding box center [257, 525] width 189 height 16
click at [432, 399] on icon "button" at bounding box center [431, 402] width 16 height 16
click at [161, 544] on div "wine: Prestige Package displays: quesadillas roma tomato and basil bruschetta s…" at bounding box center [650, 514] width 1002 height 183
click at [431, 398] on icon "button" at bounding box center [431, 402] width 16 height 16
click at [163, 563] on span "international cheeses for an extra $8 pp" at bounding box center [270, 566] width 215 height 16
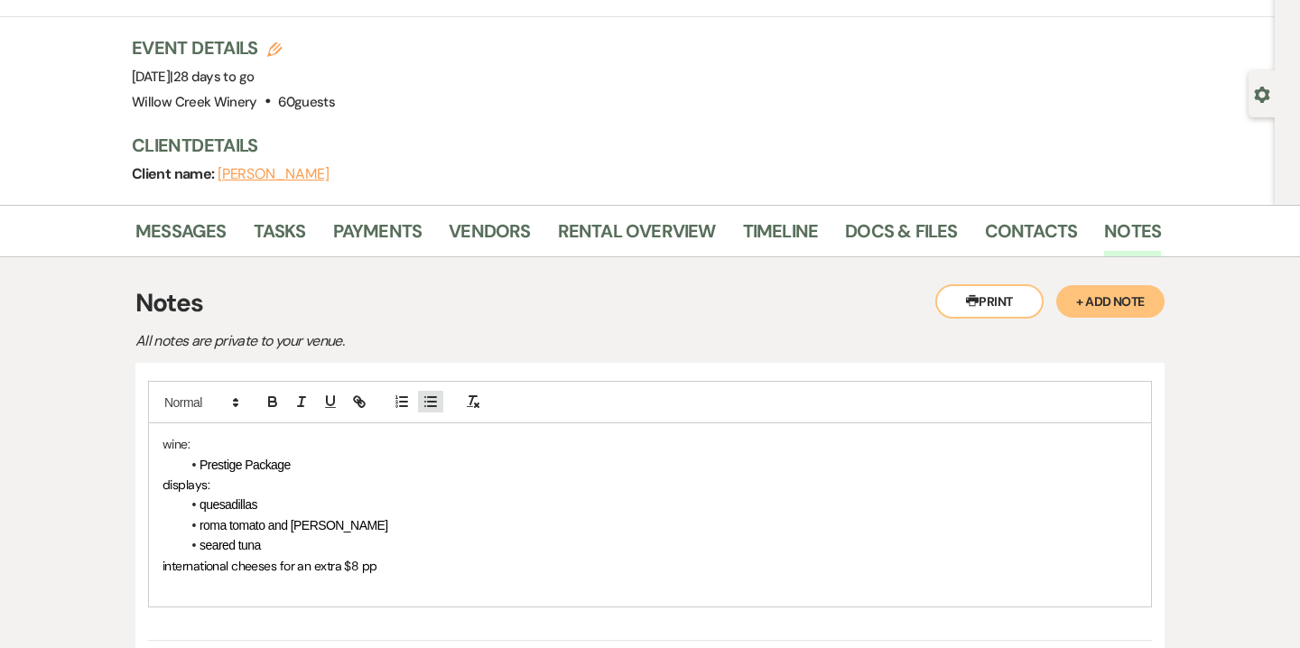
click at [433, 400] on icon "button" at bounding box center [431, 402] width 16 height 16
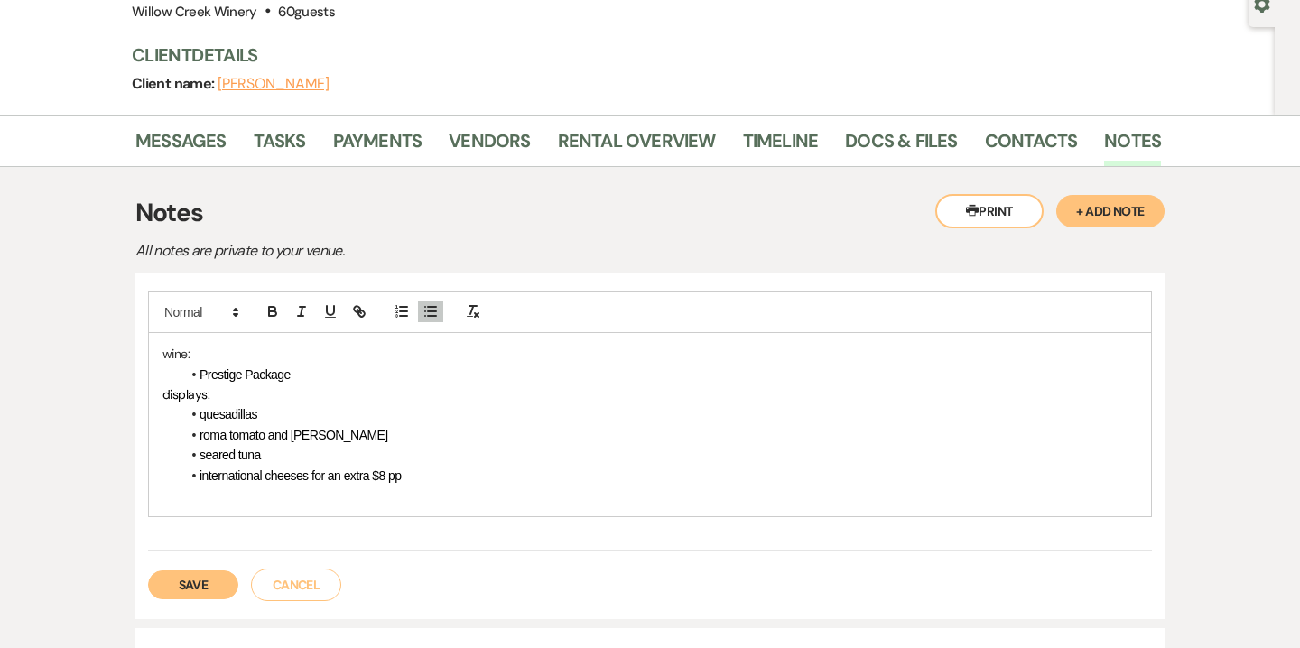
scroll to position [236, 0]
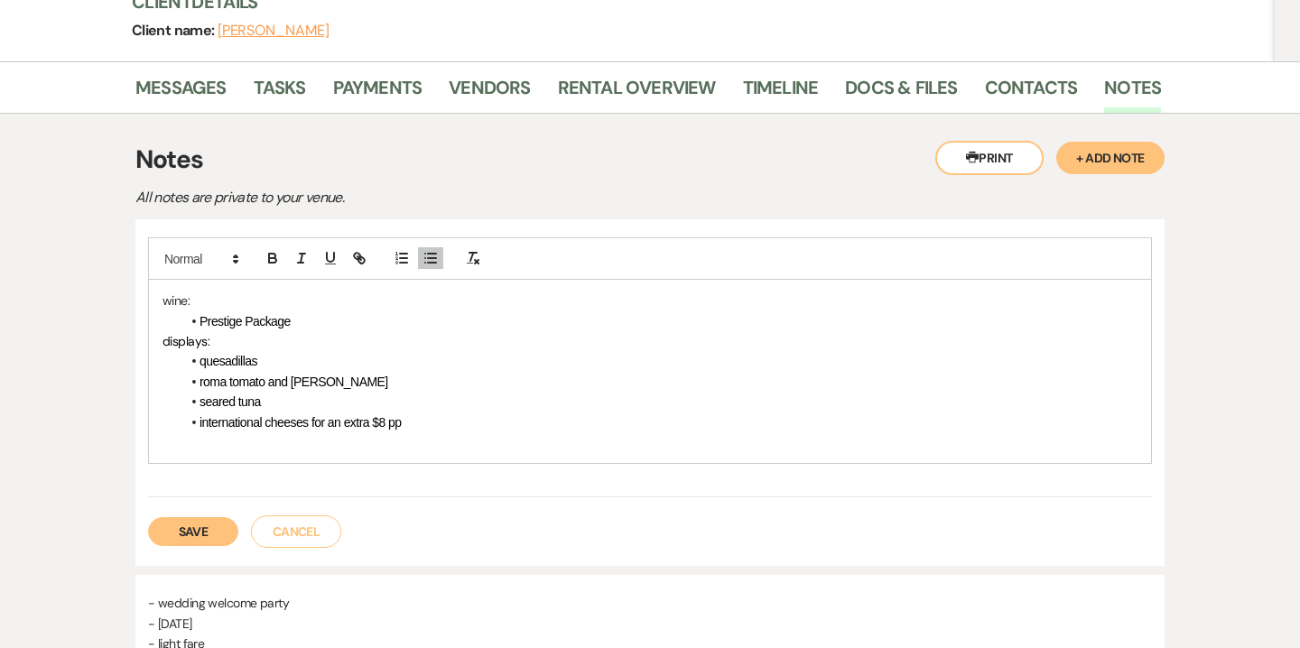
click at [193, 539] on button "Save" at bounding box center [193, 531] width 90 height 29
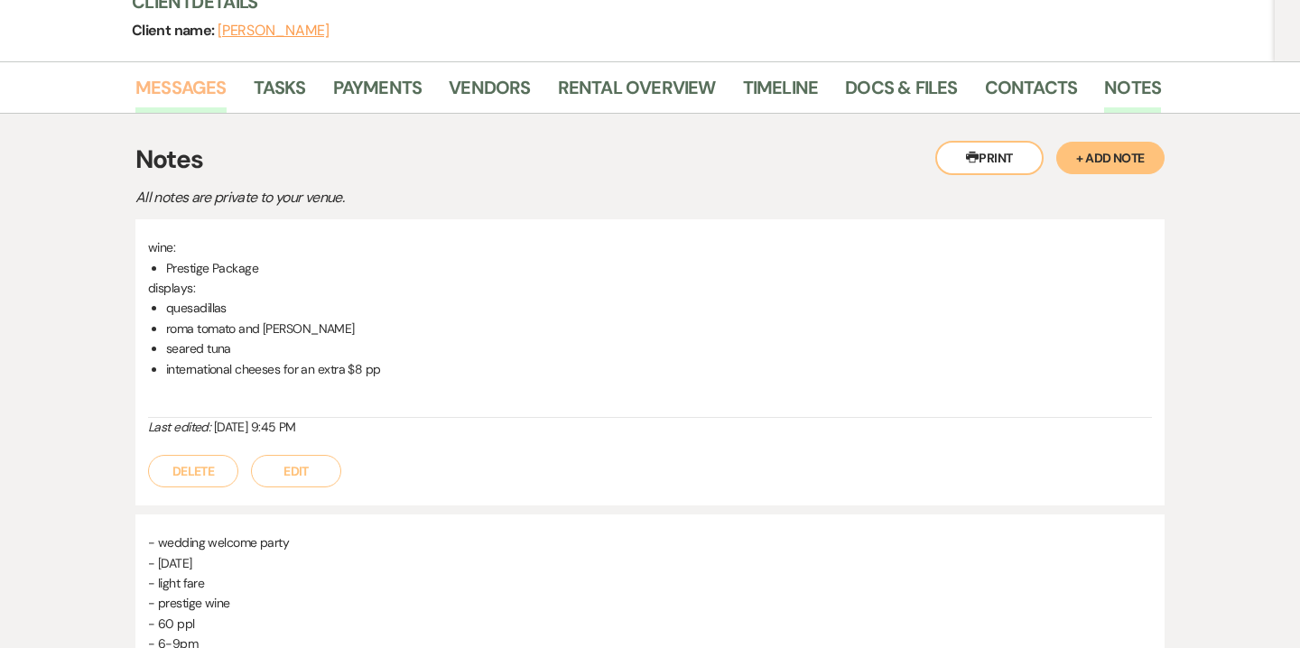
click at [190, 86] on link "Messages" at bounding box center [180, 93] width 91 height 40
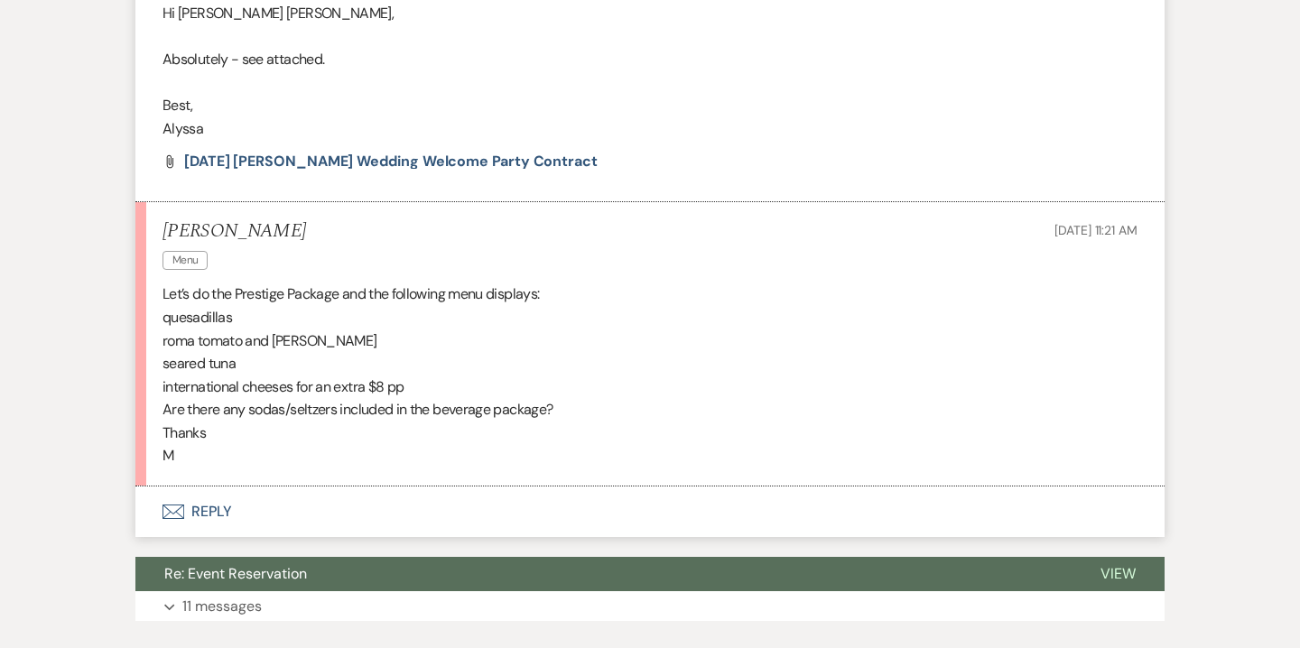
scroll to position [1343, 0]
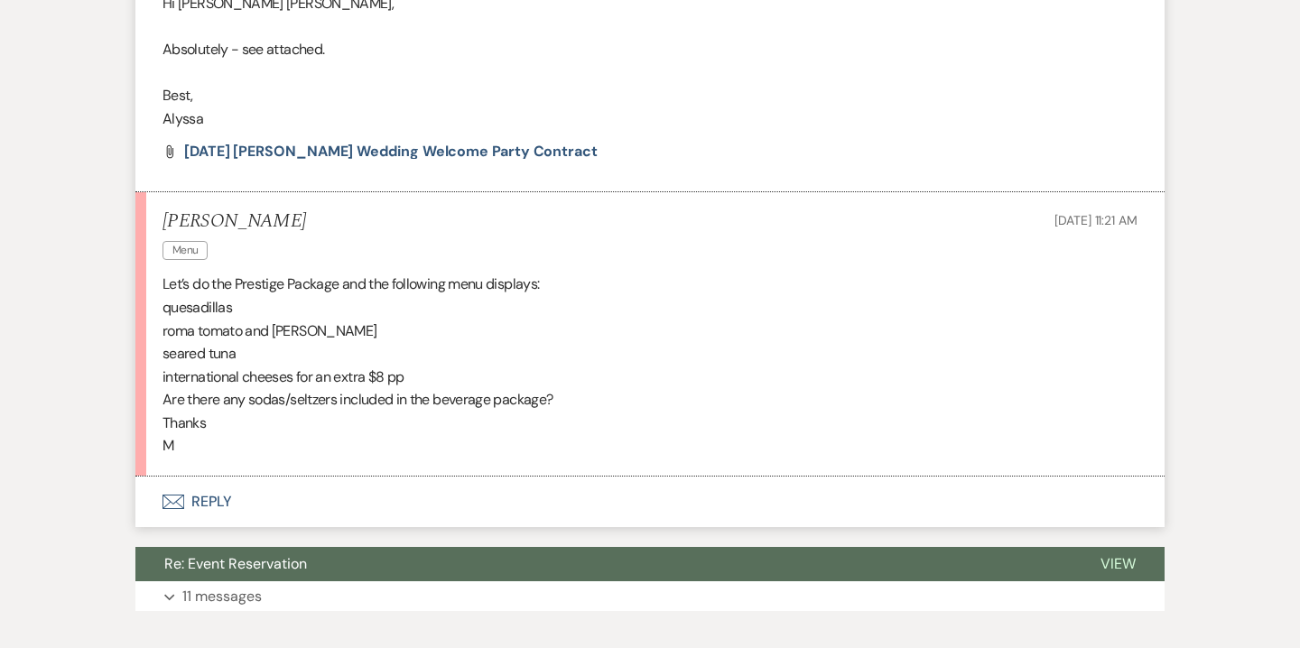
click at [218, 502] on button "Envelope Reply" at bounding box center [649, 502] width 1029 height 51
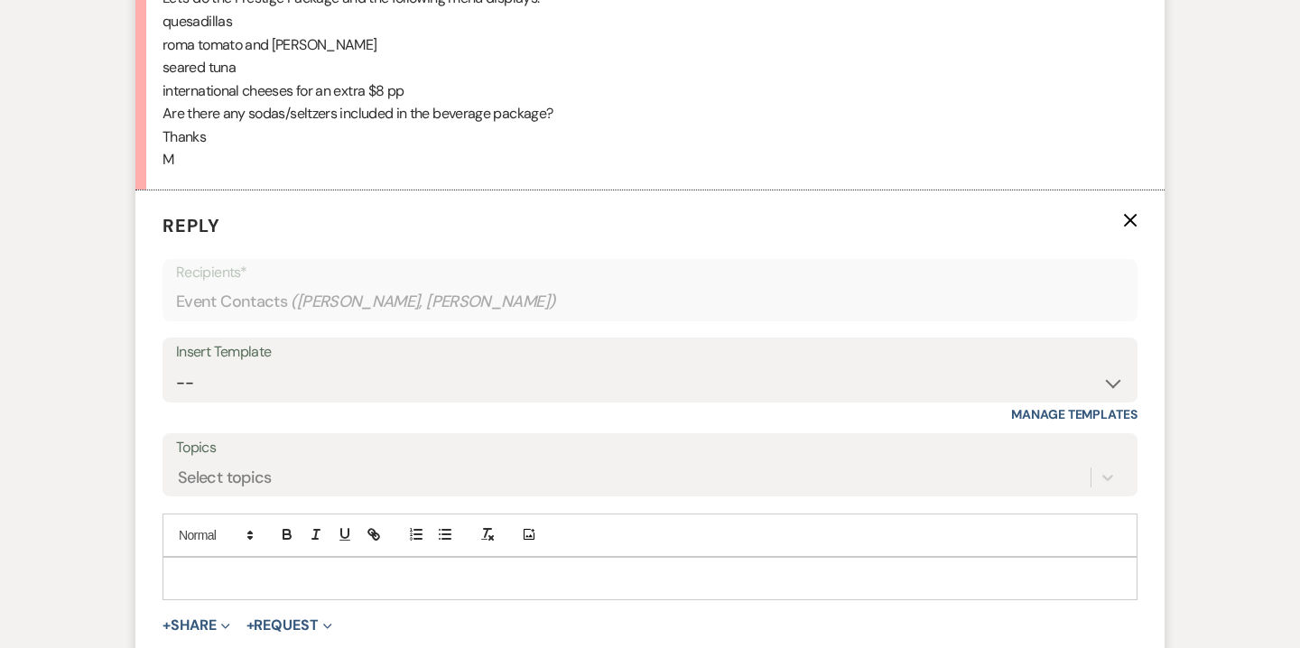
scroll to position [1752, 0]
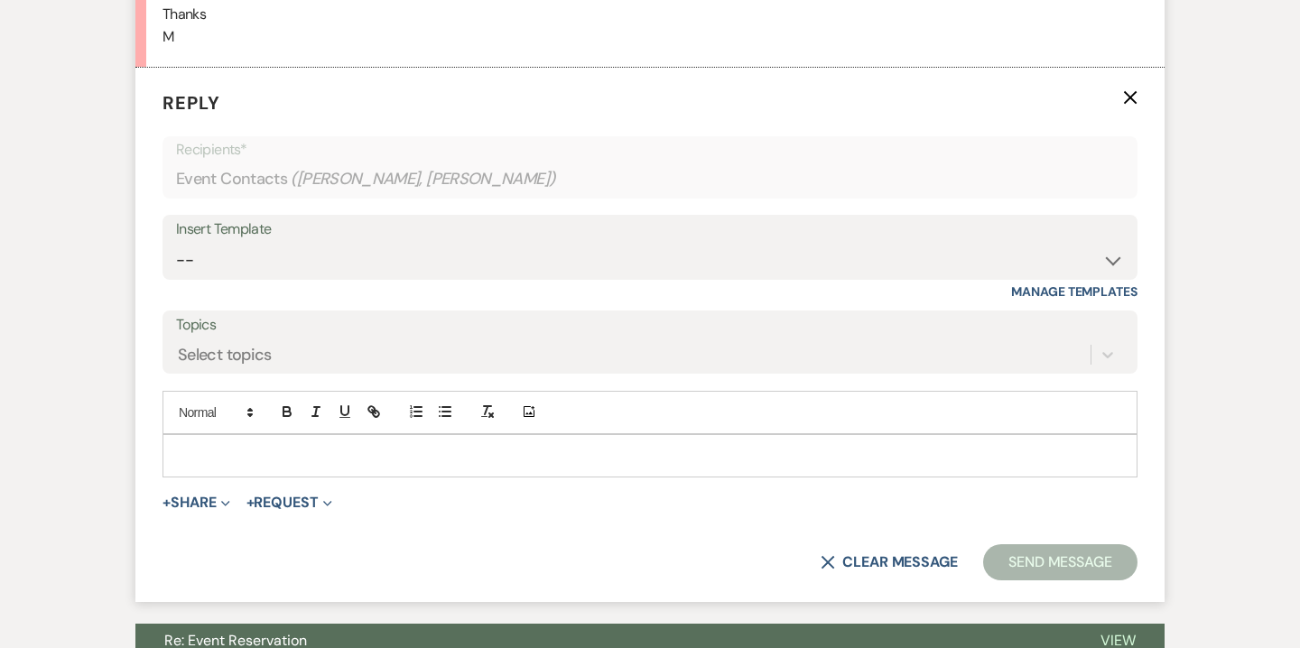
click at [255, 460] on p at bounding box center [650, 456] width 946 height 20
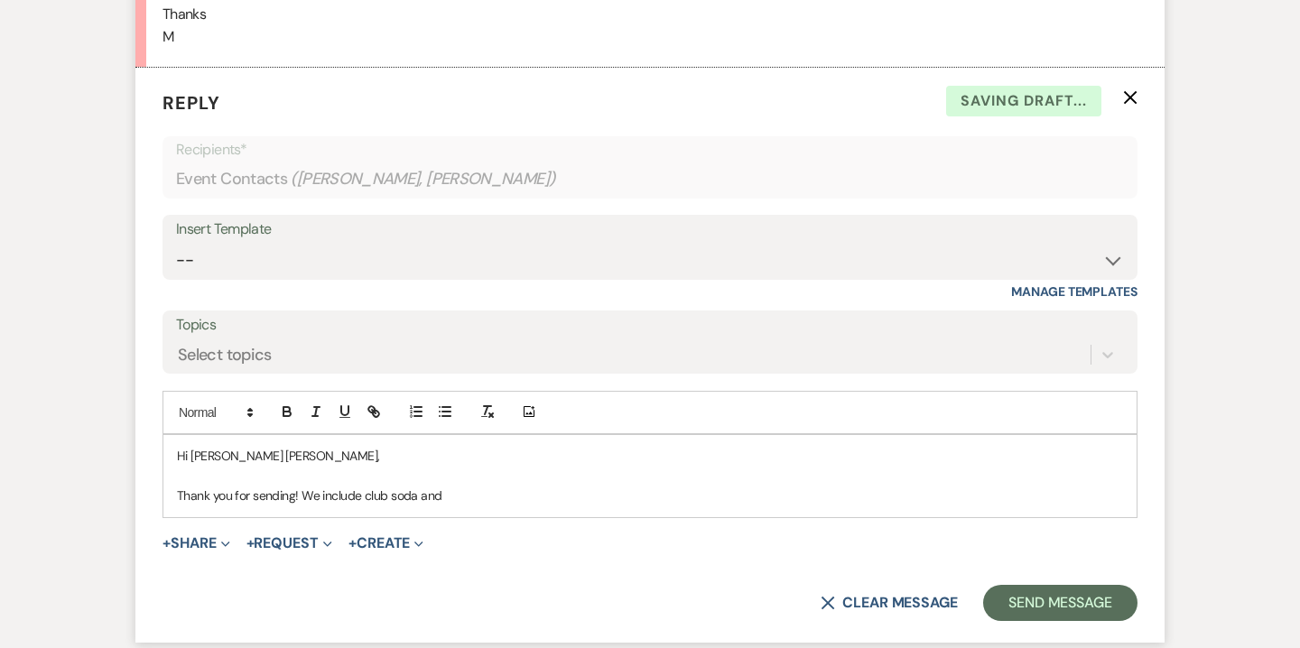
click at [364, 496] on p "Thank you for sending! We include club soda and" at bounding box center [650, 496] width 946 height 20
click at [602, 496] on p "Thank you for sending! We include soft drinks, such as sodas, club soda and" at bounding box center [650, 496] width 946 height 20
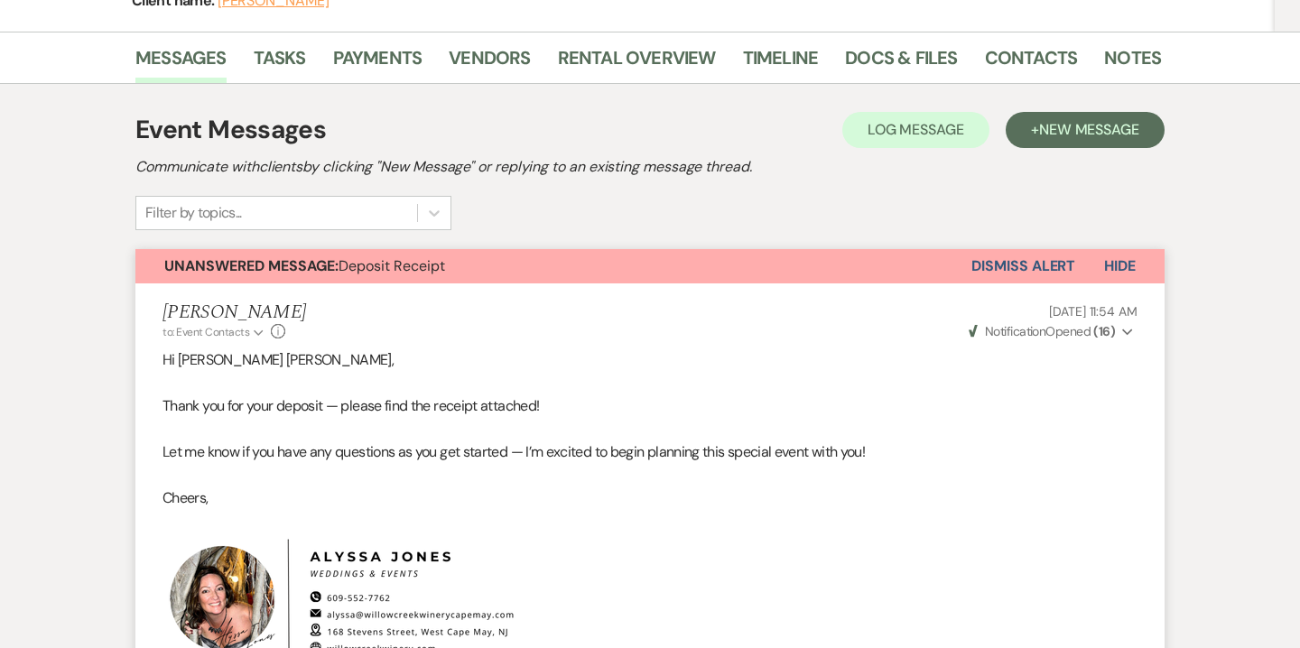
scroll to position [0, 0]
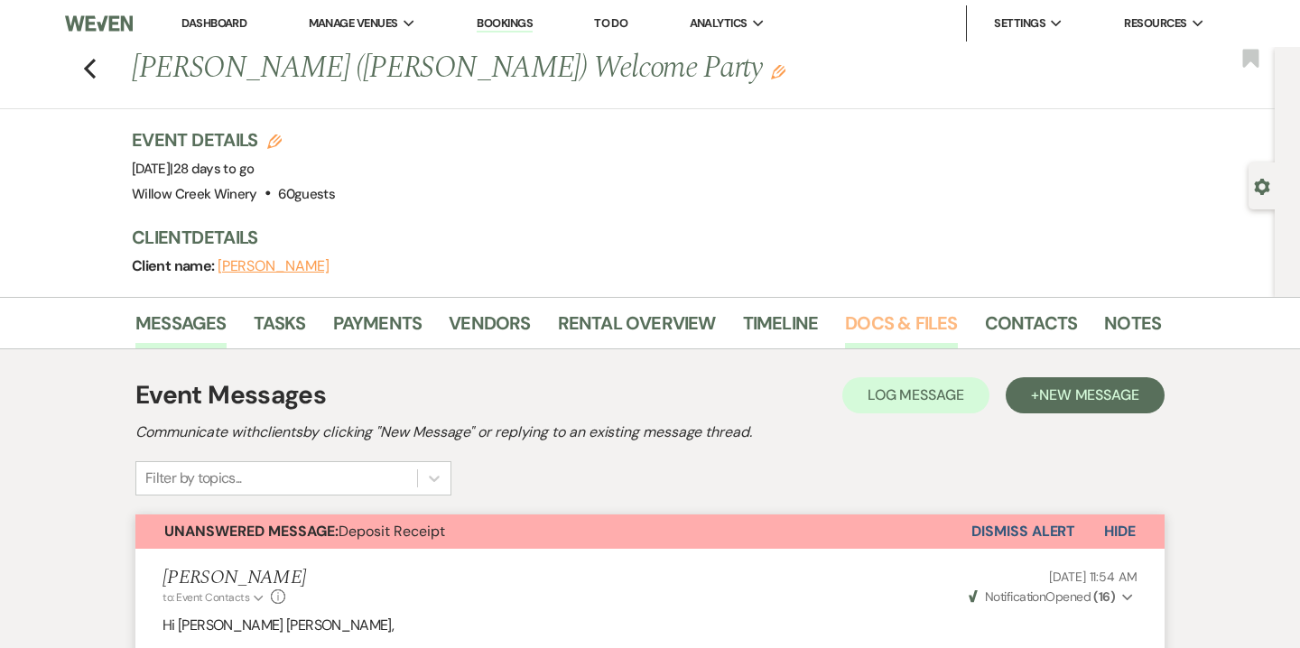
click at [916, 331] on link "Docs & Files" at bounding box center [901, 329] width 112 height 40
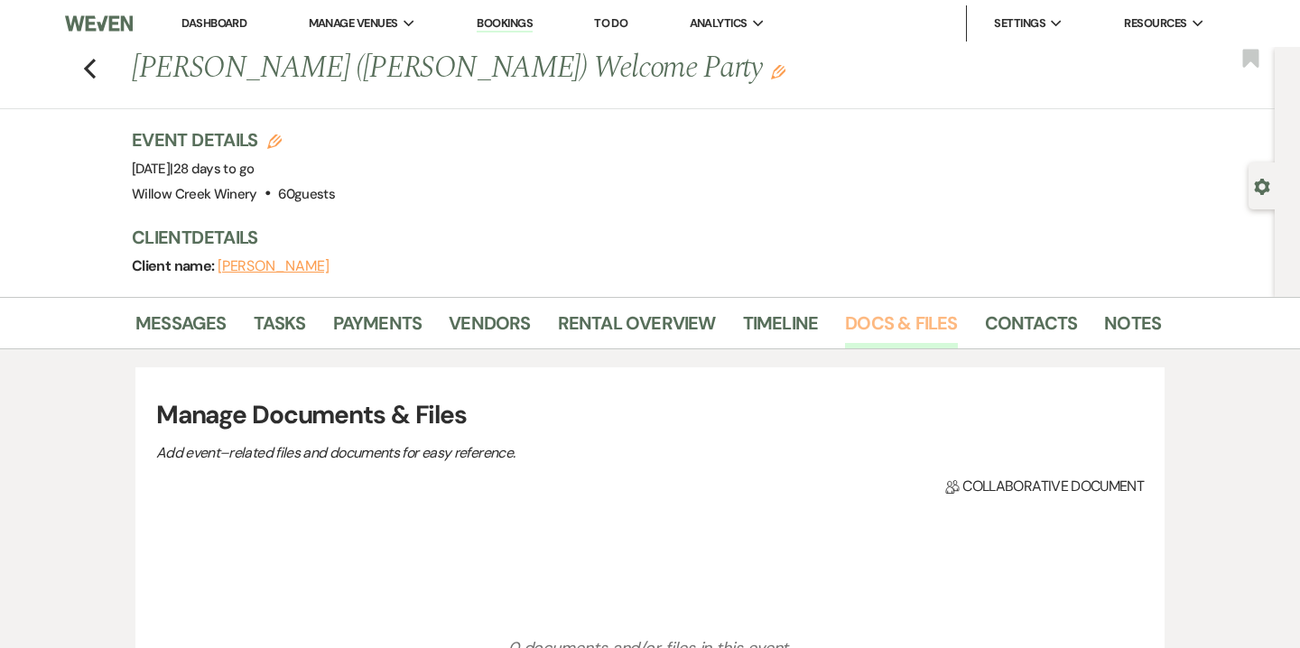
scroll to position [338, 0]
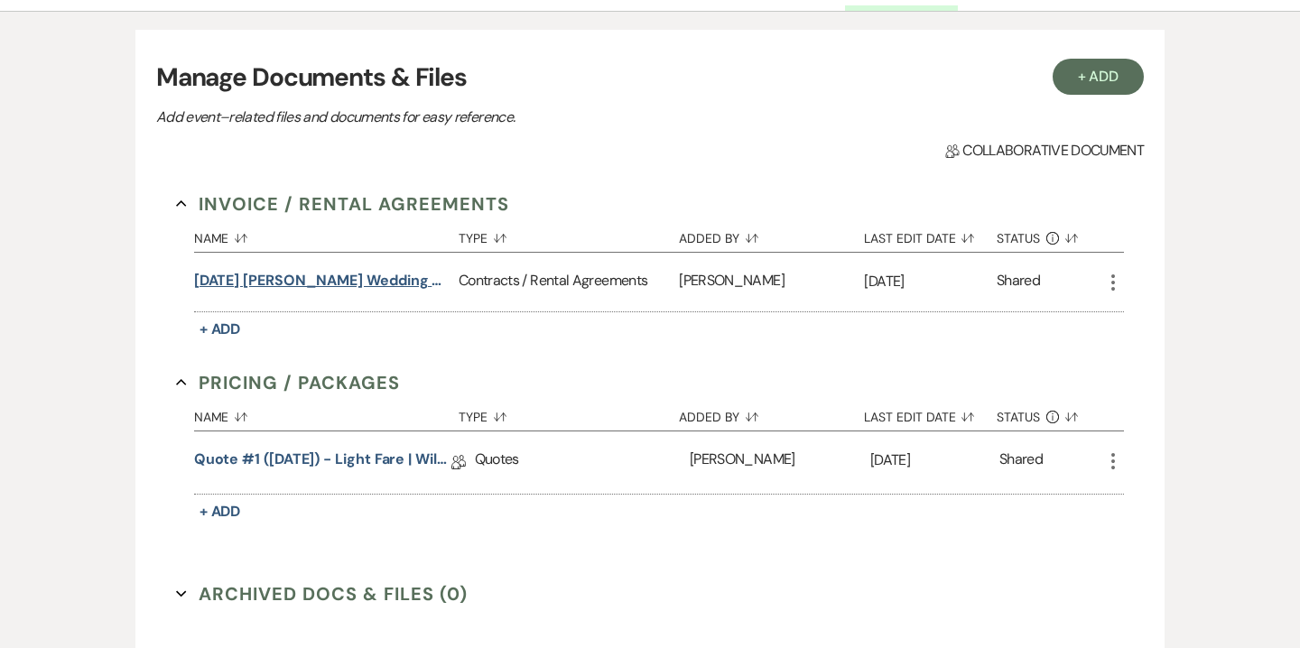
click at [392, 284] on button "10.17.25 Vill-Carroll Wedding Welcome Party Contract" at bounding box center [322, 281] width 257 height 22
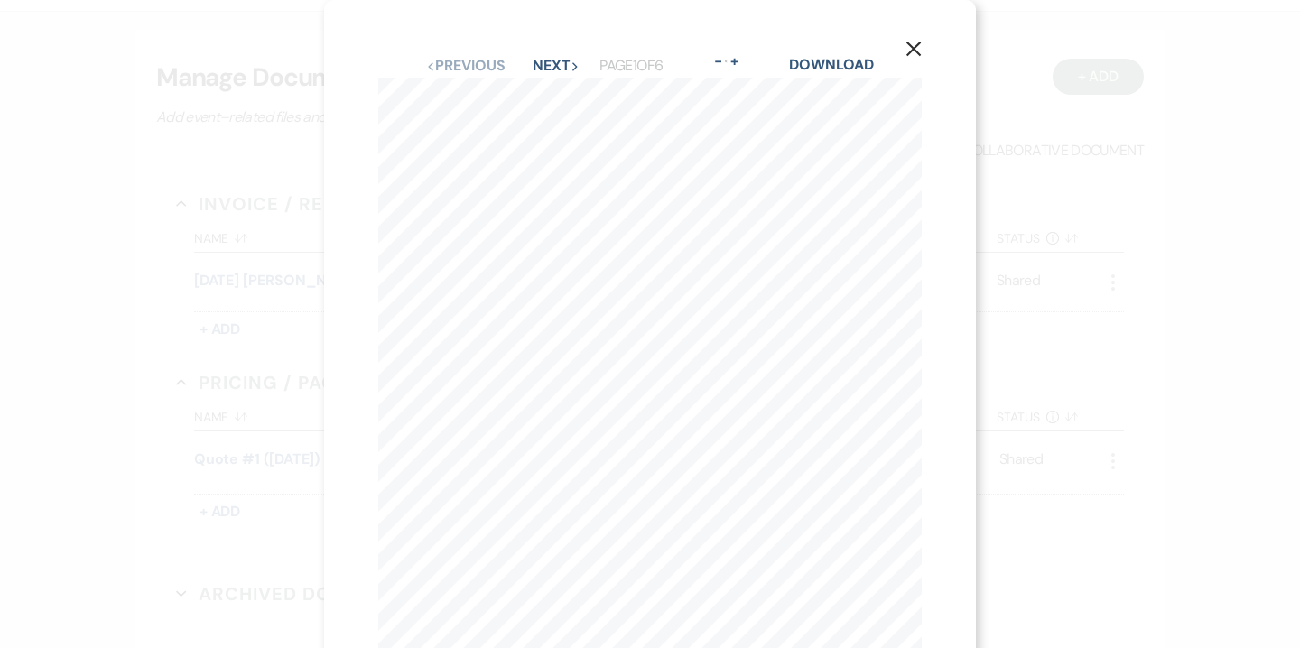
click at [915, 54] on icon "X" at bounding box center [914, 49] width 16 height 16
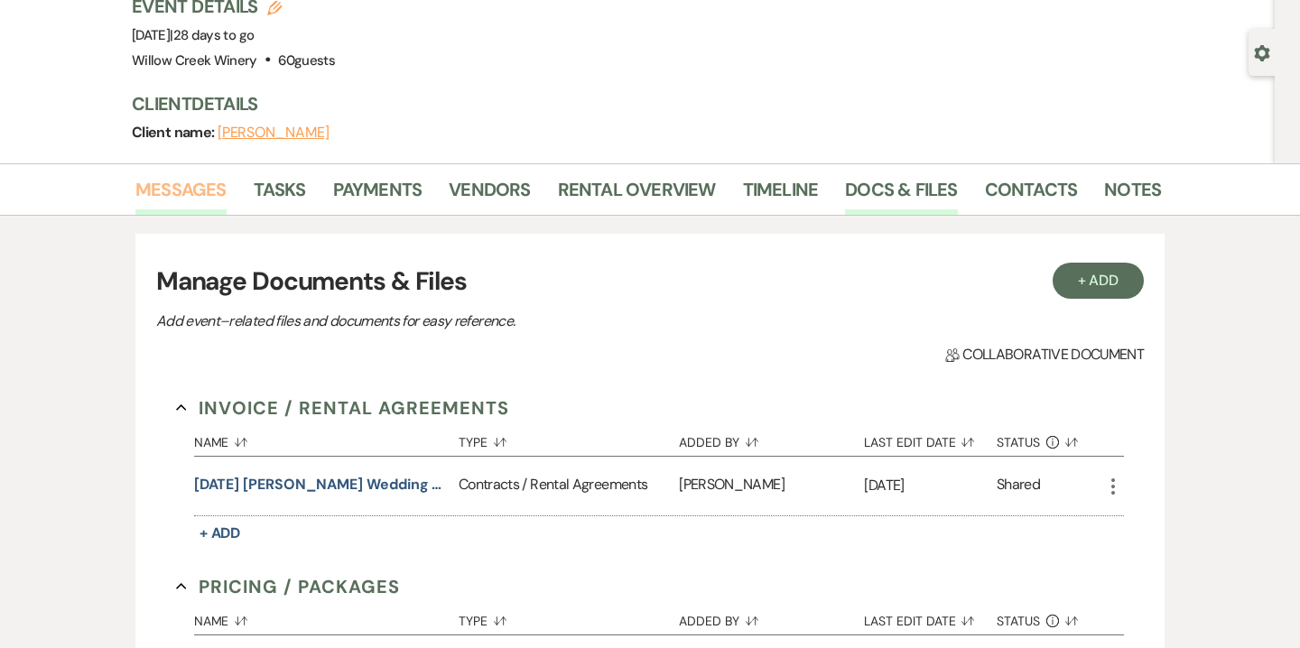
click at [213, 202] on link "Messages" at bounding box center [180, 195] width 91 height 40
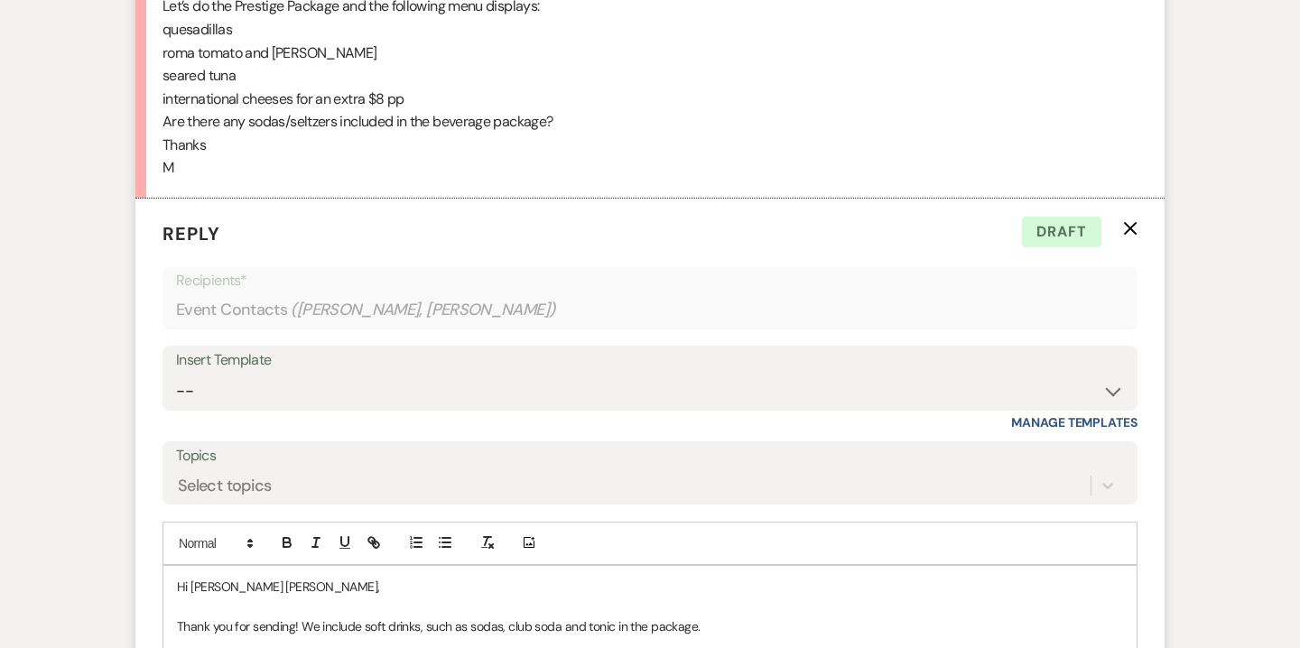
scroll to position [2012, 0]
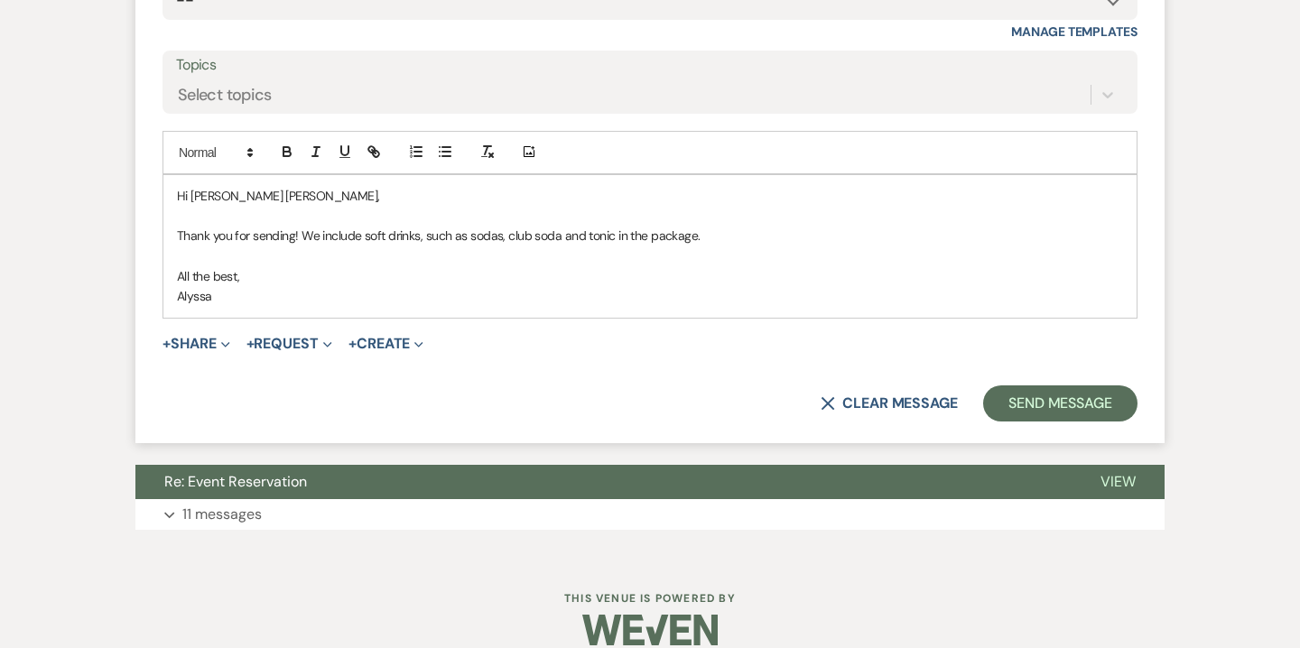
click at [741, 232] on p "Thank you for sending! We include soft drinks, such as sodas, club soda and ton…" at bounding box center [650, 236] width 946 height 20
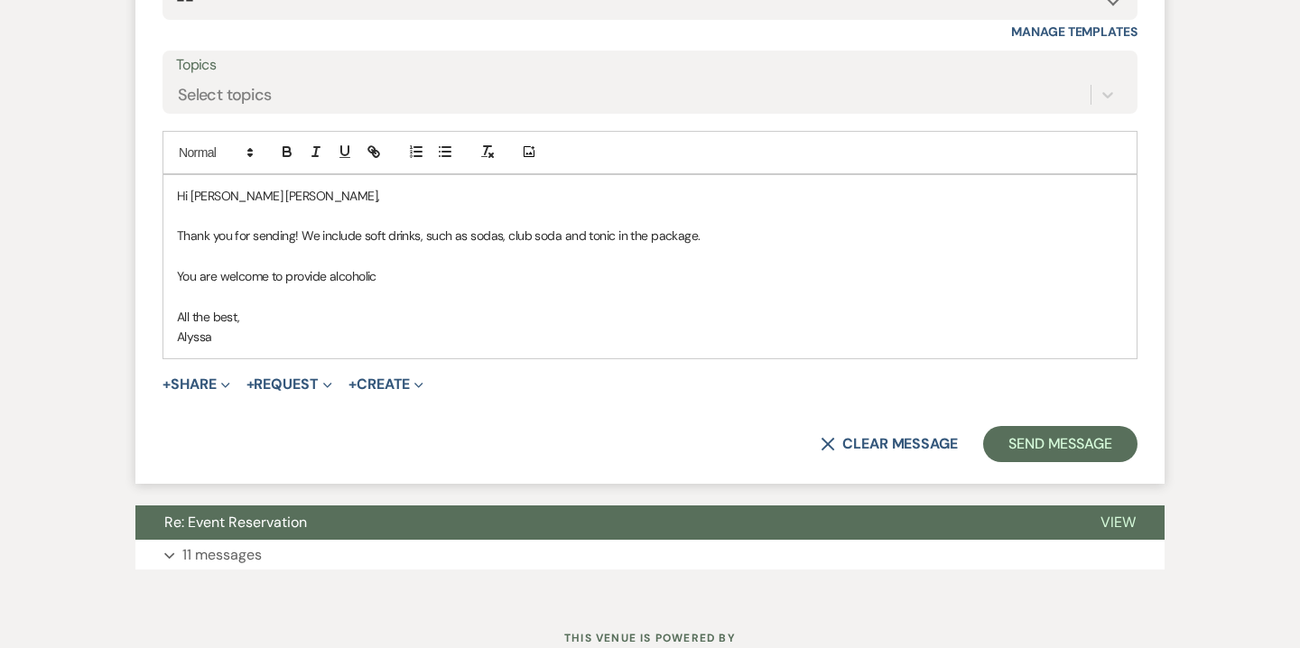
click at [330, 275] on p "You are welcome to provide alcoholic" at bounding box center [650, 276] width 946 height 20
click at [404, 278] on p "You are welcome to provide alcoholic" at bounding box center [650, 276] width 946 height 20
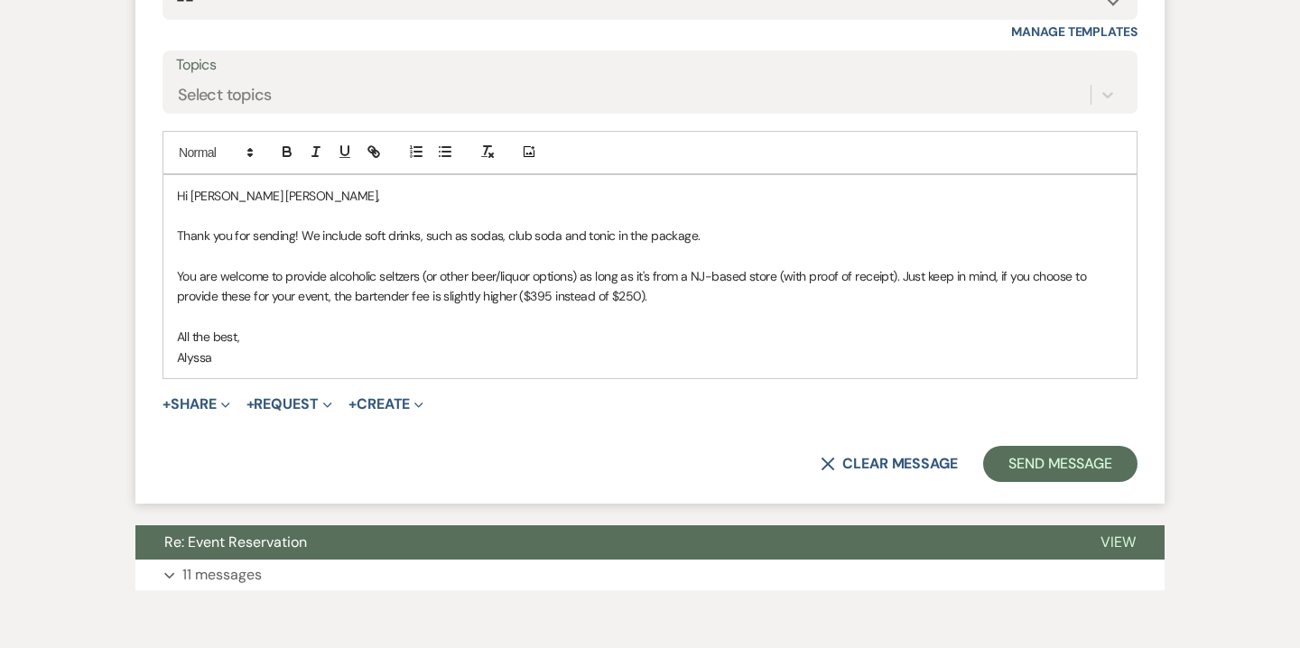
click at [620, 297] on p "You are welcome to provide alcoholic seltzers (or other beer/liquor options) as…" at bounding box center [650, 286] width 946 height 41
click at [662, 299] on p "You are welcome to provide alcoholic seltzers (or other beer/liquor options) as…" at bounding box center [650, 286] width 946 height 41
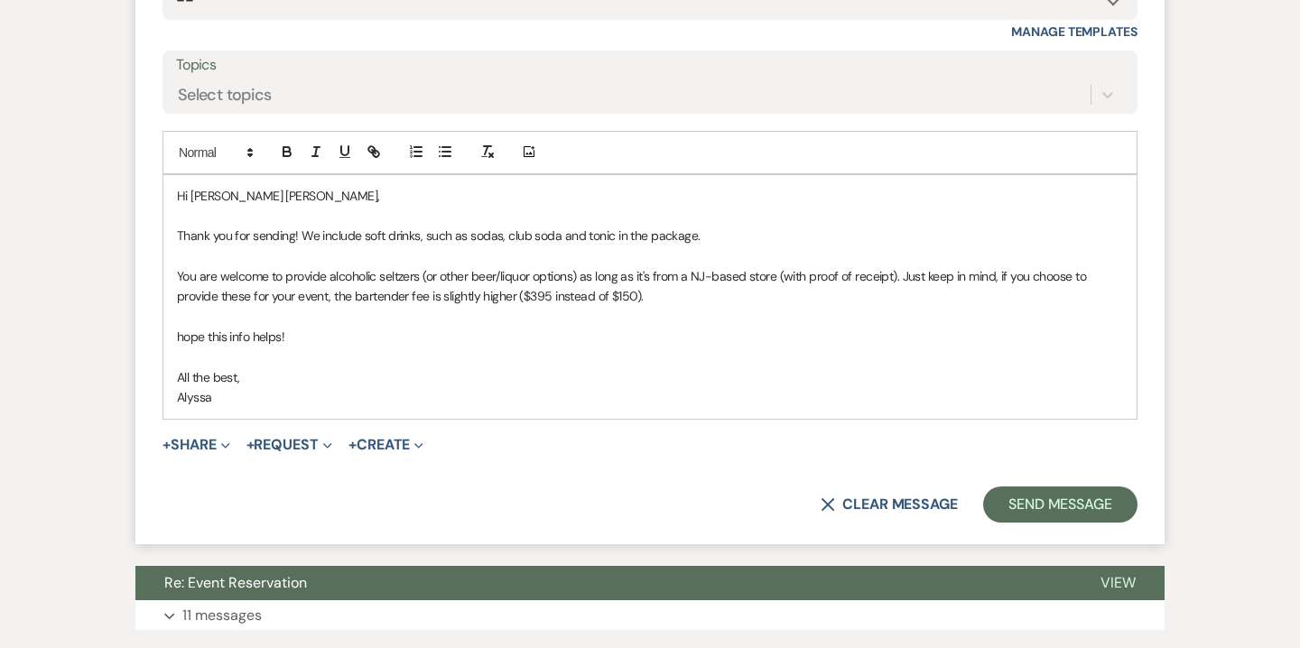
click at [175, 339] on div "Hi Mary Anne, Thank you for sending! We include soft drinks, such as sodas, clu…" at bounding box center [649, 297] width 973 height 244
click at [1075, 509] on button "Send Message" at bounding box center [1060, 505] width 154 height 36
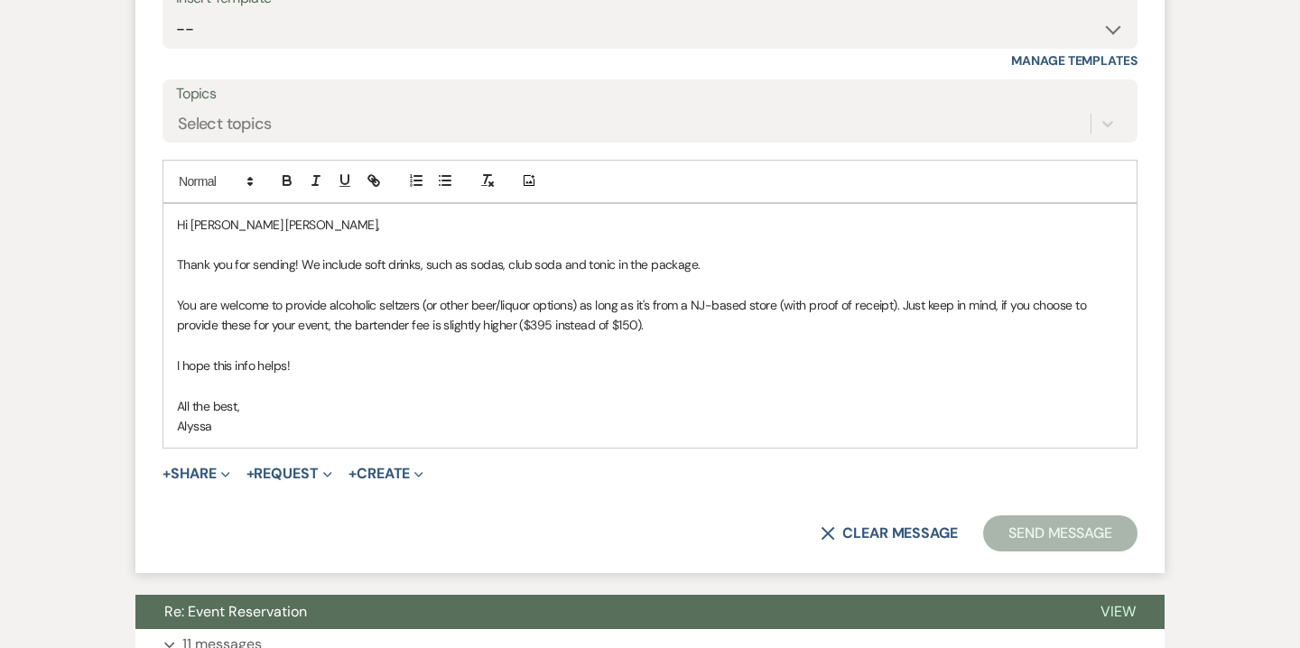
scroll to position [1978, 0]
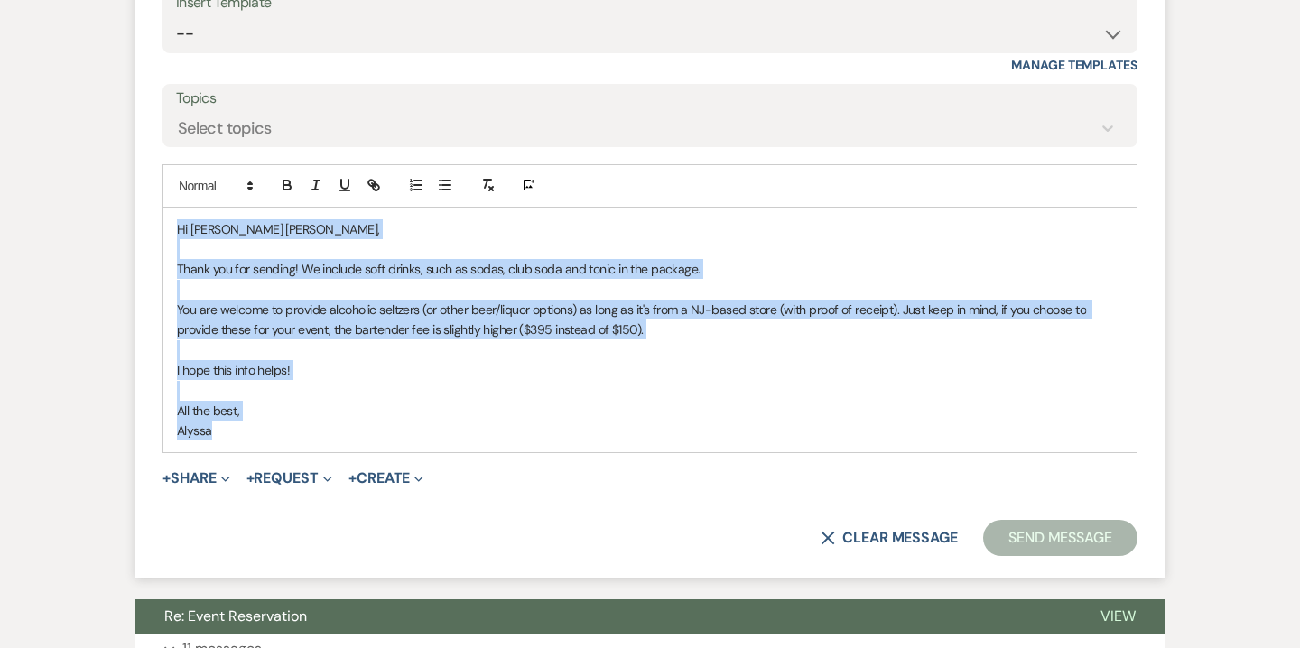
drag, startPoint x: 176, startPoint y: 228, endPoint x: 241, endPoint y: 430, distance: 211.6
click at [241, 430] on div "Hi Mary Anne, Thank you for sending! We include soft drinks, such as sodas, clu…" at bounding box center [649, 331] width 973 height 244
copy div "Hi Mary Anne, Thank you for sending! We include soft drinks, such as sodas, clu…"
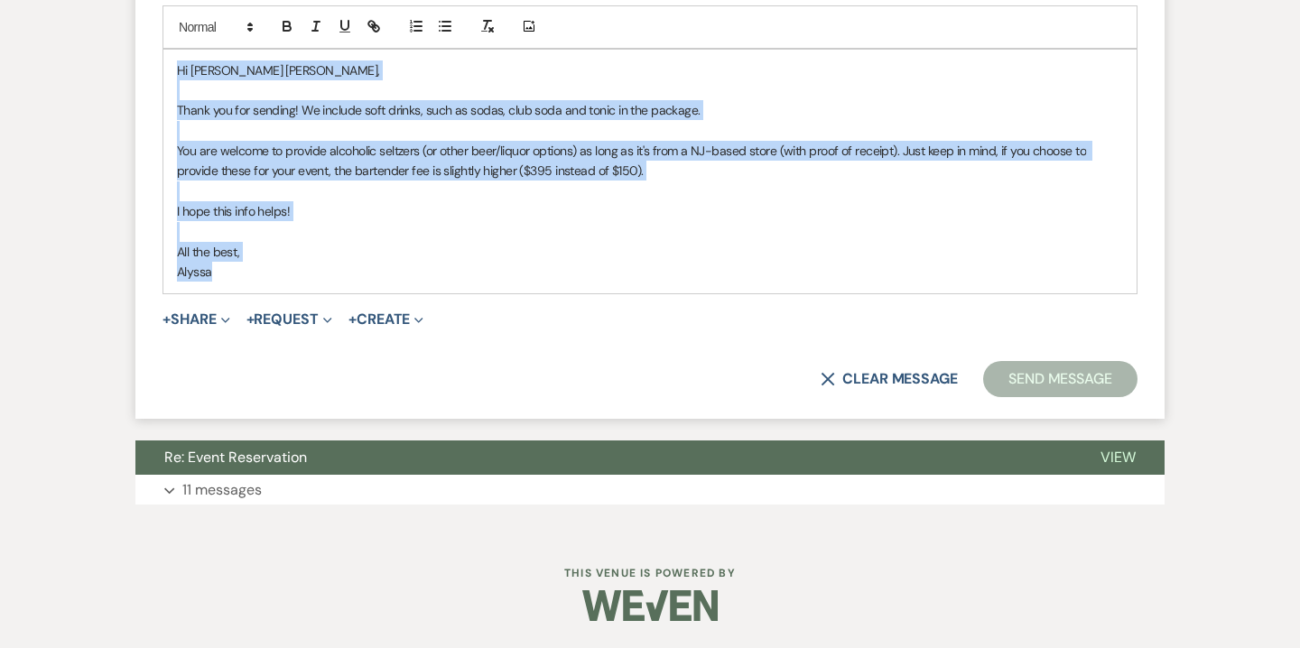
scroll to position [2049, 0]
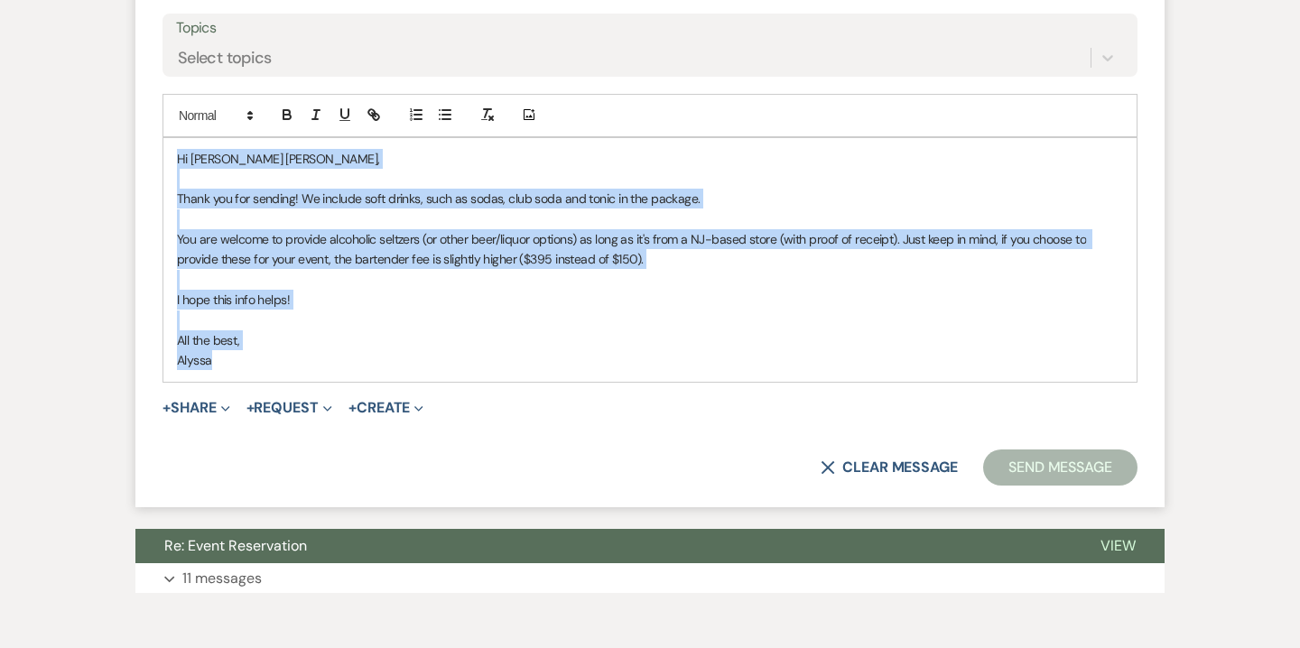
click at [1047, 472] on button "Send Message" at bounding box center [1060, 468] width 154 height 36
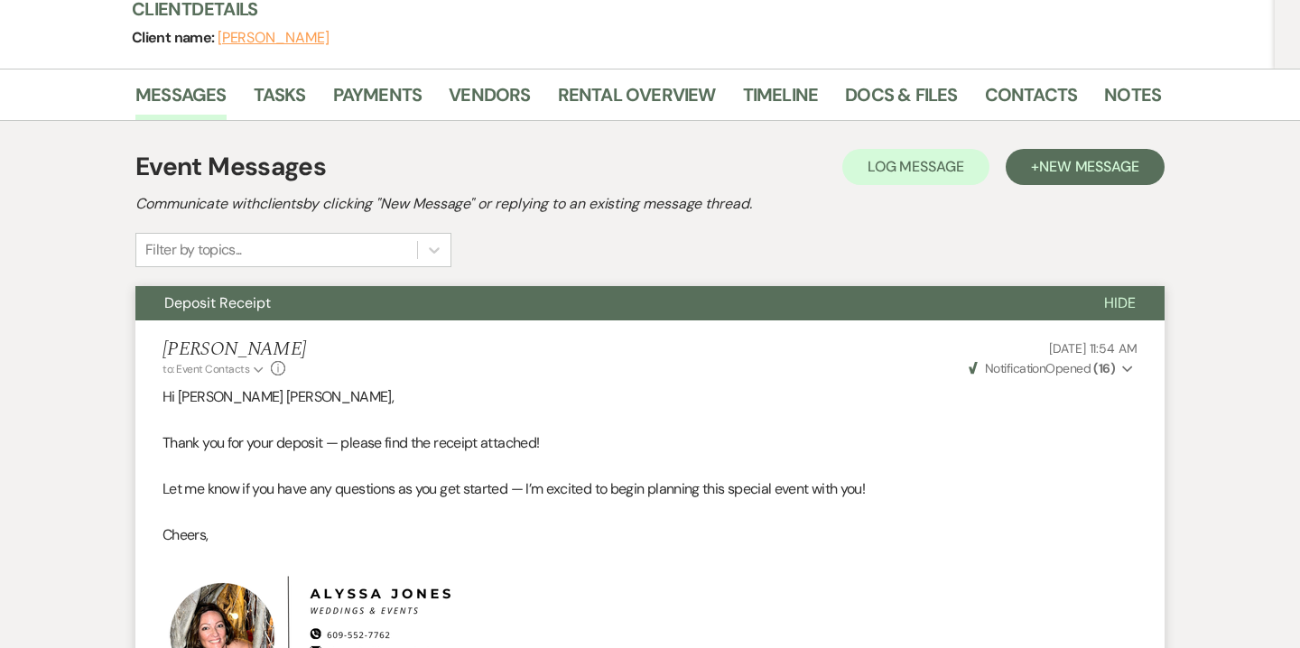
scroll to position [0, 0]
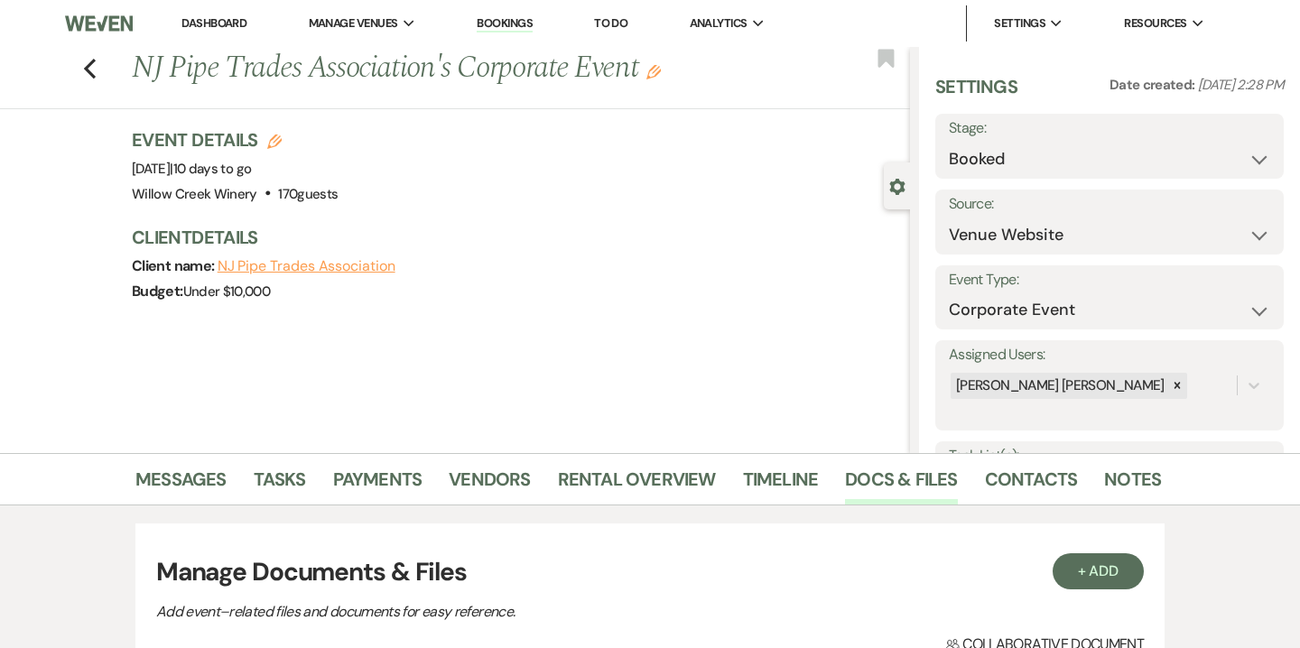
select select "5"
select select "9"
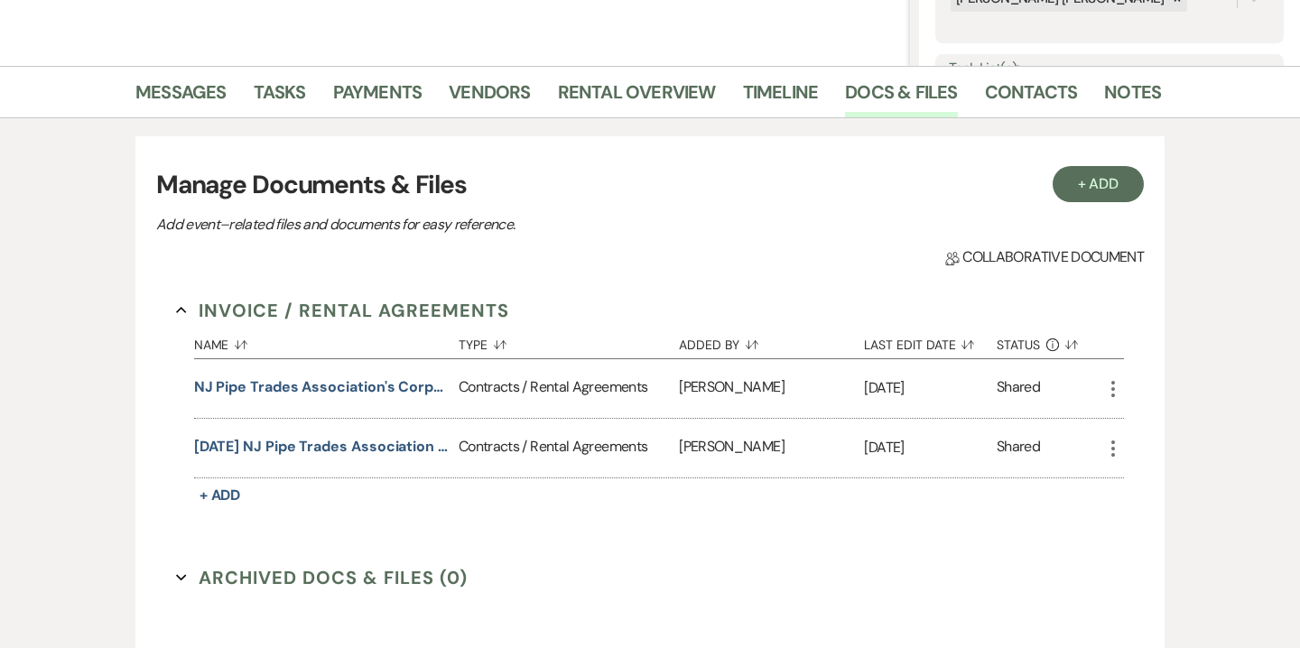
scroll to position [394, 0]
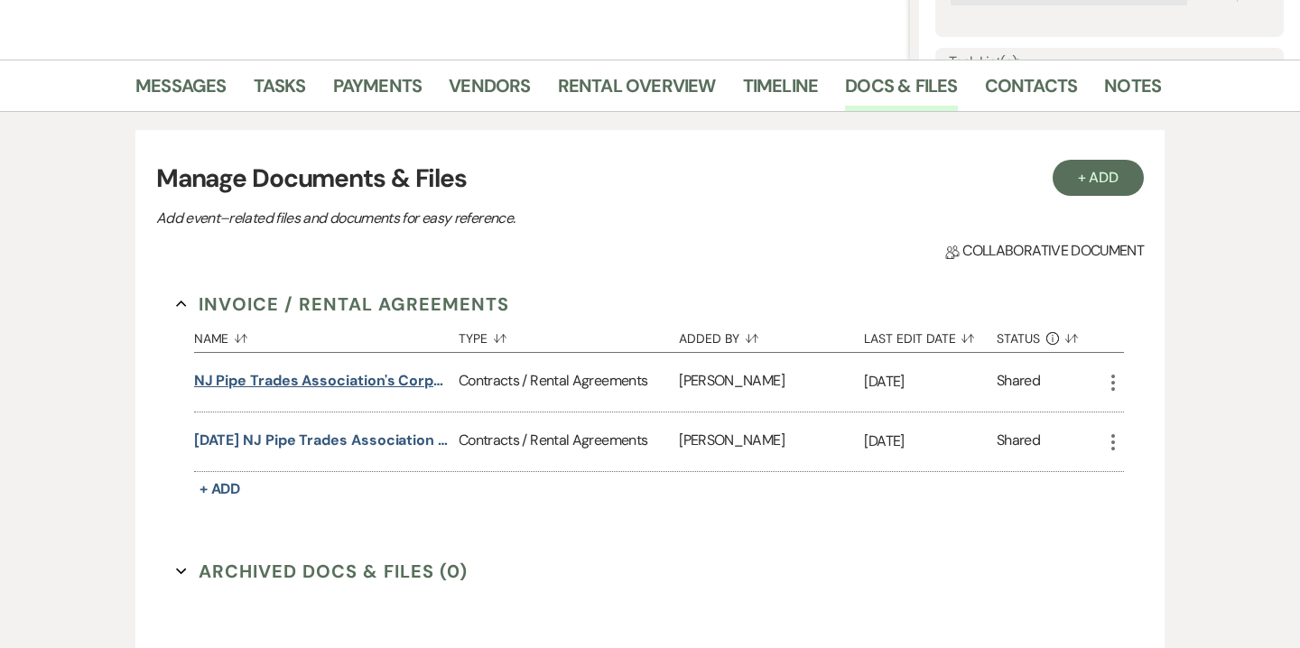
click at [388, 384] on button "NJ Pipe Trades Association's Corporate Event Contract" at bounding box center [322, 381] width 257 height 22
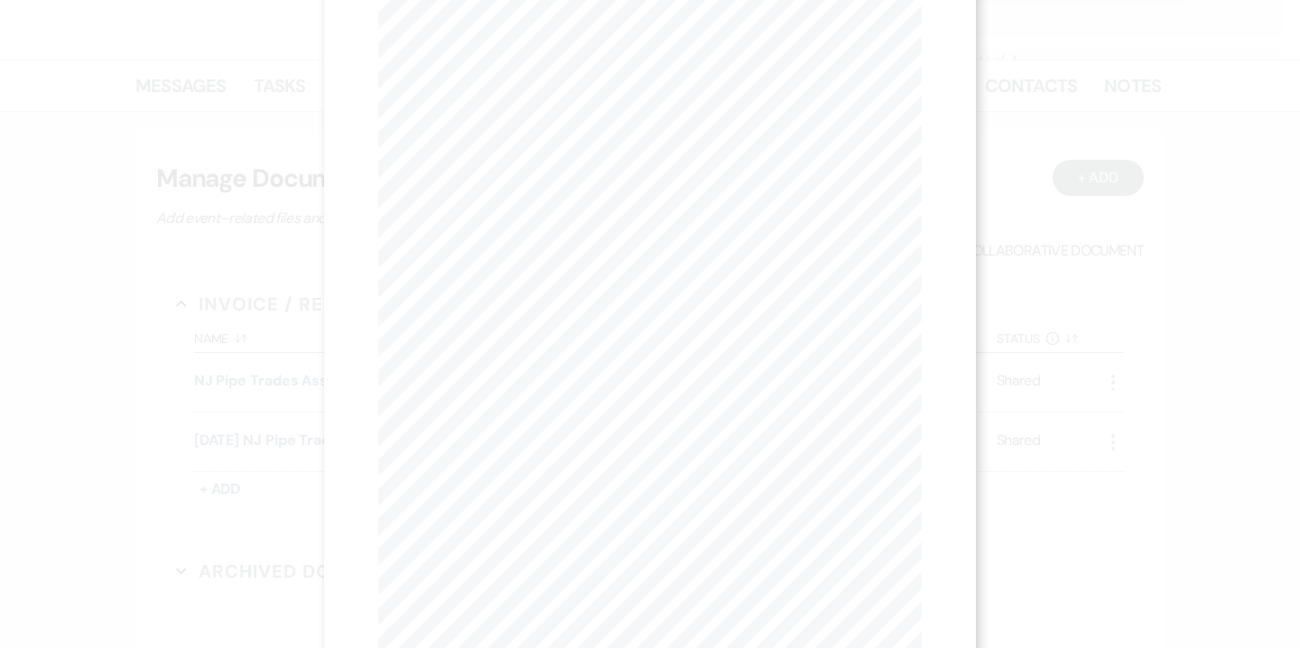
scroll to position [100, 0]
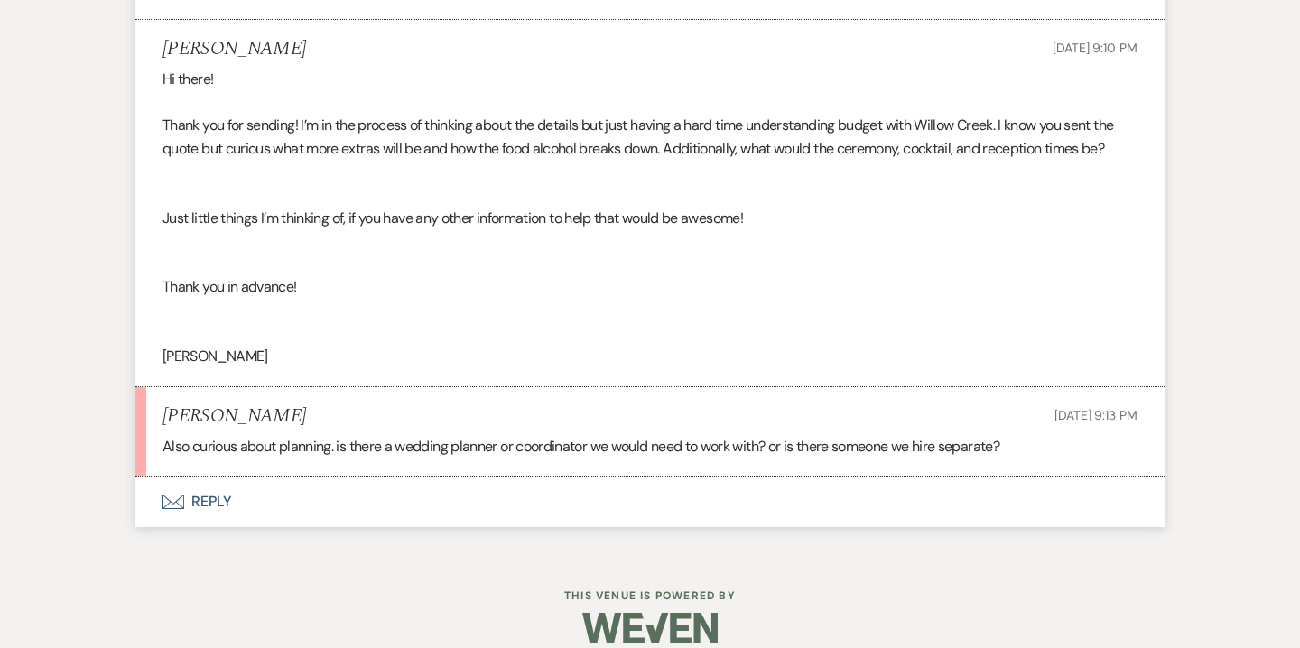
scroll to position [4945, 0]
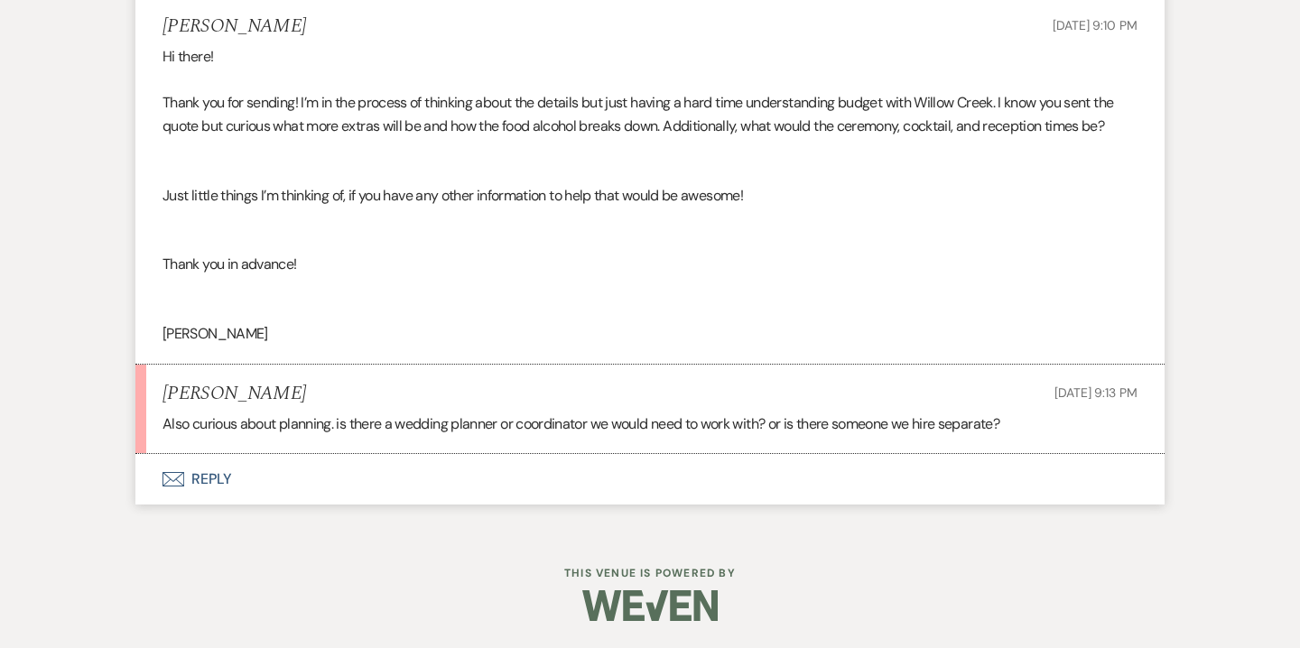
click at [230, 472] on button "Envelope Reply" at bounding box center [649, 479] width 1029 height 51
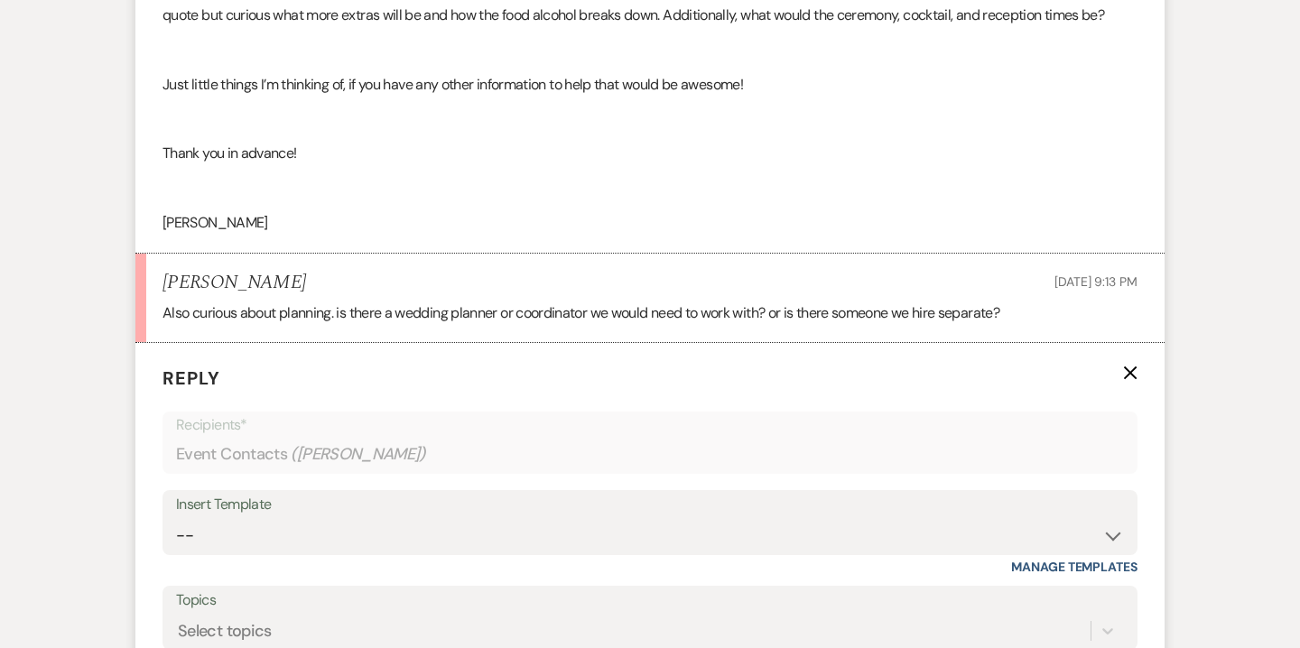
scroll to position [5313, 0]
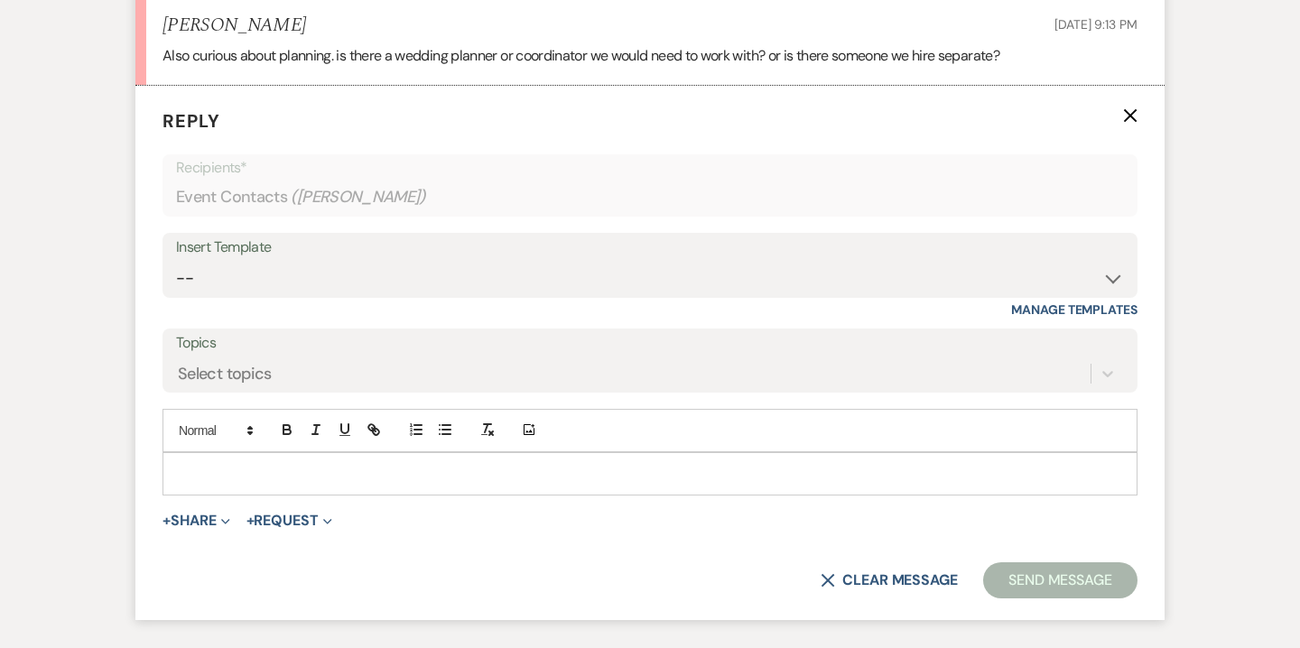
click at [415, 474] on p at bounding box center [650, 474] width 946 height 20
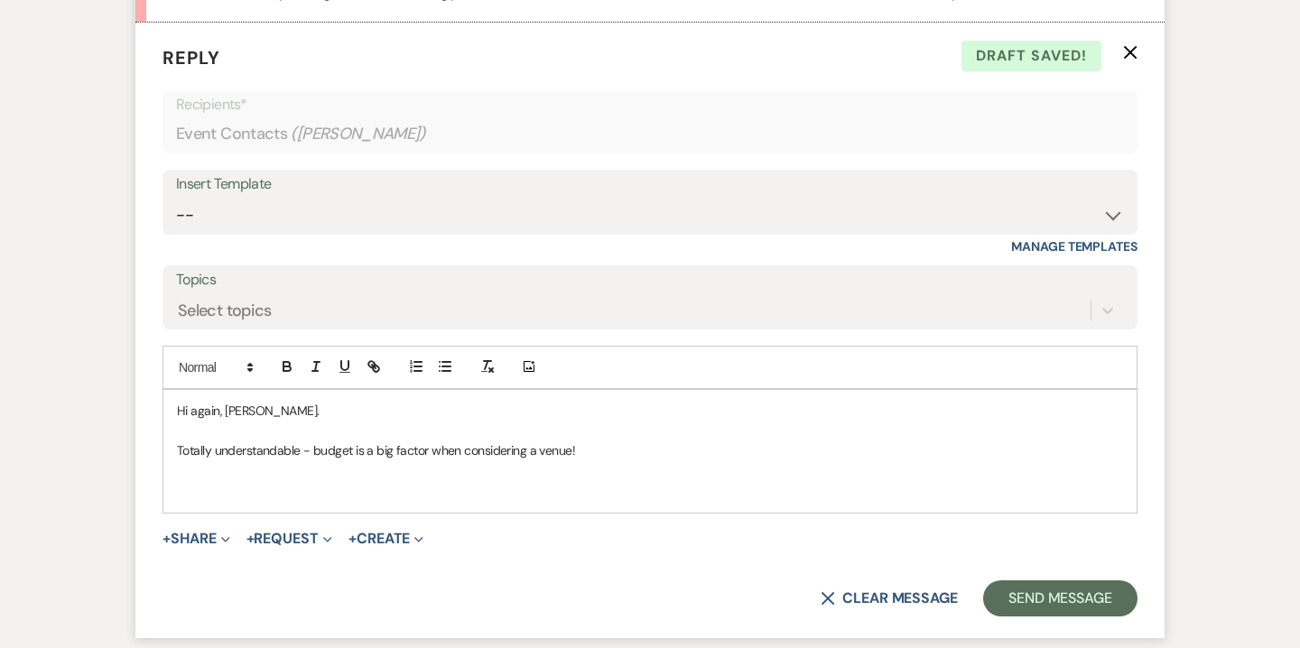
scroll to position [5377, 0]
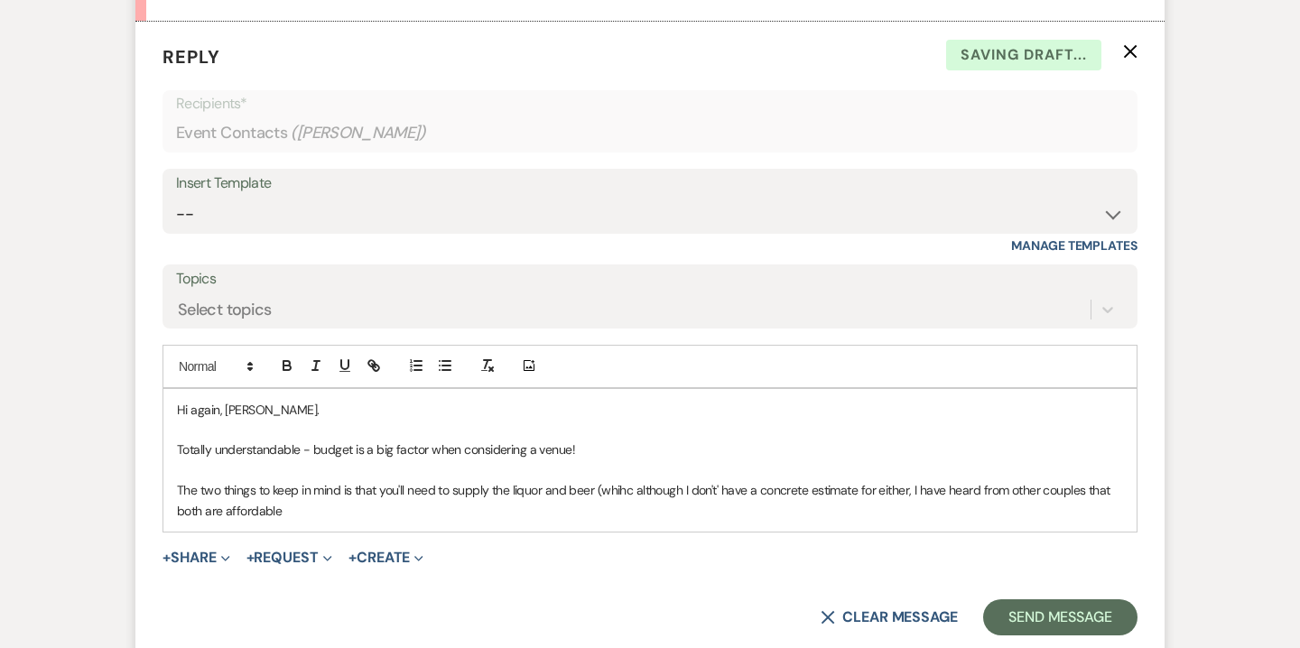
click at [568, 488] on p "The two things to keep in mind is that you'll need to supply the liquor and bee…" at bounding box center [650, 500] width 946 height 41
click at [572, 494] on p "The two things to keep in mind is that you'll need to supply the liquor/beer (w…" at bounding box center [650, 500] width 946 height 41
click at [406, 516] on p "The two things to keep in mind is that you'll need to supply the liquor/beer an…" at bounding box center [650, 500] width 946 height 41
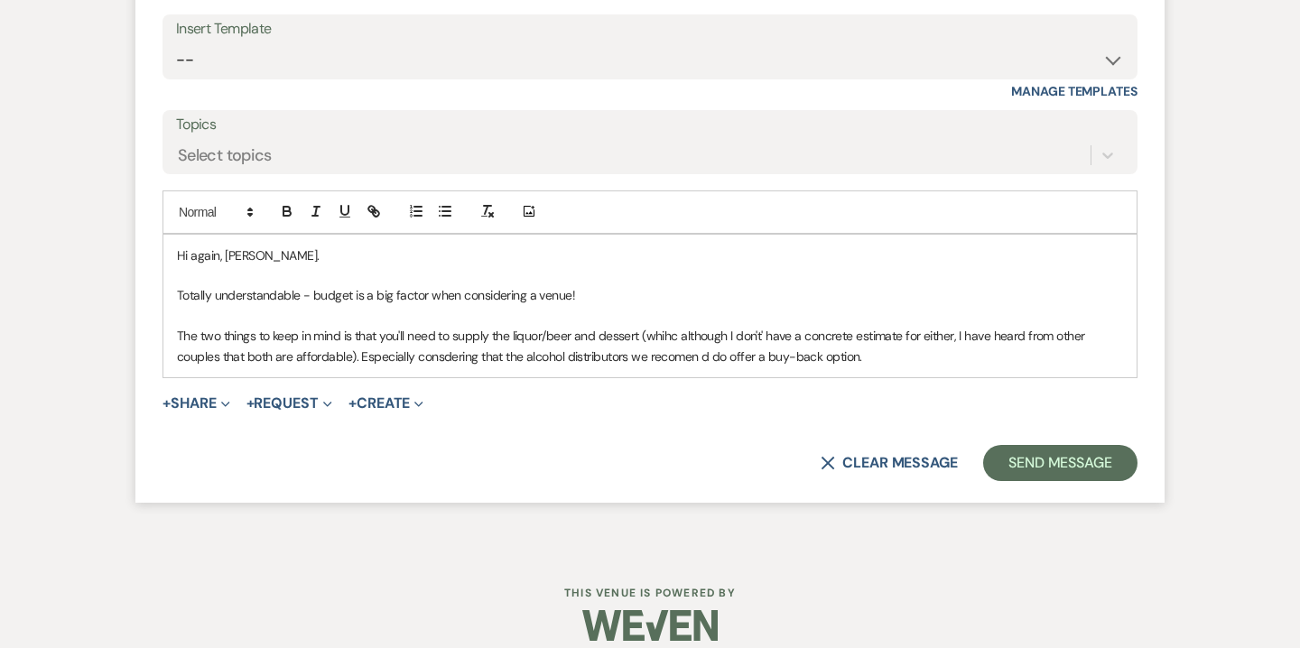
scroll to position [5550, 0]
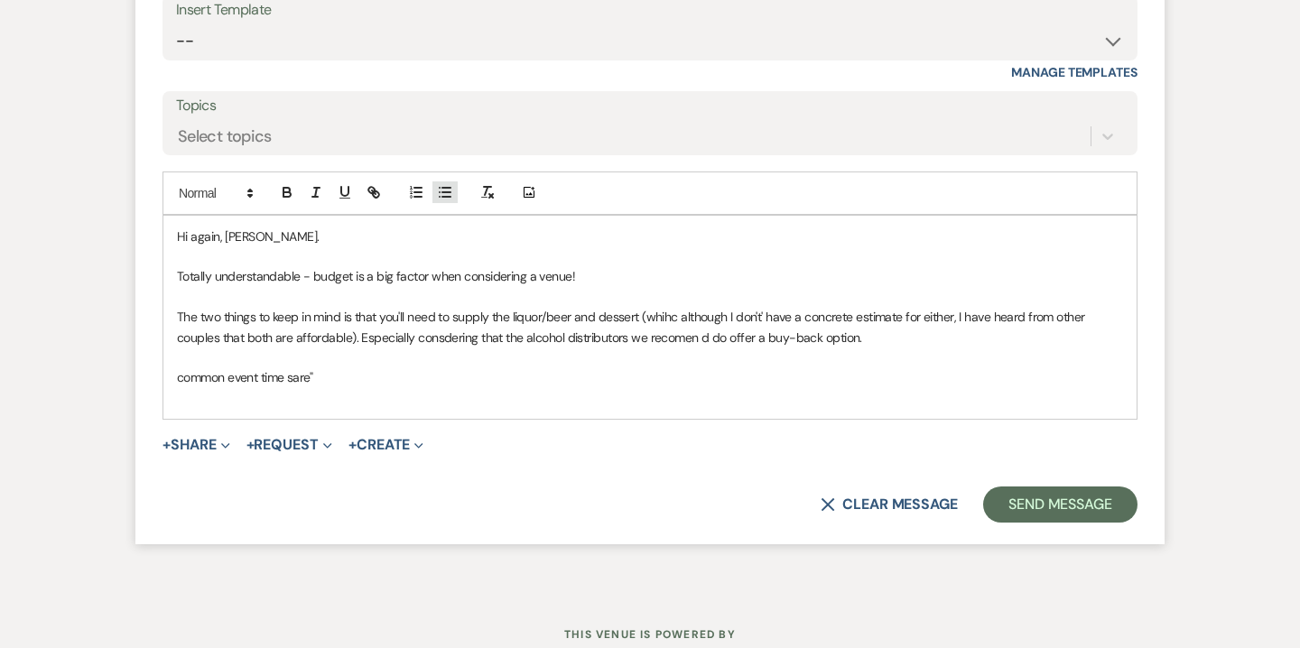
click at [449, 188] on line "button" at bounding box center [446, 188] width 8 height 0
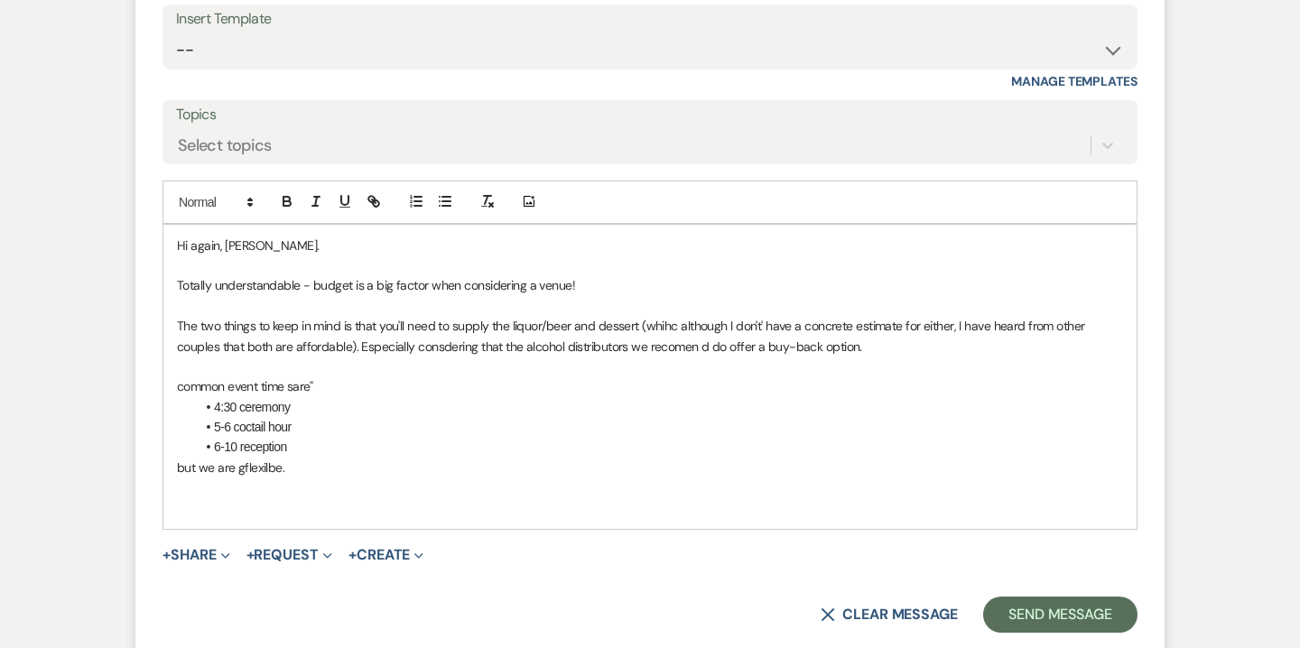
scroll to position [5547, 0]
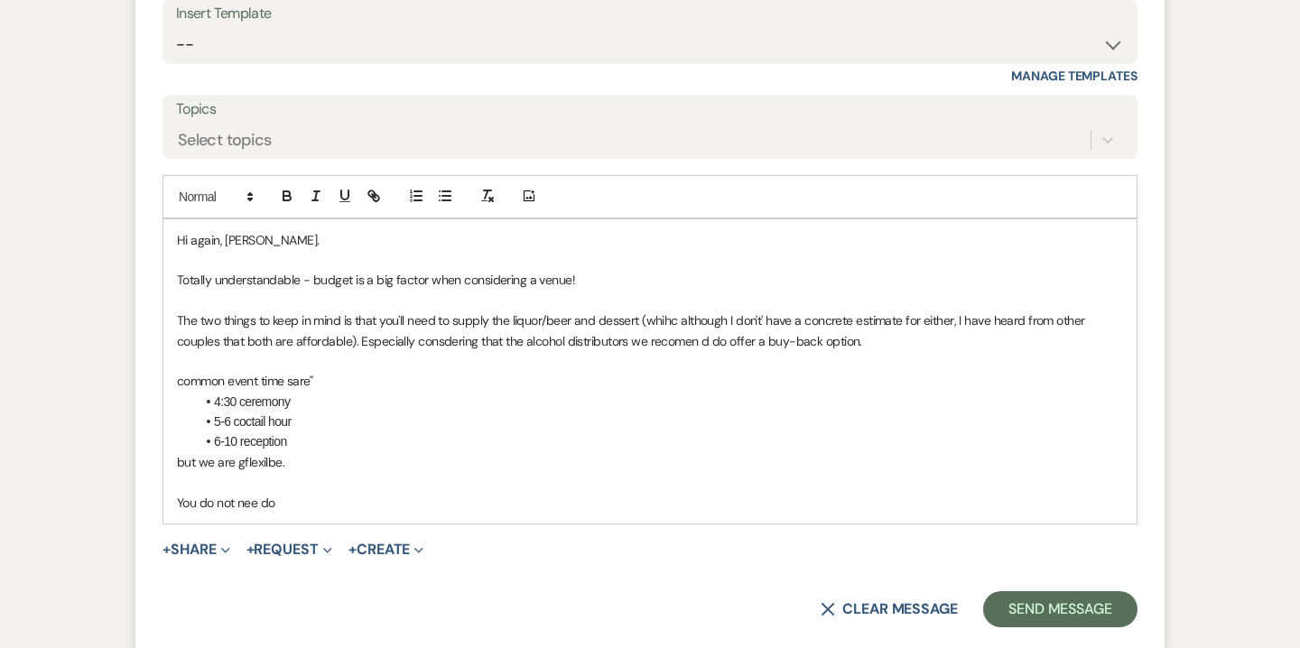
click at [247, 497] on p "You do not nee do" at bounding box center [650, 503] width 946 height 20
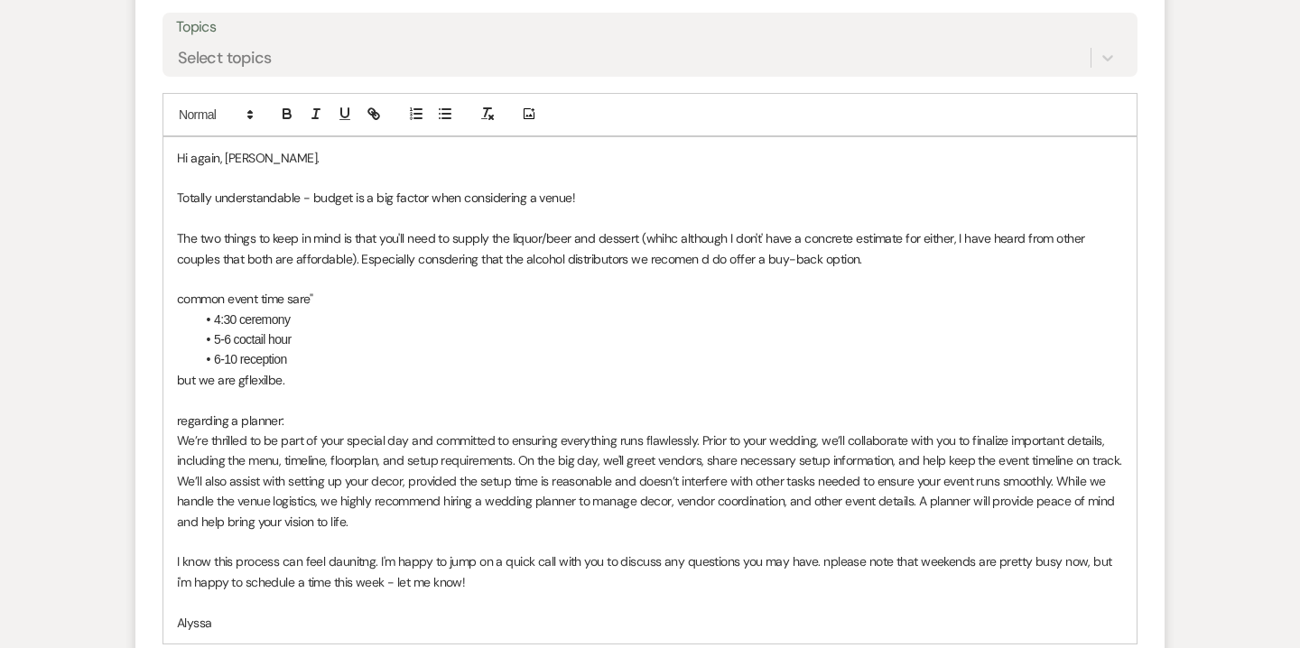
scroll to position [5707, 0]
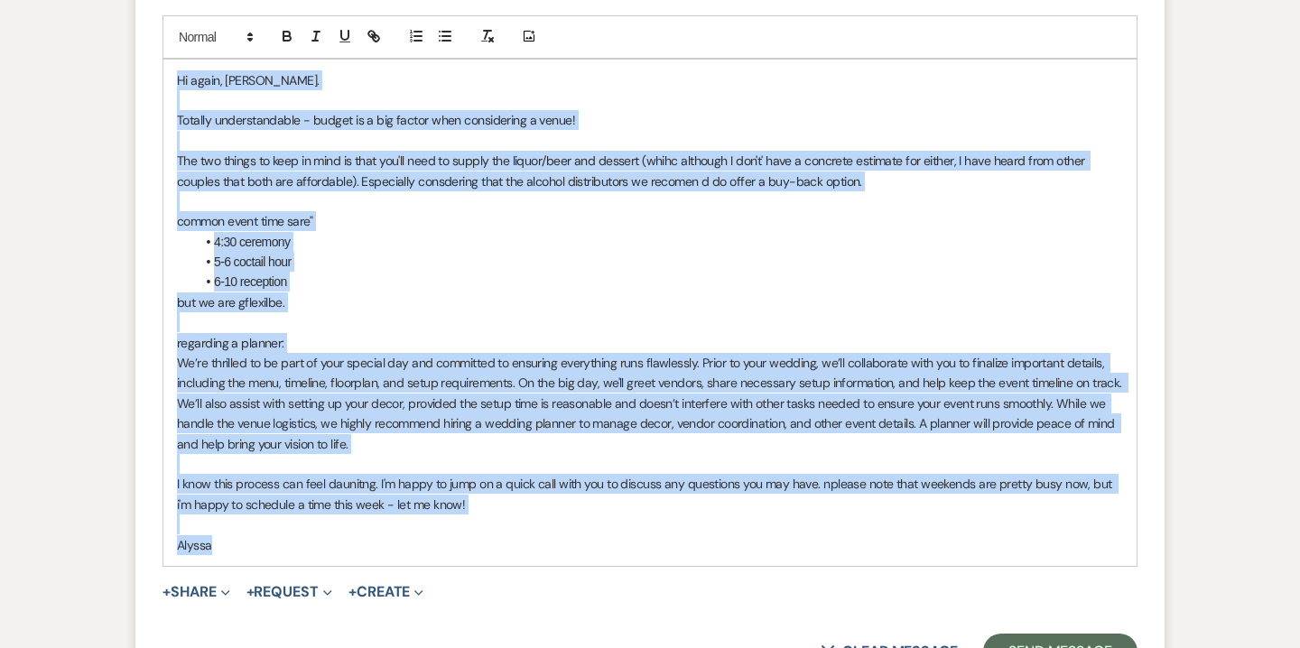
drag, startPoint x: 177, startPoint y: 79, endPoint x: 260, endPoint y: 537, distance: 465.3
click at [260, 537] on div "Hi again, [PERSON_NAME]. Totally understandable - budget is a big factor when c…" at bounding box center [649, 313] width 973 height 507
copy div "Lo ipsum, Dolors. Ametcon adipiscingelit - seddoe te i utl etdolo magn aliquaen…"
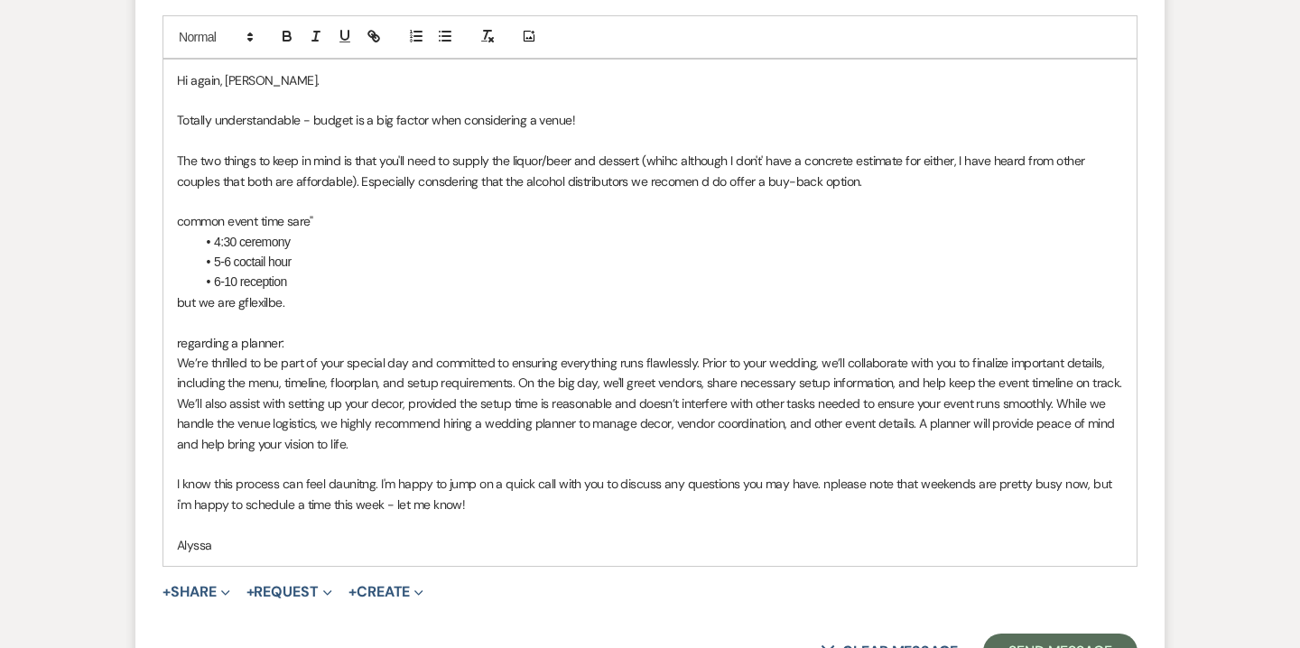
click at [621, 377] on span "We’re thrilled to be part of your special day and committed to ensuring everyth…" at bounding box center [651, 404] width 948 height 98
click at [414, 450] on p "We’re thrilled to be part of your special day and committed to ensuring everyth…" at bounding box center [650, 403] width 946 height 101
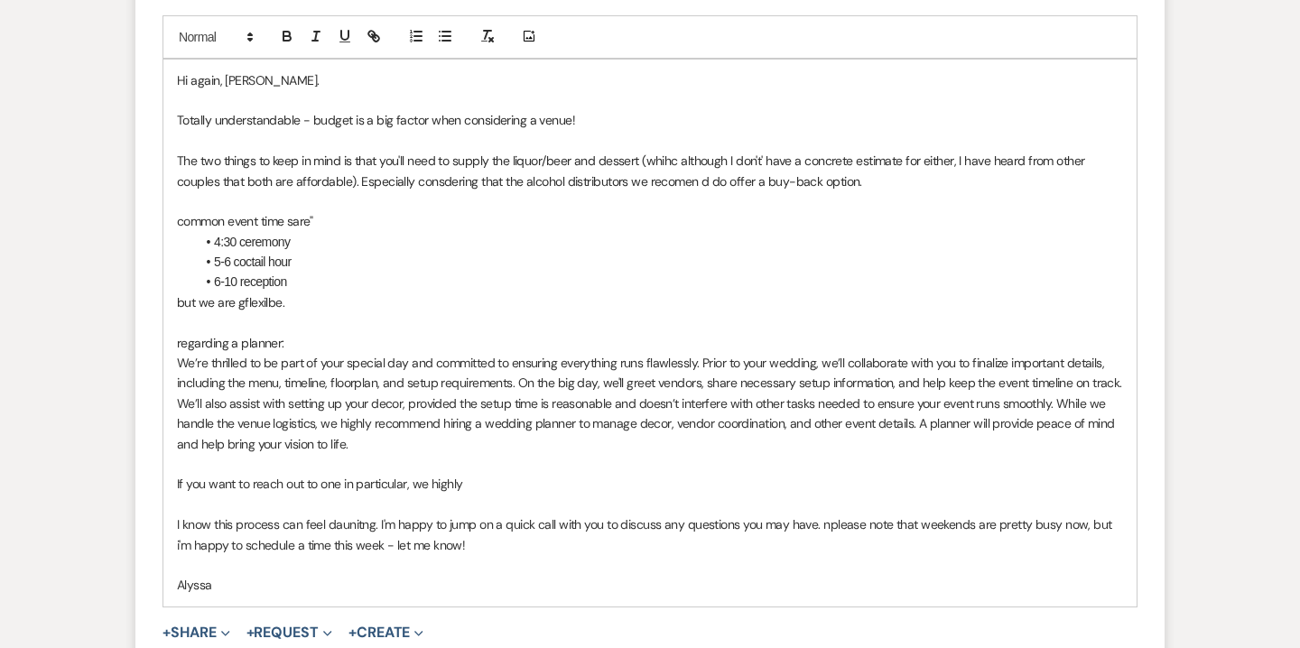
click at [405, 482] on span "If you want to reach out to one in particular, we highly" at bounding box center [320, 484] width 286 height 16
click at [612, 487] on span "If you want to reach out to one in particular to get her costs and insight, we …" at bounding box center [394, 484] width 435 height 16
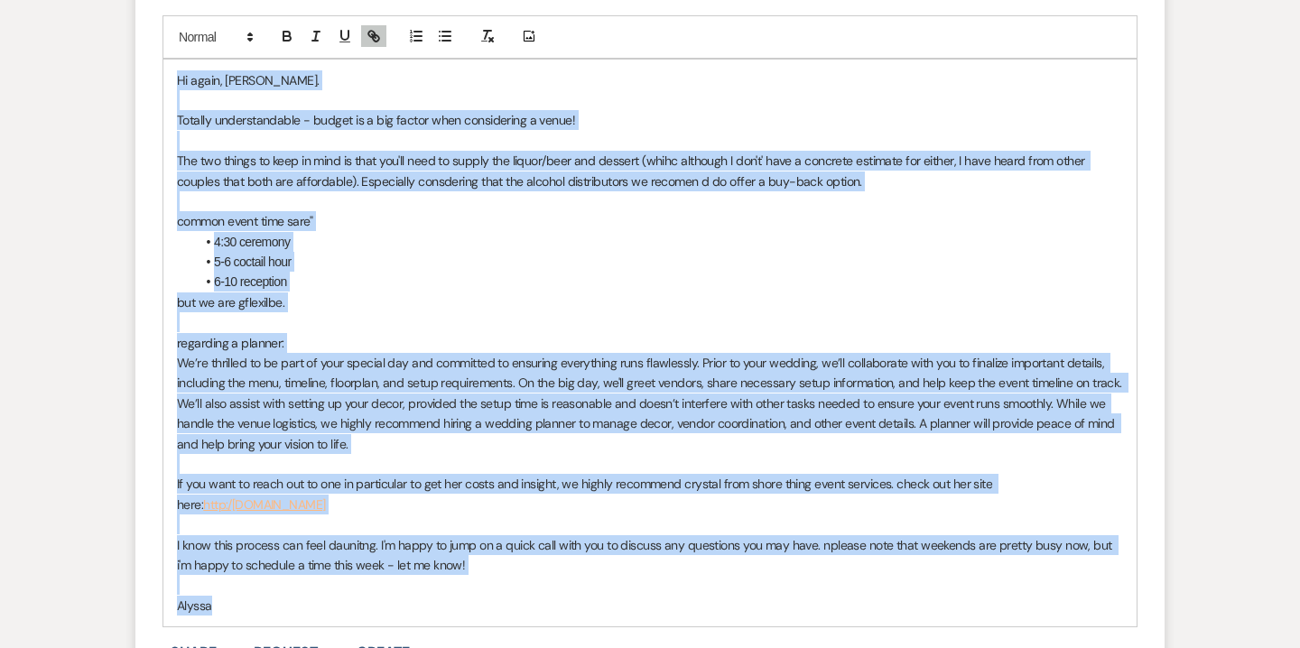
drag, startPoint x: 177, startPoint y: 87, endPoint x: 312, endPoint y: 600, distance: 531.1
click at [312, 600] on div "Hi again, [PERSON_NAME]. Totally understandable - budget is a big factor when c…" at bounding box center [649, 344] width 973 height 568
copy div "Lo ipsum, Dolors. Ametcon adipiscingelit - seddoe te i utl etdolo magn aliquaen…"
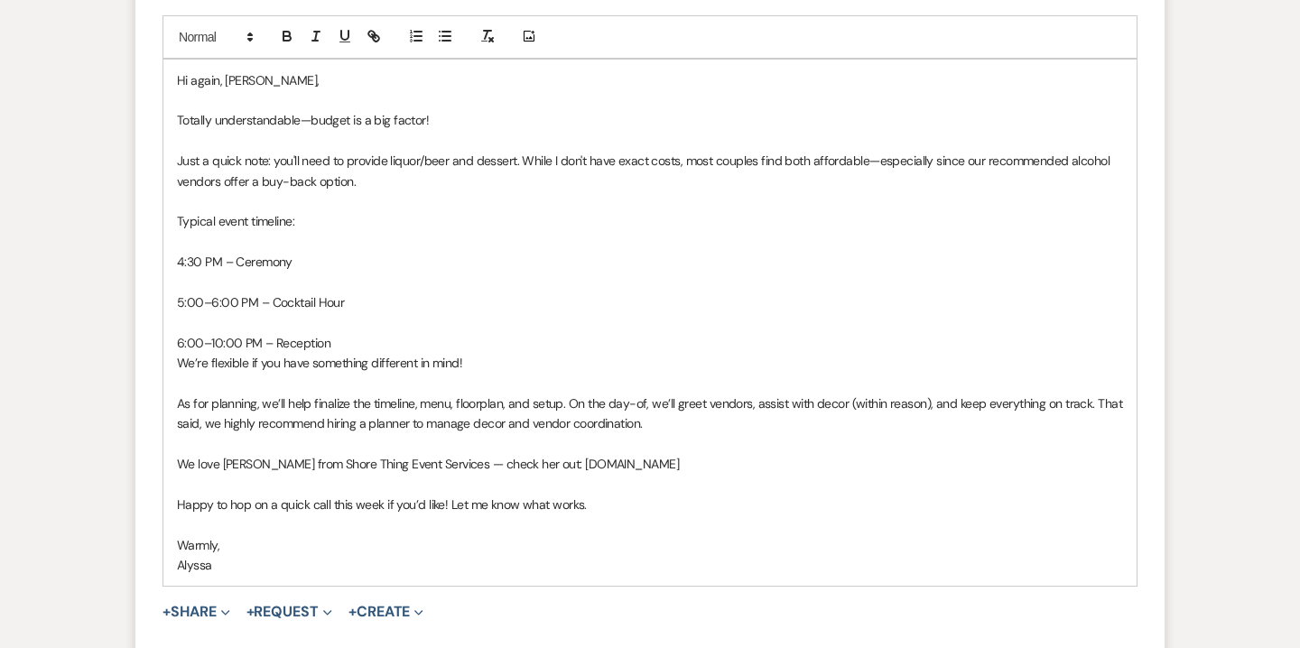
click at [716, 469] on p "We love [PERSON_NAME] from Shore Thing Event Services — check her out: [DOMAIN_…" at bounding box center [650, 464] width 946 height 20
drag, startPoint x: 531, startPoint y: 461, endPoint x: 716, endPoint y: 459, distance: 185.1
click at [716, 459] on p "We love [PERSON_NAME] from Shore Thing Event Services — check her out: [DOMAIN_…" at bounding box center [650, 464] width 946 height 20
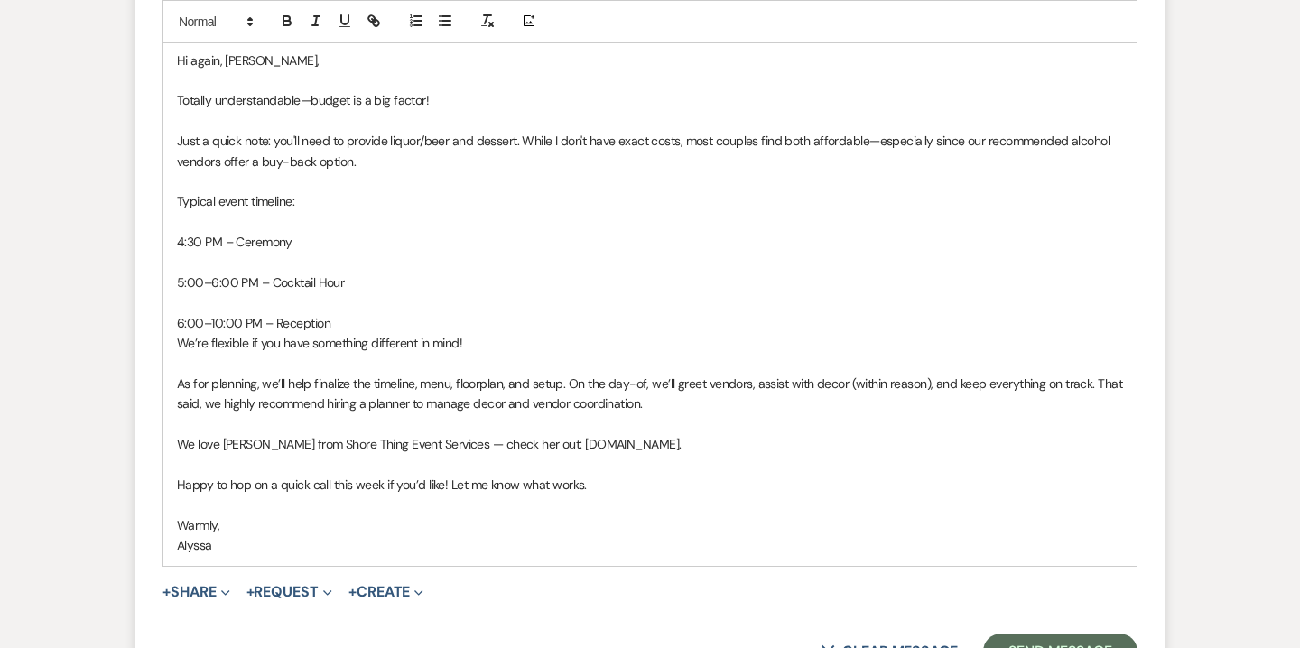
scroll to position [5725, 0]
click at [379, 18] on icon "button" at bounding box center [374, 21] width 16 height 16
type input "[DOMAIN_NAME]"
click at [744, 479] on link at bounding box center [729, 482] width 39 height 14
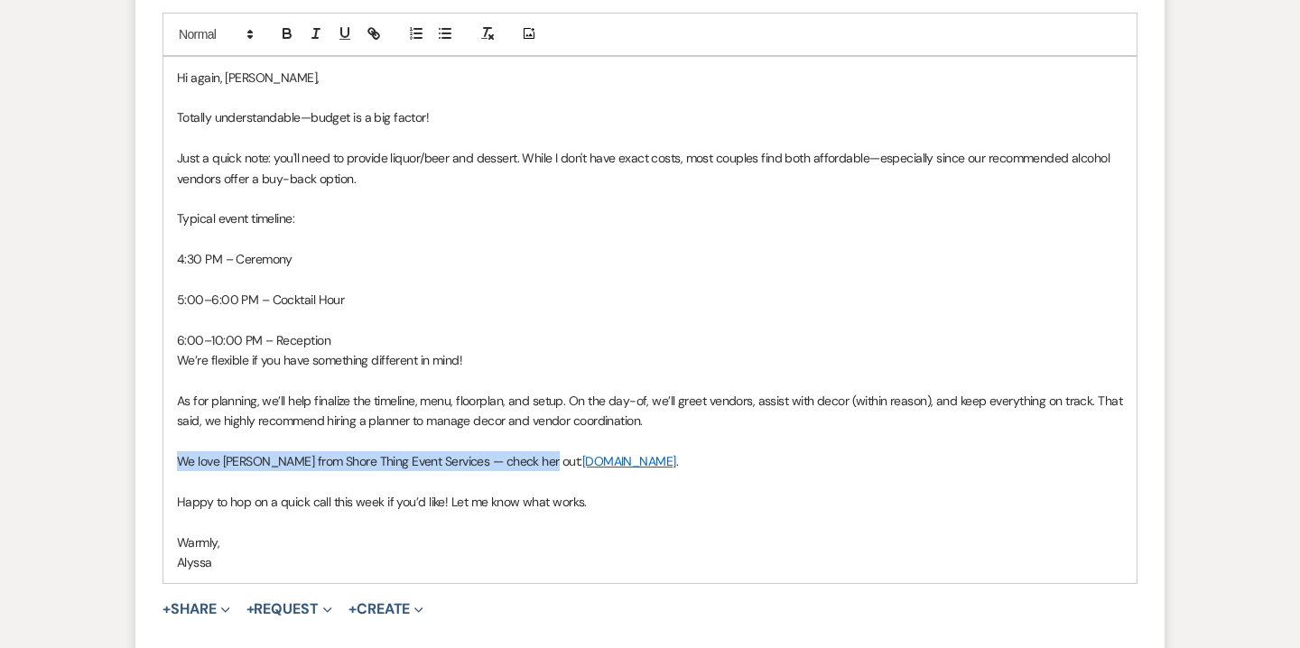
scroll to position [5707, 0]
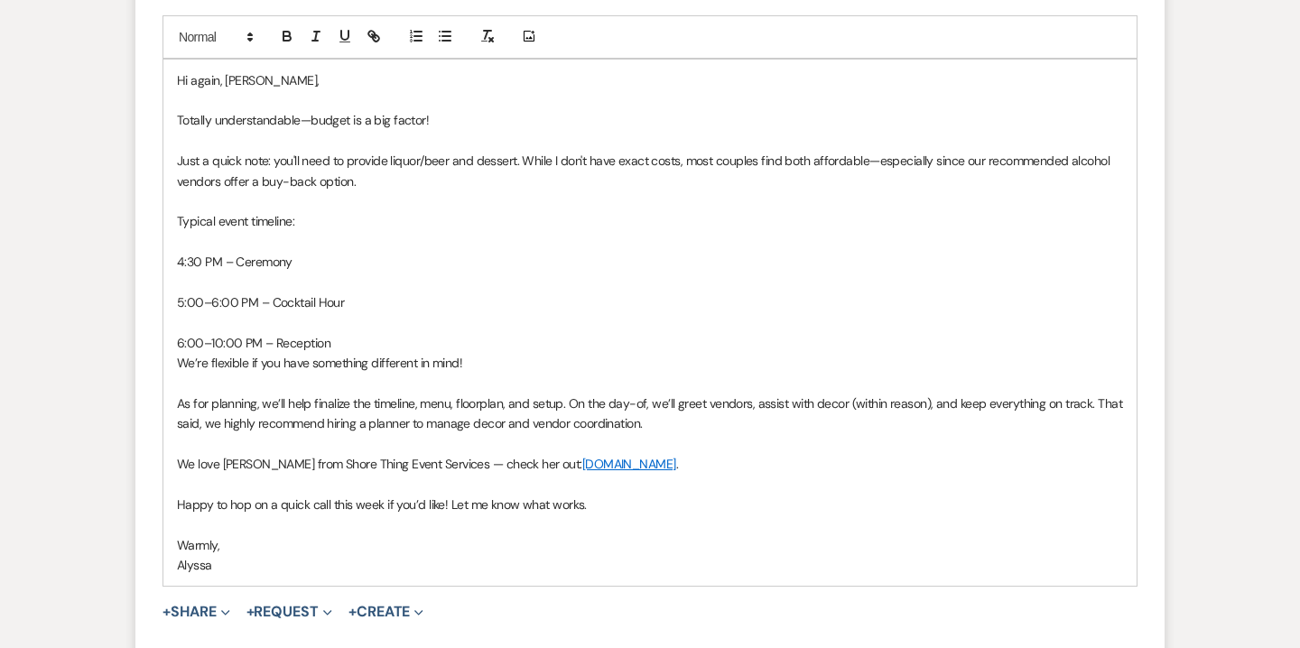
click at [423, 119] on p "Totally understandable—budget is a big factor!" at bounding box center [650, 120] width 946 height 20
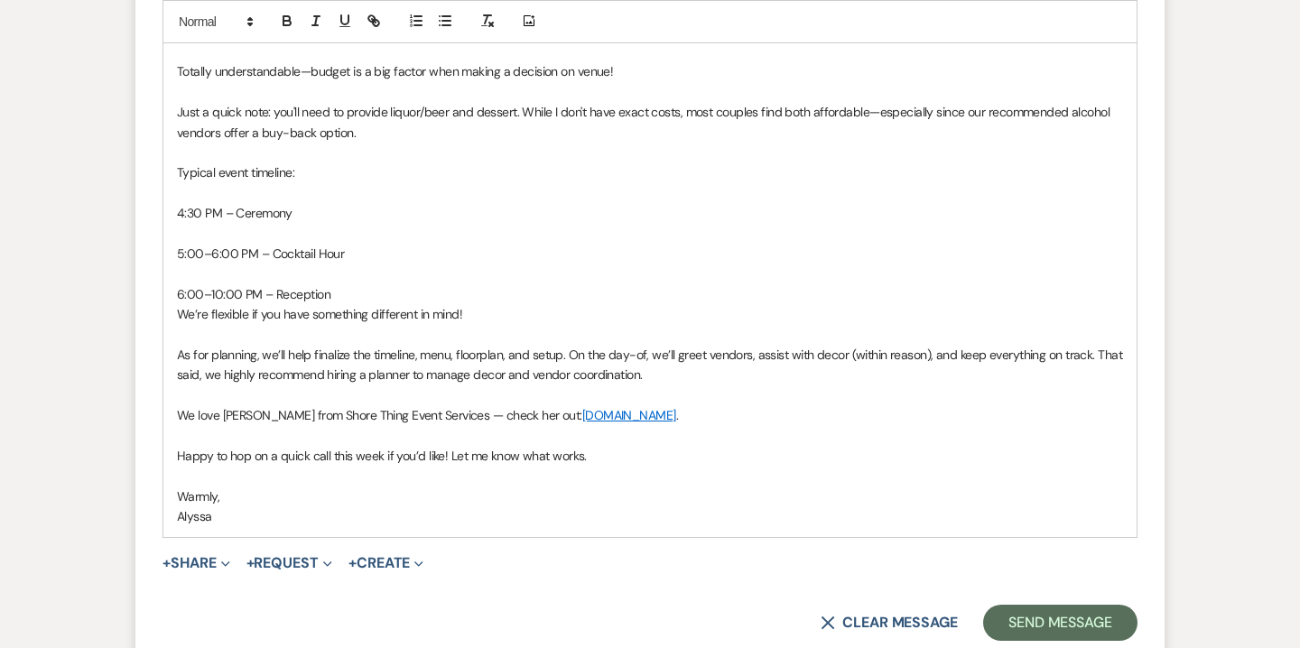
scroll to position [5754, 0]
drag, startPoint x: 271, startPoint y: 109, endPoint x: 178, endPoint y: 108, distance: 93.0
click at [178, 108] on p "Just a quick note: you'll need to provide liquor/beer and dessert. While I don'…" at bounding box center [650, 123] width 946 height 41
click at [181, 108] on p "For extras, you'll need to provide liquor/beer and dessert. While I don't have …" at bounding box center [650, 123] width 946 height 41
click at [221, 171] on p "Typical event timeline:" at bounding box center [650, 173] width 946 height 20
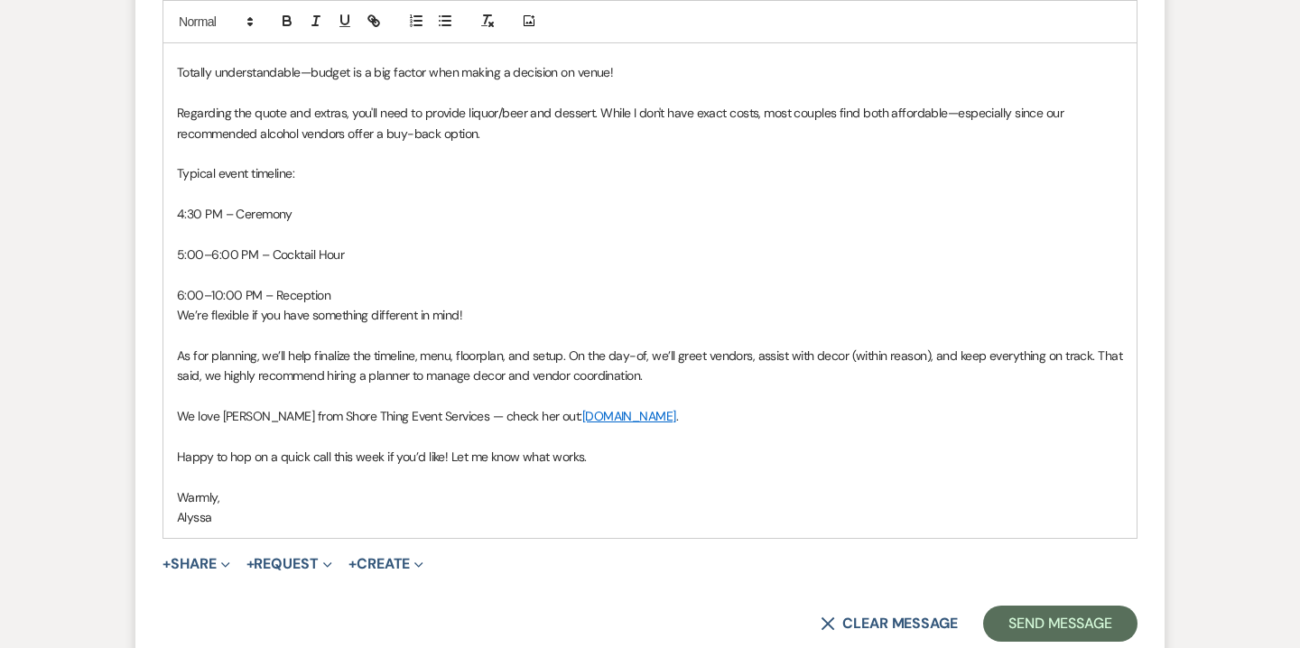
click at [221, 171] on p "Typical event timeline:" at bounding box center [650, 173] width 946 height 20
click at [348, 23] on icon "button" at bounding box center [345, 21] width 16 height 16
click at [191, 197] on p at bounding box center [650, 194] width 946 height 20
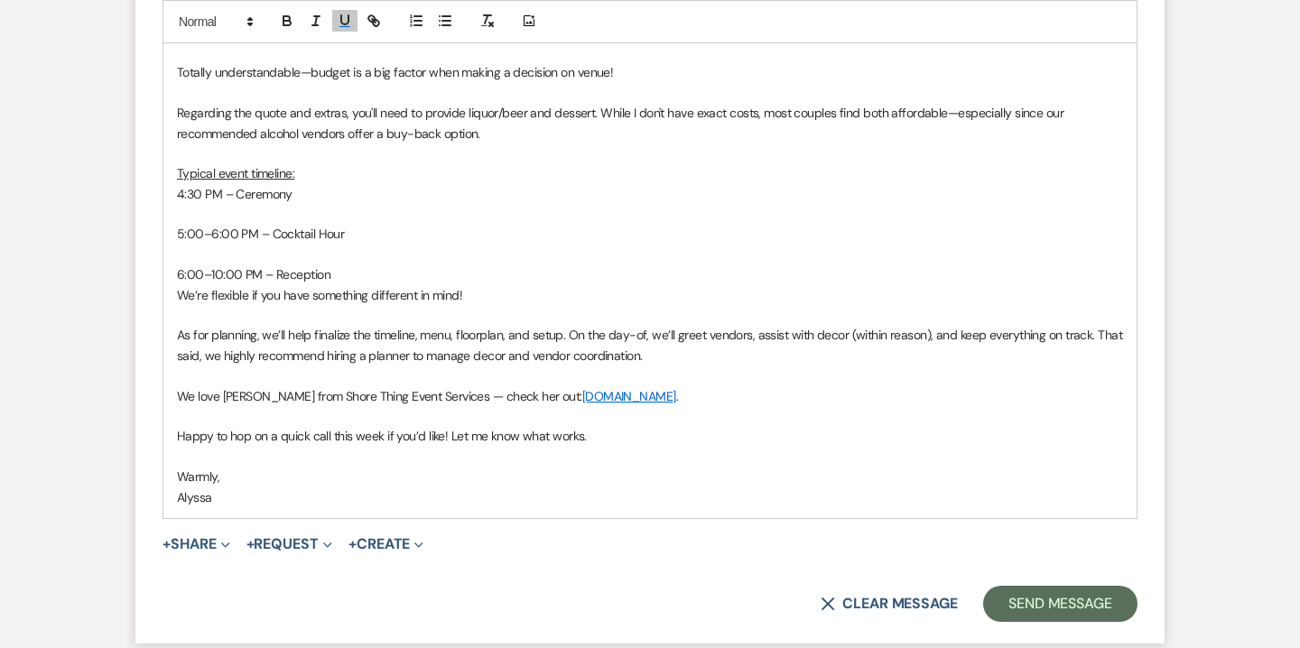
click at [196, 215] on p at bounding box center [650, 214] width 946 height 20
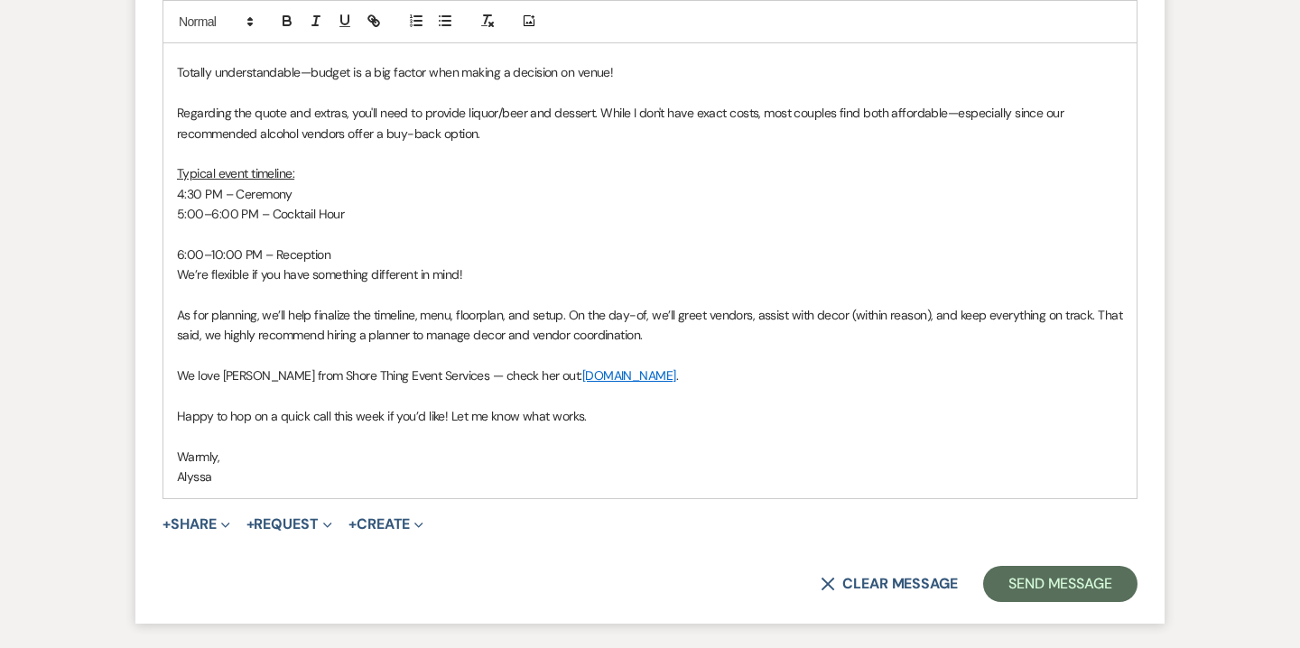
click at [200, 229] on p at bounding box center [650, 234] width 946 height 20
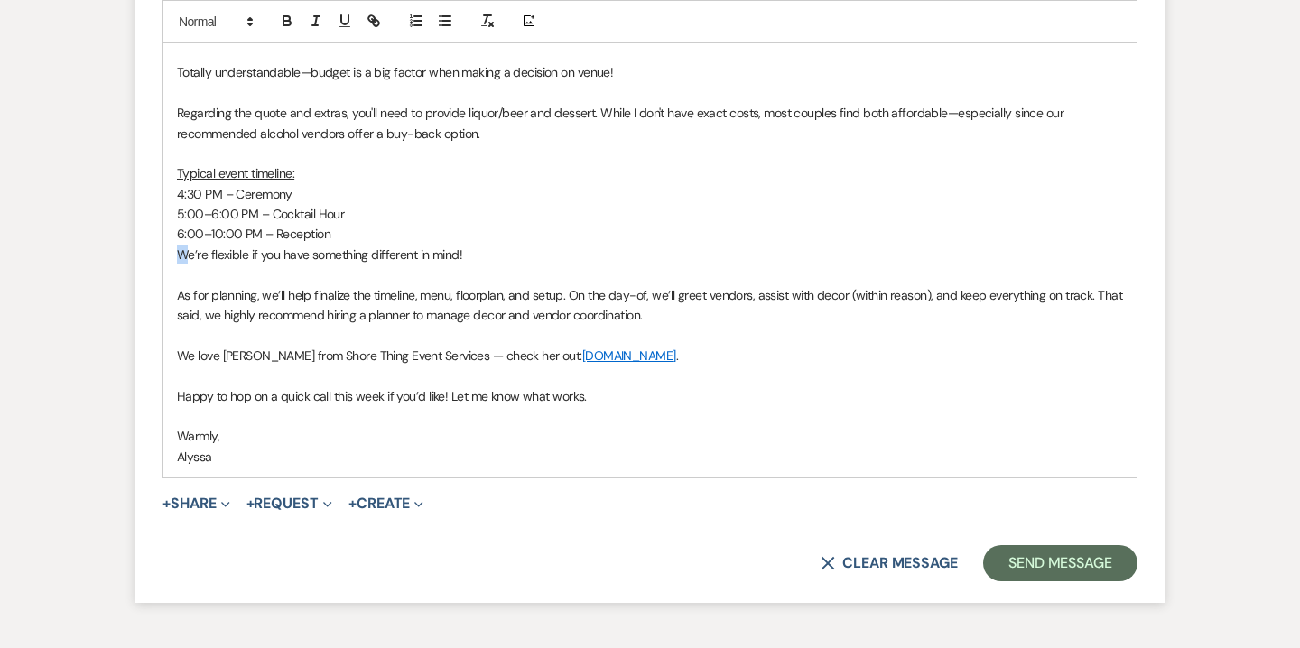
drag, startPoint x: 183, startPoint y: 252, endPoint x: 172, endPoint y: 245, distance: 13.8
click at [172, 251] on div "Hi again, [PERSON_NAME], Totally understandable—budget is a big factor when mak…" at bounding box center [649, 245] width 973 height 467
click at [176, 251] on div "Hi again, [PERSON_NAME], Totally understandable—budget is a big factor when mak…" at bounding box center [649, 245] width 973 height 467
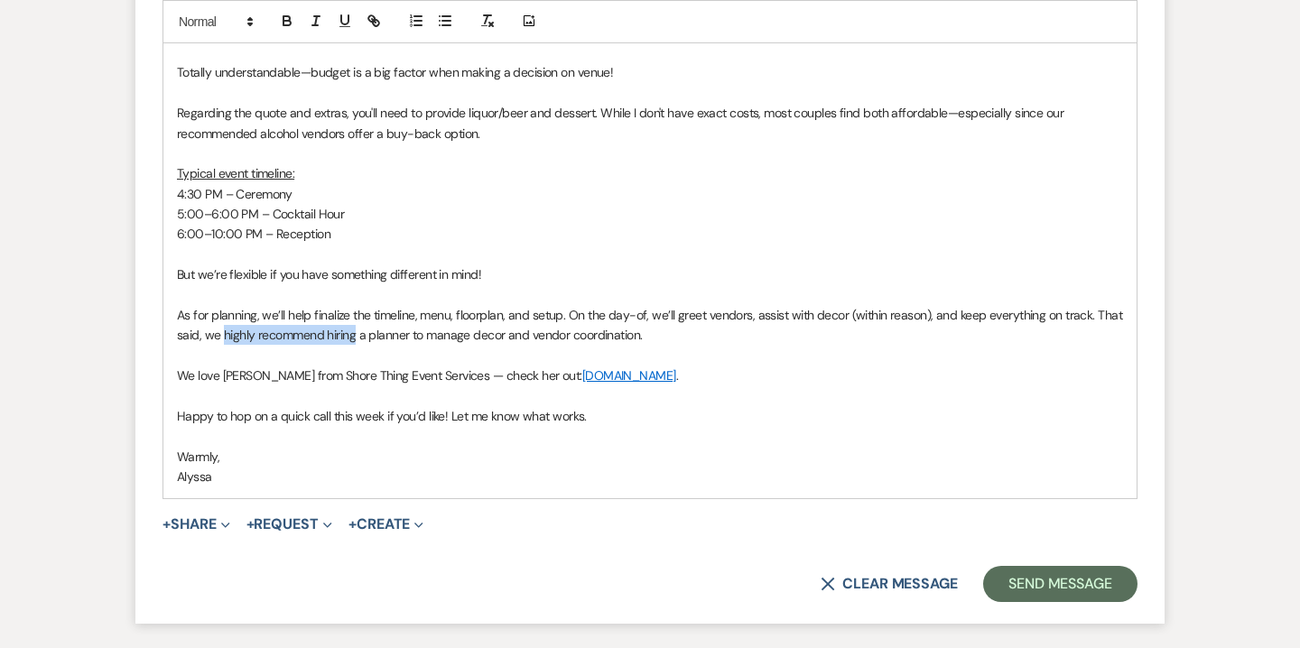
drag, startPoint x: 224, startPoint y: 340, endPoint x: 354, endPoint y: 328, distance: 130.6
click at [354, 328] on p "As for planning, we’ll help finalize the timeline, menu, floorplan, and setup. …" at bounding box center [650, 325] width 946 height 41
click at [664, 337] on p "As for planning, we’ll help finalize the timeline, menu, floorplan, and setup. …" at bounding box center [650, 325] width 946 height 41
click at [185, 413] on p "Happy to hop on a quick call this week if you’d like! Let me know what works." at bounding box center [650, 416] width 946 height 20
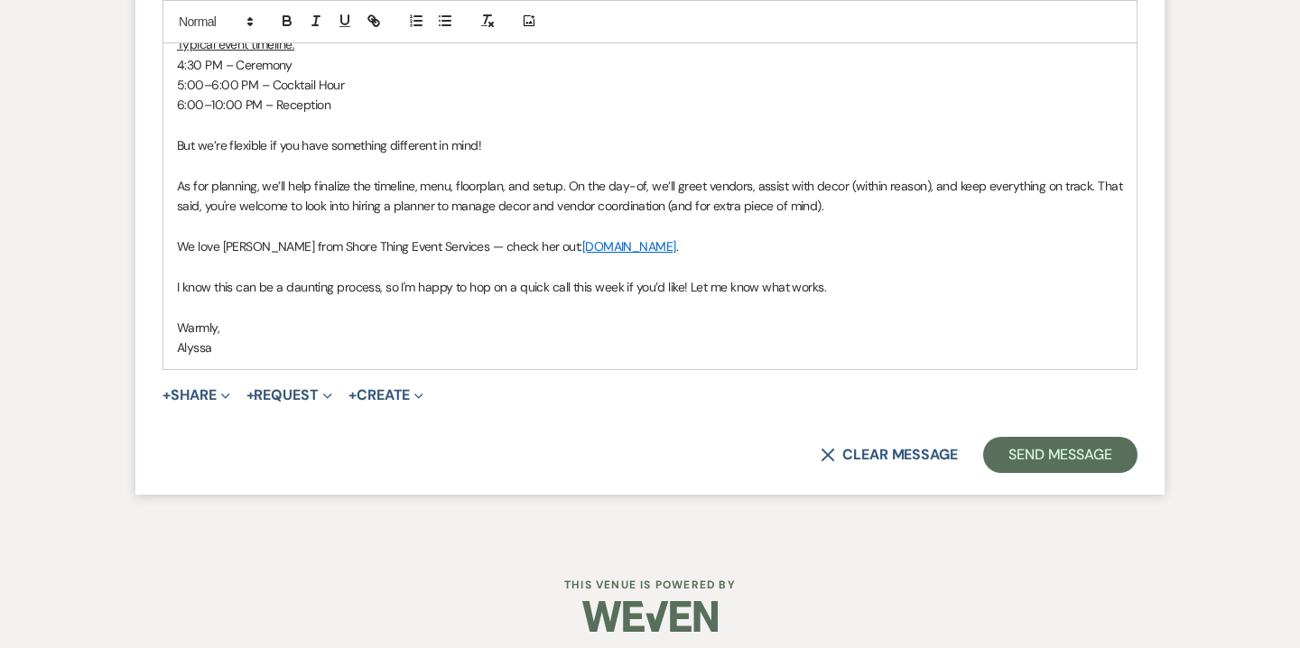
scroll to position [5885, 0]
click at [1050, 438] on button "Send Message" at bounding box center [1060, 453] width 154 height 36
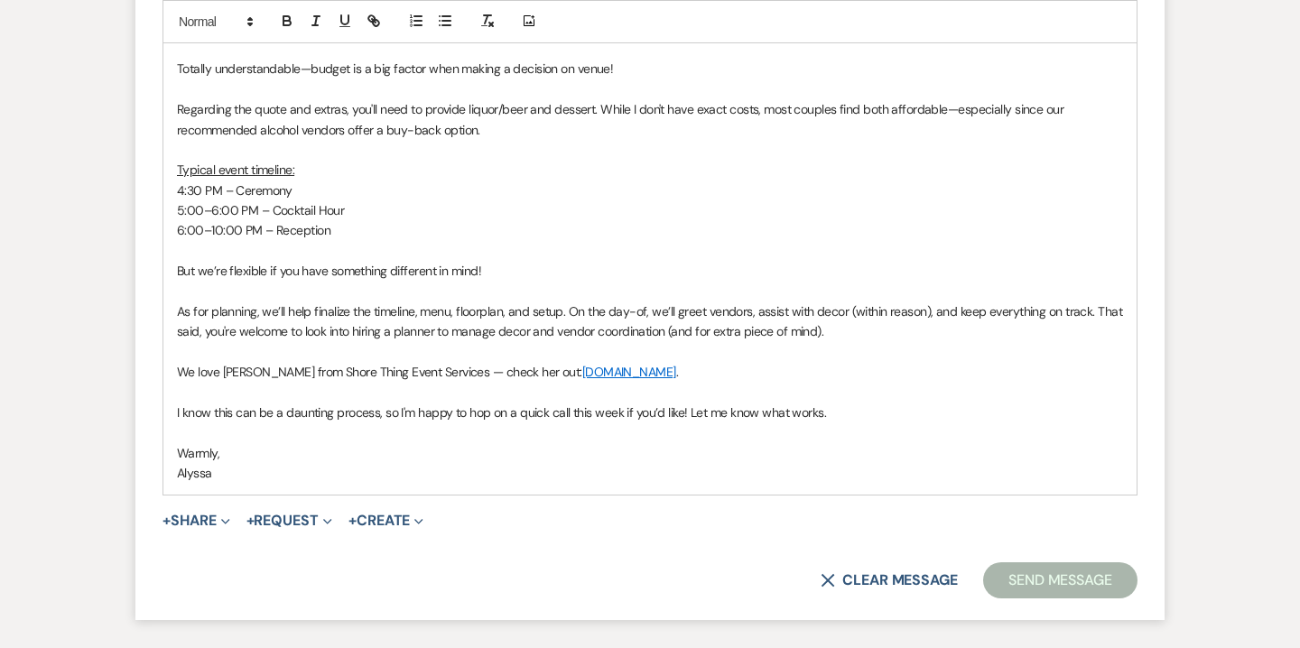
scroll to position [5662, 0]
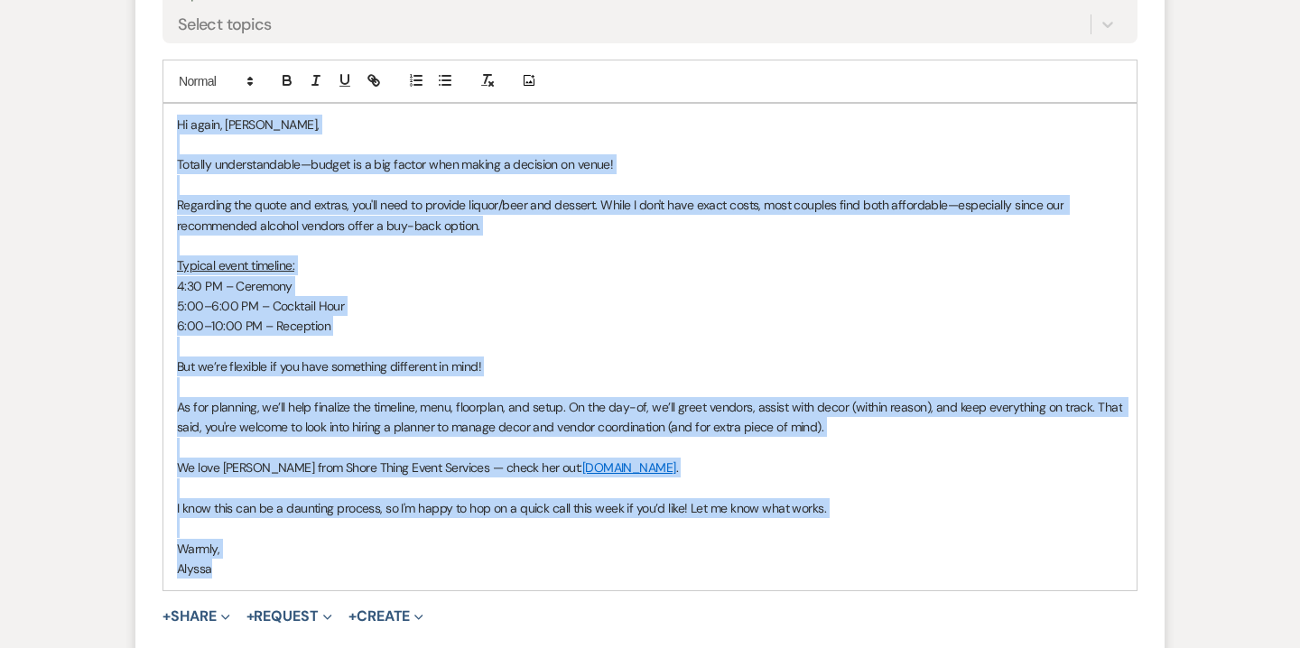
drag, startPoint x: 178, startPoint y: 118, endPoint x: 251, endPoint y: 580, distance: 467.2
click at [251, 580] on div "Hi again, [PERSON_NAME], Totally understandable—budget is a big factor when mak…" at bounding box center [649, 347] width 973 height 487
copy div "Lo ipsum, Dolors, Ametcon adipiscingelit—seddoe te i utl etdolo magn aliqua e a…"
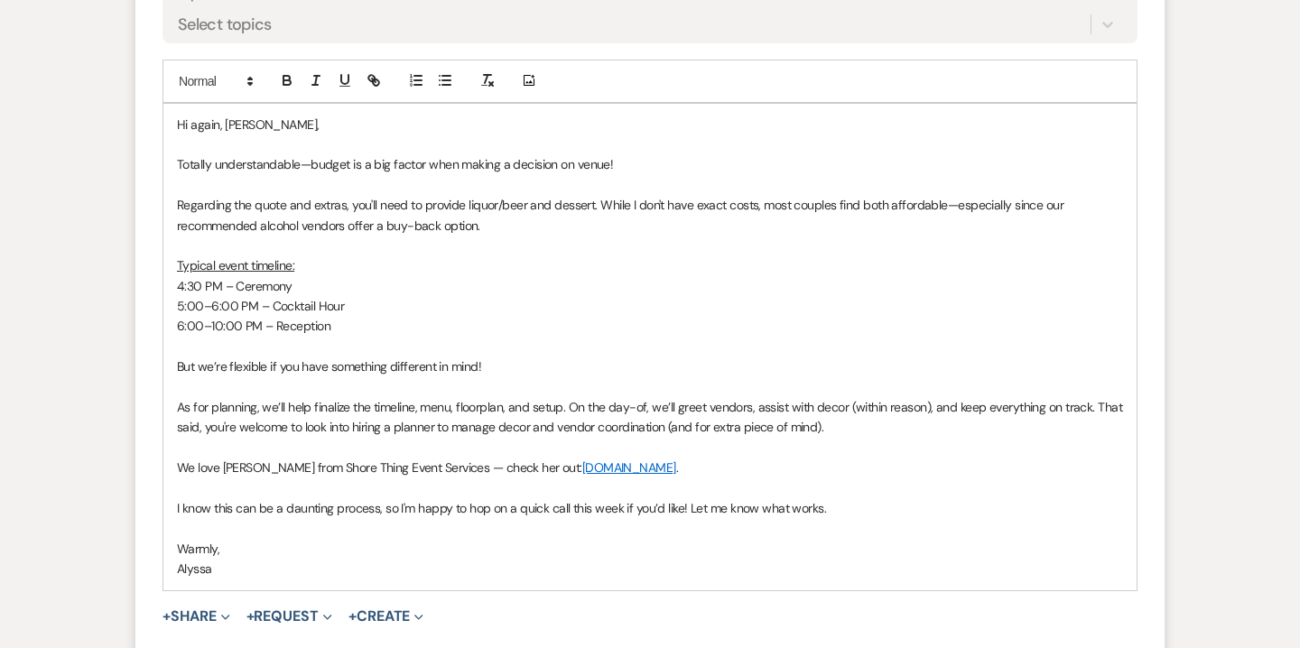
click at [892, 502] on p "I know this can be a daunting process, so I'm happy to hop on a quick call this…" at bounding box center [650, 508] width 946 height 20
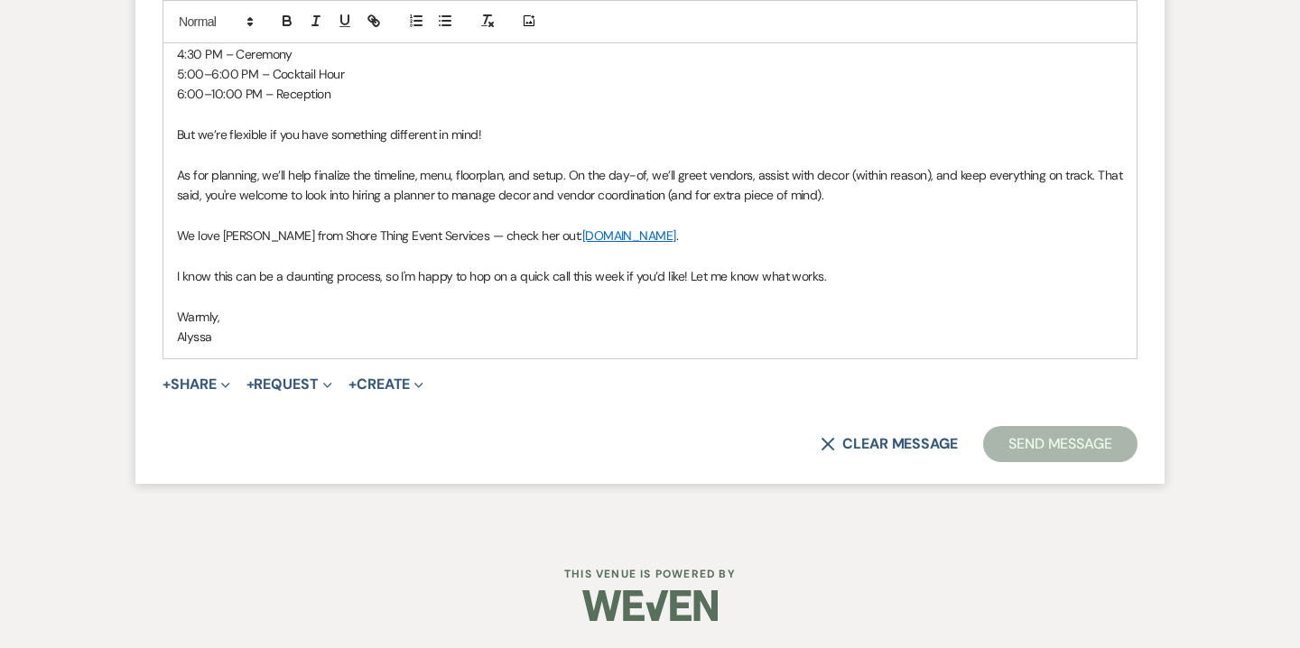
click at [1044, 442] on button "Send Message" at bounding box center [1060, 444] width 154 height 36
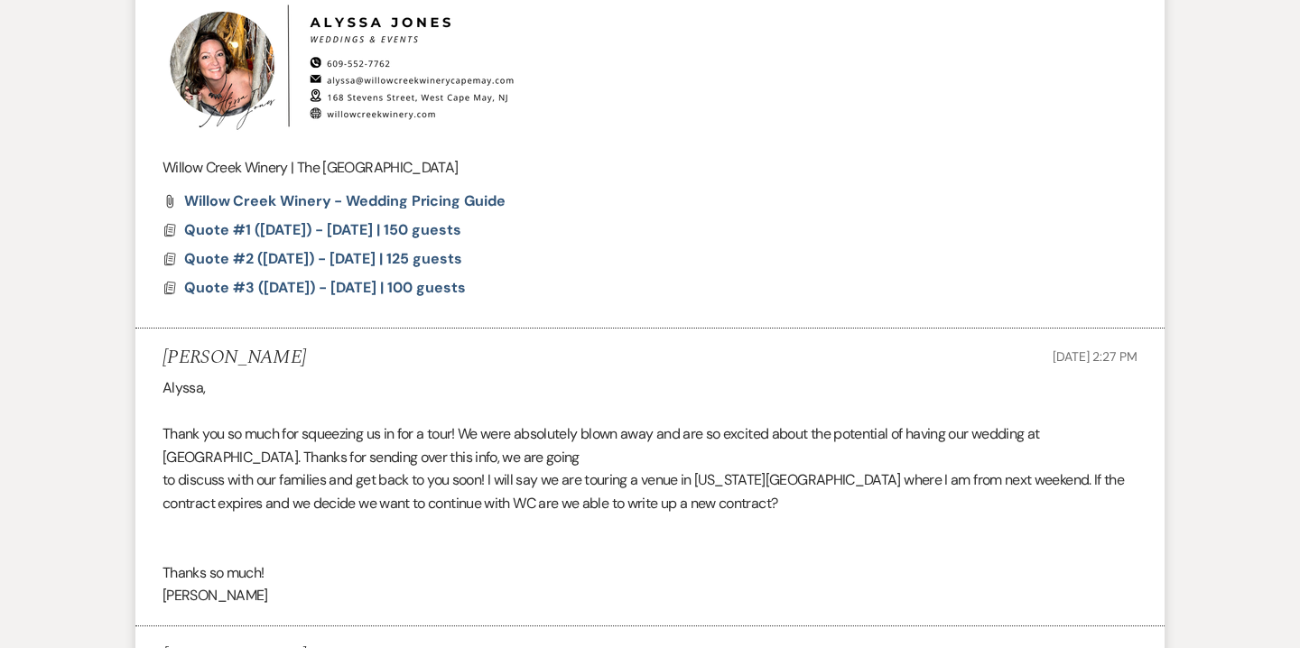
scroll to position [1632, 0]
